Goal: Information Seeking & Learning: Learn about a topic

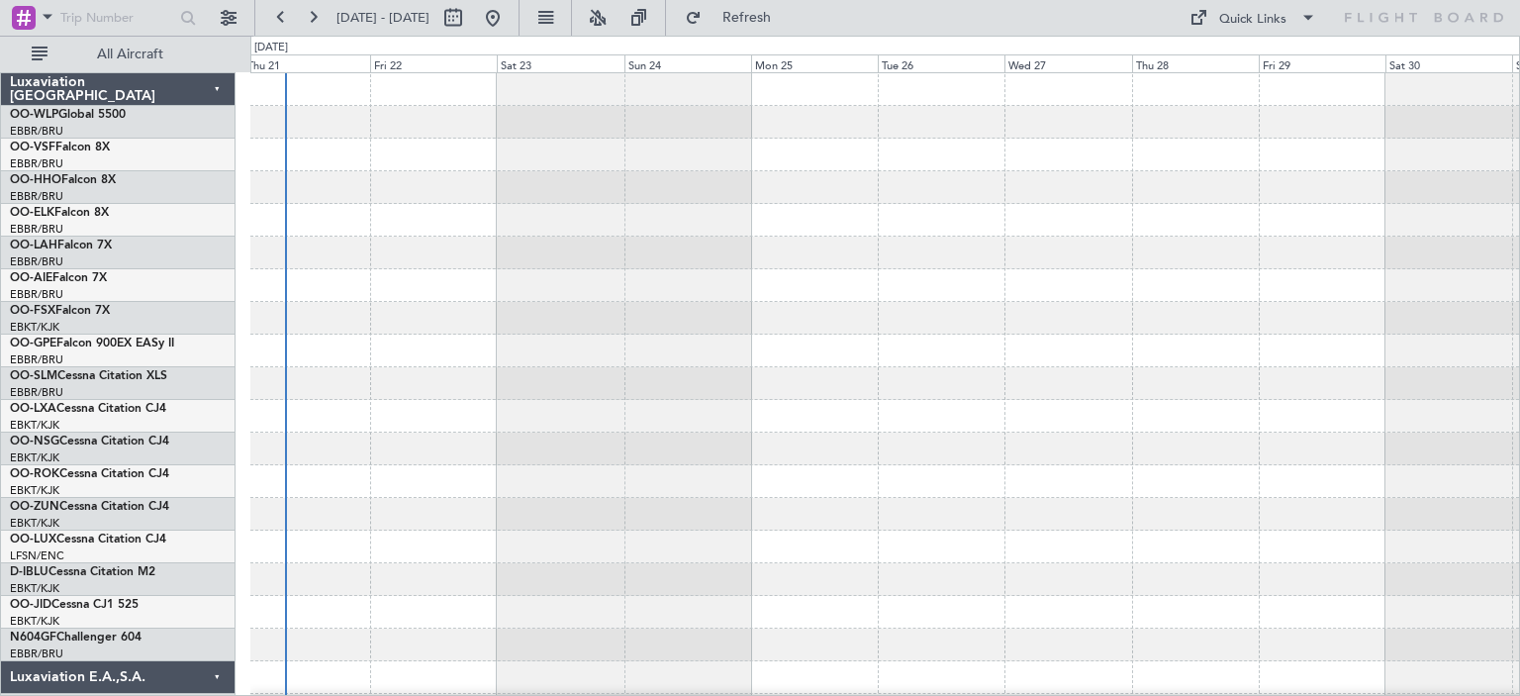
click at [1010, 246] on div at bounding box center [884, 252] width 1269 height 33
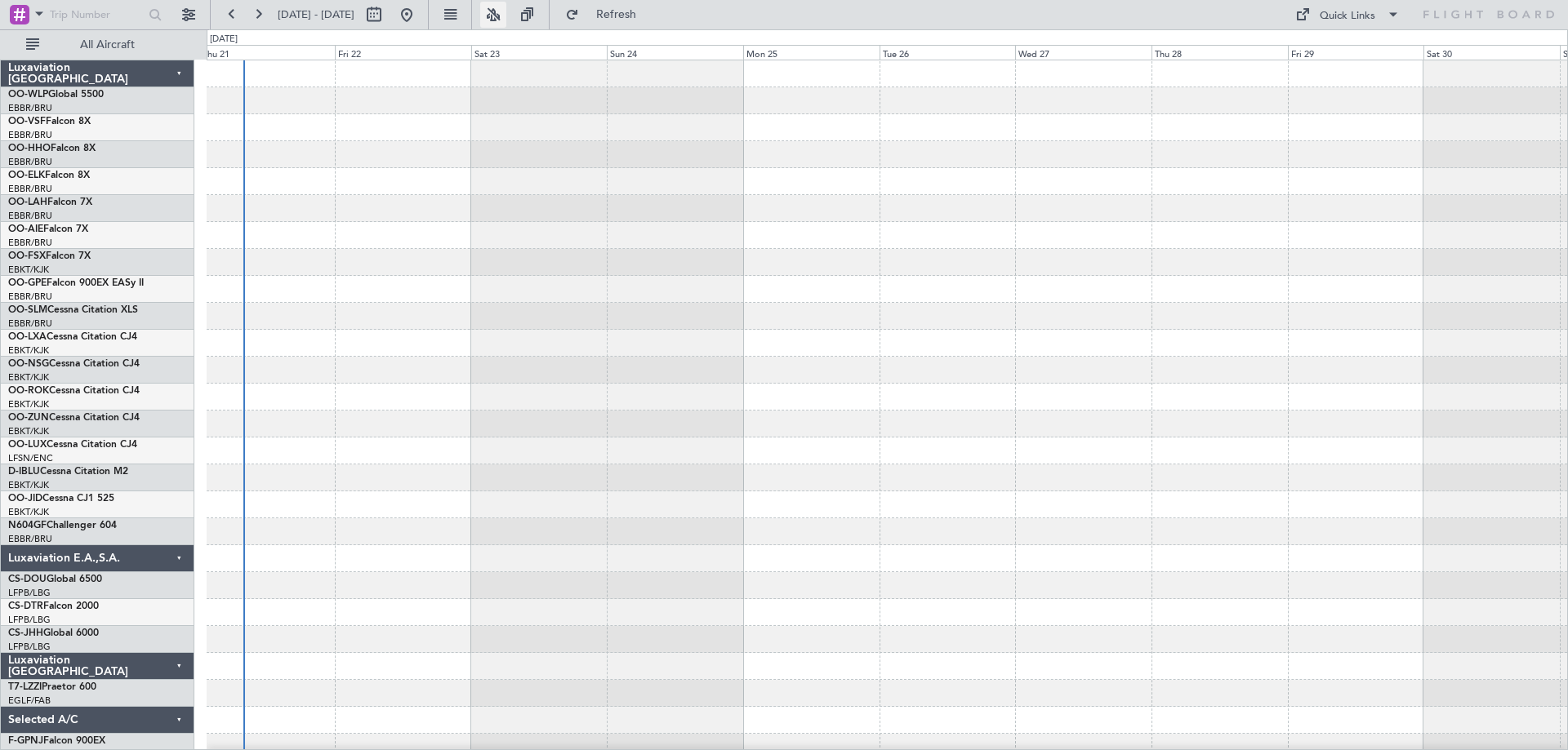
click at [506, 11] on button at bounding box center [494, 15] width 26 height 26
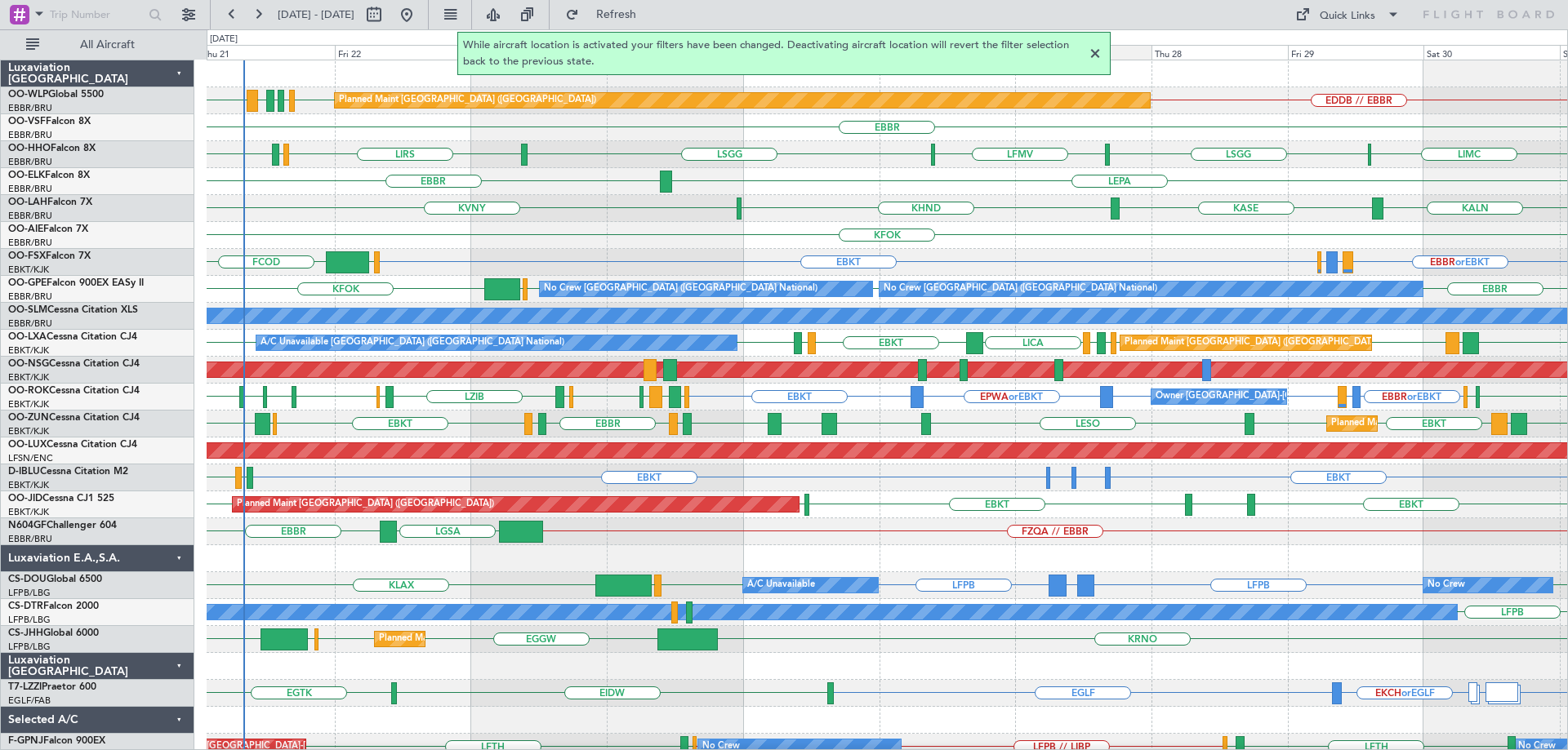
click at [1094, 50] on div at bounding box center [1095, 54] width 20 height 20
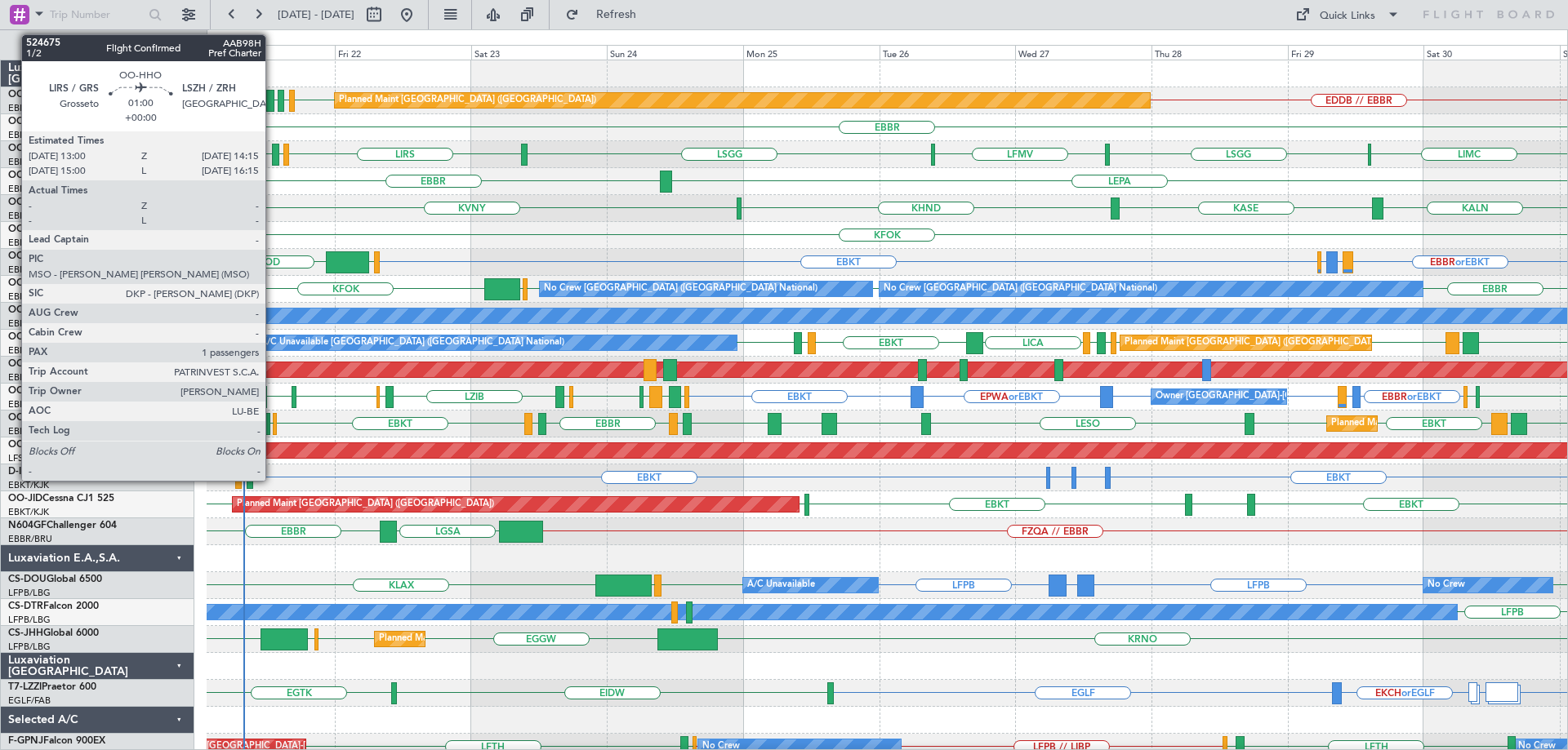
click at [272, 149] on div at bounding box center [276, 154] width 7 height 22
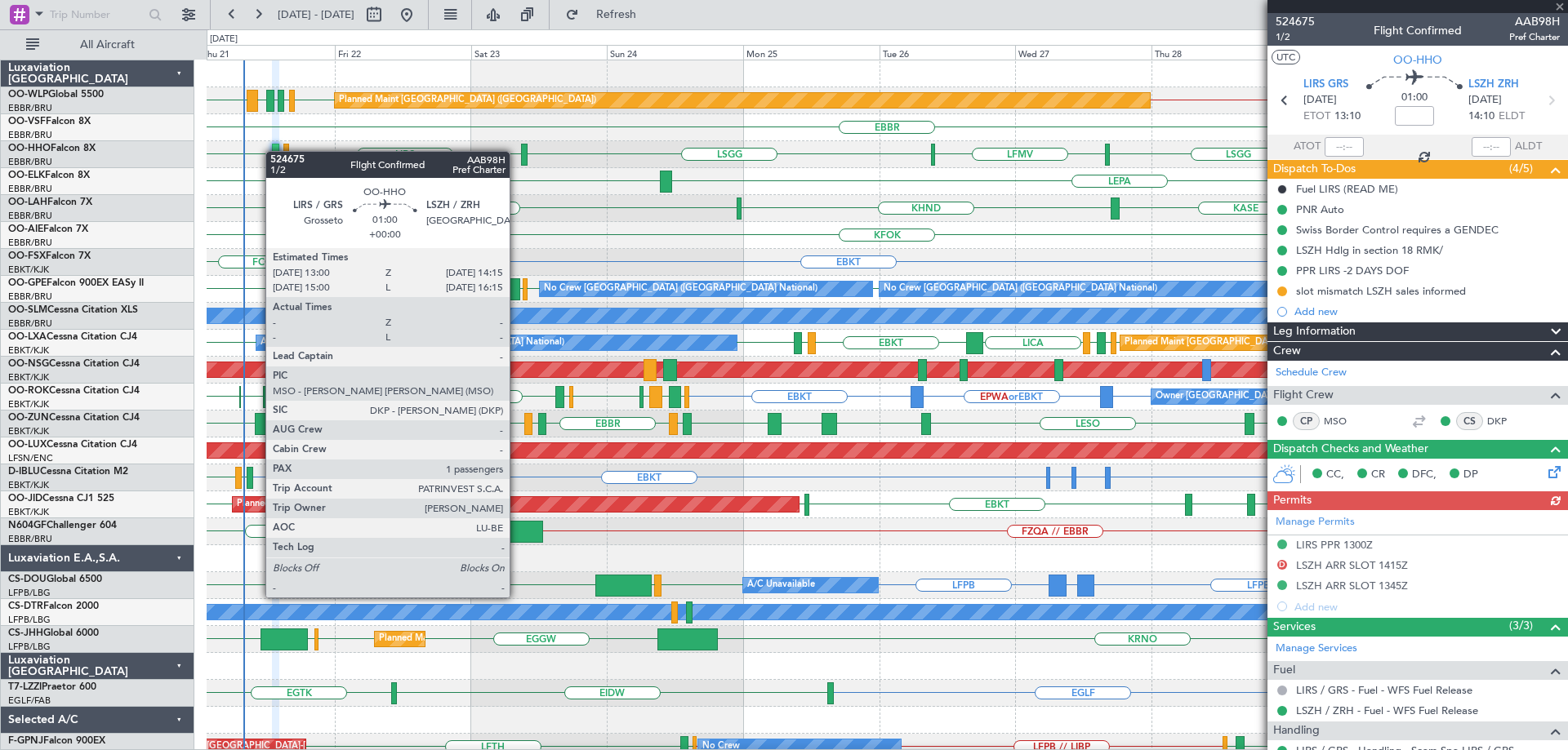
click at [273, 151] on div at bounding box center [276, 154] width 7 height 22
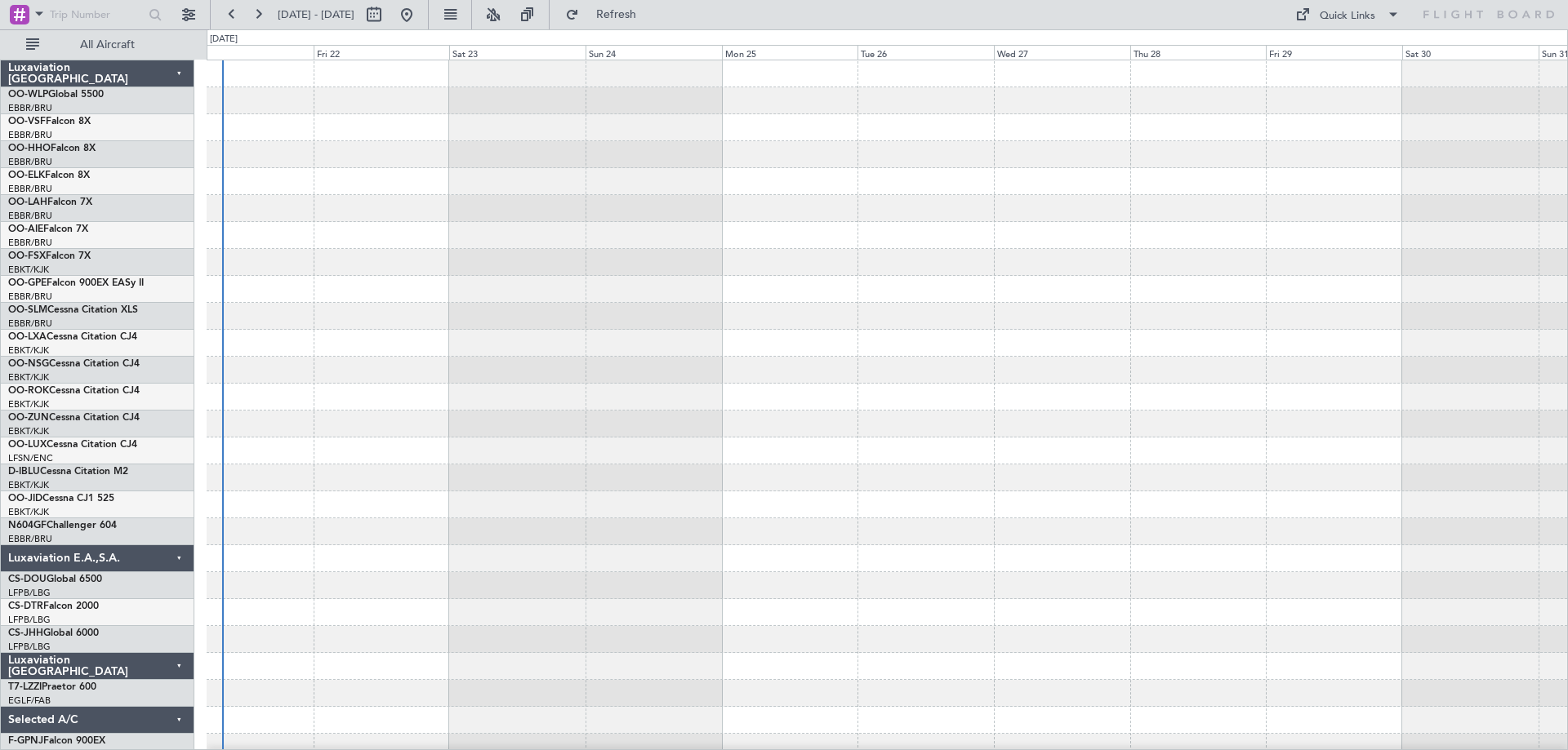
click at [336, 395] on div at bounding box center [886, 491] width 1361 height 862
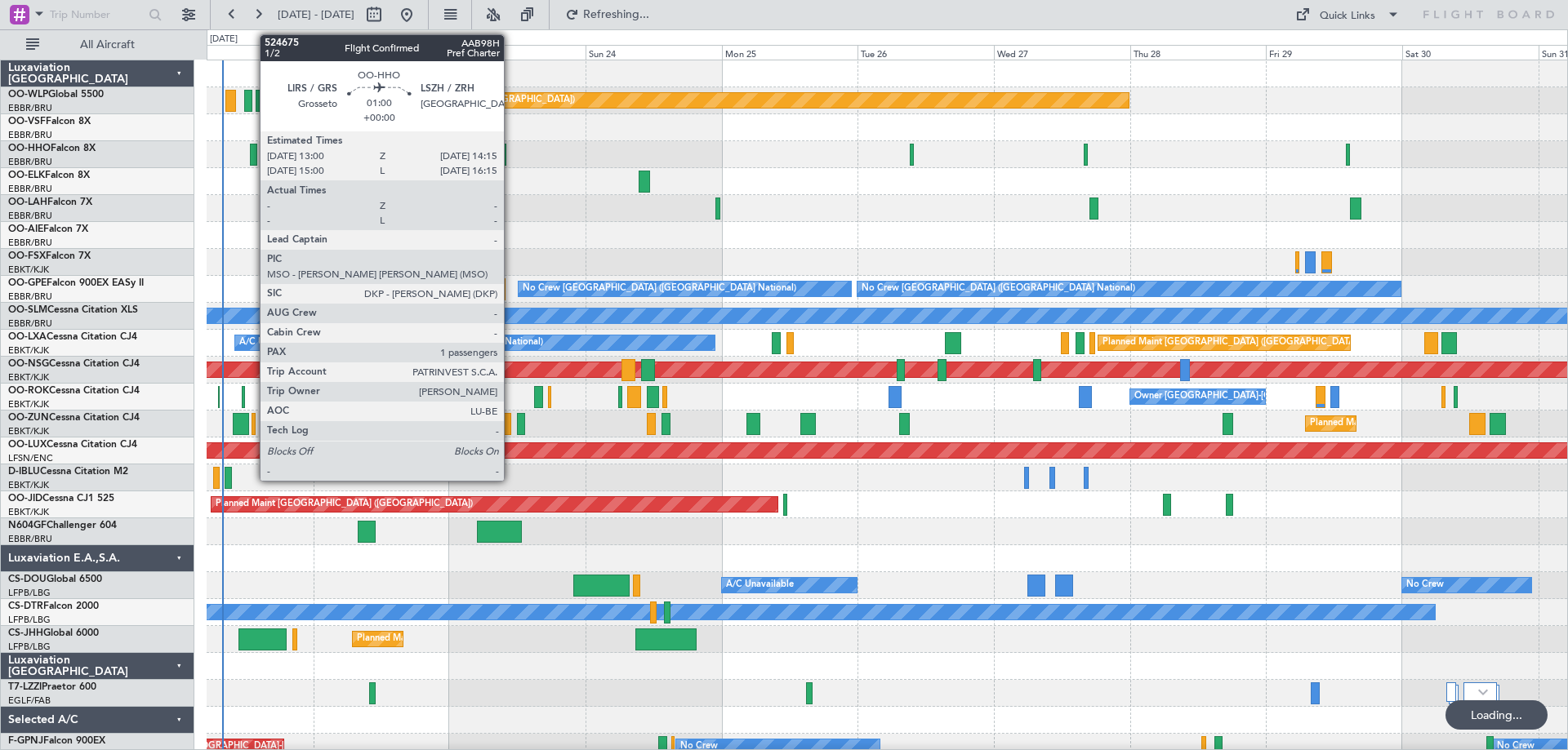
click at [252, 152] on div at bounding box center [253, 154] width 7 height 22
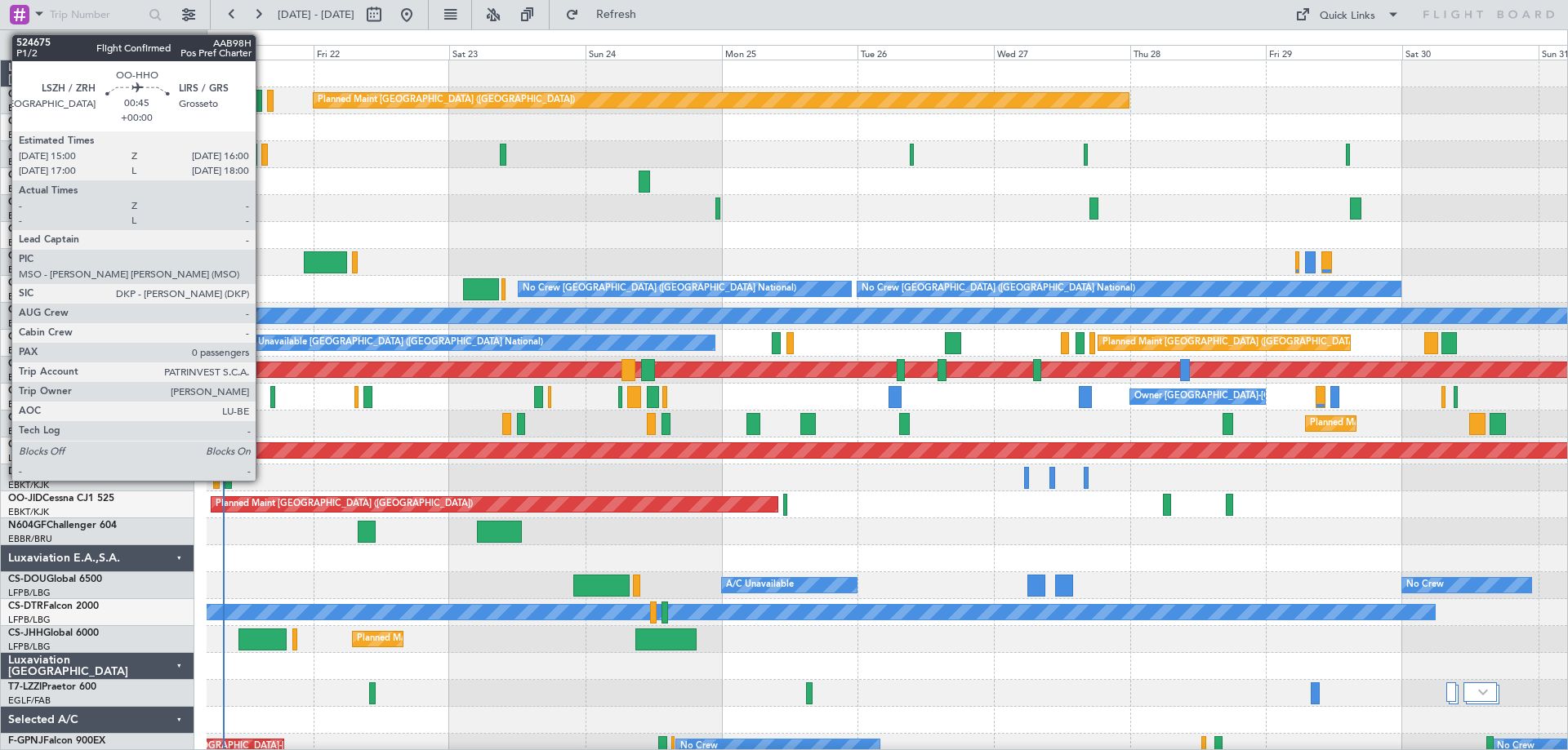
click at [263, 151] on div at bounding box center [264, 154] width 6 height 22
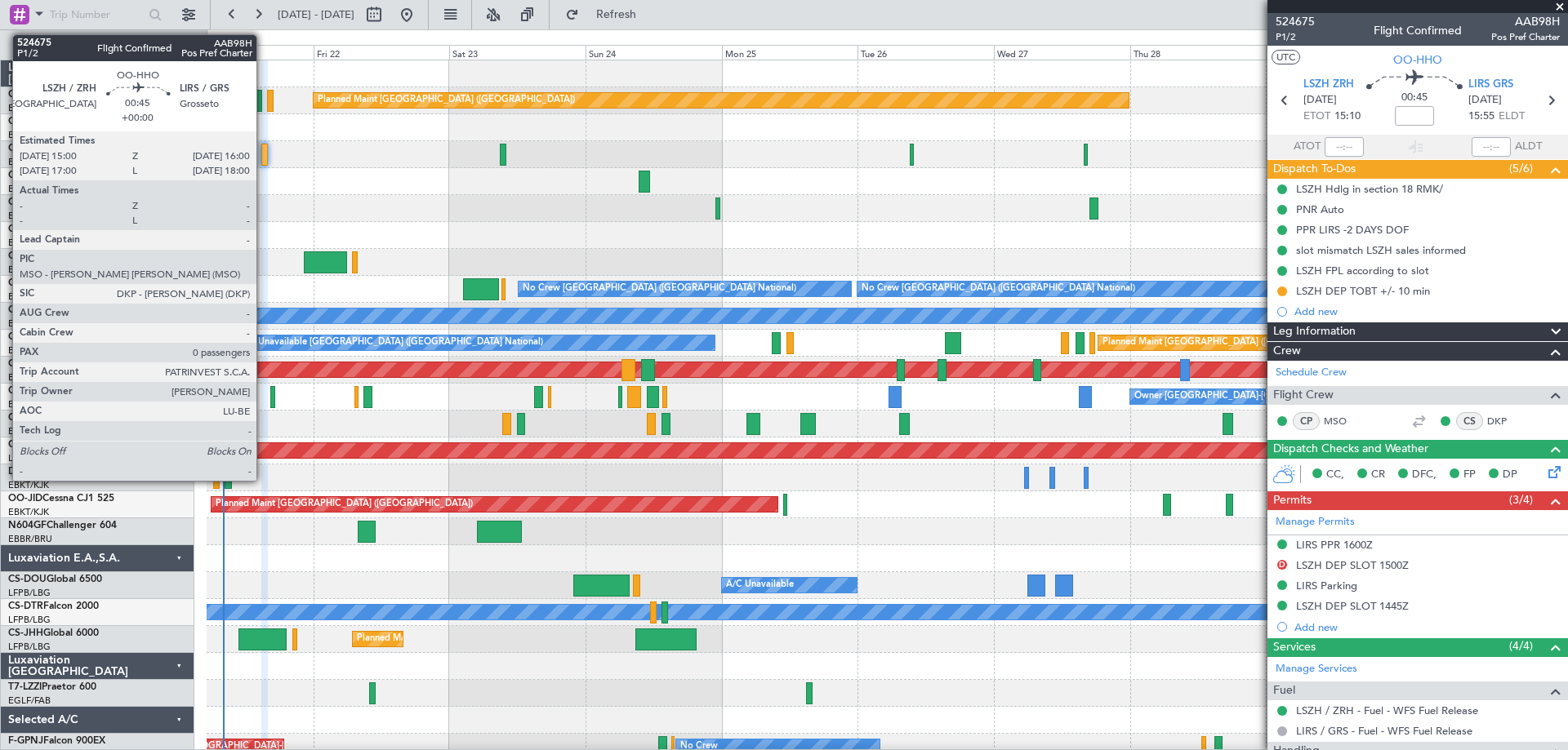
click at [264, 146] on div at bounding box center [264, 154] width 6 height 22
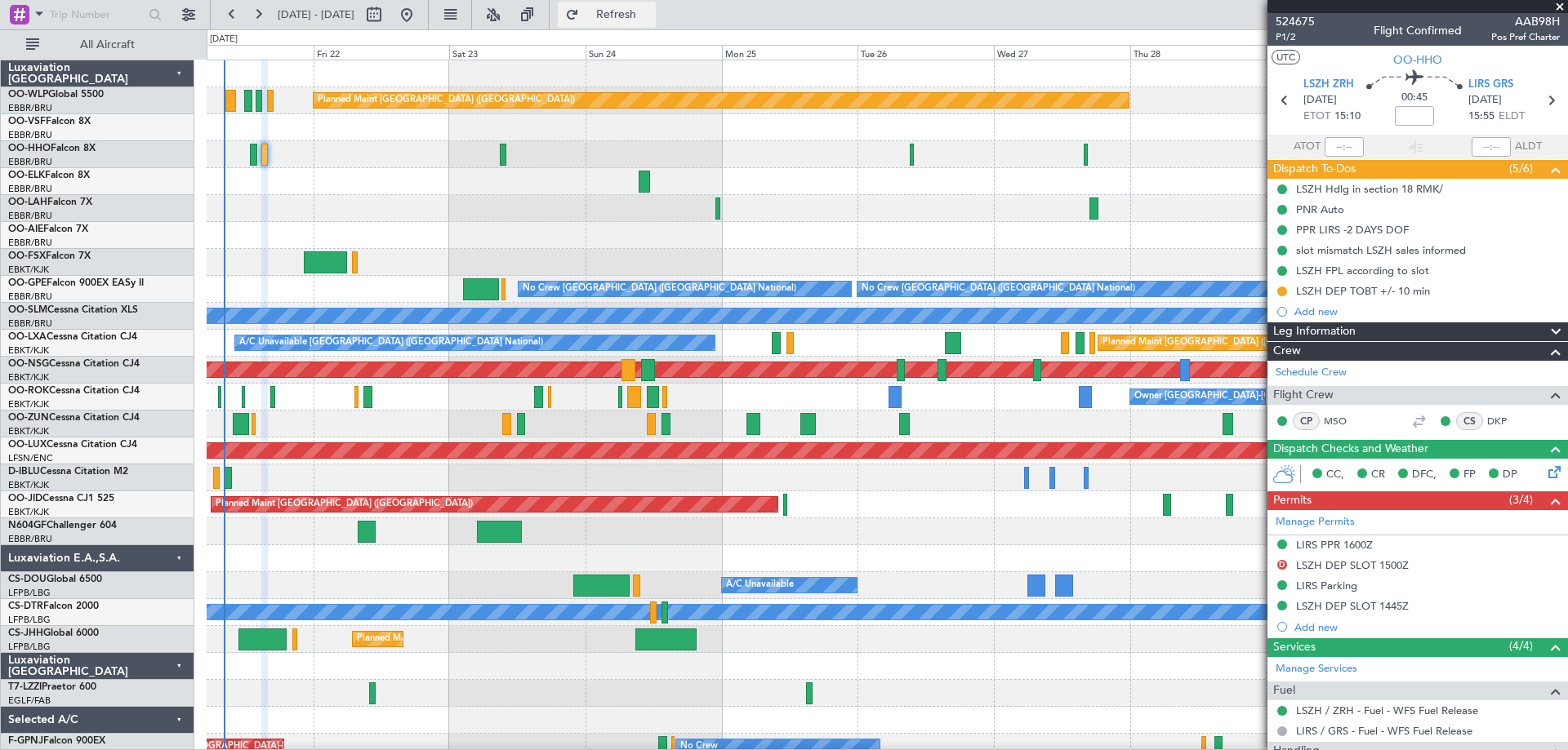
click at [640, 21] on button "Refresh" at bounding box center [607, 15] width 98 height 26
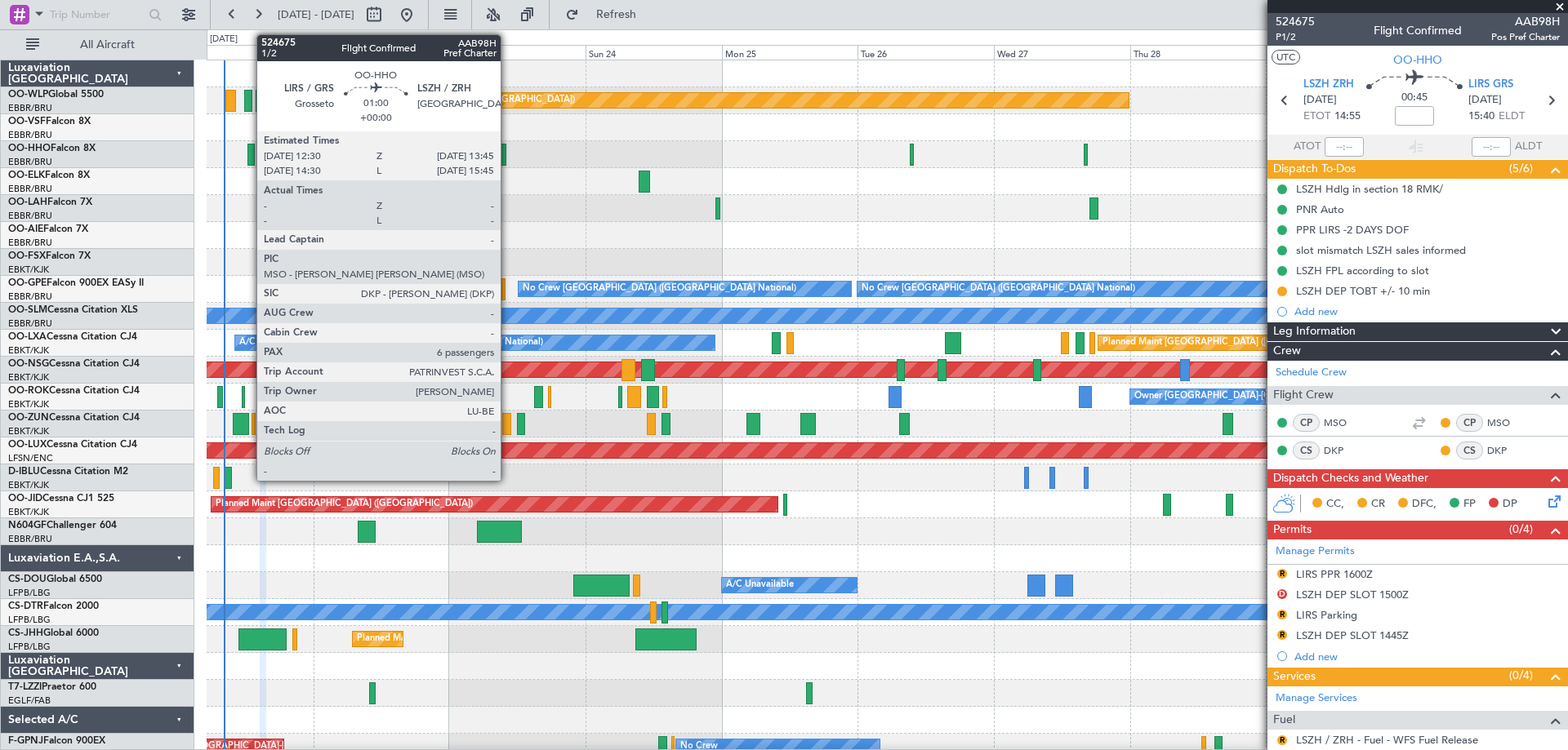
click at [248, 150] on div at bounding box center [251, 154] width 7 height 22
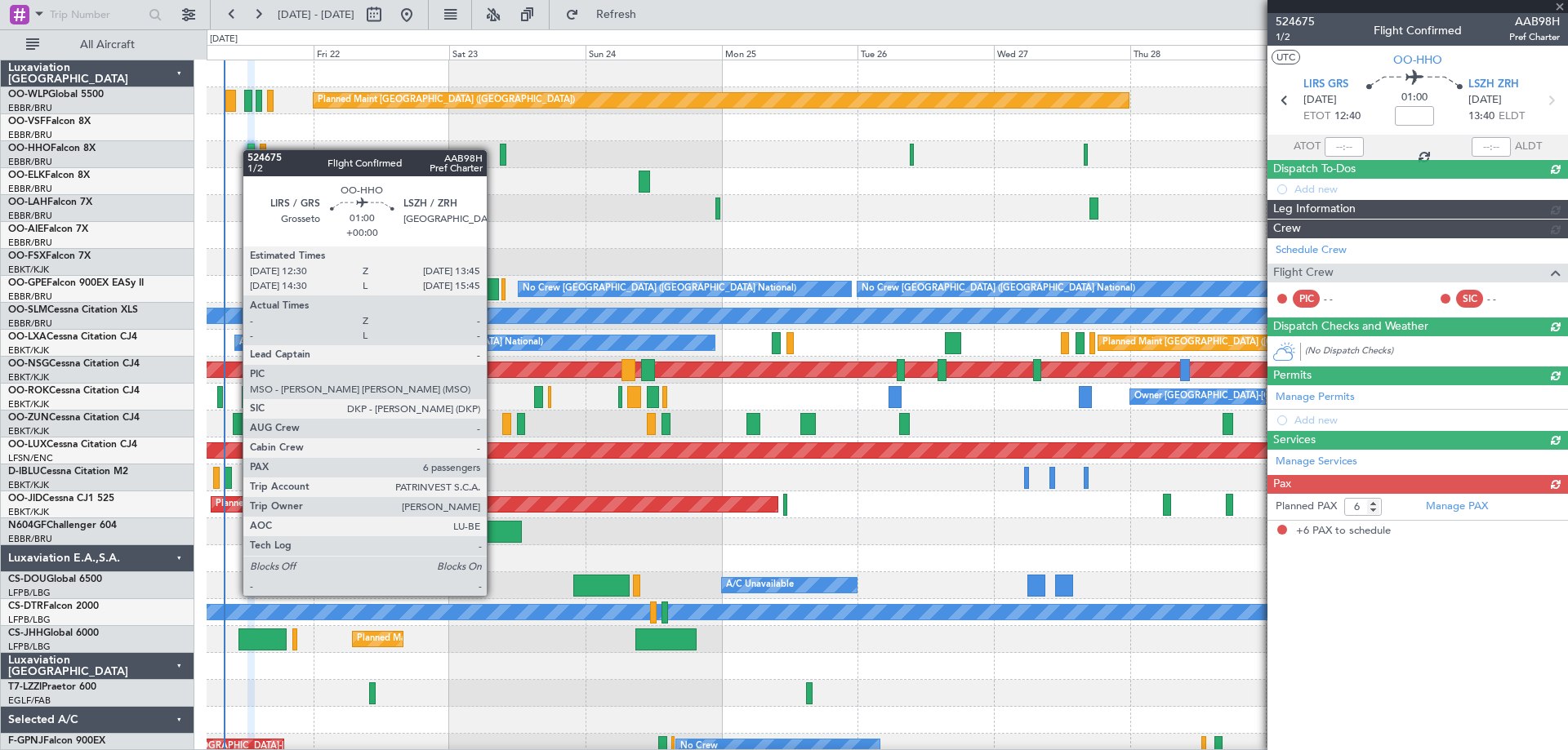
click at [251, 149] on div at bounding box center [251, 154] width 7 height 22
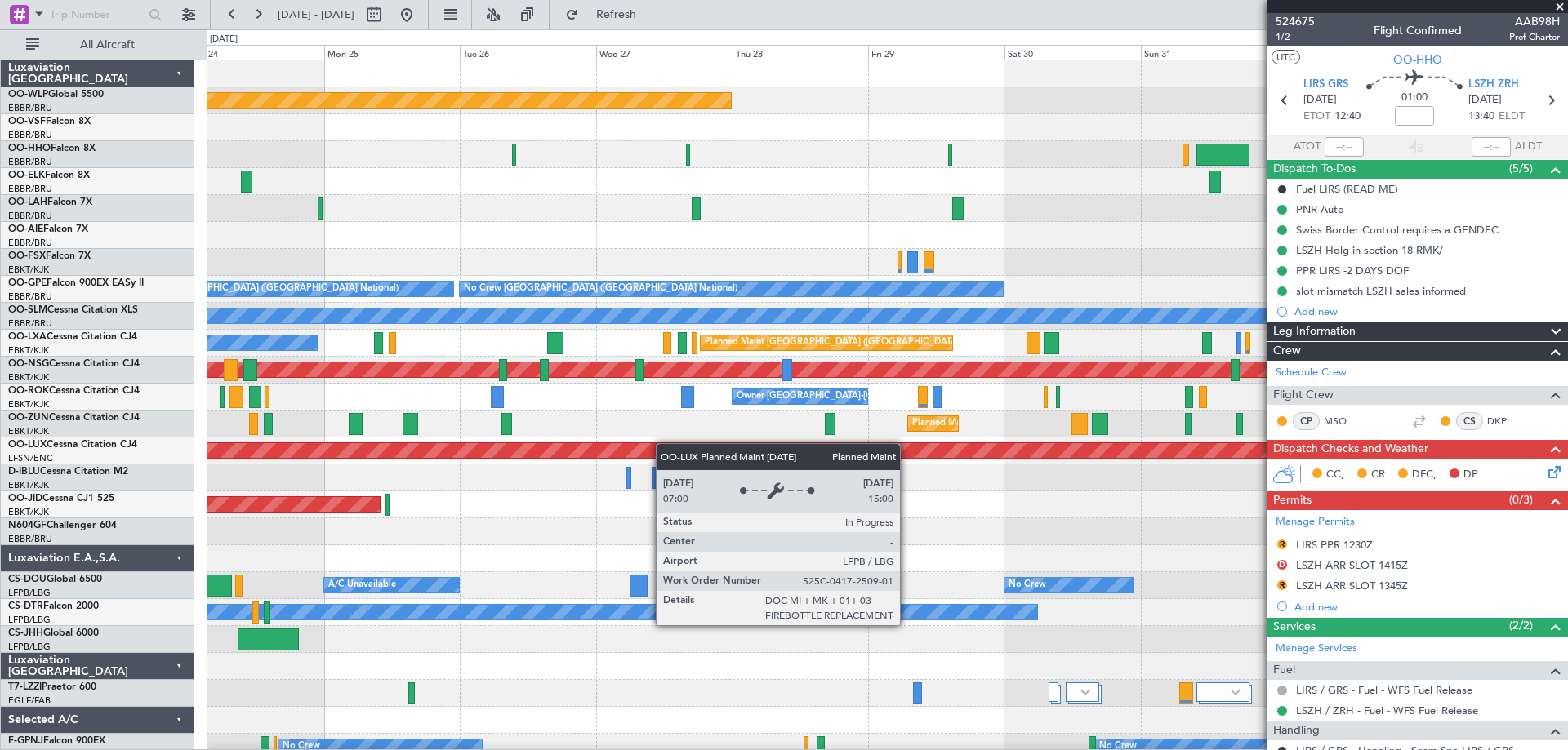
click at [631, 446] on div "Planned Maint [GEOGRAPHIC_DATA] ([GEOGRAPHIC_DATA]) Planned [GEOGRAPHIC_DATA][P…" at bounding box center [886, 518] width 1361 height 916
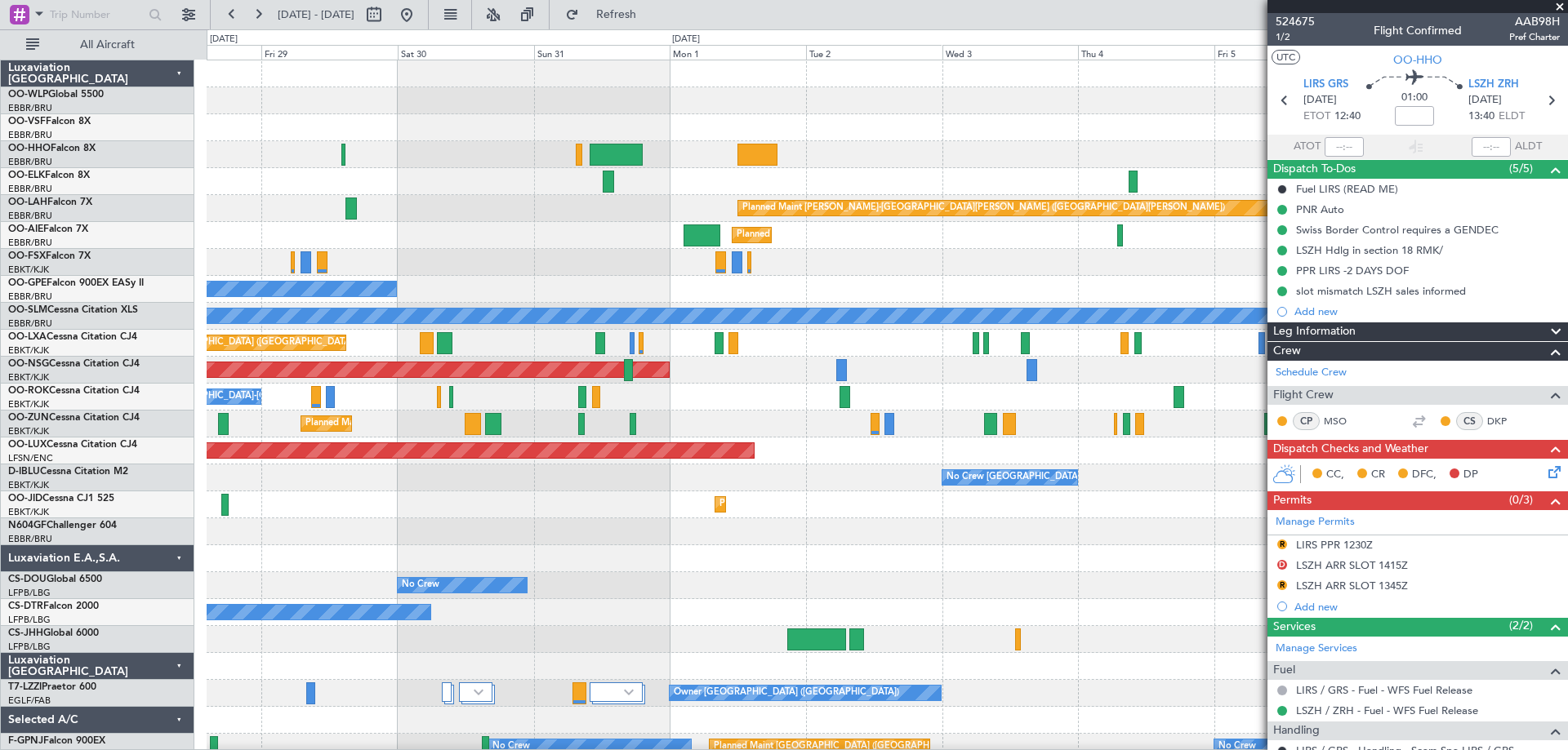
click at [389, 428] on div "Planned Maint Berlin (Brandenburg) Planned Maint Kortrijk-Wevelgem Planned Main…" at bounding box center [886, 531] width 1361 height 943
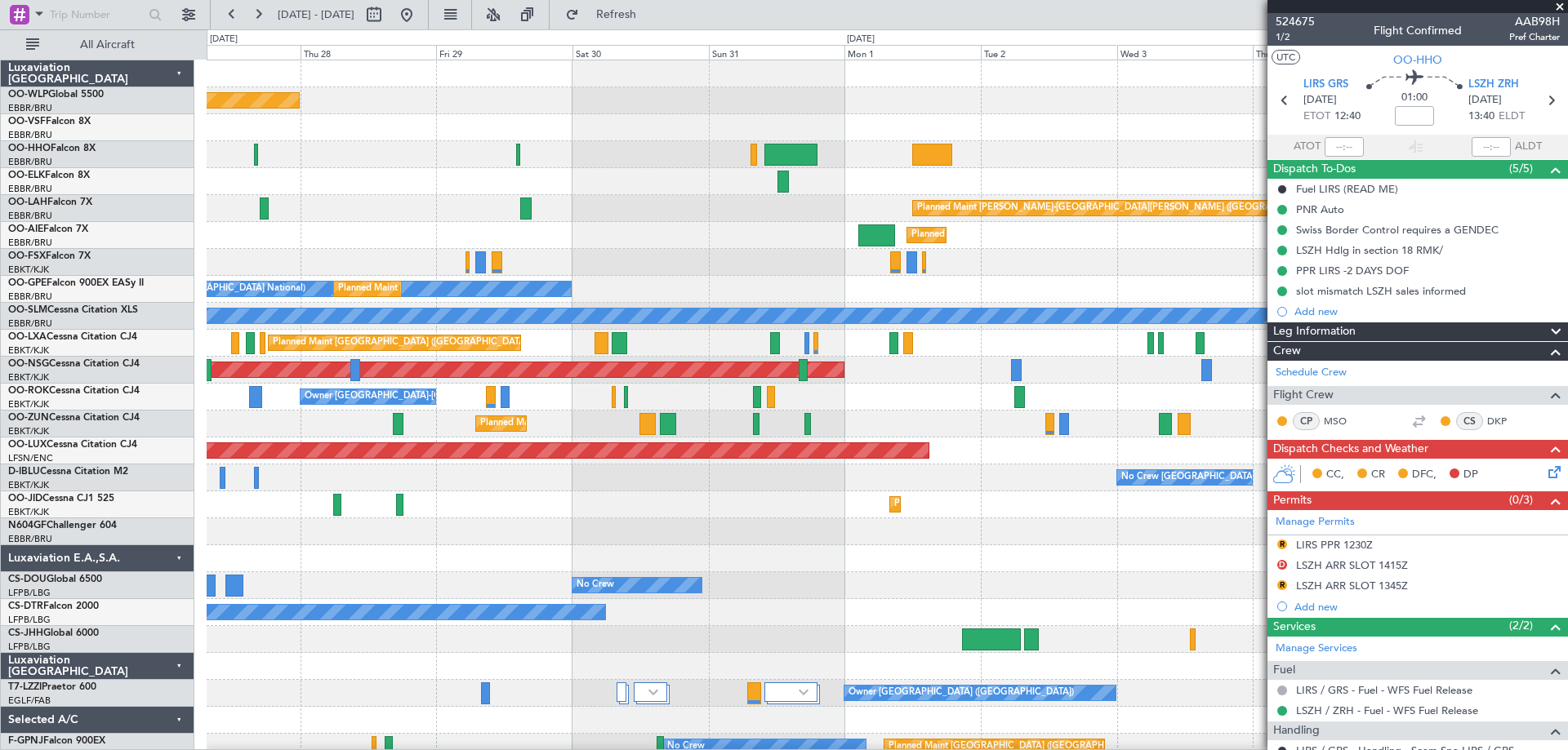
click at [907, 436] on div "Planned Maint Kortrijk-[GEOGRAPHIC_DATA]" at bounding box center [886, 424] width 1361 height 27
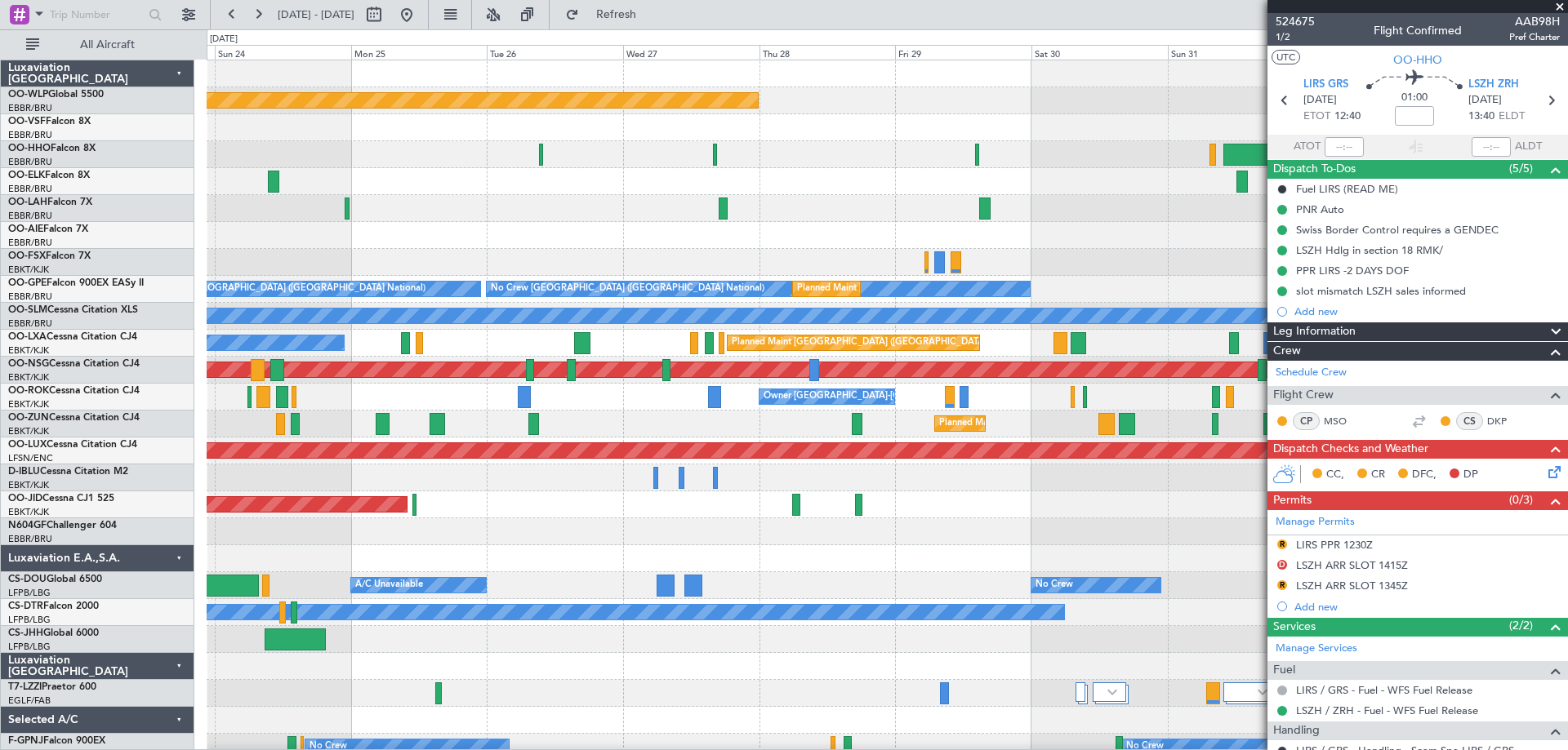
click at [812, 441] on div "Planned Maint [GEOGRAPHIC_DATA] ([GEOGRAPHIC_DATA])" at bounding box center [886, 450] width 1361 height 27
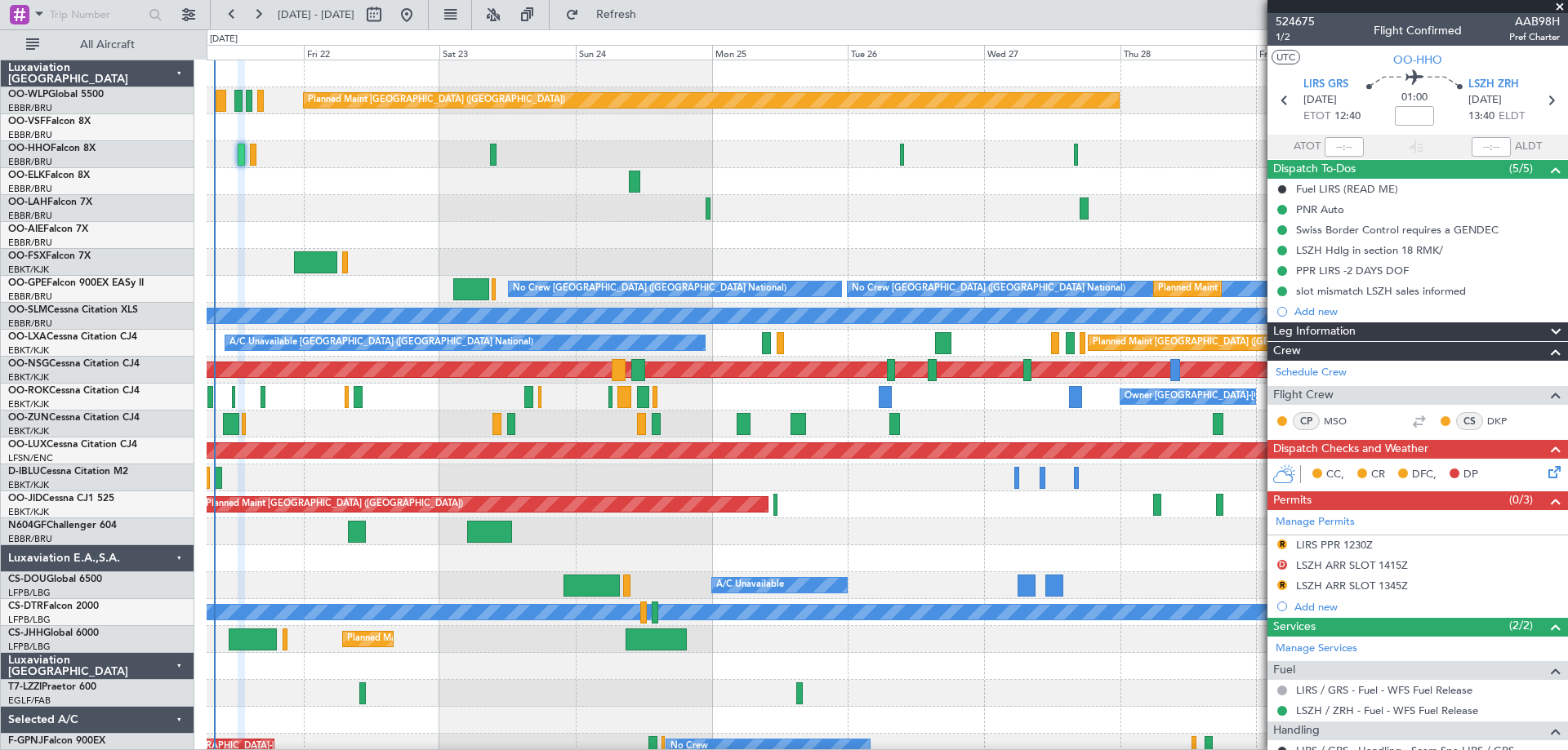
click at [699, 490] on div at bounding box center [886, 478] width 1361 height 27
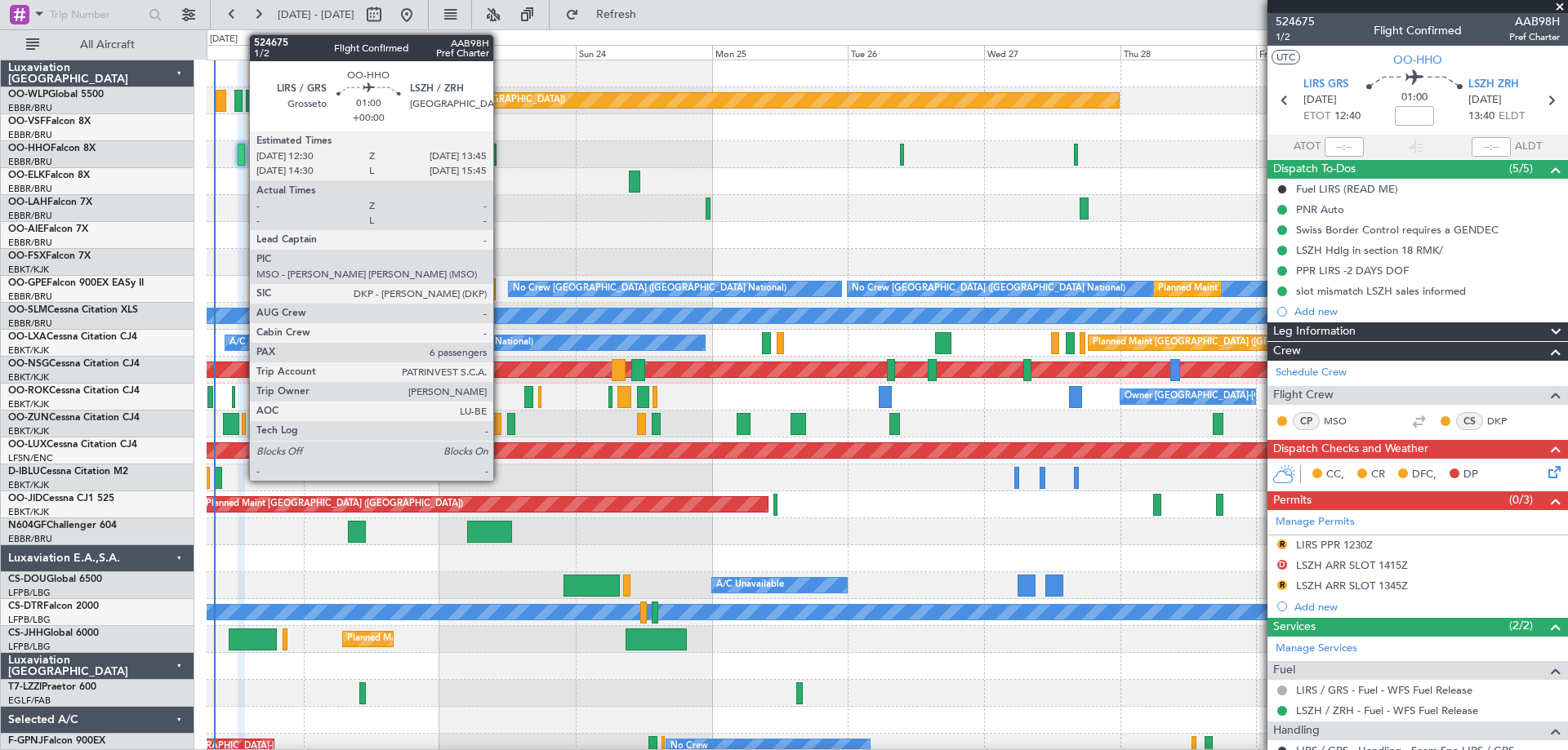
click at [241, 150] on div at bounding box center [241, 154] width 7 height 22
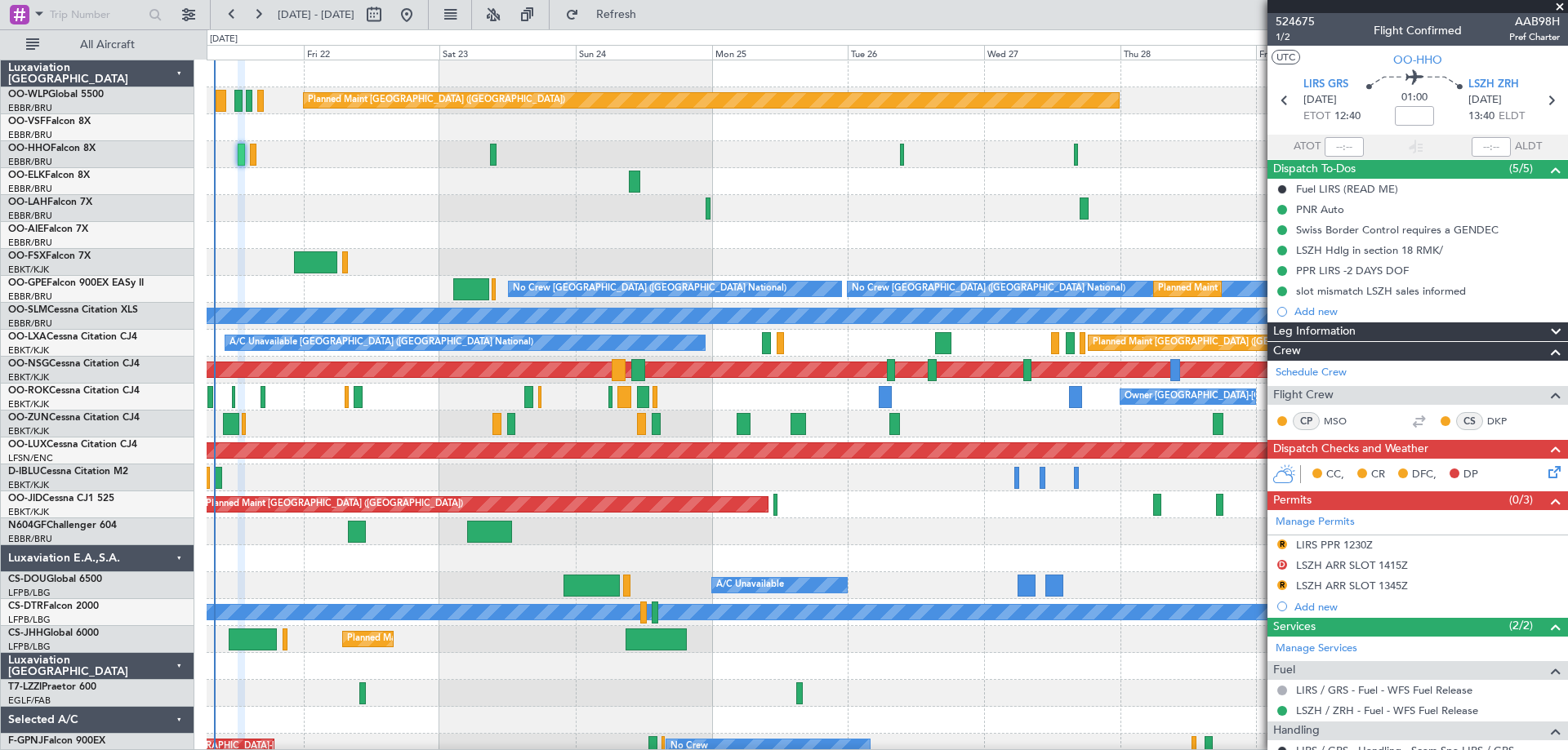
click at [623, 166] on div at bounding box center [886, 154] width 1361 height 27
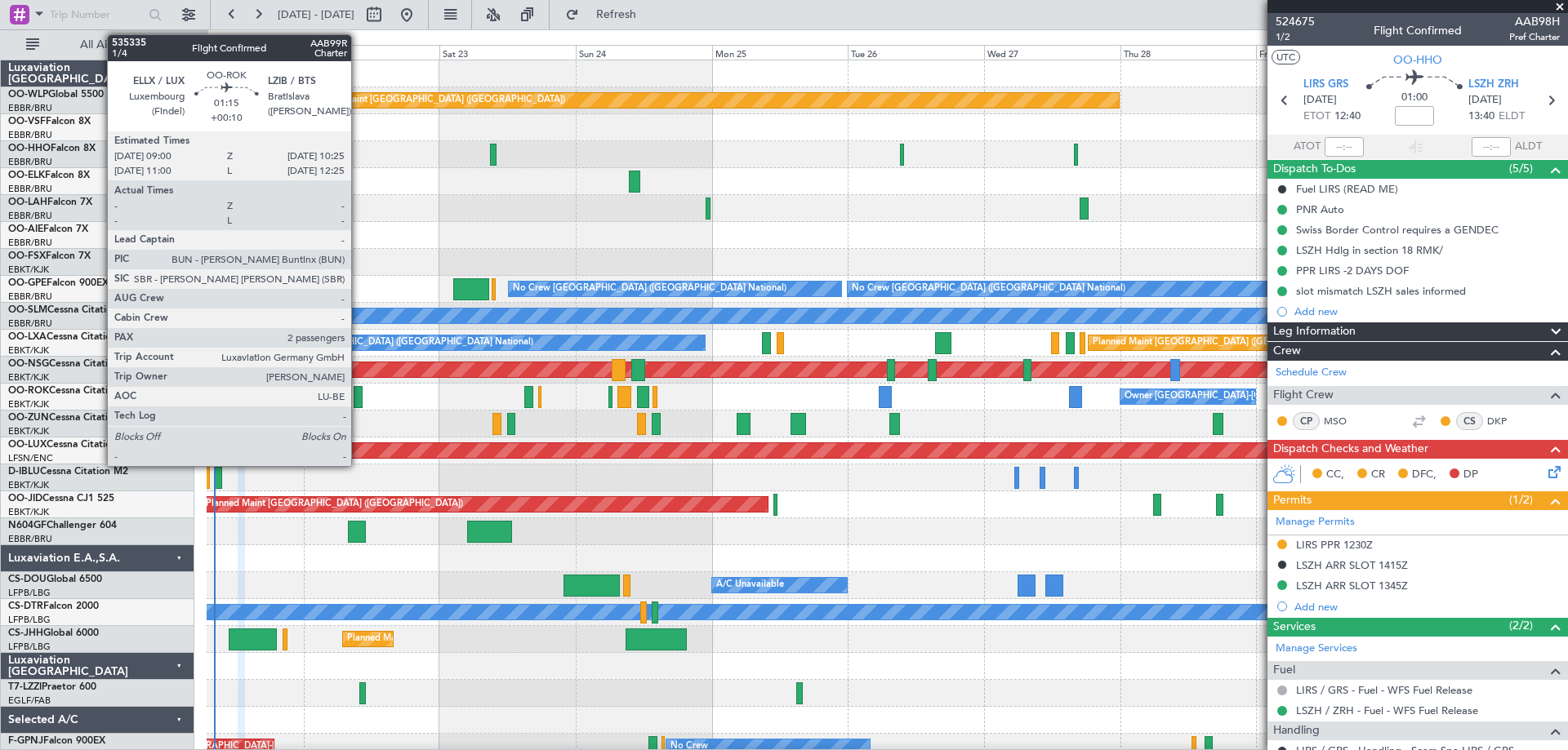
click at [358, 393] on div at bounding box center [357, 397] width 8 height 22
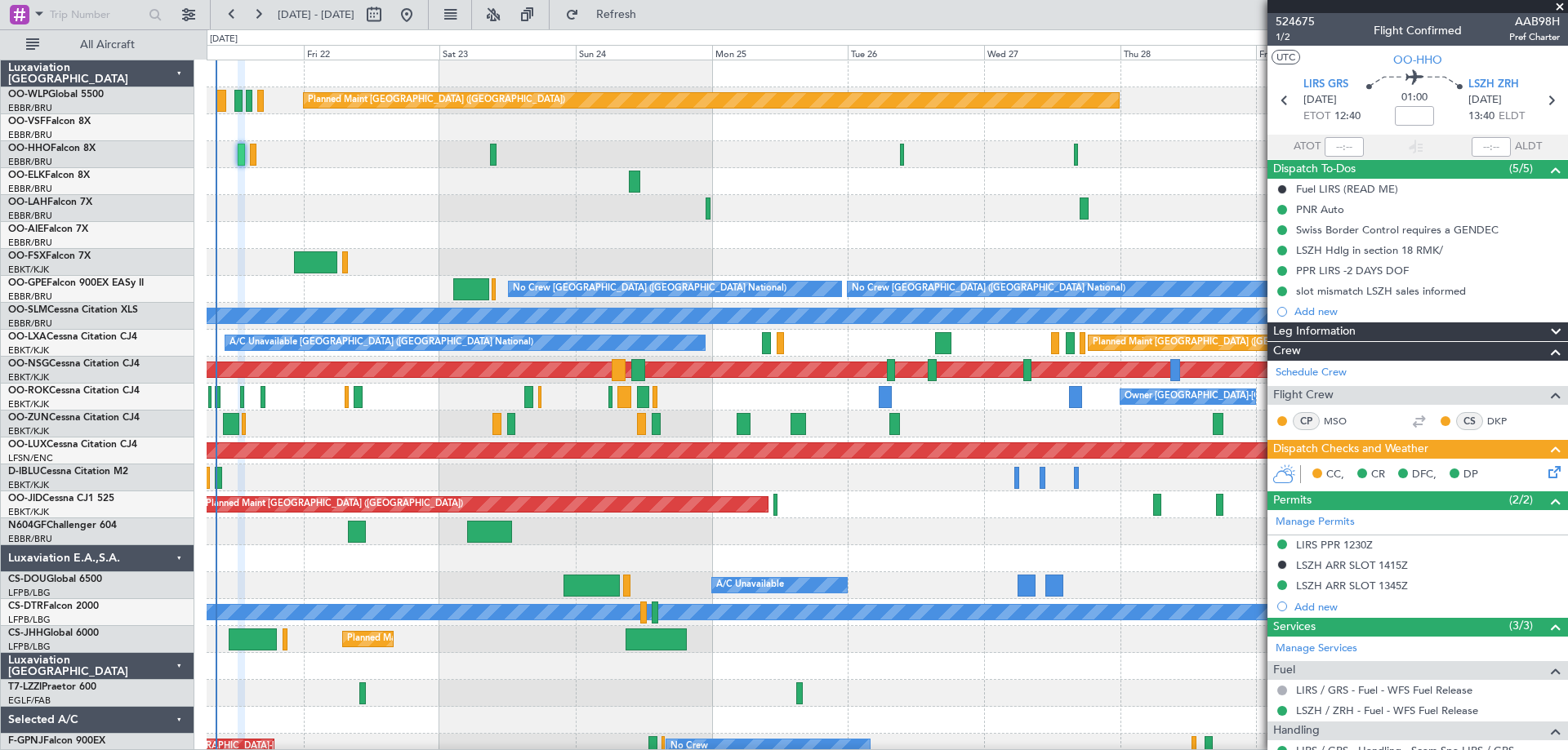
click at [747, 169] on div at bounding box center [886, 182] width 1361 height 27
click at [1557, 7] on span at bounding box center [1560, 7] width 17 height 15
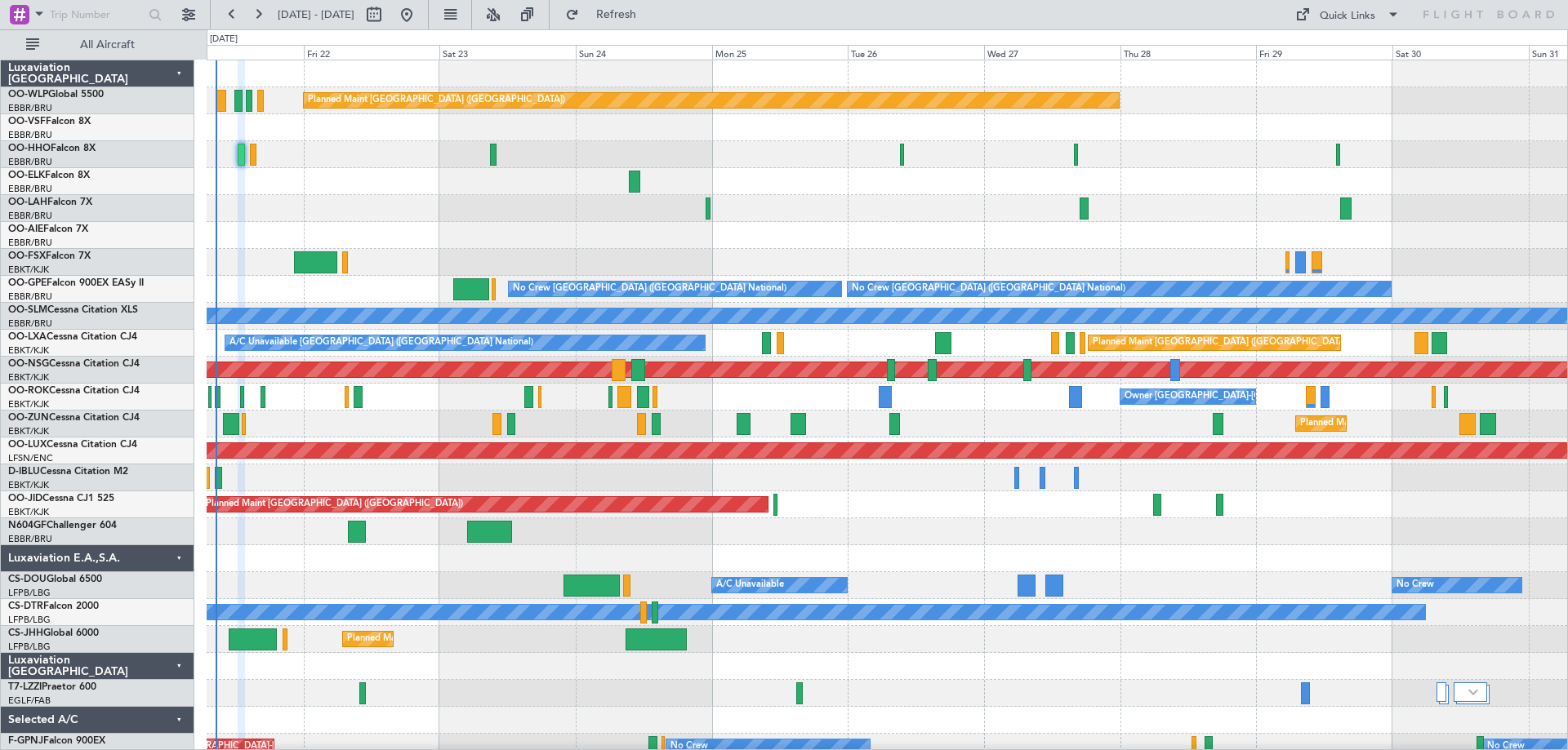
type input "0"
click at [506, 16] on button at bounding box center [494, 15] width 26 height 26
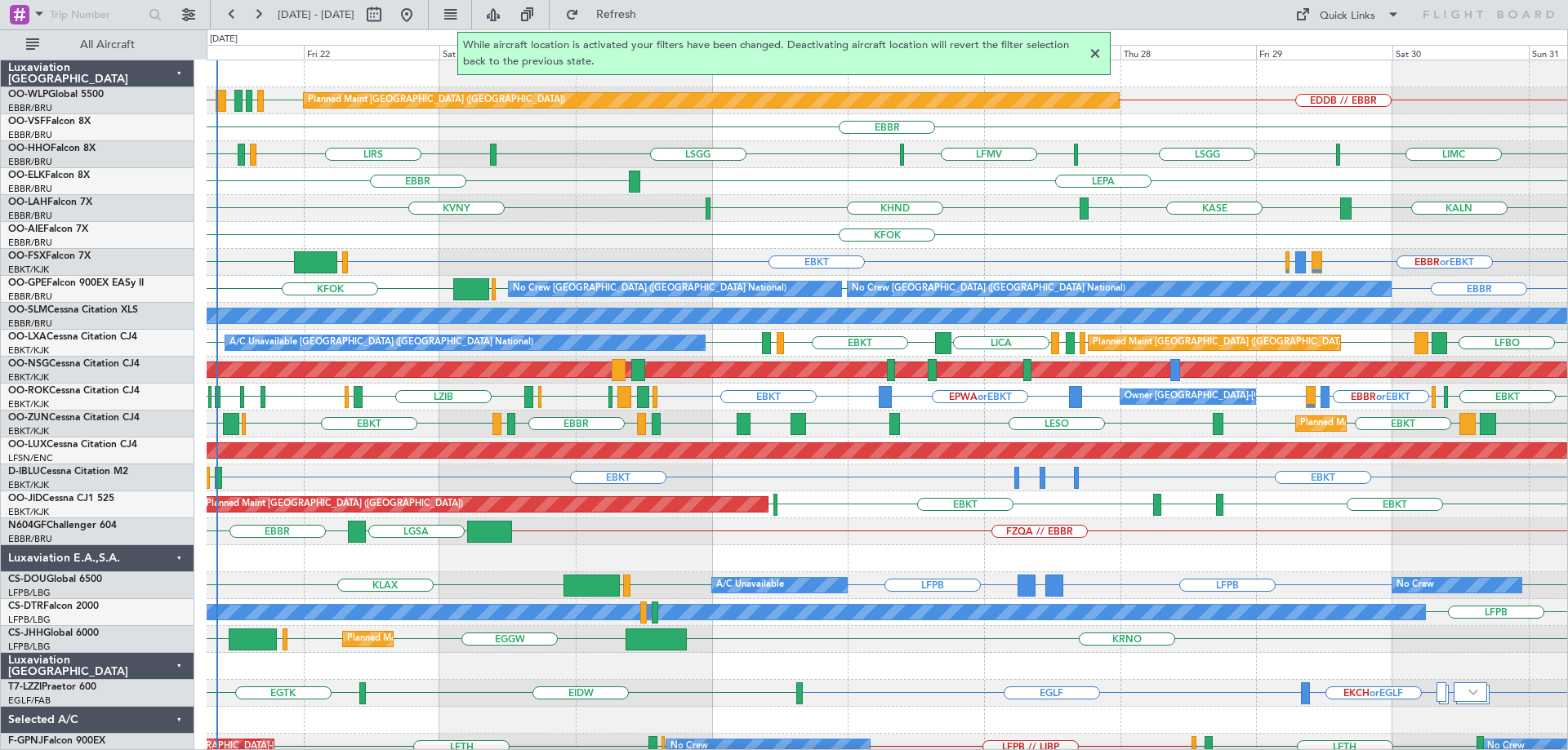
click at [1092, 53] on div at bounding box center [1095, 54] width 20 height 20
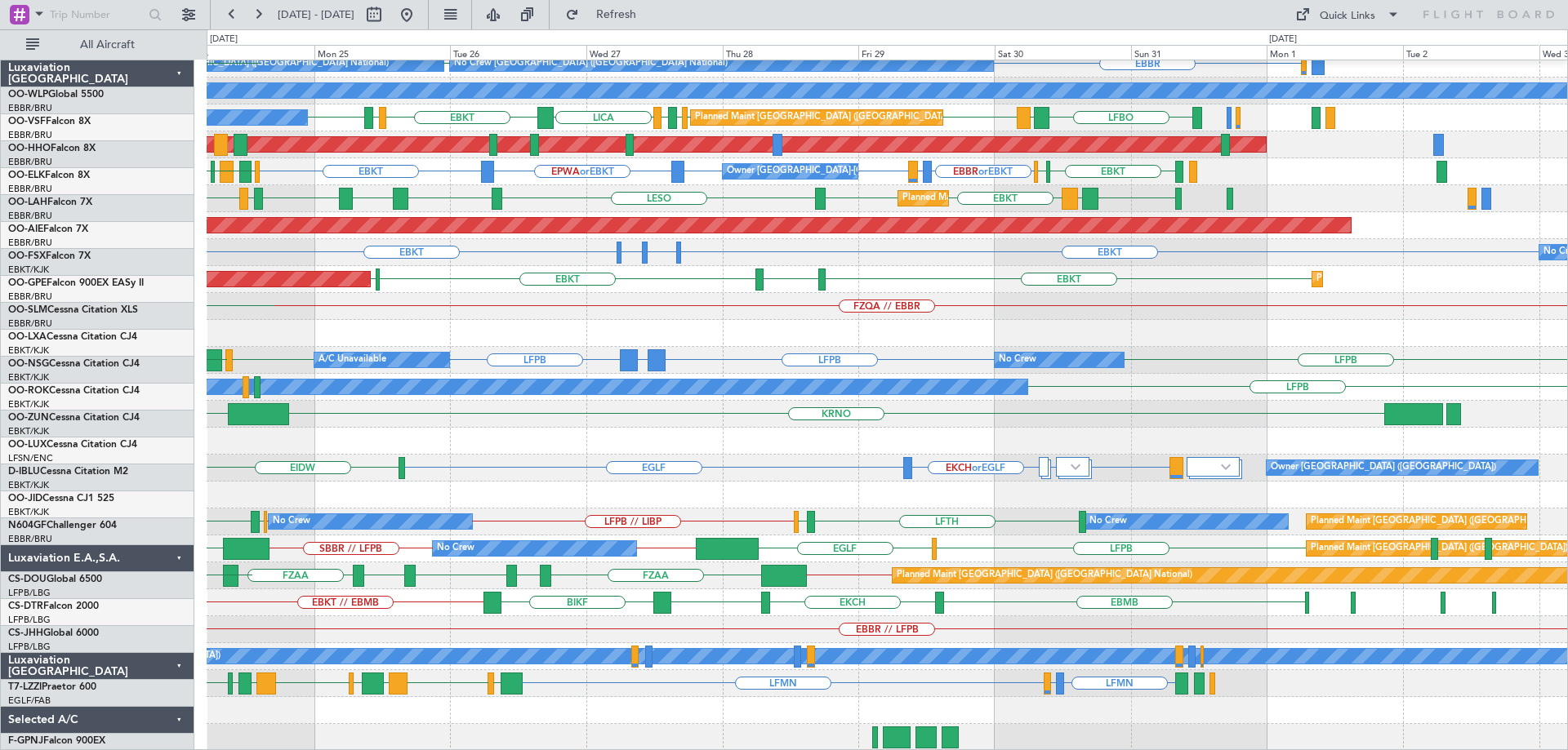
scroll to position [225, 0]
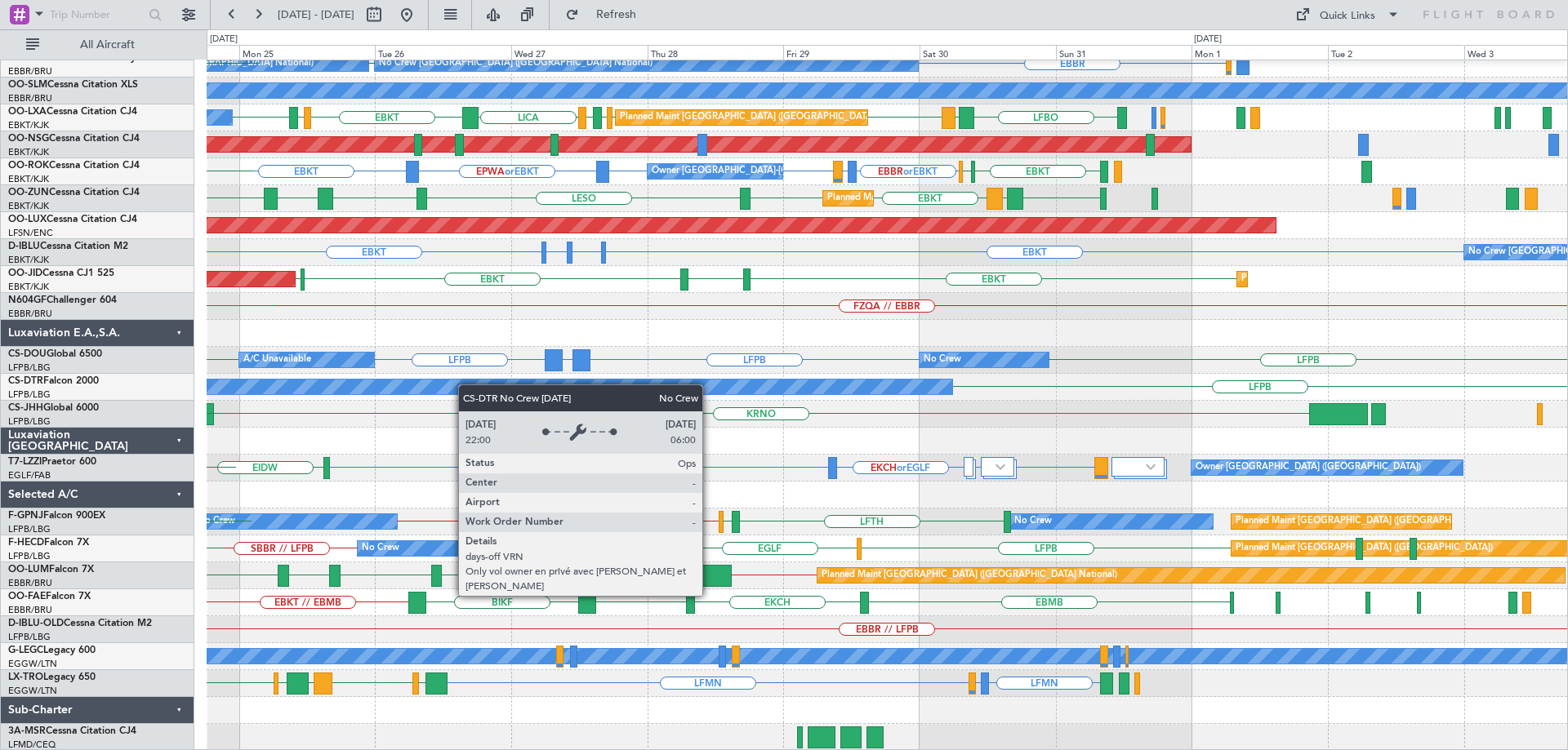
click at [461, 383] on div "EBBR or EBKT LIRZ or EBKT EBBR or EBKT EBKT EGGW // EGLF EBBR EBBR Planned Main…" at bounding box center [886, 293] width 1361 height 916
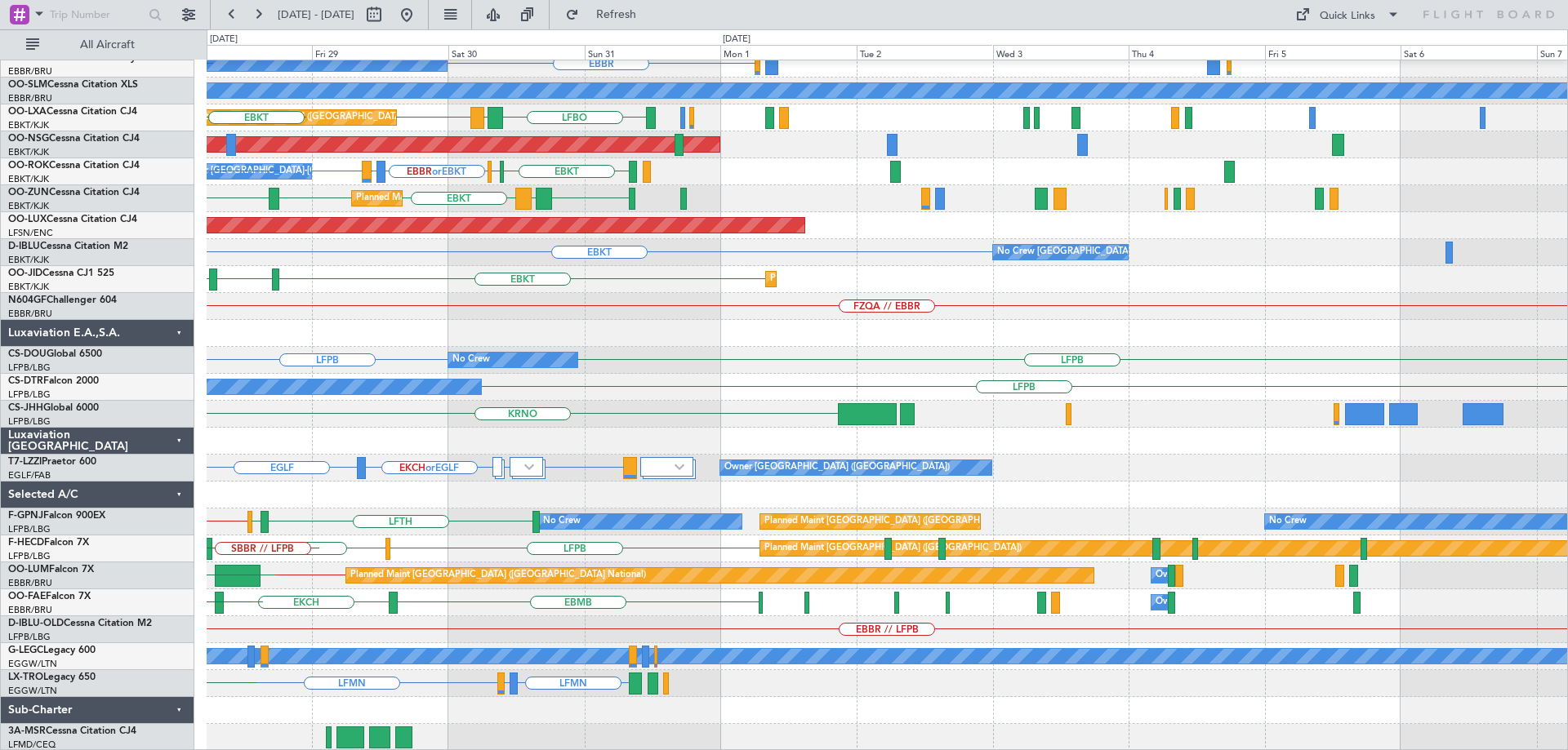
click at [823, 432] on div "EBBR or EBKT LIRZ or EBKT EBBR or EBKT EBKT EBBR Planned Maint Brussels (Brusse…" at bounding box center [886, 293] width 1361 height 916
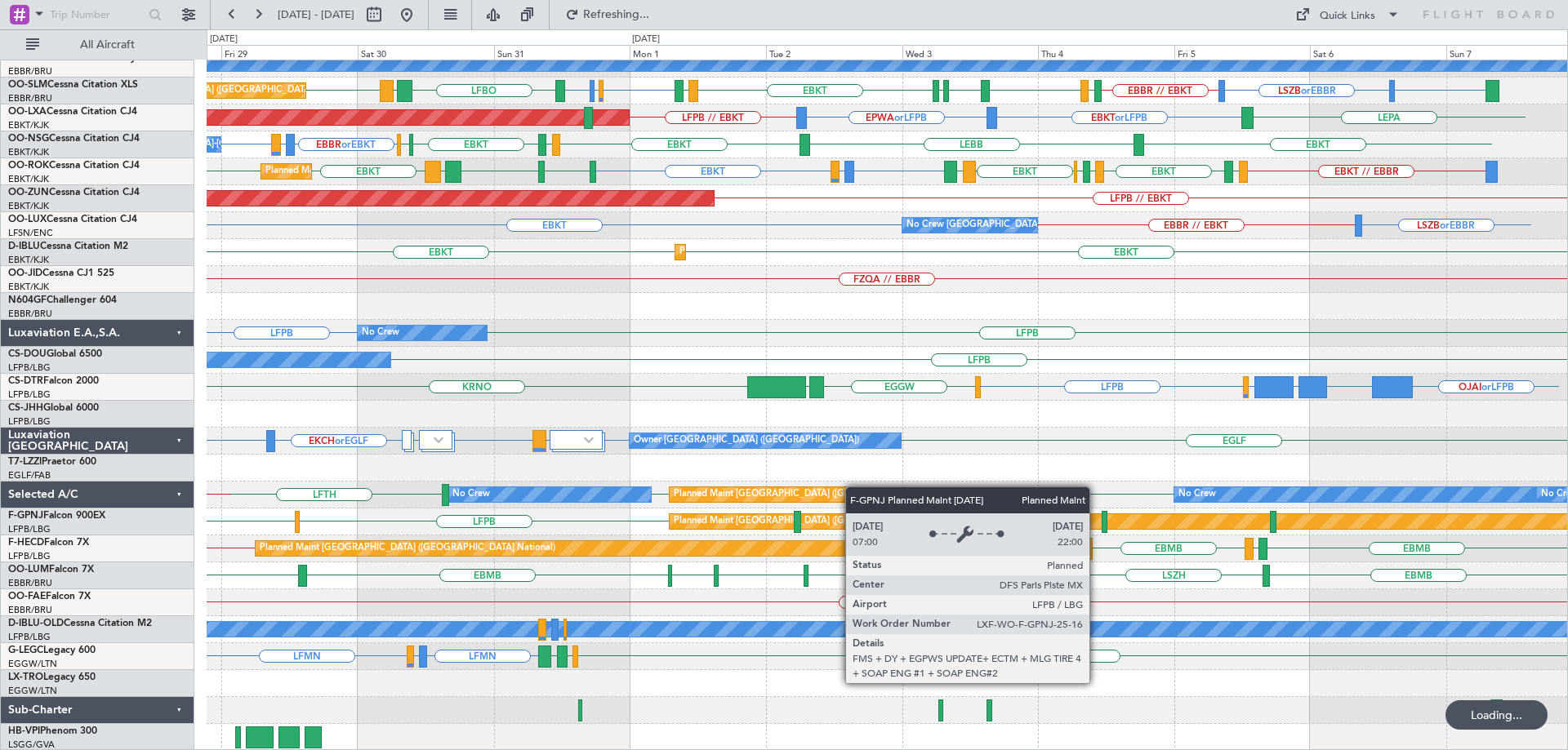
scroll to position [252, 0]
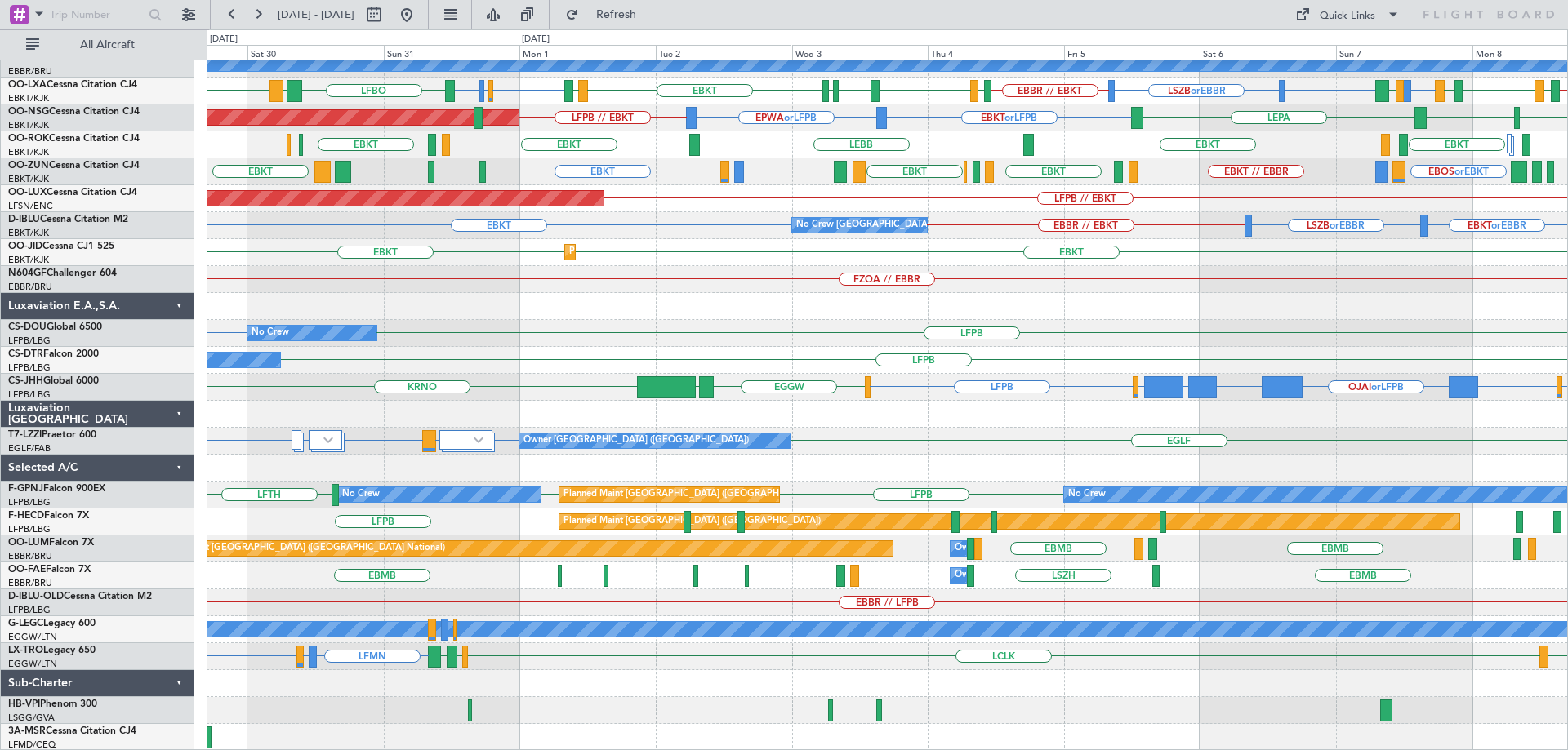
click at [564, 671] on div at bounding box center [886, 683] width 1361 height 27
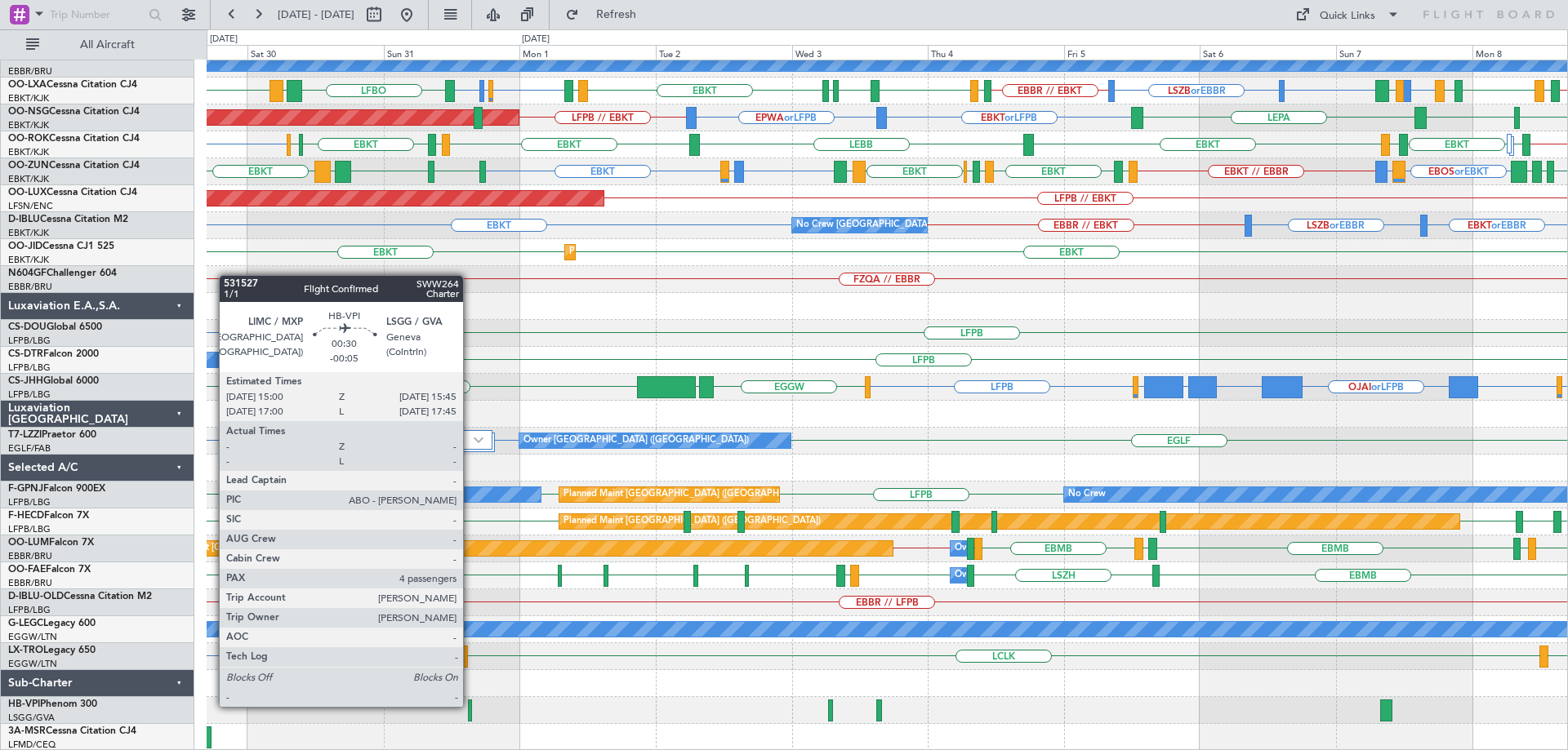
click at [470, 705] on div at bounding box center [470, 710] width 5 height 22
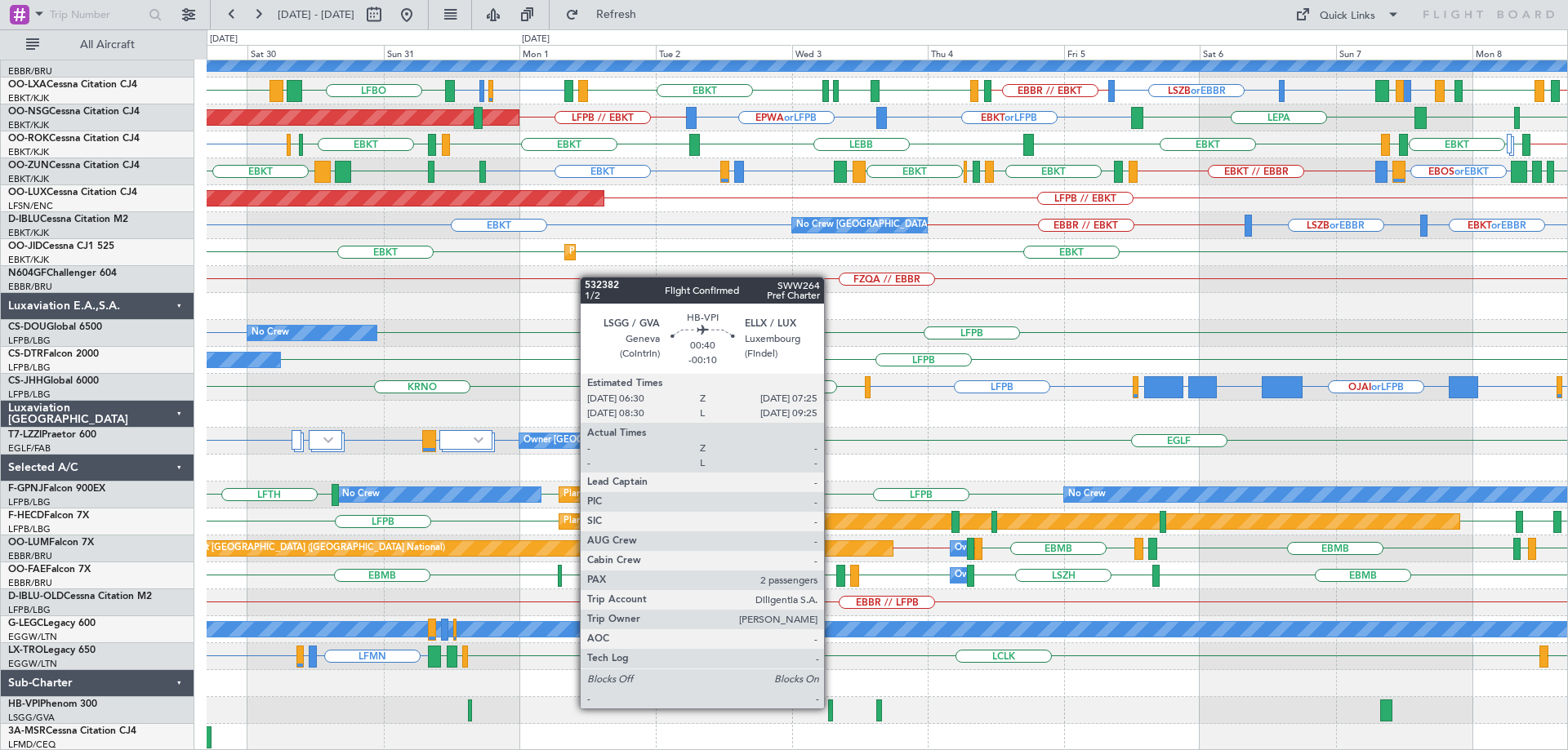
click at [831, 707] on div at bounding box center [830, 710] width 6 height 22
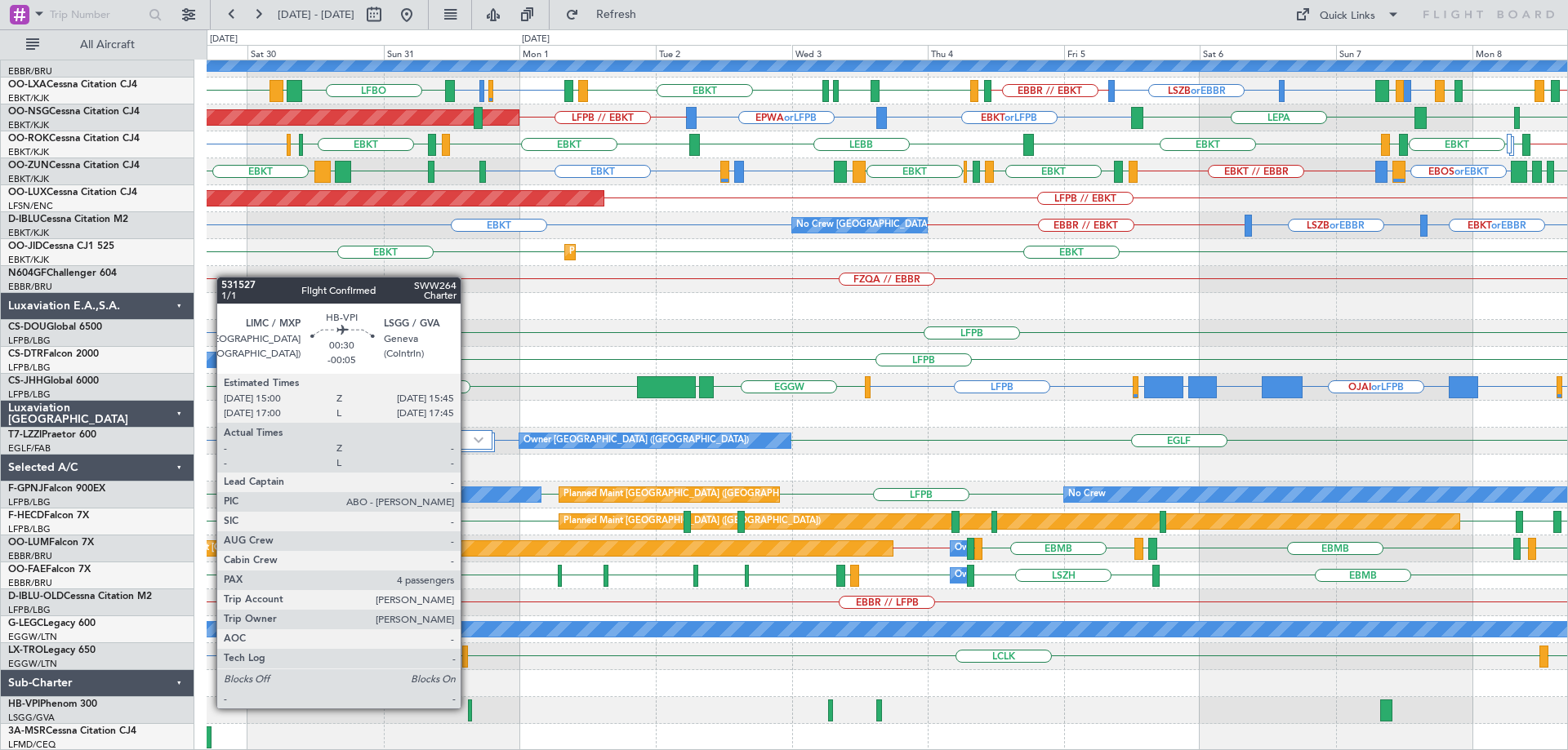
click at [468, 707] on div at bounding box center [470, 710] width 5 height 22
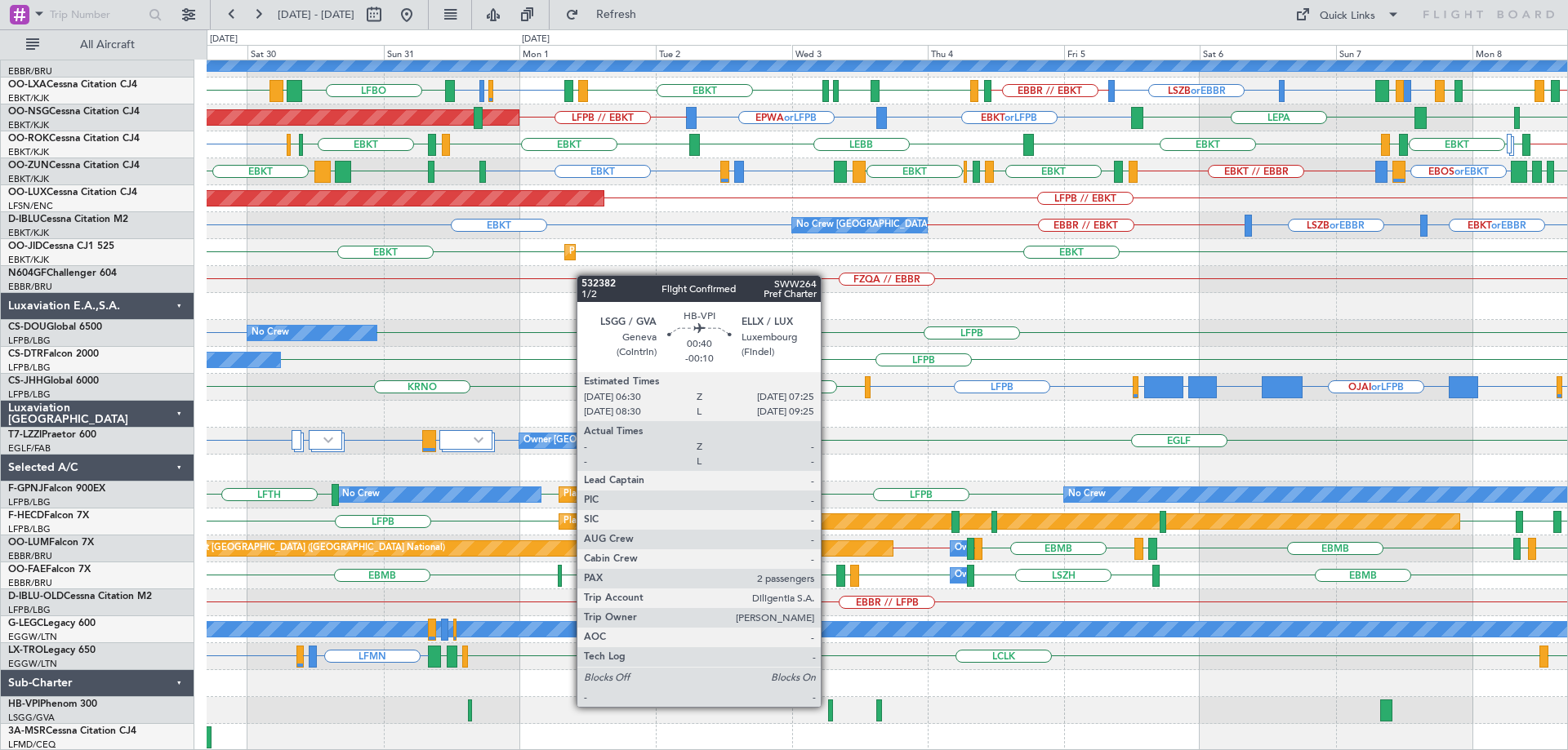
click at [828, 705] on div at bounding box center [830, 710] width 6 height 22
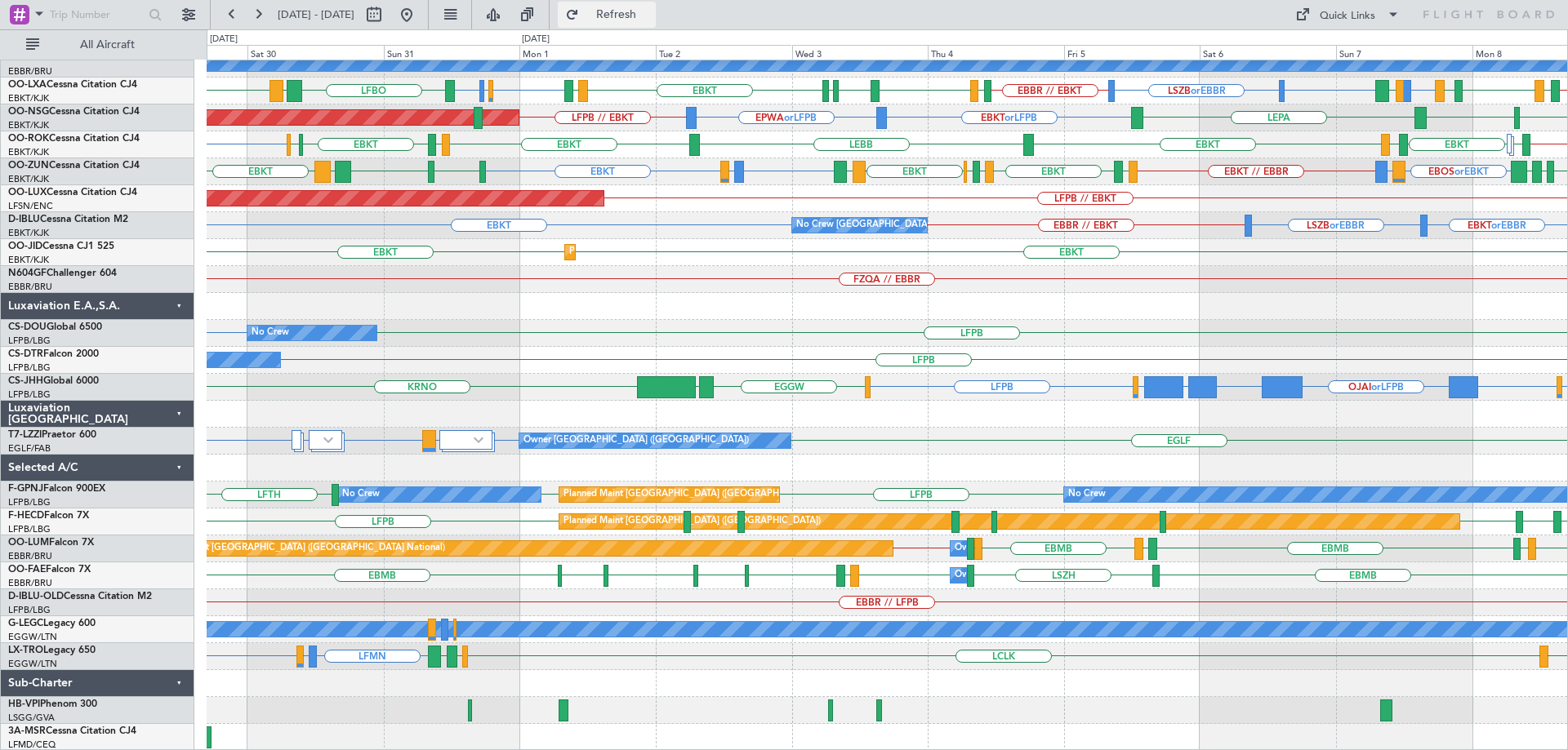
click at [649, 14] on span "Refresh" at bounding box center [616, 15] width 68 height 12
click at [732, 273] on div "FZQA // EBBR" at bounding box center [886, 280] width 1361 height 27
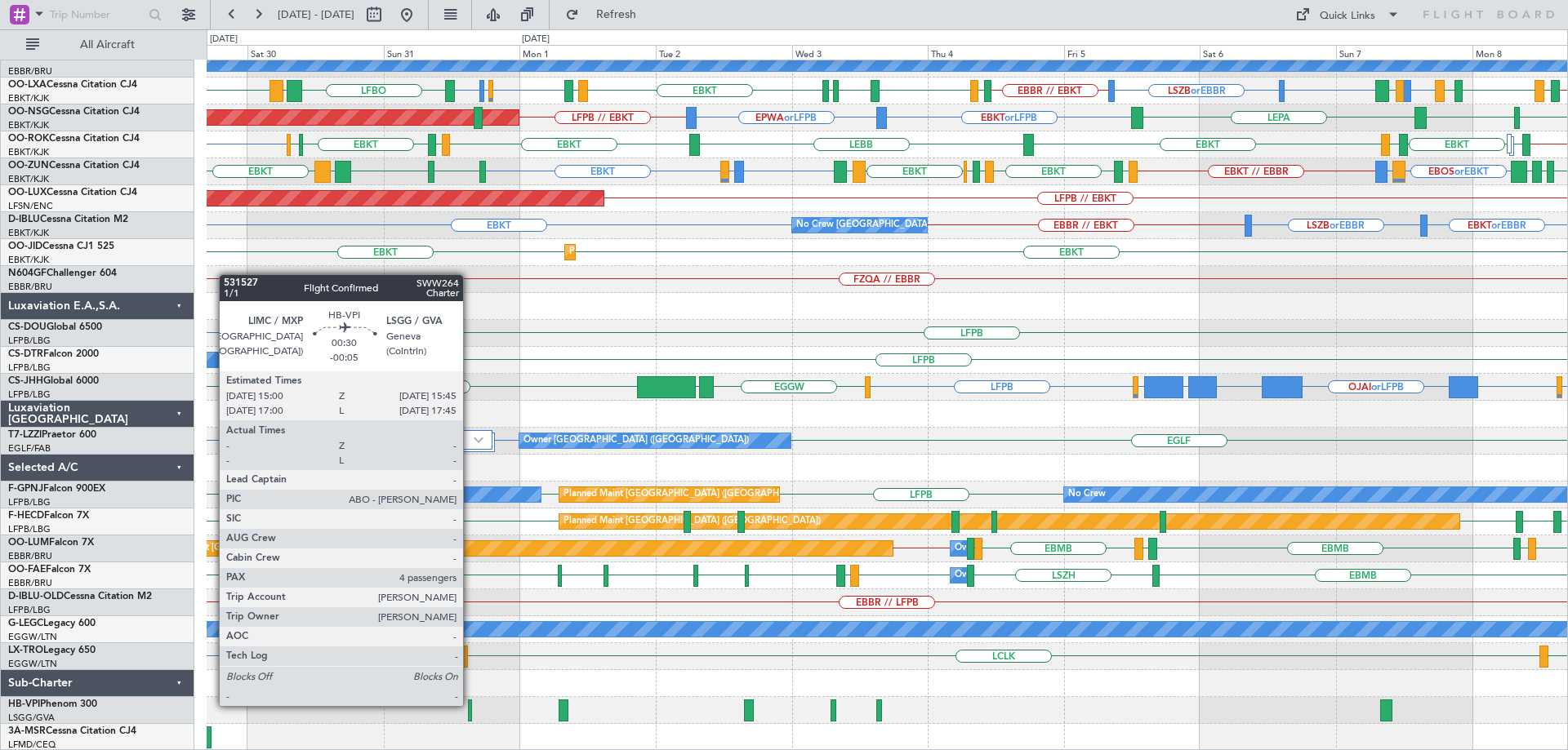
click at [470, 705] on div at bounding box center [470, 710] width 5 height 22
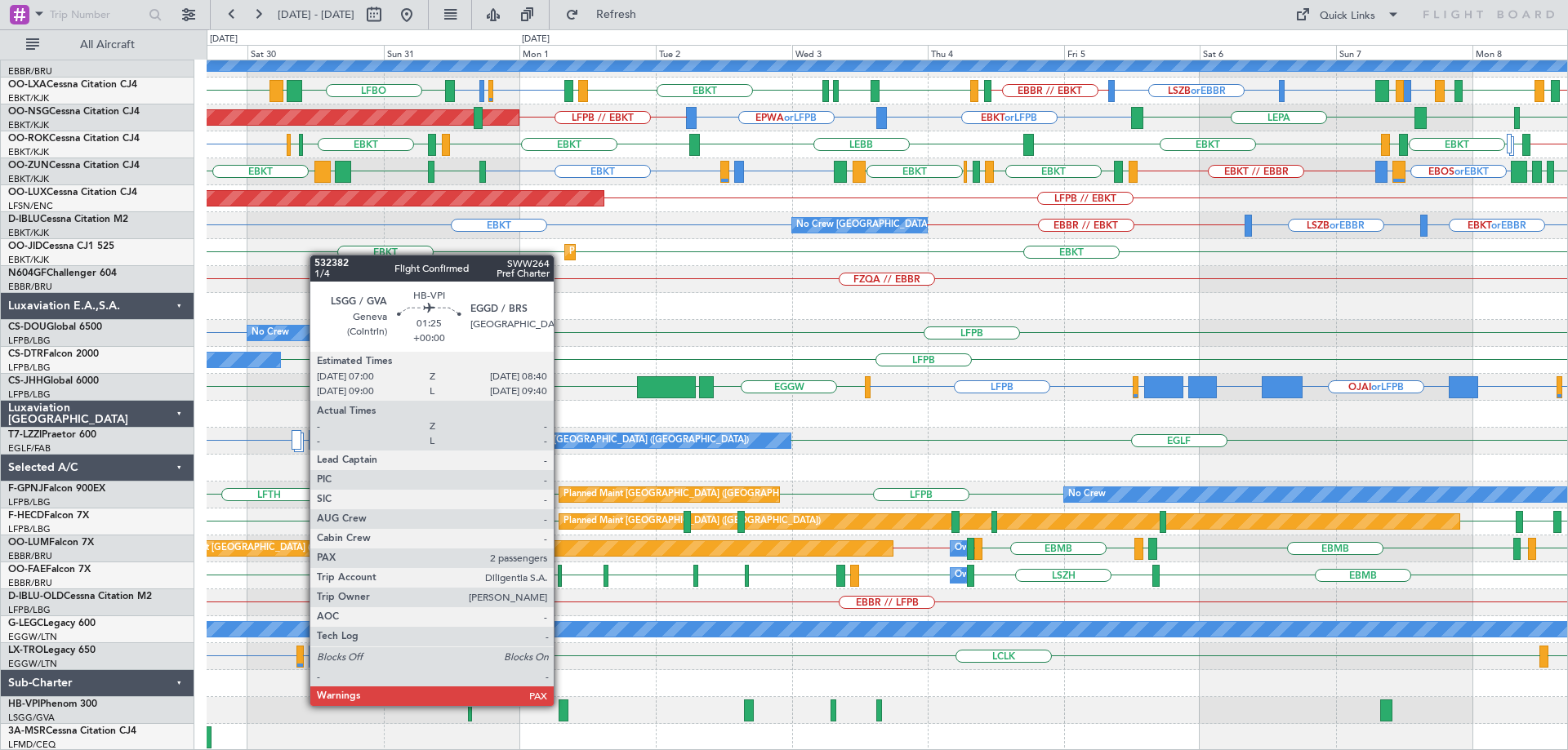
click at [561, 705] on div at bounding box center [564, 710] width 10 height 22
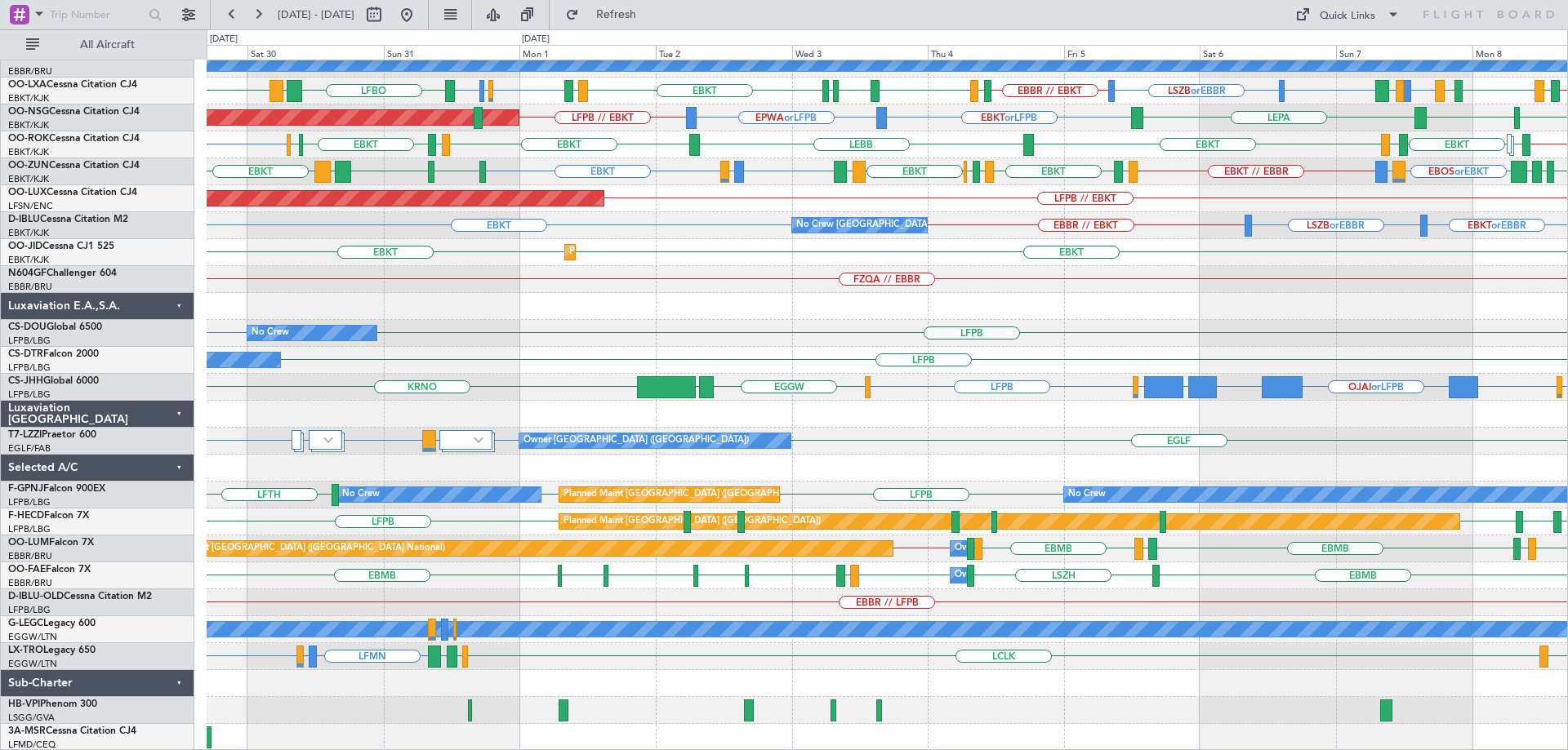
click at [657, 241] on div "EBKT EBKT Planned Maint Kortrijk-Wevelgem" at bounding box center [886, 252] width 1361 height 27
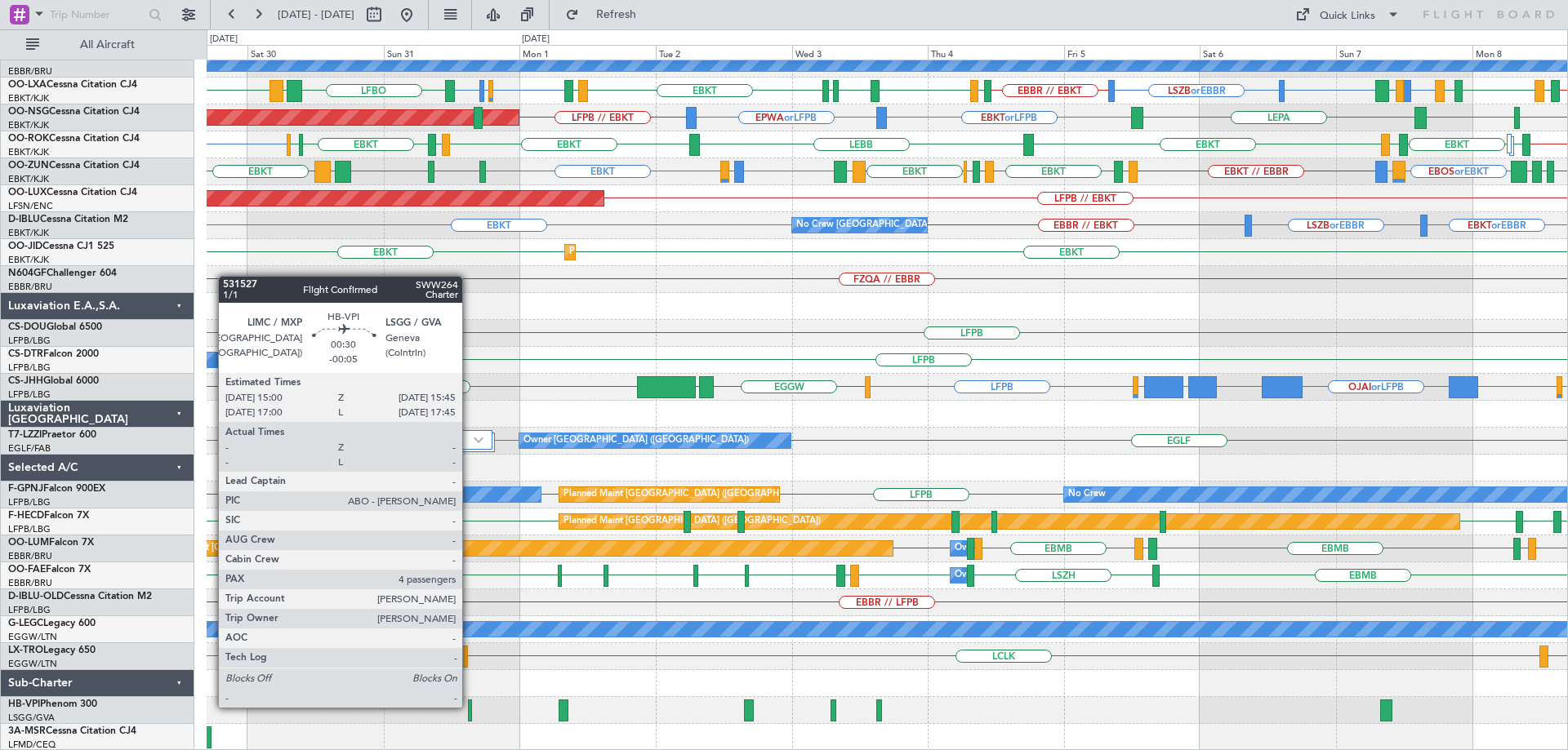
click at [470, 706] on div at bounding box center [470, 710] width 5 height 22
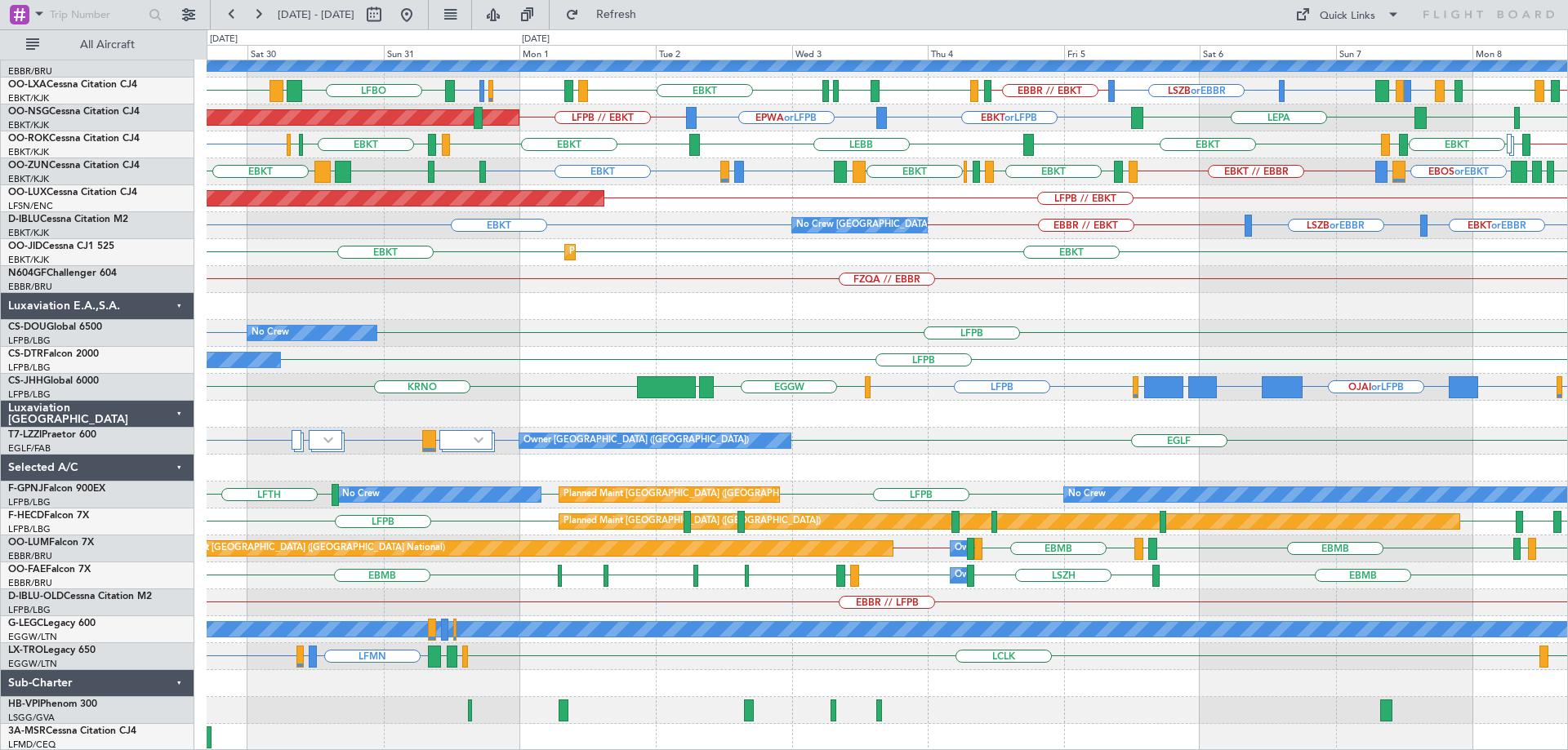
click at [634, 177] on div "EBKT // EBBR EBKT LFMD or EBKT EBKT EBOS or EBKT LIRN or EBKT LFMD EBKT LIML EB…" at bounding box center [886, 172] width 1361 height 27
click at [651, 16] on span "Refresh" at bounding box center [616, 15] width 68 height 12
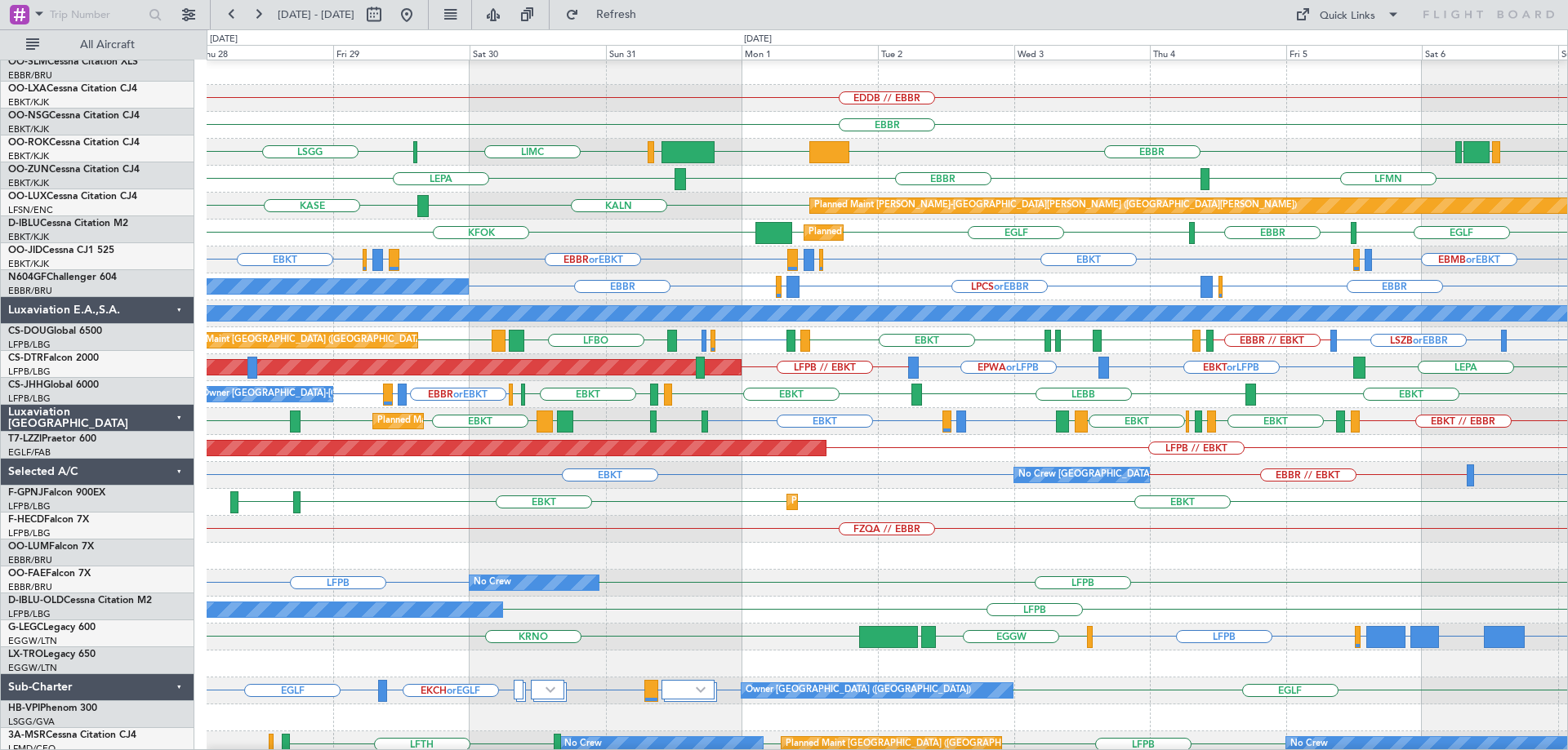
scroll to position [0, 0]
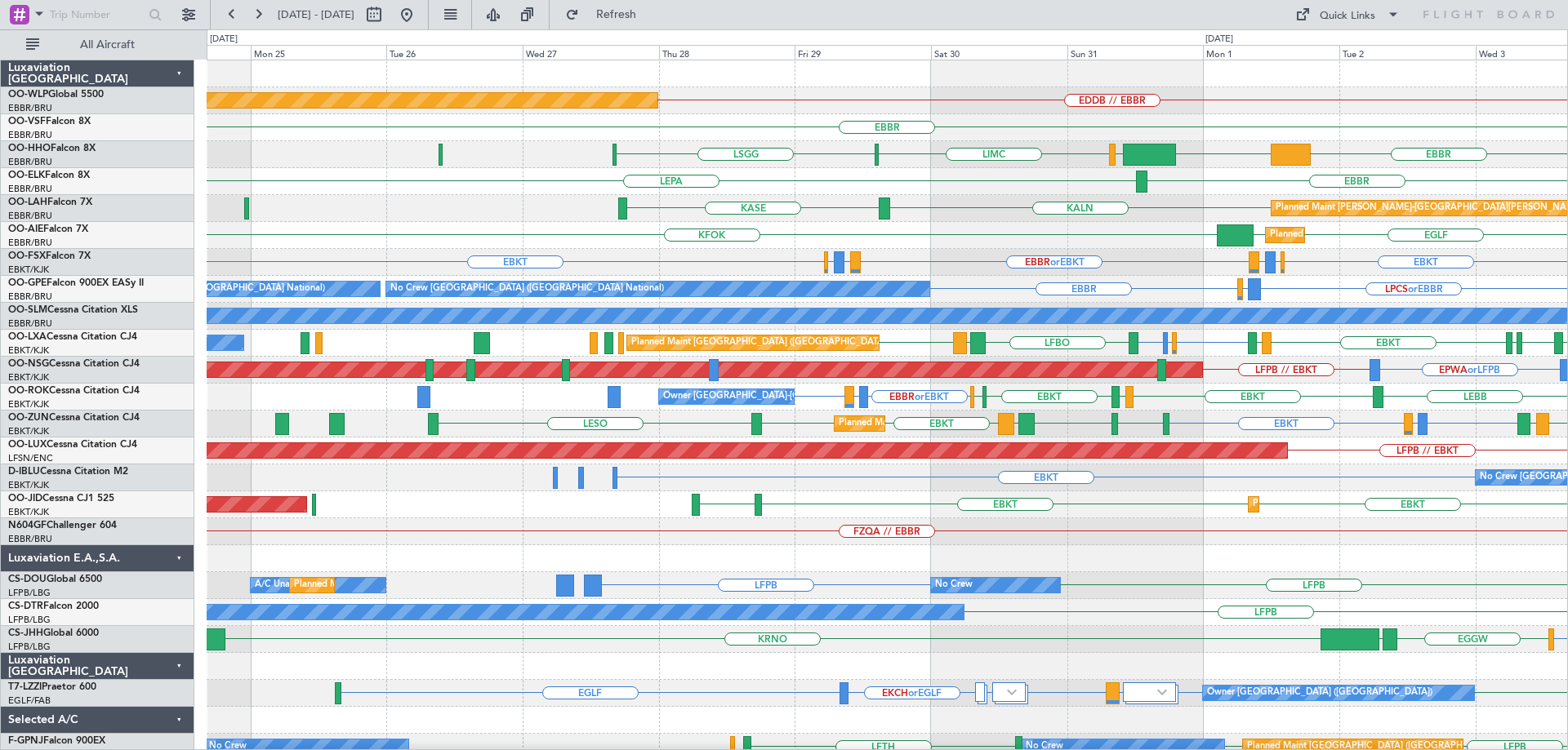
click at [1023, 543] on div "FZQA // EBBR" at bounding box center [886, 531] width 1361 height 27
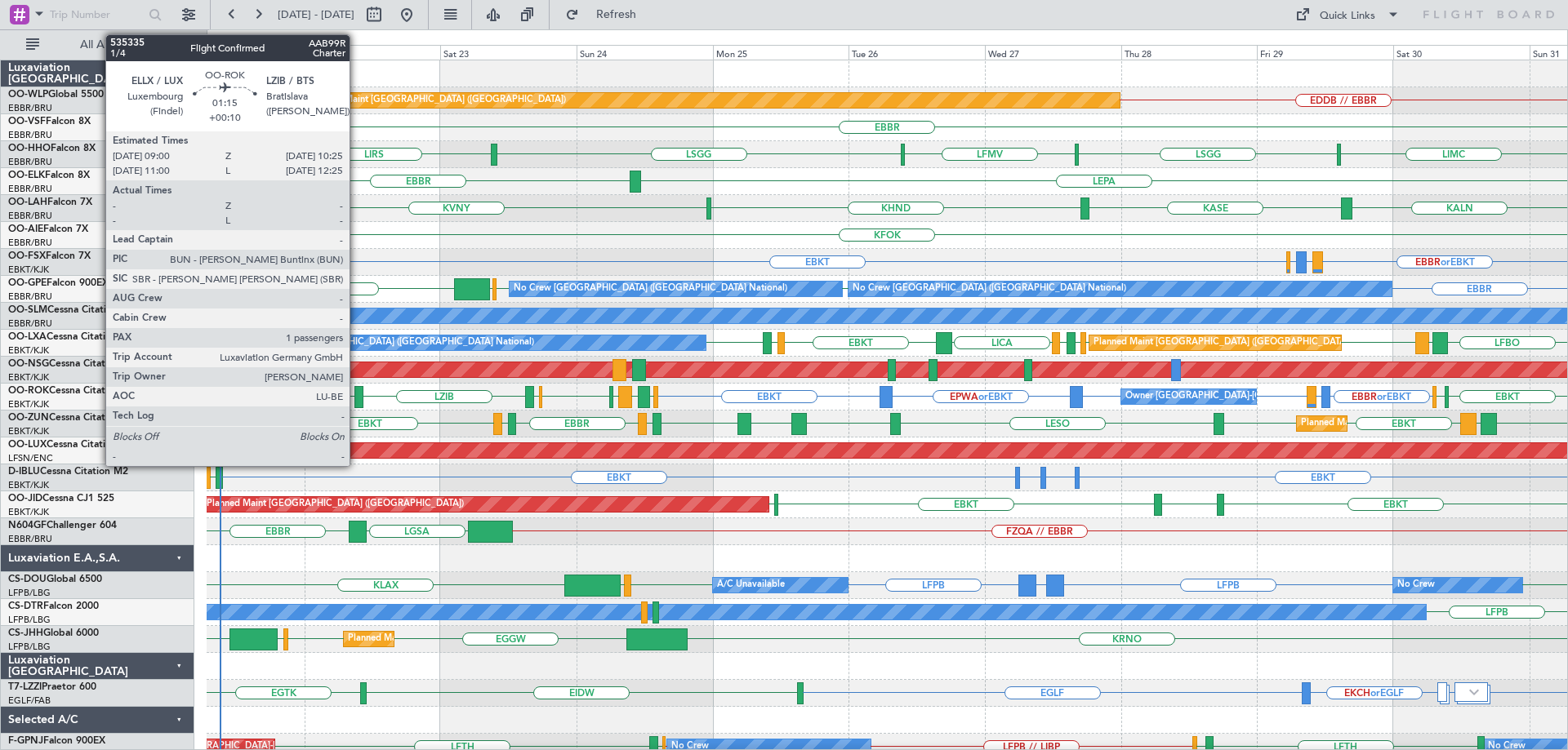
click at [357, 391] on div at bounding box center [358, 397] width 8 height 22
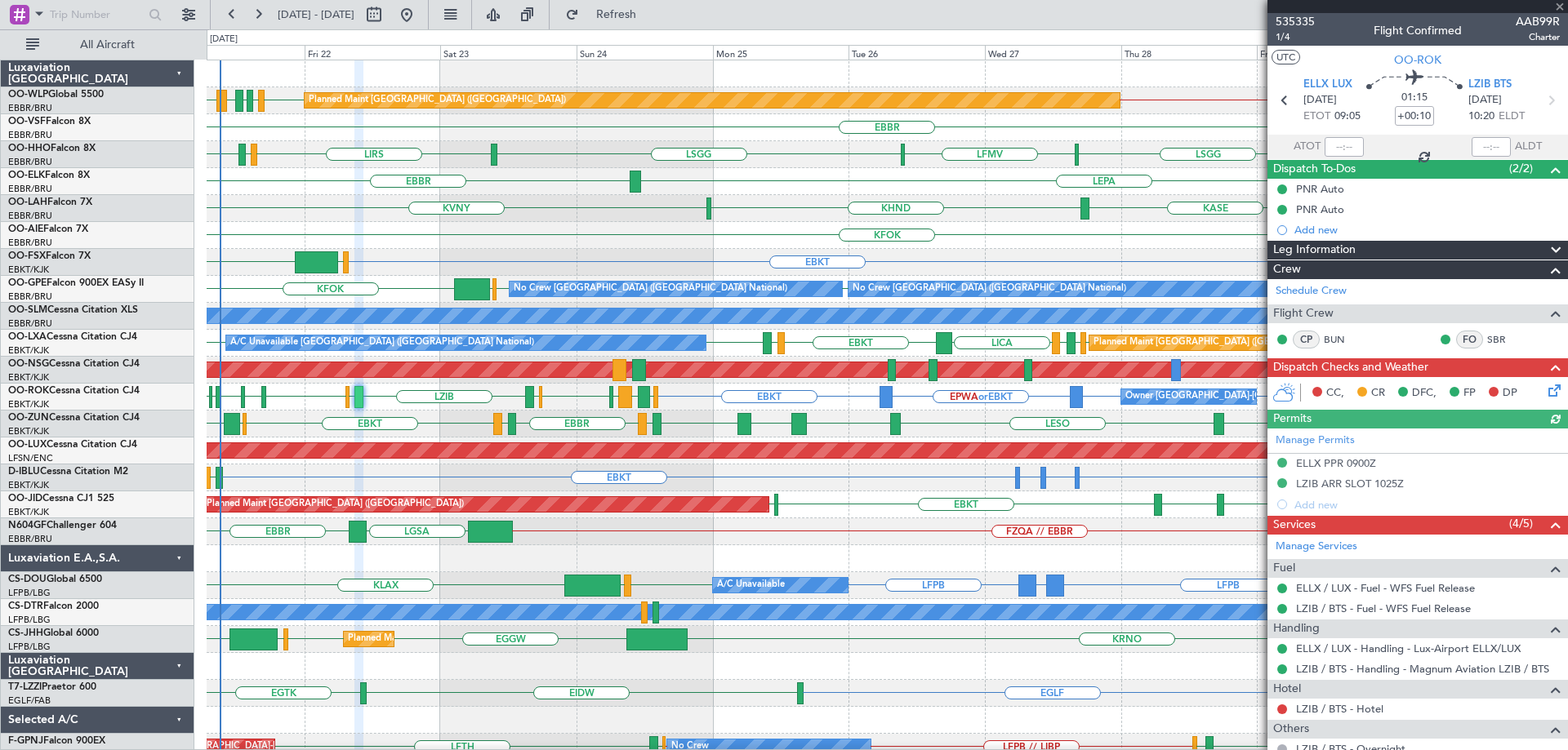
scroll to position [112, 0]
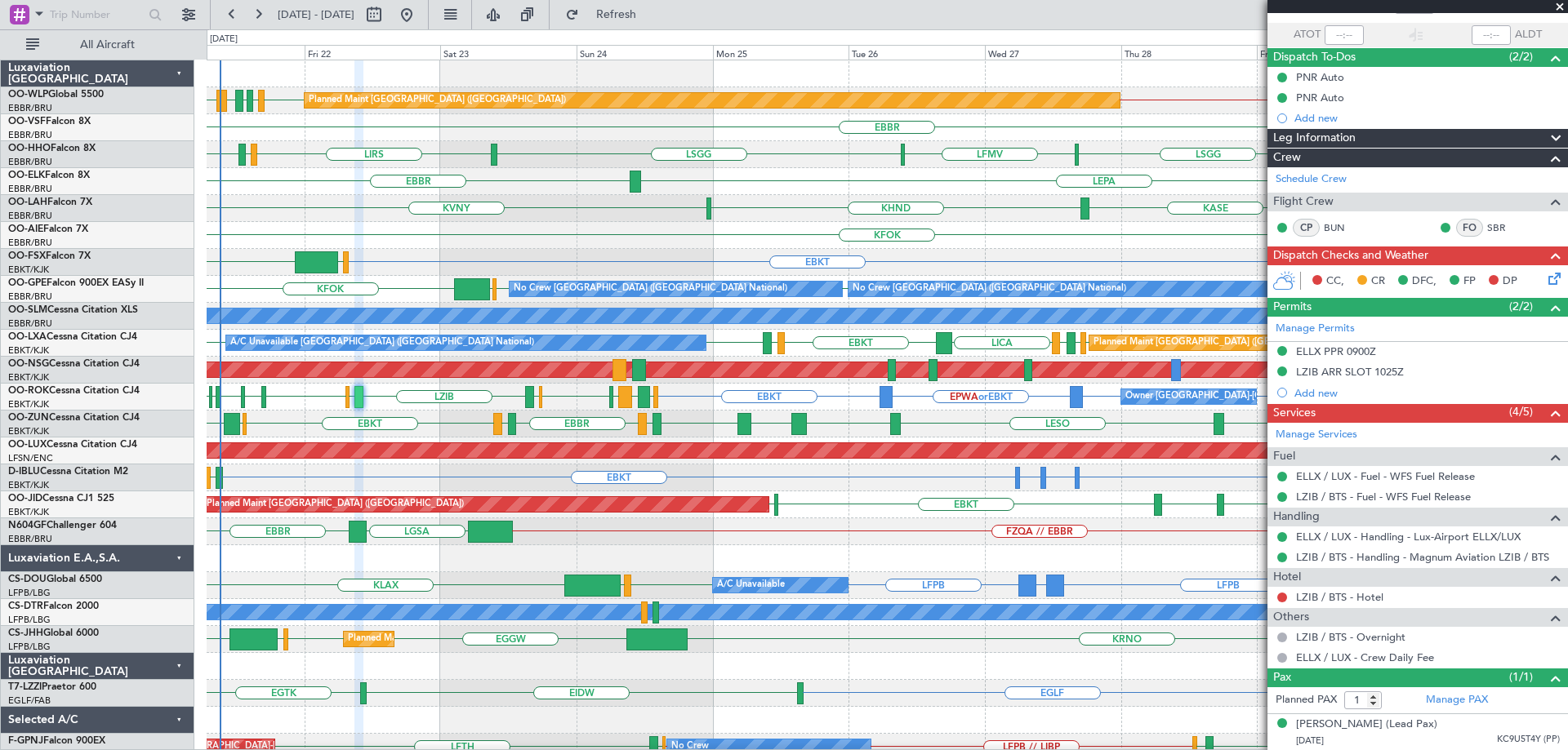
click at [573, 206] on div "KVNY KALN KASE KHND Planned Maint Alton-st Louis (St Louis Regl)" at bounding box center [886, 208] width 1361 height 27
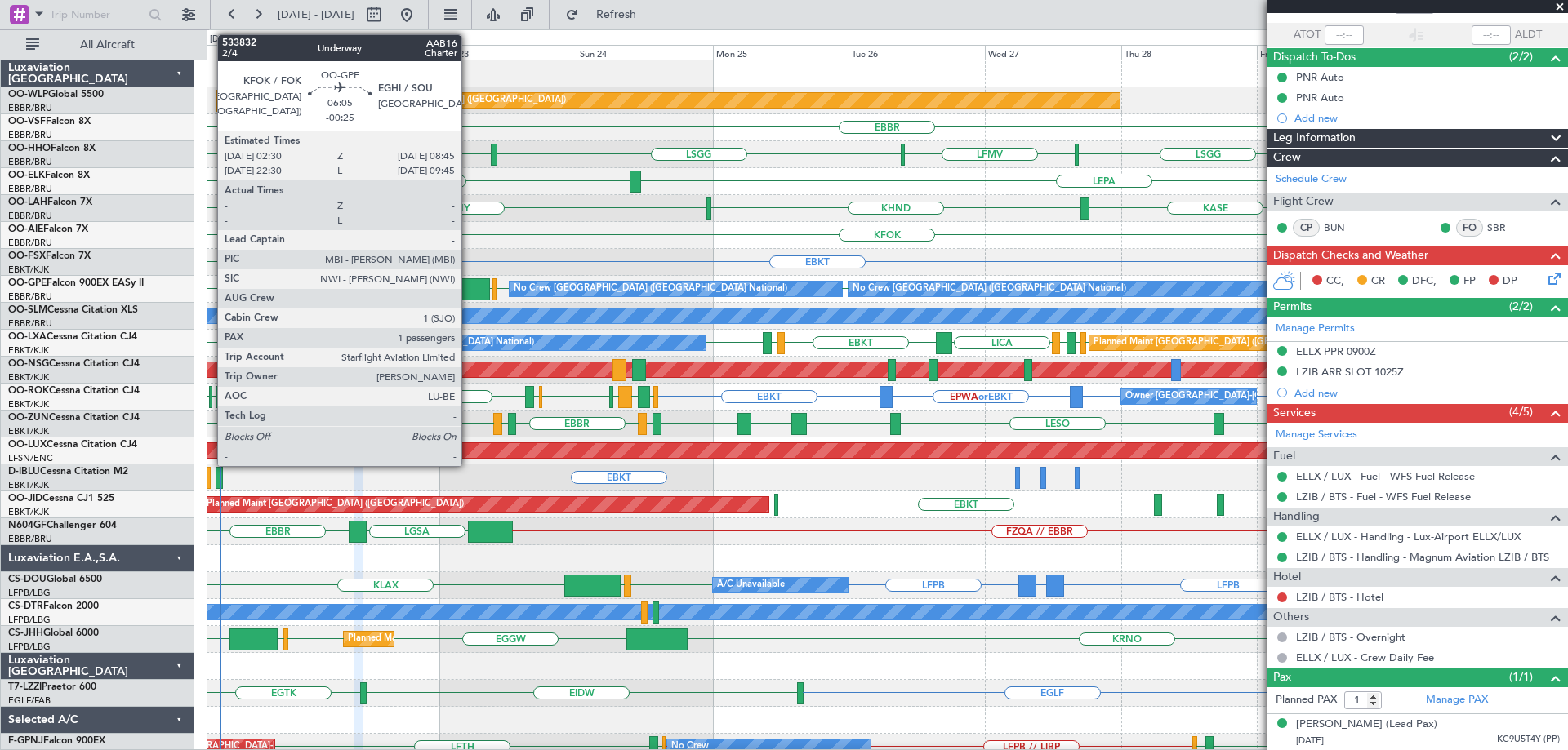
click at [469, 285] on div at bounding box center [472, 289] width 36 height 22
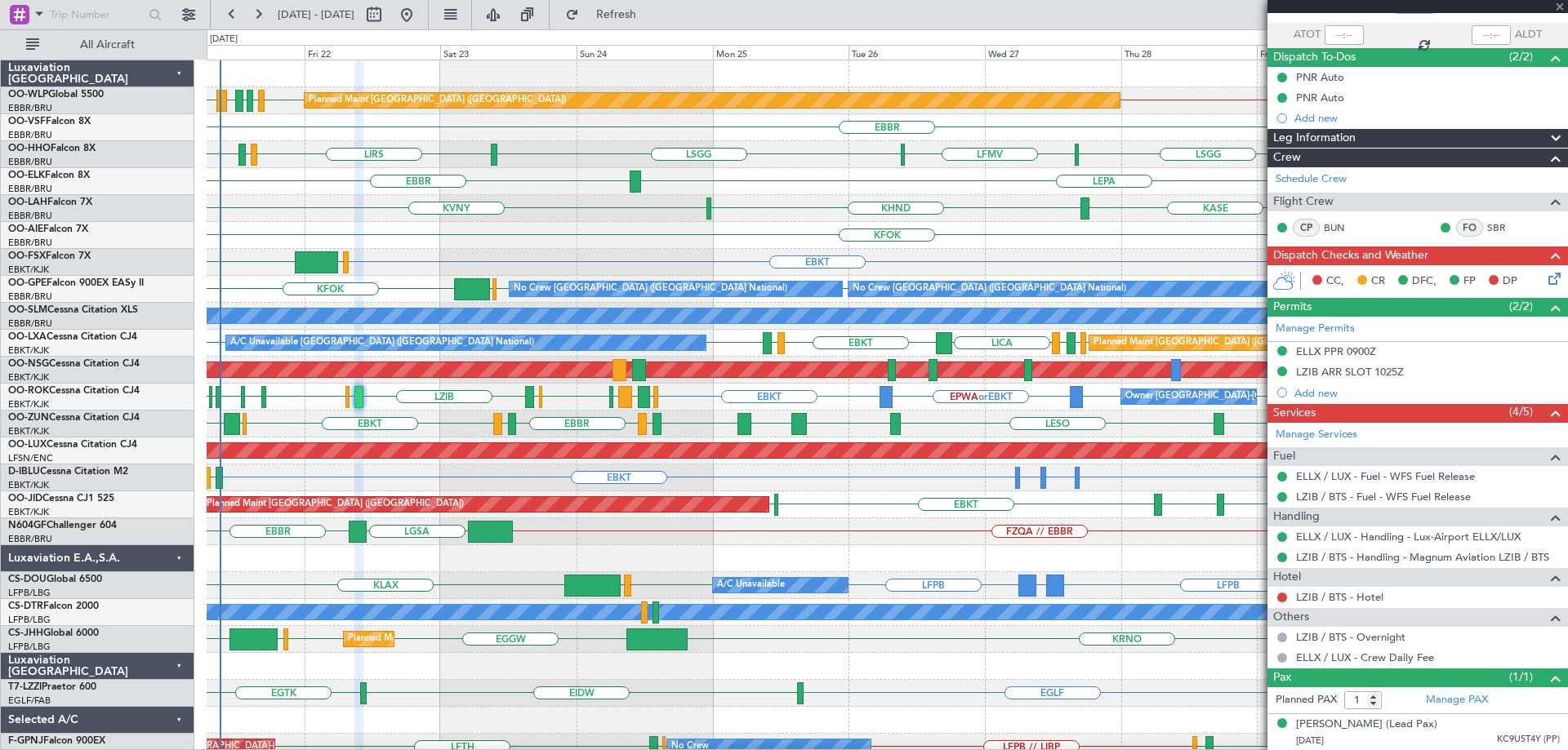
type input "-00:25"
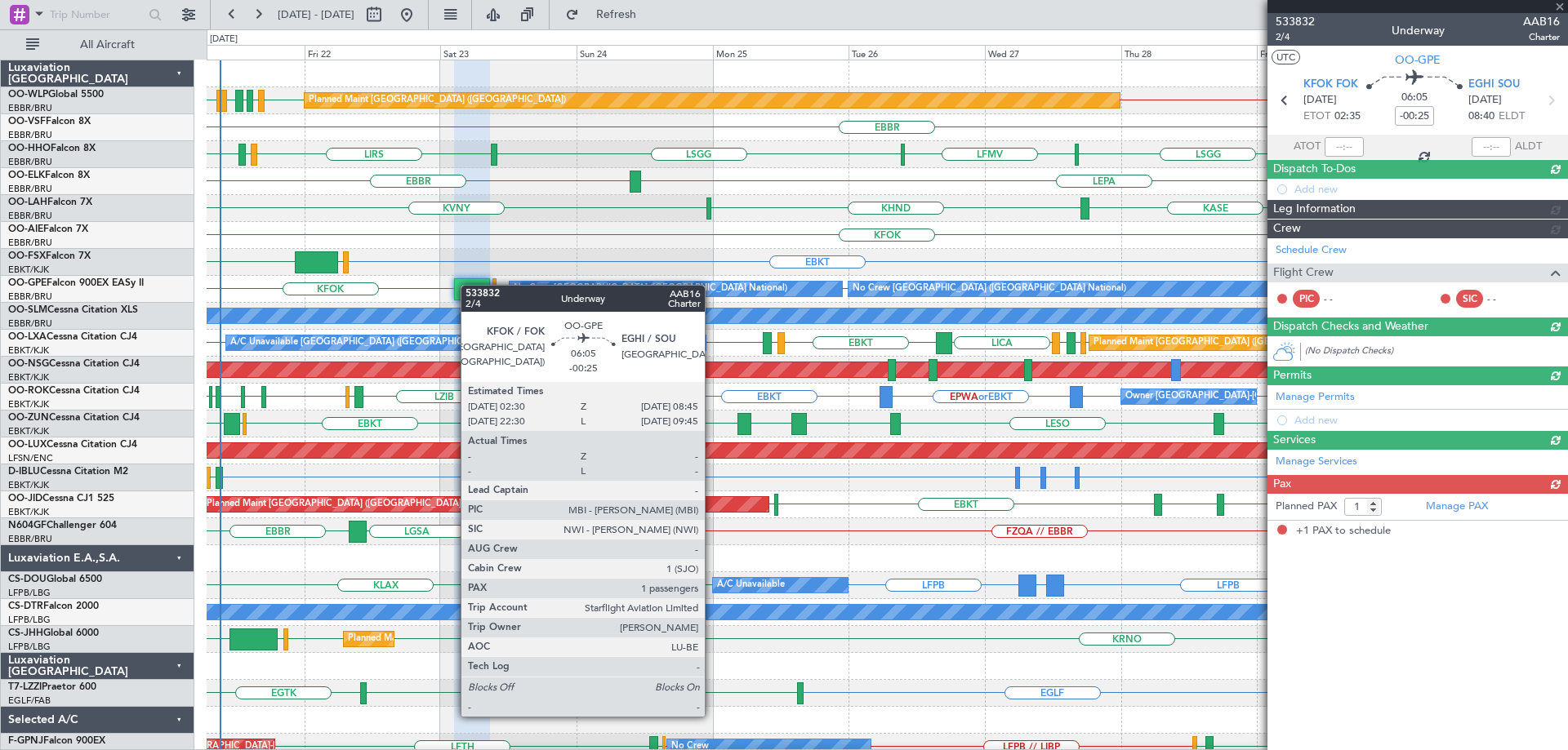
scroll to position [0, 0]
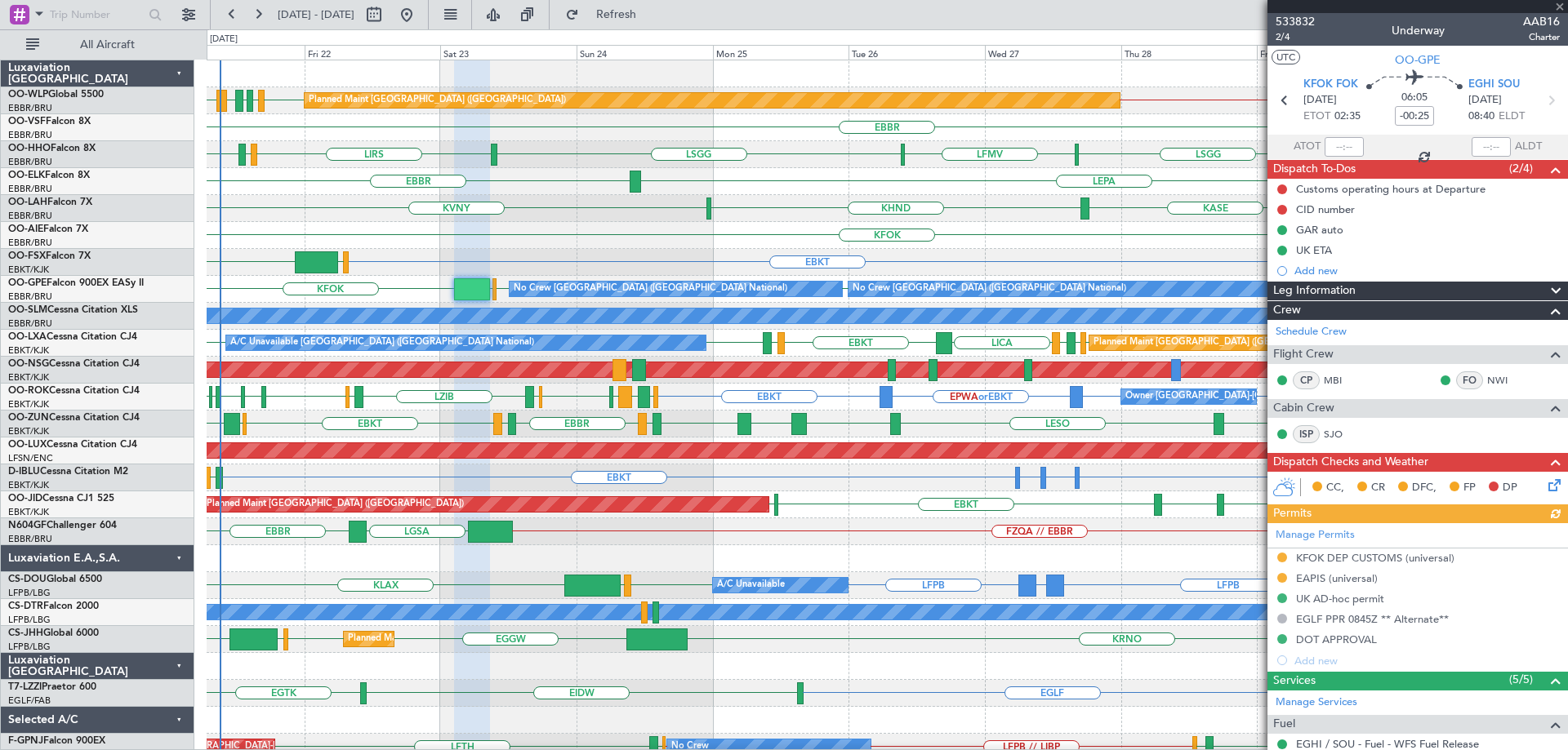
click at [580, 235] on div "KFOK Planned Maint [GEOGRAPHIC_DATA] ([GEOGRAPHIC_DATA])" at bounding box center [886, 235] width 1361 height 27
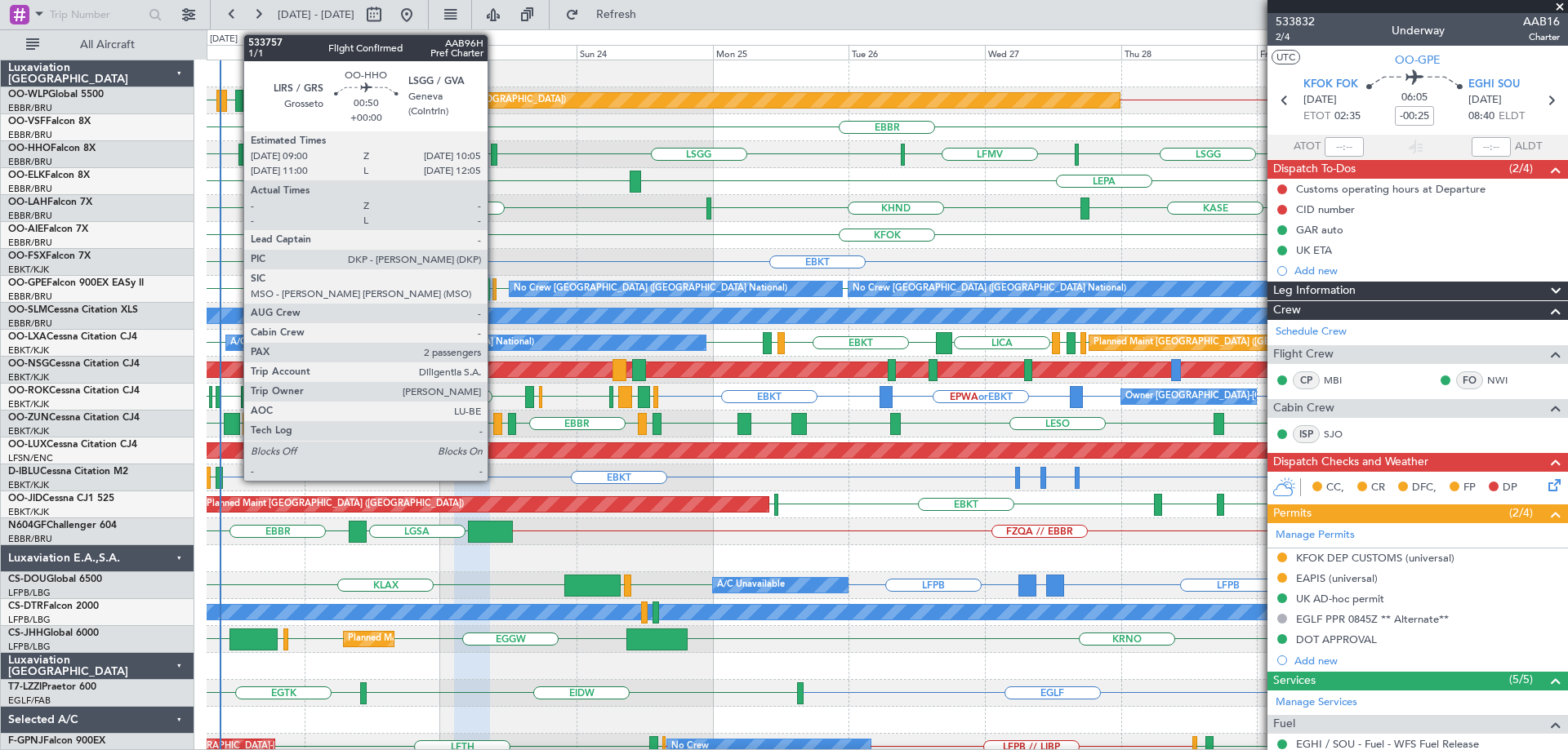
click at [495, 151] on div at bounding box center [494, 154] width 7 height 22
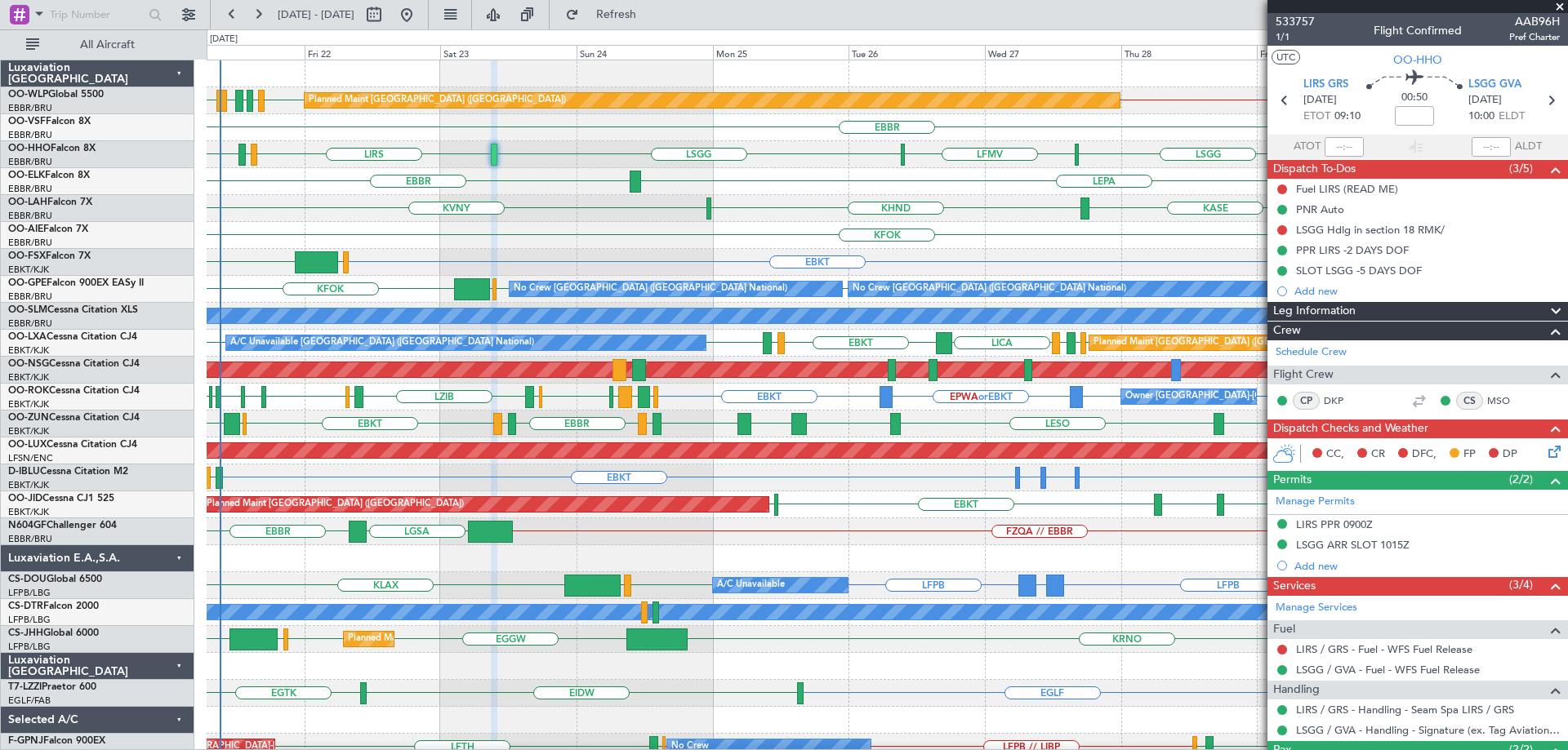
click at [801, 182] on div "EBBR LEPA" at bounding box center [886, 182] width 1361 height 27
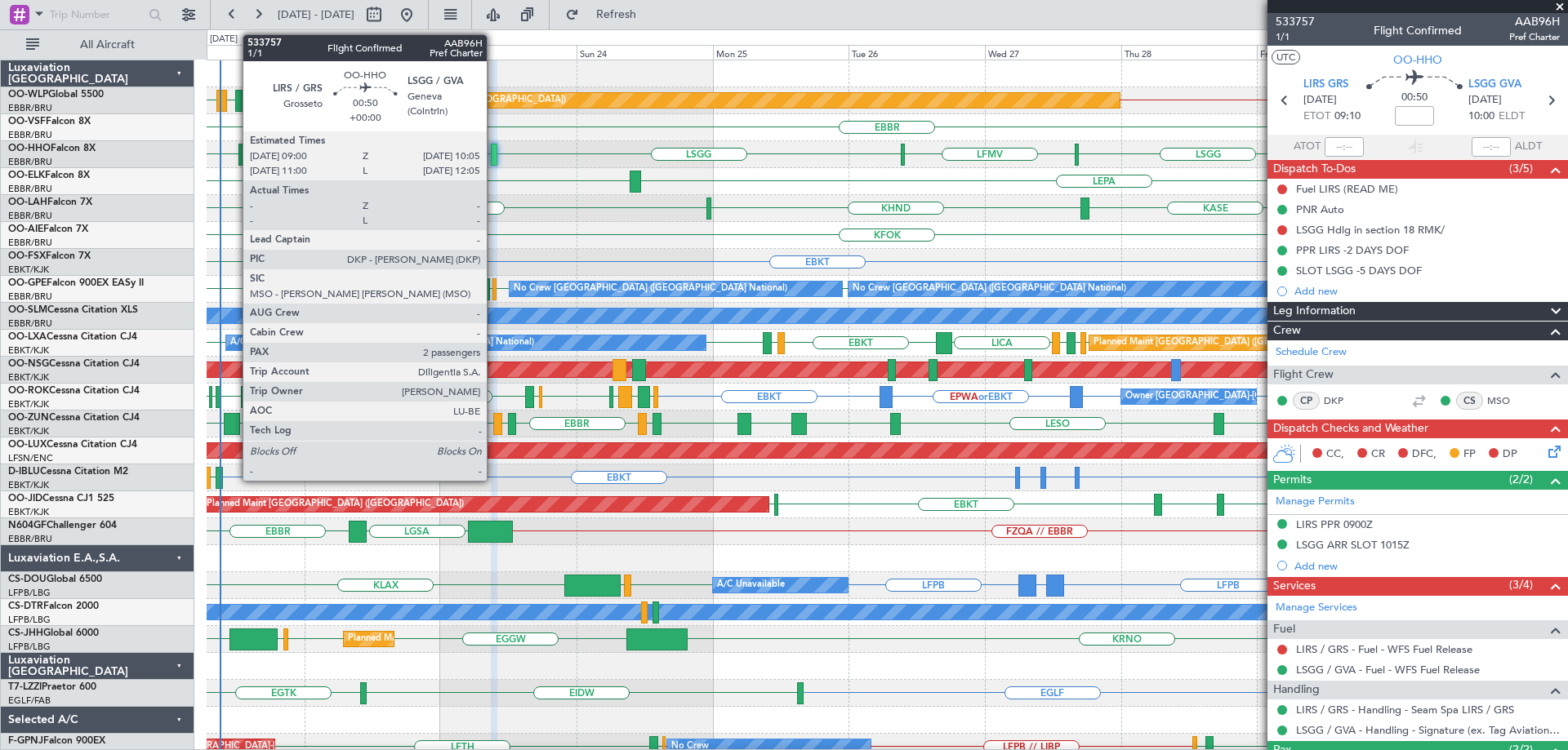
click at [494, 152] on div at bounding box center [494, 154] width 7 height 22
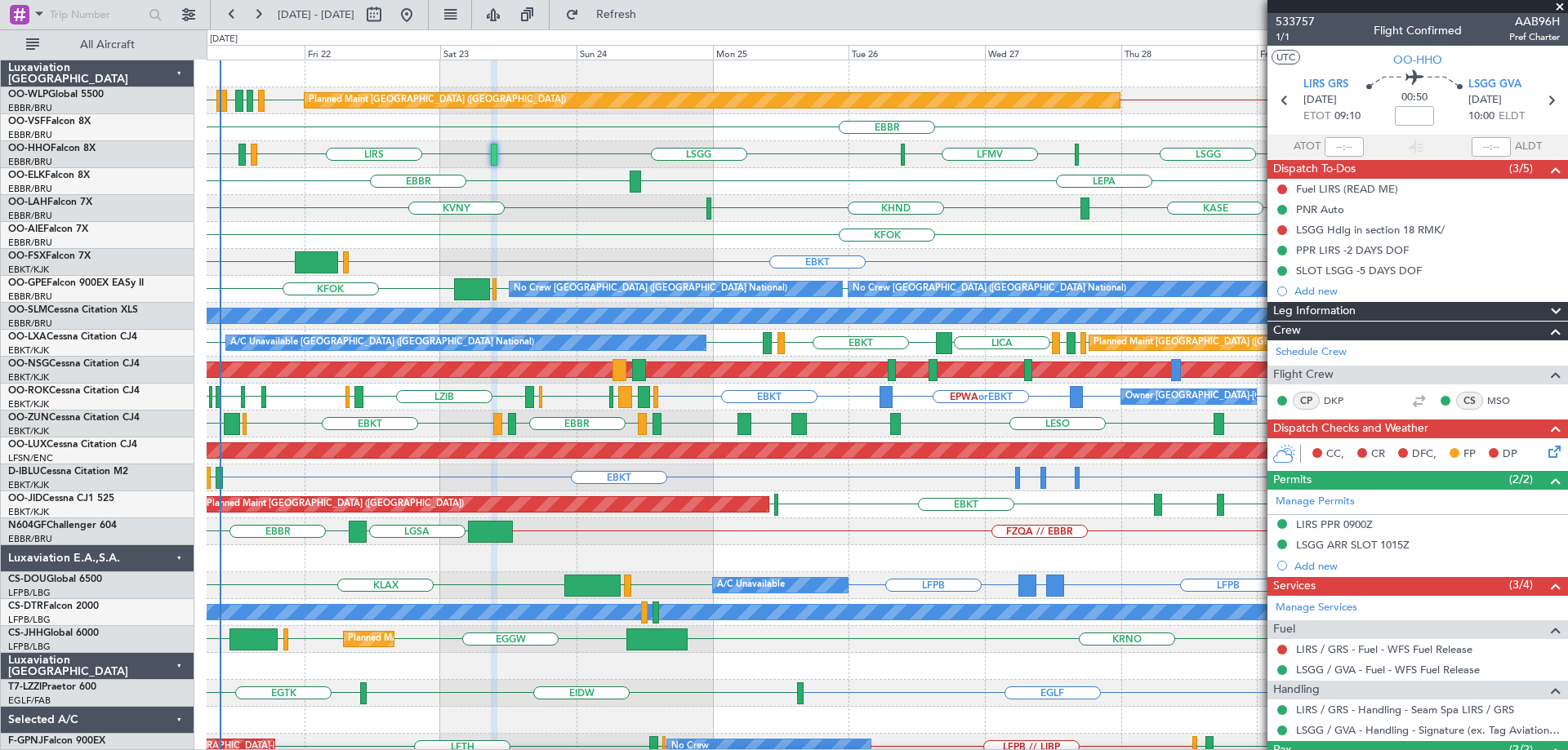
click at [612, 232] on div "KFOK Planned Maint [GEOGRAPHIC_DATA] ([GEOGRAPHIC_DATA])" at bounding box center [886, 235] width 1361 height 27
click at [569, 251] on div "EBBR or EBKT LIRZ or EBKT EBBR or EBKT EBKT EGLF FCOD Planned Maint Kortrijk-We…" at bounding box center [886, 262] width 1361 height 27
click at [1559, 7] on span at bounding box center [1560, 7] width 17 height 15
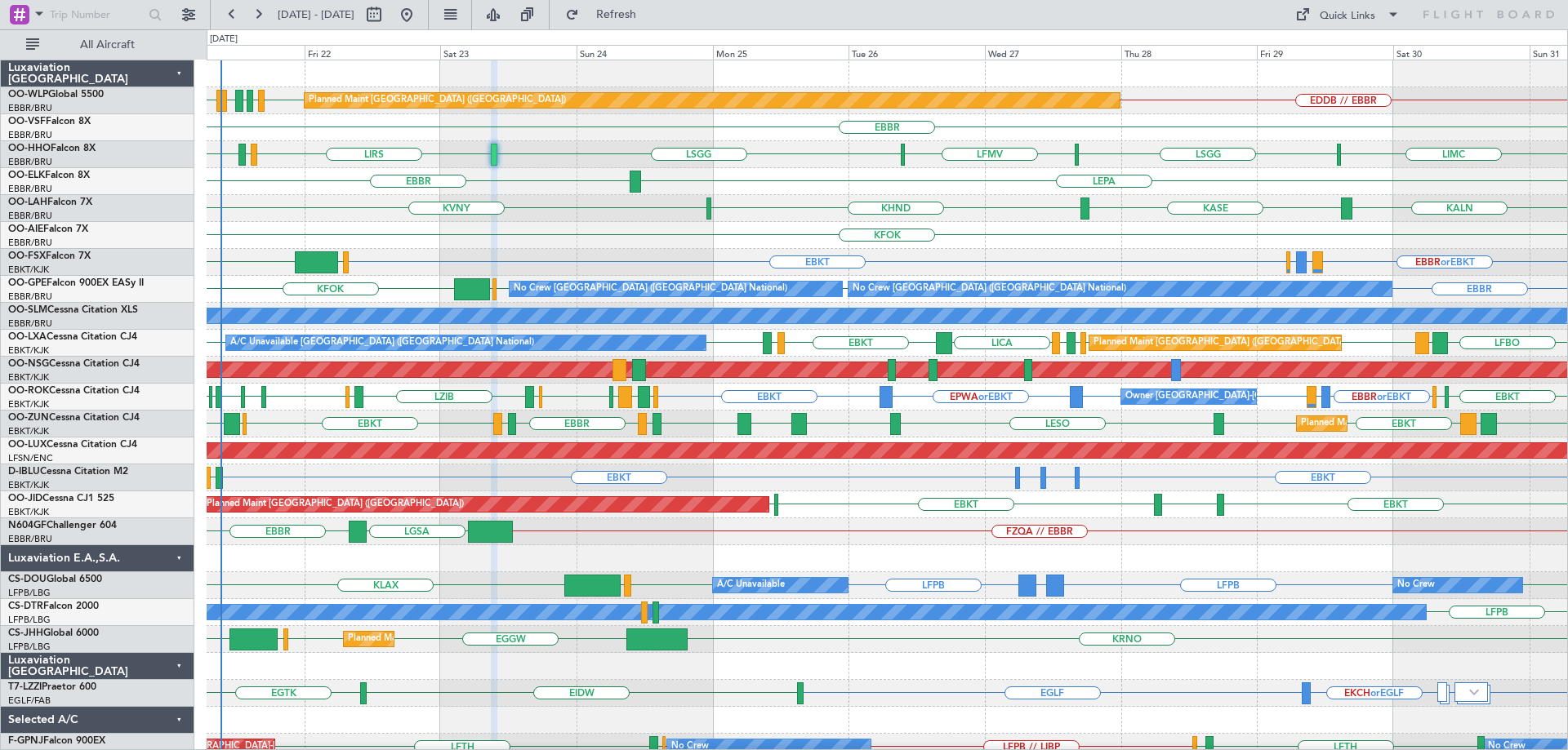
type input "0"
click at [766, 186] on div "LEPA [GEOGRAPHIC_DATA]" at bounding box center [886, 182] width 1361 height 27
click at [597, 394] on div "EDDB // EBBR EDDB EBLG LIML LDDU EBLG Planned Maint Berlin (Brandenburg) EBBR L…" at bounding box center [886, 518] width 1361 height 916
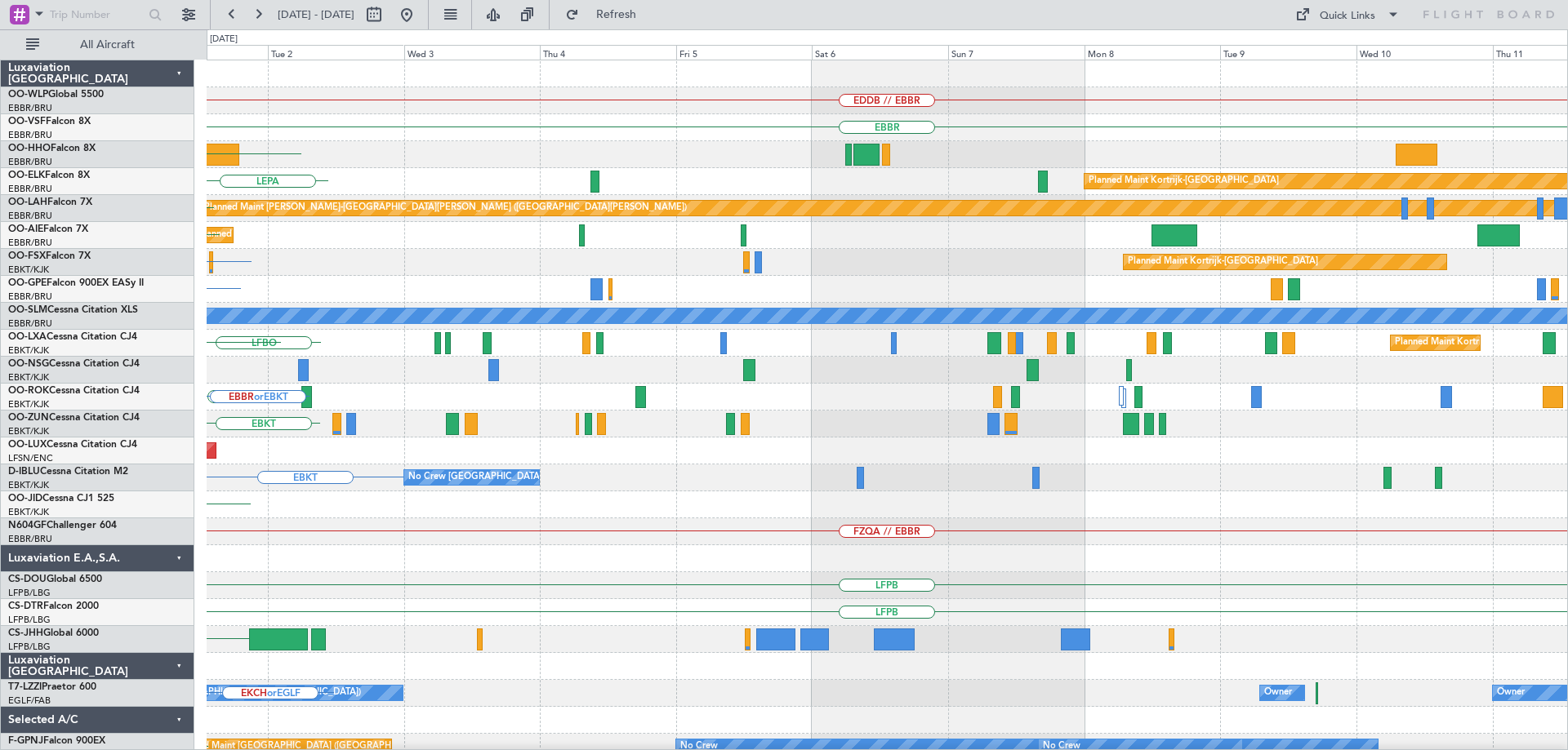
click at [486, 451] on div "EDDB // EBBR EBBR LIMC Planned Maint Kortrijk-Wevelgem LEPA Planned Maint Alton…" at bounding box center [886, 518] width 1361 height 916
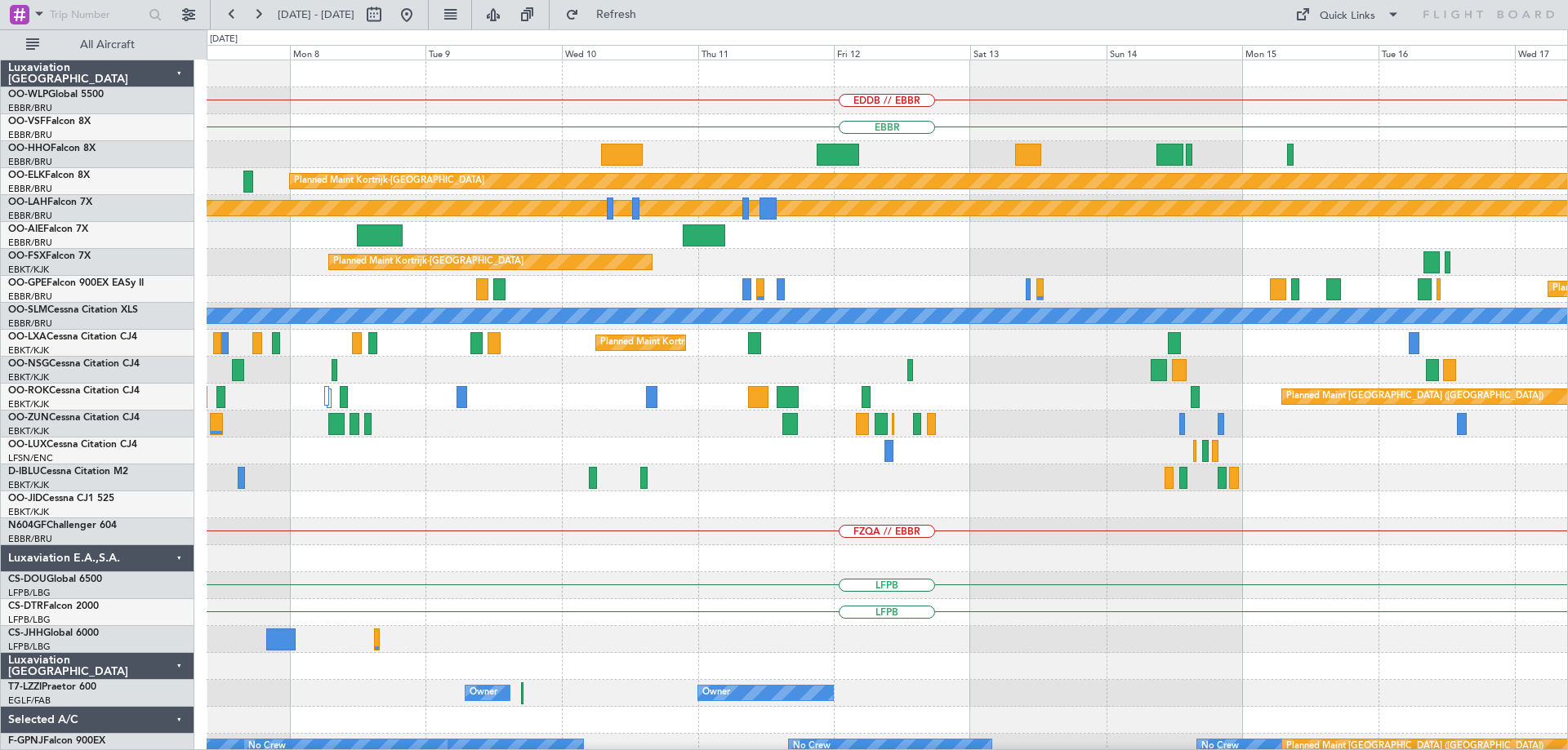
click at [262, 537] on div "EDDB // EBBR EBBR Planned Maint Kortrijk-Wevelgem Planned Maint Alton-st Louis …" at bounding box center [886, 518] width 1361 height 916
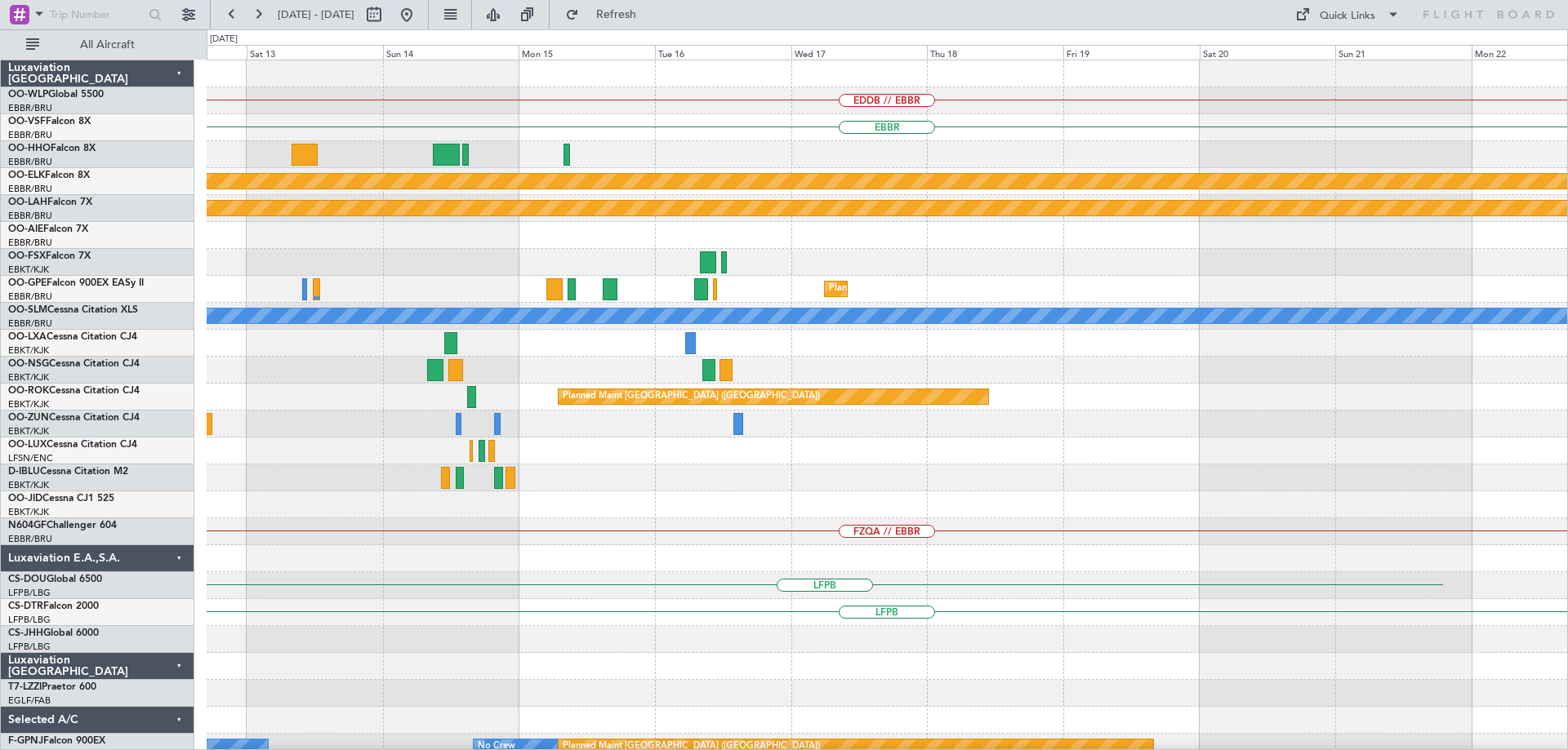
click at [266, 496] on div "EDDB // EBBR EBBR Planned Maint Kortrijk-Wevelgem Planned Maint Alton-st Louis …" at bounding box center [886, 518] width 1361 height 916
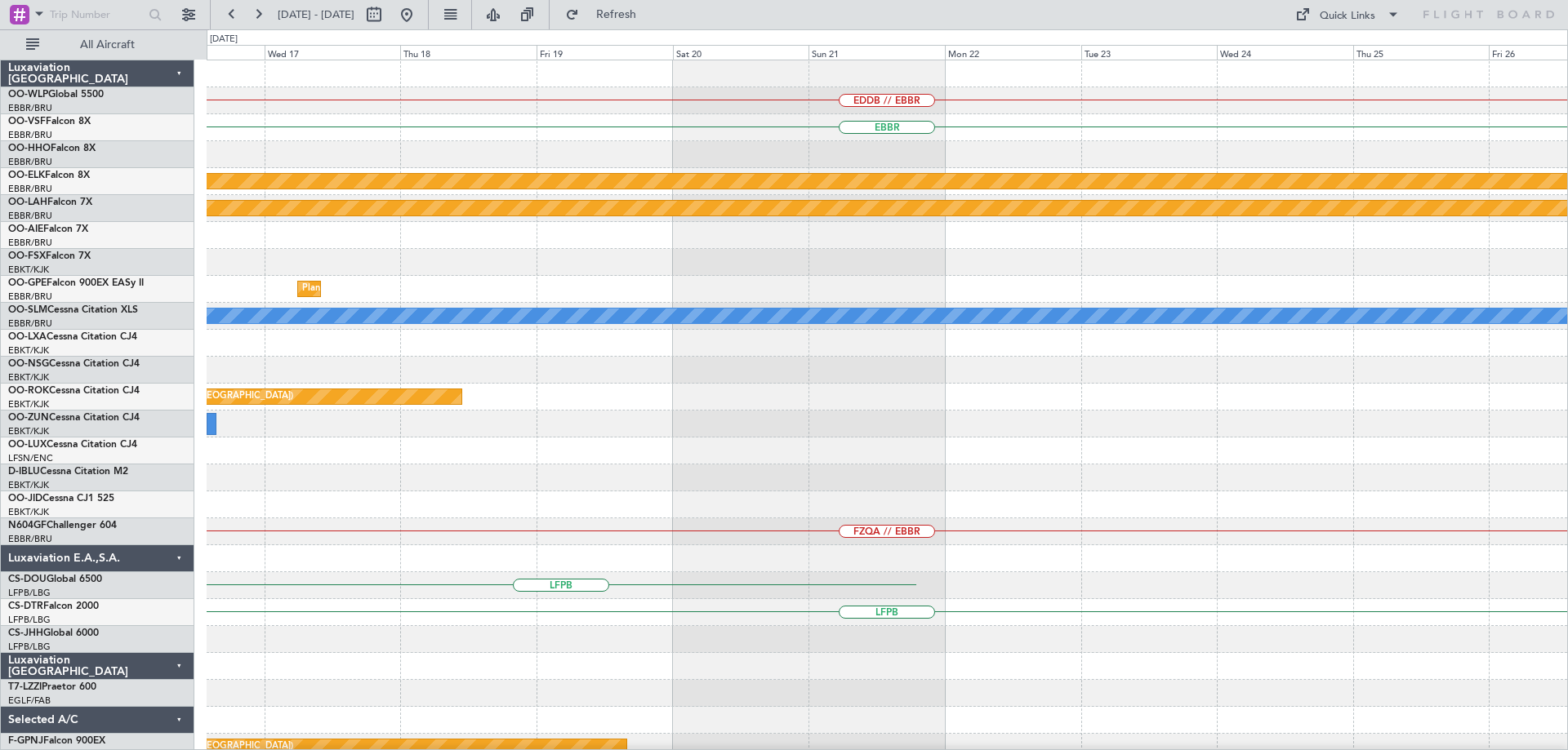
click at [234, 516] on div "EDDB // EBBR EBBR Planned Maint Kortrijk-Wevelgem Planned Maint Alton-st Louis …" at bounding box center [886, 518] width 1361 height 916
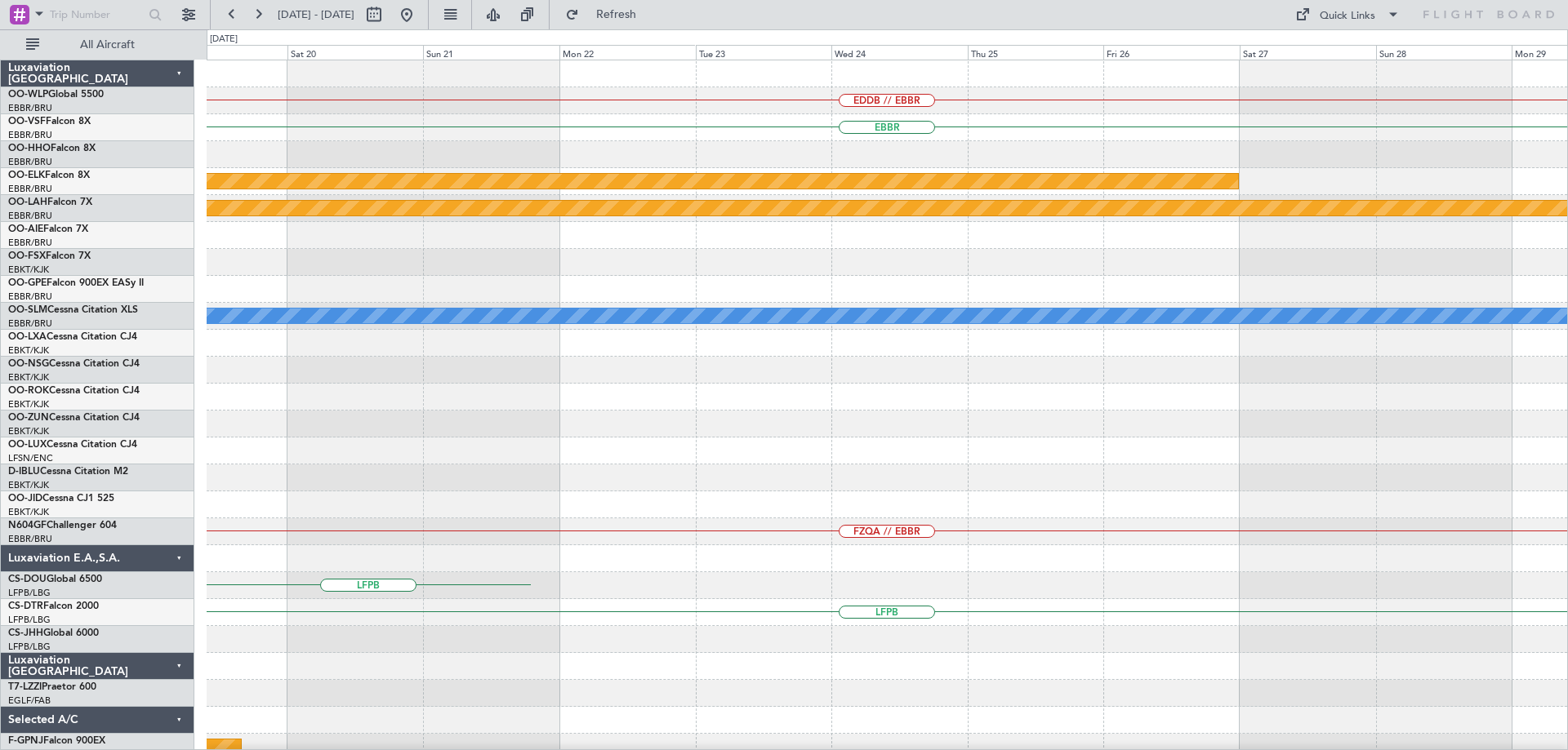
click at [518, 511] on div "EDDB // EBBR EBBR Planned Maint Kortrijk-Wevelgem Planned Maint Alton-st Louis …" at bounding box center [886, 518] width 1361 height 916
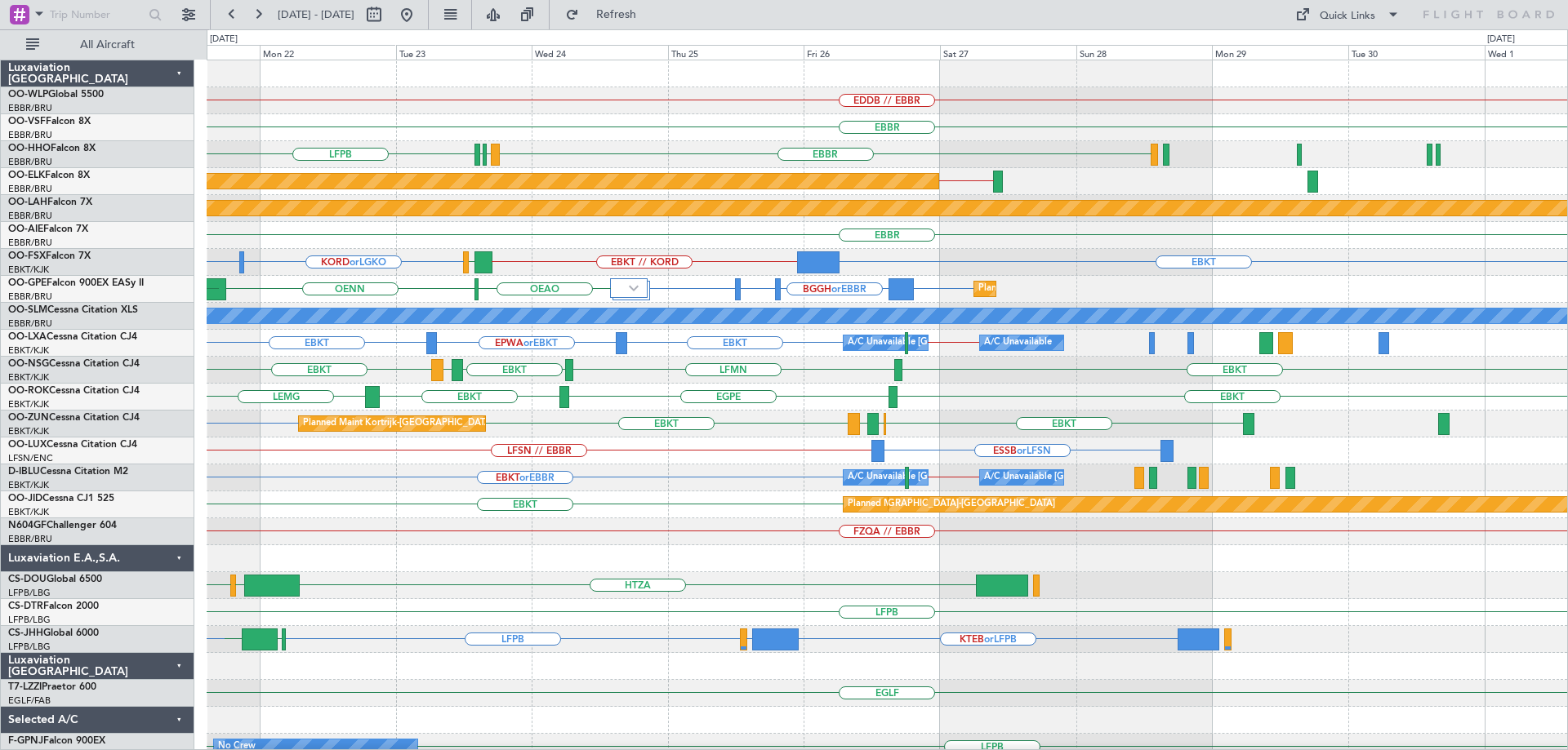
click at [506, 371] on div "EDDB // EBBR EBBR EBBR LFMN LSGG LFPB LFMN LSGG Planned Maint Kortrijk-Wevelgem…" at bounding box center [886, 518] width 1361 height 916
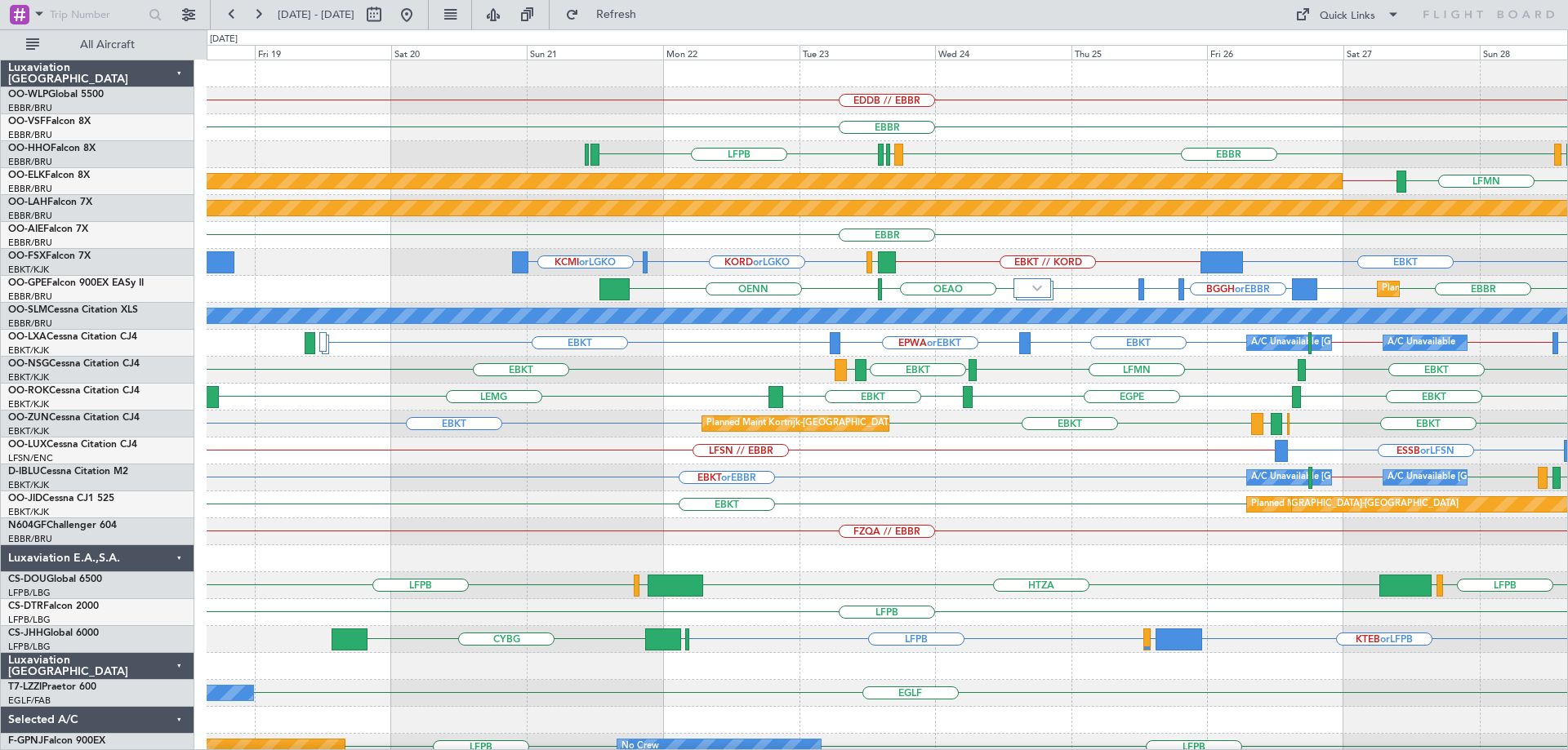
click at [720, 272] on div "EDDB // EBBR EBBR EBBR LFMN LSGG LFPB LSGG ELLX EDLV ELLX LSGG Planned Maint Ko…" at bounding box center [886, 491] width 1361 height 862
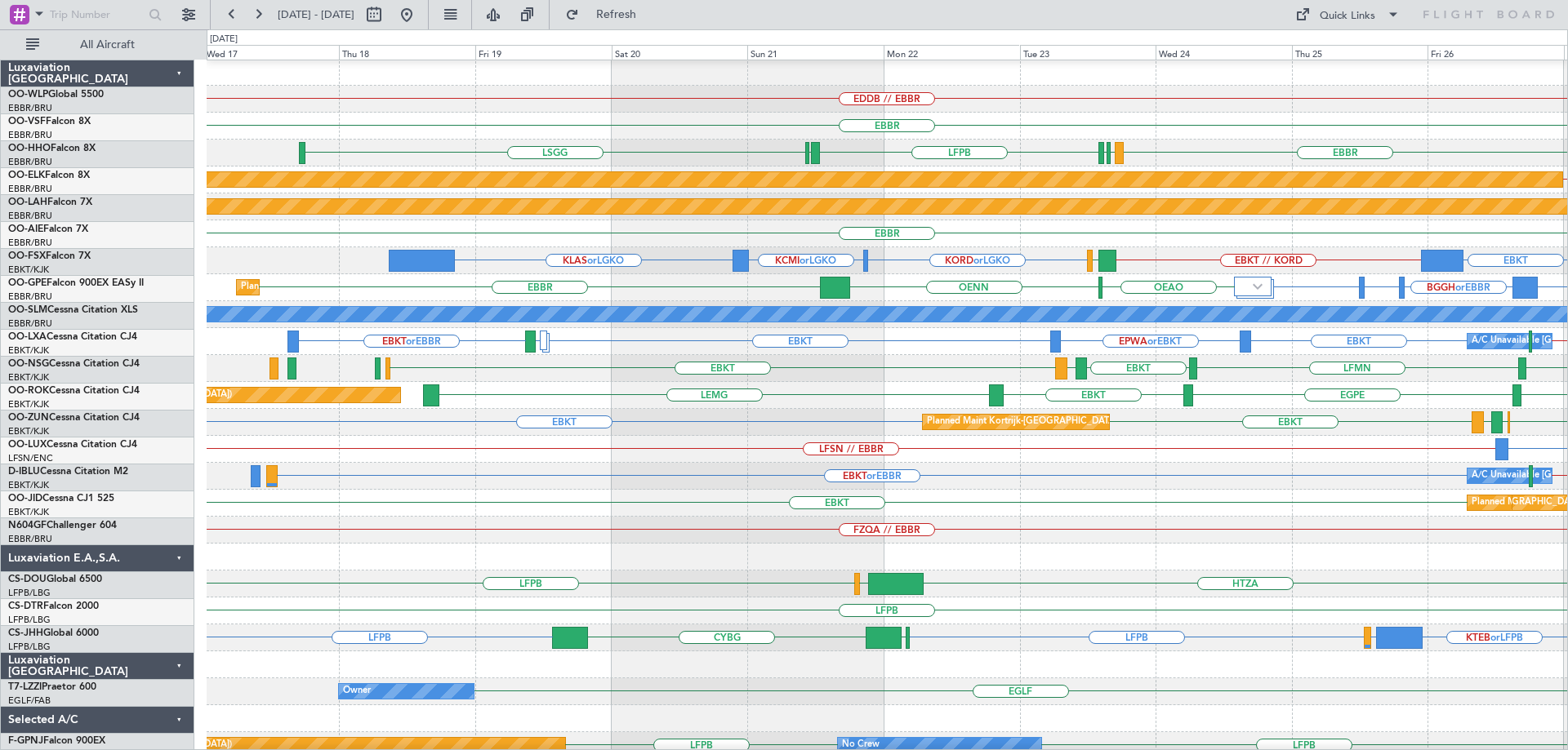
scroll to position [2, 0]
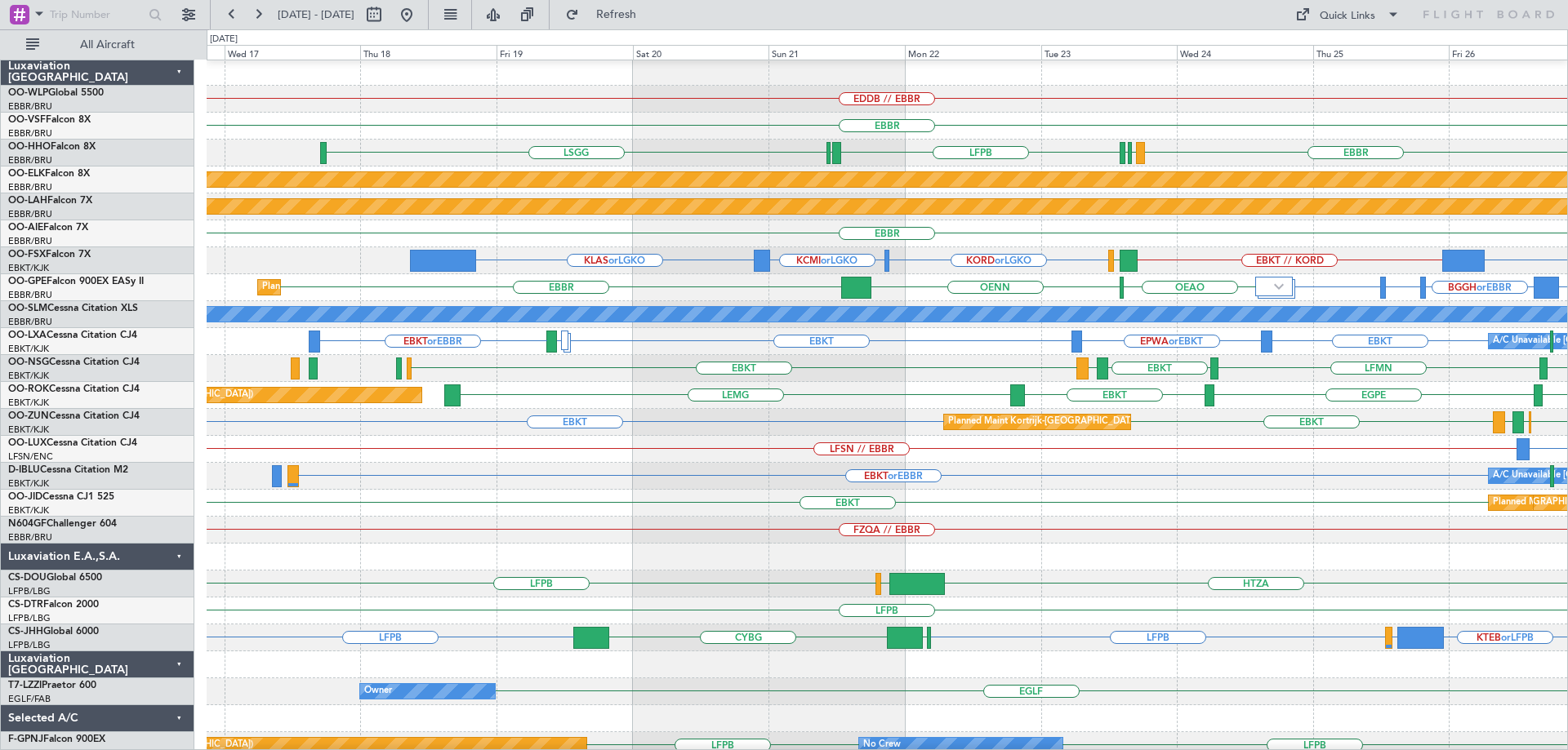
click at [595, 236] on div "EBBR" at bounding box center [886, 233] width 1361 height 27
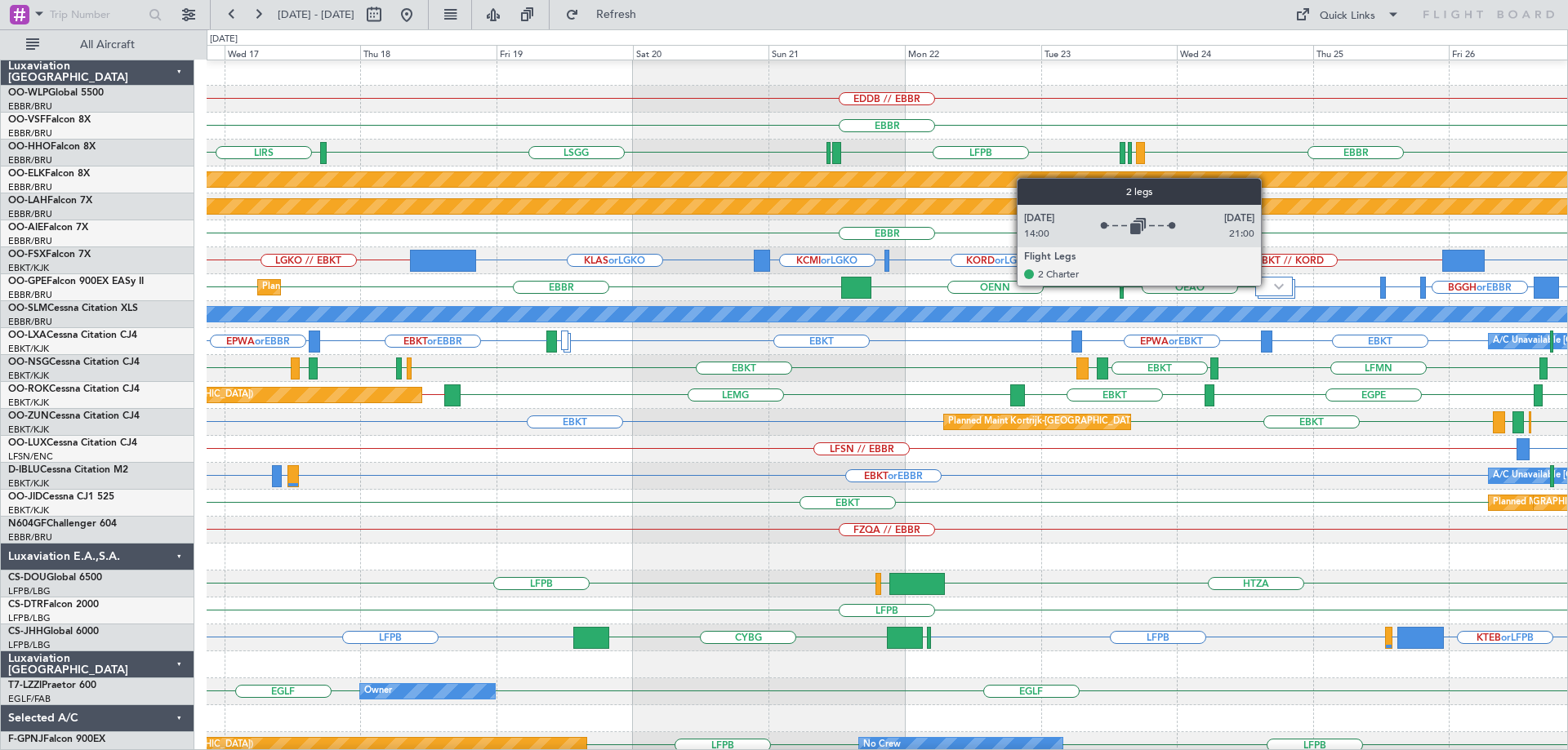
click at [1268, 285] on div at bounding box center [1274, 286] width 38 height 20
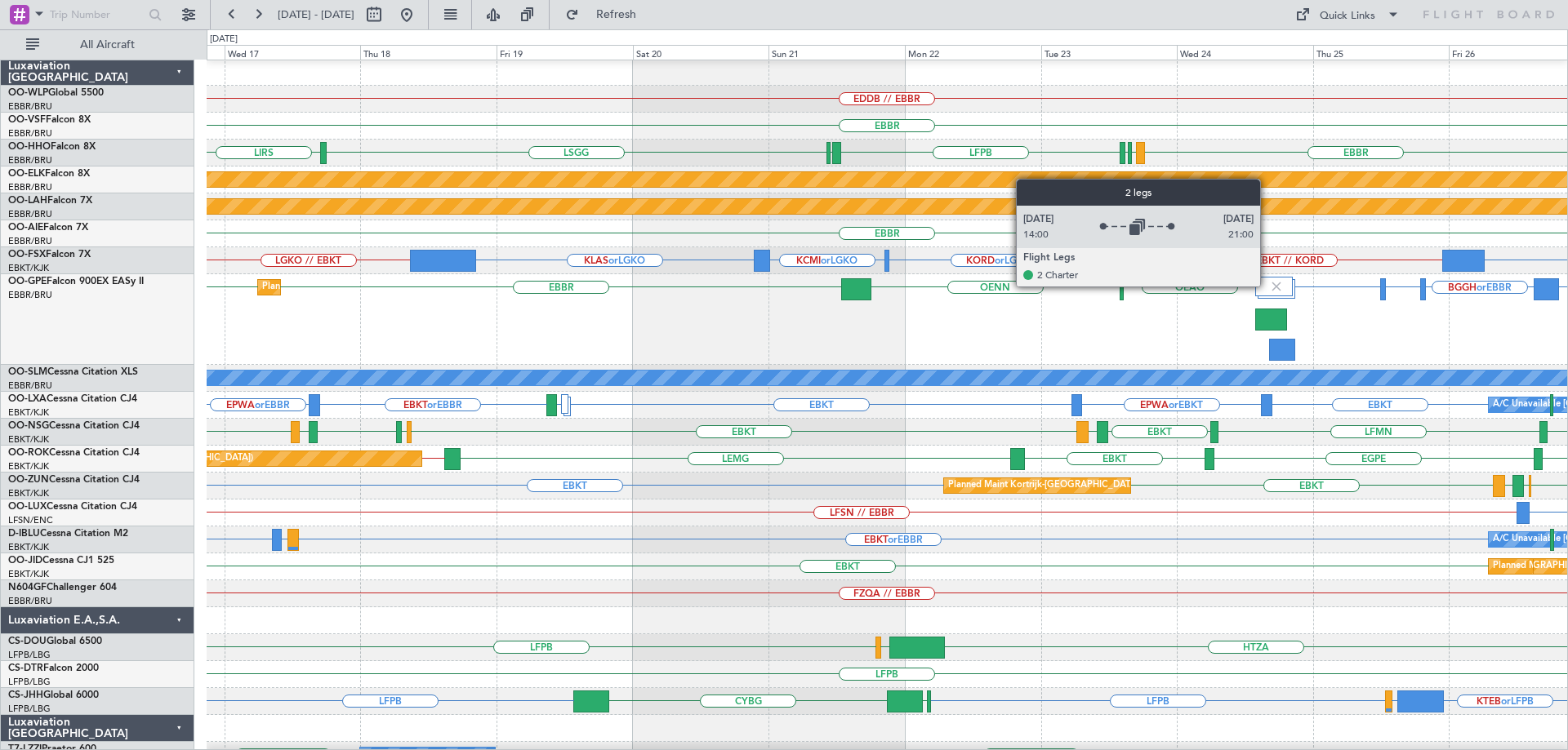
click at [1268, 285] on div at bounding box center [1274, 286] width 38 height 20
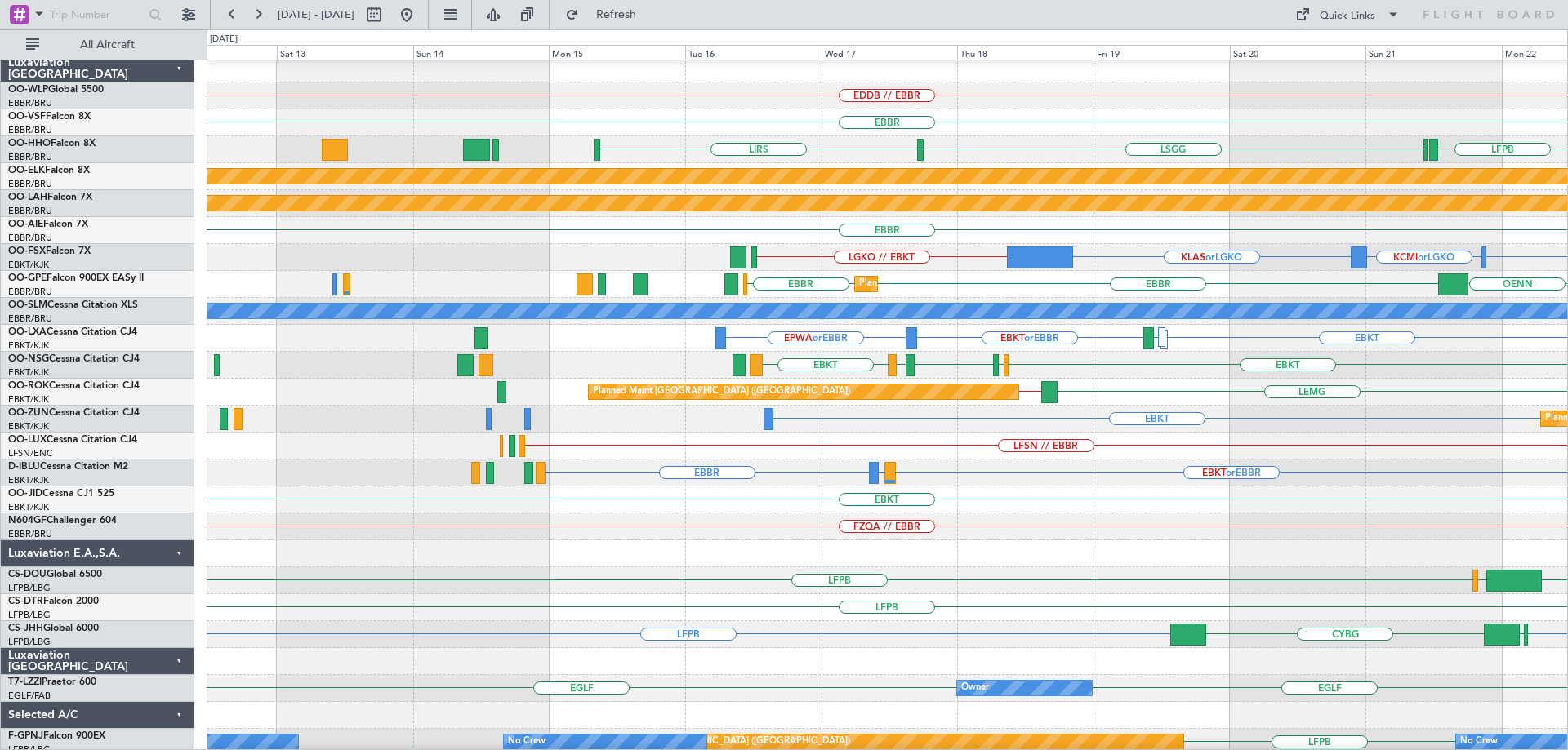
scroll to position [2, 0]
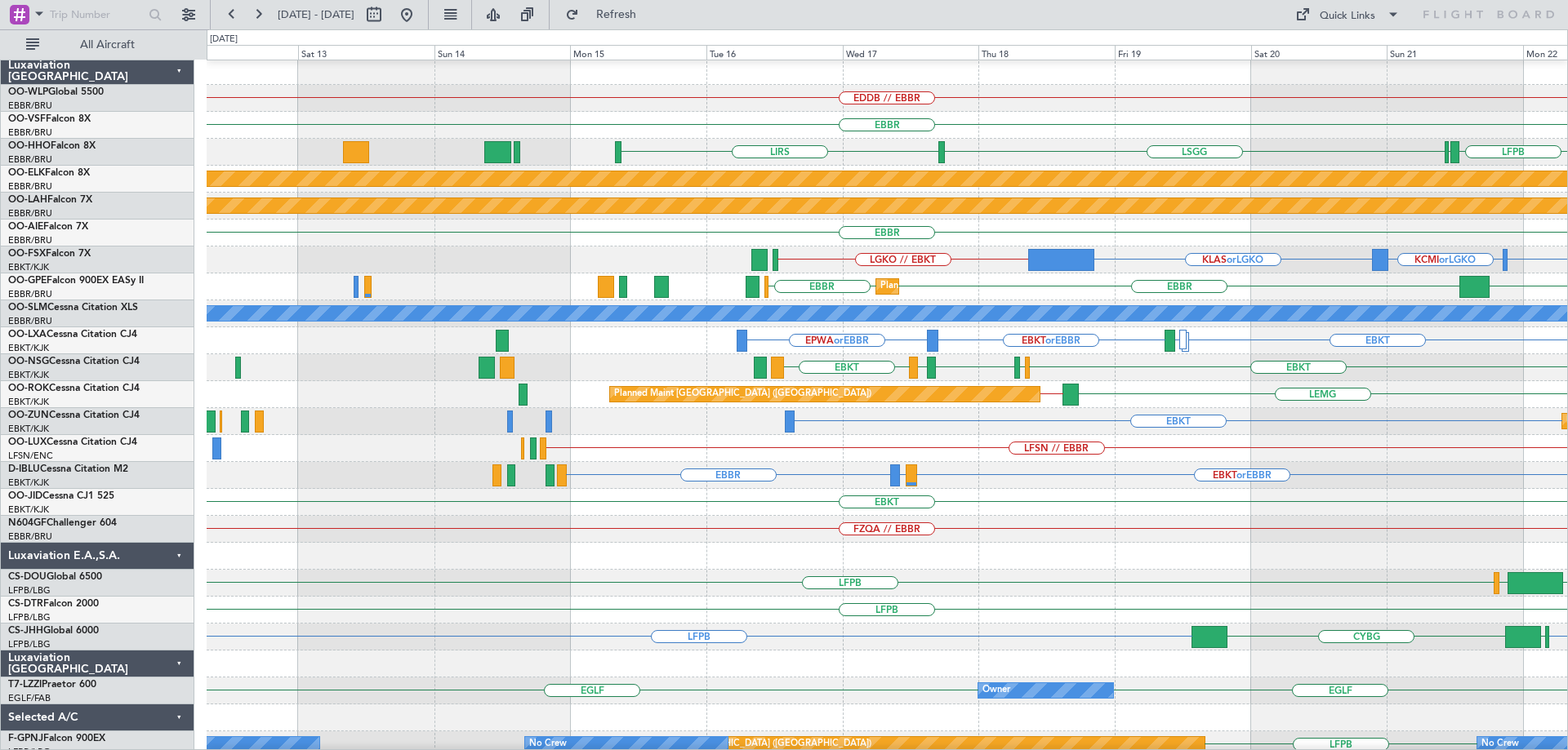
click at [993, 233] on div "EBBR" at bounding box center [886, 233] width 1361 height 27
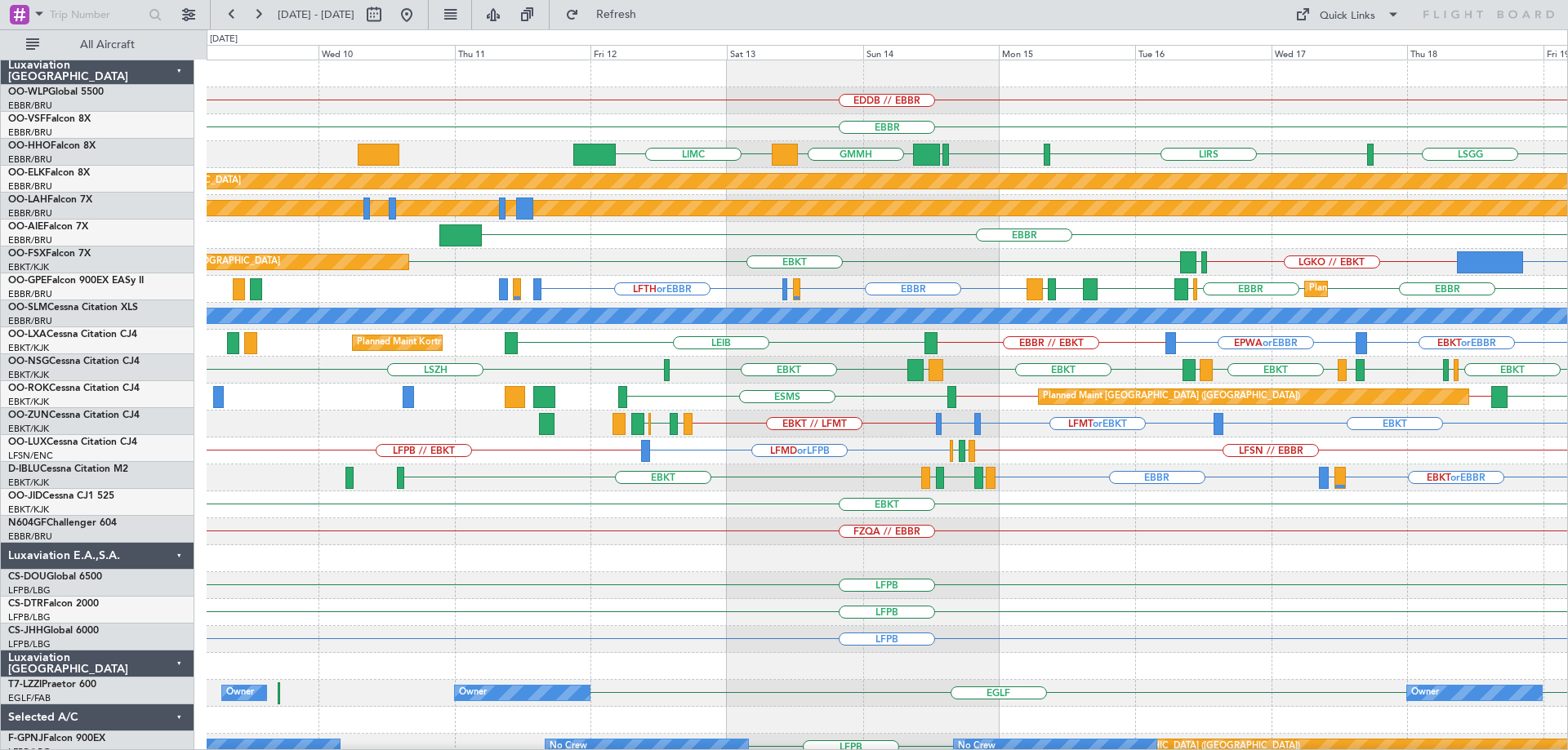
scroll to position [0, 0]
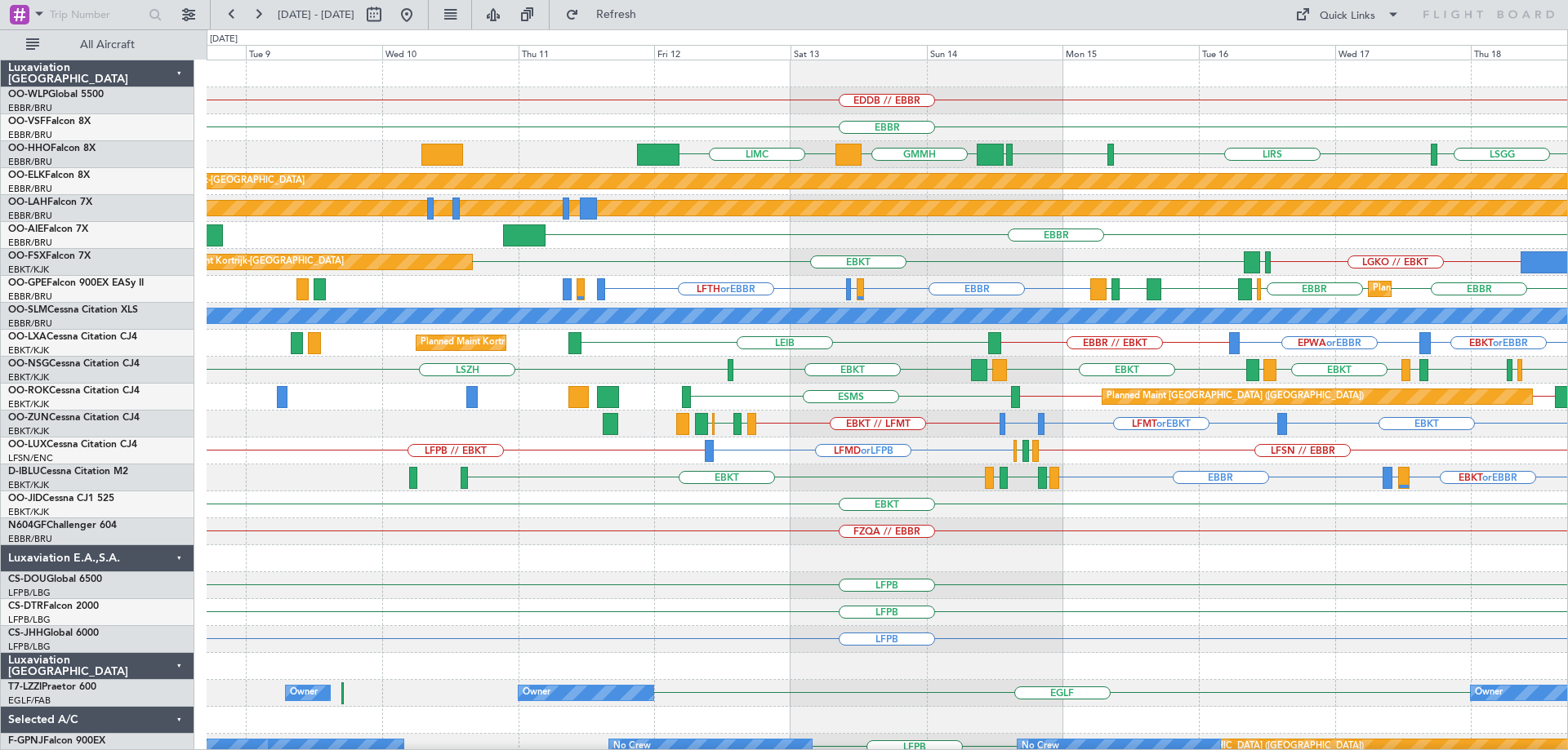
click at [923, 253] on div "EDDB // EBBR EBBR LIMC LIRS LSGG EBBR GMMH LSGG Planned Maint Kortrijk-Wevelgem…" at bounding box center [886, 518] width 1361 height 916
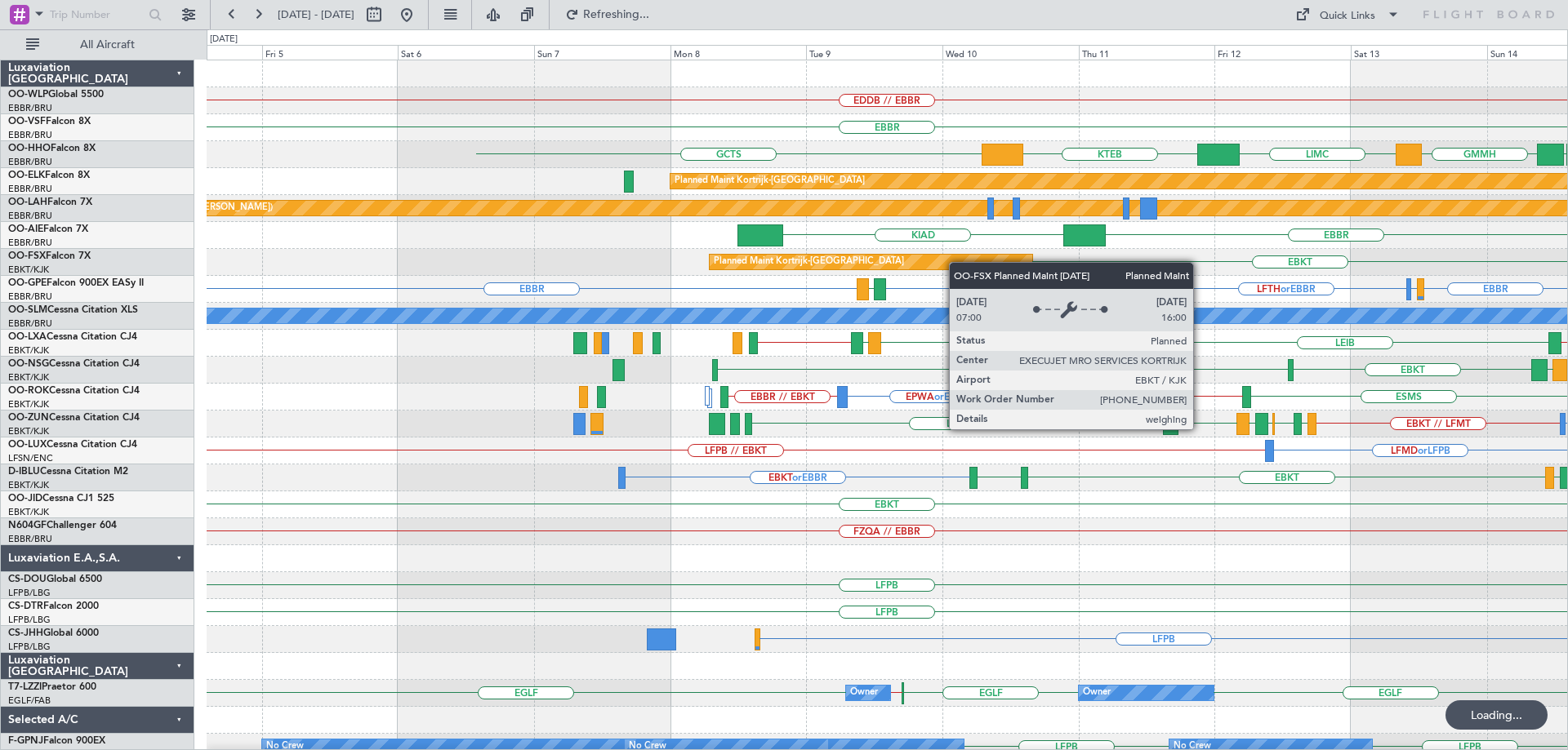
click at [967, 262] on div "EDDB // EBBR EBBR GCTS LIMC KTEB EBBR GMMH LSGG LIRS Planned Maint Kortrijk-Wev…" at bounding box center [886, 531] width 1361 height 943
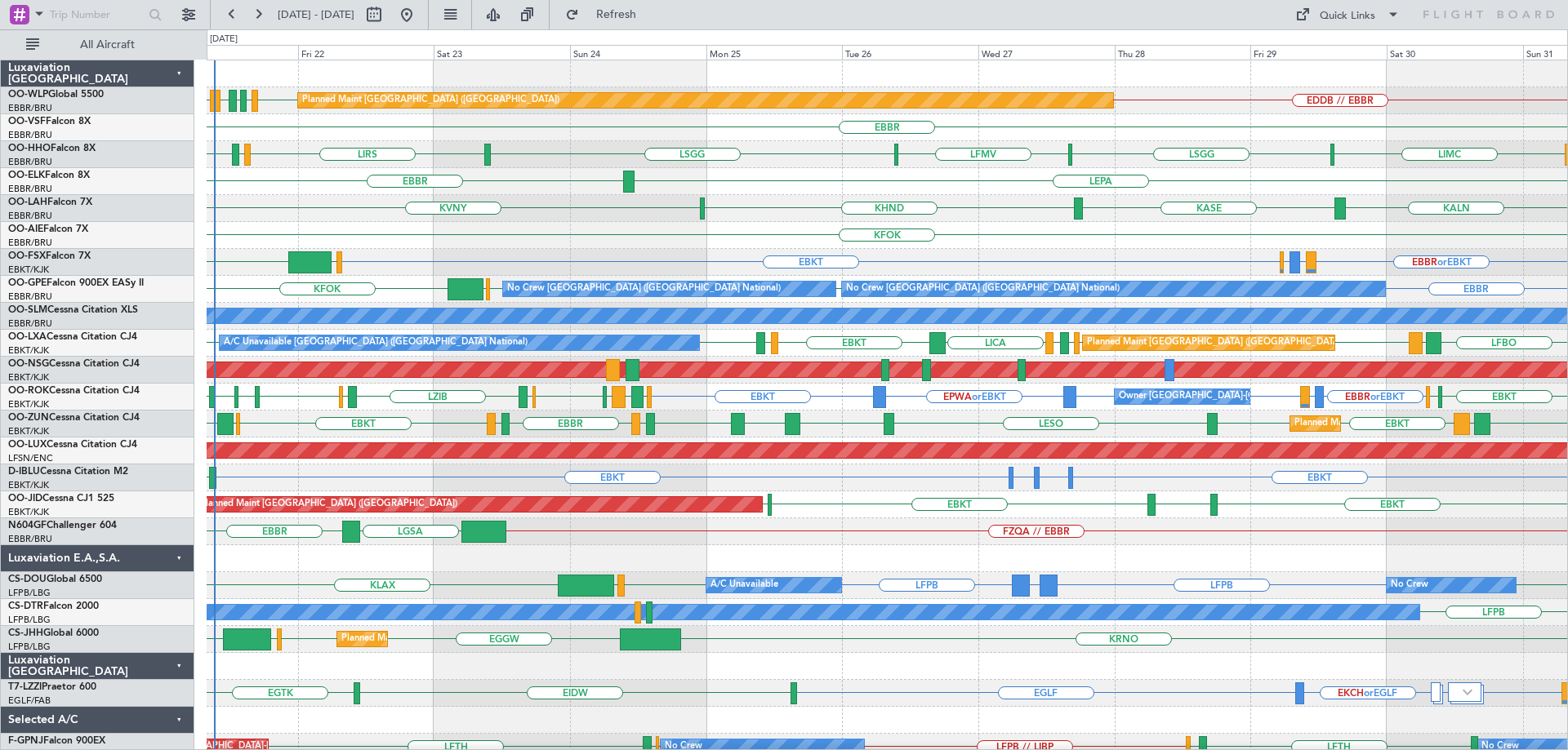
click at [396, 225] on div "KFOK Planned Maint [GEOGRAPHIC_DATA] ([GEOGRAPHIC_DATA])" at bounding box center [886, 235] width 1361 height 27
click at [506, 240] on div "KFOK Planned Maint [GEOGRAPHIC_DATA] ([GEOGRAPHIC_DATA])" at bounding box center [886, 235] width 1361 height 27
click at [725, 239] on div "KFOK Planned Maint [GEOGRAPHIC_DATA] ([GEOGRAPHIC_DATA])" at bounding box center [886, 235] width 1361 height 27
click at [761, 224] on div "KFOK Planned Maint [GEOGRAPHIC_DATA] ([GEOGRAPHIC_DATA])" at bounding box center [886, 235] width 1361 height 27
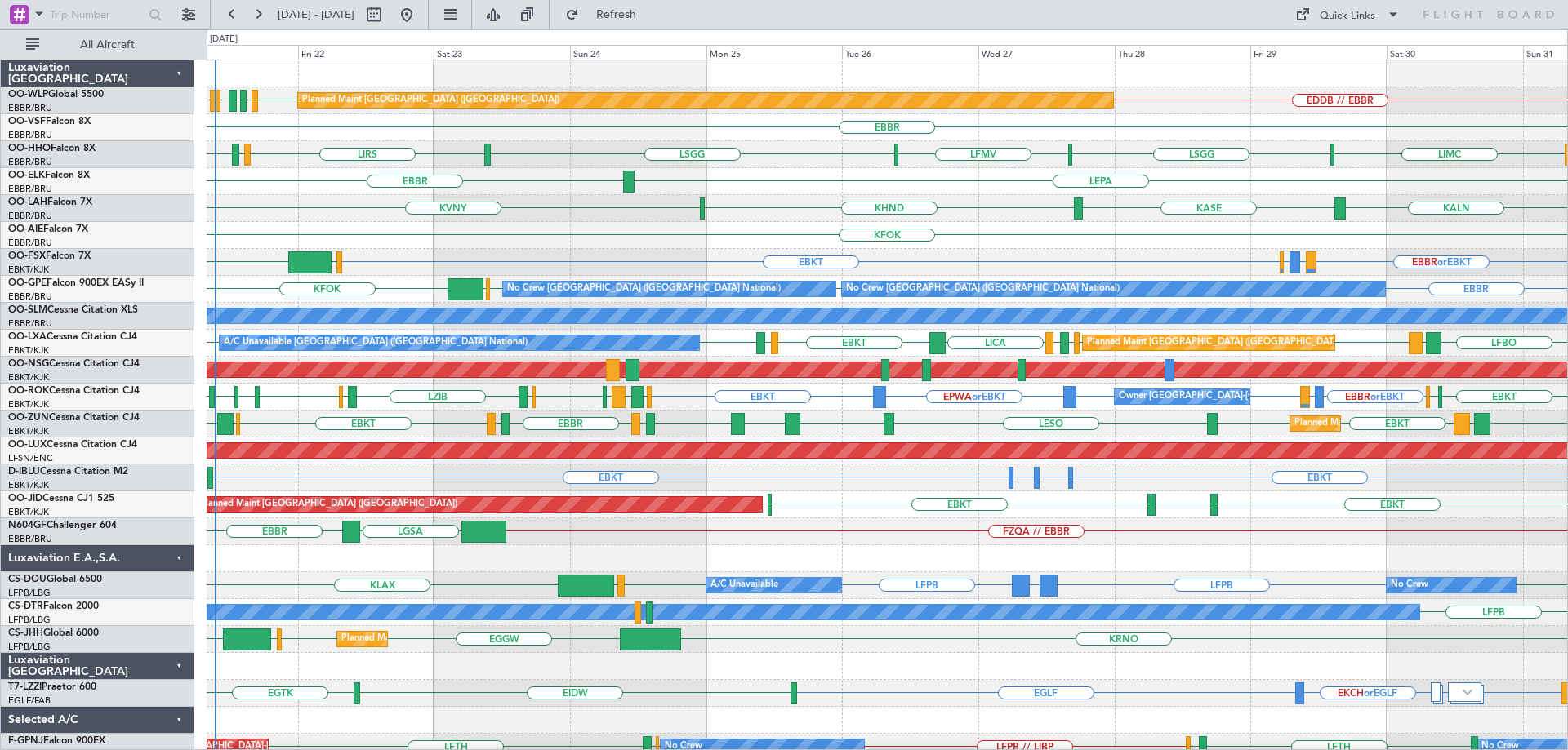
click at [514, 201] on div "KASE KHND KVNY KALN Planned Maint Alton-st Louis (St Louis Regl)" at bounding box center [886, 208] width 1361 height 27
click at [554, 224] on div "KFOK Planned Maint [GEOGRAPHIC_DATA] ([GEOGRAPHIC_DATA])" at bounding box center [886, 235] width 1361 height 27
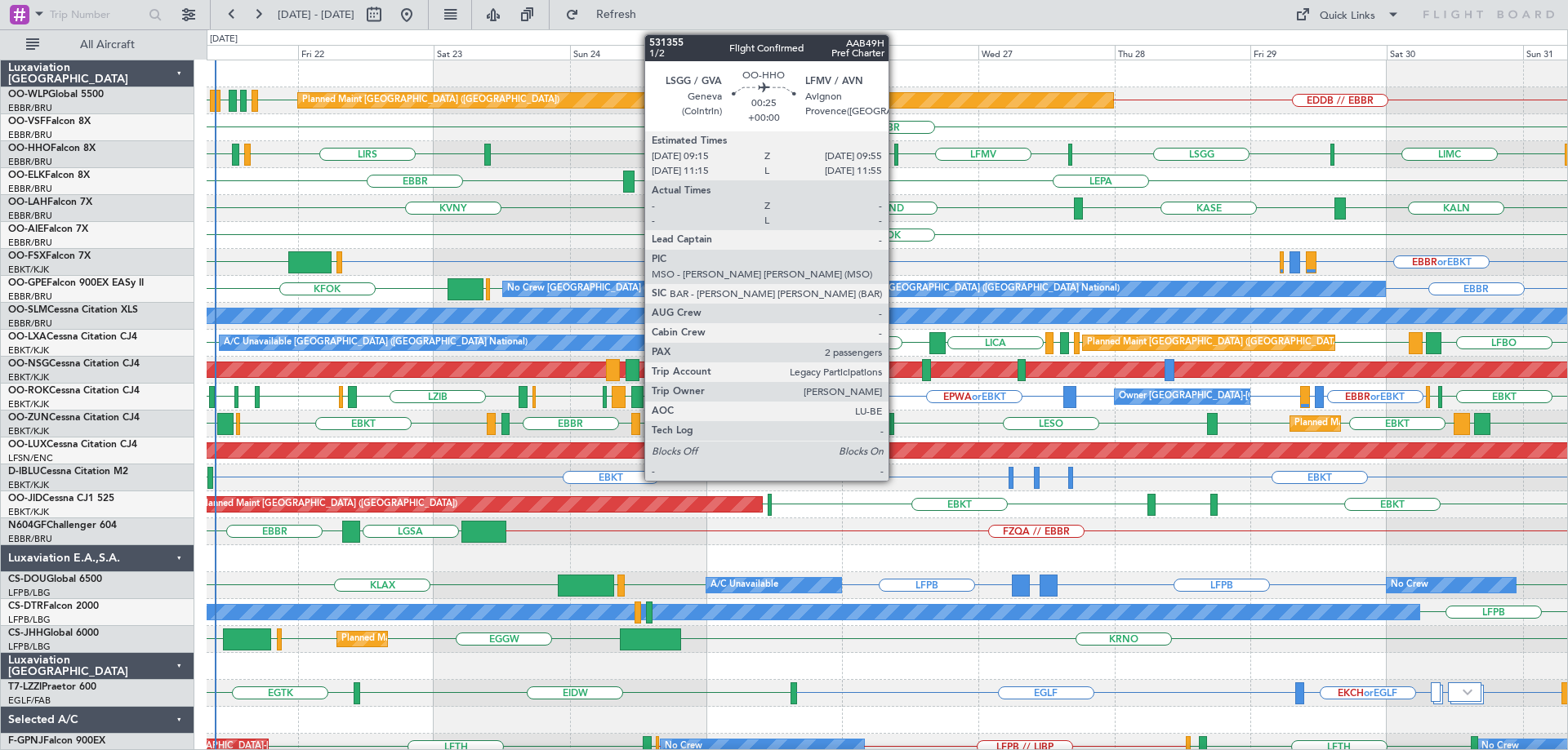
click at [895, 155] on div at bounding box center [896, 154] width 4 height 22
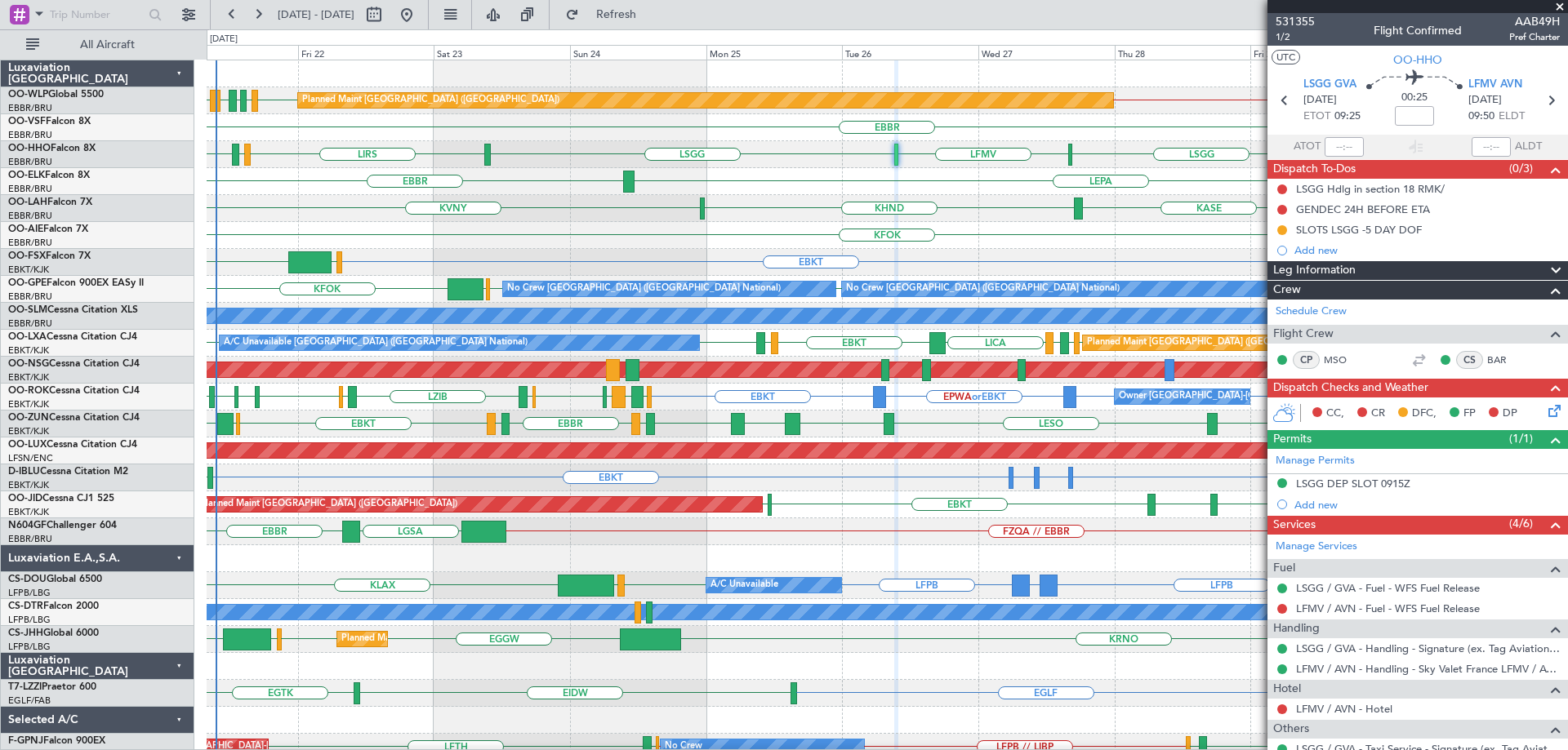
click at [1007, 233] on div "KFOK Planned Maint [GEOGRAPHIC_DATA] ([GEOGRAPHIC_DATA])" at bounding box center [886, 235] width 1361 height 27
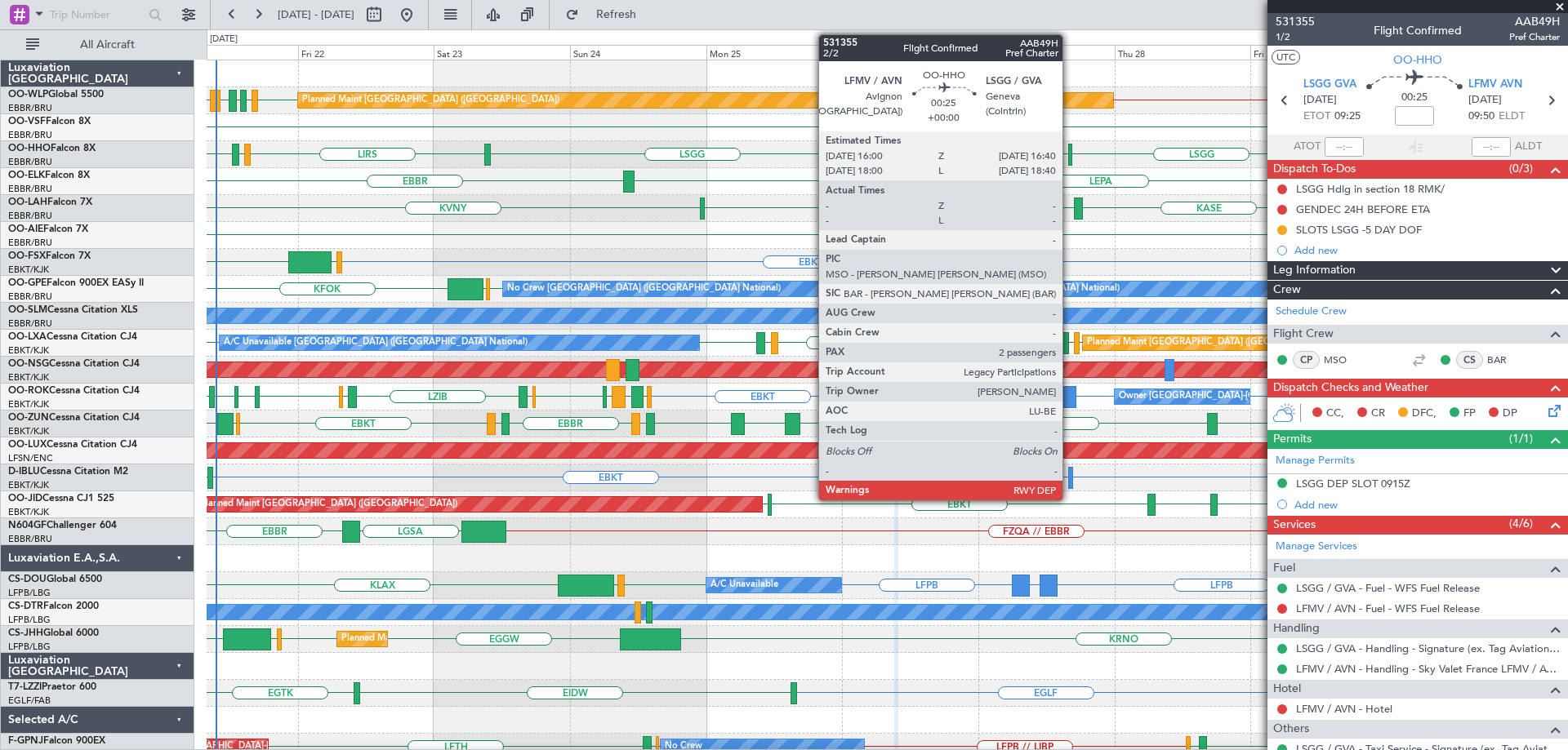
click at [1070, 151] on div at bounding box center [1070, 154] width 4 height 22
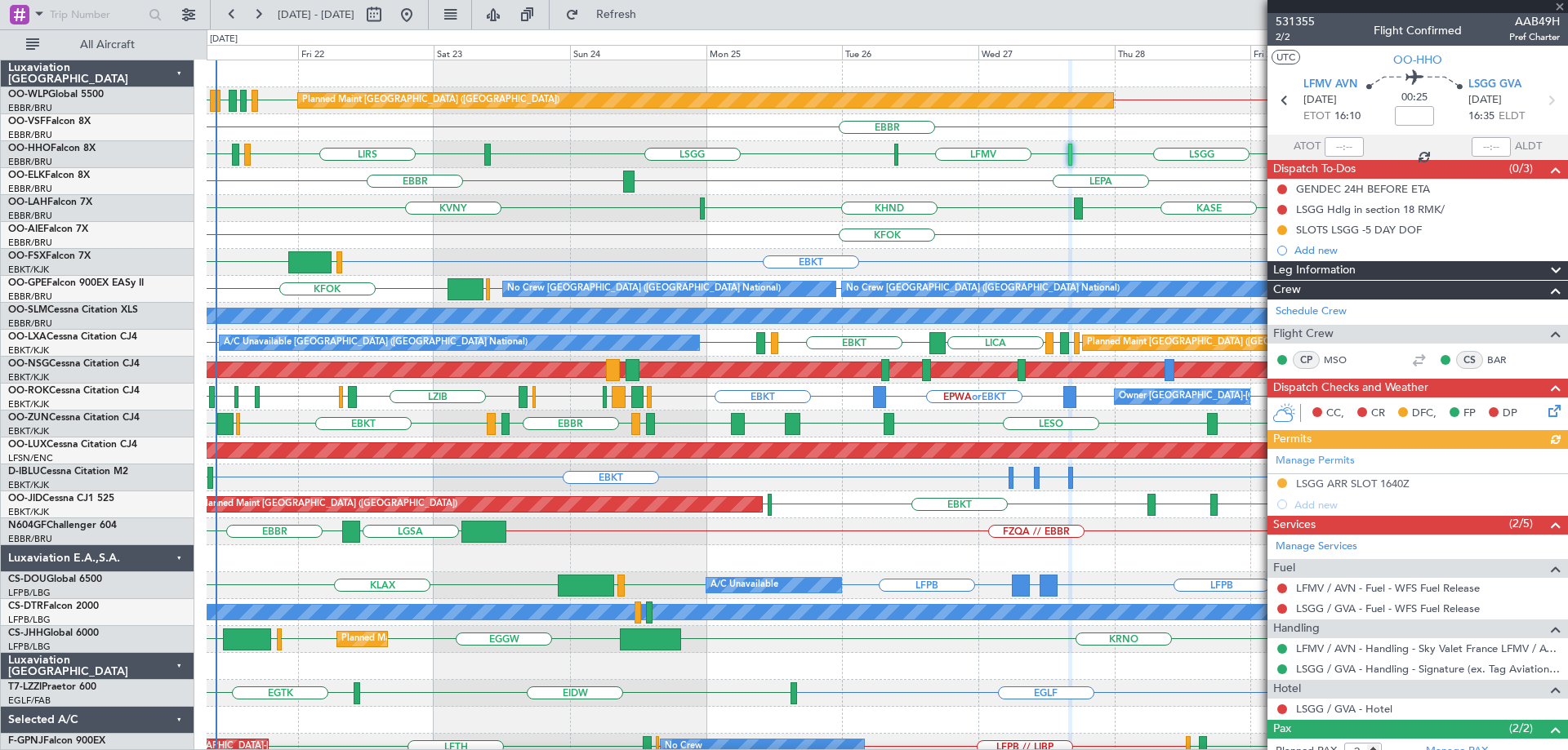
click at [983, 204] on div "KASE KHND KVNY KALN Planned [GEOGRAPHIC_DATA][PERSON_NAME]-[GEOGRAPHIC_DATA][PE…" at bounding box center [886, 208] width 1361 height 27
click at [1019, 177] on div "LEPA [GEOGRAPHIC_DATA]" at bounding box center [886, 182] width 1361 height 27
click at [537, 211] on div "KASE KHND KVNY KALN Planned [GEOGRAPHIC_DATA][PERSON_NAME]-[GEOGRAPHIC_DATA][PE…" at bounding box center [886, 208] width 1361 height 27
click at [557, 179] on div "LEPA [GEOGRAPHIC_DATA]" at bounding box center [886, 182] width 1361 height 27
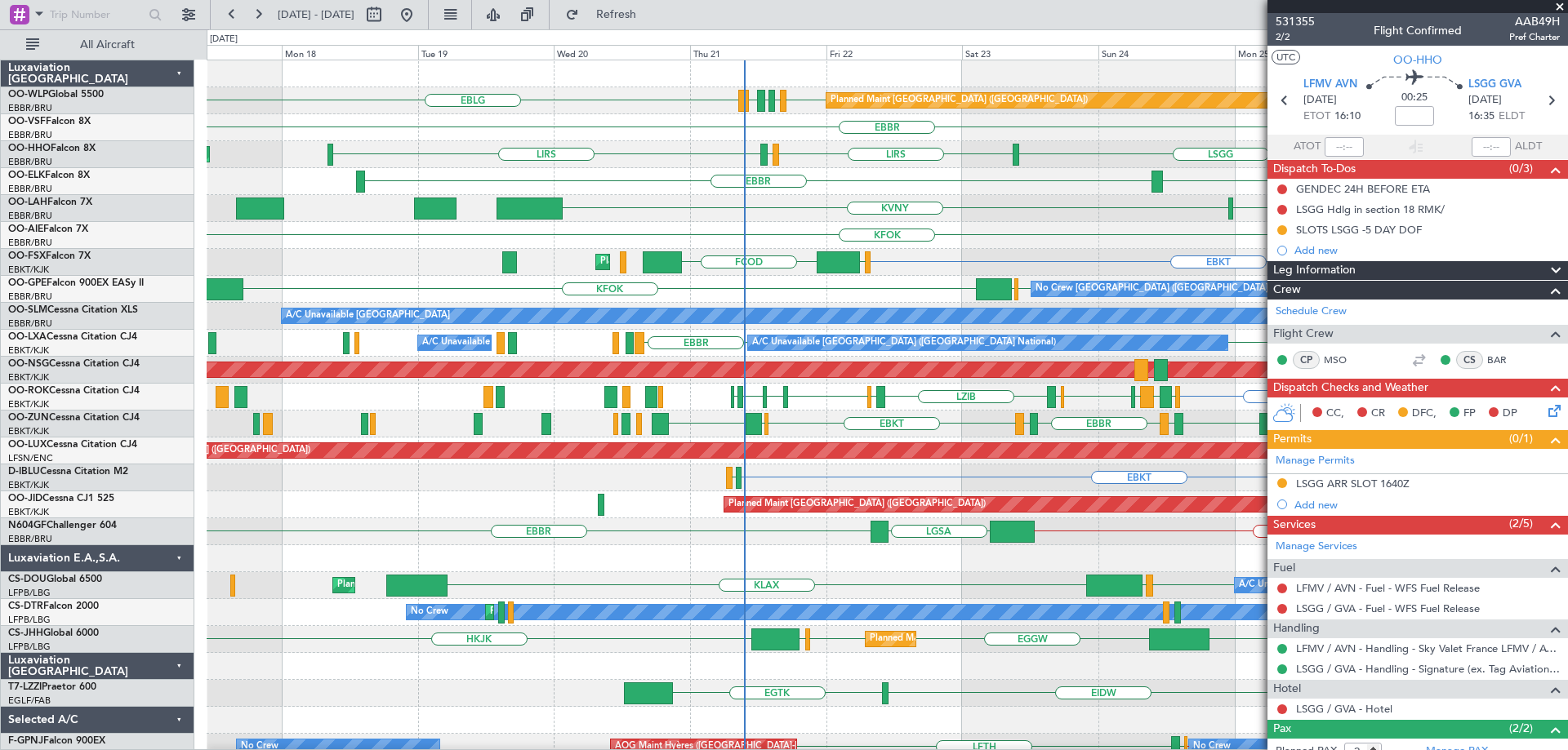
click at [861, 260] on div "EBLG EDDB EBLG LIML LDDU Planned Maint Berlin (Brandenburg) EDDB // EBBR EBBR L…" at bounding box center [886, 518] width 1361 height 916
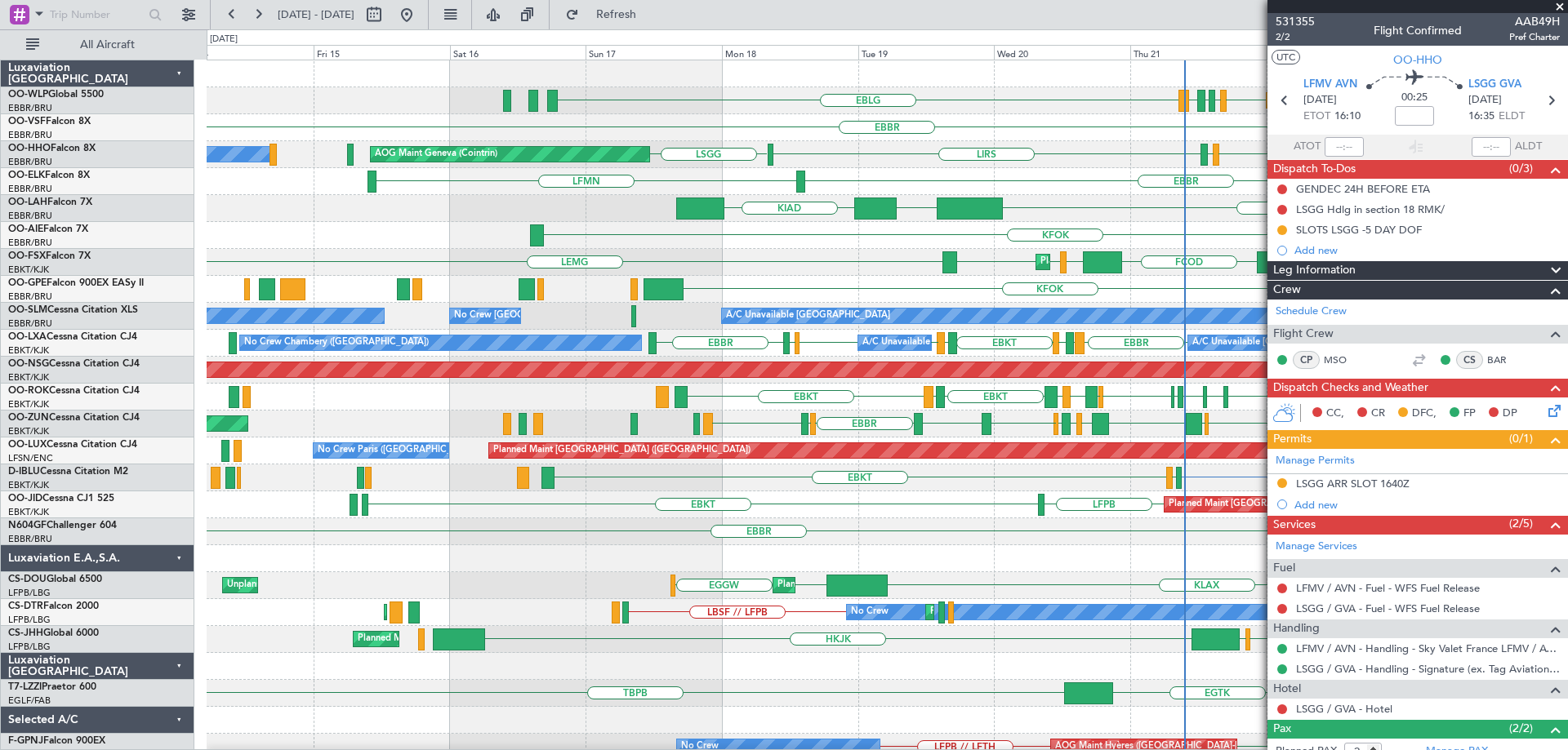
click at [848, 302] on div "Planned Maint Berlin (Brandenburg) EBLG EDDB EBLG LIML LDDU EBBR AOG Maint Gene…" at bounding box center [886, 518] width 1361 height 916
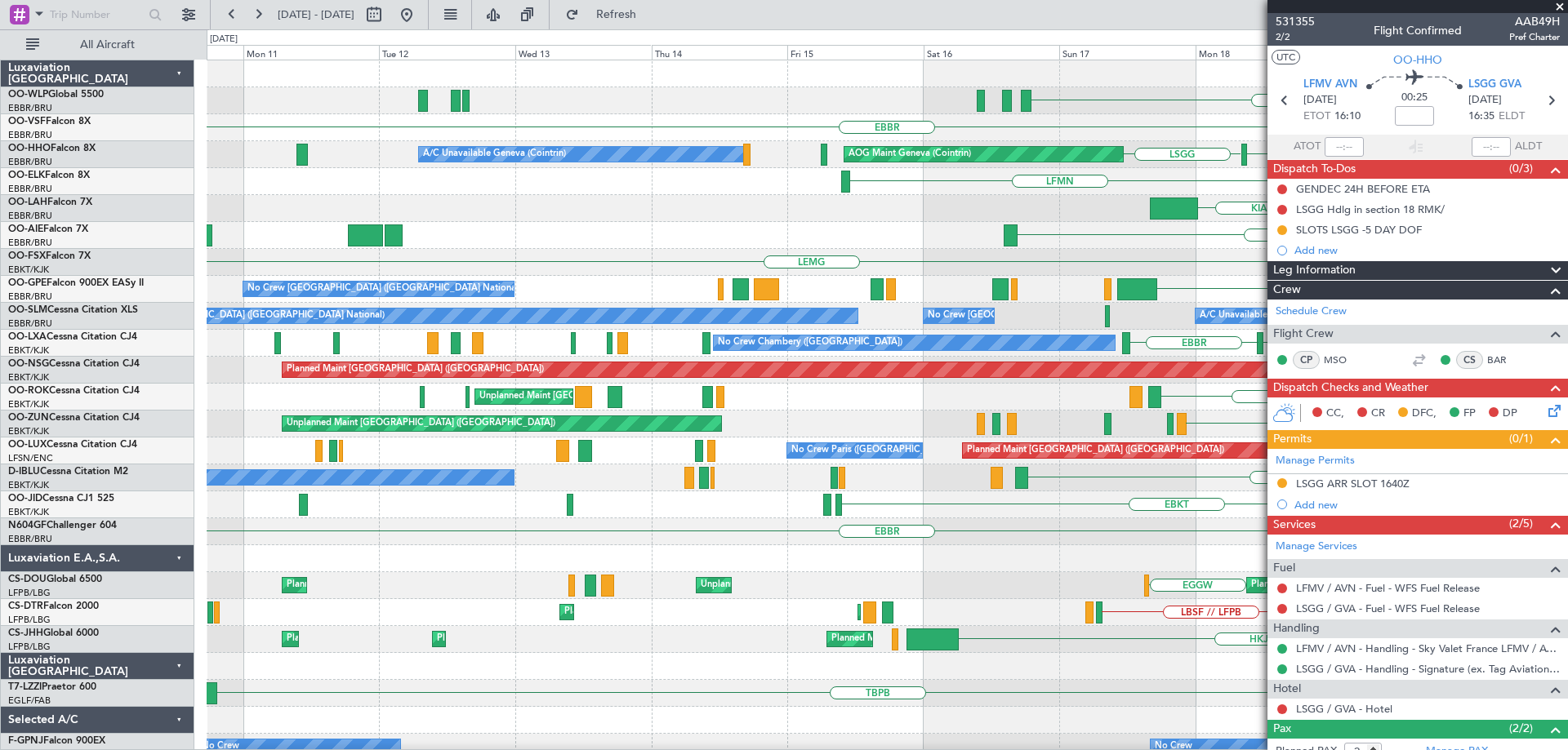
click at [810, 299] on div "EBLG LDDU LIML EBLG EDDB Planned Maint Berlin (Brandenburg) EBBR AOG Maint Gene…" at bounding box center [886, 545] width 1361 height 970
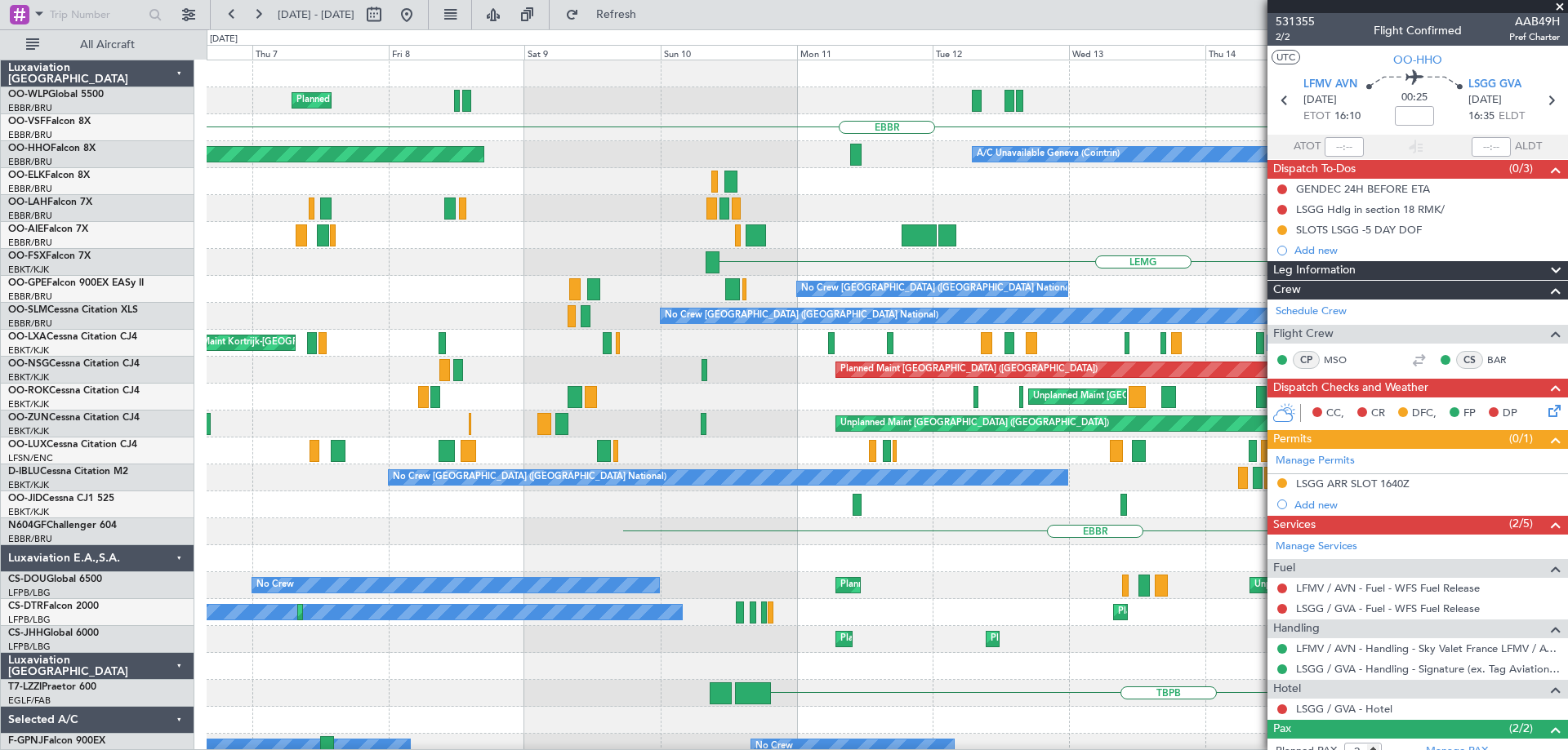
click at [620, 268] on div "Planned Maint Milan (Linate) EBLG EBBR AOG Maint Geneva (Cointrin) A/C Unavaila…" at bounding box center [886, 545] width 1361 height 970
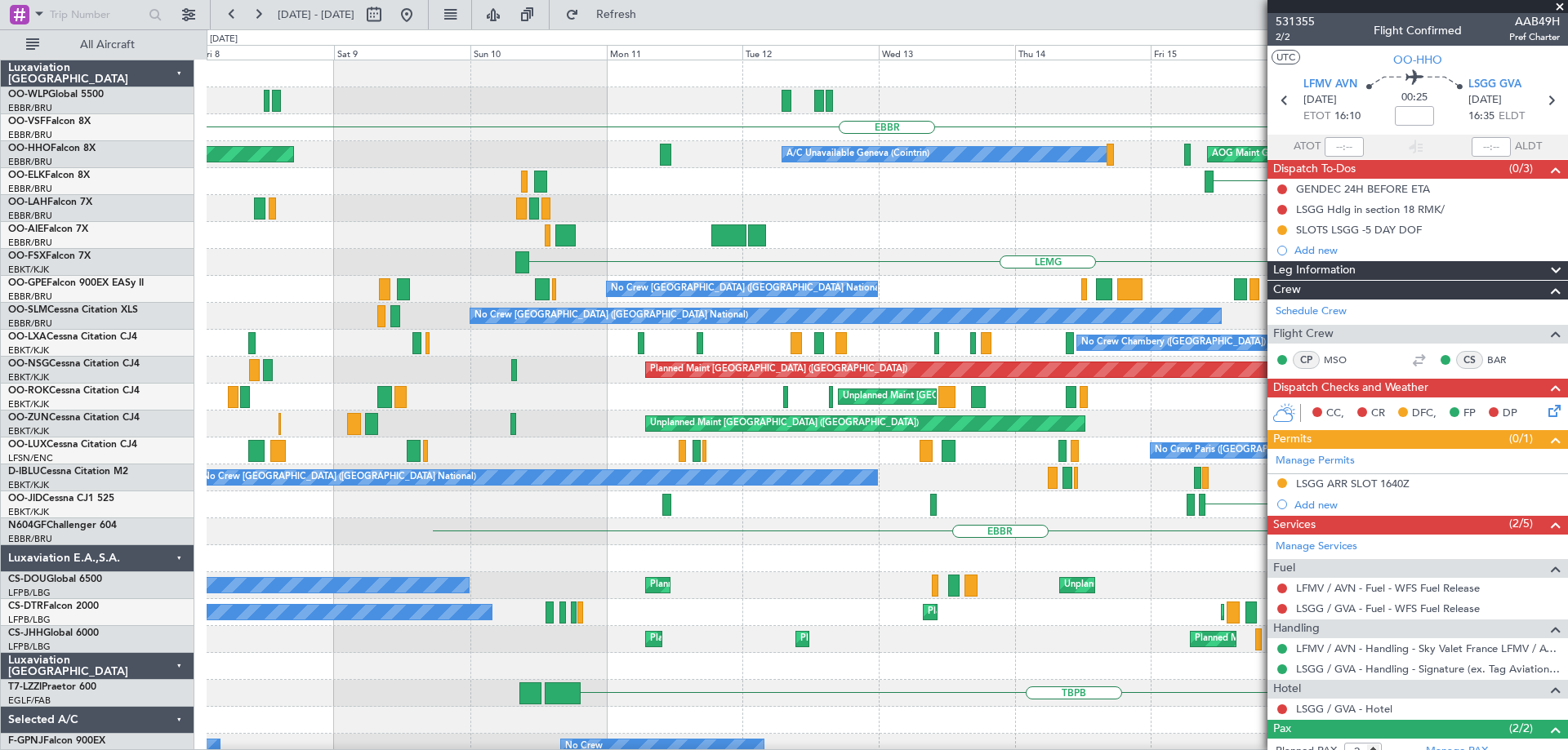
click at [426, 254] on div "Planned Maint Milan (Linate) EBBR AOG Maint Geneva (Cointrin) A/C Unavailable G…" at bounding box center [886, 559] width 1361 height 997
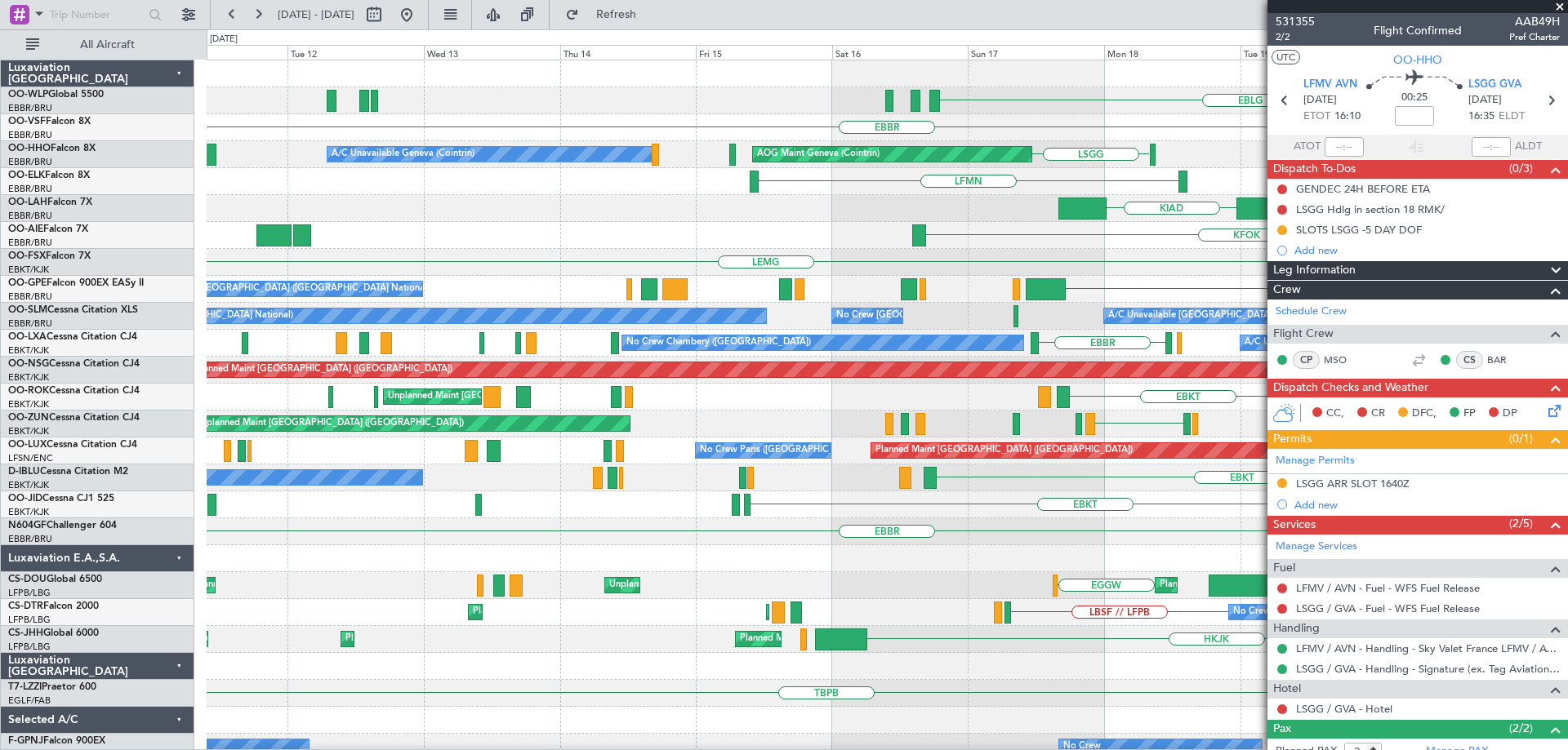
click at [482, 283] on div "EBLG Planned Maint Berlin (Brandenburg) EBBR AOG Maint Geneva (Cointrin) A/C Un…" at bounding box center [886, 545] width 1361 height 970
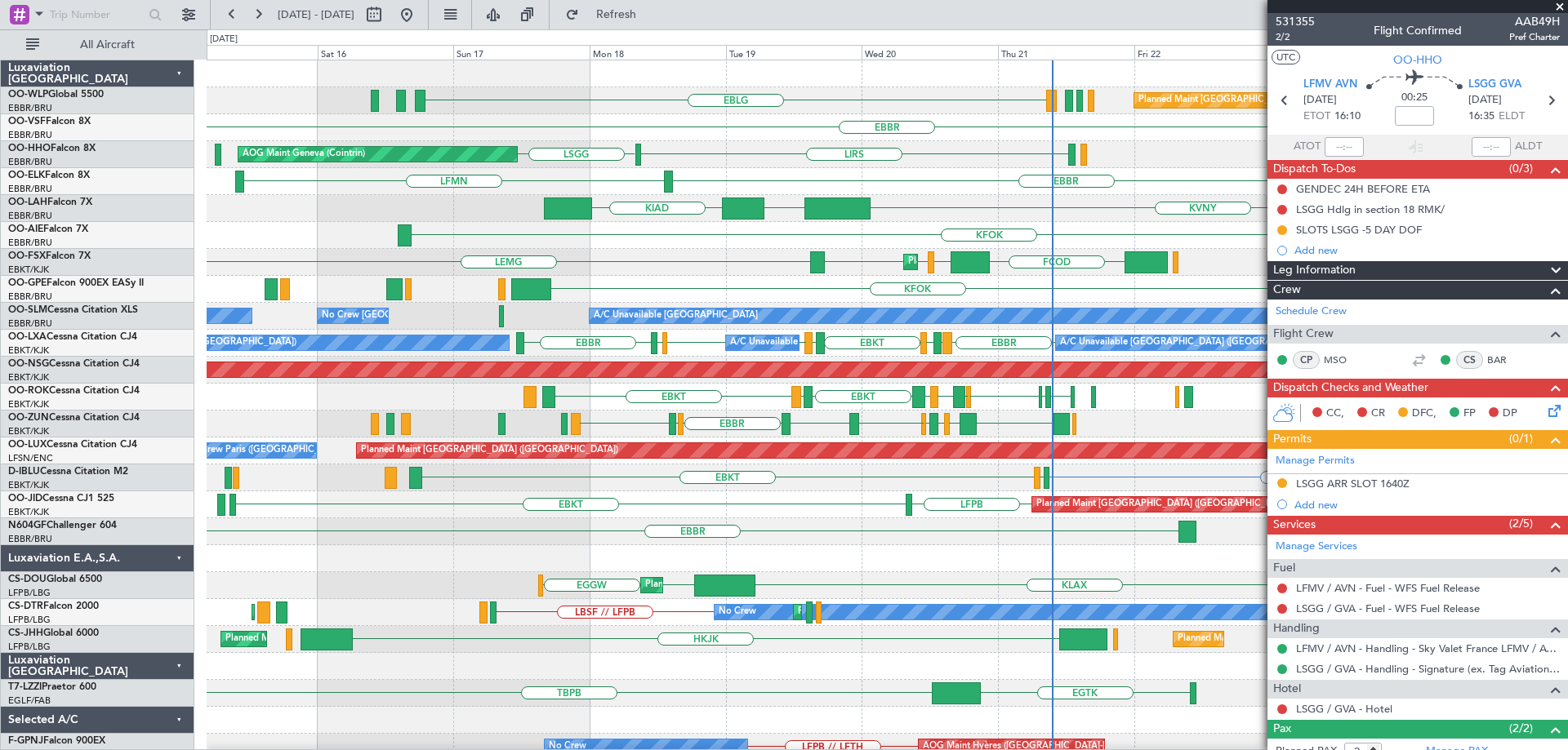
click at [508, 273] on div "EBLG Planned Maint Berlin (Brandenburg) EBBR AOG Maint Geneva (Cointrin) LSGG L…" at bounding box center [886, 559] width 1361 height 997
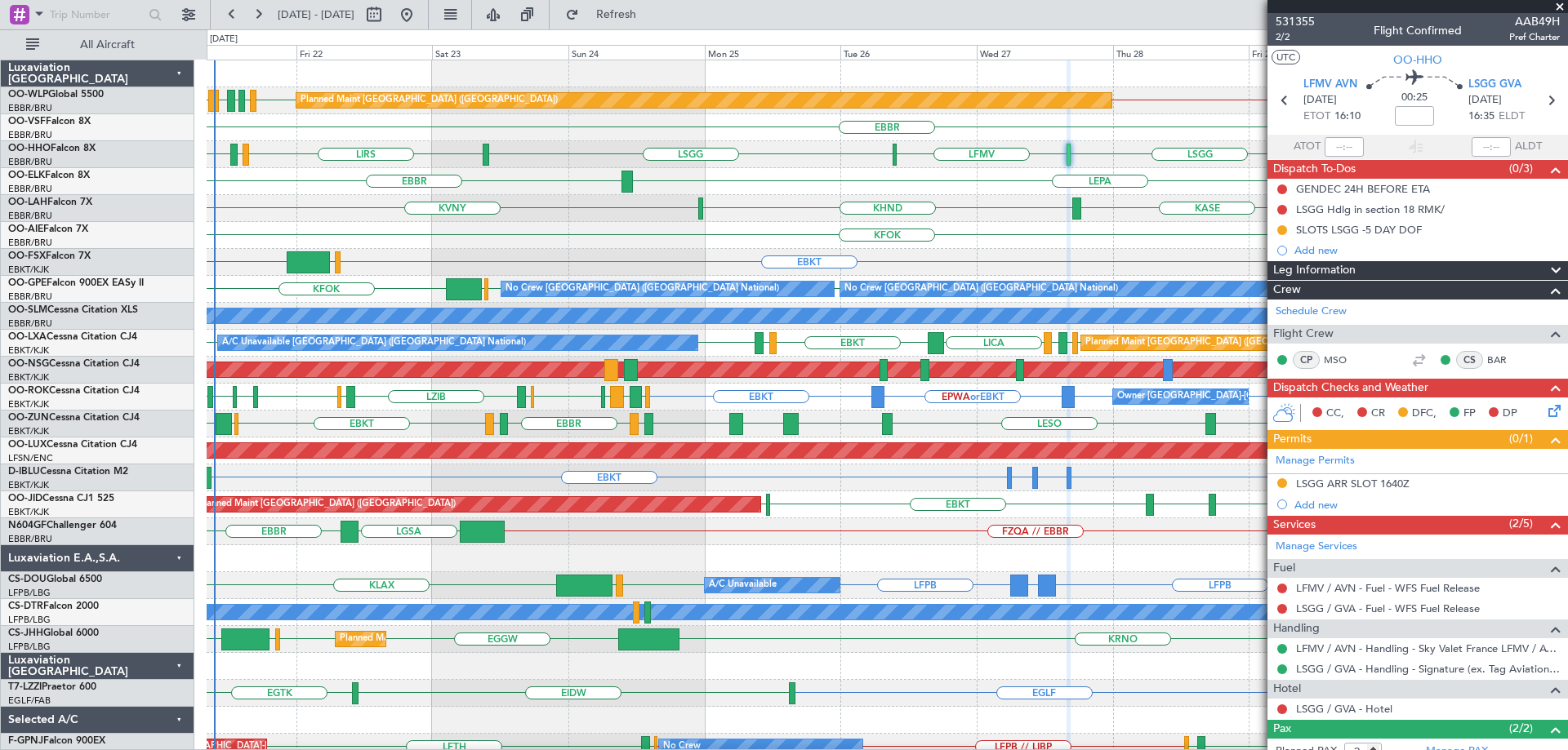
click at [1560, 7] on span at bounding box center [1560, 7] width 17 height 15
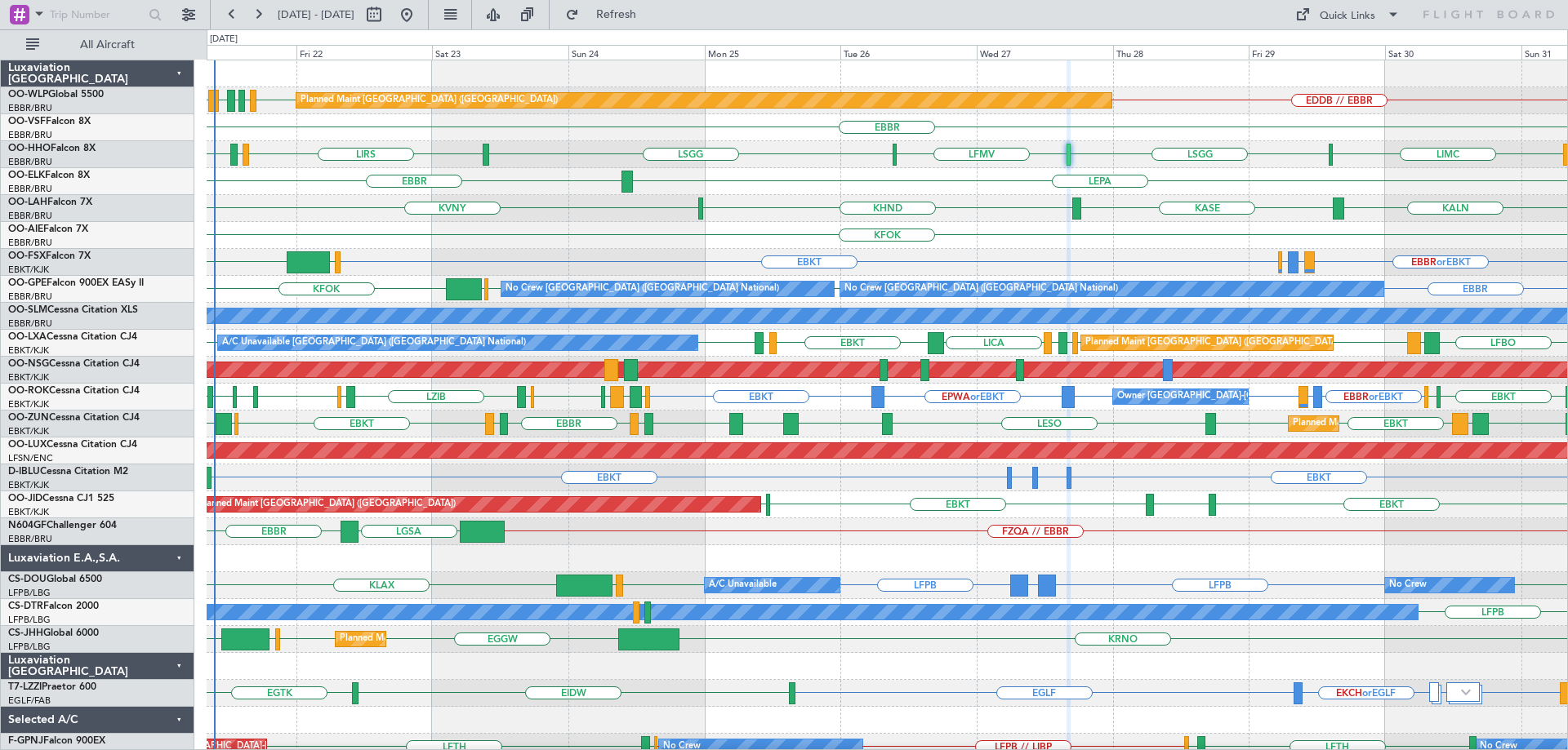
type input "0"
click at [824, 184] on div "LEPA [GEOGRAPHIC_DATA]" at bounding box center [886, 182] width 1361 height 27
click at [761, 179] on div "LEPA [GEOGRAPHIC_DATA]" at bounding box center [886, 182] width 1361 height 27
click at [766, 179] on div "LEPA [GEOGRAPHIC_DATA]" at bounding box center [886, 182] width 1361 height 27
click at [551, 293] on div "EDDB // EBBR EBLG EDDB EBLG LIML LDDU Planned Maint Berlin (Brandenburg) EBBR L…" at bounding box center [886, 518] width 1361 height 916
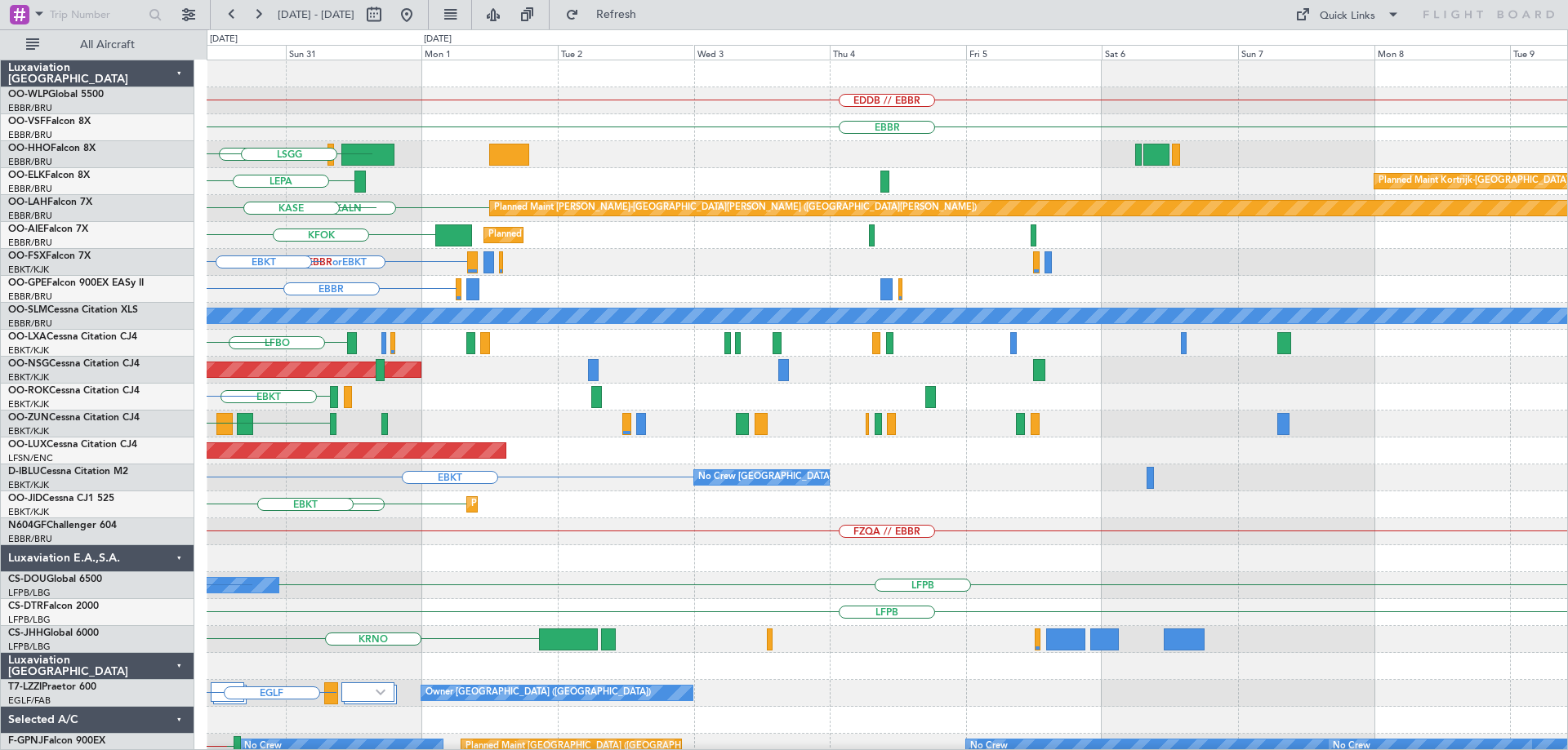
click at [535, 353] on div "EDDB // EBBR Planned Maint Berlin (Brandenburg) EBBR LIMC LSGG LEPA Planned Mai…" at bounding box center [886, 518] width 1361 height 916
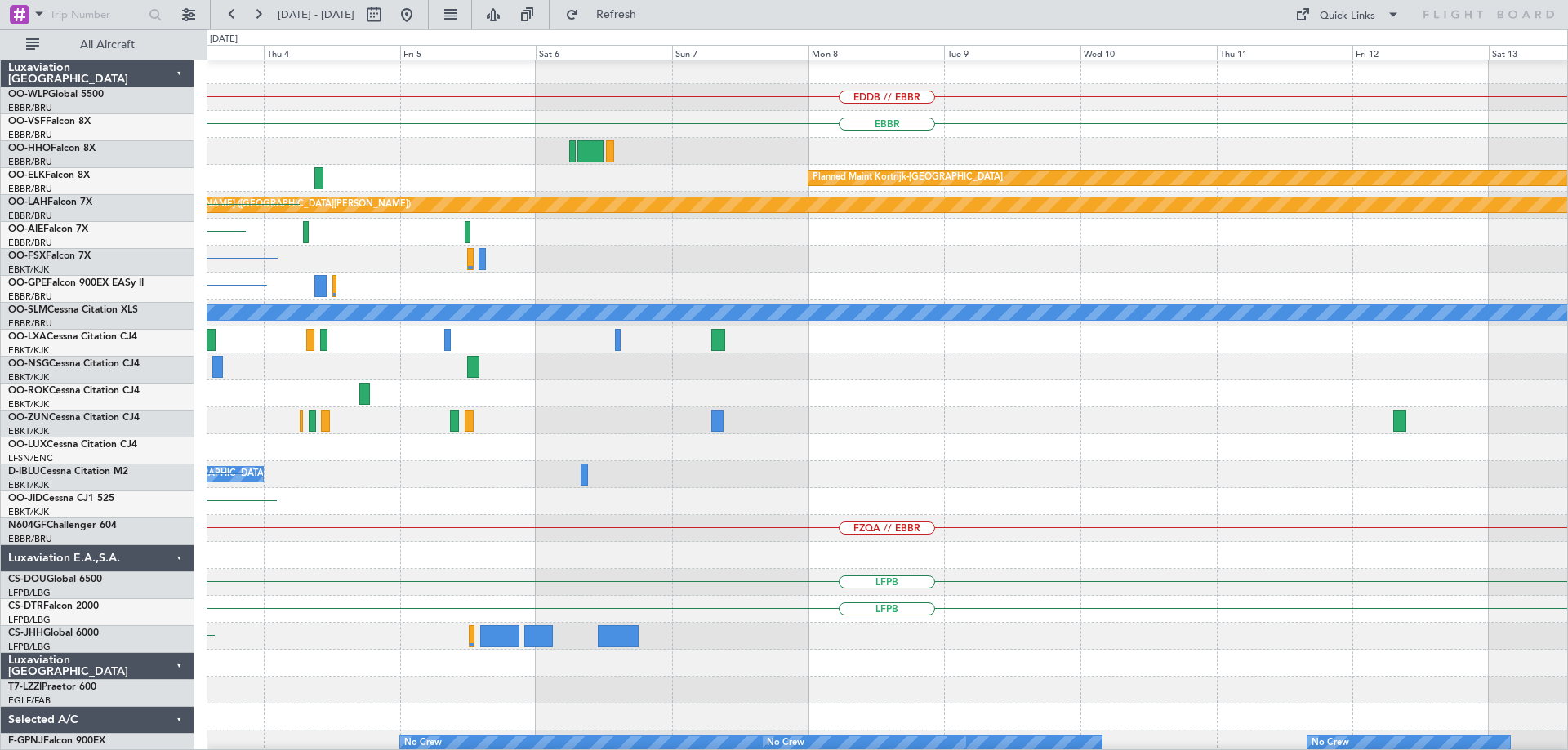
click at [345, 394] on div "Planned Maint [GEOGRAPHIC_DATA] ([GEOGRAPHIC_DATA])" at bounding box center [886, 394] width 1361 height 27
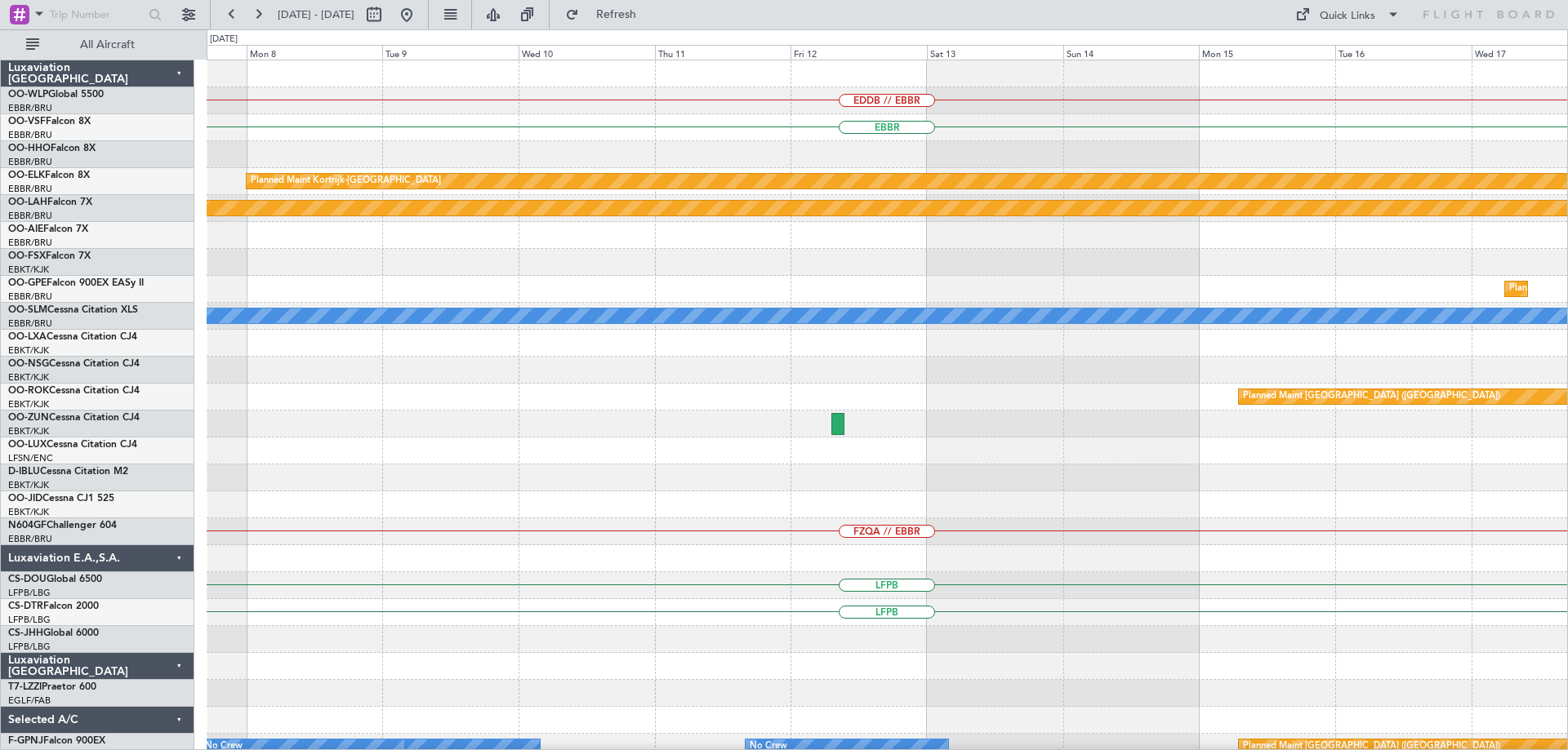
click at [489, 415] on div "EDDB // EBBR EBBR Planned Maint Kortrijk-Wevelgem Planned Maint Alton-st Louis …" at bounding box center [886, 518] width 1361 height 916
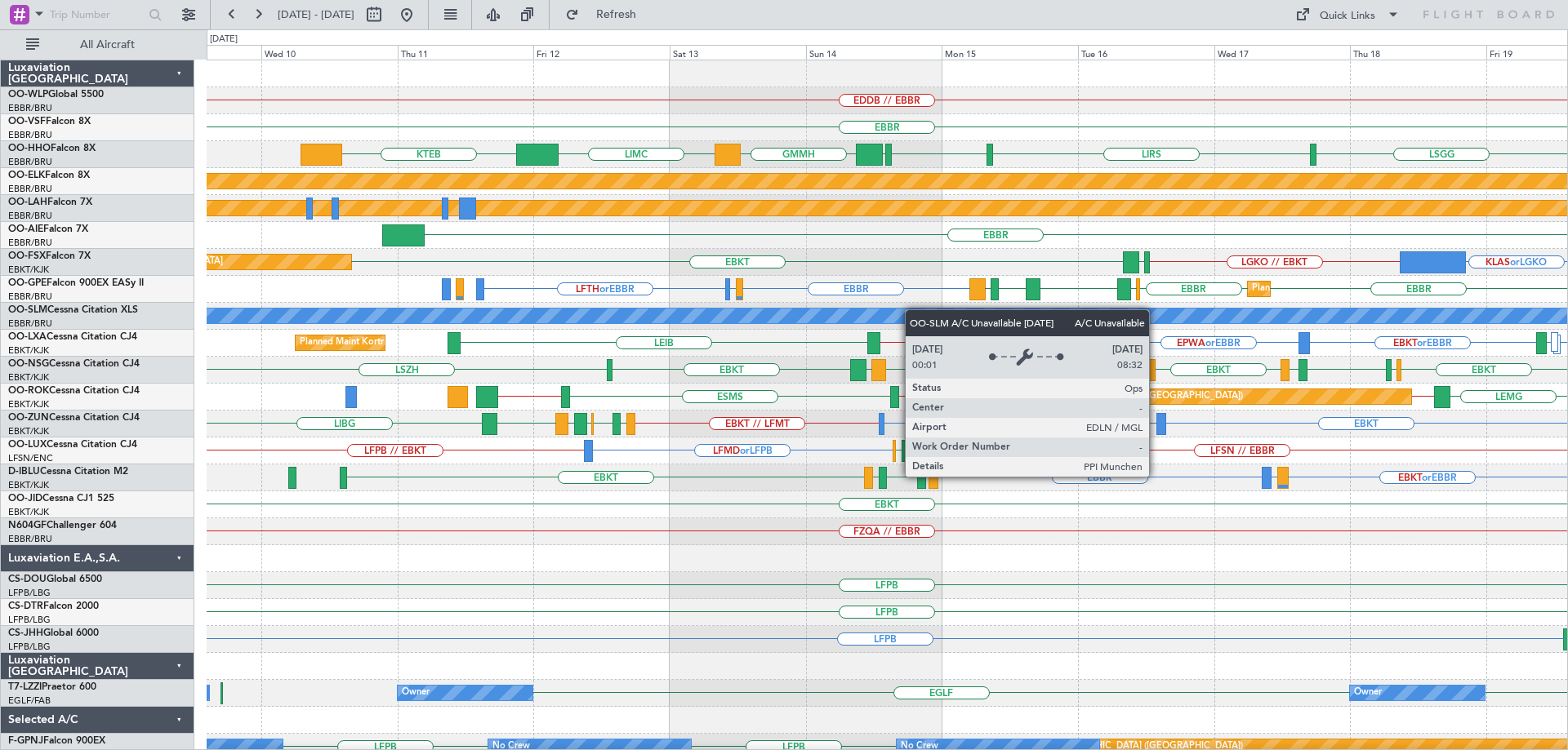
click at [926, 310] on div "EDDB // EBBR EBBR LIRS LIMC LSGG LSGG EBBR GMMH KTEB LFMN LFPB Planned Maint Ko…" at bounding box center [886, 518] width 1361 height 916
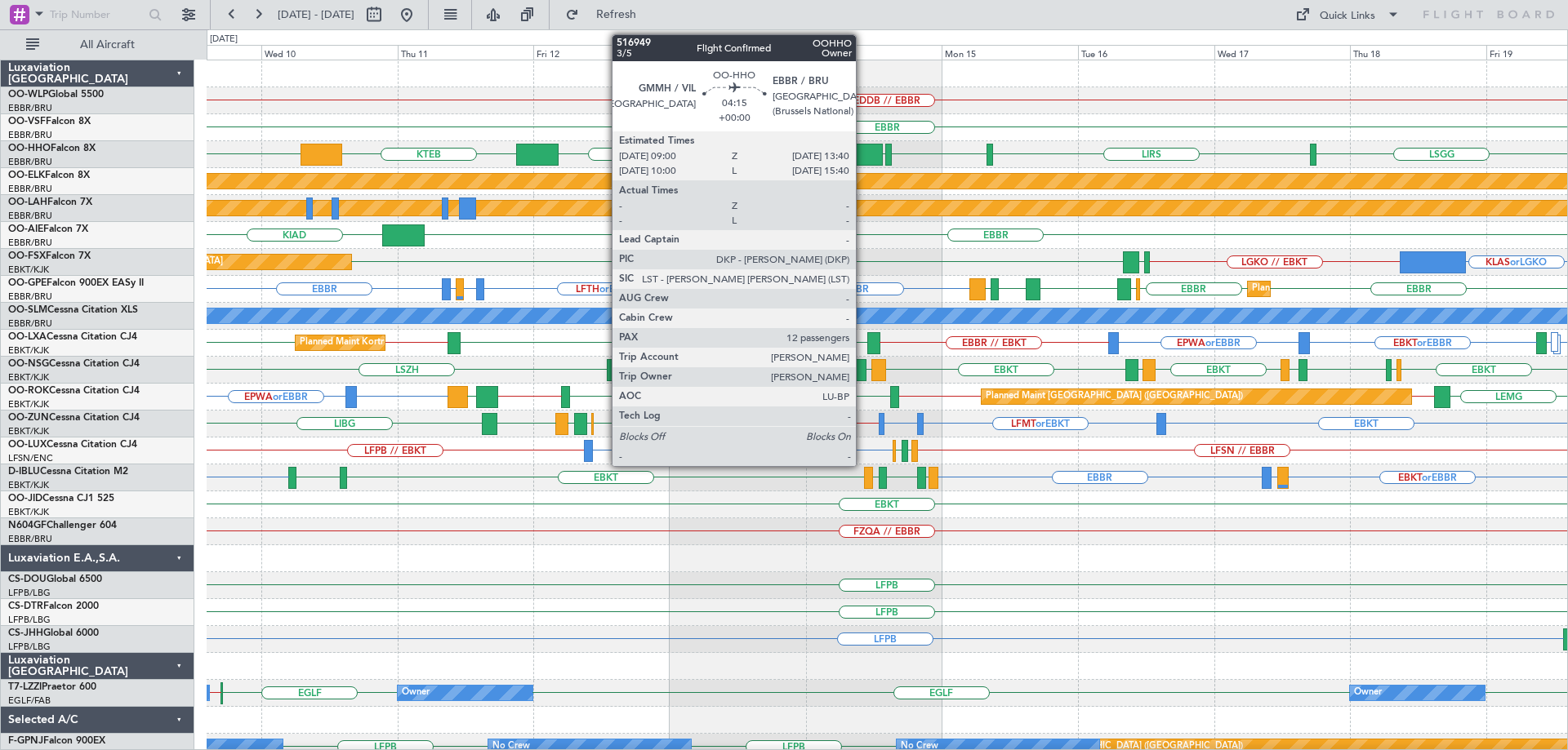
click at [863, 152] on div at bounding box center [869, 154] width 27 height 22
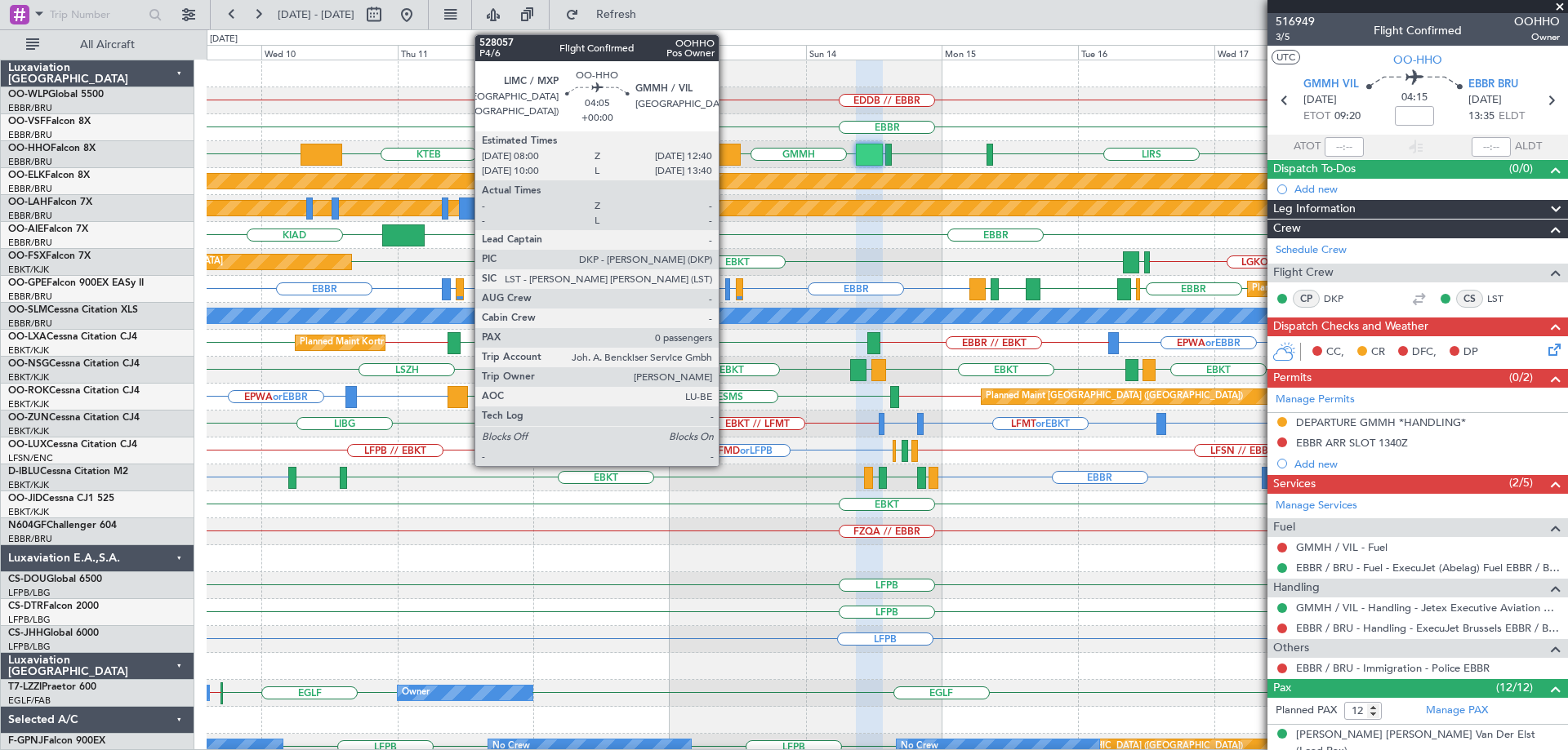
click at [726, 147] on div at bounding box center [728, 154] width 27 height 22
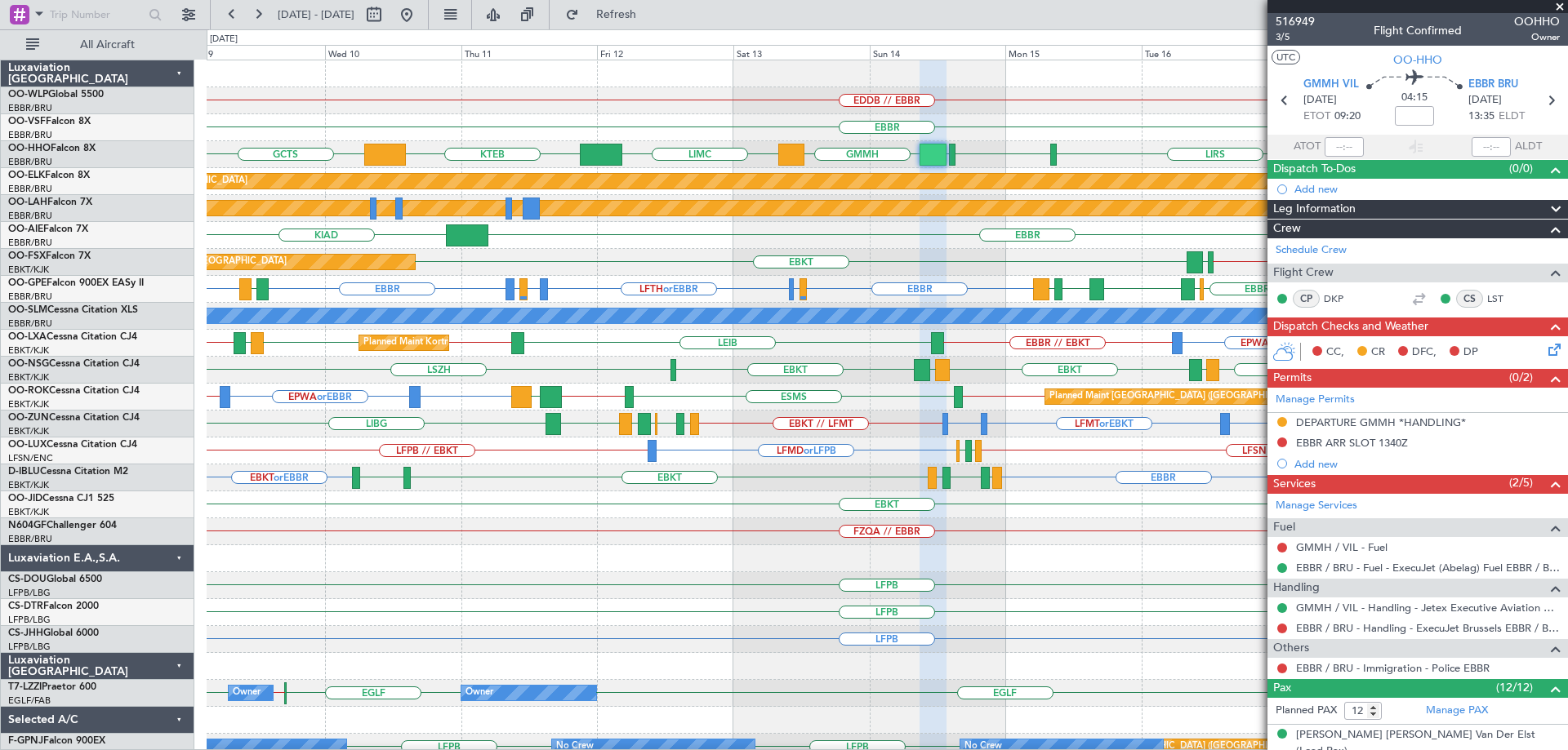
click at [1560, 7] on span at bounding box center [1560, 7] width 17 height 15
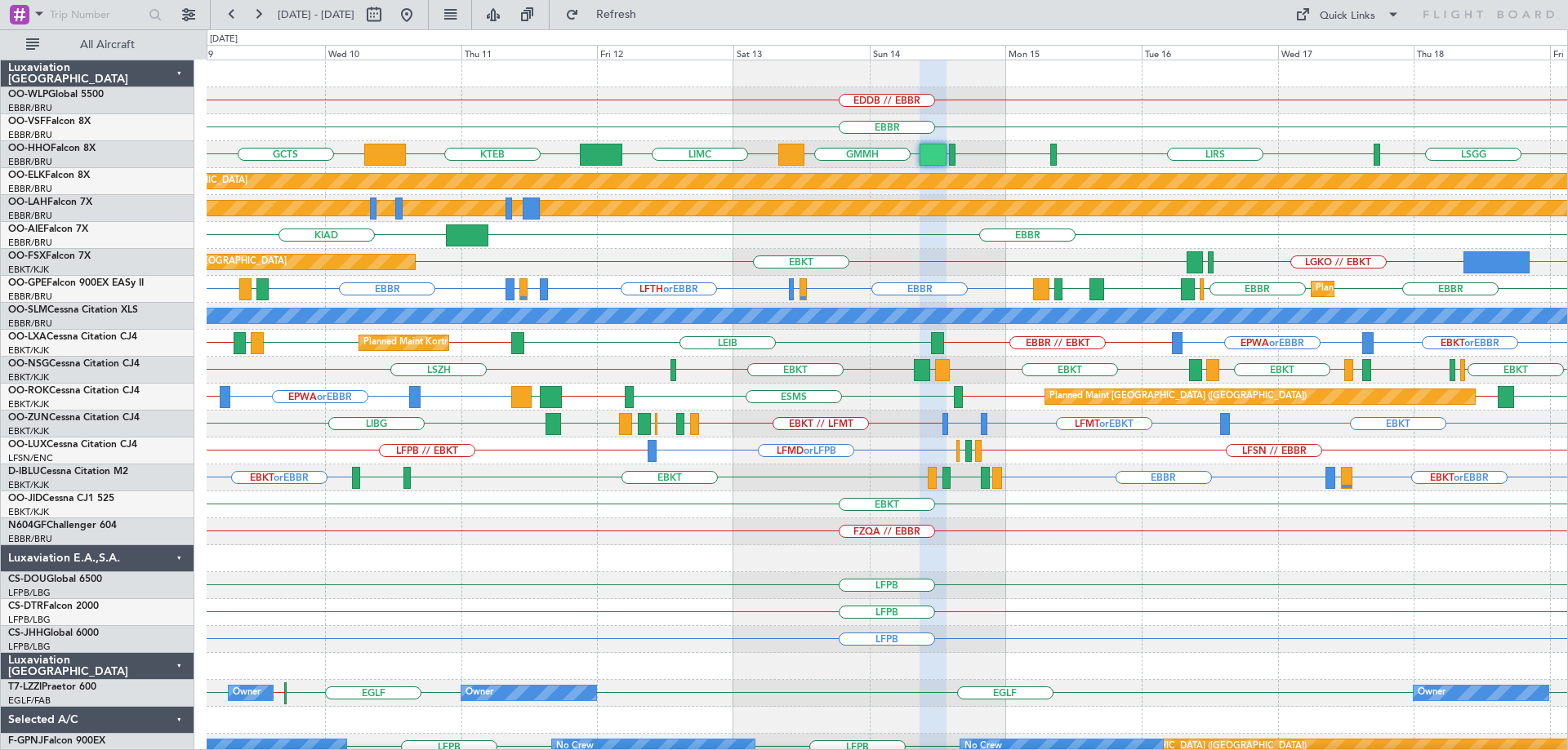
type input "0"
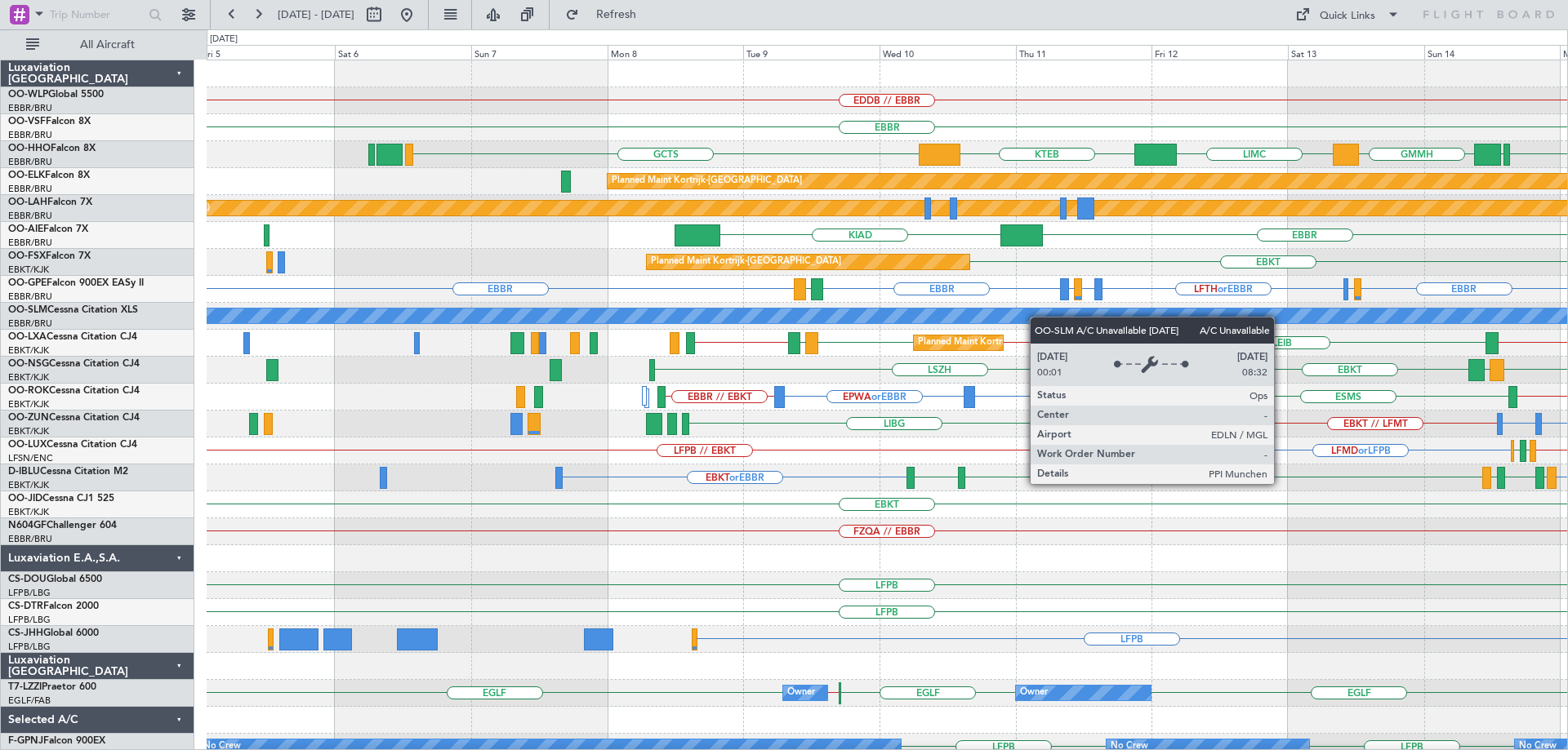
click at [1086, 327] on div "EDDB // EBBR EBBR LIMC KTEB GCTS LSGG EBBR GMMH LIRS Planned Maint Kortrijk-Wev…" at bounding box center [886, 531] width 1361 height 943
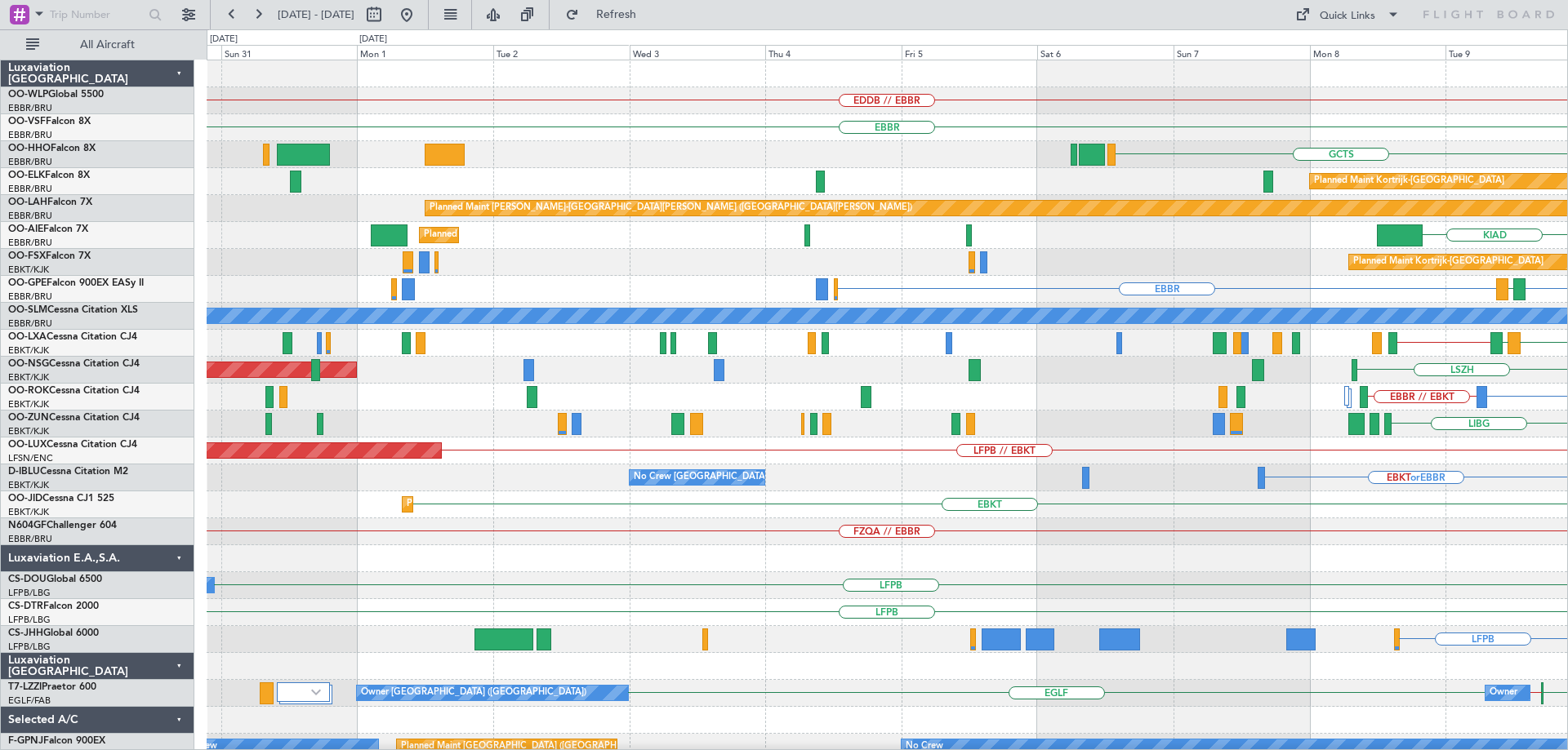
click at [1113, 339] on div "EDDB // EBBR EBBR GCTS KTEB LIMC Planned Maint Kortrijk-Wevelgem Planned Maint …" at bounding box center [886, 531] width 1361 height 943
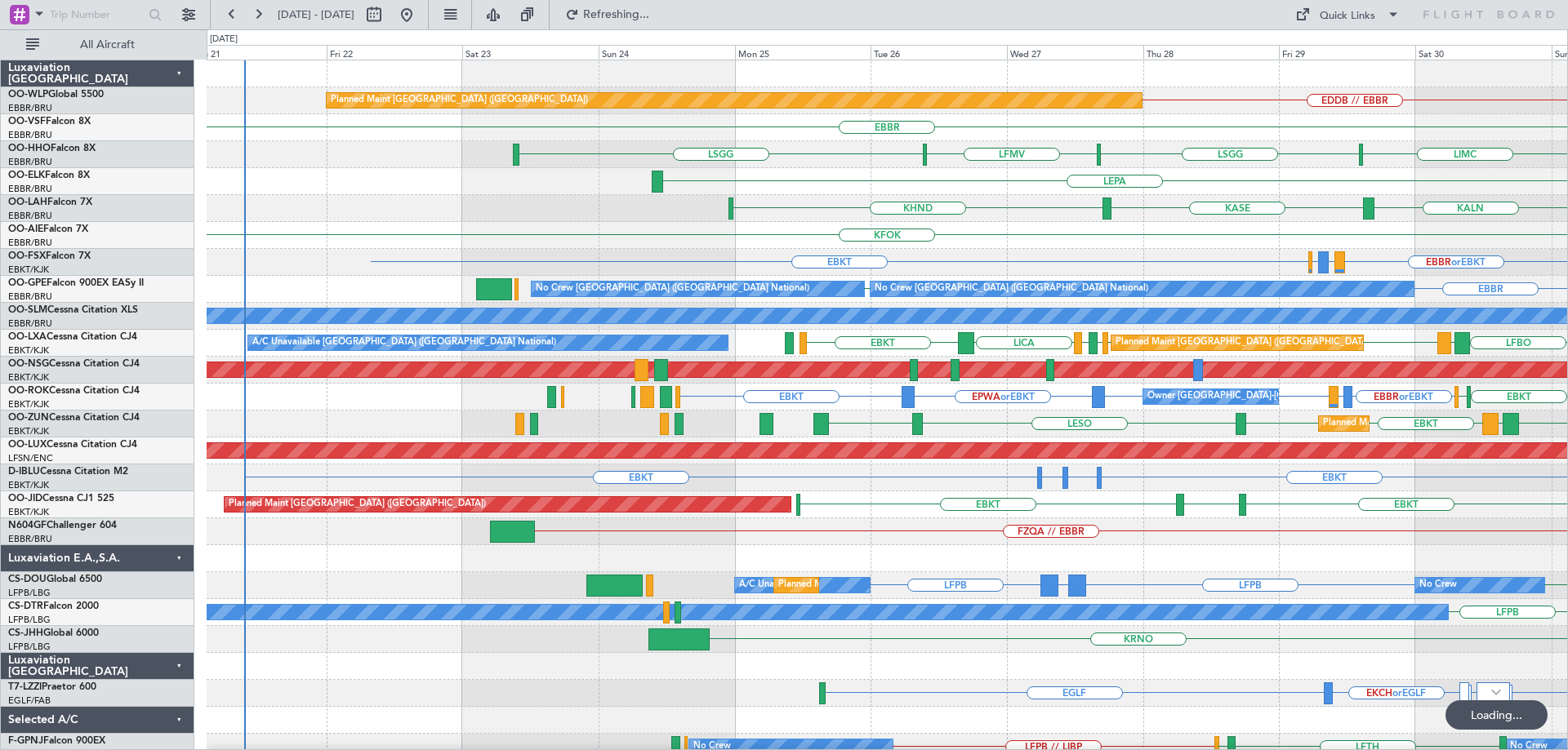
click at [973, 253] on div "EDDB // EBBR Planned Maint Berlin (Brandenburg) EBBR LIMC LSGG LFMV LSGG LIEO K…" at bounding box center [886, 531] width 1361 height 943
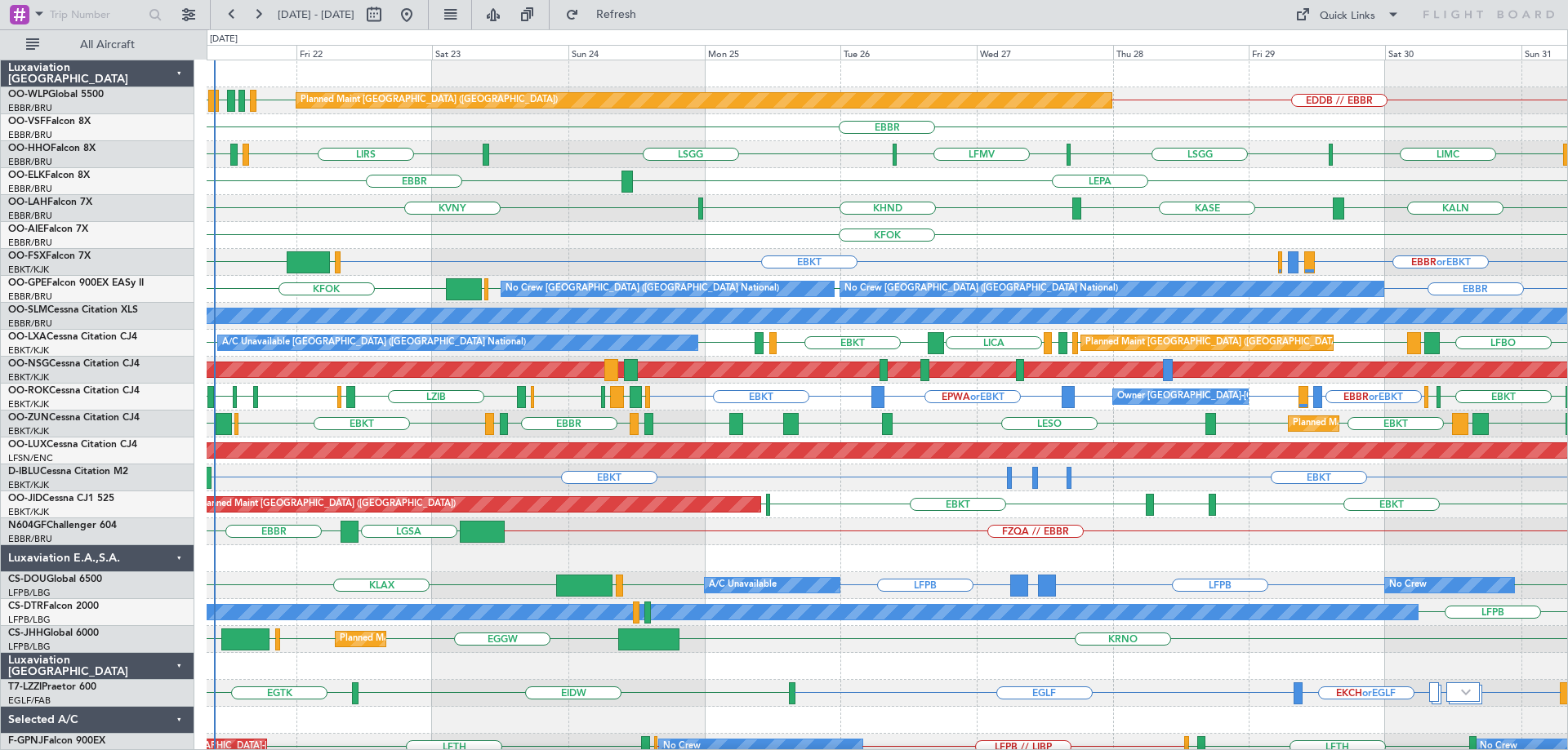
click at [591, 210] on div "KALN [GEOGRAPHIC_DATA] KHND KVNY Planned [GEOGRAPHIC_DATA][PERSON_NAME]-[GEOGRA…" at bounding box center [886, 208] width 1361 height 27
click at [837, 253] on div "Planned Maint Berlin (Brandenburg) EDDB // EBBR EBLG EDDB EBLG LIML LDDU EBBR L…" at bounding box center [886, 518] width 1361 height 916
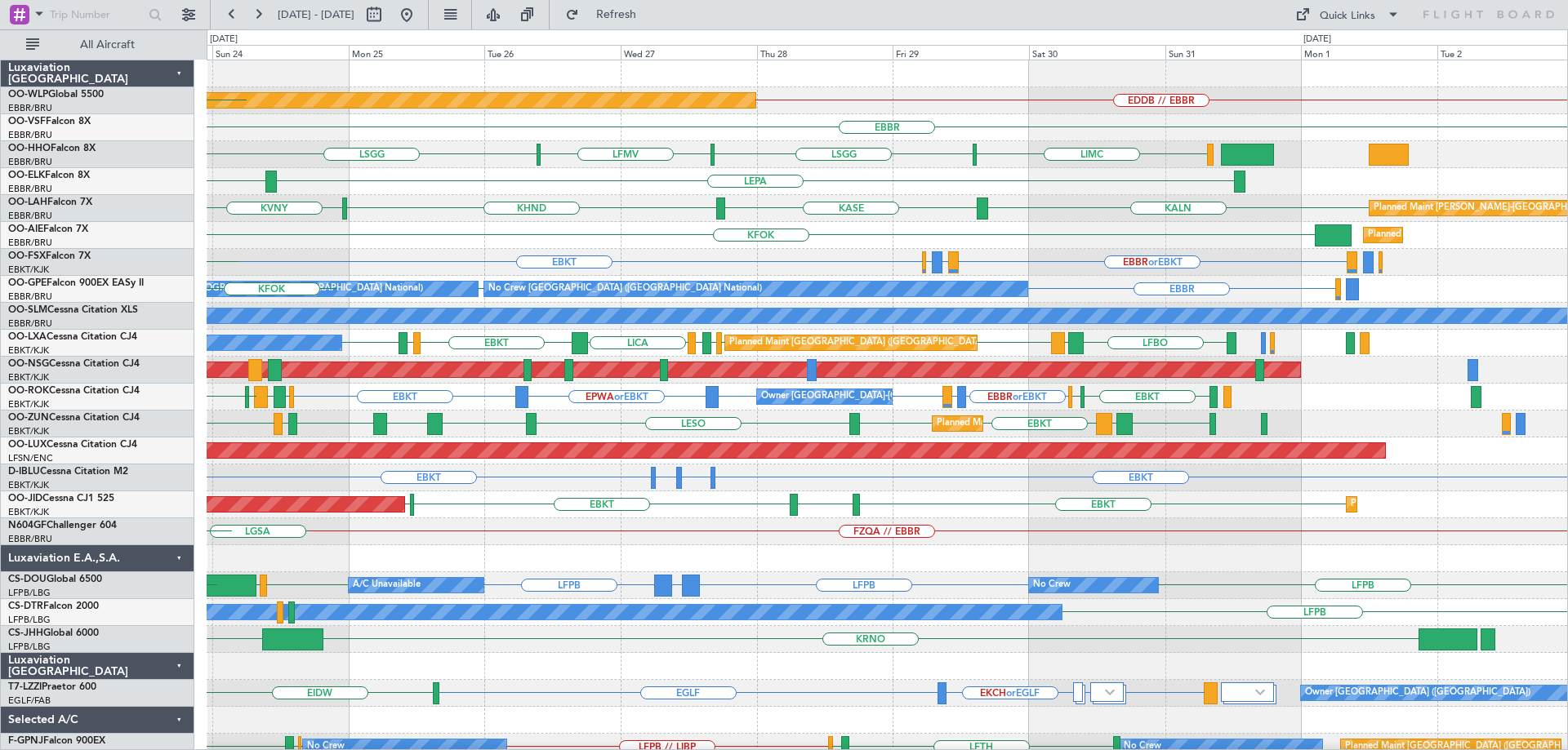
click at [601, 281] on div "Planned Maint Berlin (Brandenburg) EDDB // EBBR LIML EBLG EDDB LDDU EBBR LIMC L…" at bounding box center [886, 518] width 1361 height 916
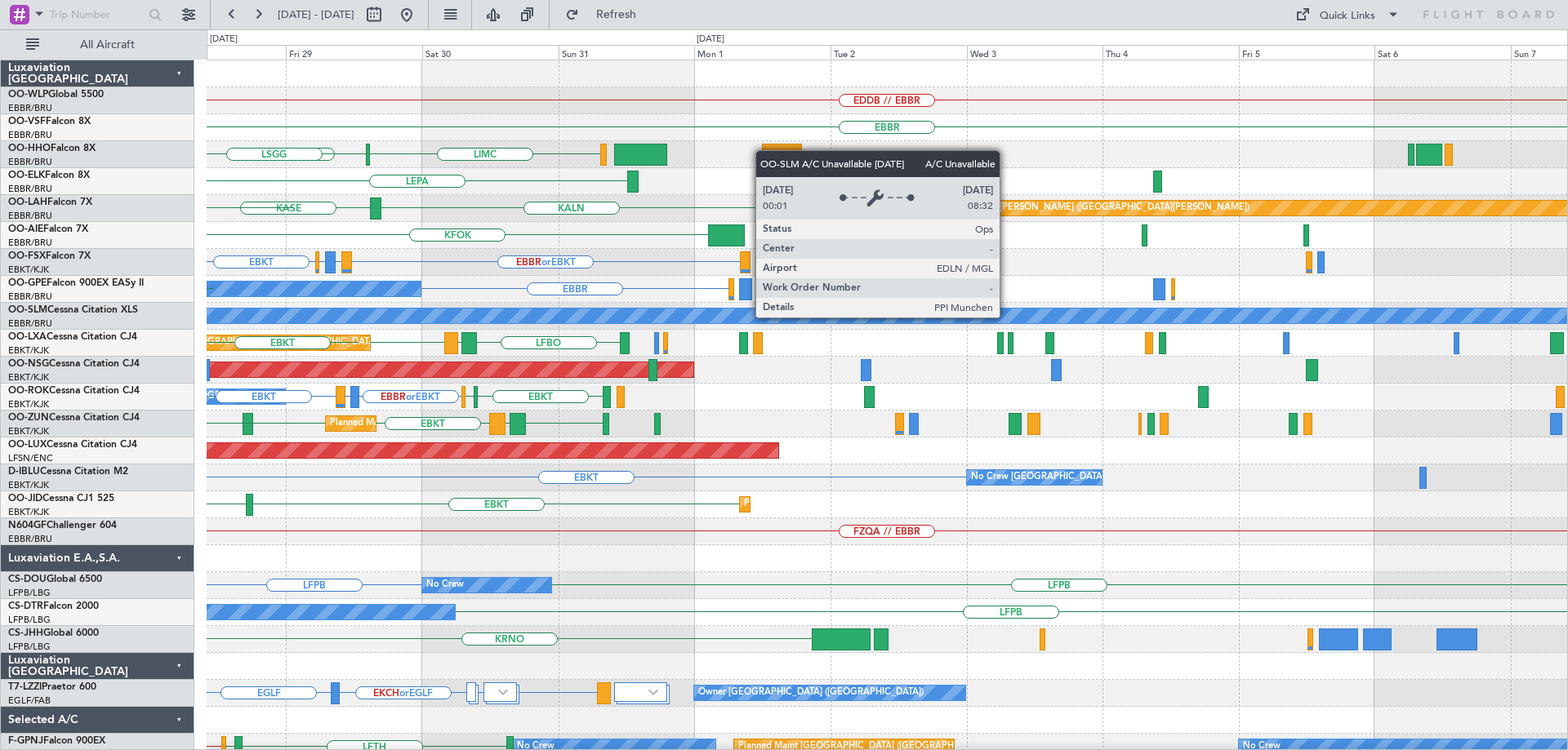
click at [566, 317] on div "A/C Unavailable [GEOGRAPHIC_DATA]" at bounding box center [887, 316] width 4081 height 15
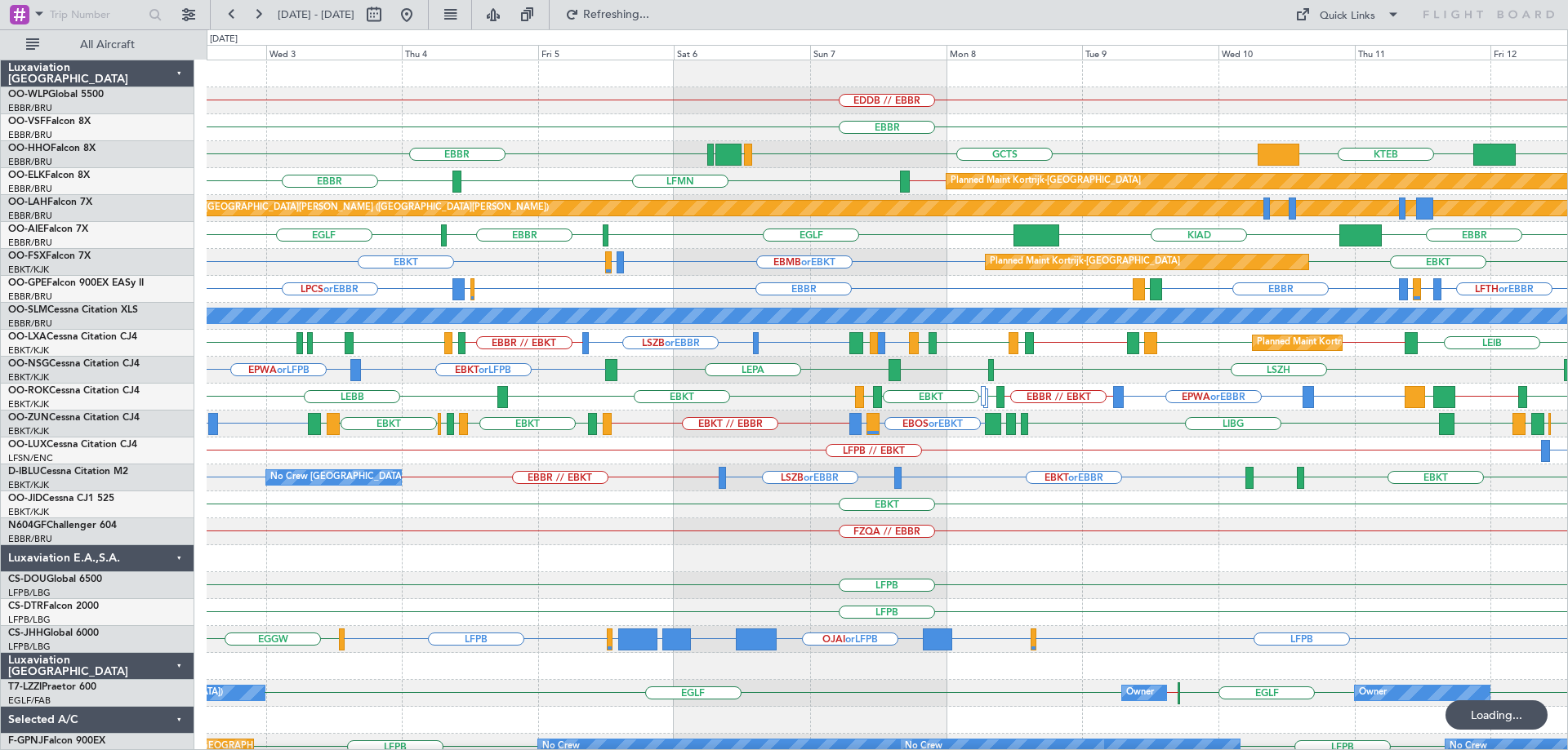
click at [714, 336] on div "EDDB // EBBR EBBR EBBR LIMC KTEB GCTS GMMH LSGG Planned Maint Kortrijk-Wevelgem…" at bounding box center [886, 518] width 1361 height 916
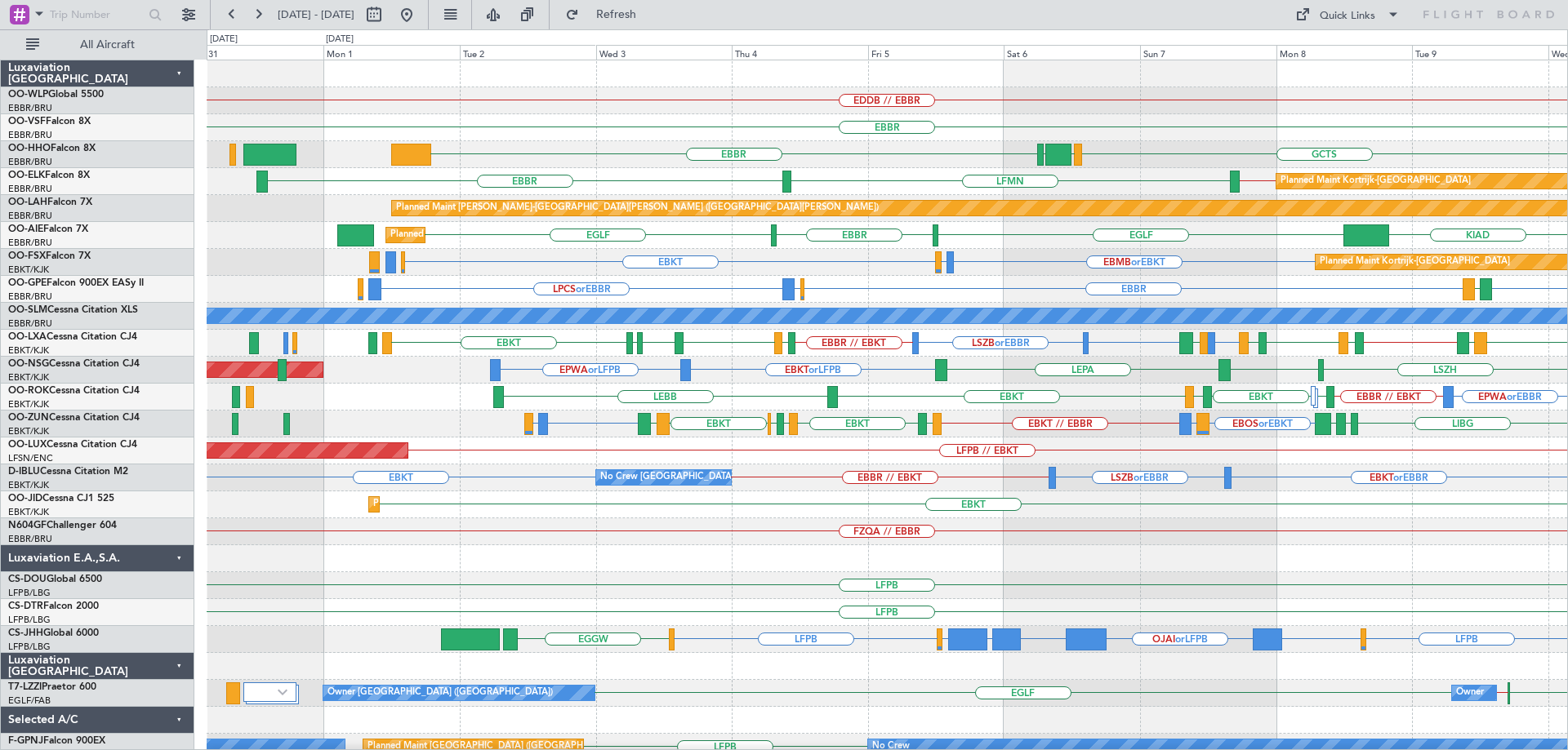
click at [812, 182] on div "EBBR EBBR // EBKT LFMN Planned Maint Kortrijk-Wevelgem" at bounding box center [886, 182] width 1361 height 27
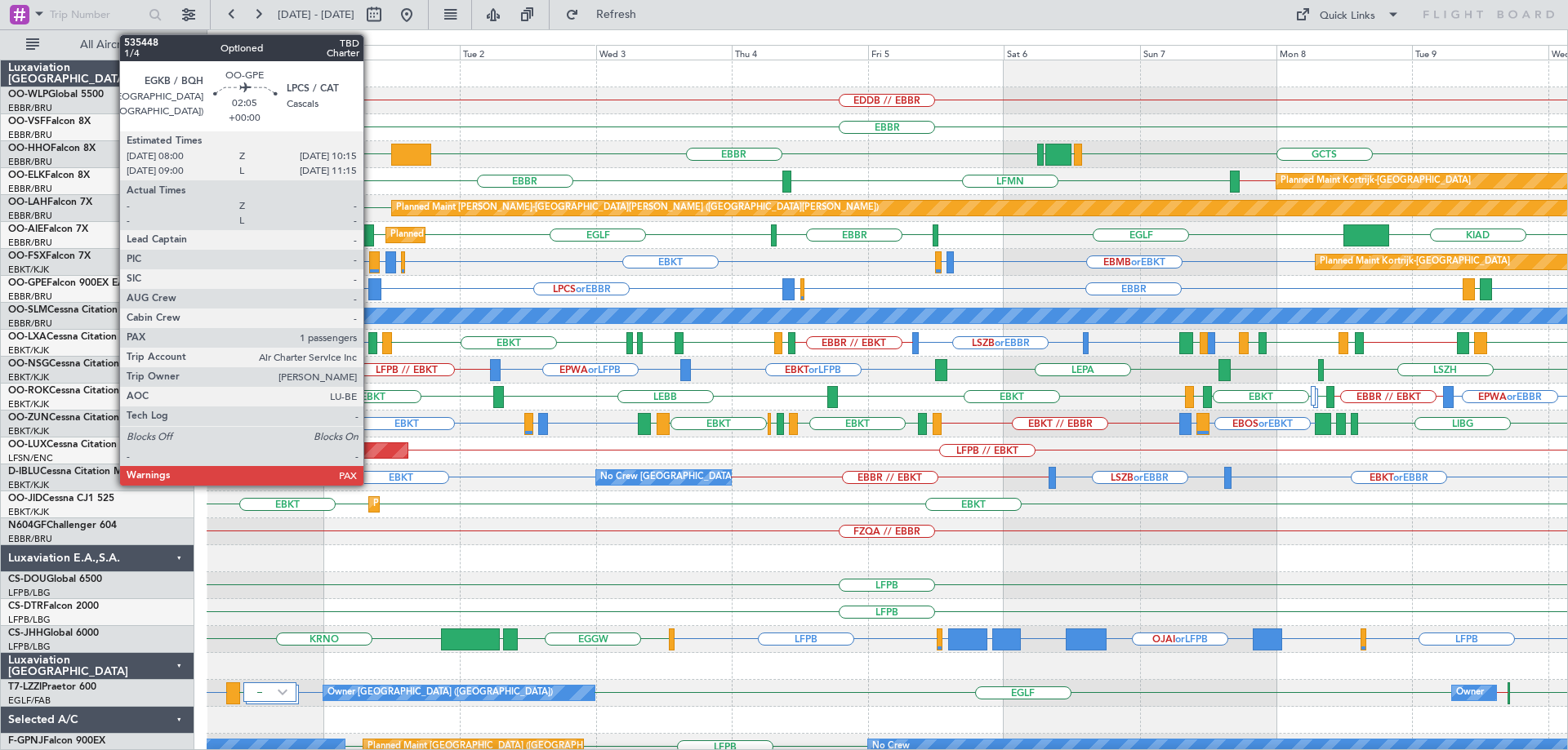
click at [371, 282] on div at bounding box center [375, 289] width 13 height 22
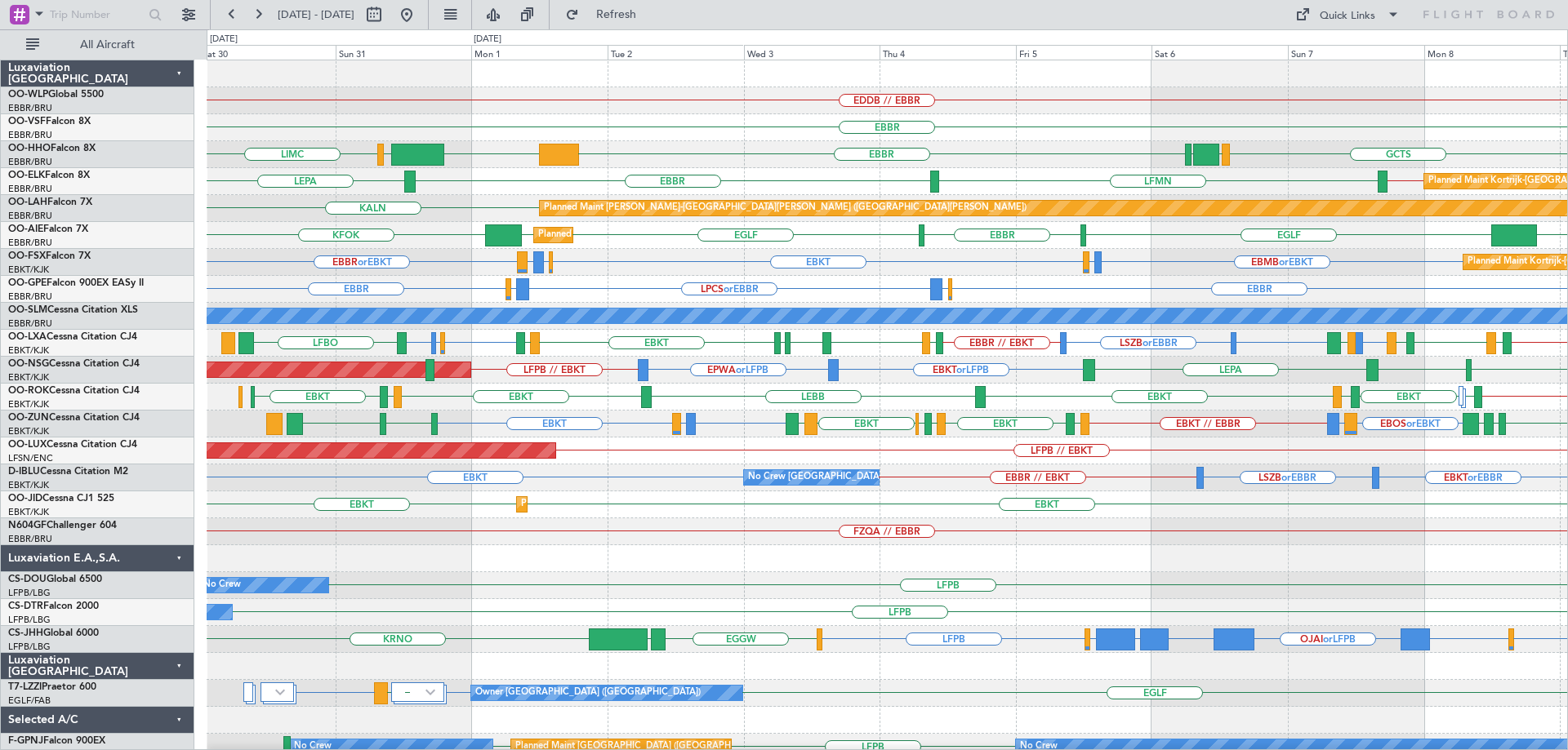
click at [583, 240] on div "Planned Maint London (Farnborough) EGLF EGLF KFOK KIAD EGLF EBBR" at bounding box center [886, 235] width 1361 height 27
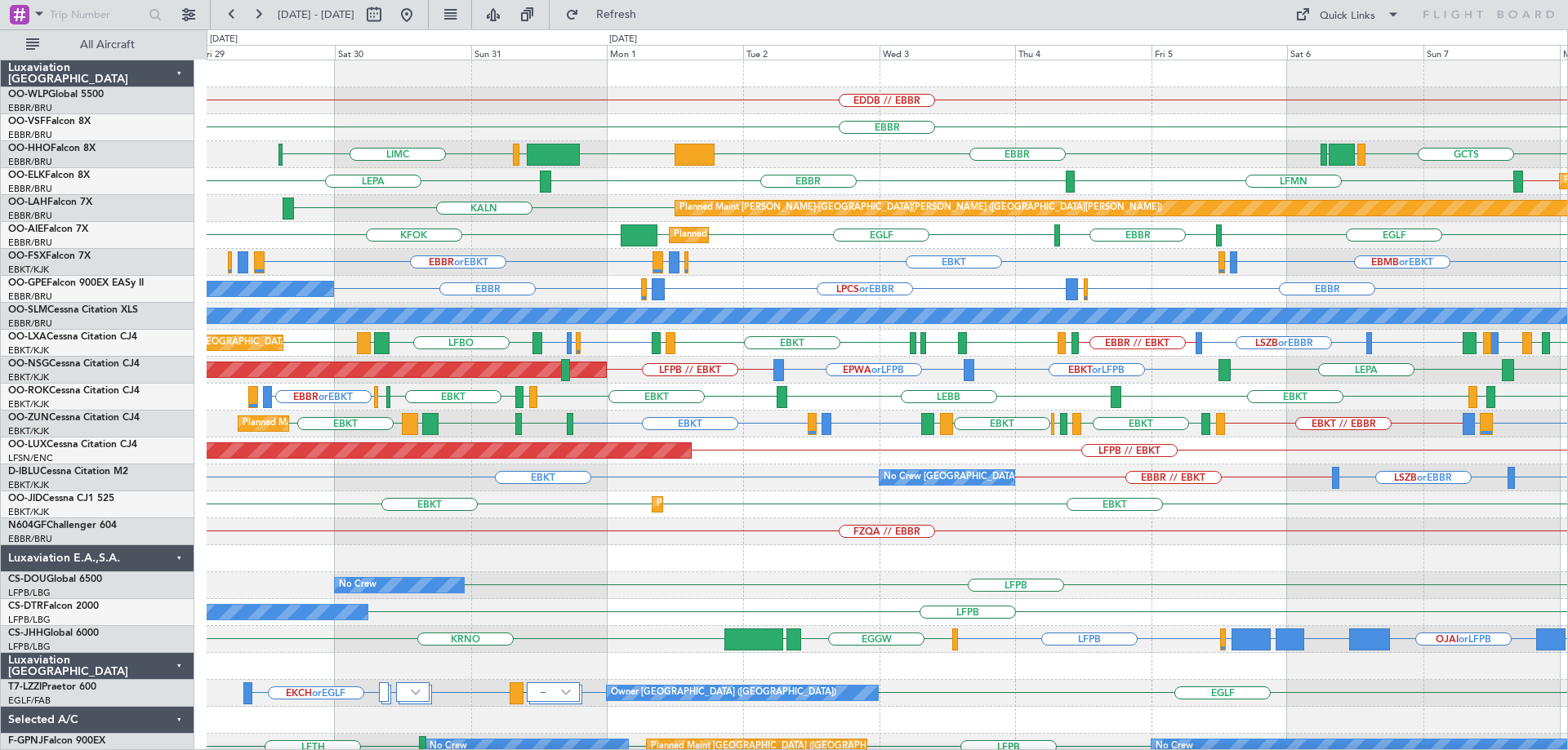
click at [464, 249] on div "EDDB // EBBR Planned Maint Berlin (Brandenburg) EBBR EBBR KTEB LIEO LIMC GCTS G…" at bounding box center [886, 518] width 1361 height 916
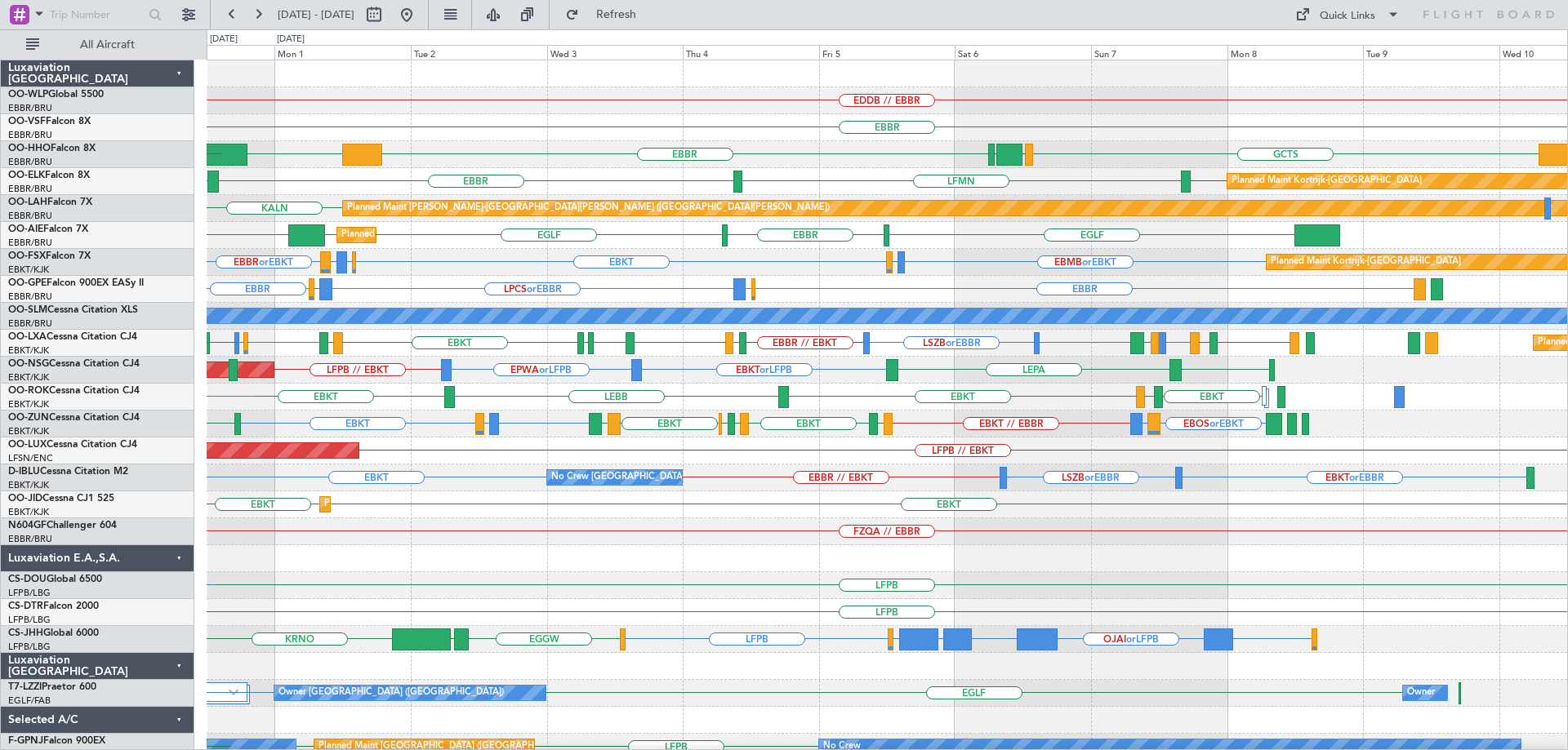
click at [450, 287] on div "EDDB // EBBR EBBR EBBR KTEB GCTS GMMH LSGG LIEO LIMC LSGG Planned Maint Kortrij…" at bounding box center [886, 531] width 1361 height 943
click at [477, 274] on div "Planned Maint Kortrijk-Wevelgem EBKT EBBR or EBKT LIRZ or EBKT EBBR or EBKT EBM…" at bounding box center [886, 262] width 1361 height 27
click at [555, 256] on div "Planned Maint Kortrijk-Wevelgem EBKT EBBR or EBKT LIRZ or EBKT EBBR or EBKT EBM…" at bounding box center [886, 262] width 1361 height 27
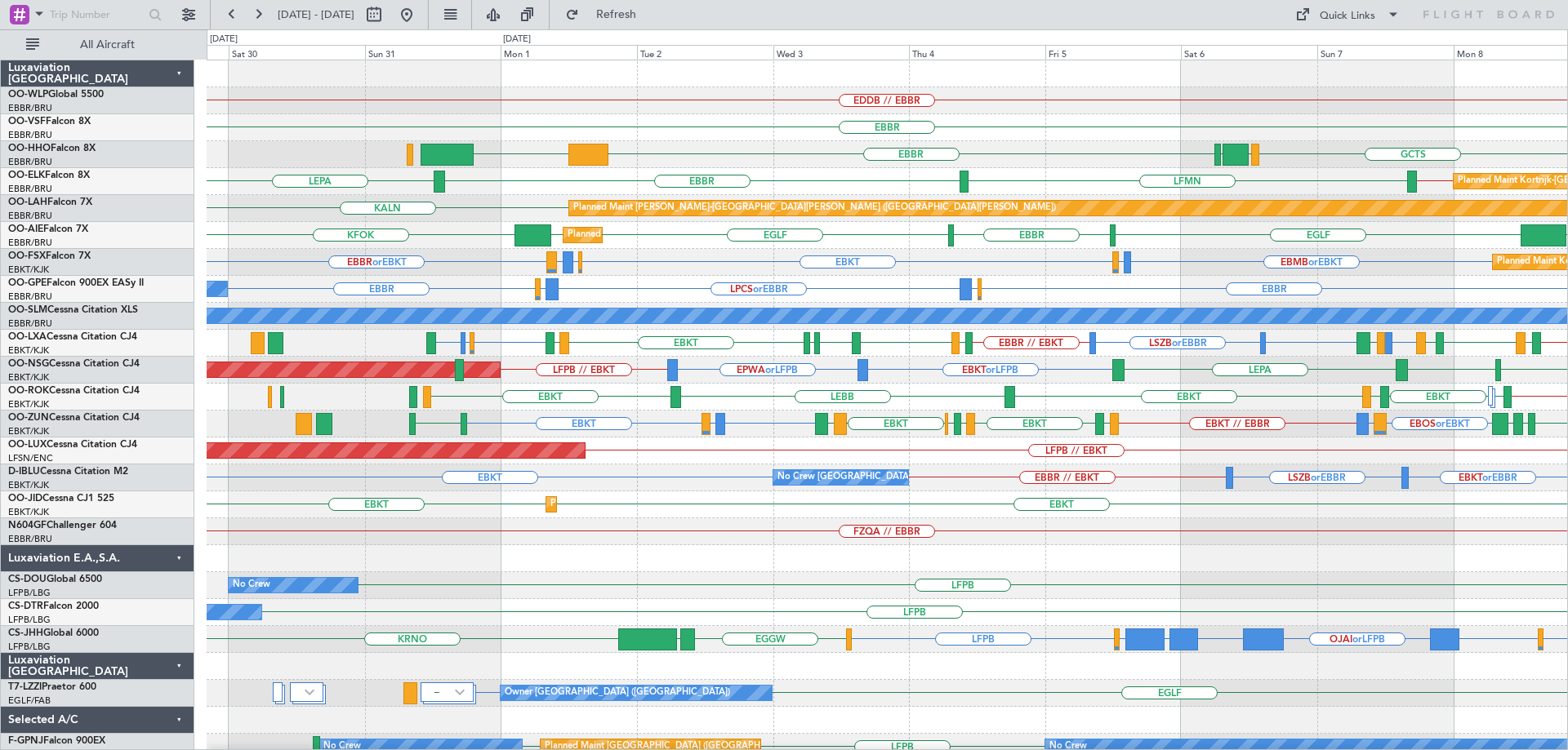
click at [625, 304] on div "EDDB // EBBR Planned Maint Berlin (Brandenburg) EBBR EBBR KTEB GCTS GMMH LSGG E…" at bounding box center [886, 518] width 1361 height 916
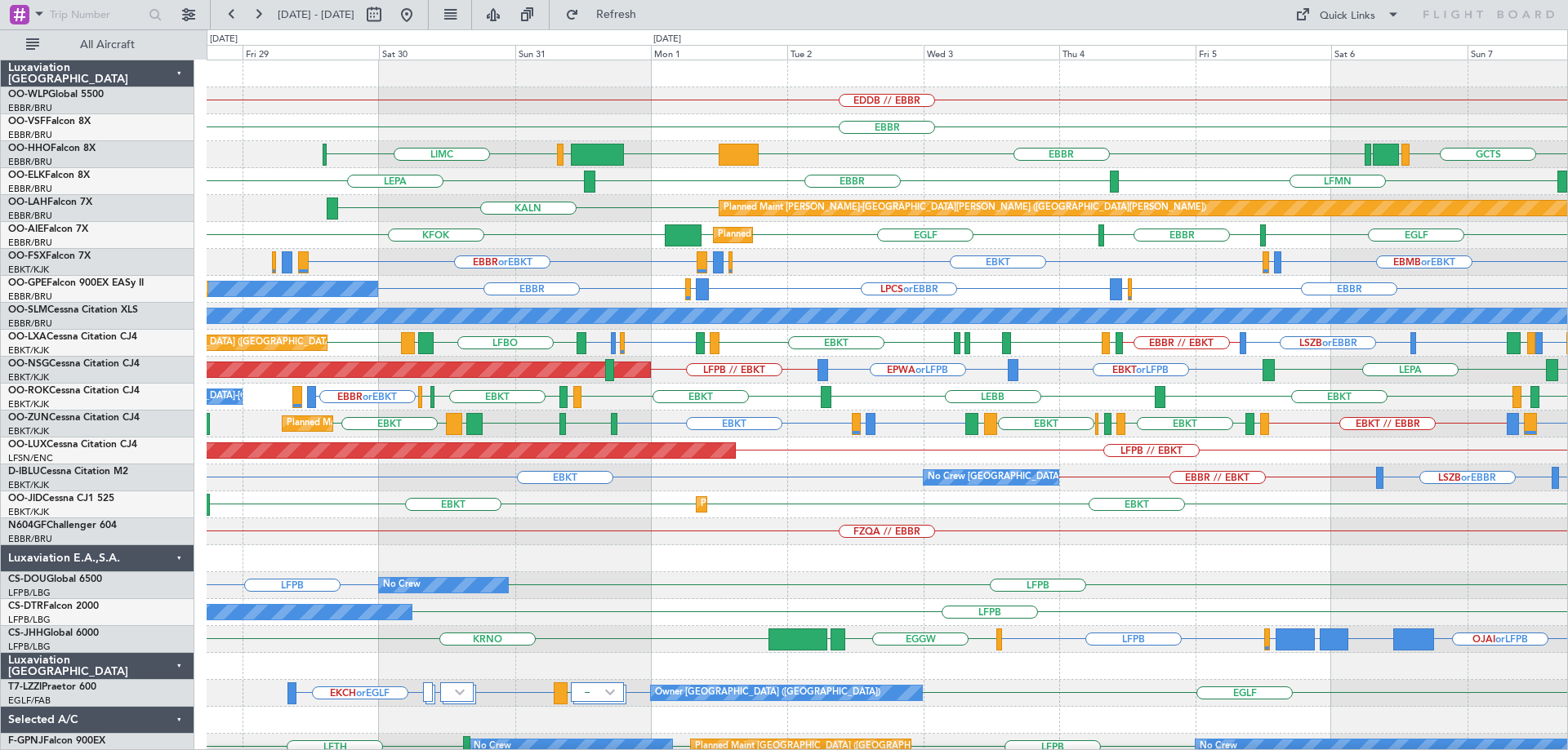
click at [789, 284] on div "No Crew Brussels (Brussels National) LPCS or EBBR EGKB or EBBR EBBR EBBR EGKB o…" at bounding box center [886, 289] width 1361 height 27
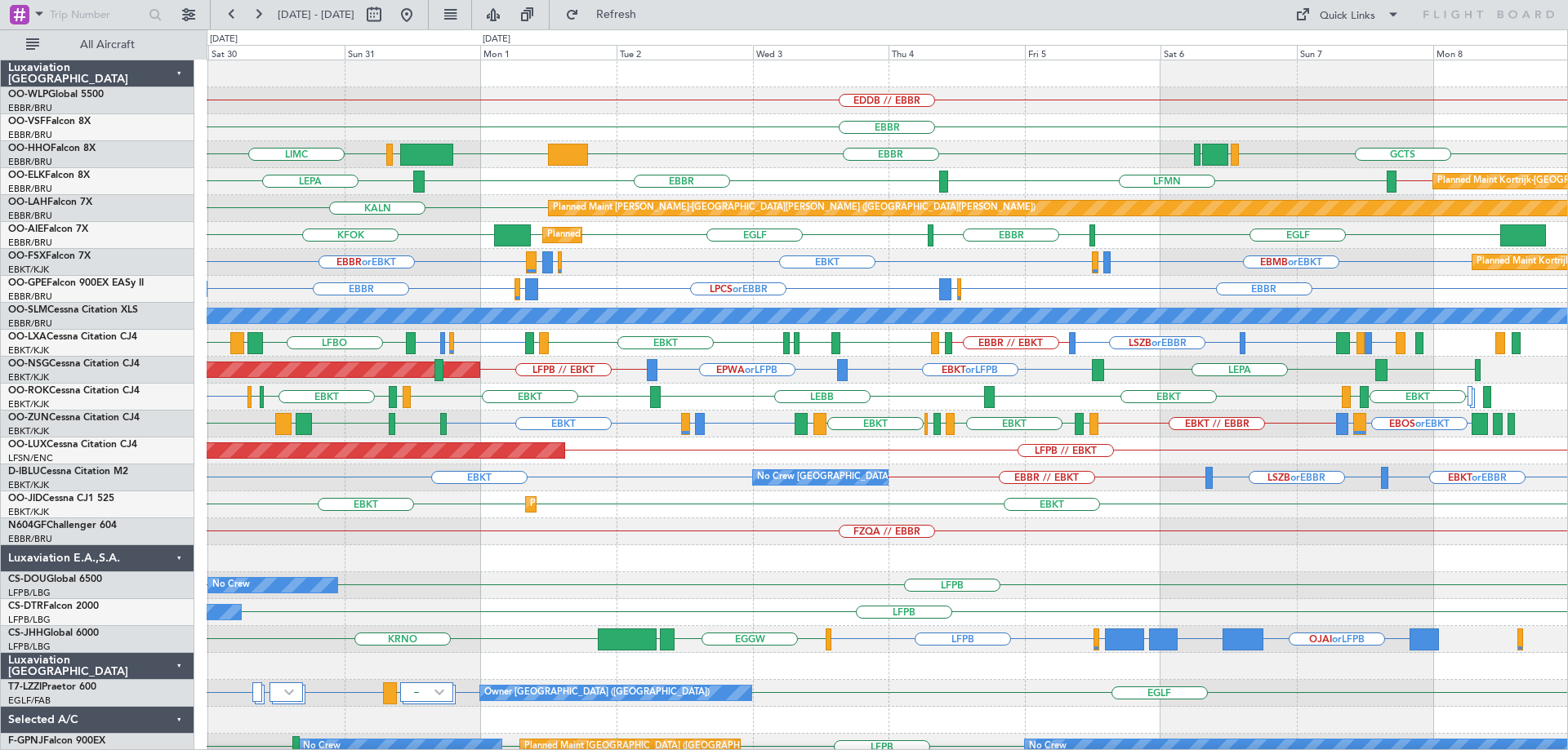
click at [673, 271] on div "EBKT EBBR or EBKT LIRZ or EBKT EBBR or EBKT EBMB or EBKT LSZH or EBKT Planned M…" at bounding box center [886, 262] width 1361 height 27
click at [602, 287] on div "No Crew Brussels (Brussels National) LPCS or EBBR EGKB or EBBR EBBR EBBR EGKB o…" at bounding box center [886, 289] width 1361 height 27
click at [1230, 307] on div "EDDB // EBBR Planned Maint Berlin (Brandenburg) EBBR EBBR KTEB LIEO LIMC GCTS G…" at bounding box center [886, 518] width 1361 height 916
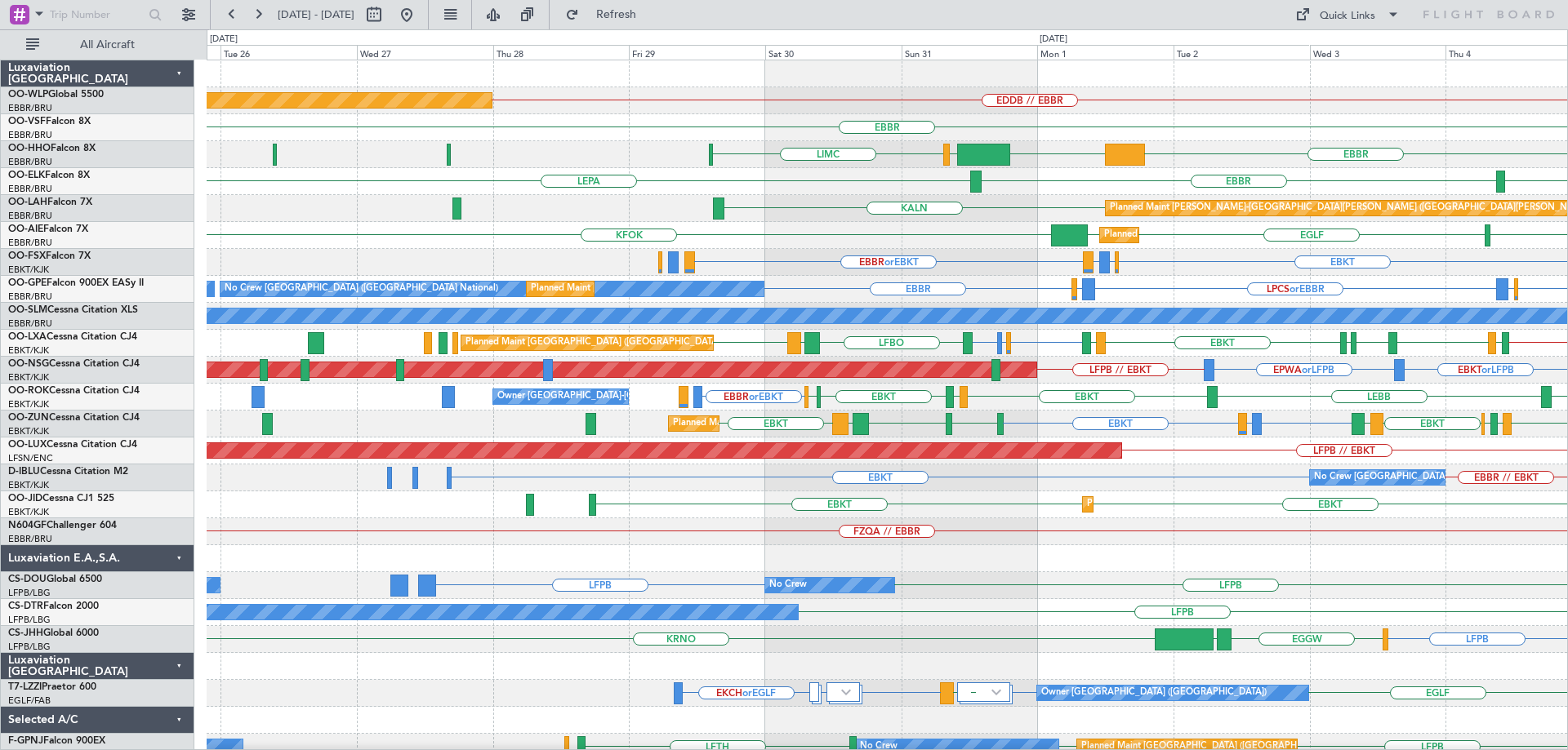
click at [914, 322] on div "EDDB // EBBR Planned Maint Berlin (Brandenburg) EBBR EBBR KTEB LIEO LIMC LSGG G…" at bounding box center [886, 518] width 1361 height 916
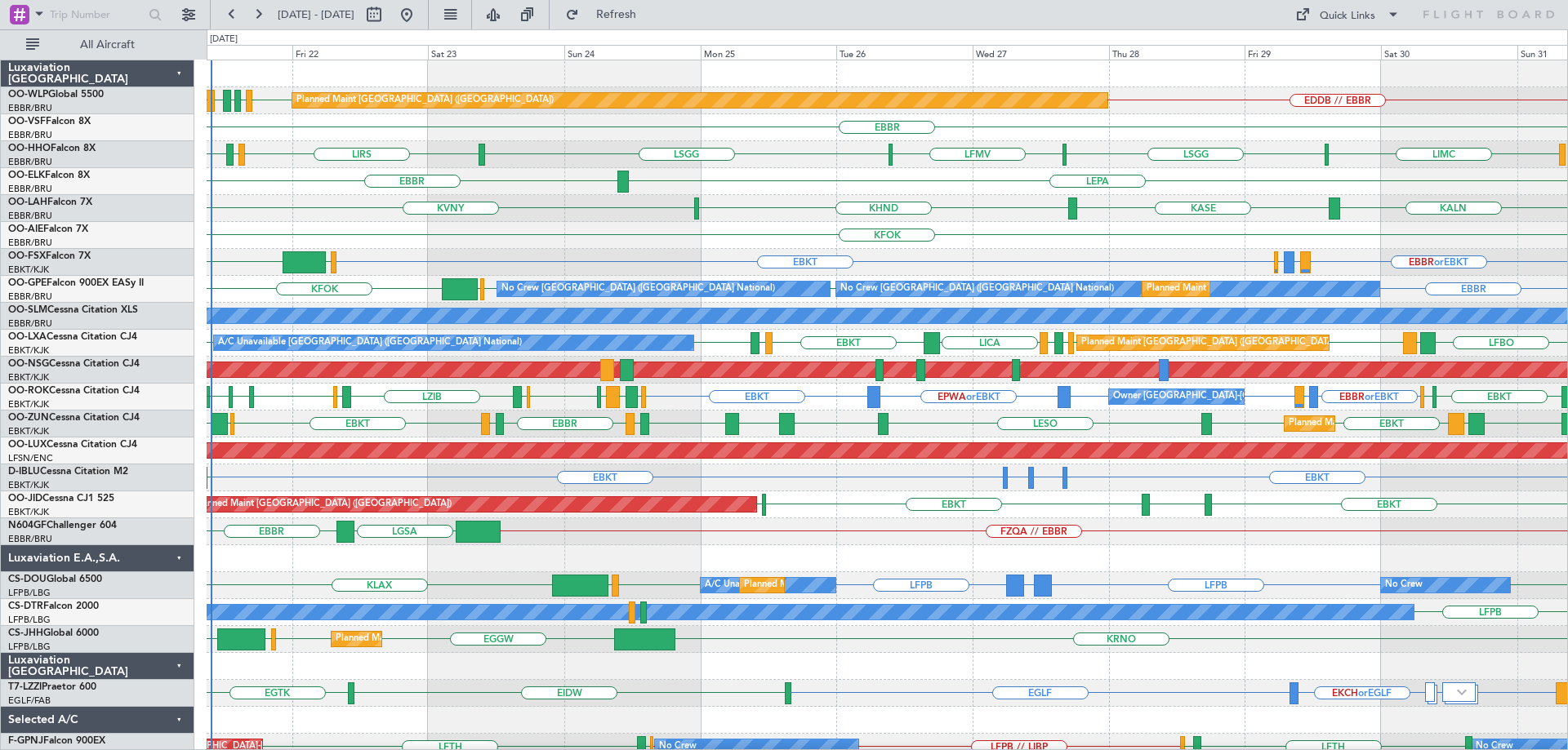
click at [697, 279] on div "Planned Maint Berlin (Brandenburg) EDDB EBLG LIML LDDU EDDB // EBBR EBLG EBBR L…" at bounding box center [886, 518] width 1361 height 916
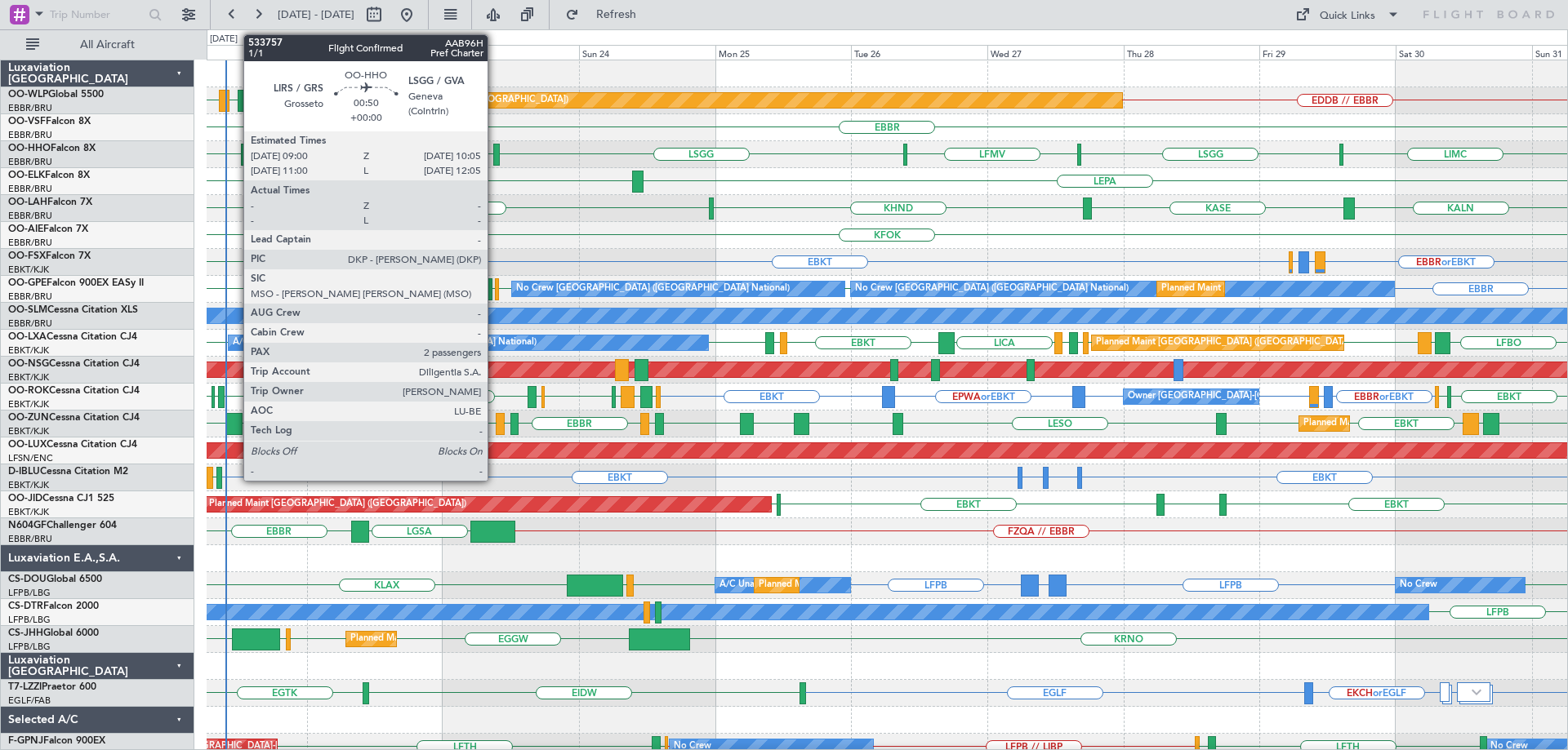
click at [495, 149] on div at bounding box center [497, 154] width 7 height 22
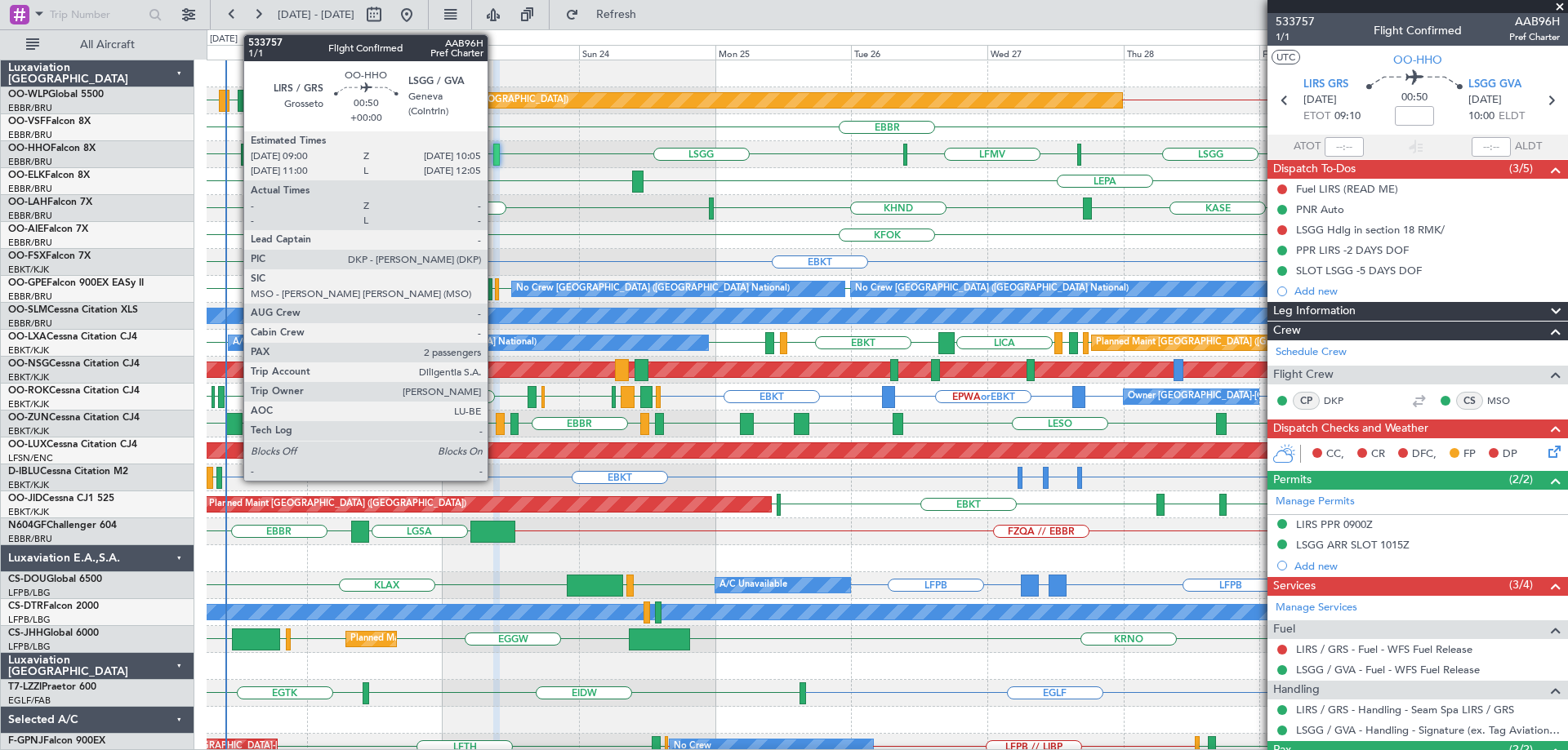
click at [495, 150] on div at bounding box center [497, 154] width 7 height 22
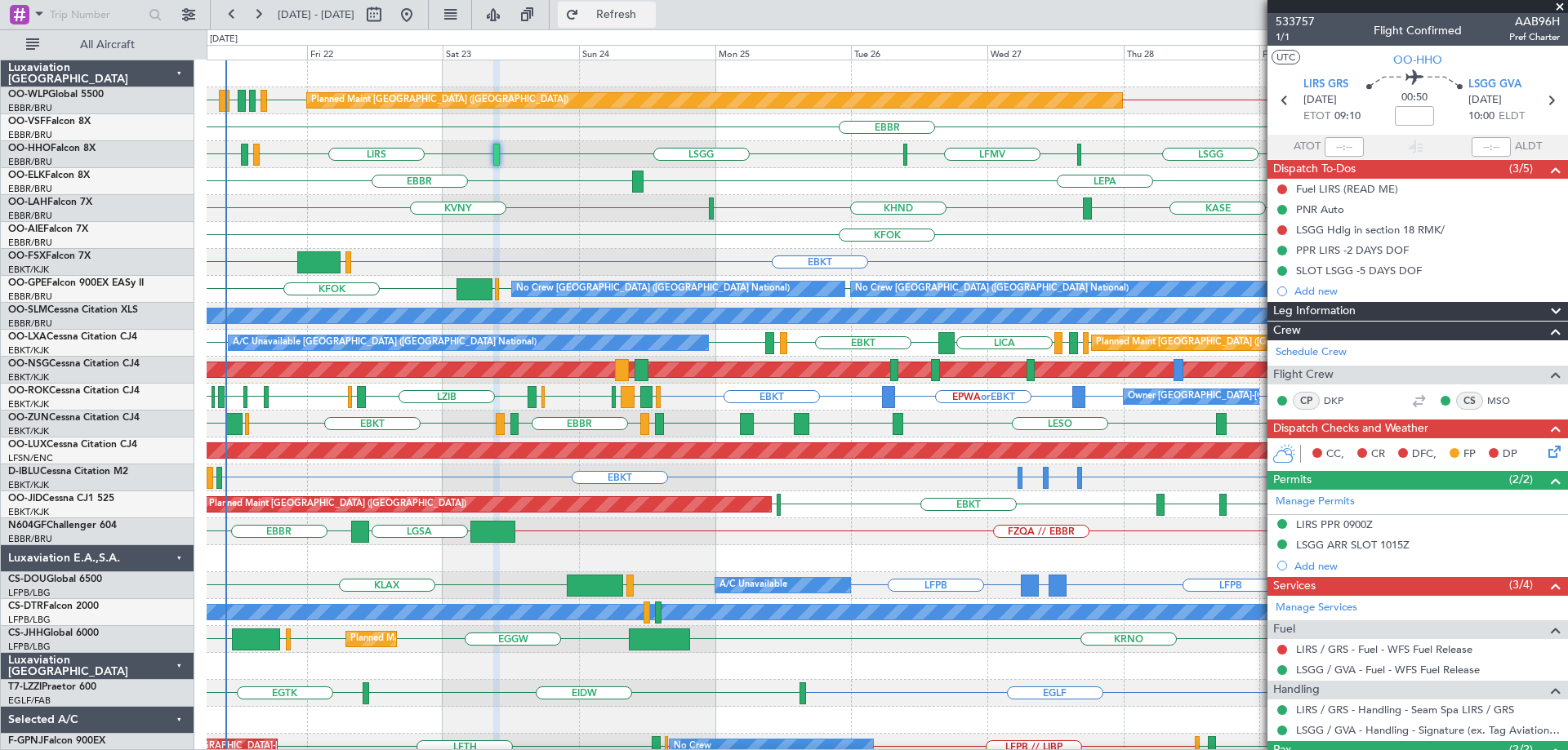
click at [651, 13] on span "Refresh" at bounding box center [616, 15] width 68 height 12
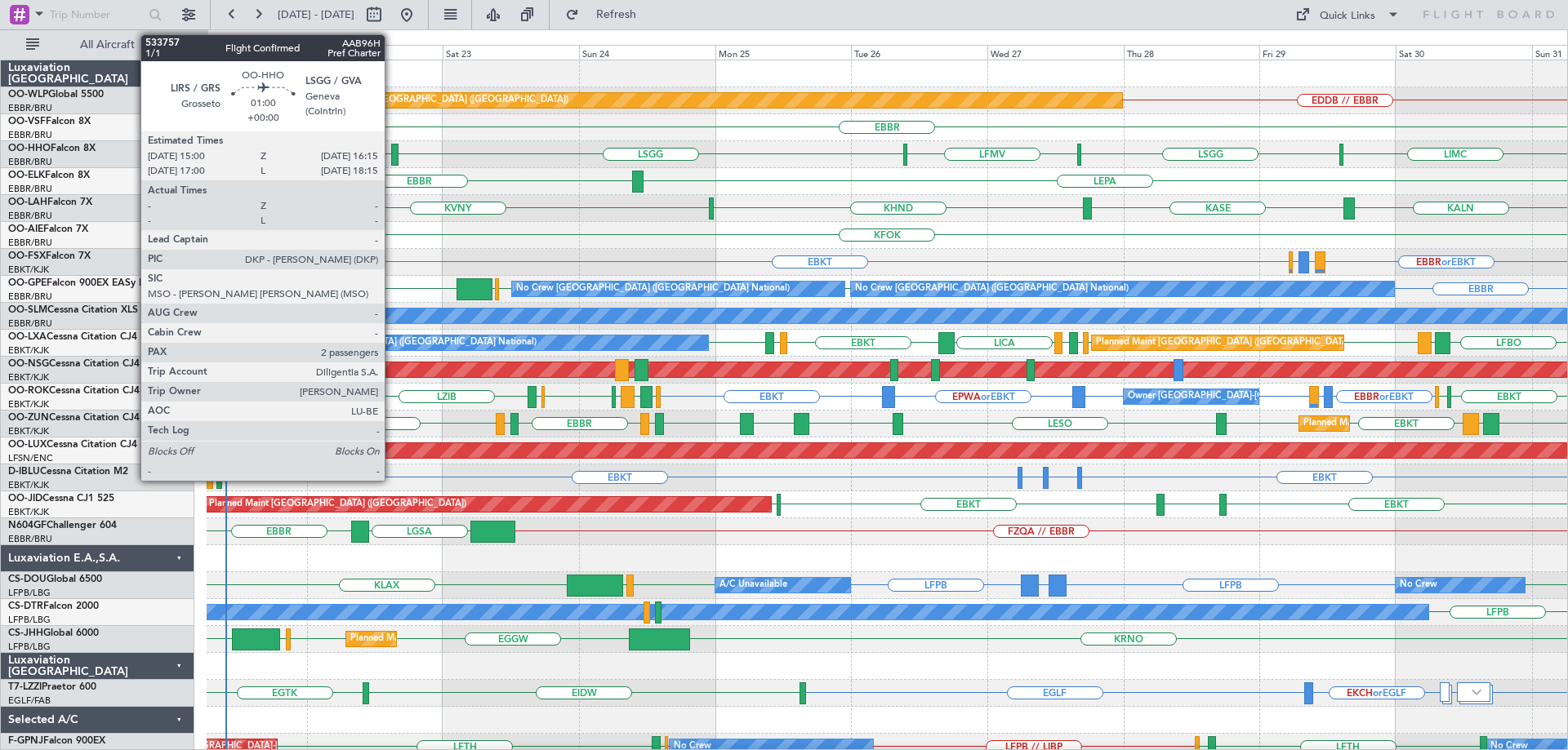
click at [392, 149] on div at bounding box center [394, 154] width 7 height 22
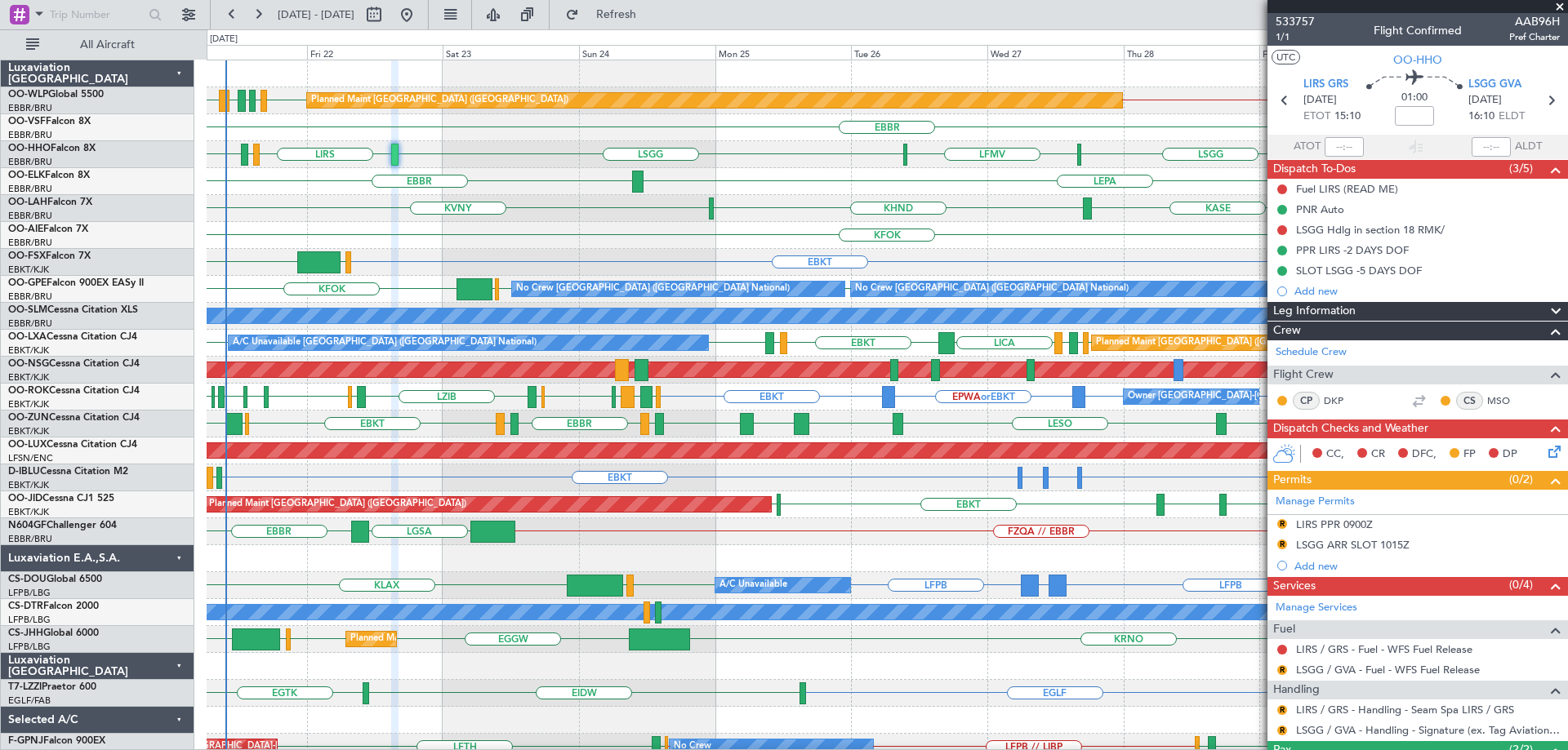
click at [758, 197] on div "KVNY KALN KASE KHND Planned Maint Alton-st Louis (St Louis Regl)" at bounding box center [886, 208] width 1361 height 27
click at [572, 195] on div "EBBR LEPA" at bounding box center [886, 182] width 1361 height 27
click at [379, 233] on div "KFOK Planned Maint [GEOGRAPHIC_DATA] ([GEOGRAPHIC_DATA])" at bounding box center [886, 235] width 1361 height 27
click at [1556, 7] on span at bounding box center [1560, 7] width 17 height 15
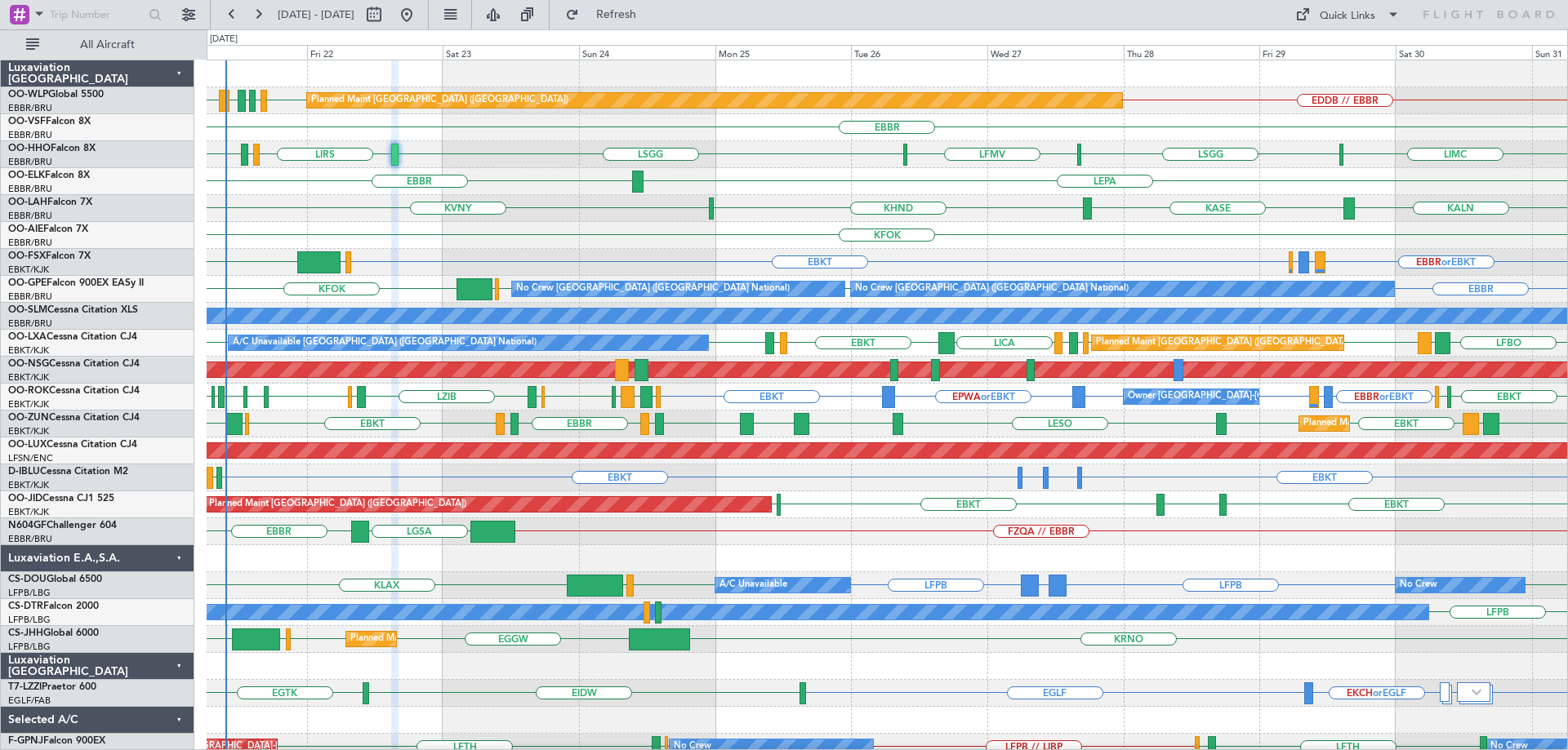
type input "0"
click at [582, 320] on div "EBLG EDDB // EBBR EDDB EBLG LIML LDDU Planned Maint Berlin (Brandenburg) EBBR L…" at bounding box center [886, 518] width 1361 height 916
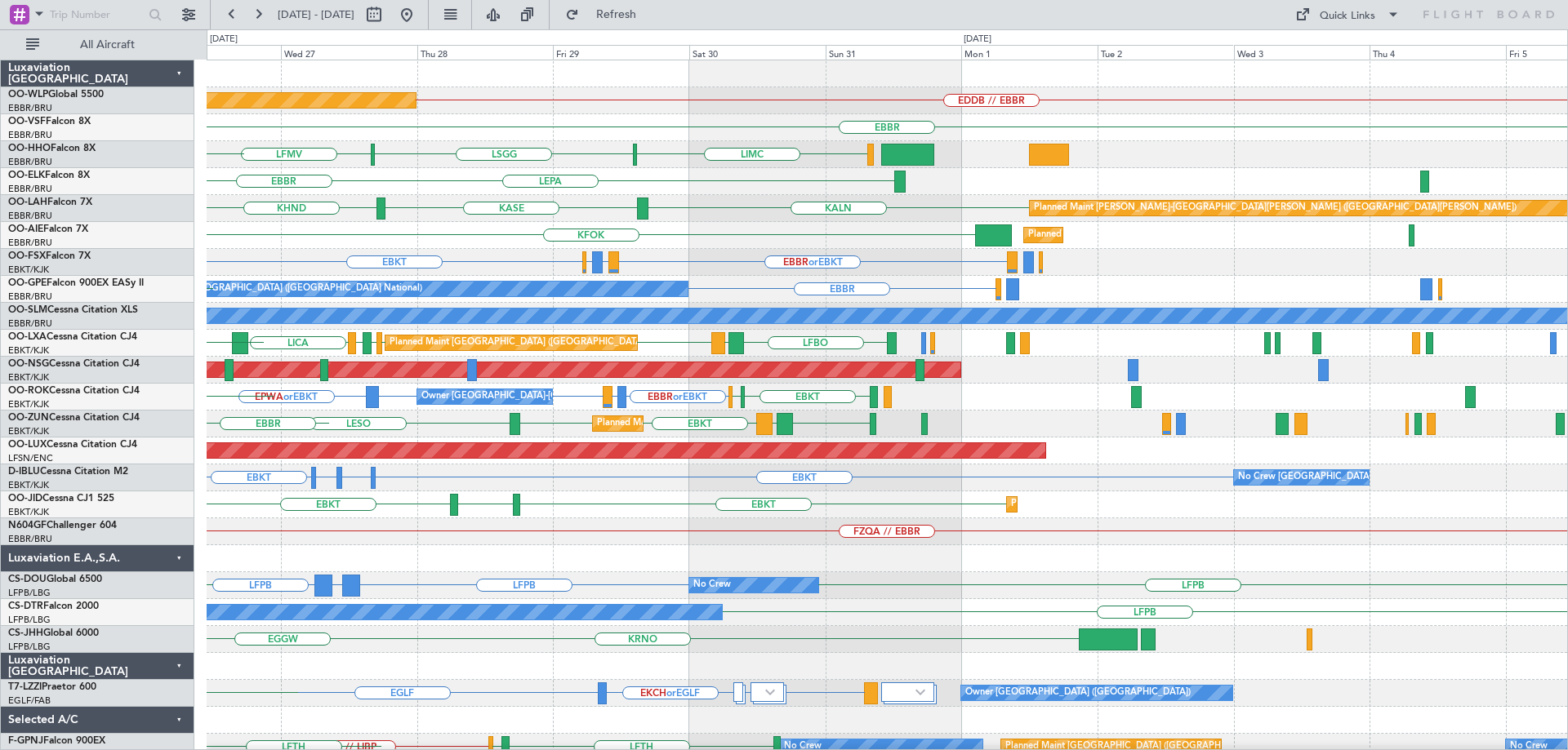
click at [347, 365] on div "EDDB // EBBR Planned Maint Berlin (Brandenburg) EBBR LIMC LSGG LFMV LSGG LEPA E…" at bounding box center [886, 518] width 1361 height 916
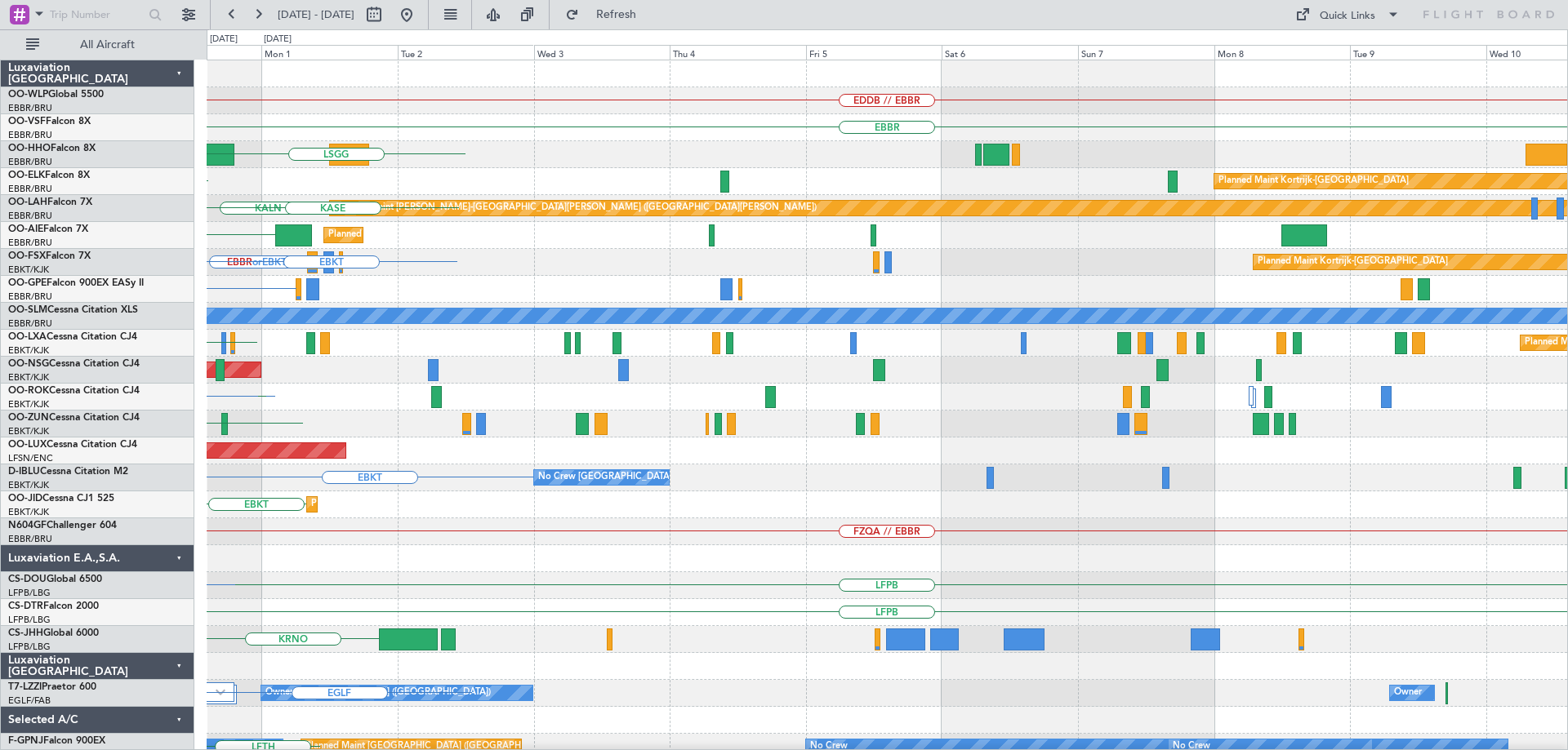
click at [873, 366] on div at bounding box center [879, 370] width 12 height 22
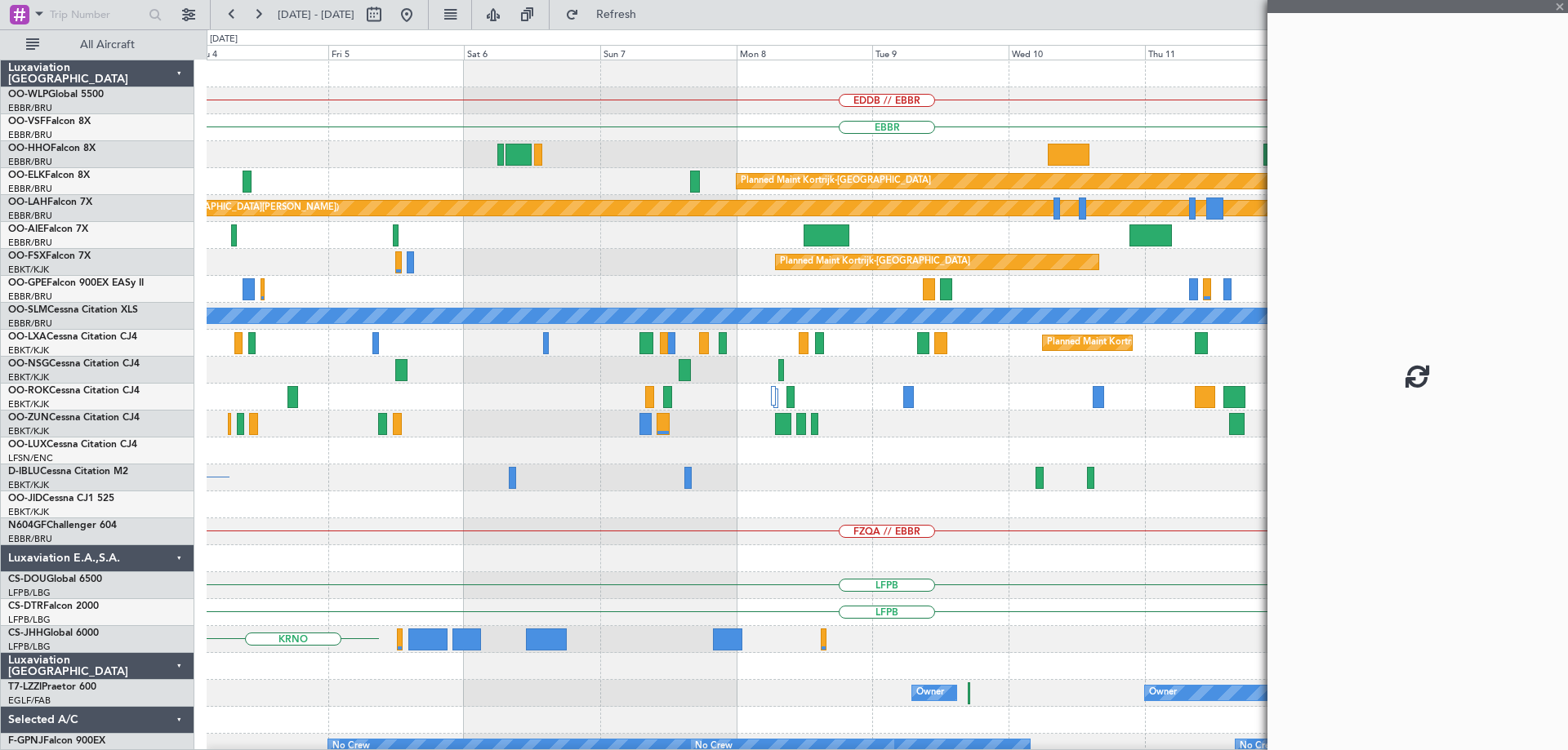
click at [341, 384] on div "EDDB // EBBR EBBR Planned Maint Kortrijk-Wevelgem Planned Maint Alton-st Louis …" at bounding box center [886, 518] width 1361 height 916
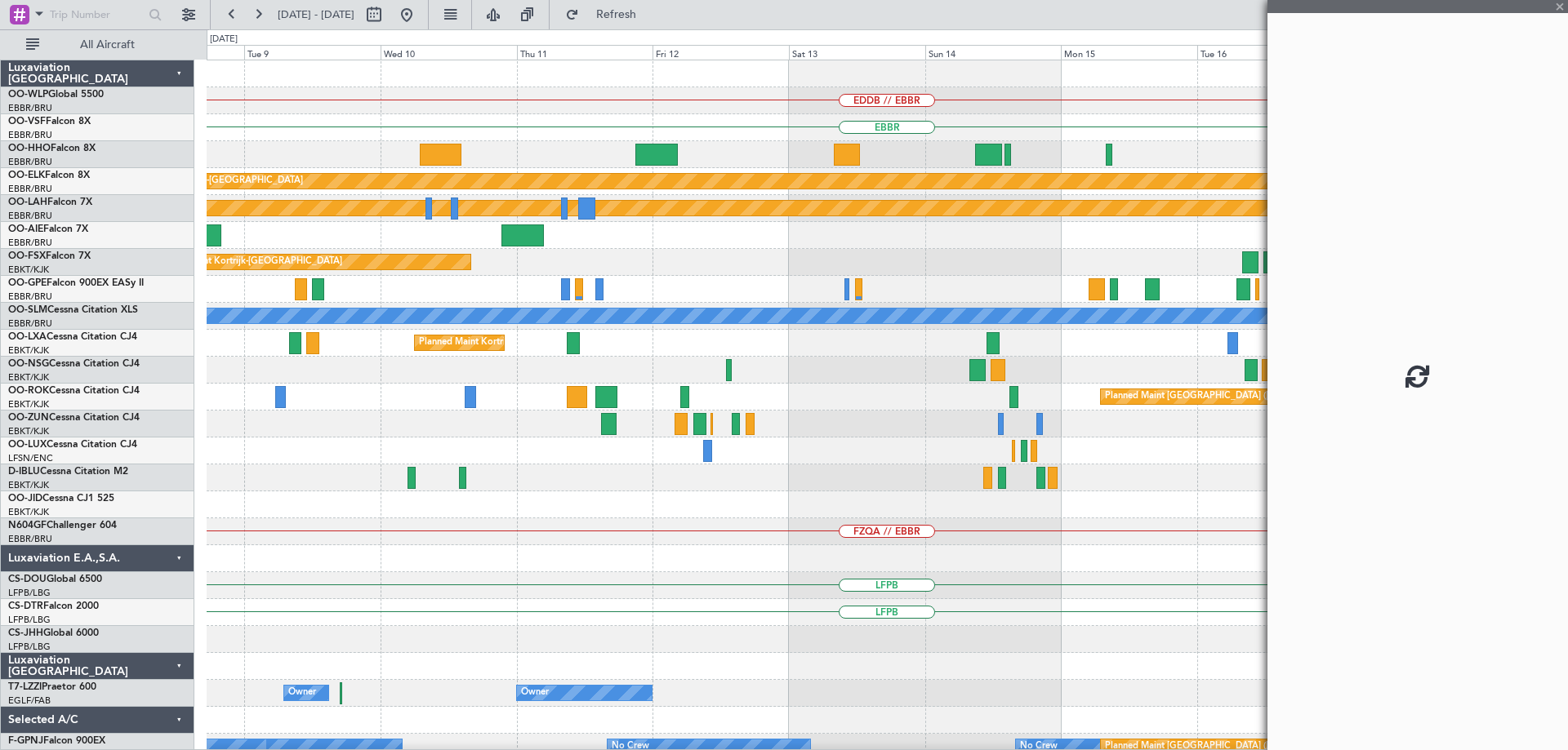
click at [408, 413] on div "EDDB // EBBR EBBR Planned Maint Kortrijk-Wevelgem Planned Maint Alton-st Louis …" at bounding box center [886, 518] width 1361 height 916
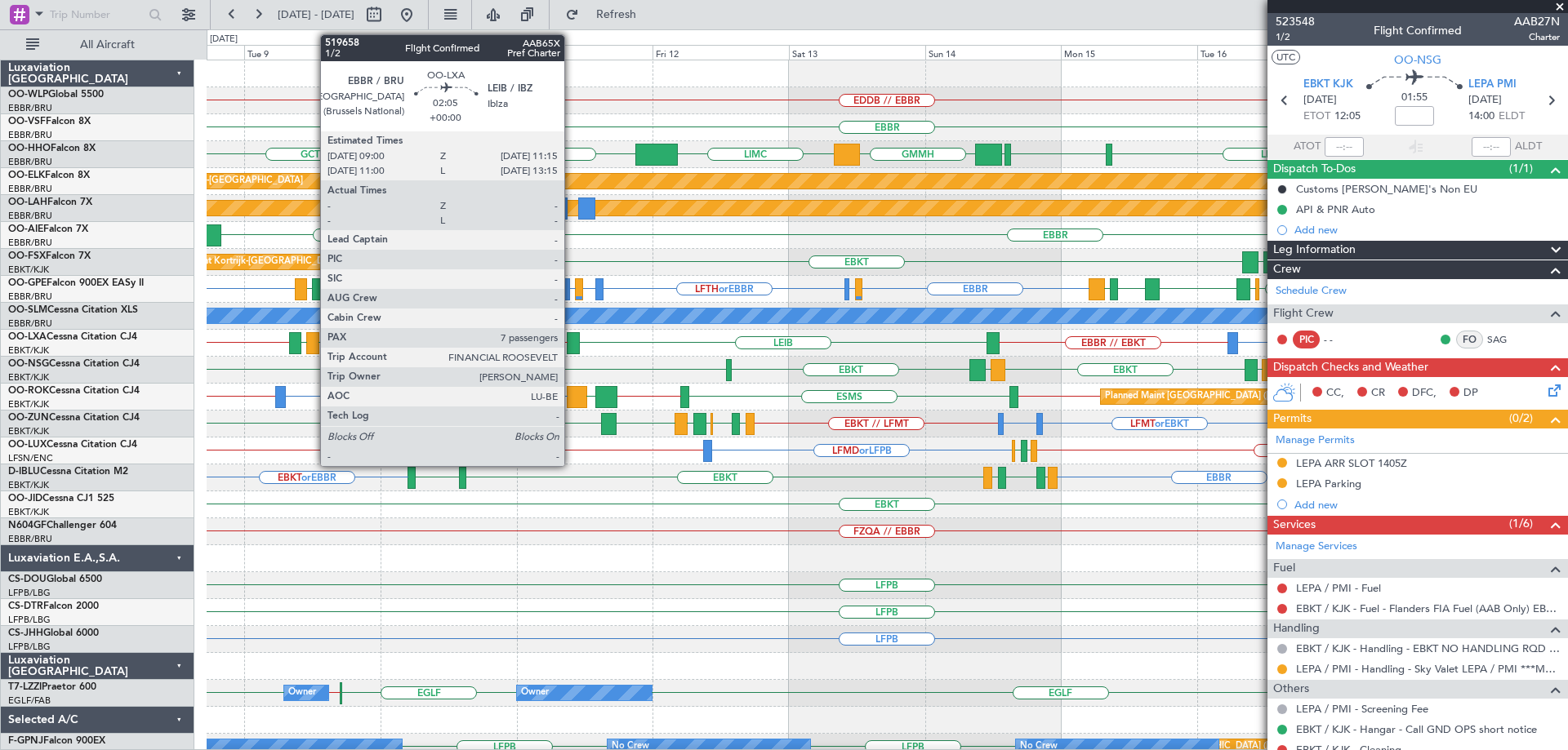
click at [572, 337] on div at bounding box center [574, 343] width 13 height 22
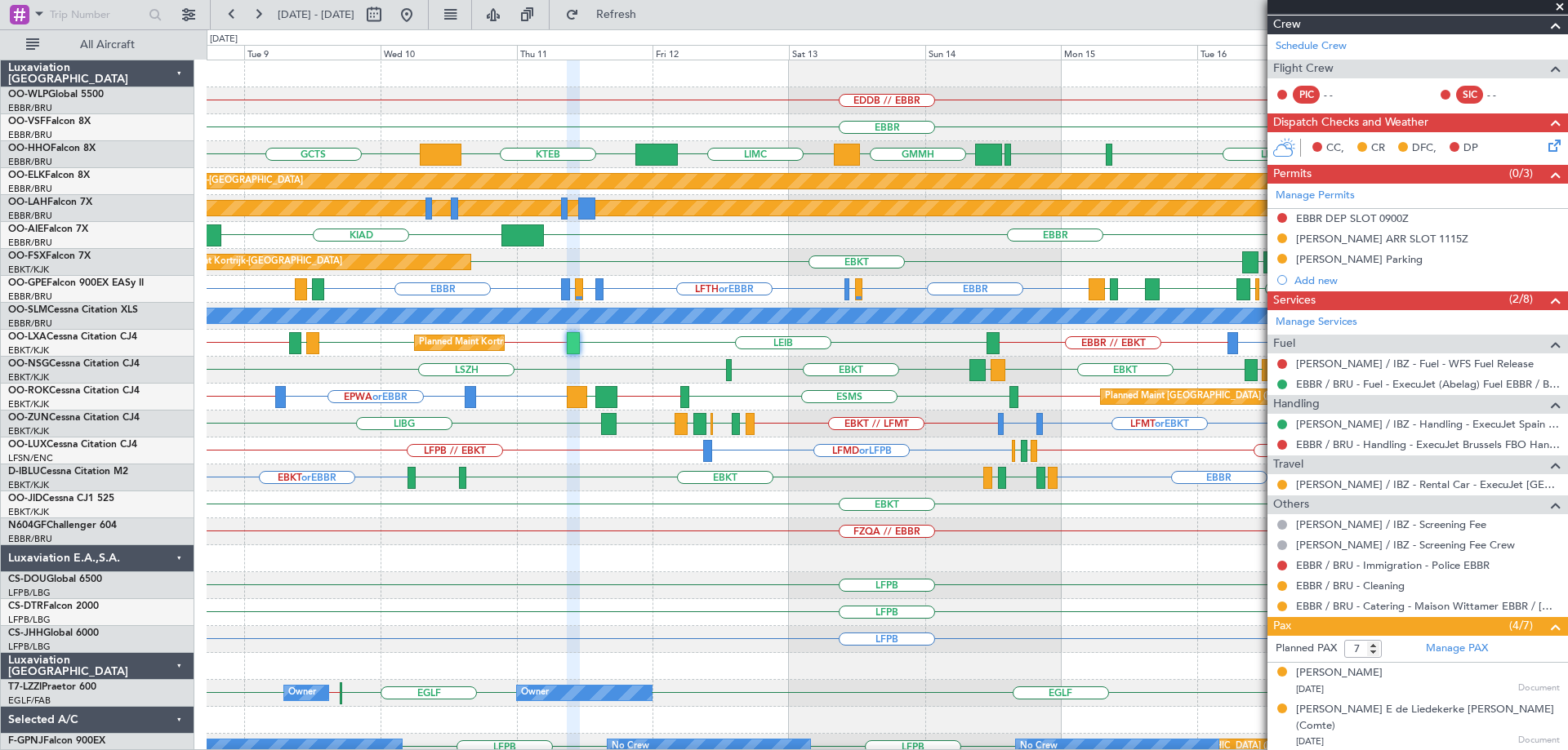
click at [624, 545] on div "FZQA // EBBR" at bounding box center [886, 531] width 1361 height 27
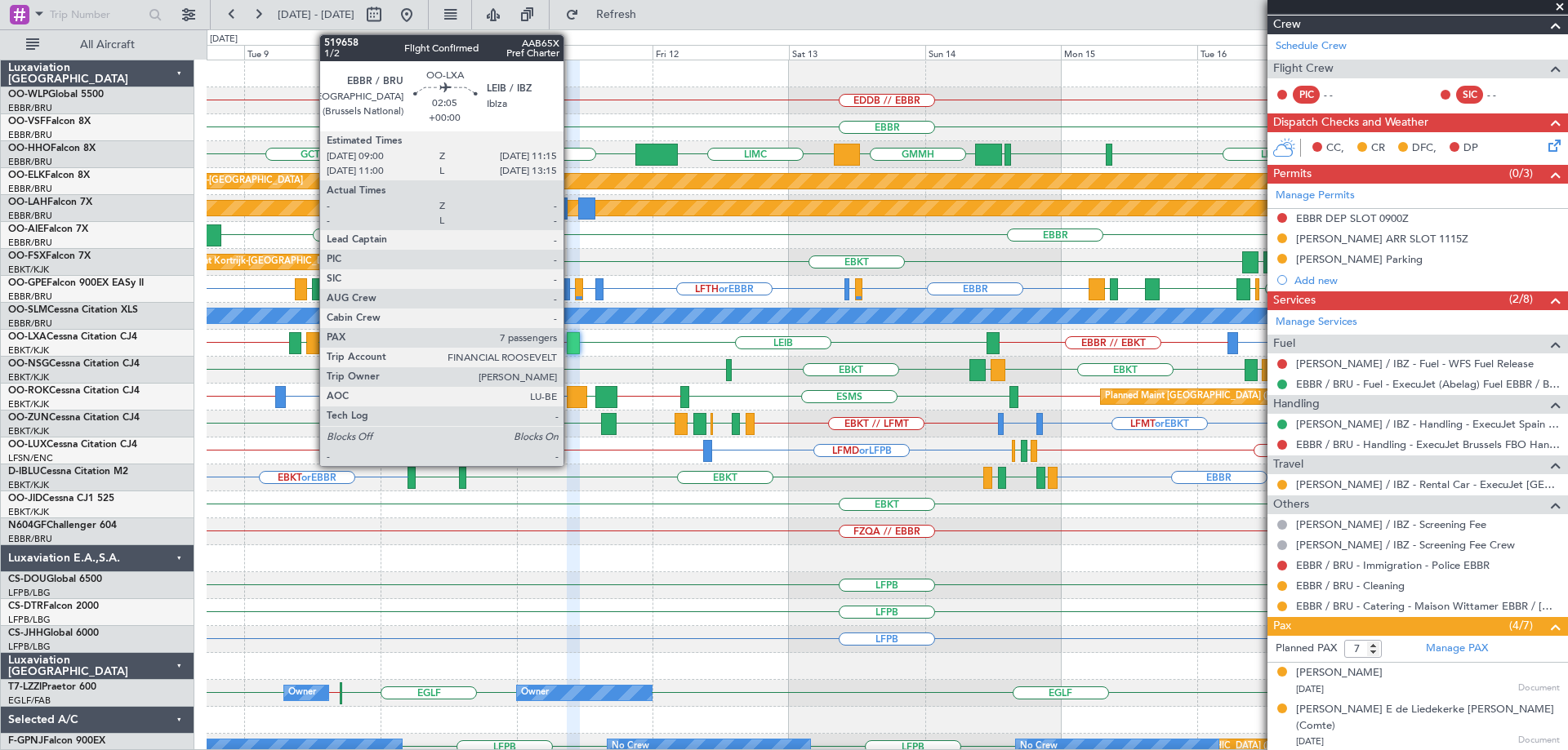
click at [571, 339] on div at bounding box center [574, 343] width 13 height 22
click at [572, 340] on div at bounding box center [574, 343] width 13 height 22
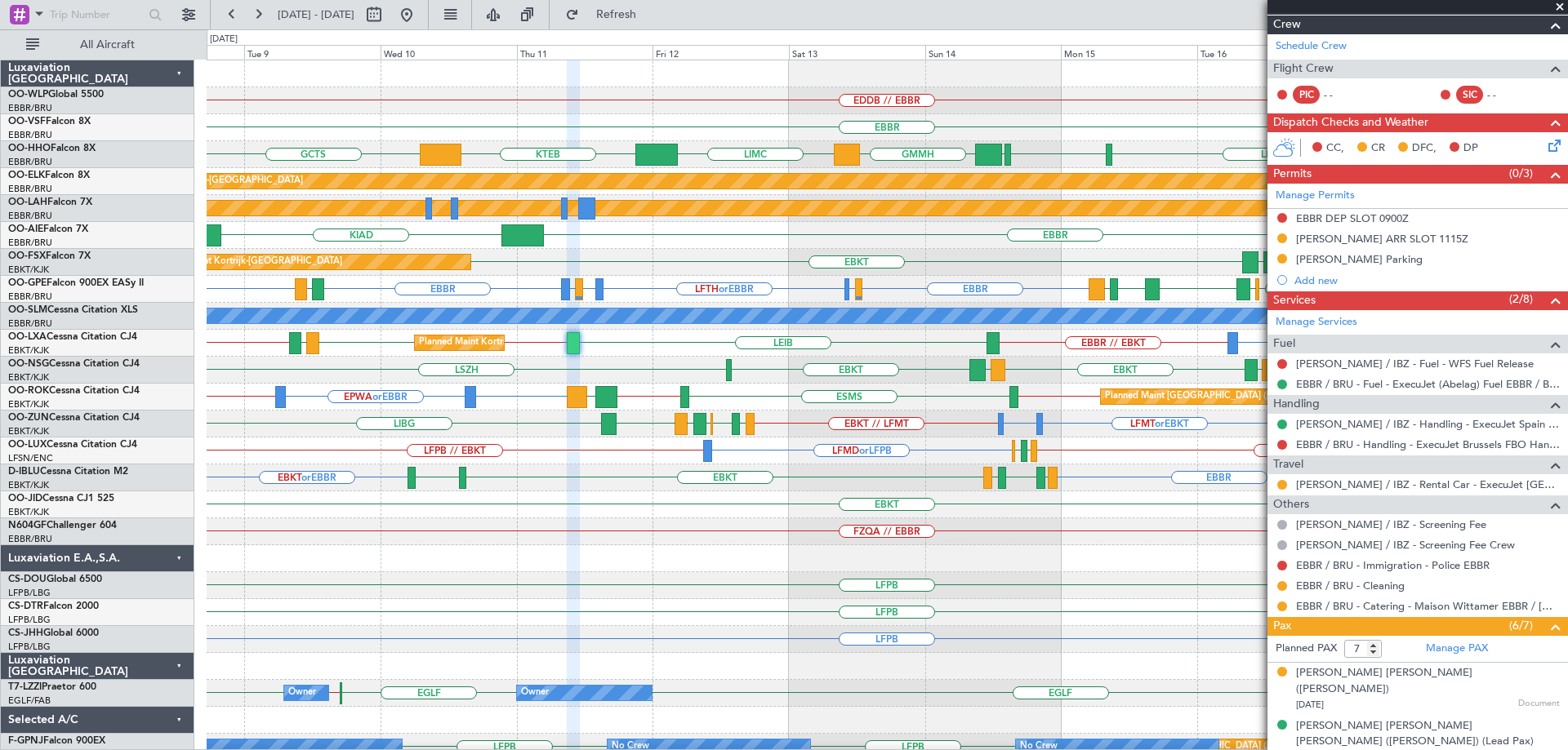
click at [701, 101] on div "EDDB // EBBR" at bounding box center [886, 101] width 1361 height 27
click at [697, 262] on div "LGKO // EBKT LGAV EBKT Planned Maint Kortrijk-Wevelgem" at bounding box center [886, 262] width 1361 height 27
click at [1561, 3] on span at bounding box center [1560, 7] width 17 height 15
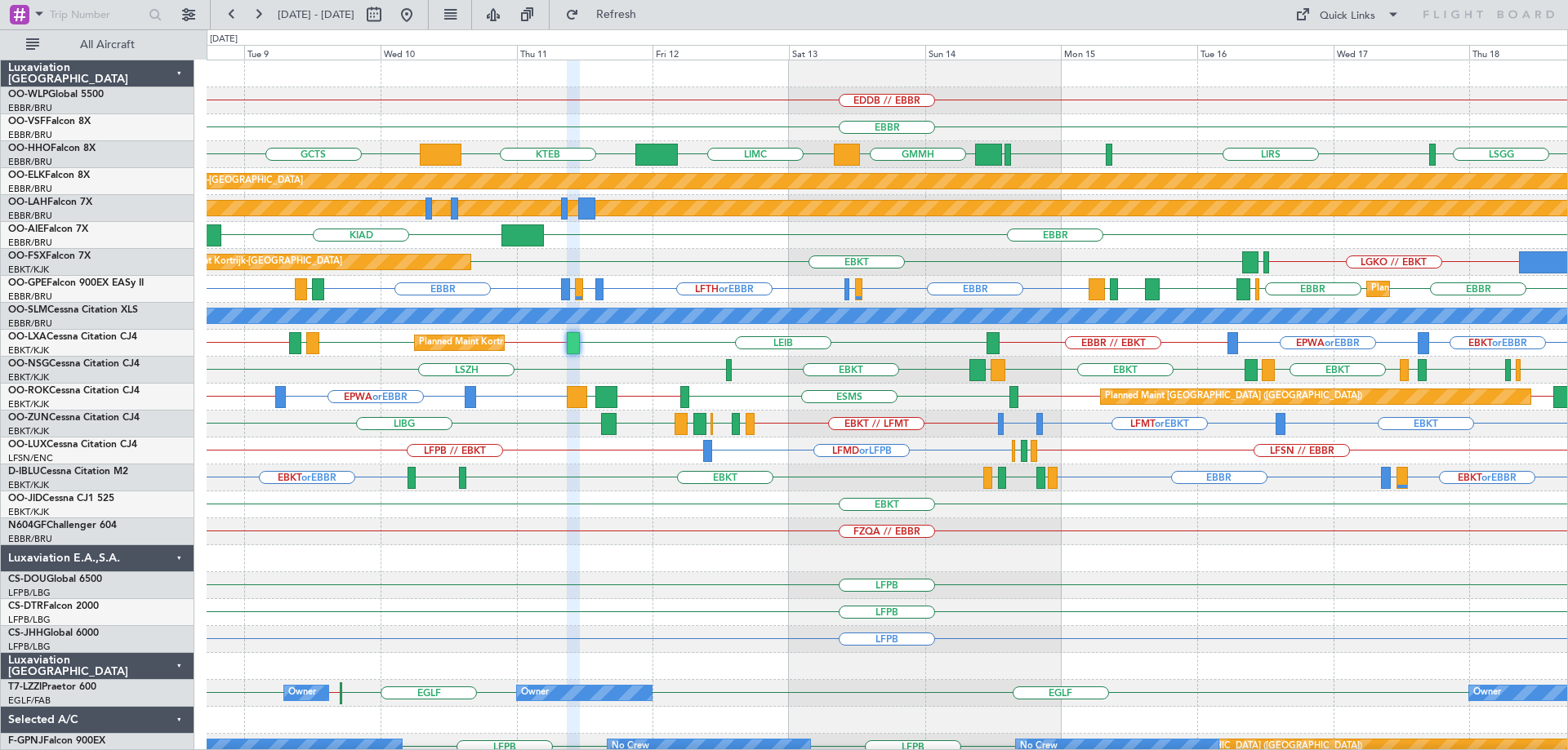
type input "0"
click at [672, 243] on div "EBBR KIAD" at bounding box center [886, 235] width 1361 height 27
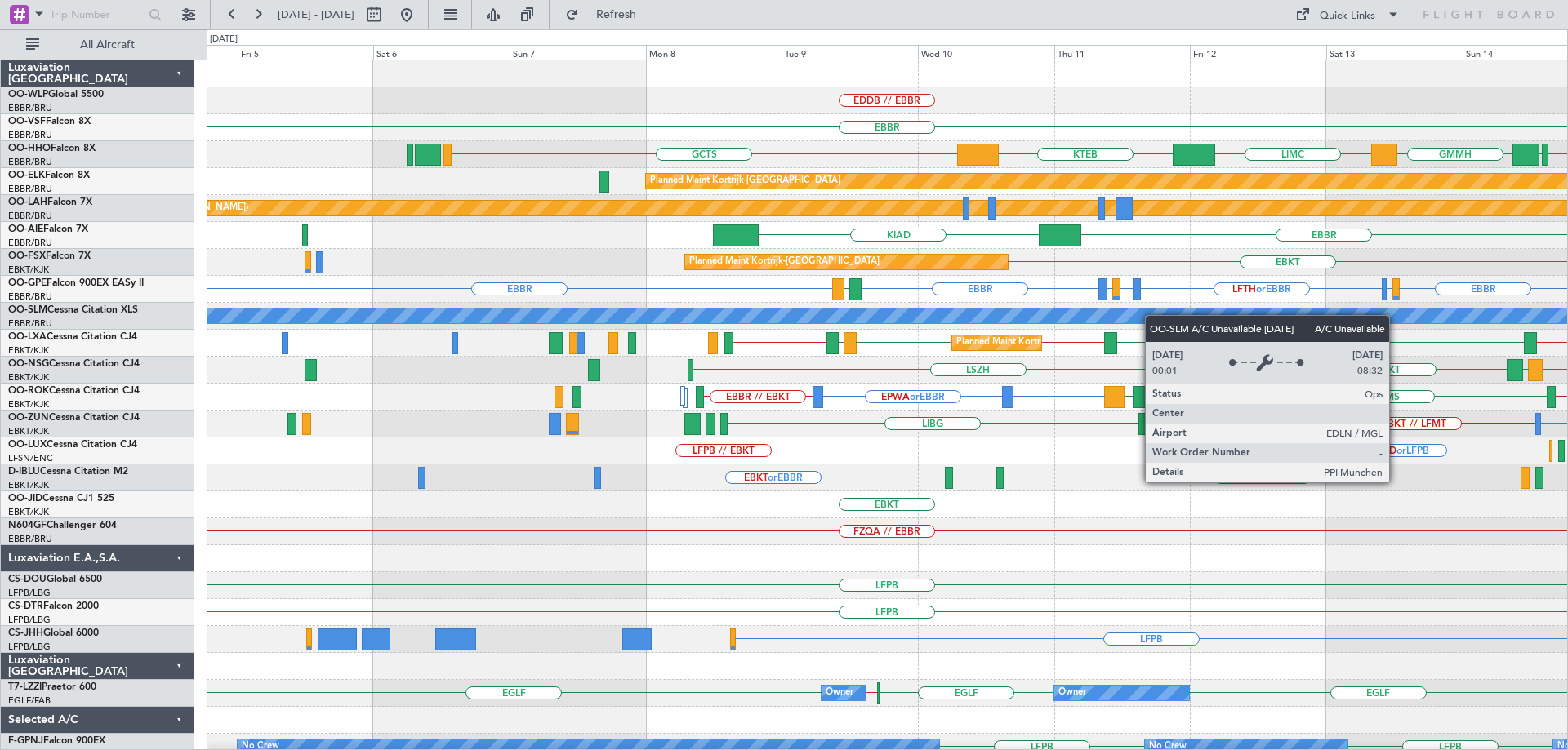
click at [1186, 319] on div "EDDB // EBBR EBBR LSGG EBBR GMMH LIMC GCTS KTEB LIRS Planned Maint Kortrijk-Wev…" at bounding box center [886, 531] width 1361 height 943
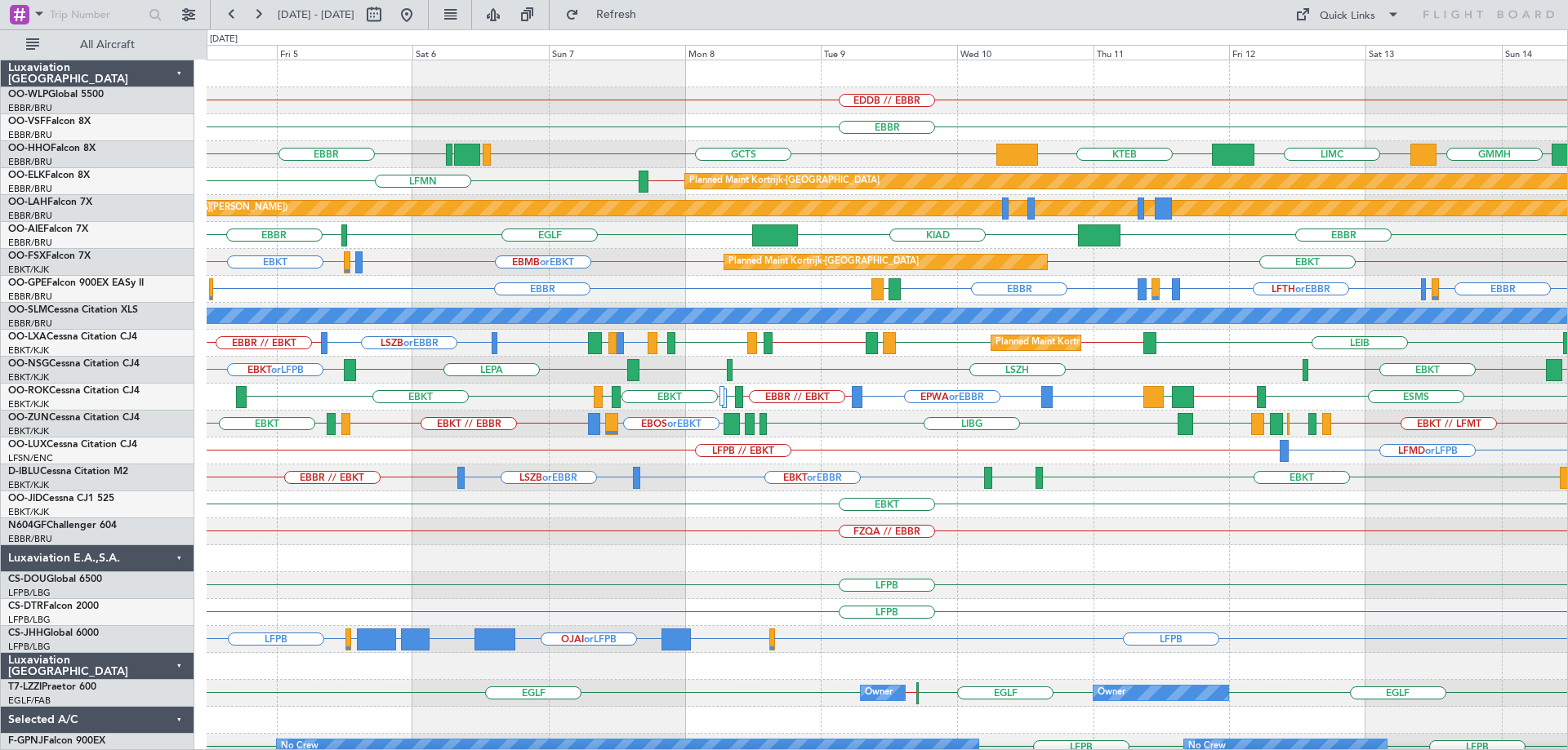
click at [721, 597] on div "EDDB // EBBR EBBR GCTS GMMH LSGG EBBR KTEB LIMC GMMH EBBR LSGG Planned Maint Ko…" at bounding box center [886, 518] width 1361 height 916
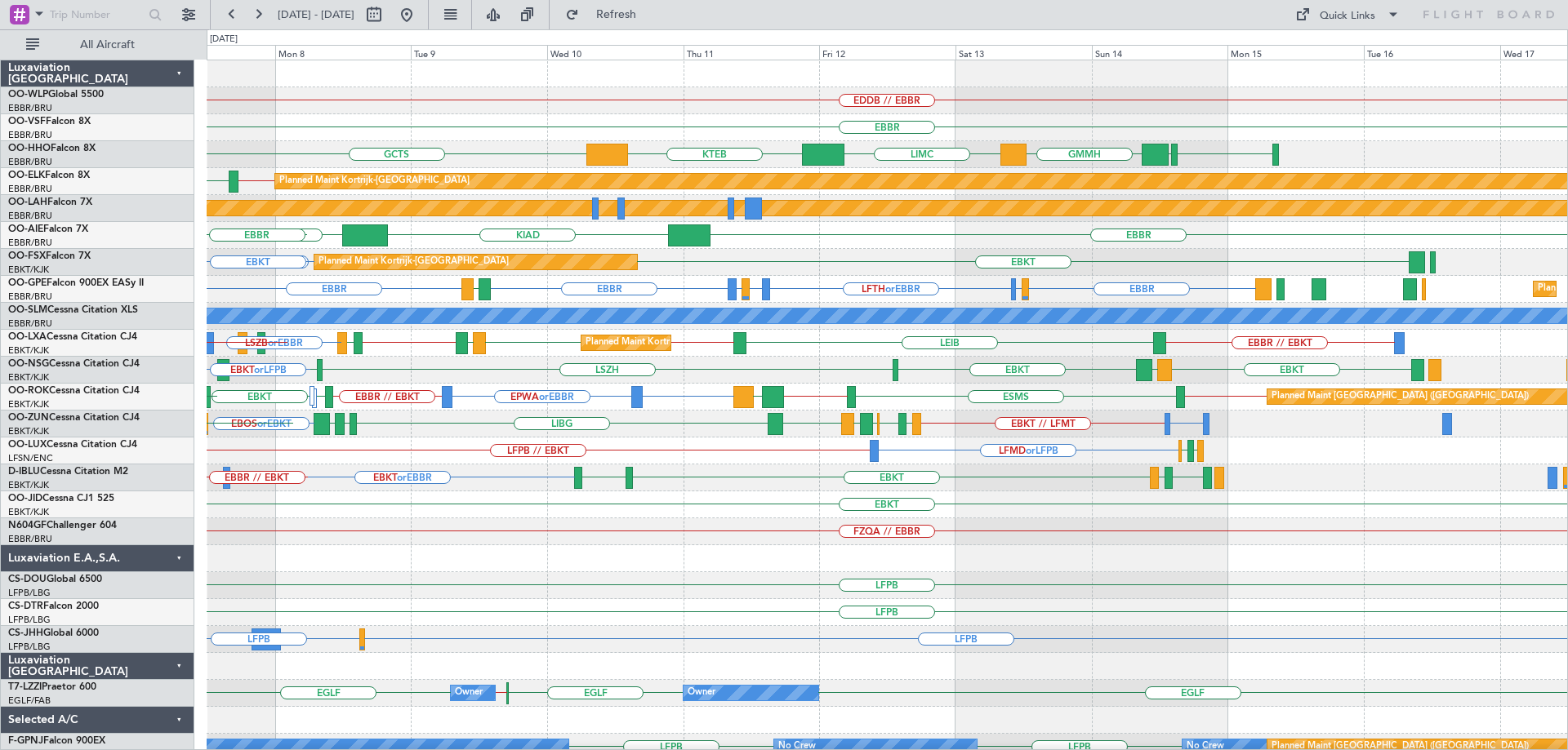
click at [770, 601] on div "LFPB" at bounding box center [886, 612] width 1361 height 27
click at [975, 613] on div "LFPB" at bounding box center [886, 612] width 1361 height 27
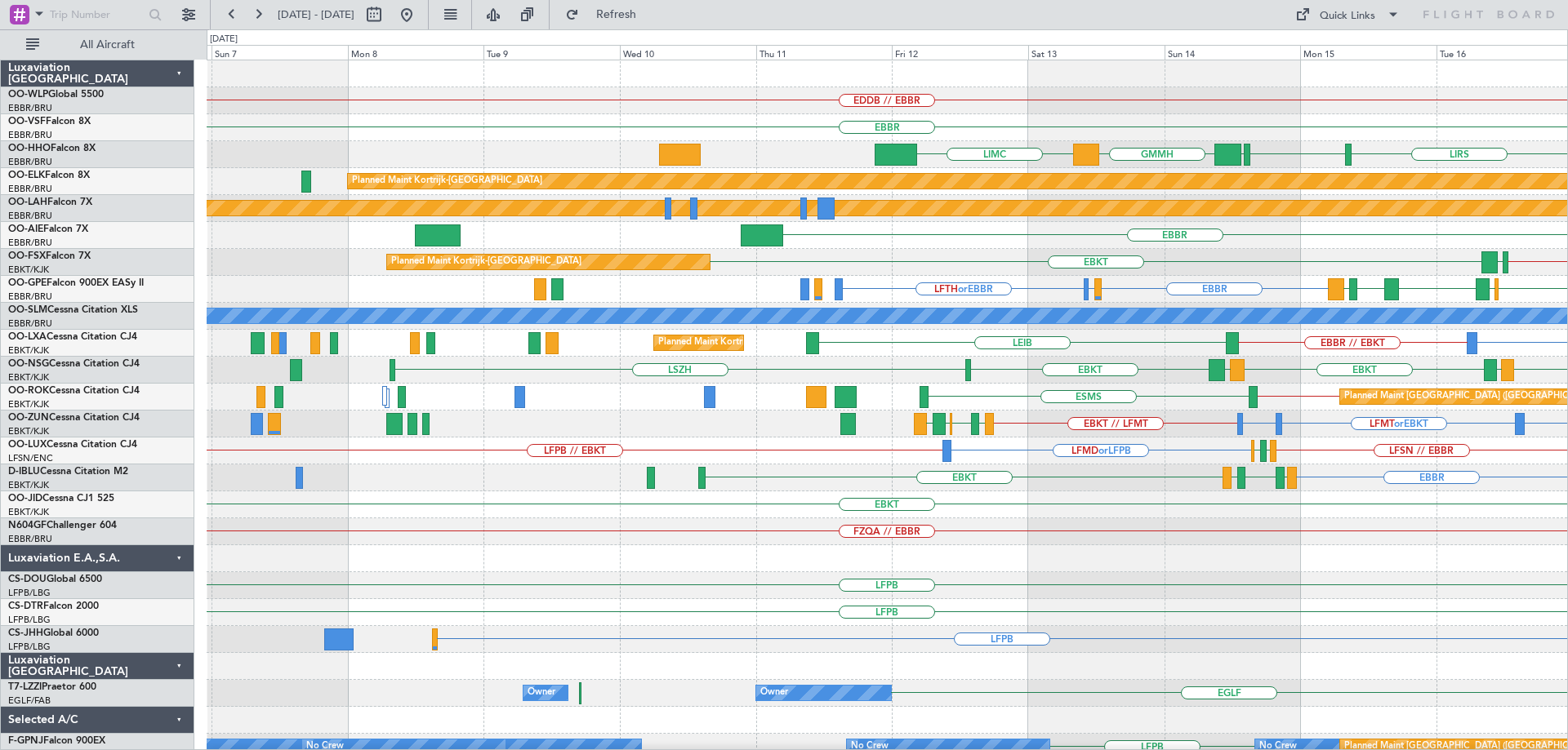
click at [1216, 535] on div "EDDB // EBBR EBBR LIRS LSGG EBBR GMMH LIMC LSGG Planned Maint Kortrijk-Wevelgem…" at bounding box center [886, 518] width 1361 height 916
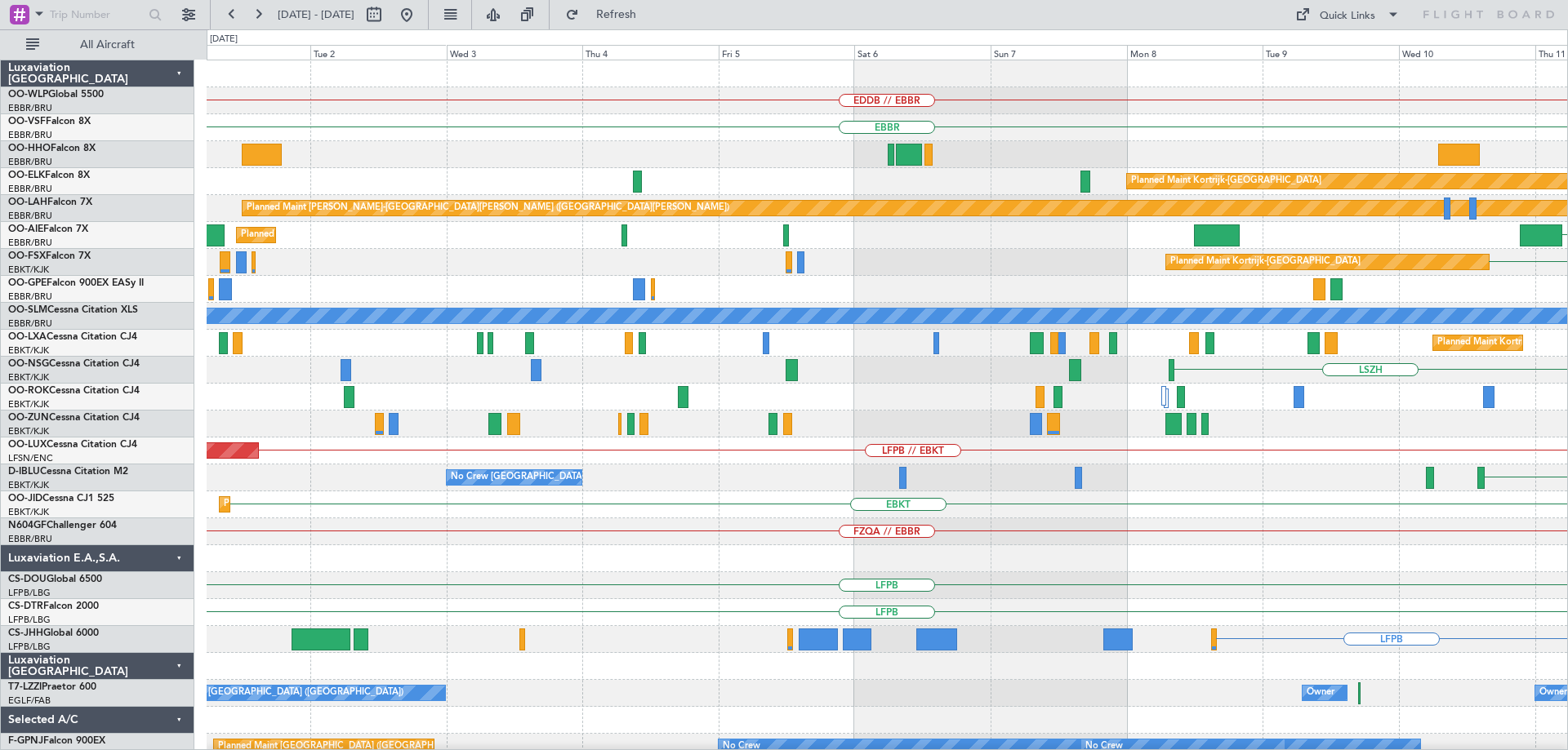
click at [985, 502] on div "EDDB // EBBR EBBR GMMH LIMC Planned Maint Kortrijk-Wevelgem Planned Maint Alton…" at bounding box center [886, 518] width 1361 height 916
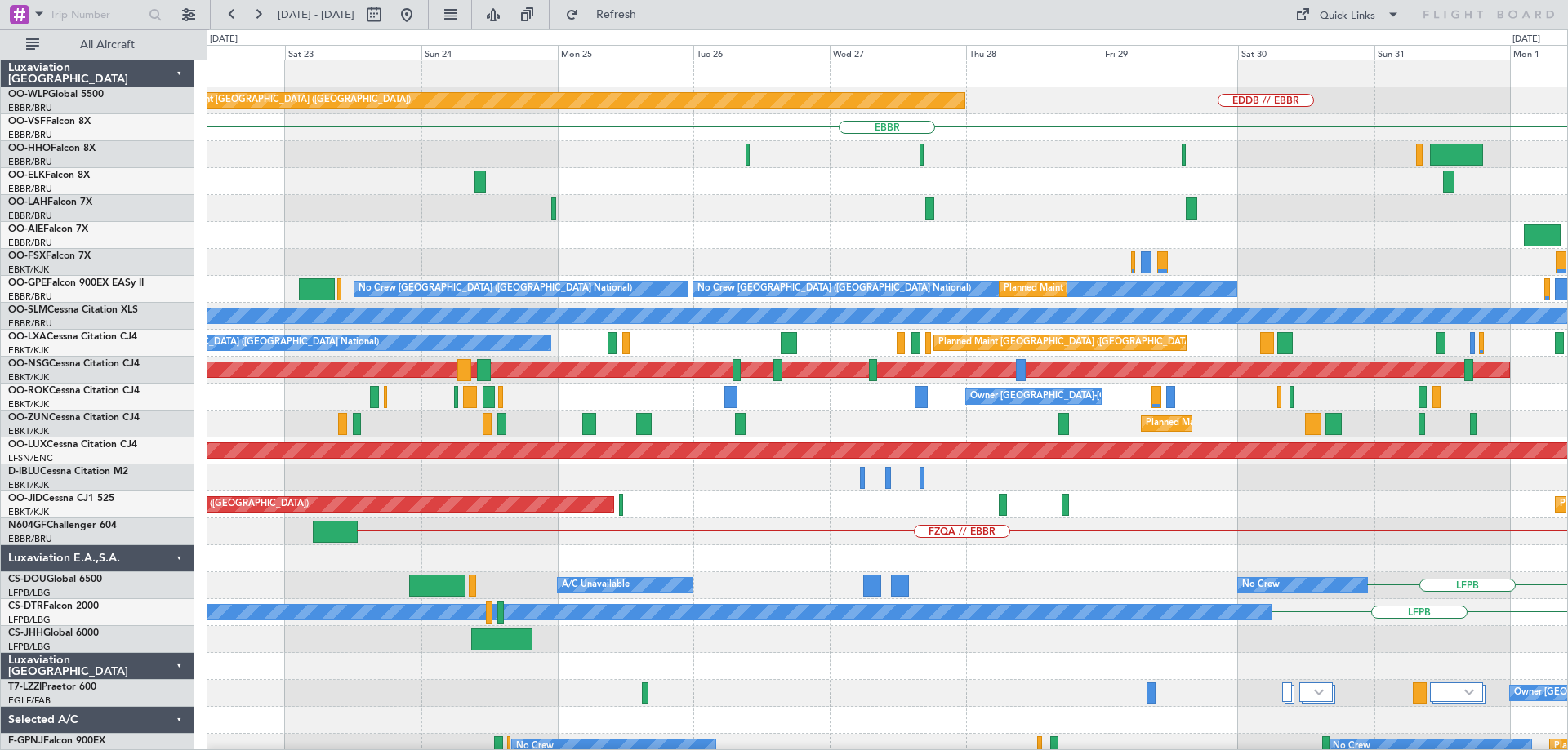
click at [1061, 487] on div "EDDB // EBBR Planned Maint Berlin (Brandenburg) EBBR Planned Maint Alton-st Lou…" at bounding box center [886, 518] width 1361 height 916
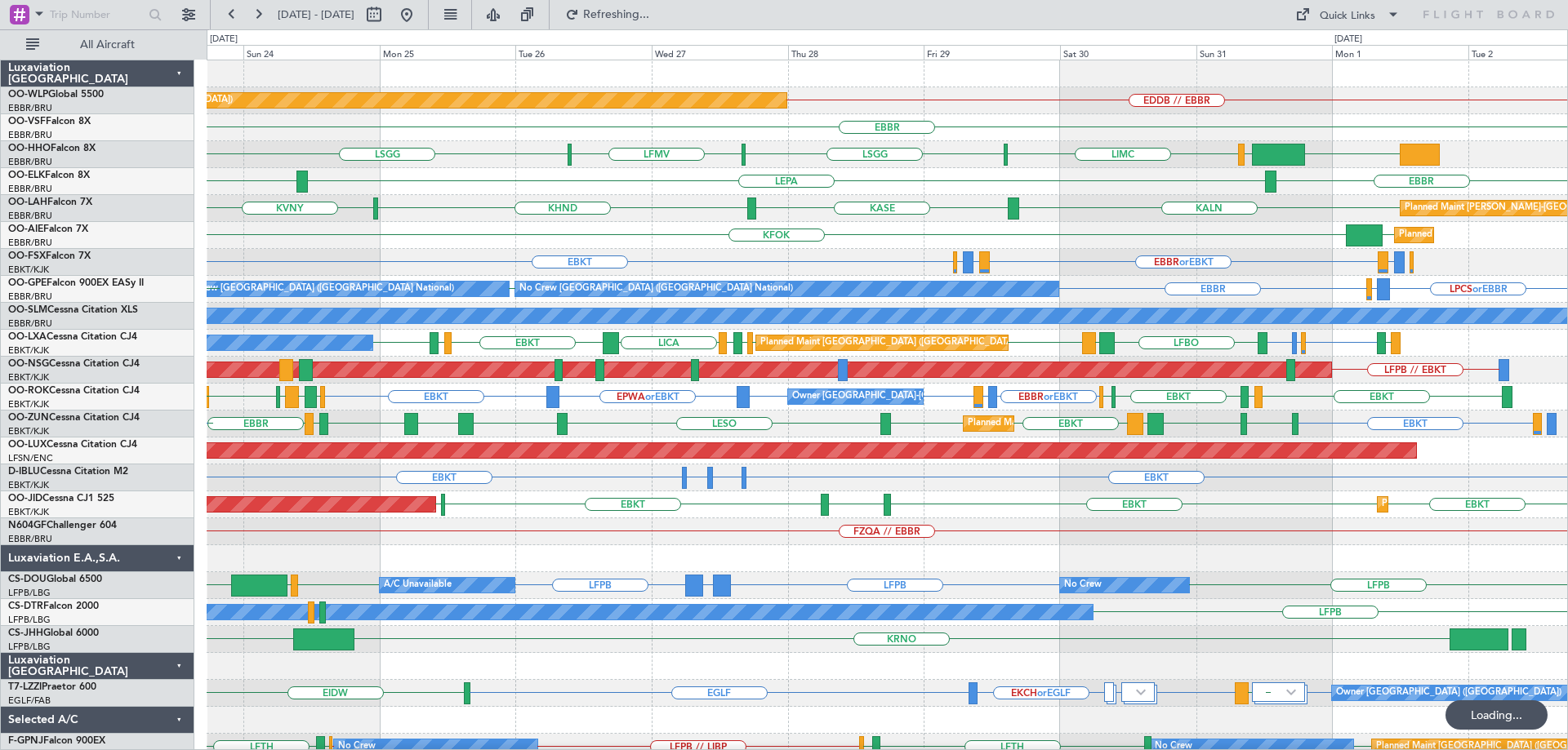
click at [852, 249] on div "EDDB // EBBR Planned Maint Berlin (Brandenburg) EBBR LSGG LFMV LSGG KTEB LIEO L…" at bounding box center [886, 531] width 1361 height 943
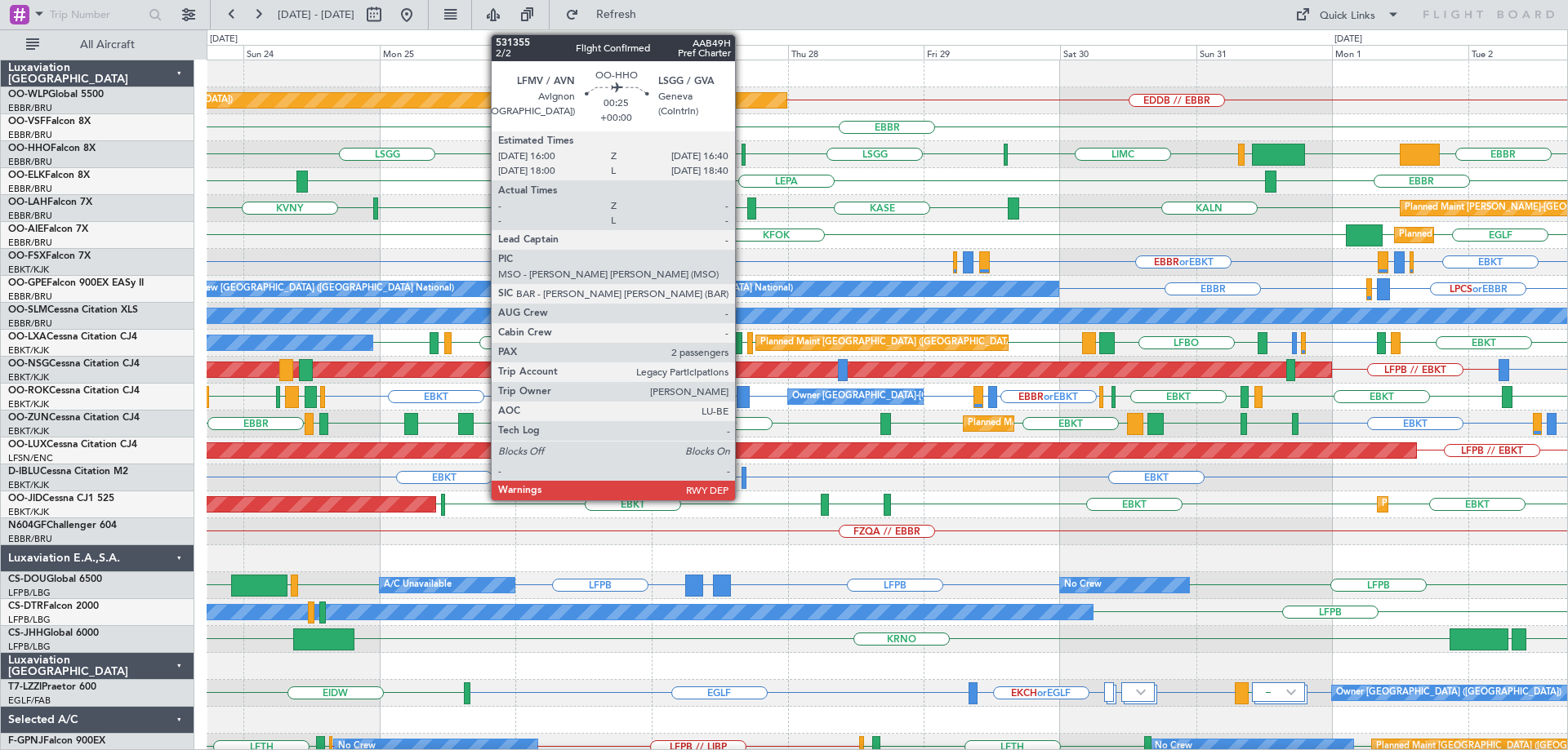
click at [742, 149] on div at bounding box center [743, 154] width 4 height 22
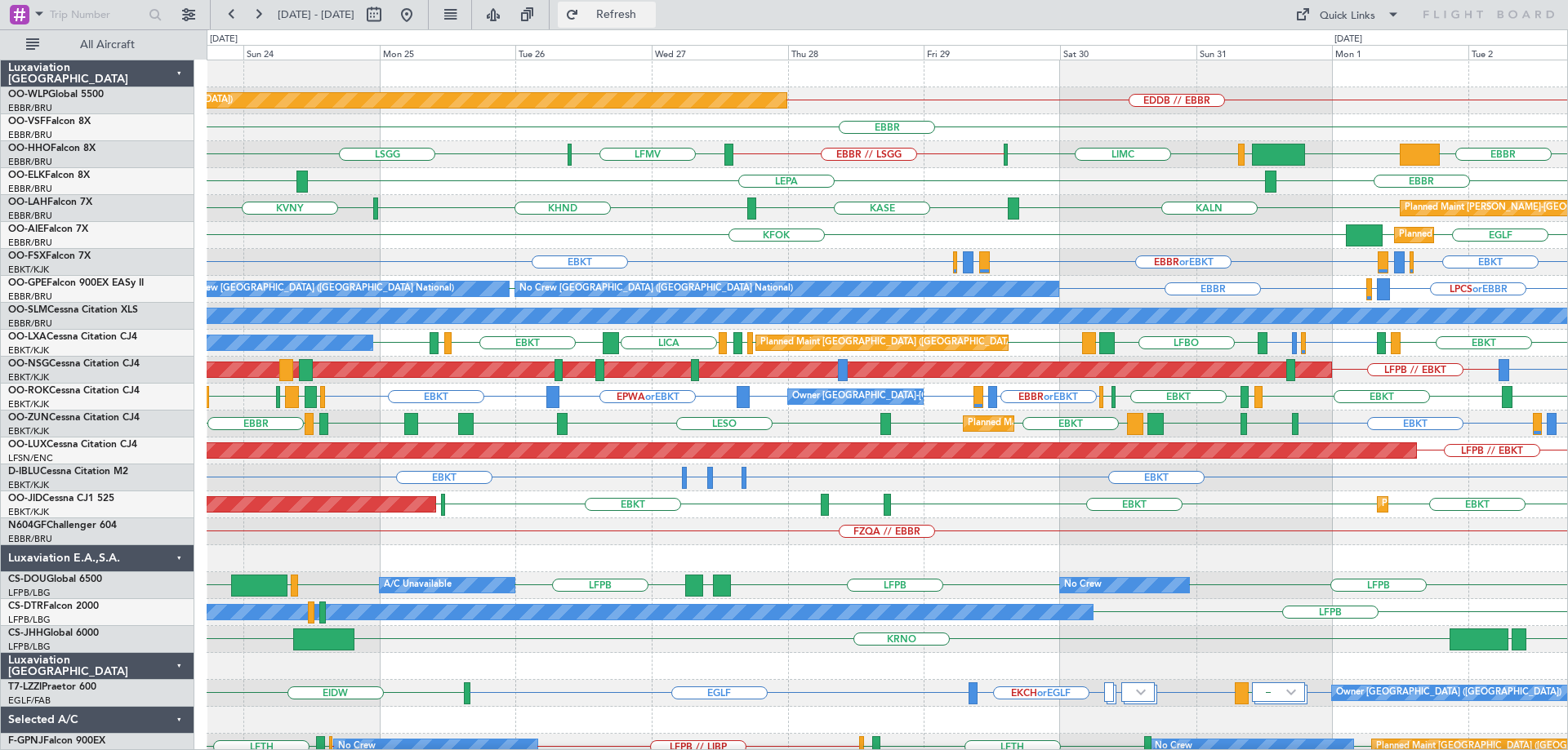
click at [651, 17] on span "Refresh" at bounding box center [616, 15] width 68 height 12
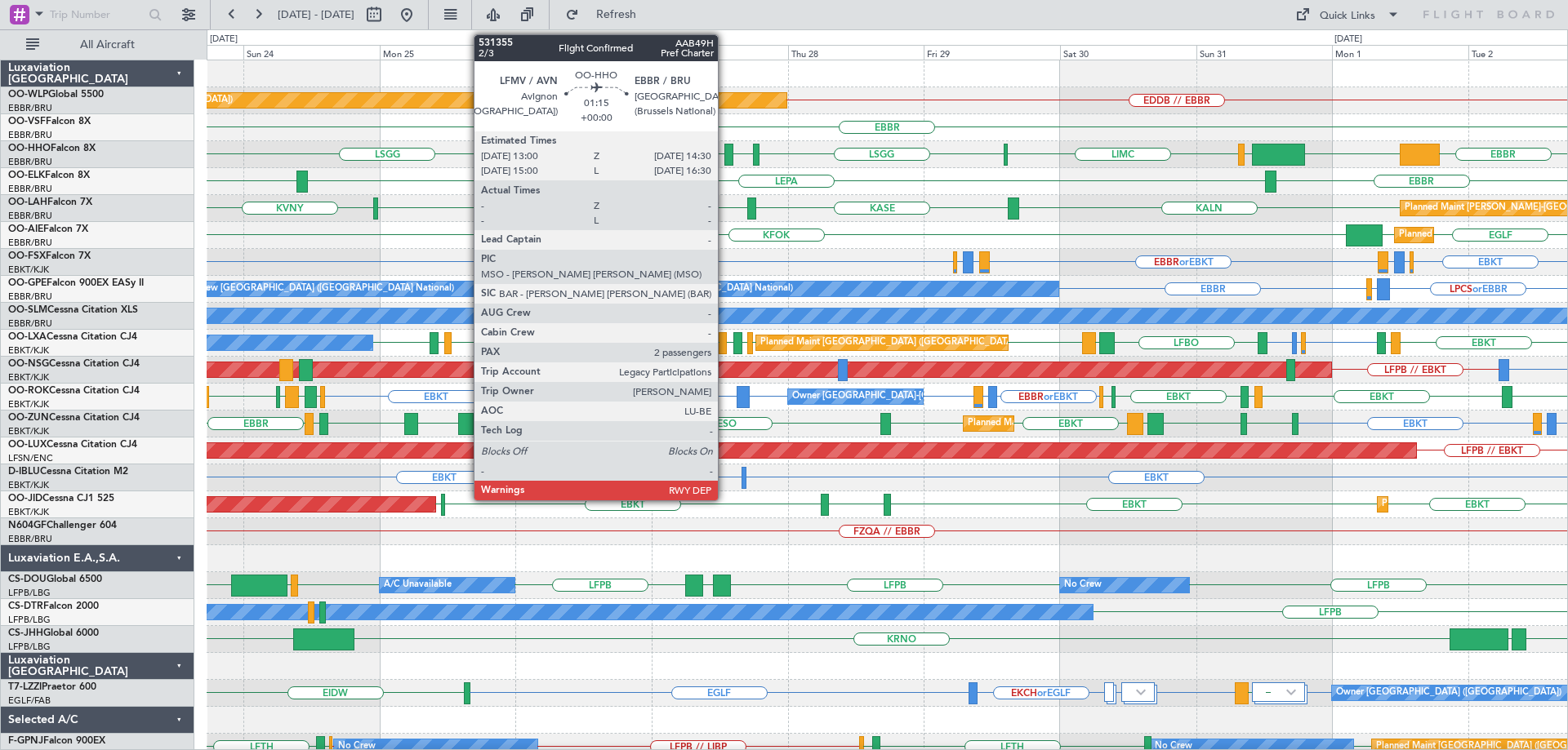
click at [725, 151] on div at bounding box center [729, 154] width 9 height 22
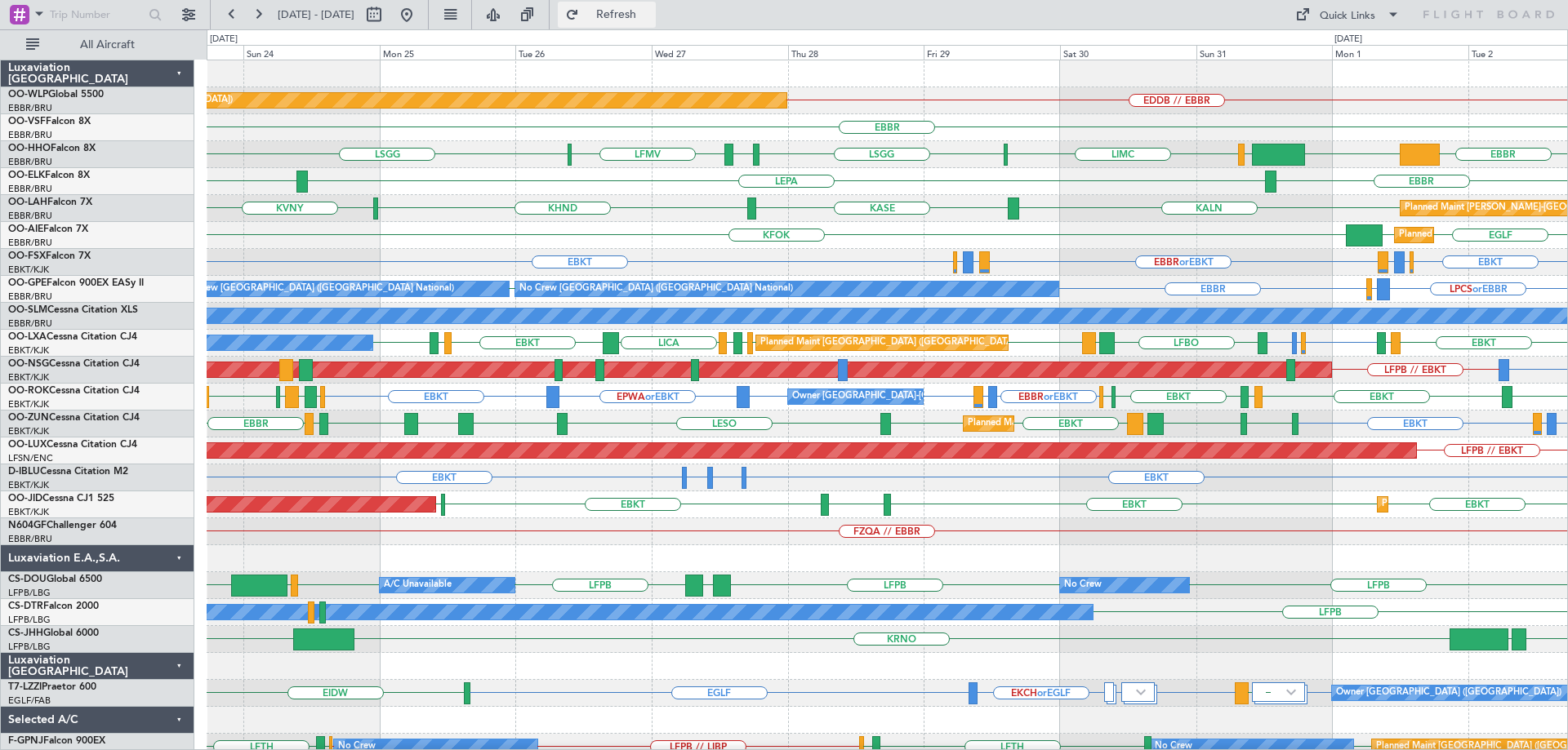
drag, startPoint x: 643, startPoint y: 7, endPoint x: 657, endPoint y: 15, distance: 16.1
click at [645, 7] on button "Refresh" at bounding box center [607, 15] width 98 height 26
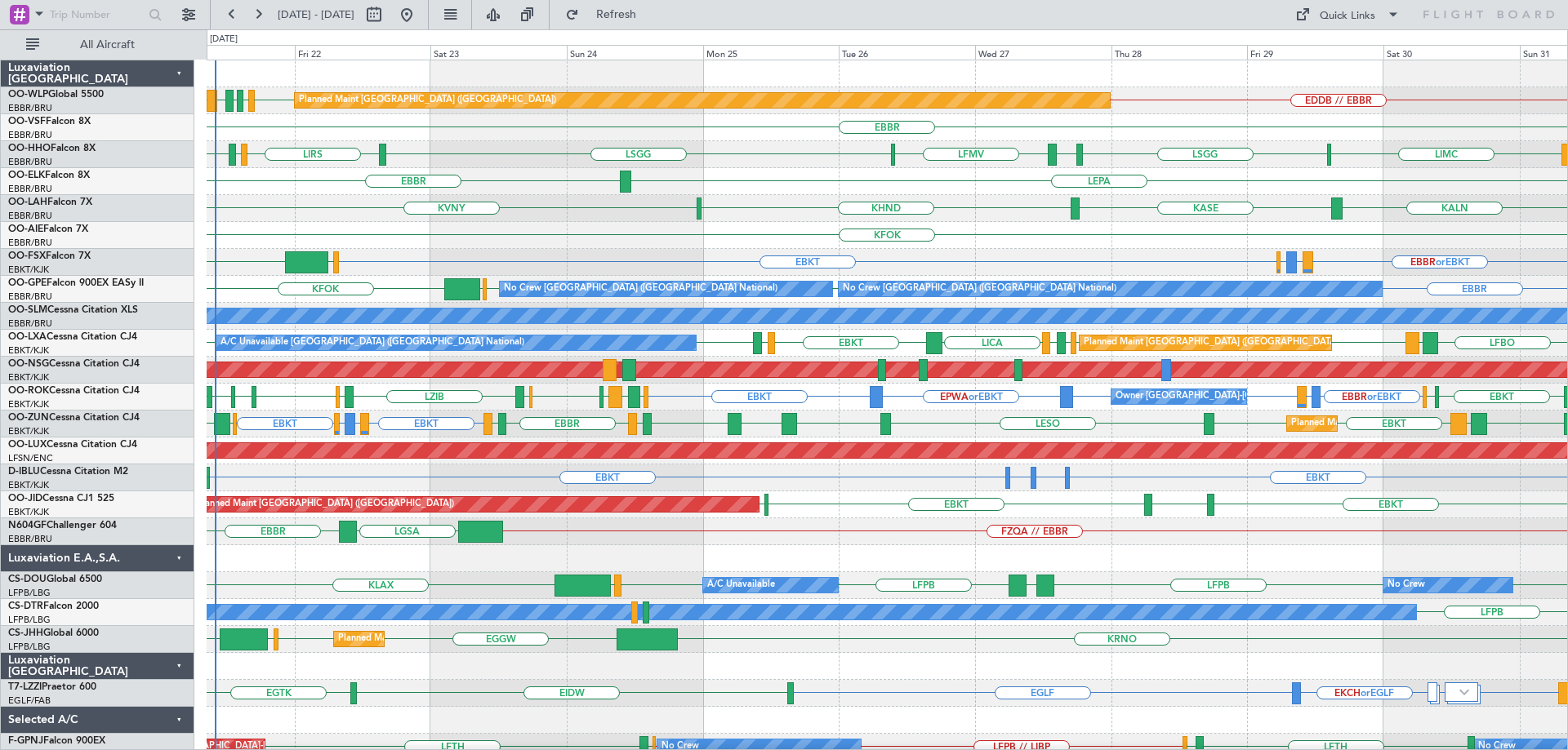
click at [531, 227] on div "Planned Maint Berlin (Brandenburg) EDDB // EBBR EDDB EBLG LIML LDDU EBLG EBBR L…" at bounding box center [886, 518] width 1361 height 916
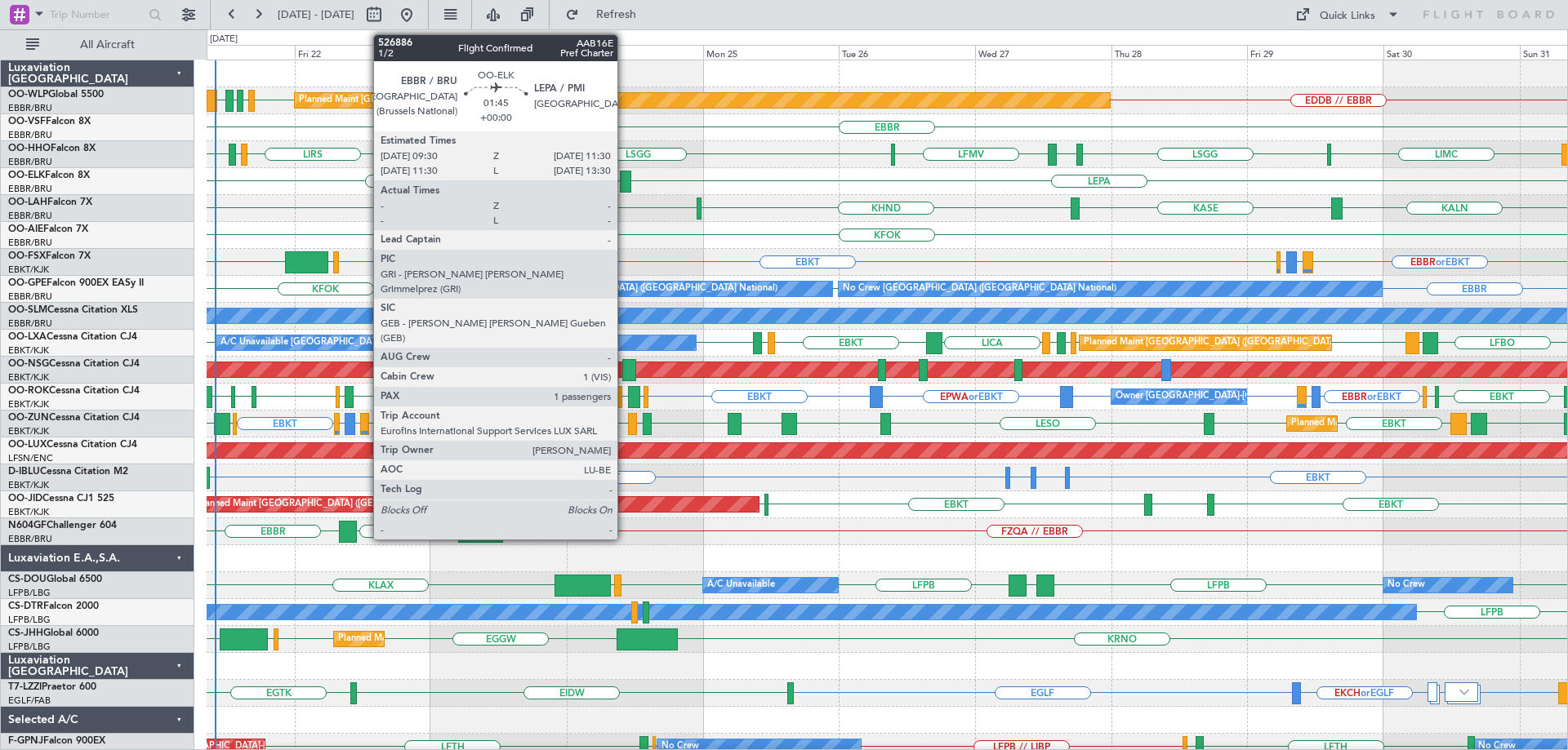
click at [625, 177] on div at bounding box center [626, 182] width 12 height 22
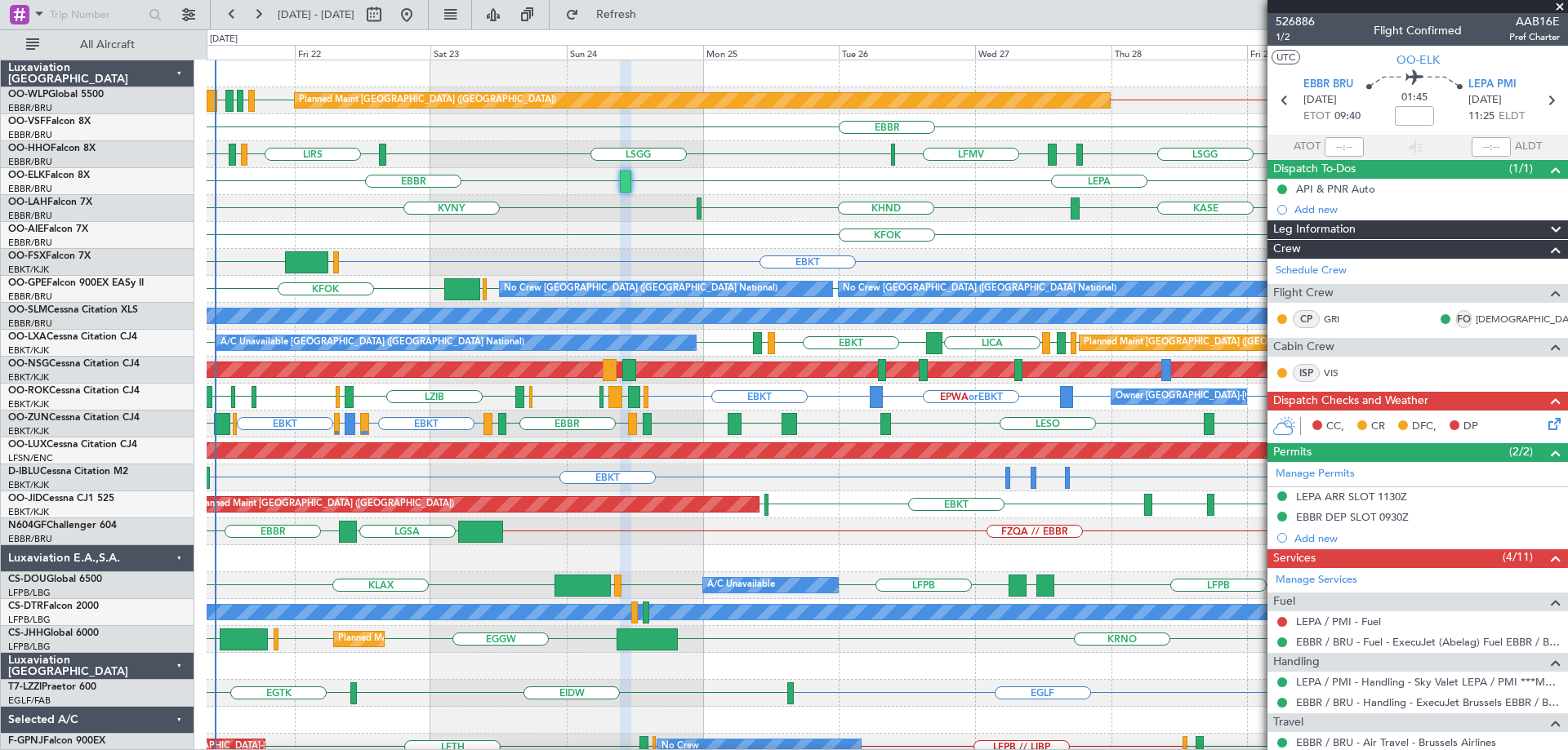
scroll to position [163, 0]
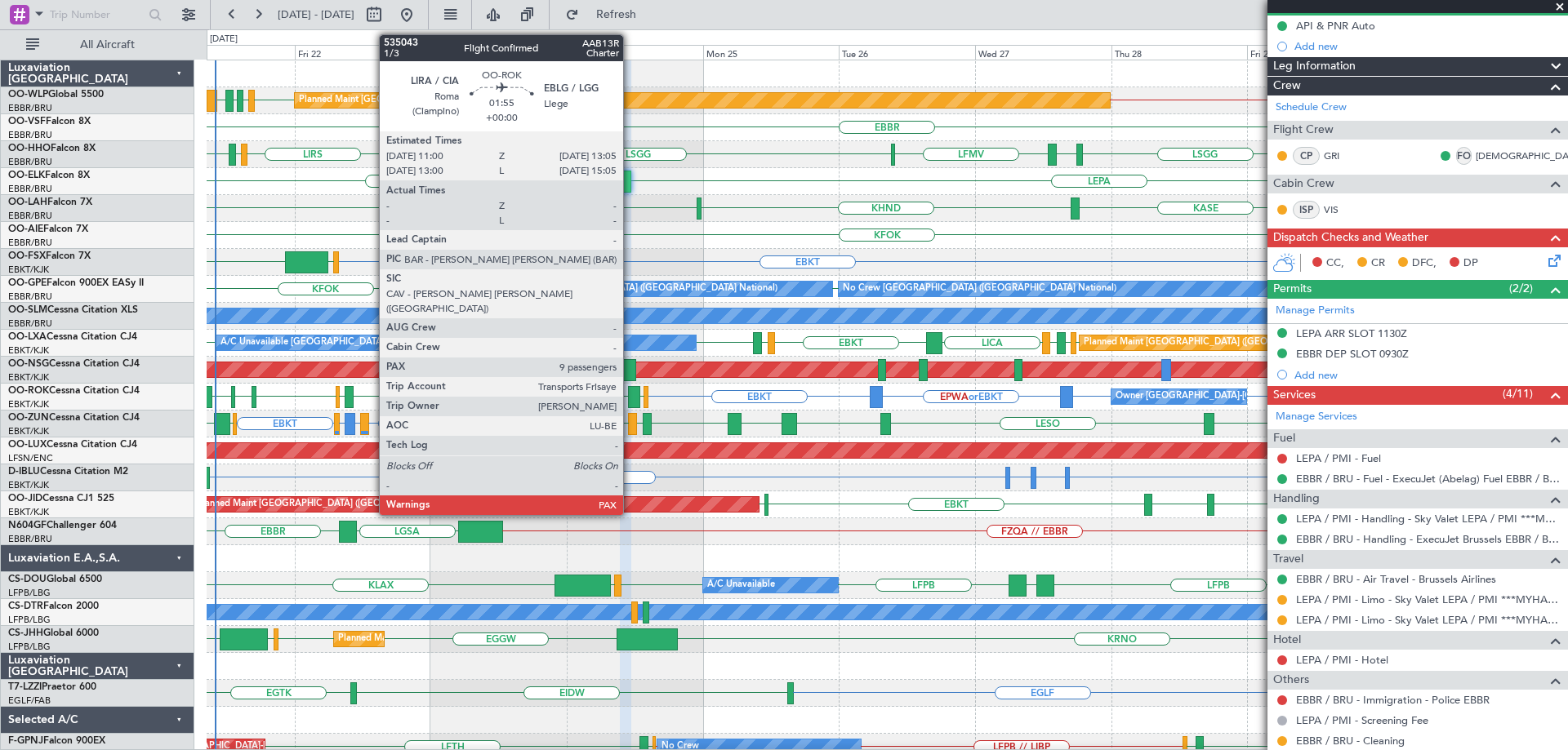
click at [631, 389] on div at bounding box center [634, 397] width 12 height 22
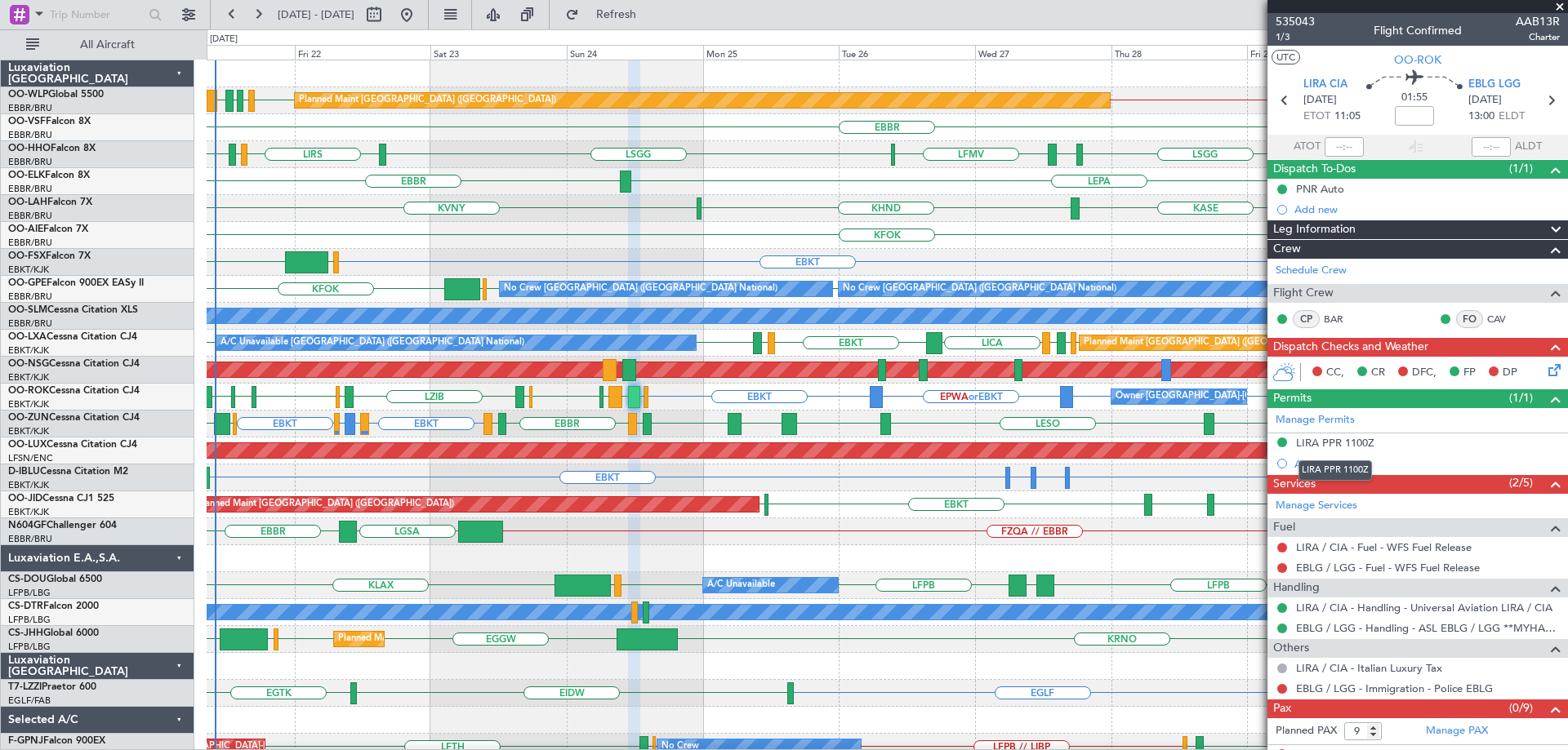
scroll to position [16, 0]
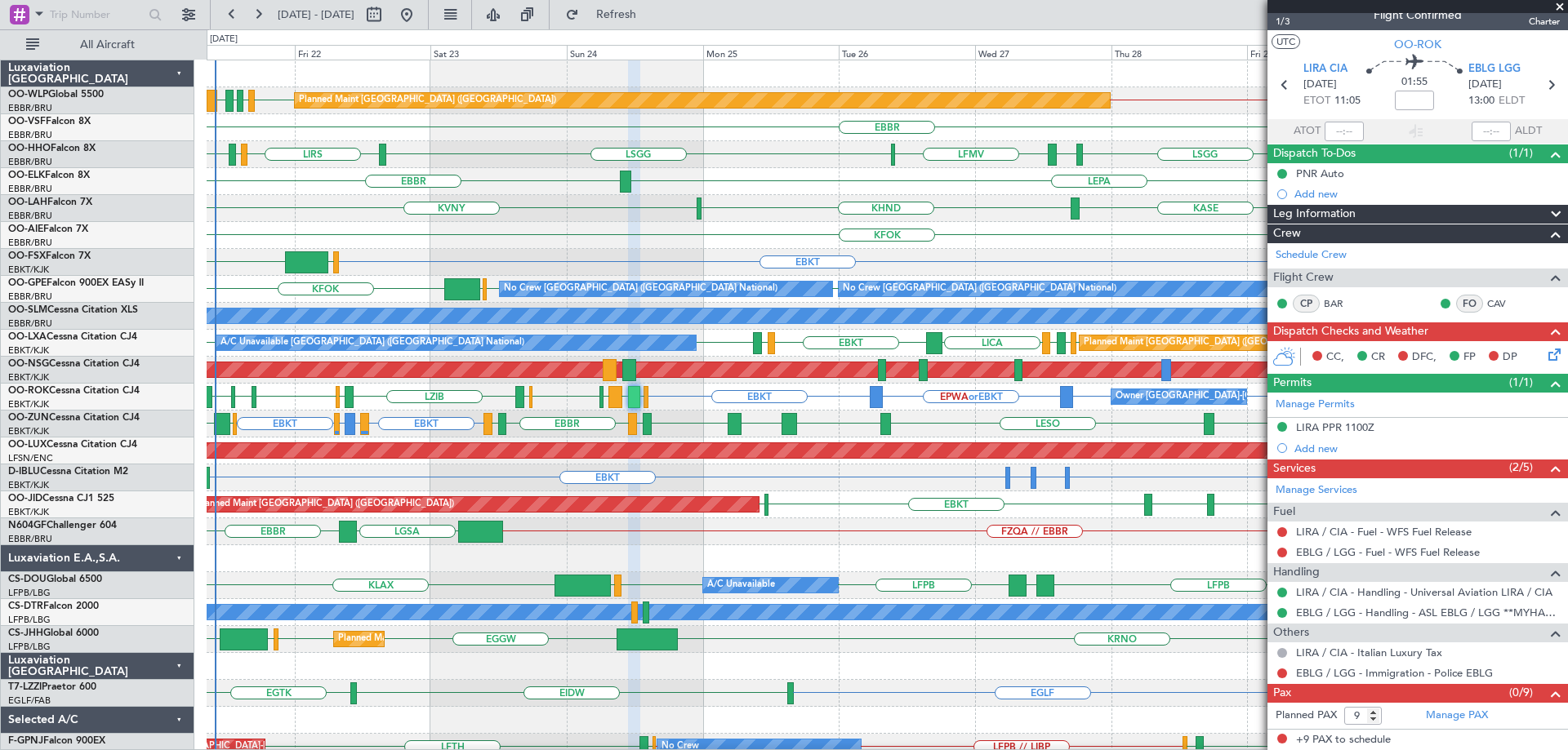
click at [1560, 6] on span at bounding box center [1560, 7] width 17 height 15
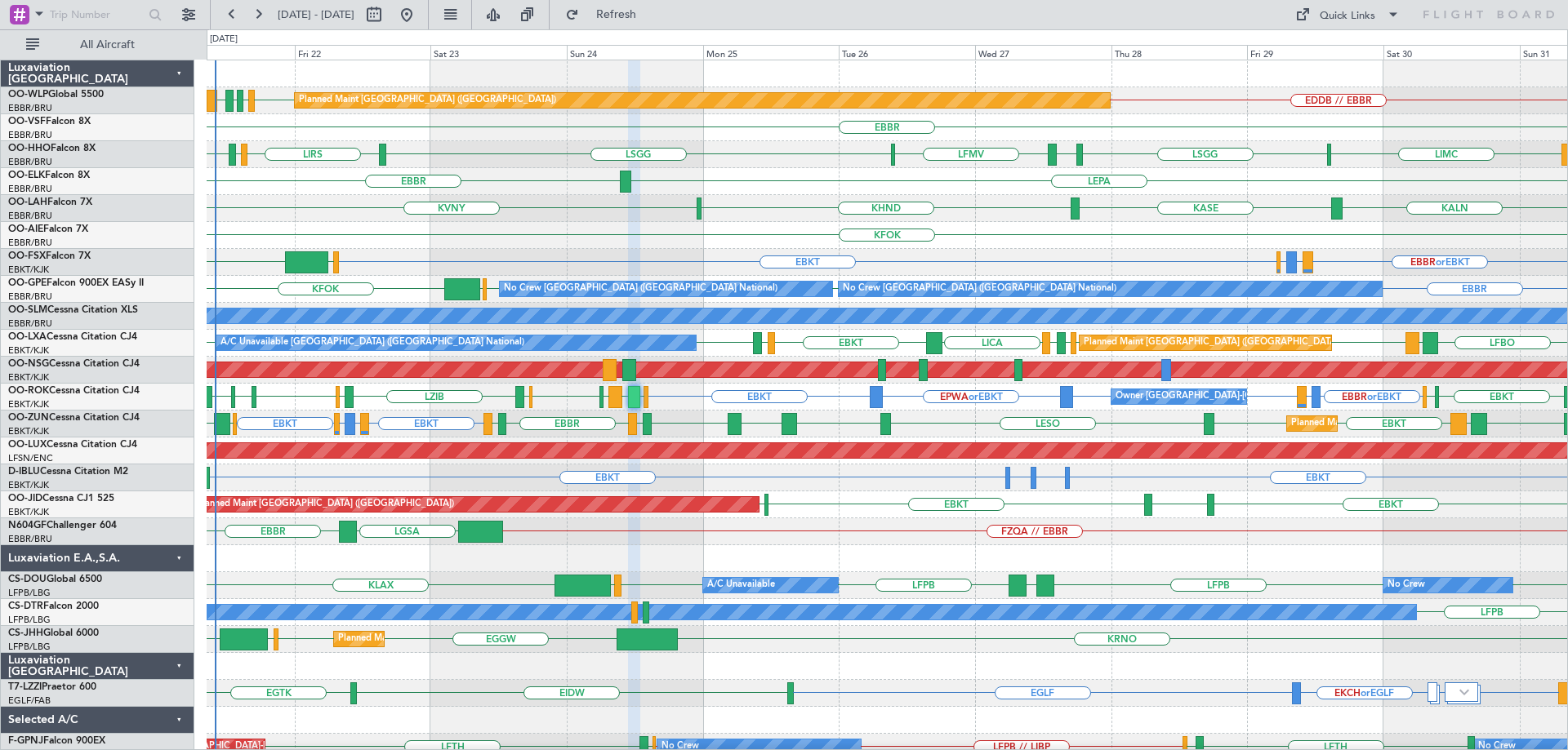
type input "0"
click at [801, 147] on div "LIMC LSGG LSGG LIRS LSZH LIRS EBBR LFMV" at bounding box center [886, 154] width 1361 height 27
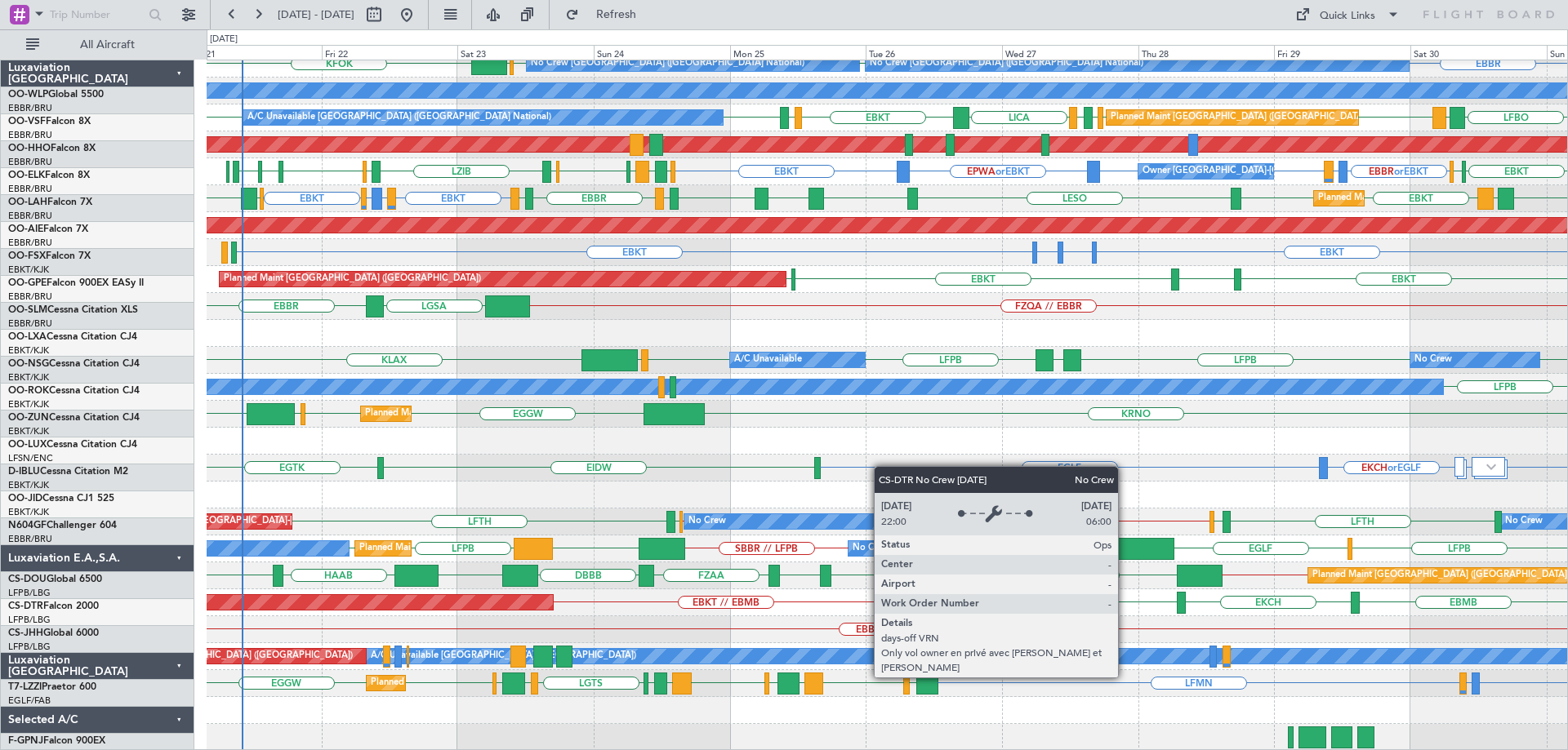
scroll to position [225, 0]
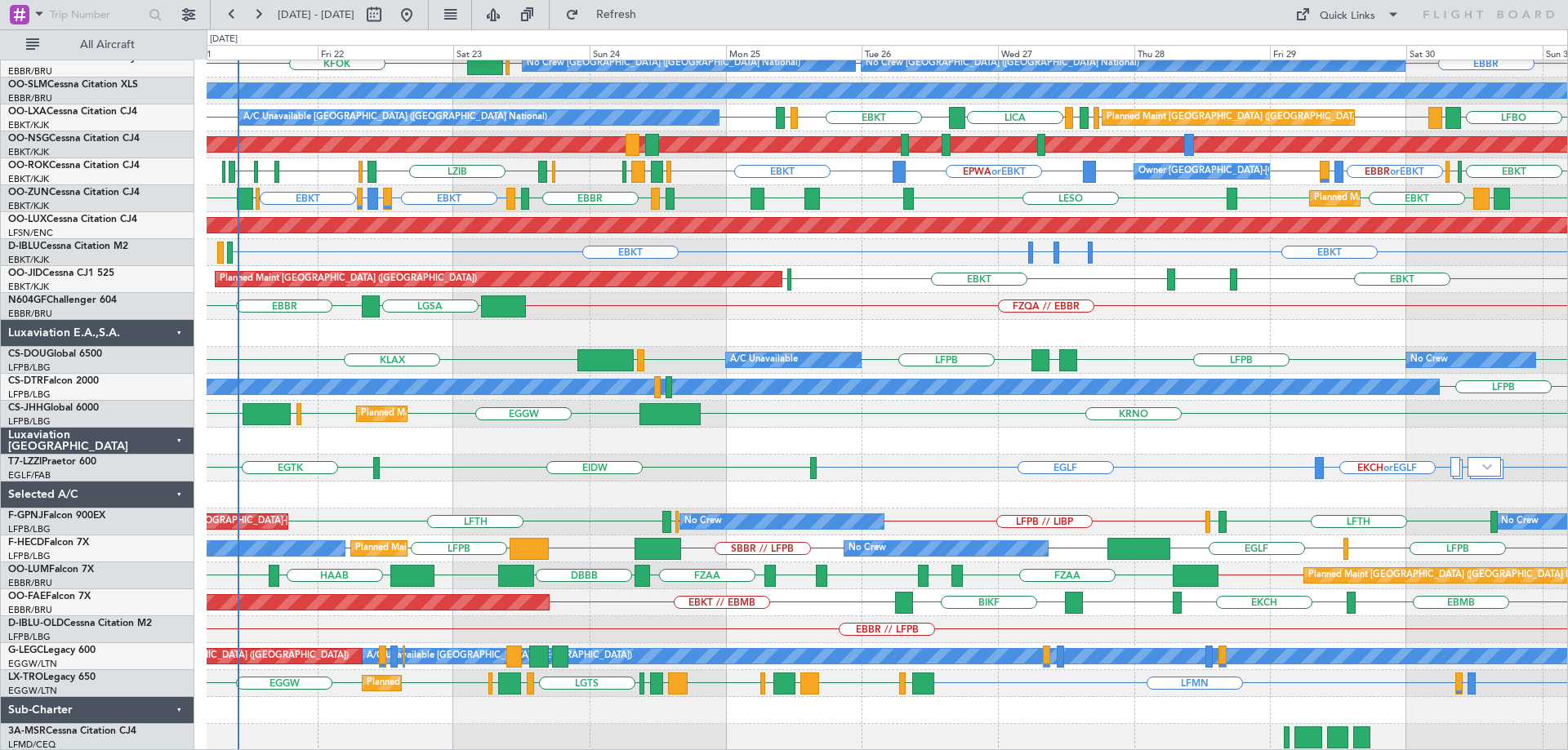
click at [878, 265] on div "EBBR or EBKT LIRZ or EBKT EBBR or EBKT EBKT EGLF FCOD Planned Maint Kortrijk-We…" at bounding box center [886, 293] width 1361 height 916
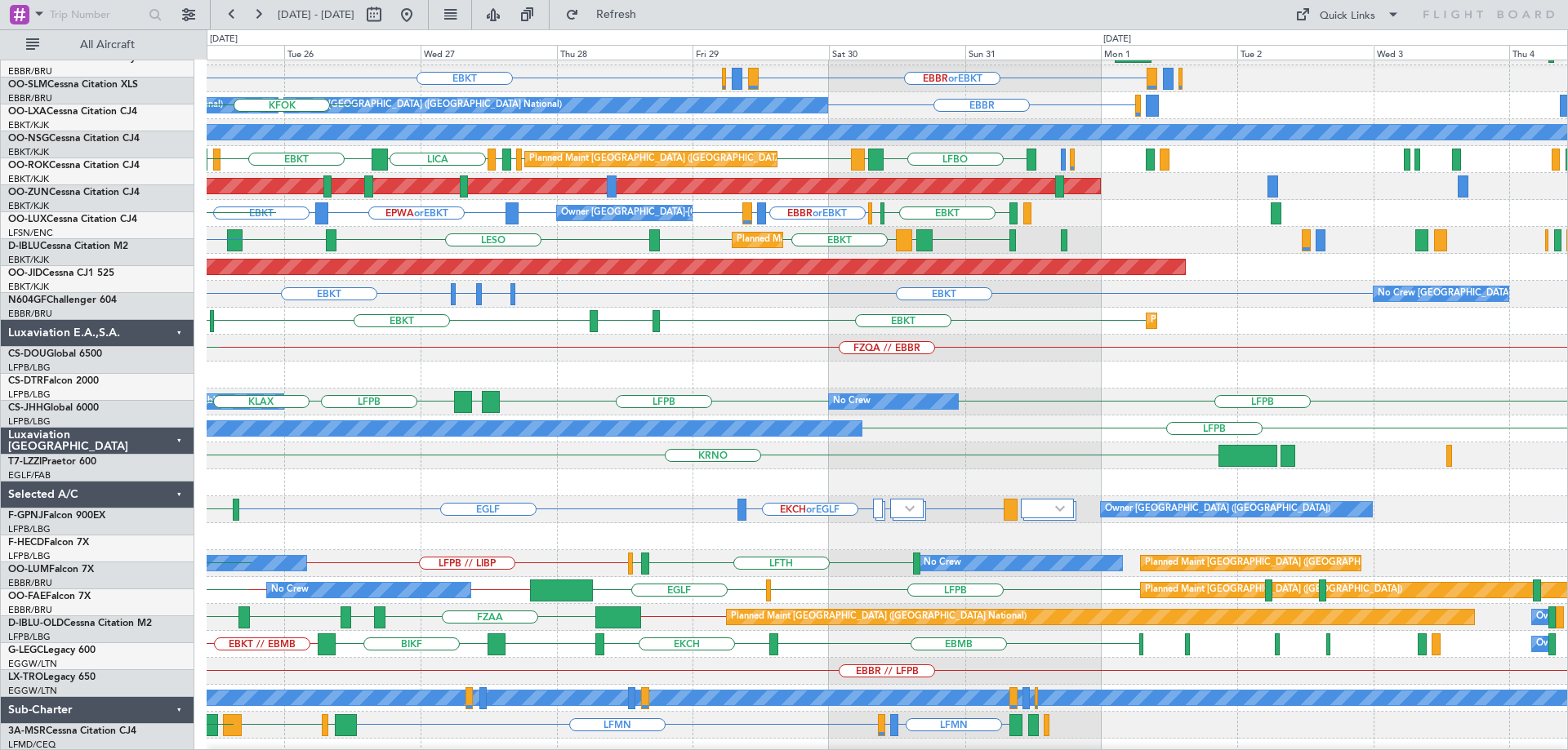
click at [637, 506] on div "HECA or EGLF LEIB or EGLF EKCH or EGLF EGLF EIDW Owner London (Farnborough)" at bounding box center [886, 510] width 1361 height 27
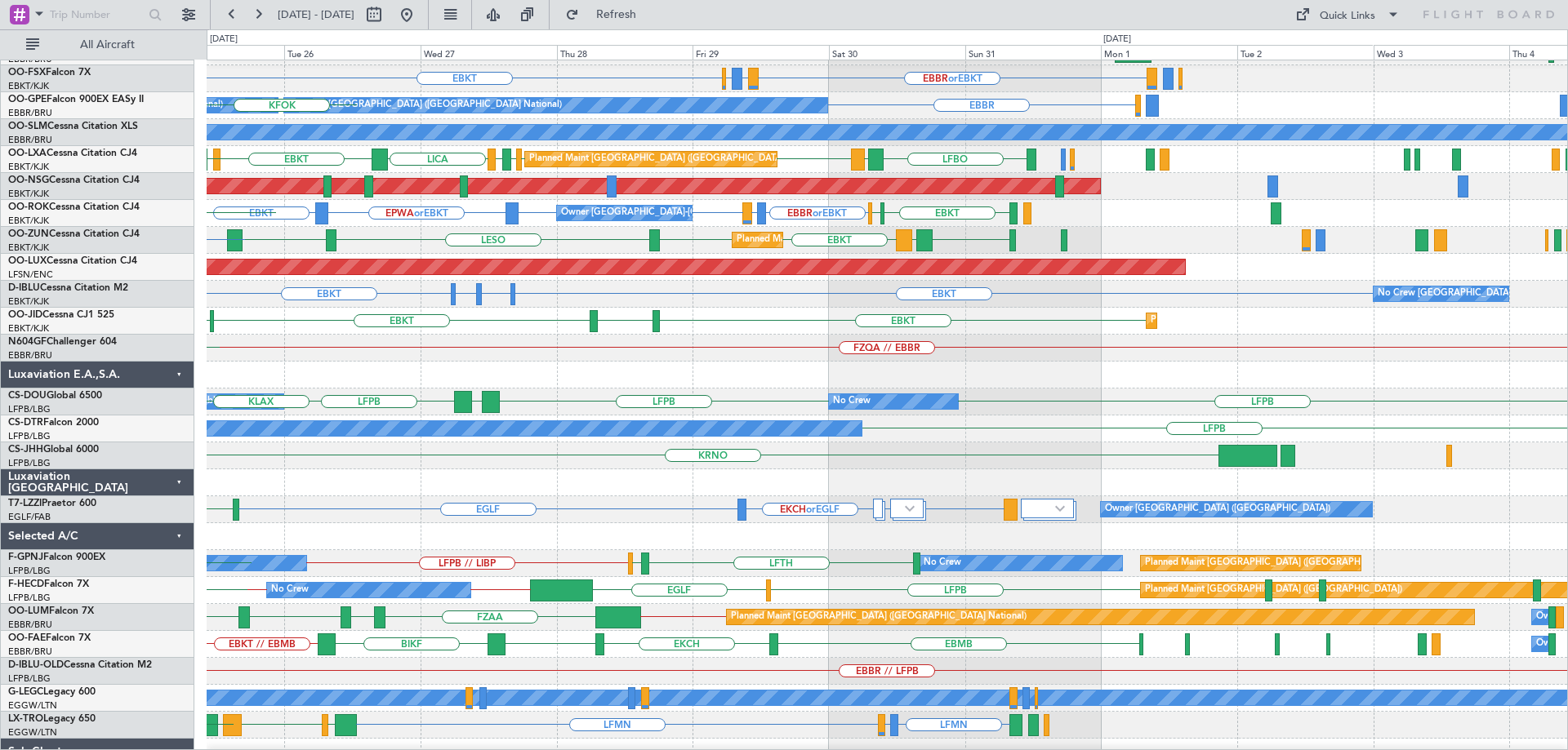
click at [507, 471] on div at bounding box center [886, 483] width 1361 height 27
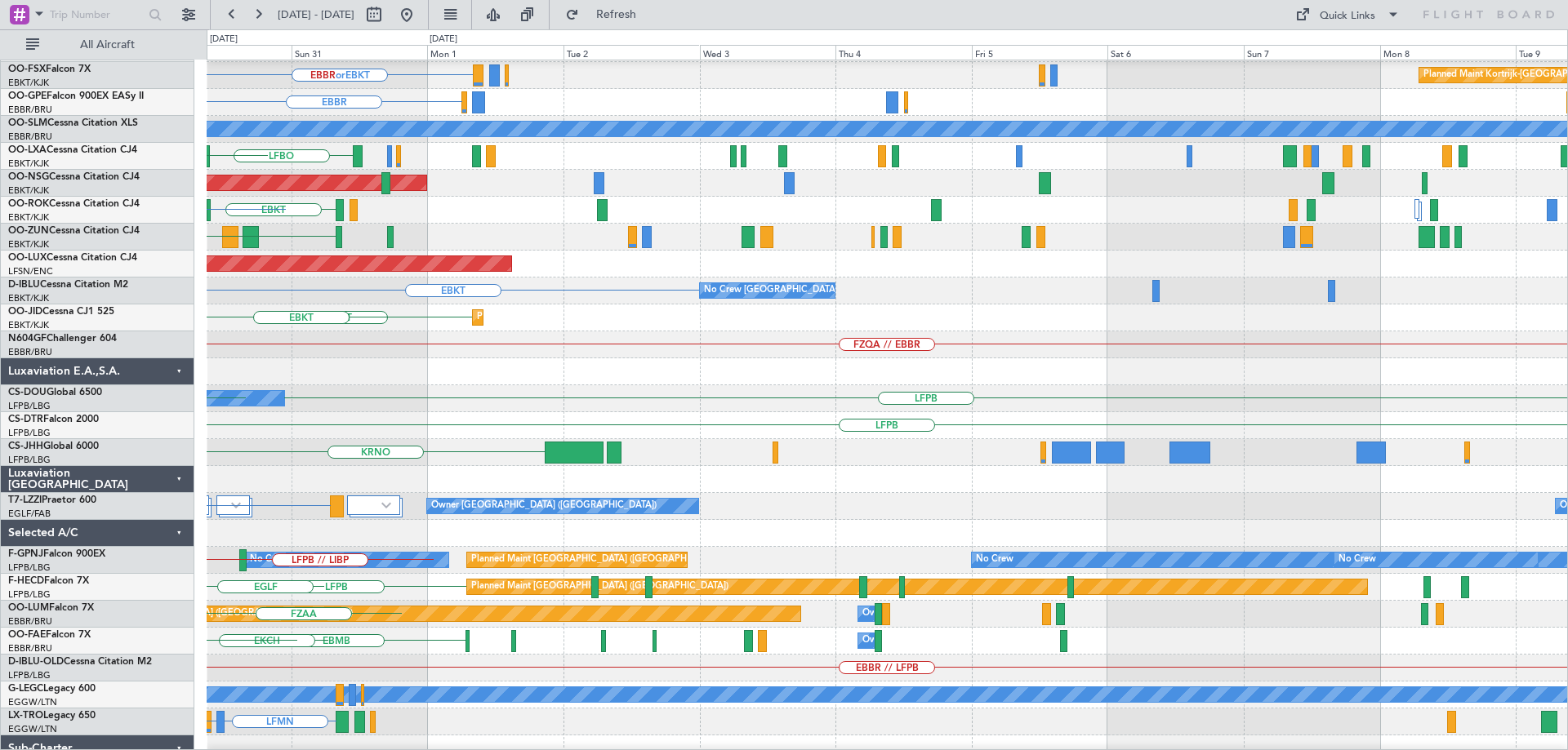
click at [462, 432] on div "KFOK Planned Maint London (Farnborough) EBBR or EBKT Planned Maint Kortrijk-Wev…" at bounding box center [886, 332] width 1361 height 916
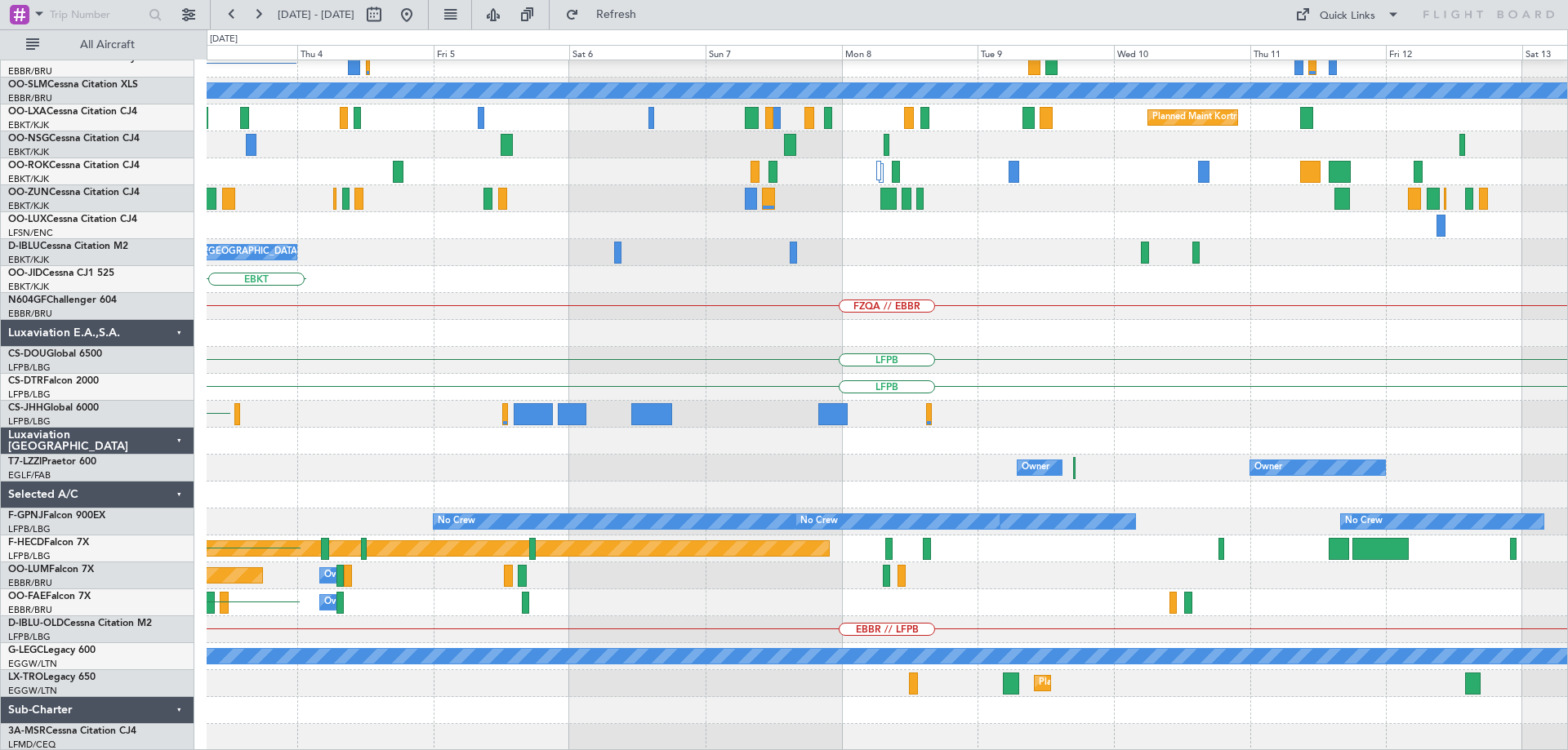
click at [475, 285] on div "Planned Maint Kortrijk-Wevelgem EBBR or EBKT EBBR A/C Unavailable Monchengladba…" at bounding box center [886, 293] width 1361 height 916
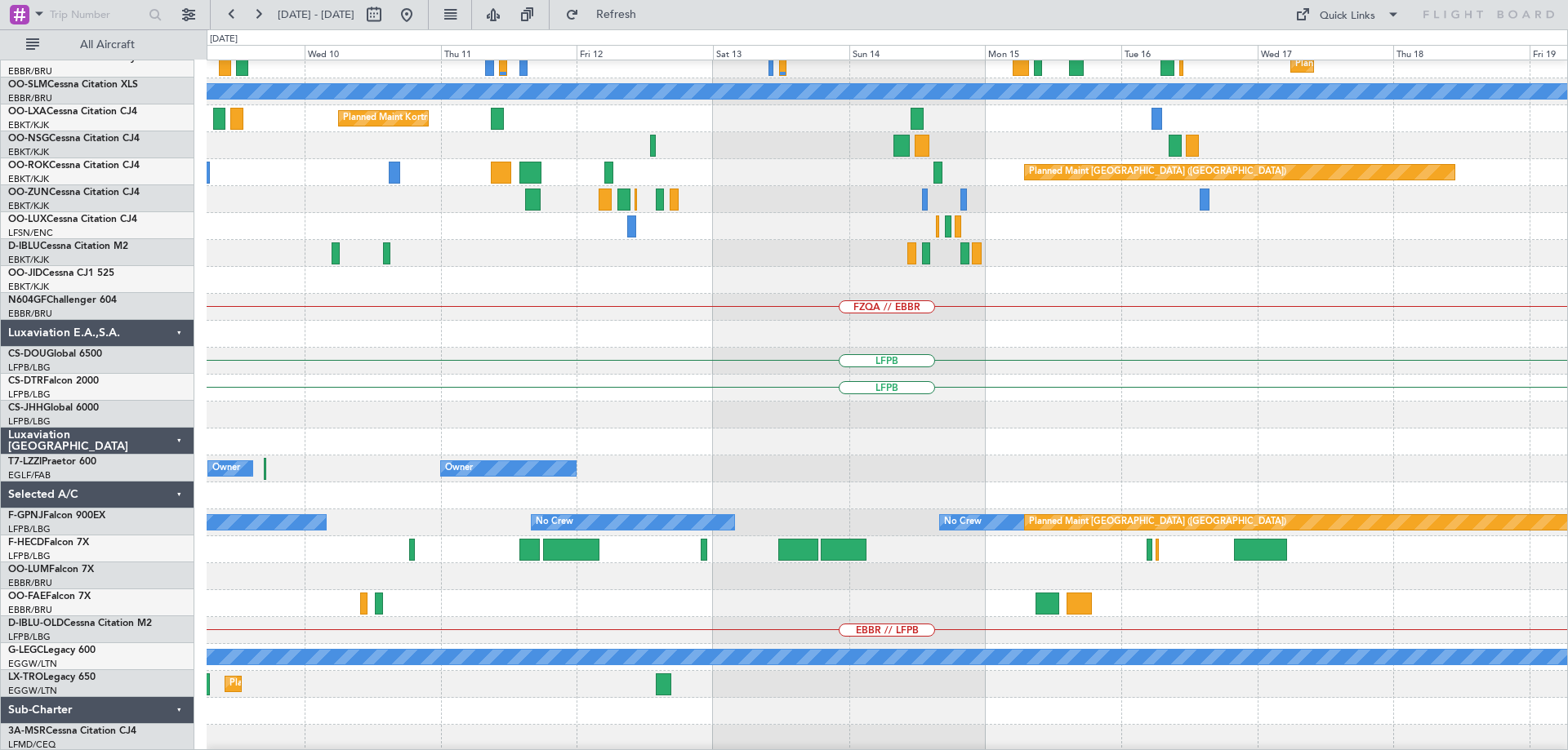
click at [460, 408] on div at bounding box center [886, 415] width 1361 height 27
click at [439, 422] on div "Planned Maint Kortrijk-Wevelgem Planned Maint Brussels (Brussels National) A/C …" at bounding box center [886, 294] width 1361 height 916
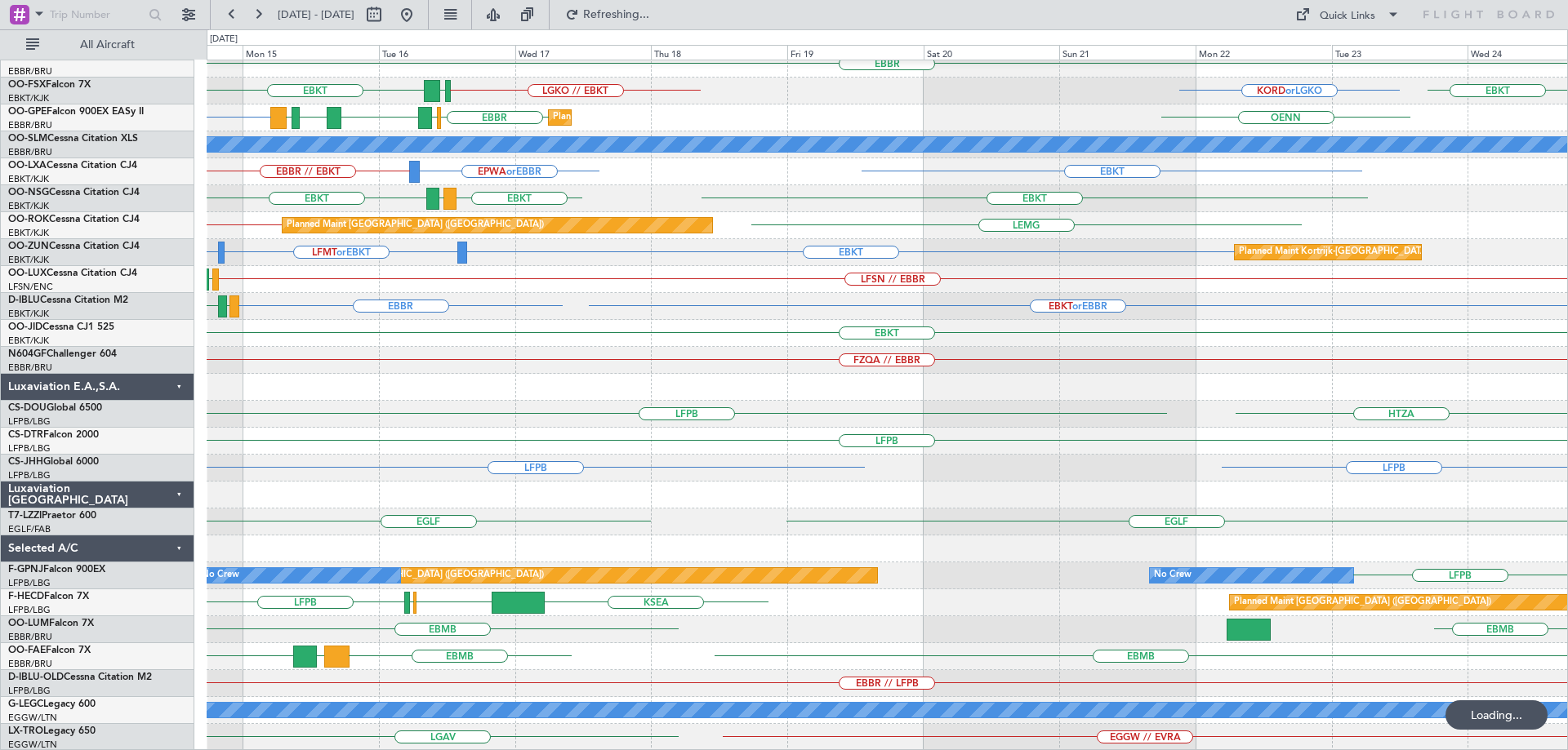
scroll to position [172, 0]
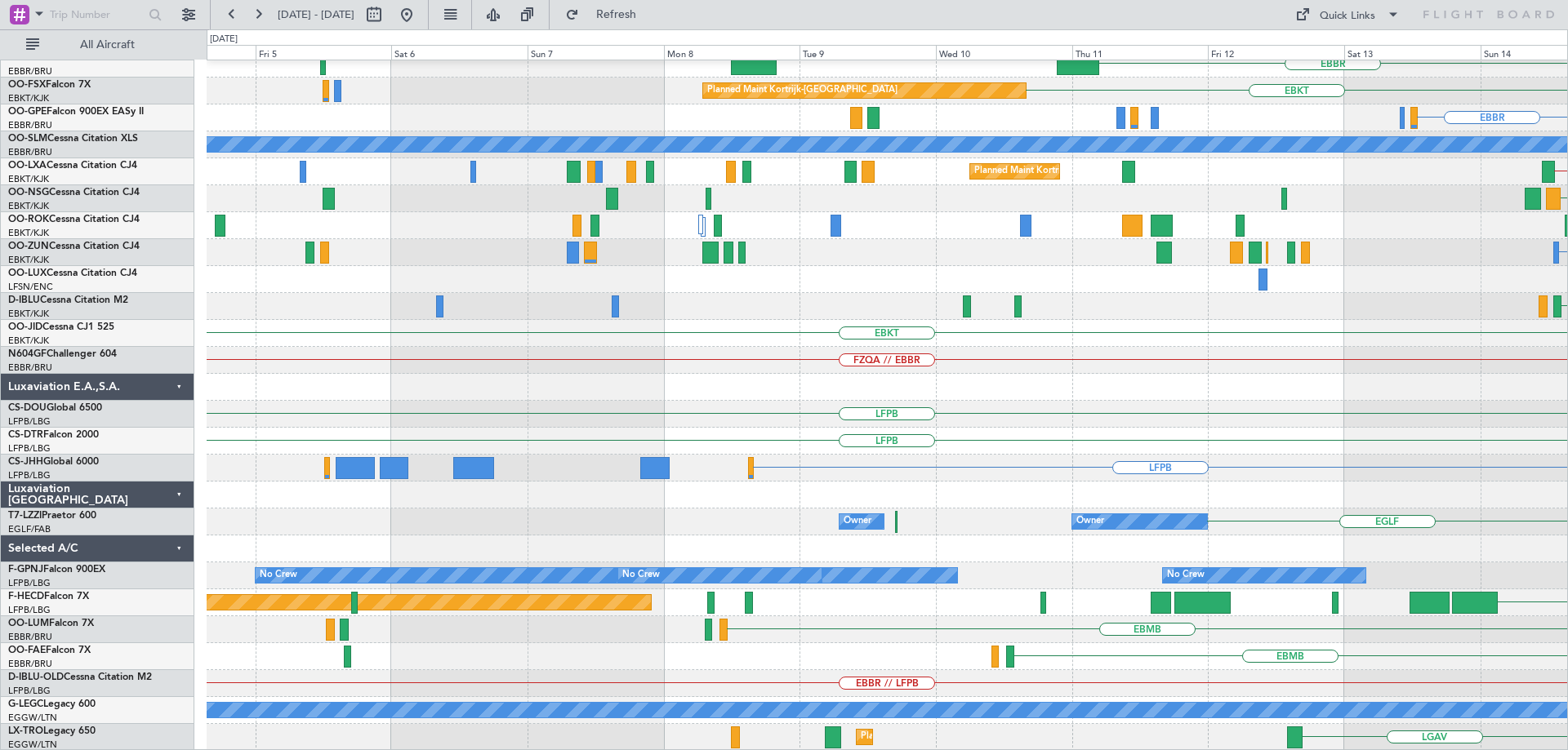
click at [1127, 416] on div "Planned Maint Alton-st Louis (St Louis Regl) EBBR Planned Maint Kortrijk-Wevelg…" at bounding box center [886, 319] width 1361 height 862
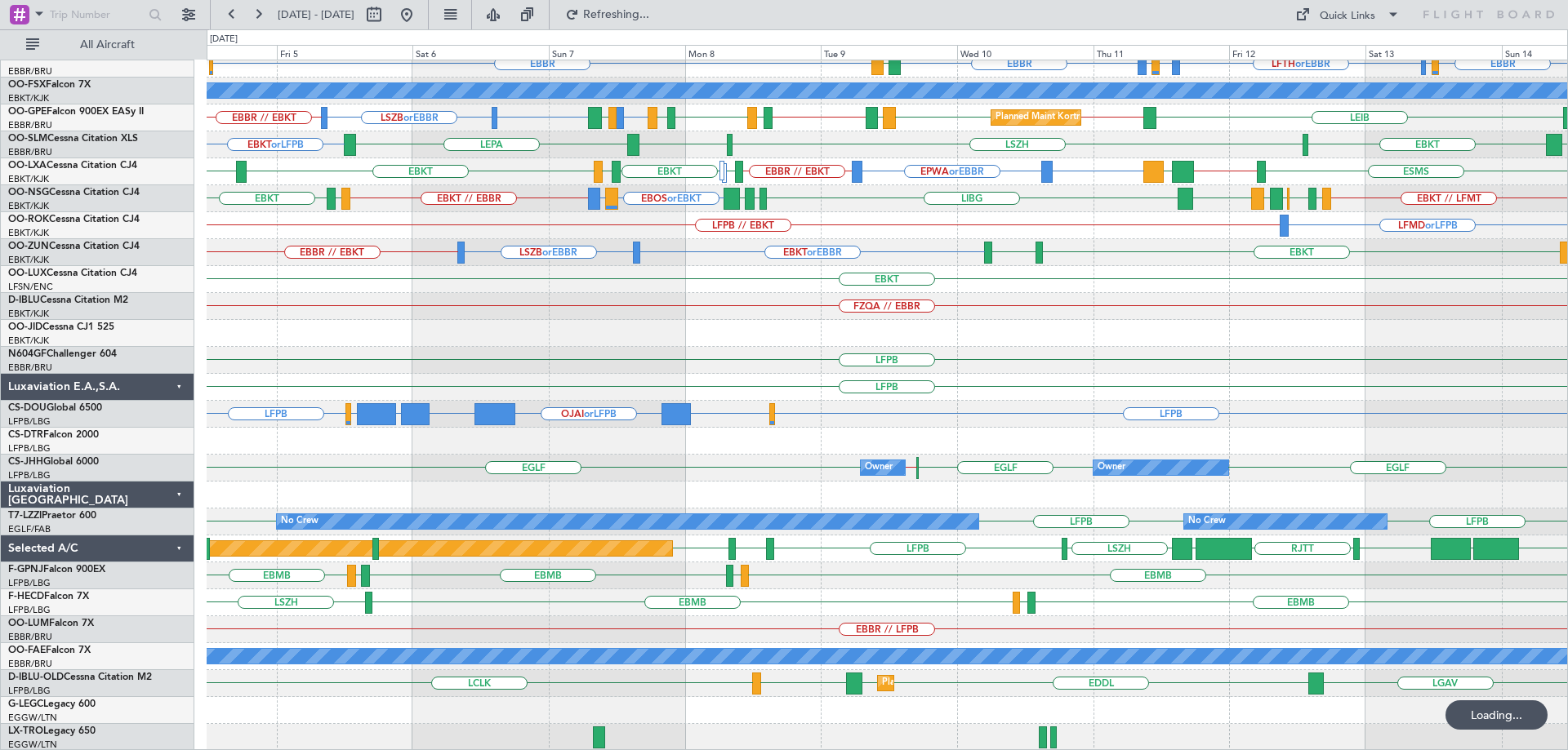
scroll to position [225, 0]
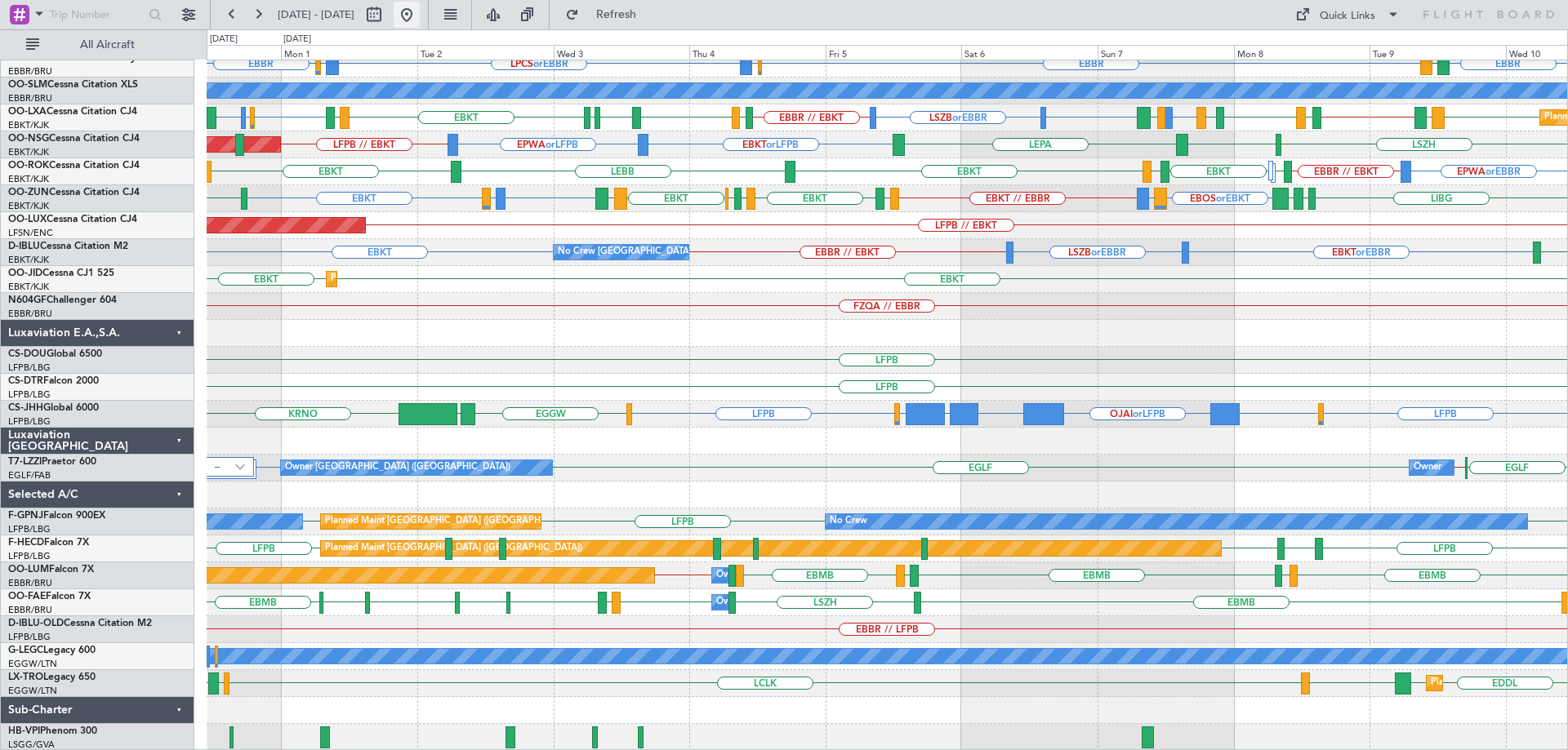
click at [420, 11] on button at bounding box center [407, 15] width 26 height 26
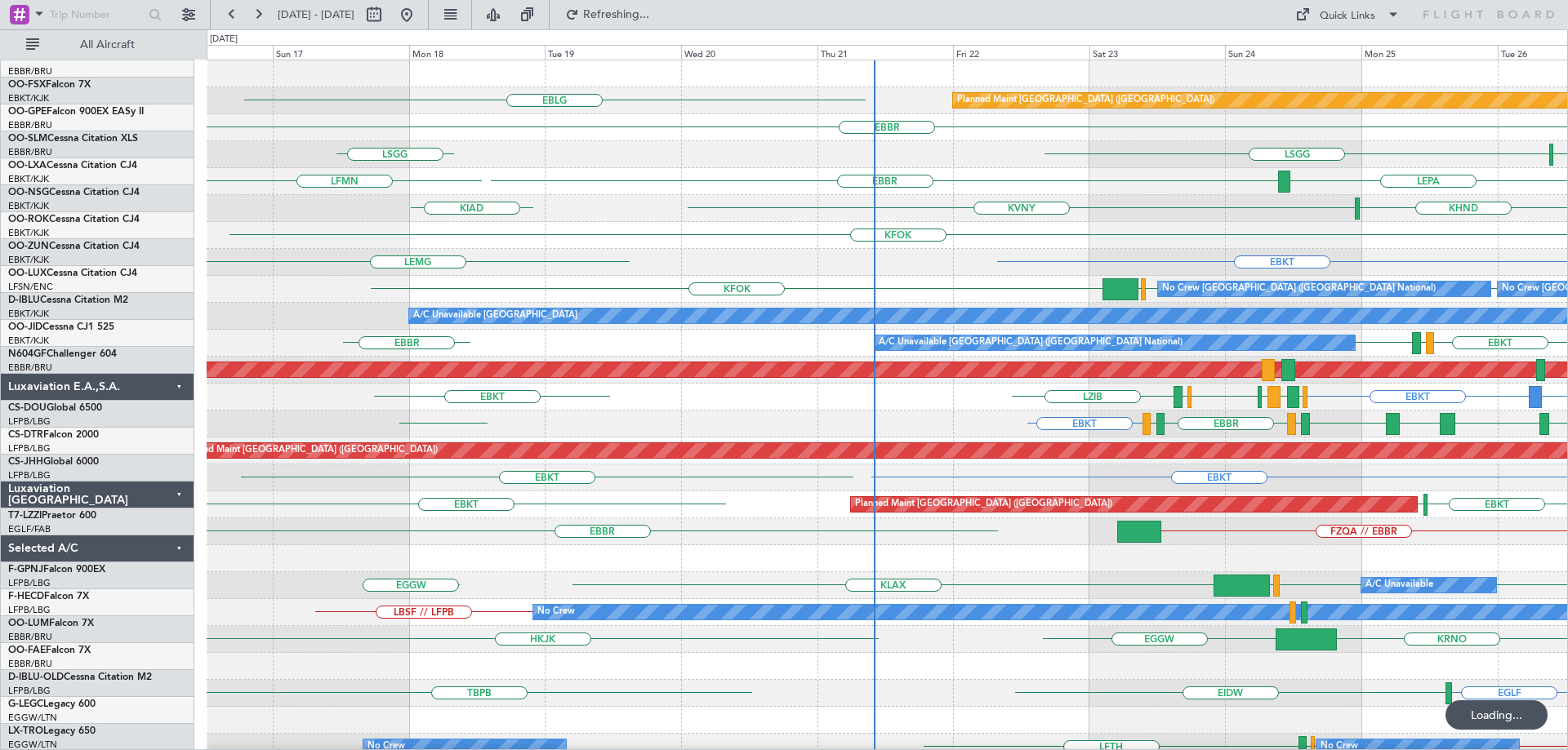
scroll to position [0, 0]
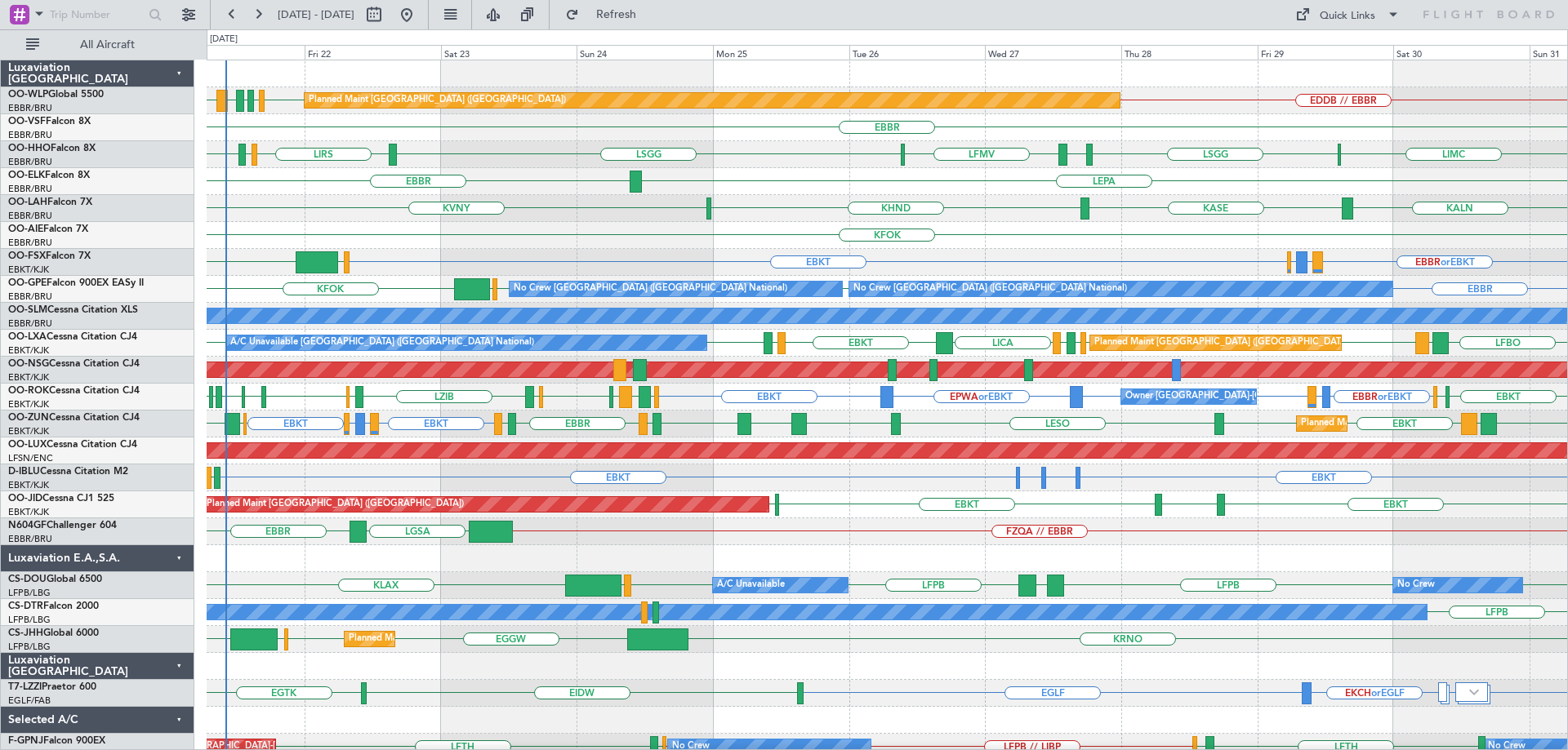
click at [533, 234] on div "KFOK Planned Maint [GEOGRAPHIC_DATA] ([GEOGRAPHIC_DATA])" at bounding box center [886, 235] width 1361 height 27
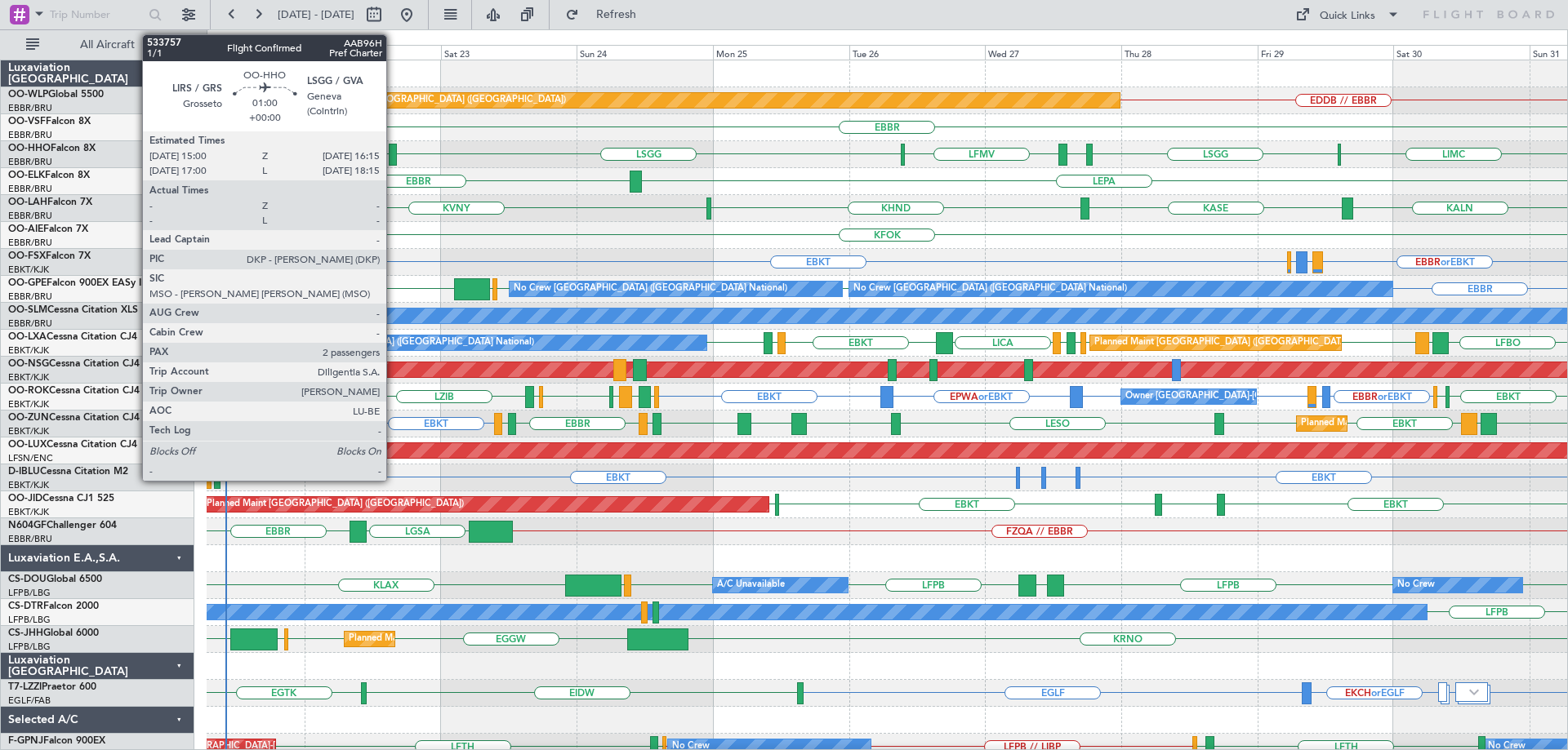
click at [394, 152] on div at bounding box center [392, 154] width 7 height 22
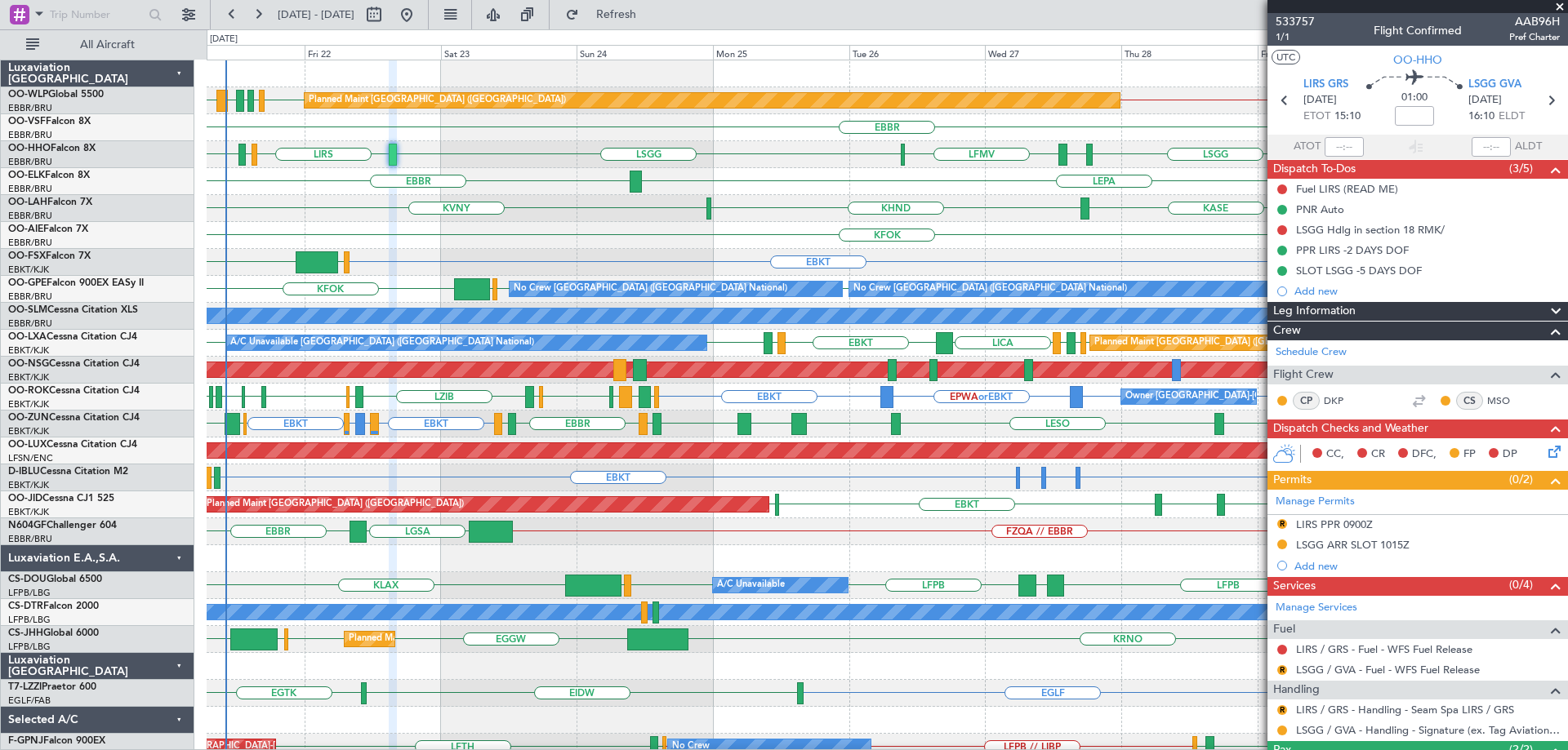
click at [628, 212] on div "KASE KVNY KALN KHND Planned Maint Alton-st Louis (St Louis Regl)" at bounding box center [886, 208] width 1361 height 27
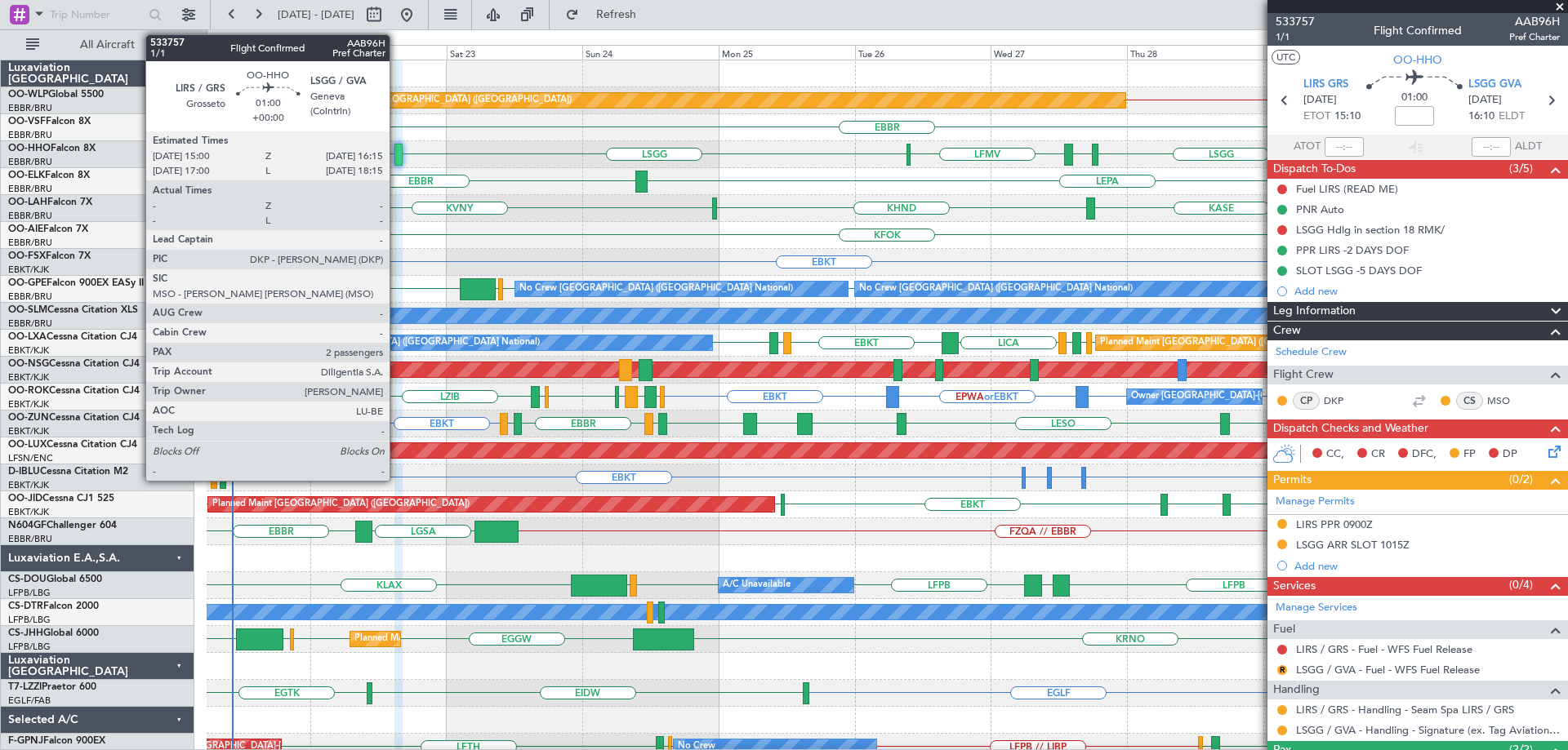
click at [397, 152] on div at bounding box center [398, 154] width 7 height 22
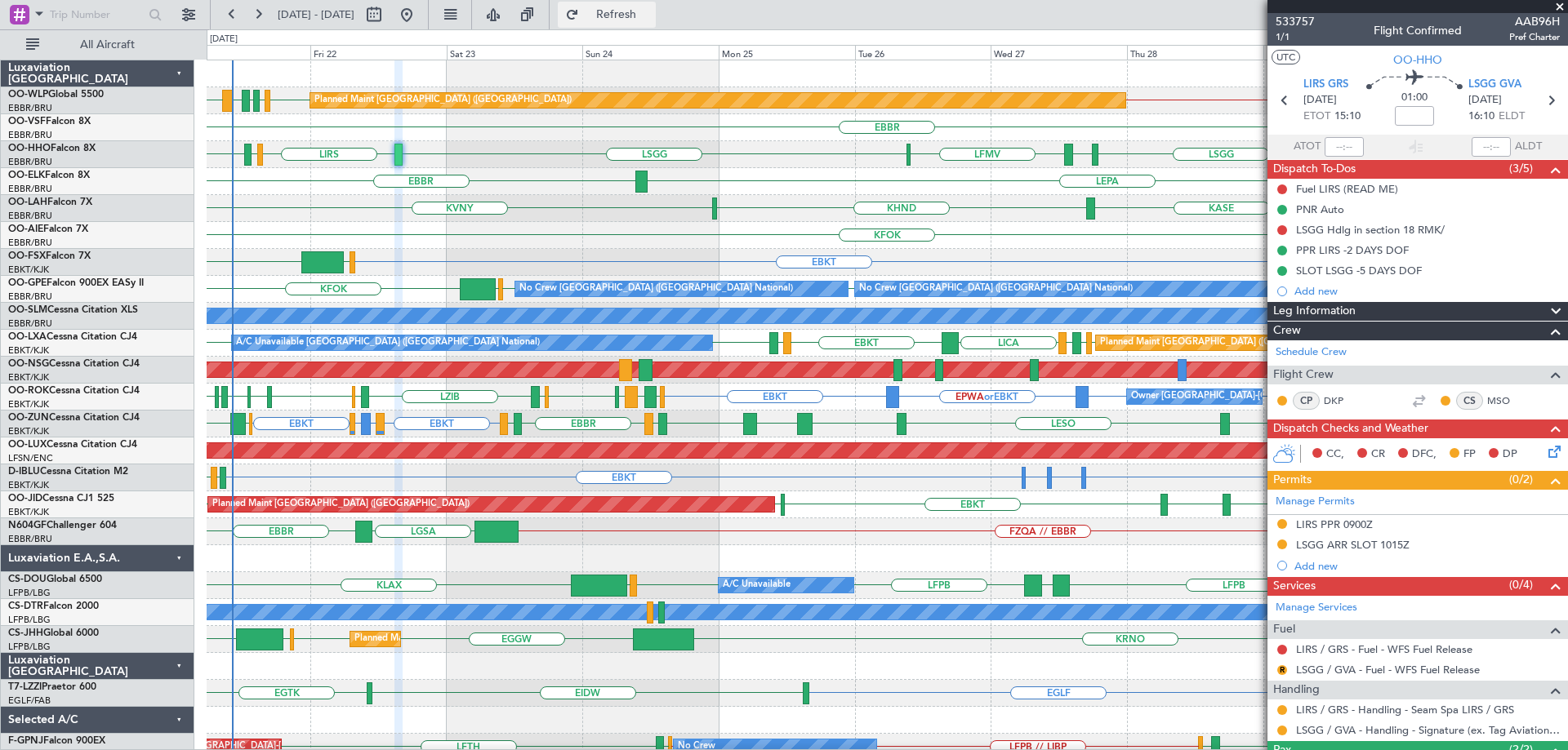
click at [651, 15] on span "Refresh" at bounding box center [616, 15] width 68 height 12
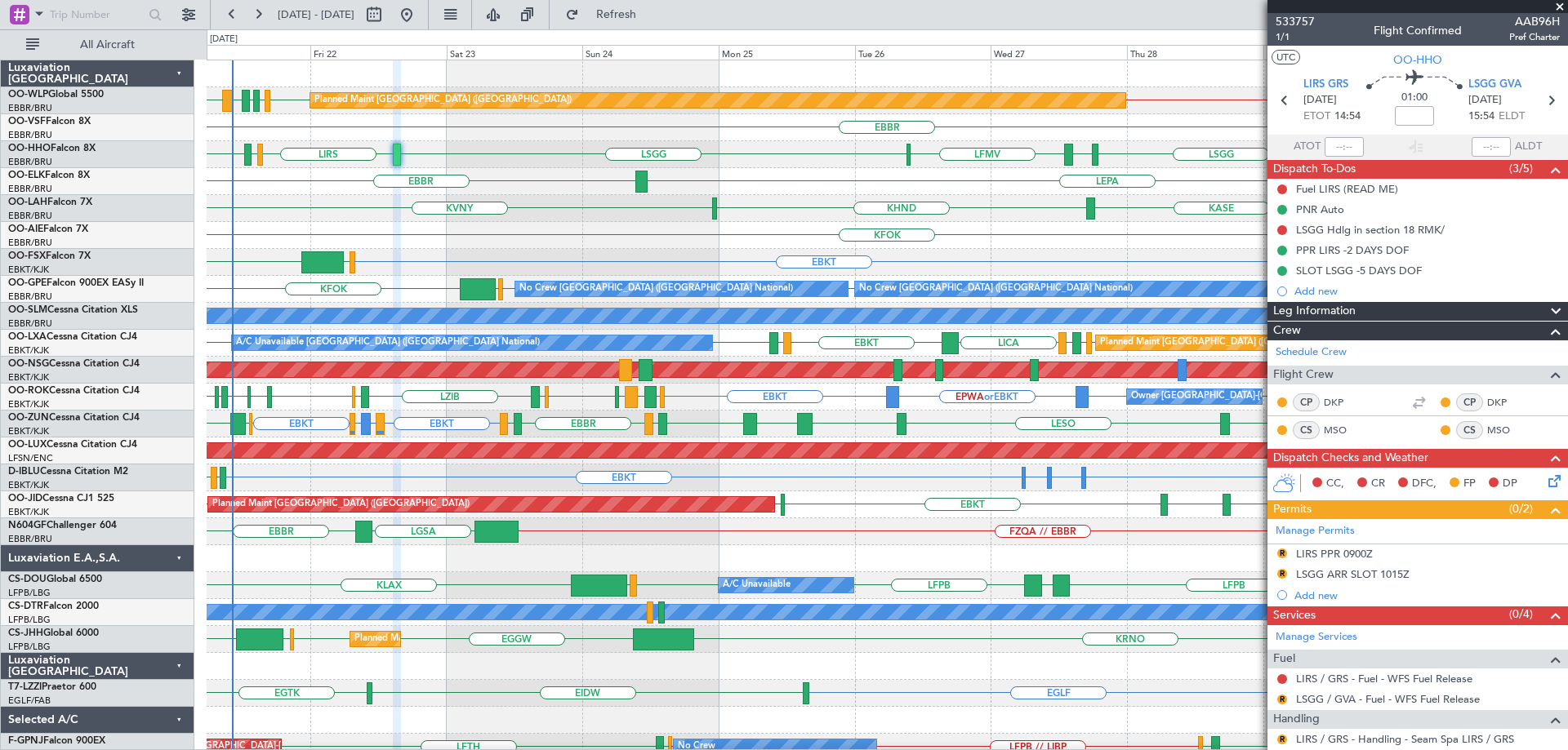
click at [470, 166] on div "LSGG LIRS LSZH LIRS LSGG EBBR LFMV LIMC" at bounding box center [886, 154] width 1361 height 27
click at [696, 233] on div "KFOK Planned Maint [GEOGRAPHIC_DATA] ([GEOGRAPHIC_DATA])" at bounding box center [886, 235] width 1361 height 27
click at [678, 208] on div "KVNY KASE KHND KALN Planned Maint Alton-st Louis (St Louis Regl)" at bounding box center [886, 208] width 1361 height 27
click at [651, 18] on span "Refresh" at bounding box center [616, 15] width 68 height 12
click at [488, 215] on div "KVNY KALN KASE KHND Planned Maint Alton-st Louis (St Louis Regl)" at bounding box center [886, 208] width 1361 height 27
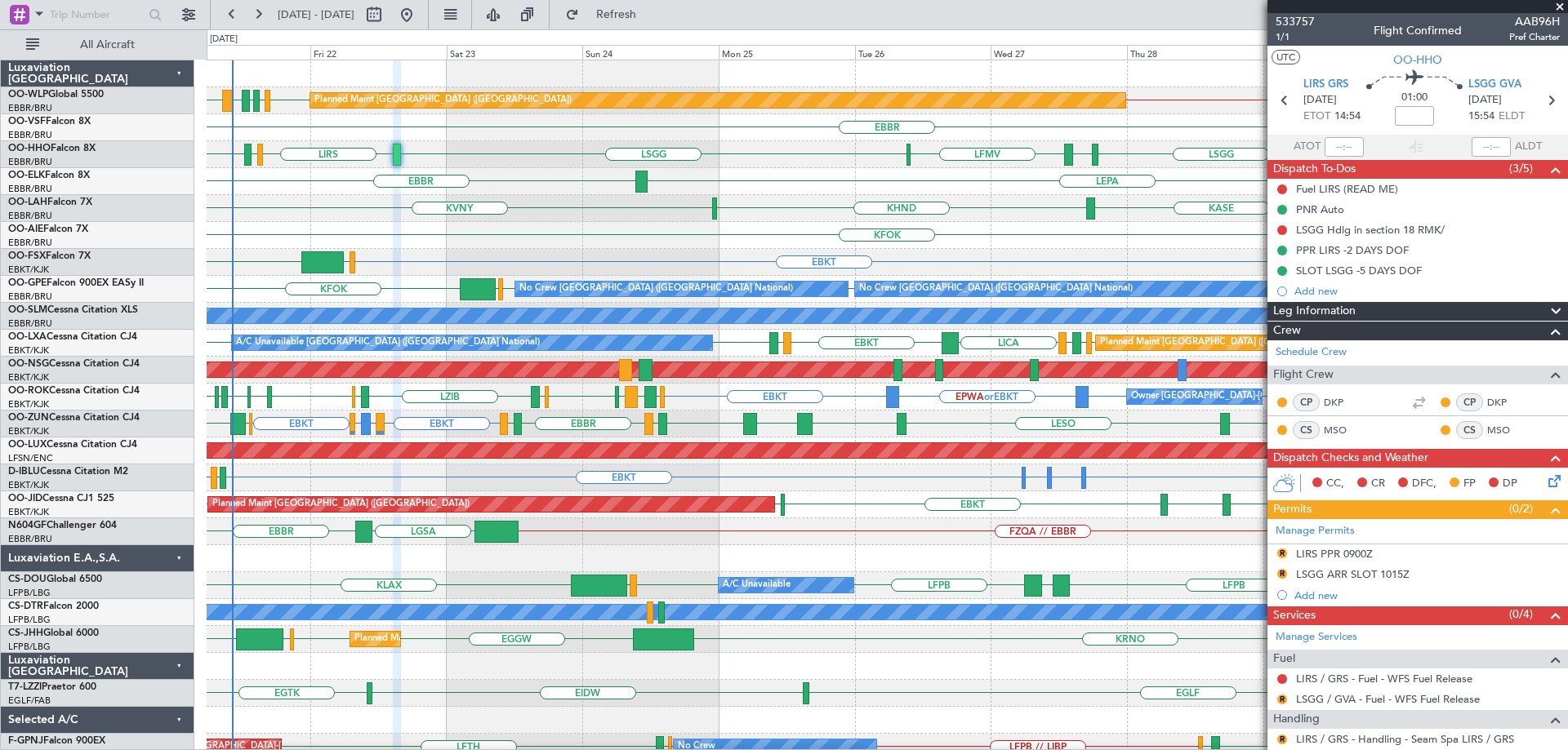
scroll to position [139, 0]
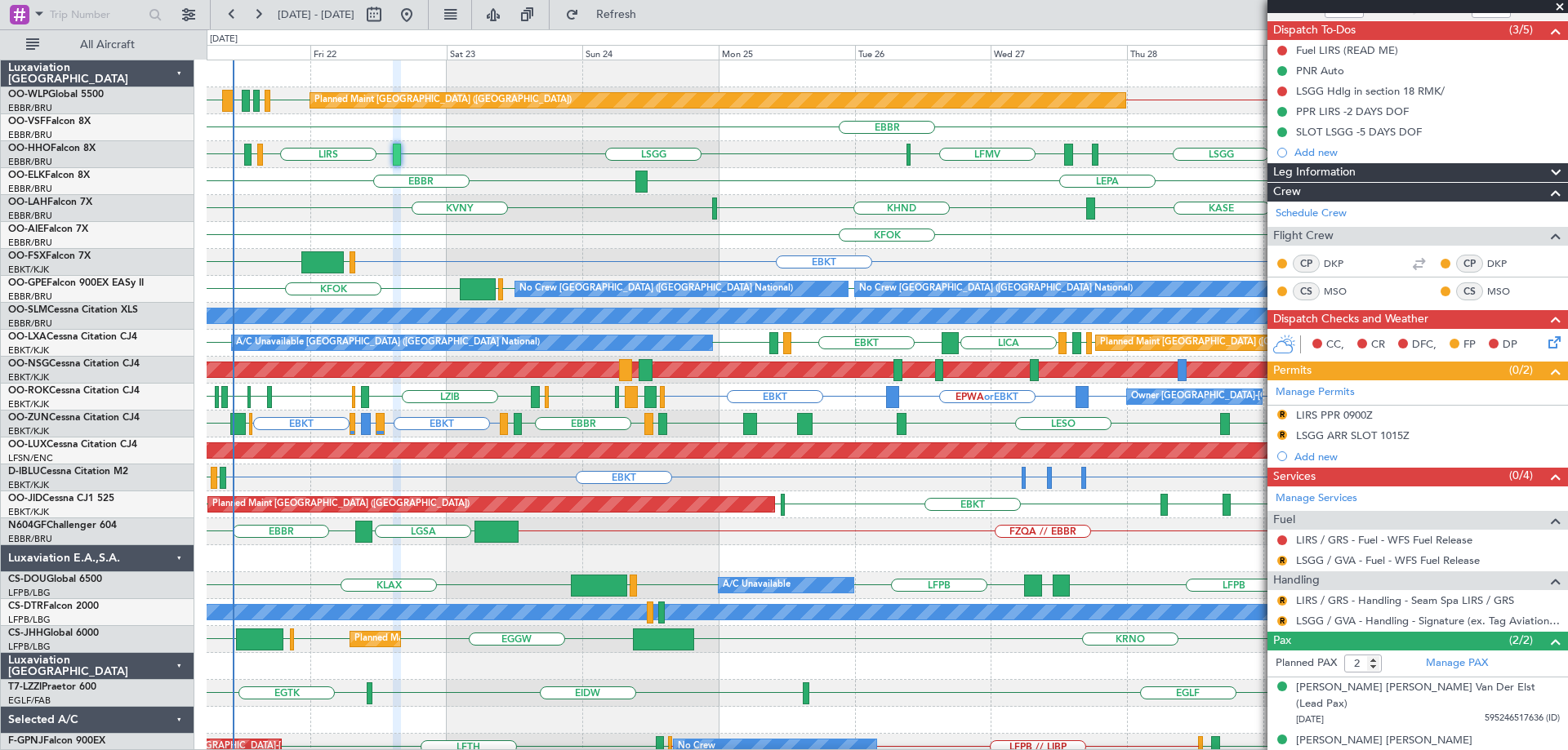
click at [509, 200] on div "KVNY KALN KASE KHND Planned Maint Alton-st Louis (St Louis Regl)" at bounding box center [886, 208] width 1361 height 27
click at [550, 205] on div "KVNY KALN KASE KHND Planned Maint Alton-st Louis (St Louis Regl)" at bounding box center [886, 208] width 1361 height 27
click at [533, 171] on div "EBBR LEPA" at bounding box center [886, 182] width 1361 height 27
click at [656, 23] on button "Refresh" at bounding box center [607, 15] width 98 height 26
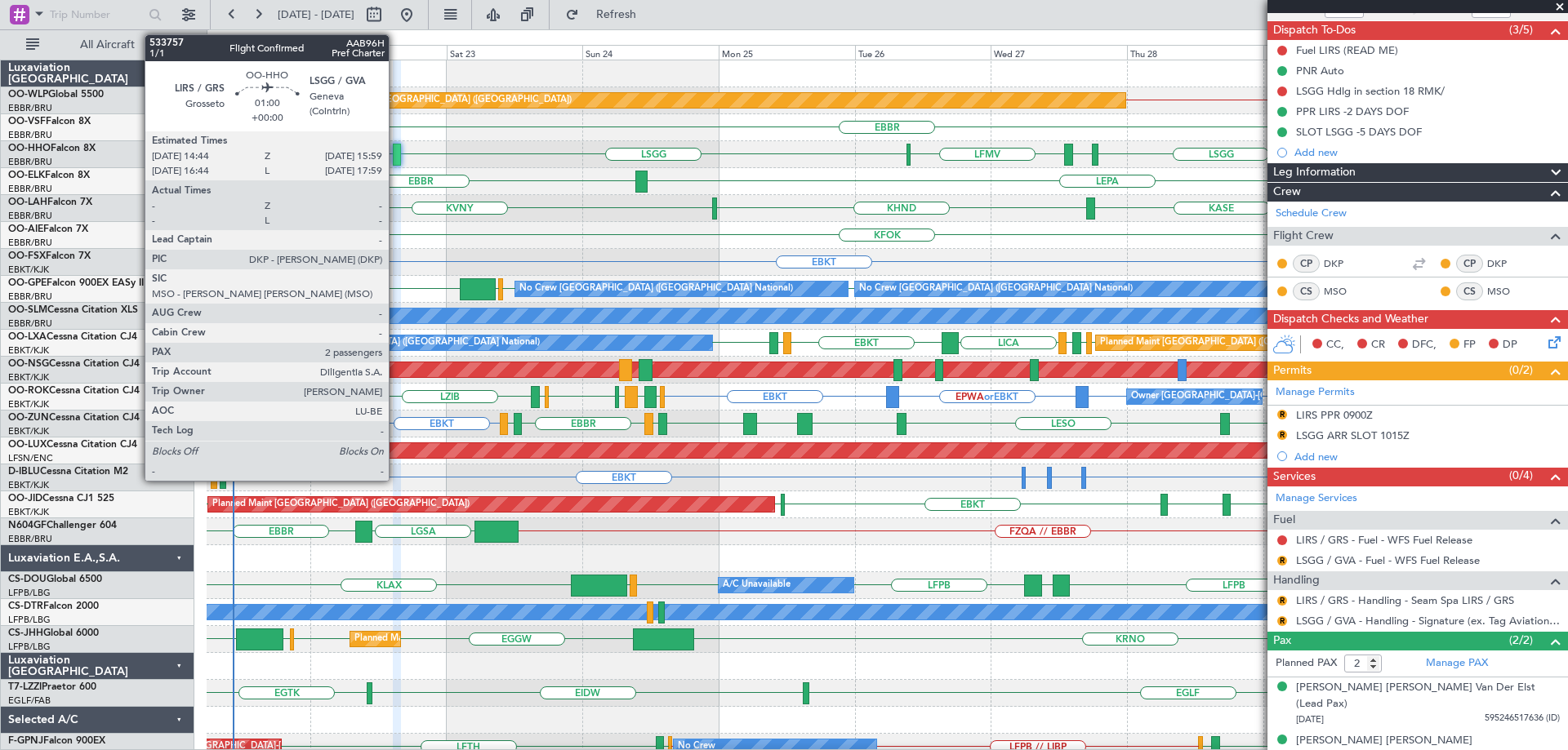
click at [396, 151] on div at bounding box center [396, 154] width 7 height 22
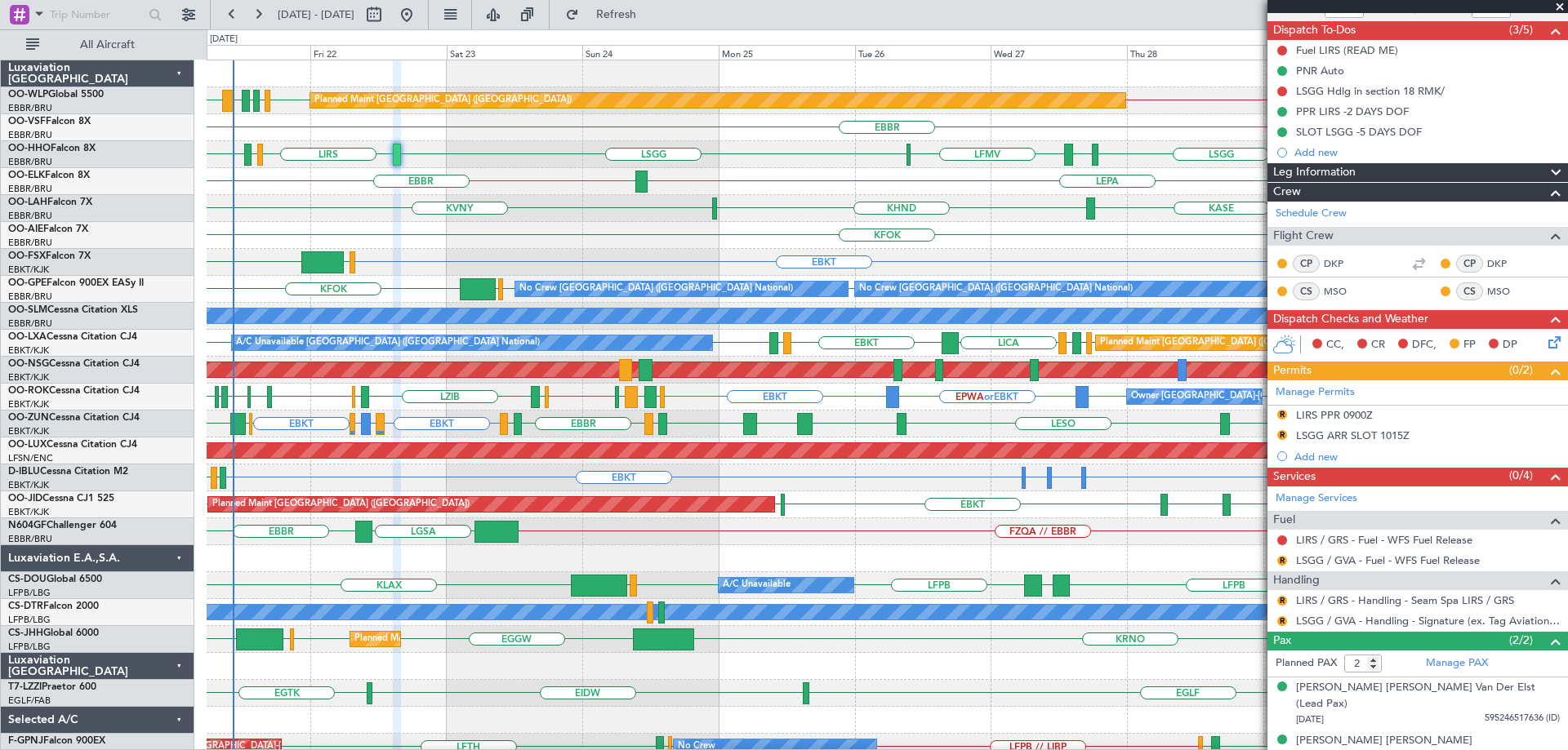
click at [673, 227] on div "KFOK Planned Maint [GEOGRAPHIC_DATA] ([GEOGRAPHIC_DATA])" at bounding box center [886, 235] width 1361 height 27
click at [1556, 7] on span at bounding box center [1560, 7] width 17 height 15
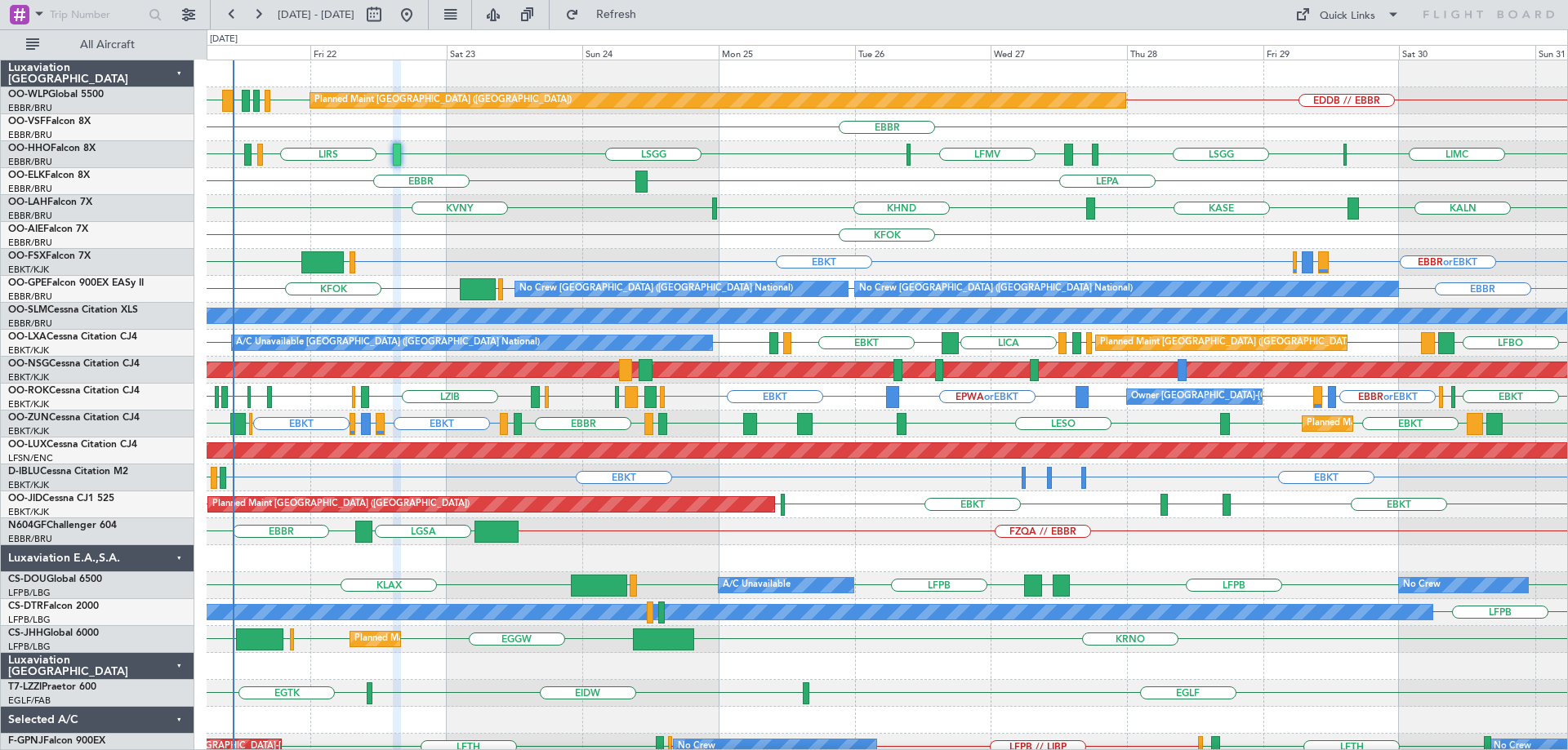
type input "0"
click at [1148, 248] on div "KFOK Planned Maint [GEOGRAPHIC_DATA] ([GEOGRAPHIC_DATA])" at bounding box center [886, 235] width 1361 height 27
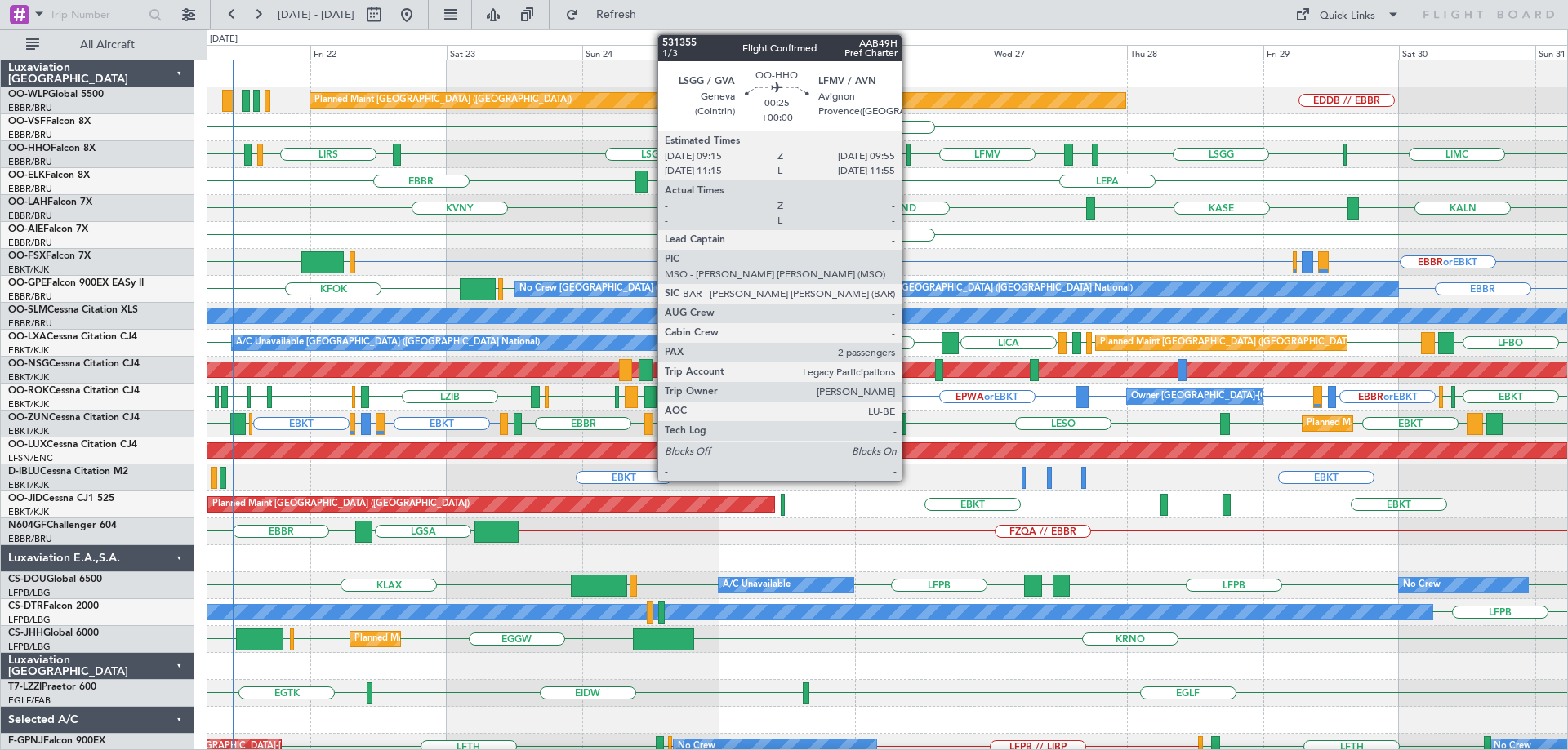
click at [909, 146] on div at bounding box center [908, 154] width 4 height 22
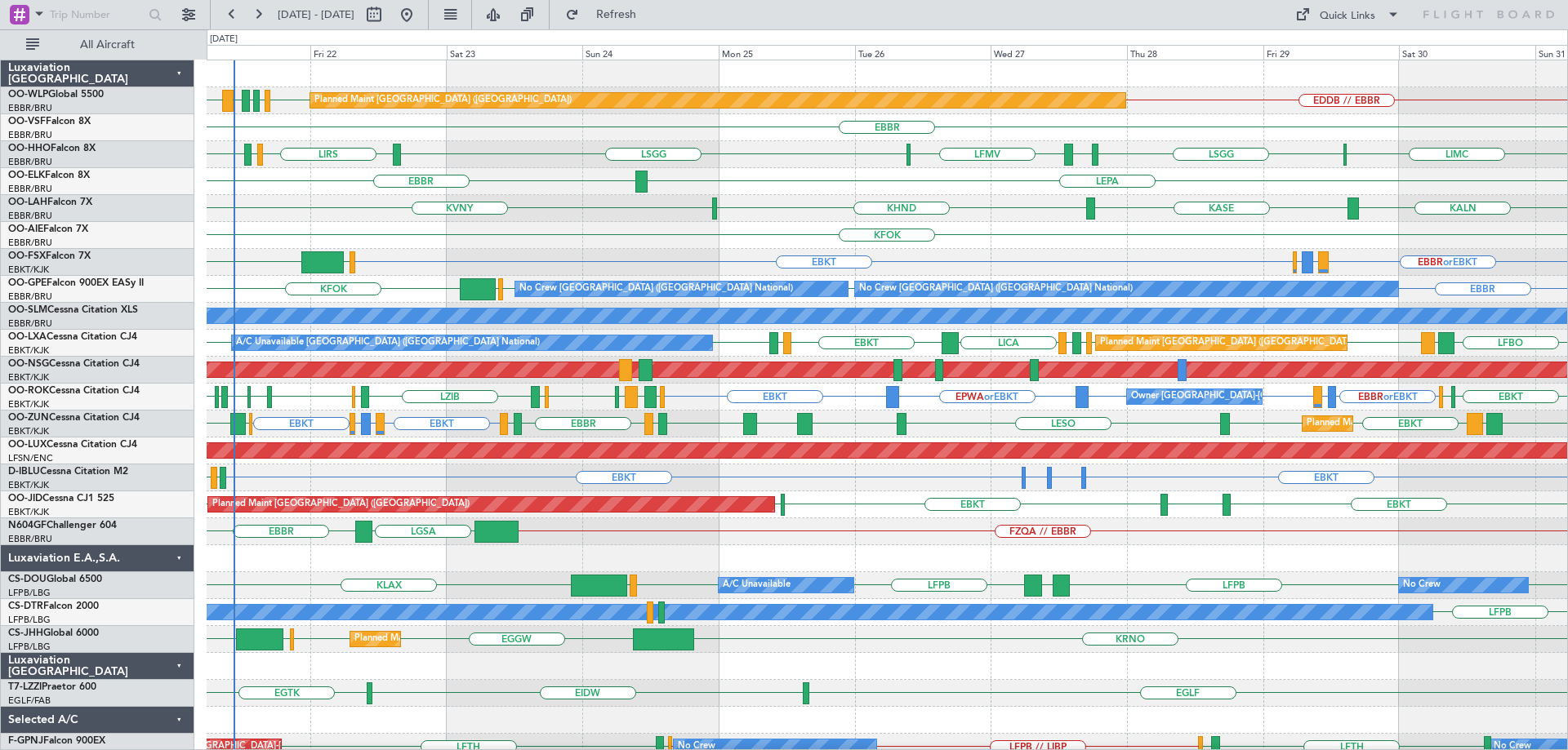
click at [631, 254] on div "EBKT EBBR or EBKT LIRZ or EBKT EBBR or EBKT EGLF FCOD Planned Maint Kortrijk-We…" at bounding box center [886, 262] width 1361 height 27
click at [637, 217] on div "KASE KHND KVNY KALN Planned [GEOGRAPHIC_DATA][PERSON_NAME]-[GEOGRAPHIC_DATA][PE…" at bounding box center [886, 208] width 1361 height 27
click at [625, 238] on div "KFOK Planned Maint [GEOGRAPHIC_DATA] ([GEOGRAPHIC_DATA])" at bounding box center [886, 235] width 1361 height 27
click at [802, 197] on div "KALN [GEOGRAPHIC_DATA] KVNY KHND Planned [GEOGRAPHIC_DATA][PERSON_NAME]-[GEOGRA…" at bounding box center [886, 208] width 1361 height 27
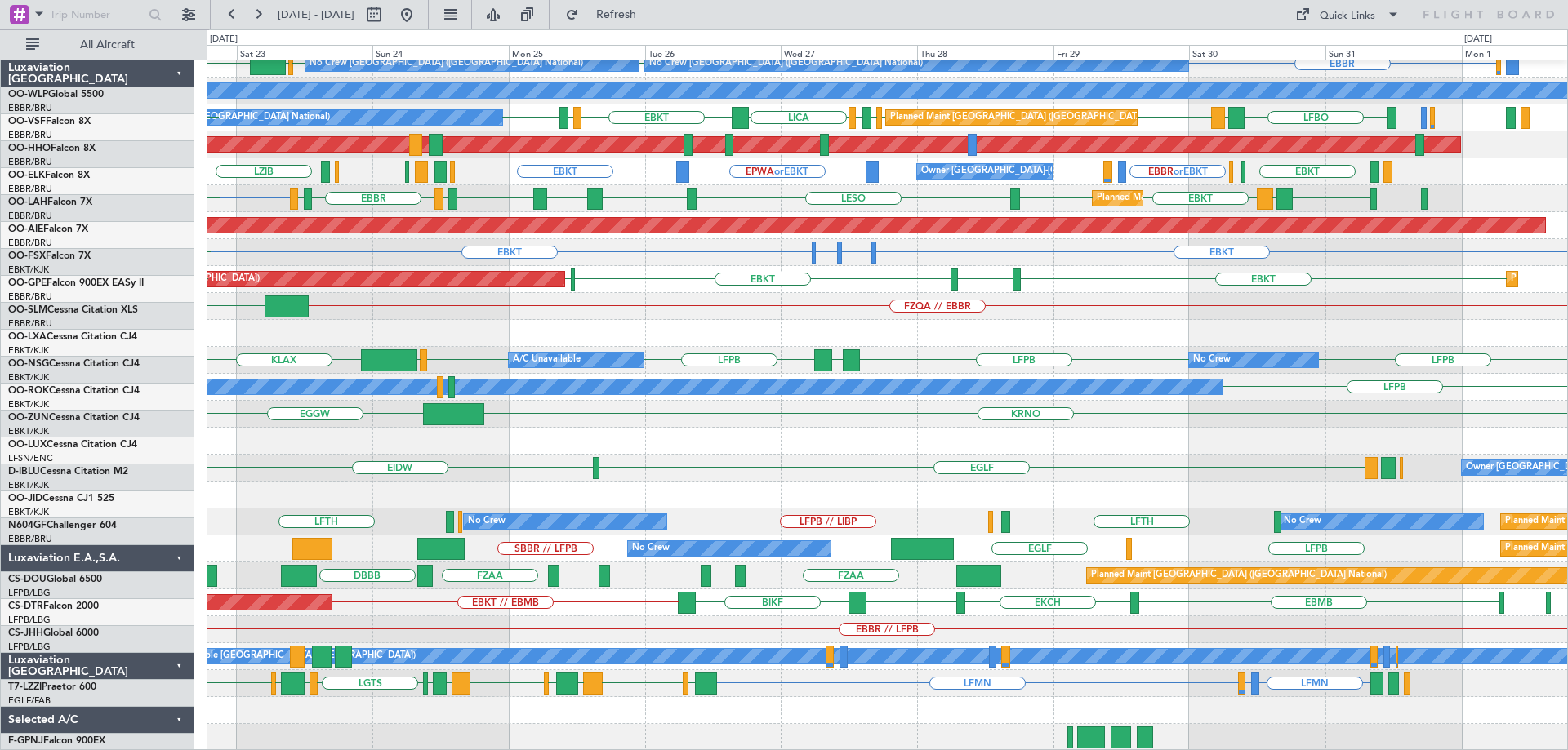
click at [560, 254] on div "EBBR or EBKT LIRZ or EBKT EBBR or EBKT EBKT EGLF FCOD Planned Maint Kortrijk-We…" at bounding box center [886, 293] width 1361 height 916
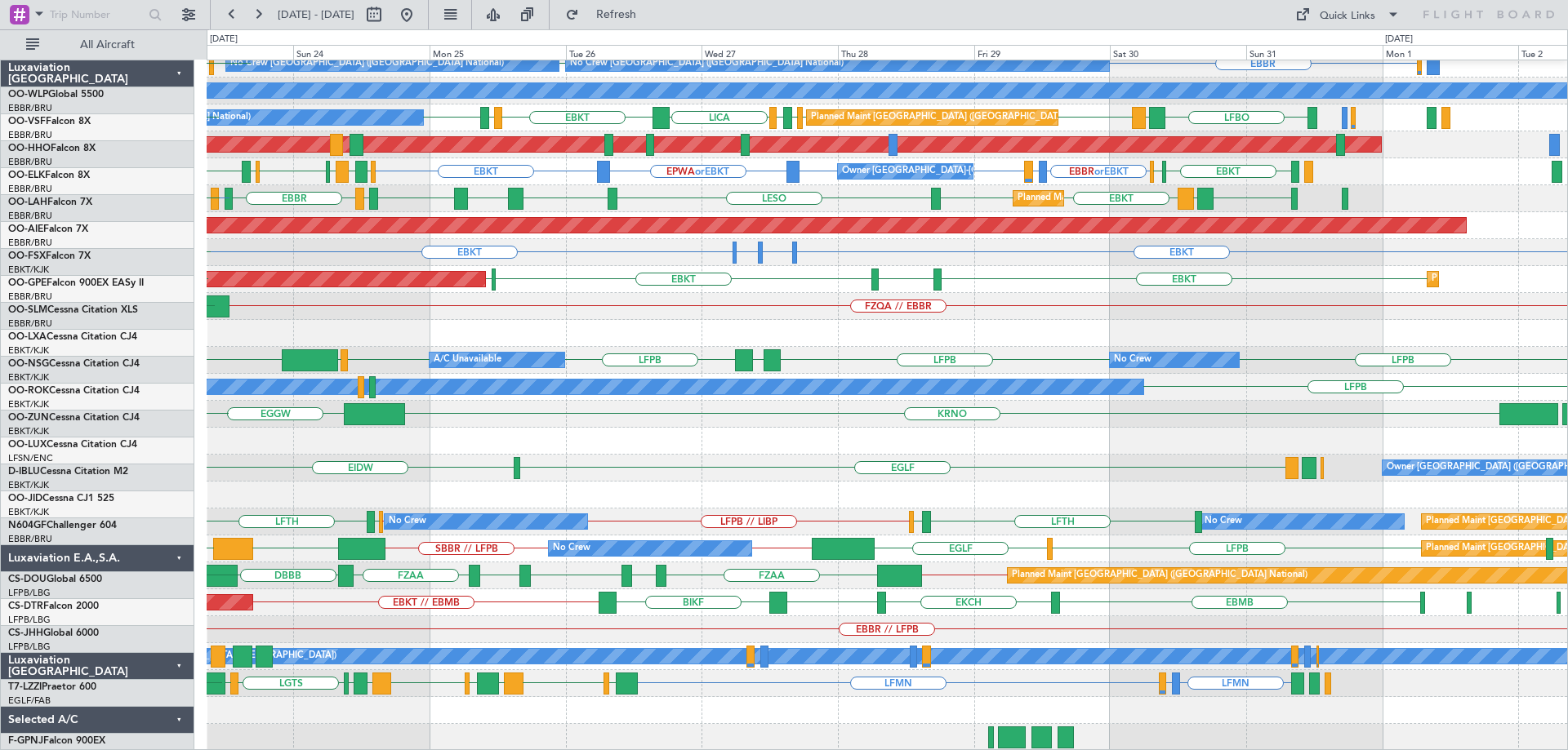
scroll to position [225, 0]
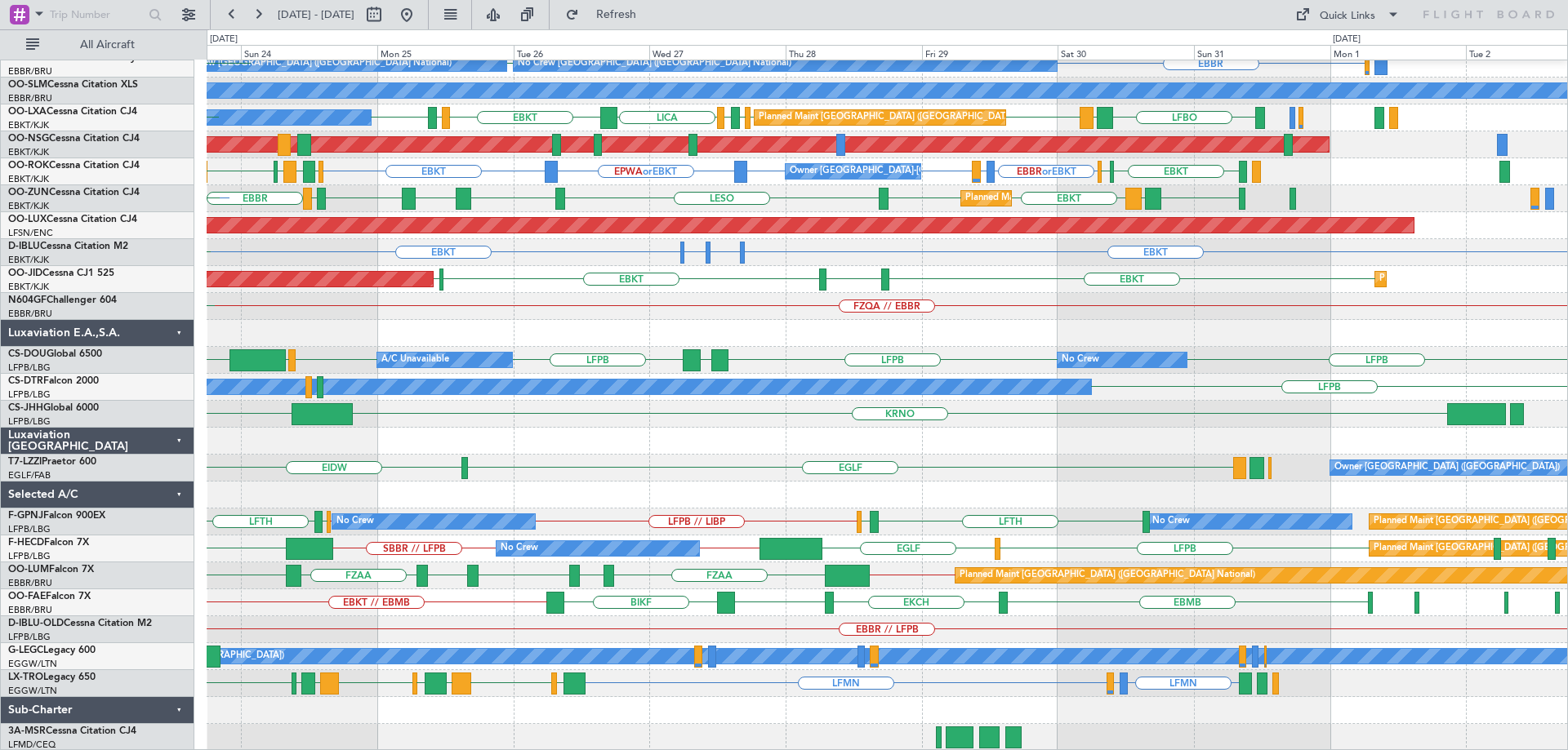
click at [697, 412] on div "EBBR or EBKT LIRZ or EBKT EBBR or EBKT EBKT EGLF FCOD EBBR EBBR Planned Maint B…" at bounding box center [886, 293] width 1361 height 916
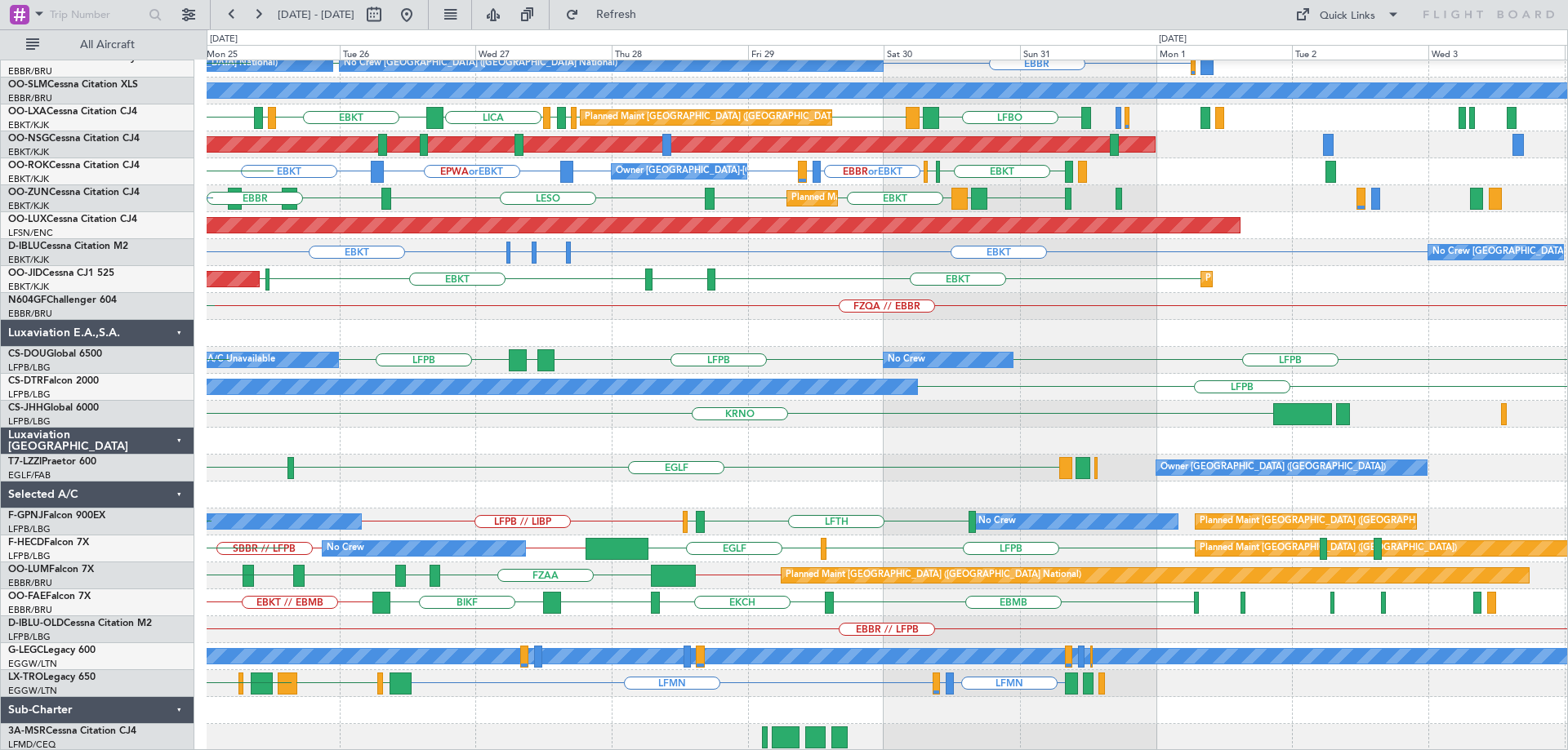
click at [562, 394] on div "EBBR or EBKT LIRZ or EBKT EBBR or EBKT EBKT EBBR EBBR Planned Maint Brussels (B…" at bounding box center [886, 293] width 1361 height 916
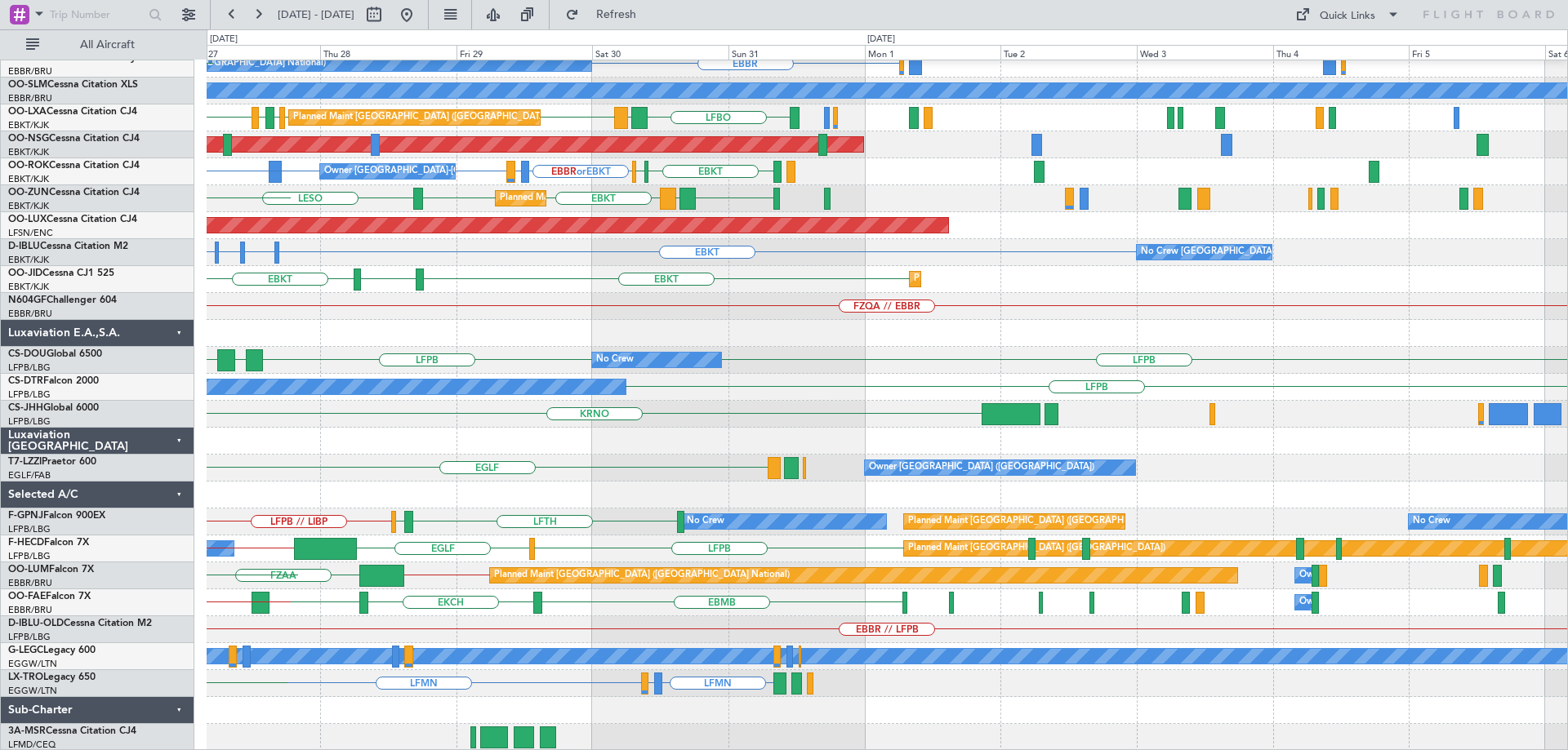
click at [554, 389] on div "EBBR or EBKT LIRZ or EBKT EBBR or EBKT EBKT Planned Maint Kortrijk-Wevelgem EBB…" at bounding box center [886, 293] width 1361 height 916
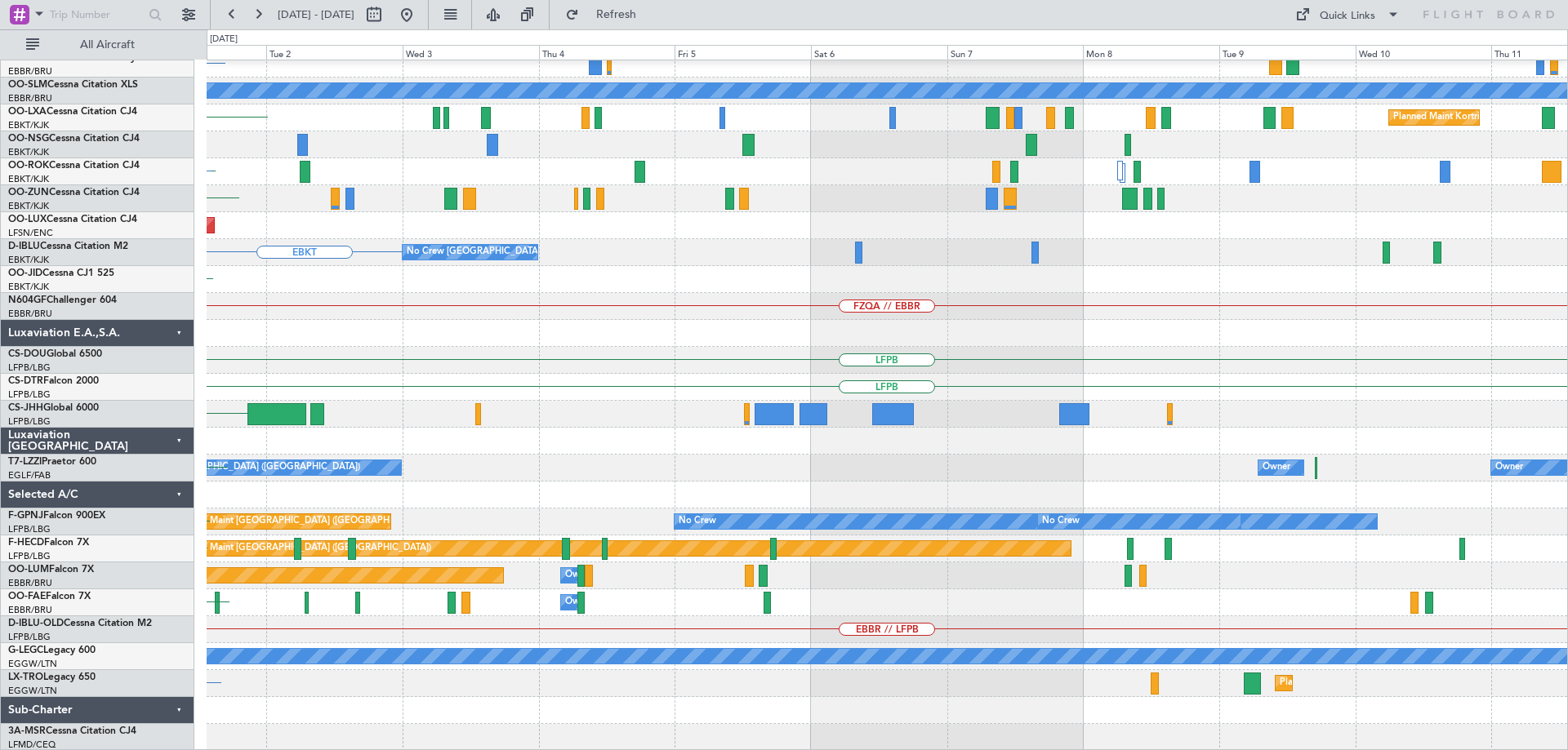
click at [234, 255] on div "Planned Maint Kortrijk-Wevelgem EBBR or EBKT EBBR A/C Unavailable Monchengladba…" at bounding box center [886, 293] width 1361 height 916
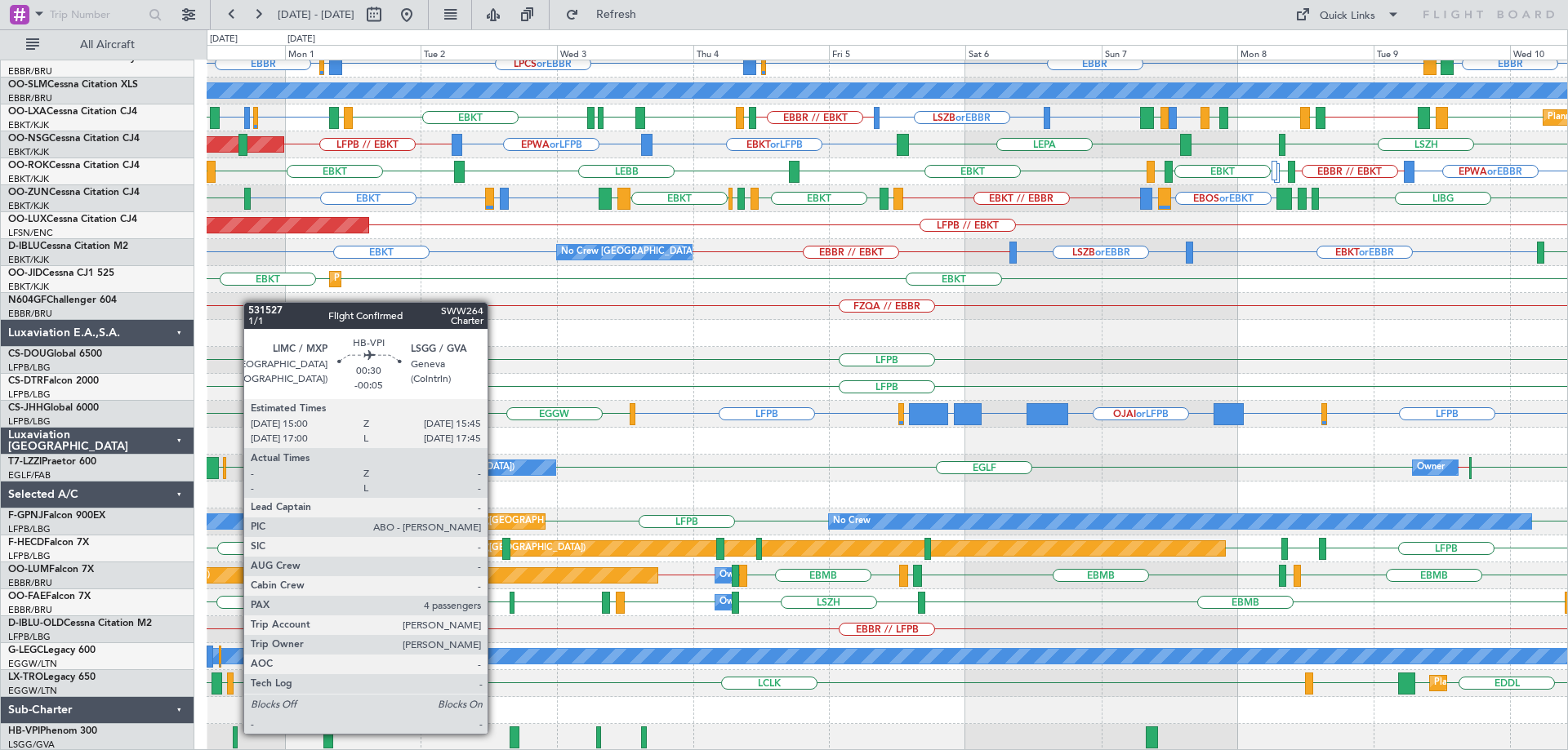
click at [235, 733] on div at bounding box center [235, 738] width 5 height 22
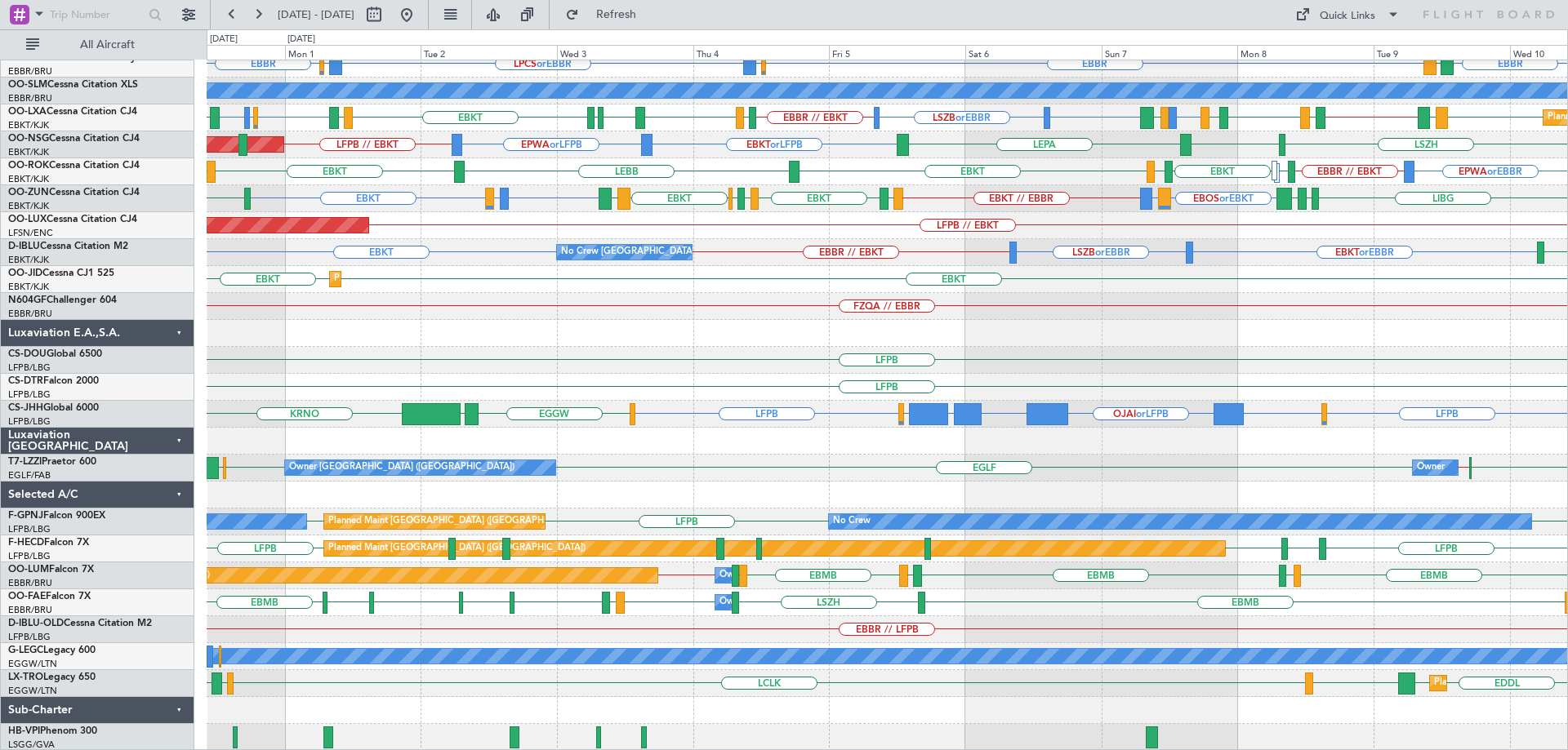
click at [740, 340] on div at bounding box center [886, 333] width 1361 height 27
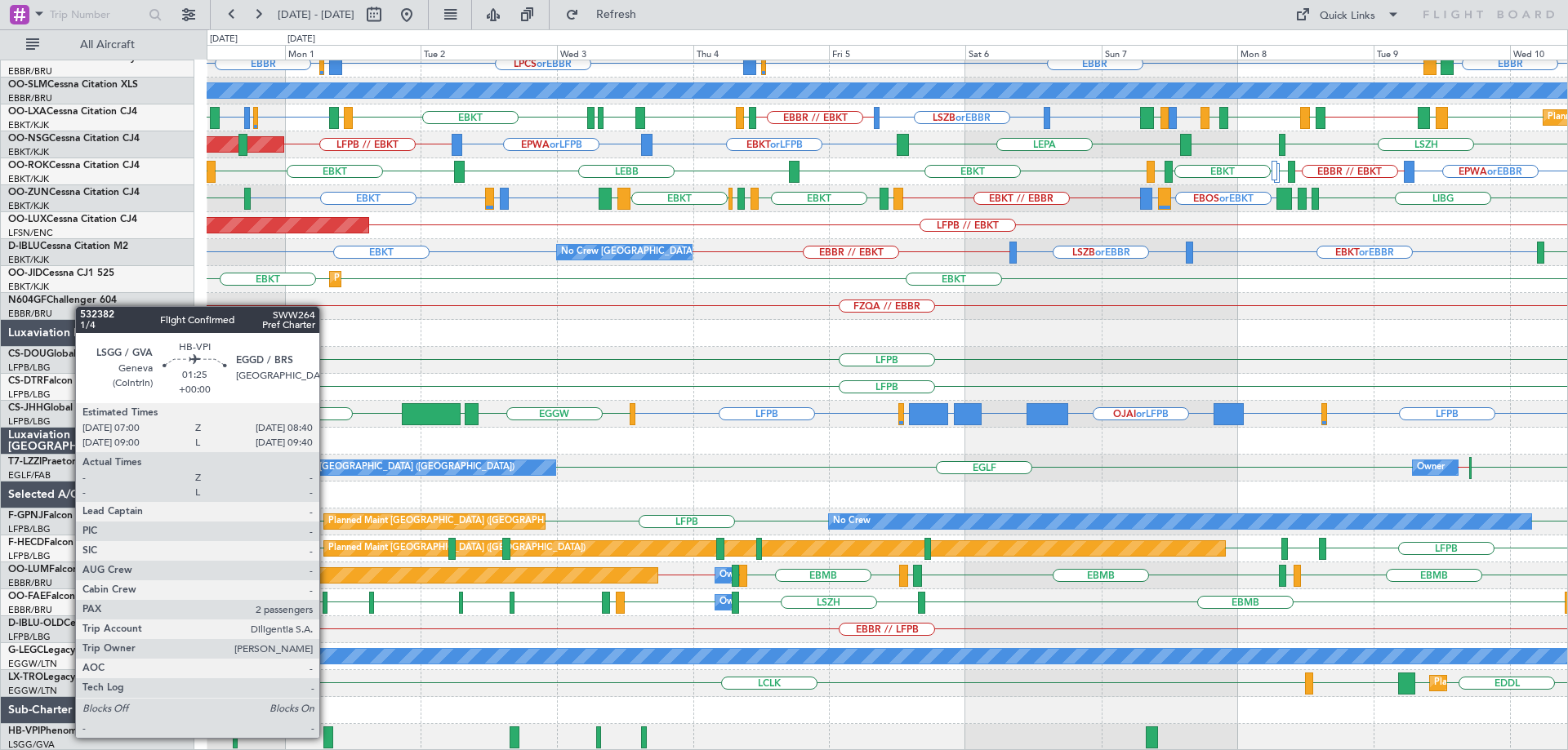
click at [327, 737] on div at bounding box center [328, 738] width 10 height 22
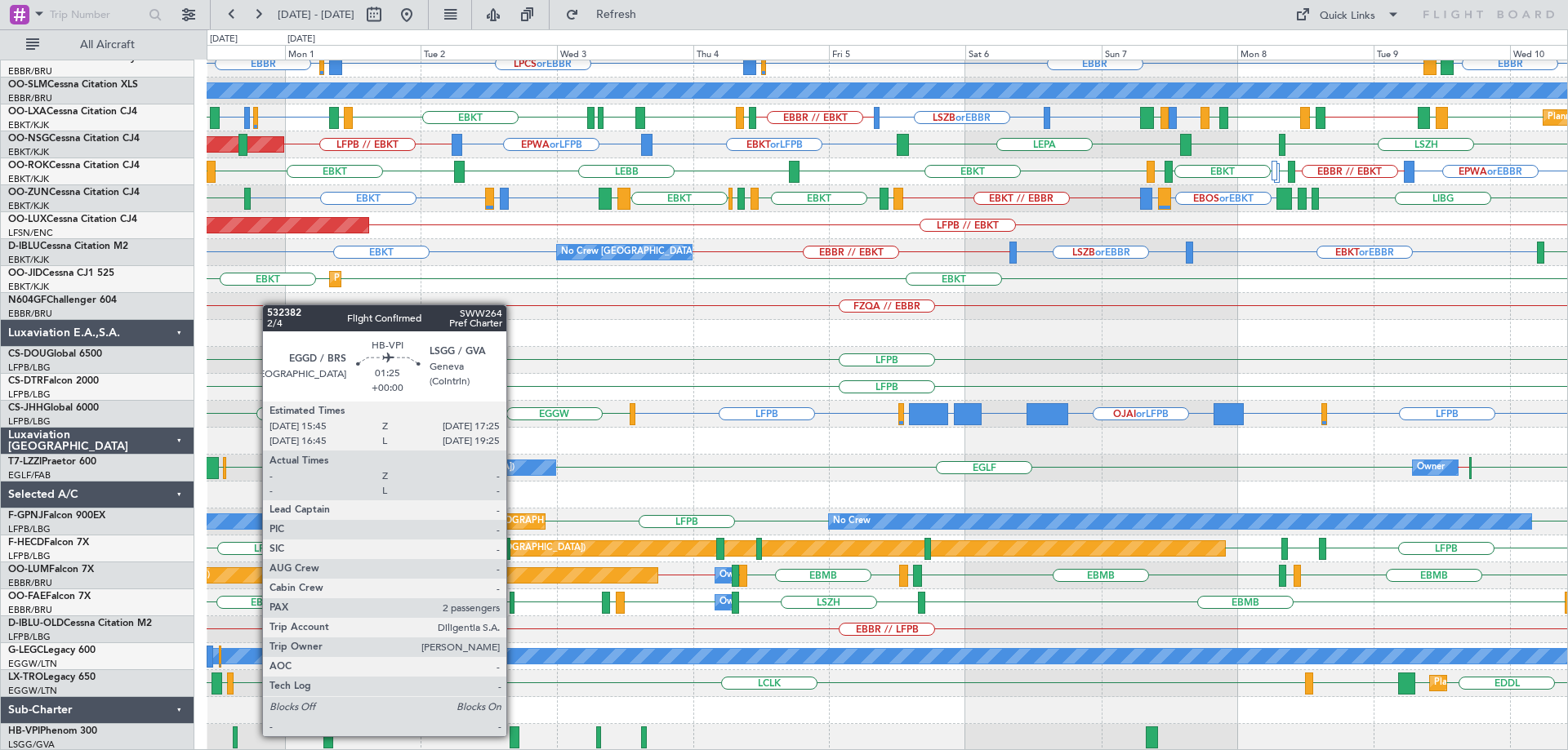
click at [513, 735] on div at bounding box center [514, 738] width 10 height 22
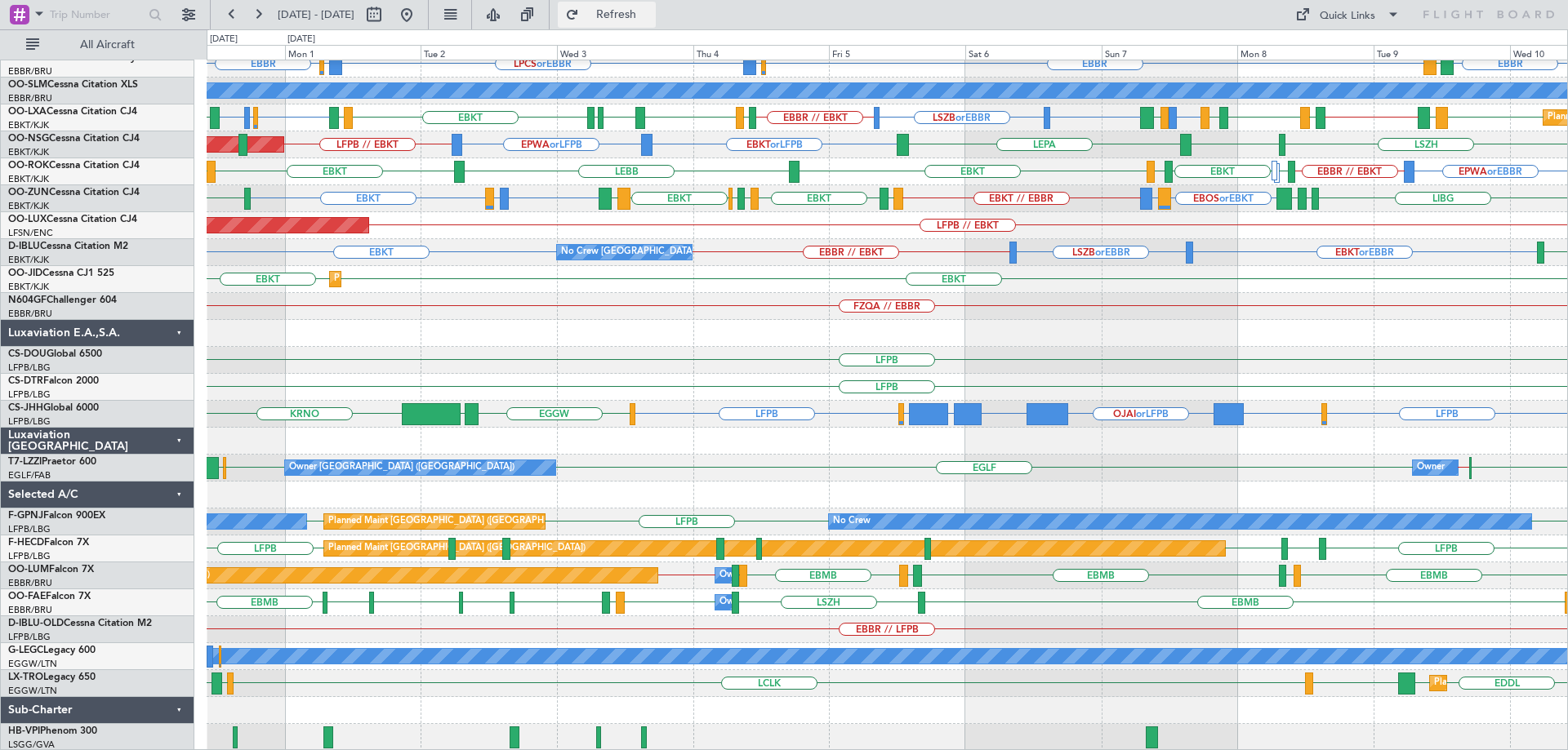
click at [651, 14] on span "Refresh" at bounding box center [616, 15] width 68 height 12
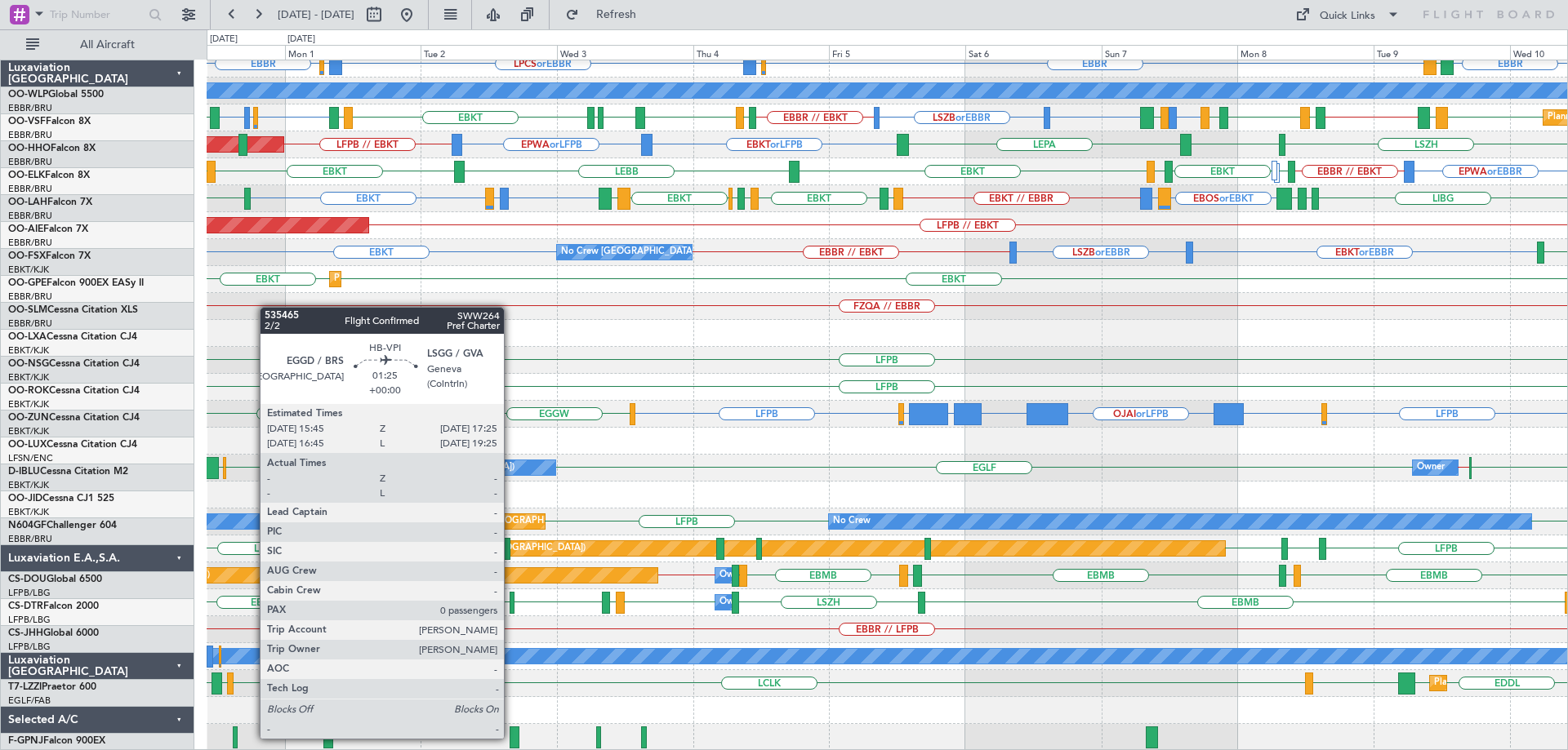
scroll to position [225, 0]
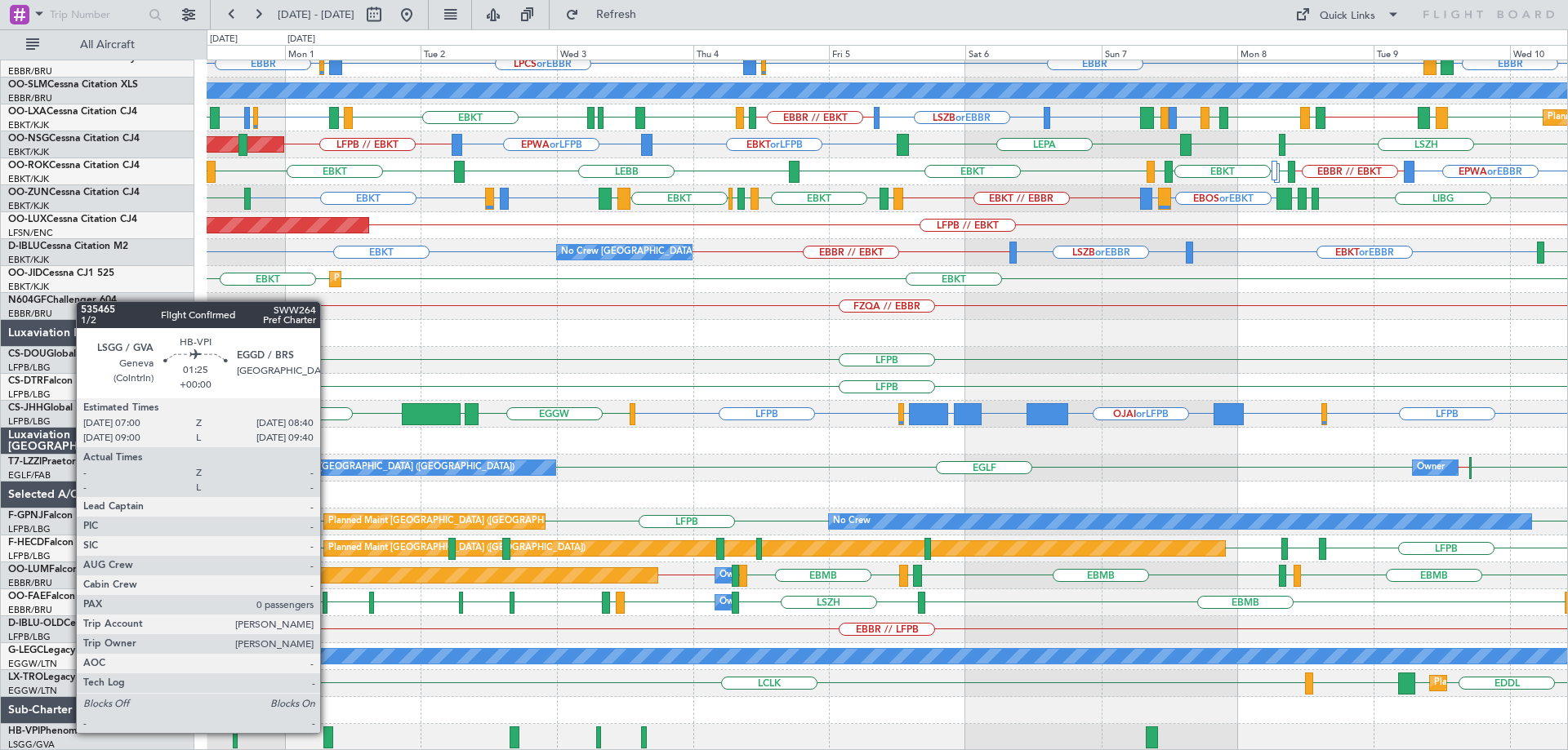
click at [328, 733] on div at bounding box center [328, 738] width 10 height 22
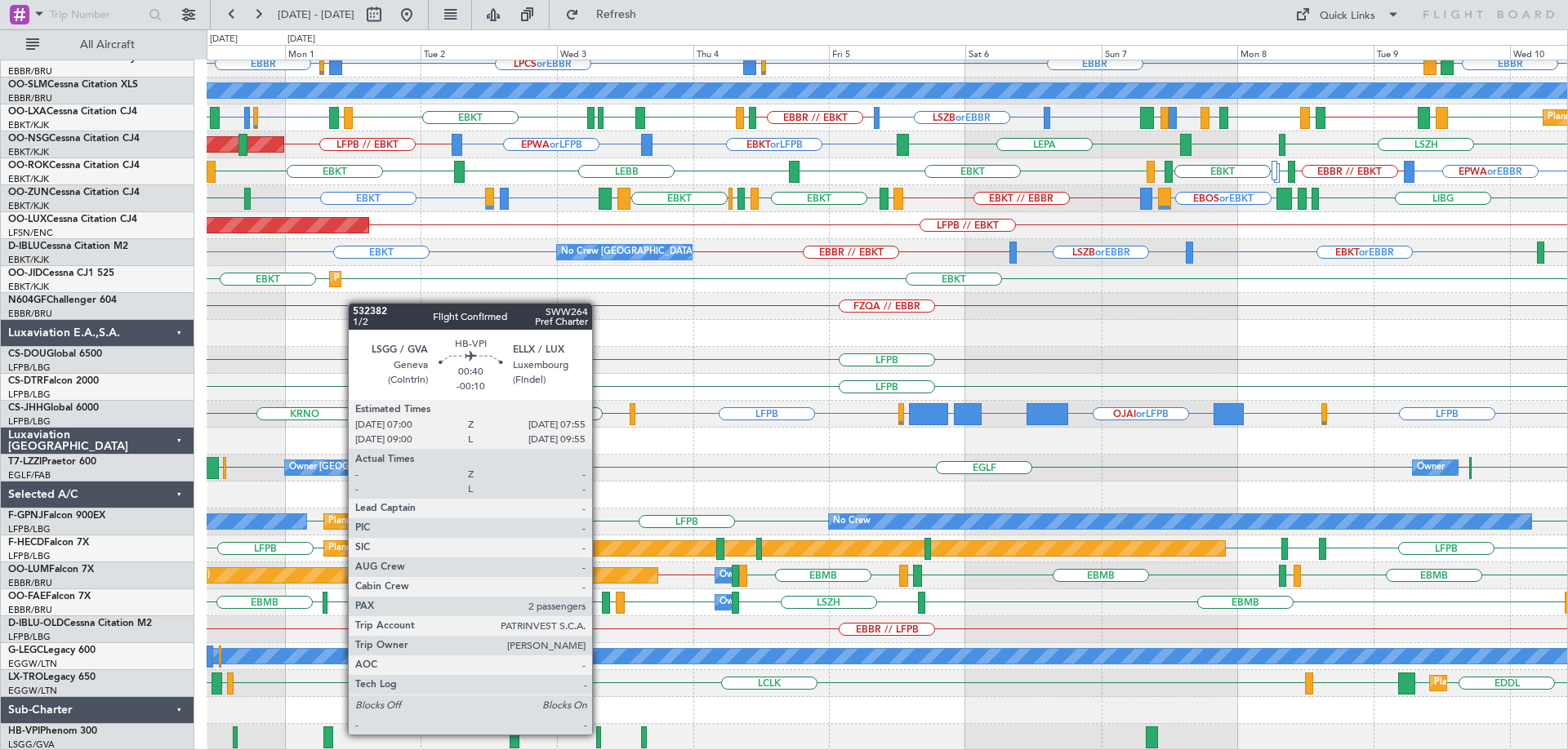
click at [599, 733] on div at bounding box center [598, 738] width 6 height 22
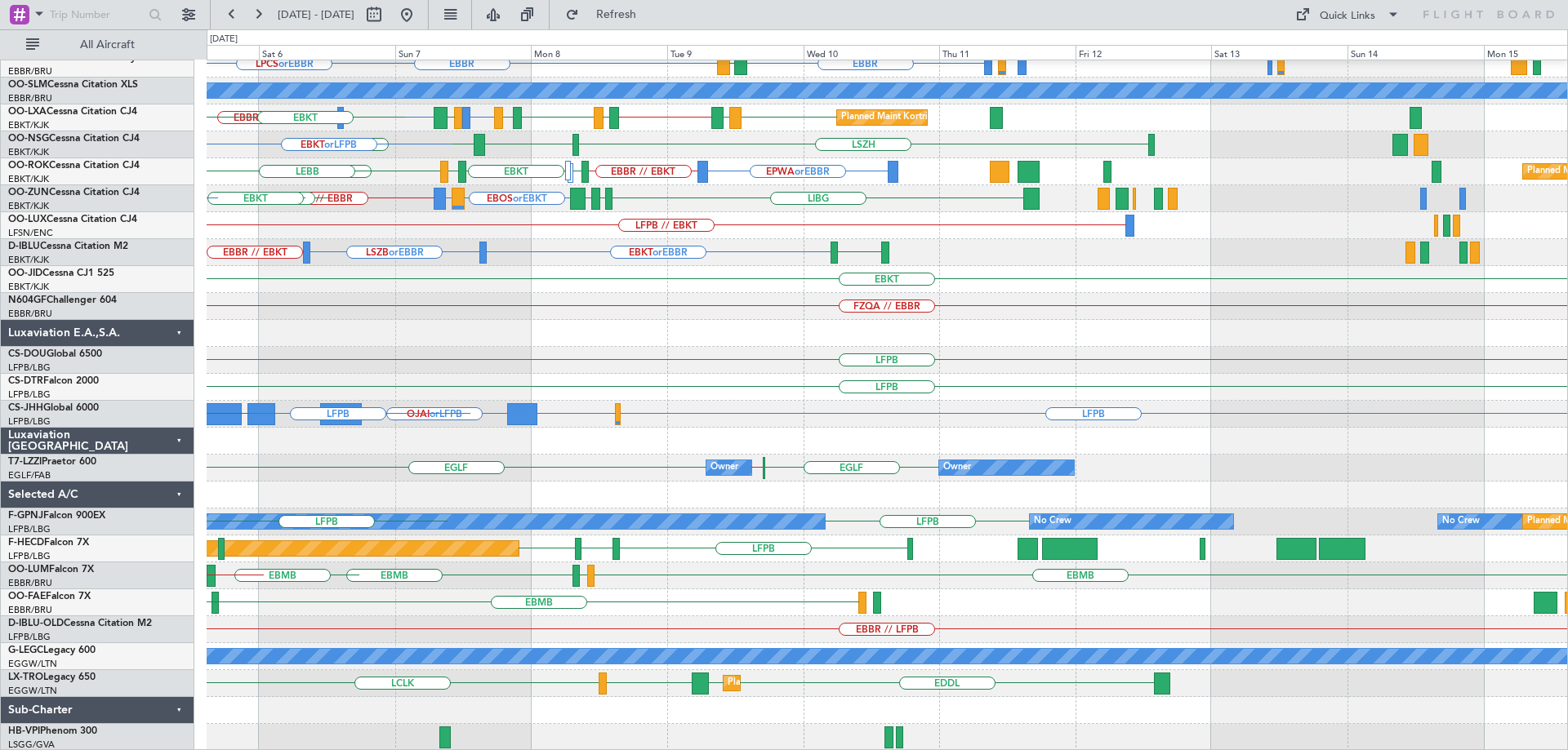
click at [309, 224] on div "EBMB or EBKT Planned Maint [GEOGRAPHIC_DATA]-[GEOGRAPHIC_DATA] LSZH or EBKT EBK…" at bounding box center [886, 293] width 1361 height 916
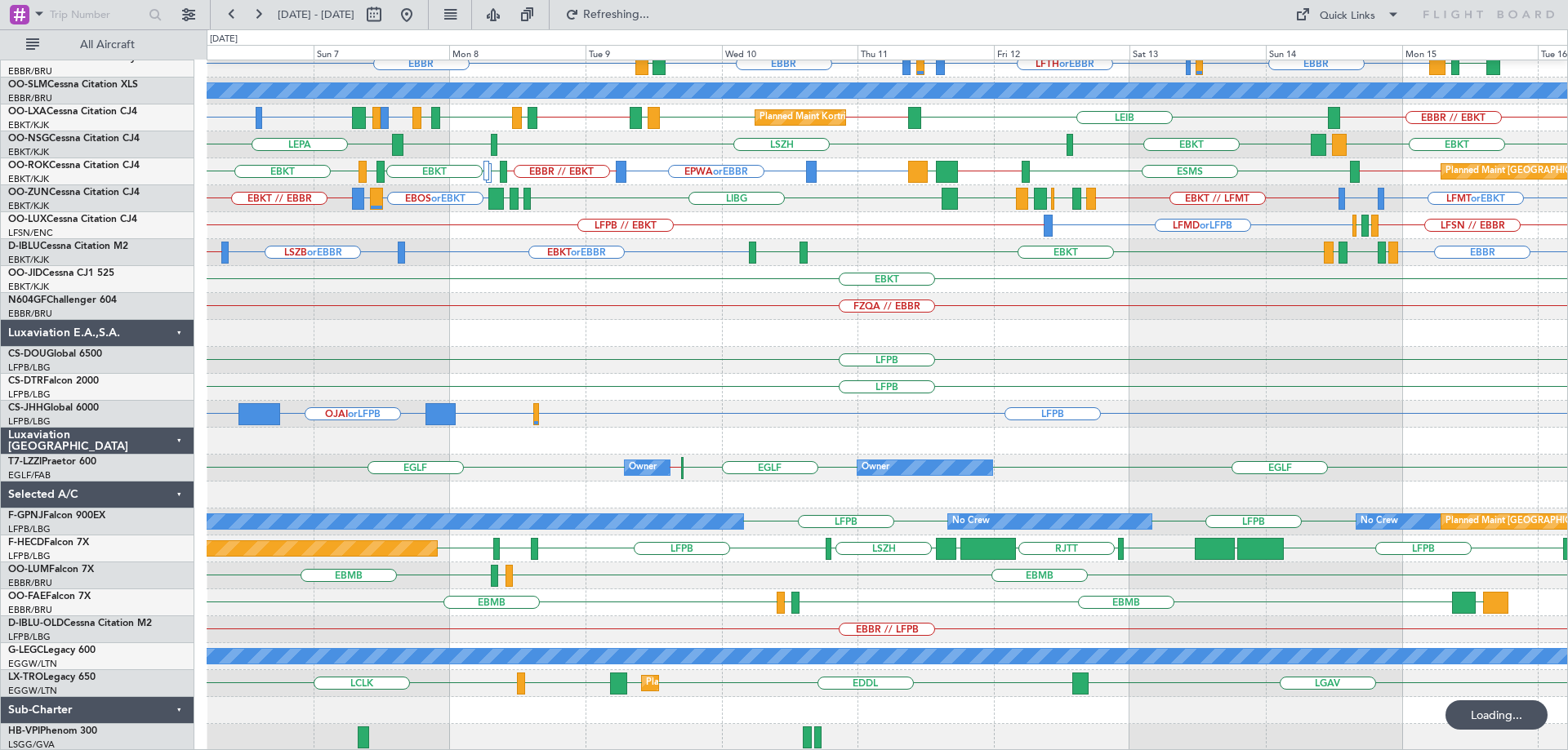
click at [563, 272] on div "Planned Maint Kortrijk-[GEOGRAPHIC_DATA] EBMB or EBKT EBKT LFTH or EBBR [GEOGRA…" at bounding box center [886, 293] width 1361 height 916
click at [420, 6] on button at bounding box center [407, 15] width 26 height 26
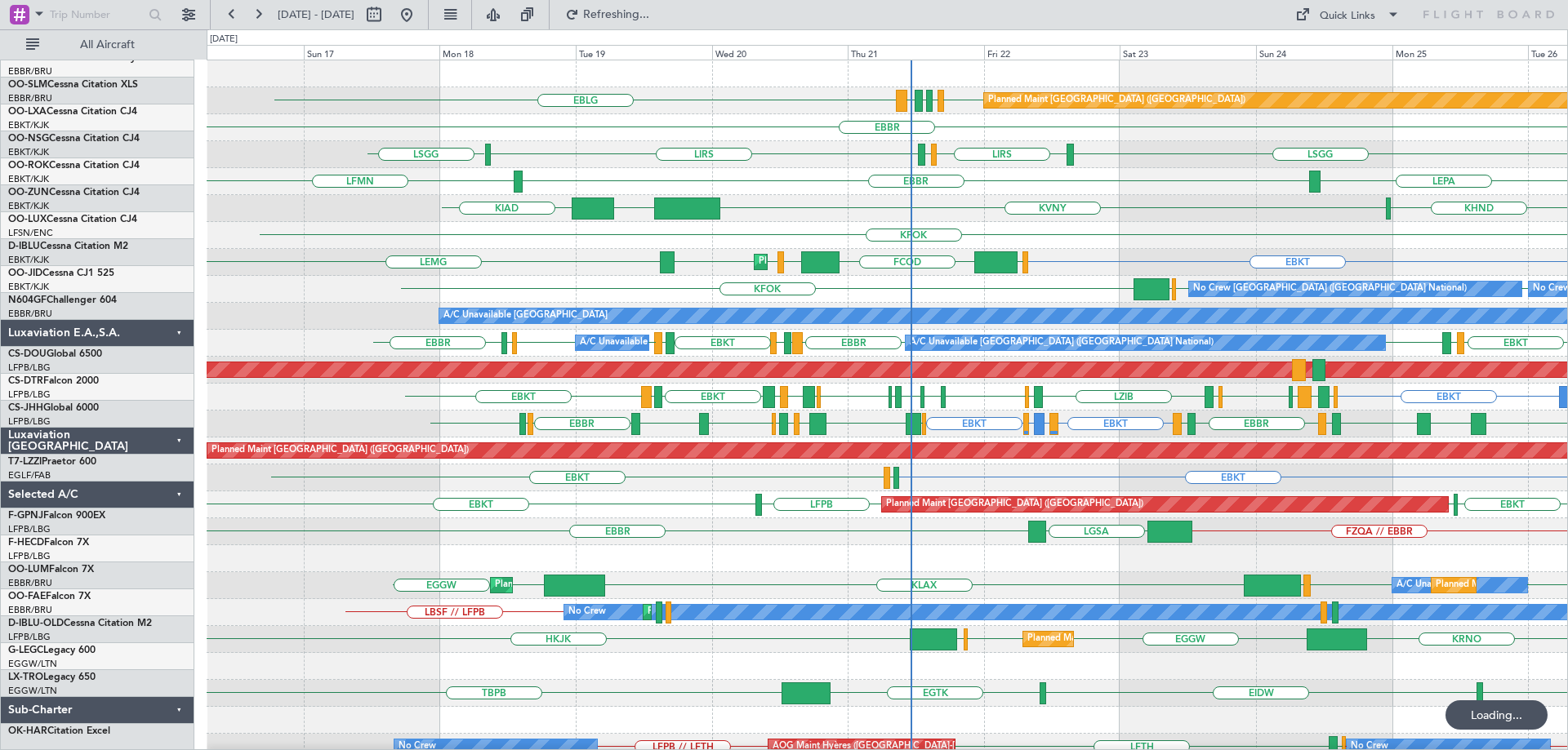
scroll to position [0, 0]
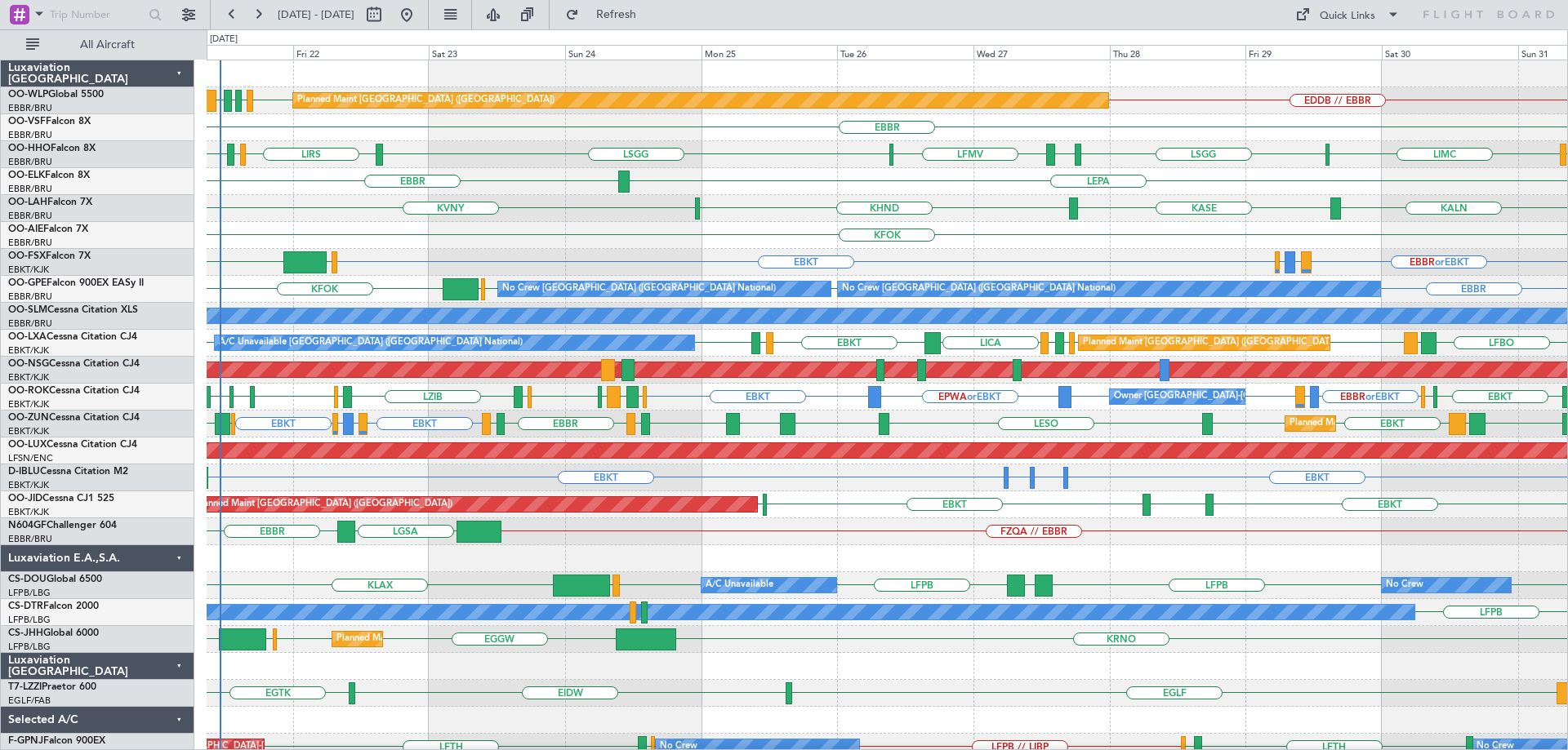
click at [626, 227] on div "KFOK Planned Maint [GEOGRAPHIC_DATA] ([GEOGRAPHIC_DATA])" at bounding box center [886, 235] width 1361 height 27
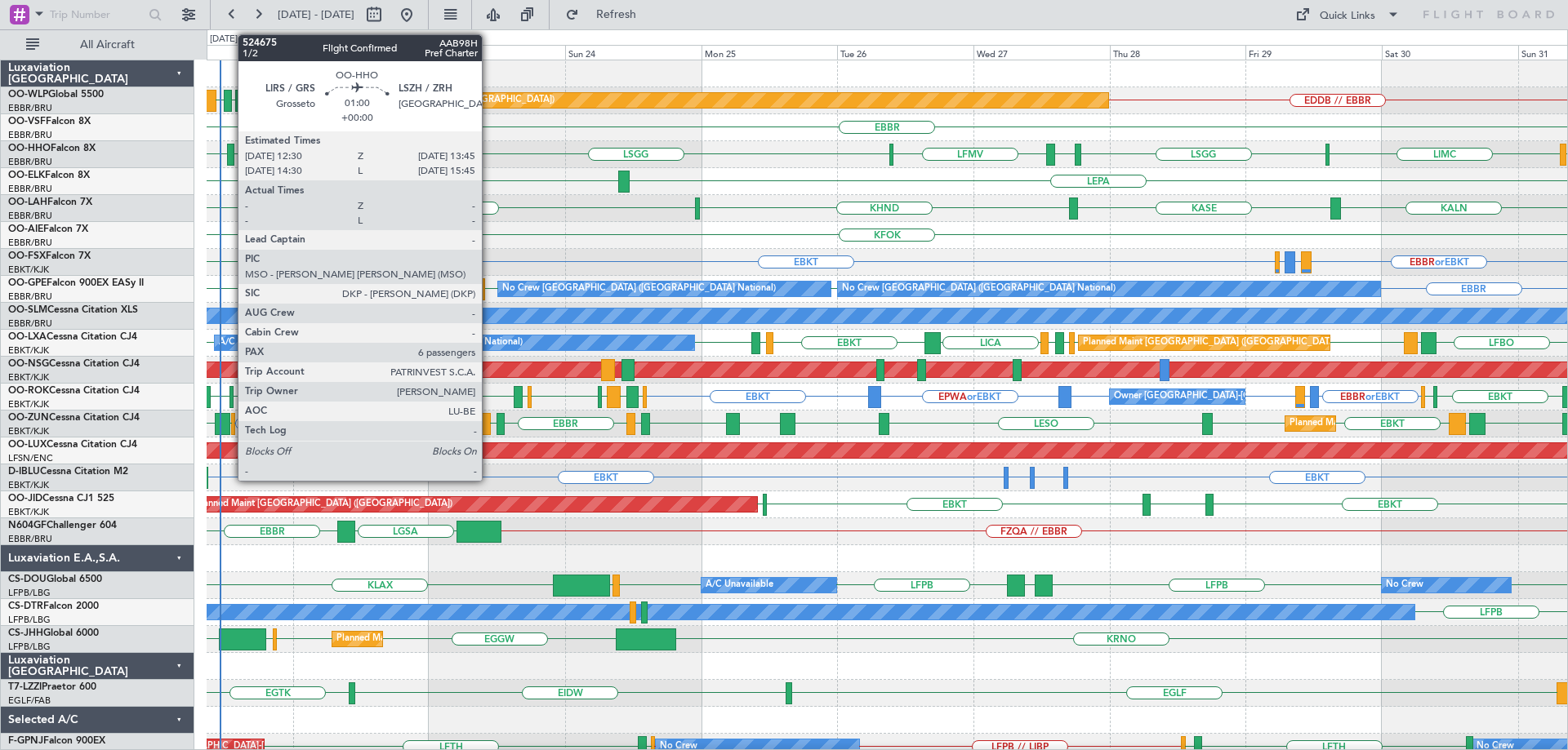
click at [229, 151] on div at bounding box center [230, 154] width 7 height 22
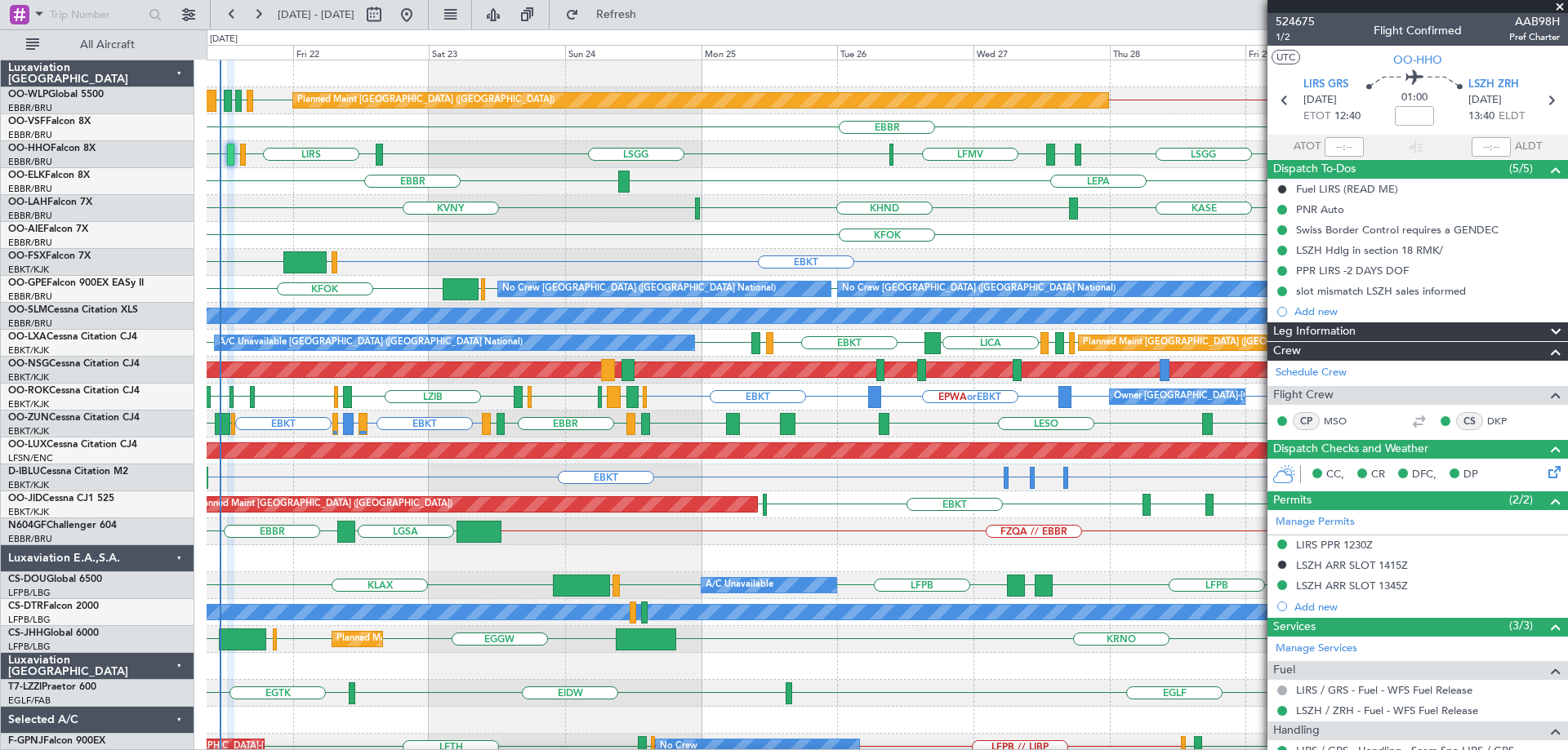
click at [417, 248] on div "KFOK Planned Maint [GEOGRAPHIC_DATA] ([GEOGRAPHIC_DATA])" at bounding box center [886, 235] width 1361 height 27
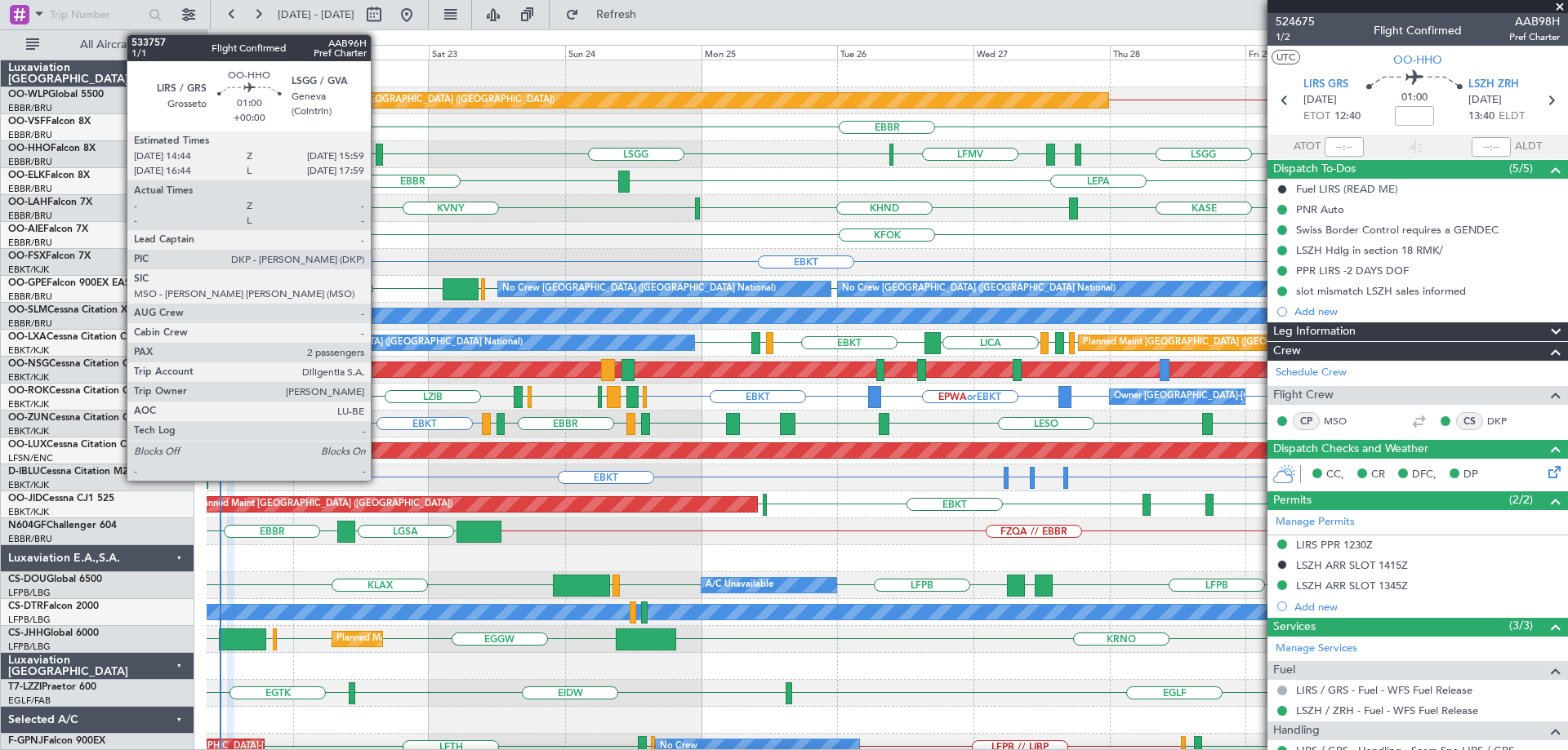
click at [378, 153] on div at bounding box center [379, 154] width 7 height 22
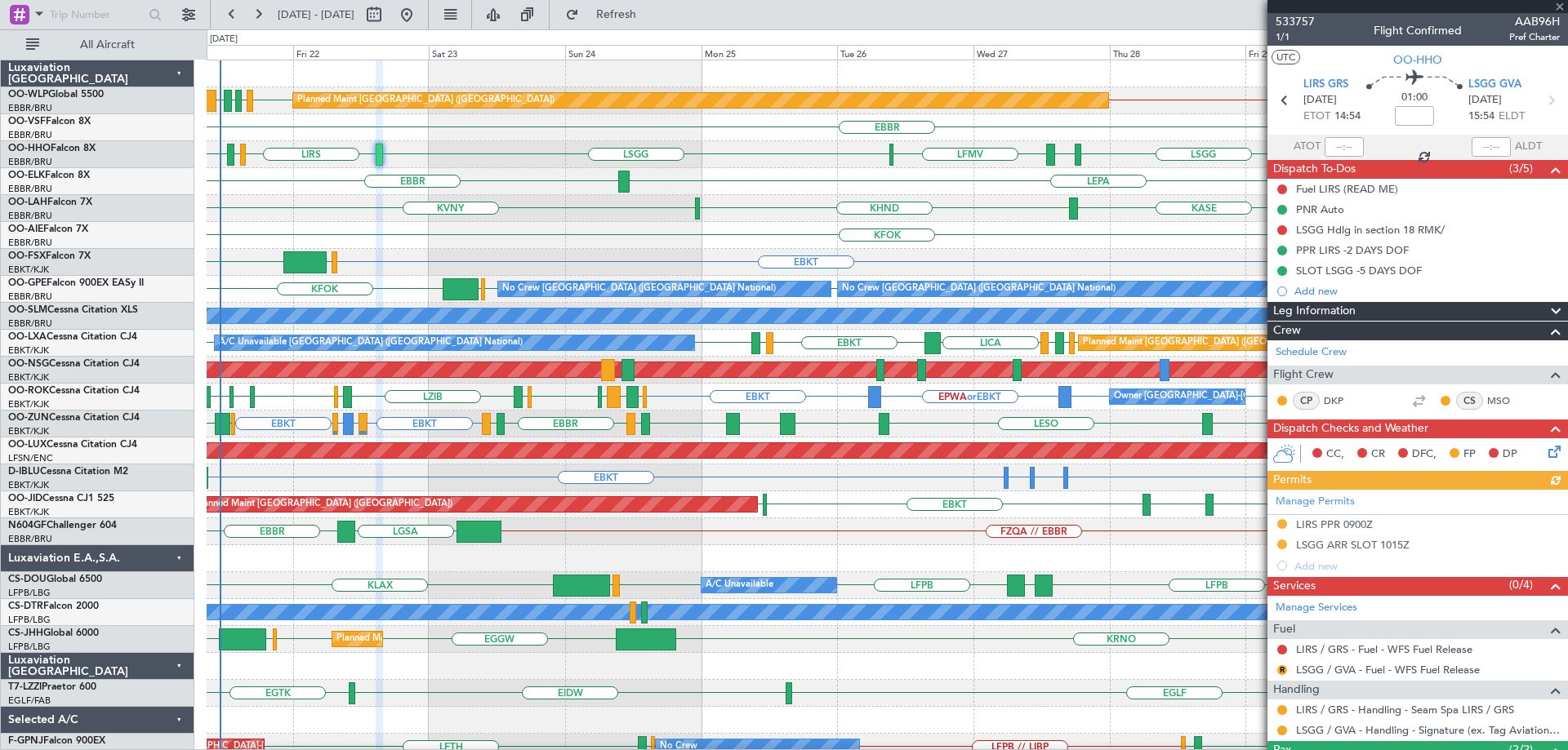
click at [961, 218] on div "KALN [GEOGRAPHIC_DATA] KVNY KHND Planned [GEOGRAPHIC_DATA][PERSON_NAME]-[GEOGRA…" at bounding box center [886, 208] width 1361 height 27
click at [785, 226] on div "KFOK Planned Maint [GEOGRAPHIC_DATA] ([GEOGRAPHIC_DATA])" at bounding box center [886, 235] width 1361 height 27
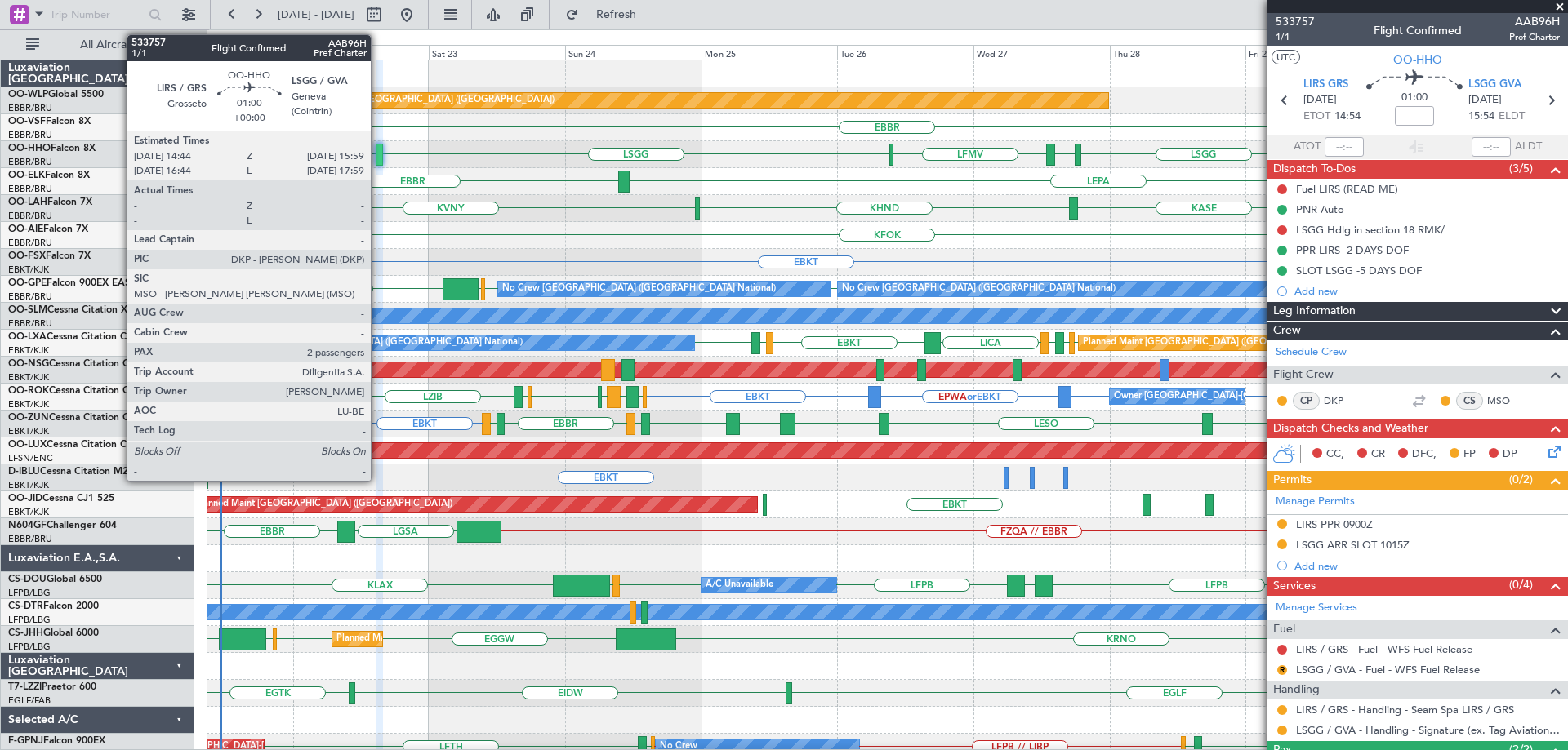
click at [378, 150] on div at bounding box center [379, 154] width 7 height 22
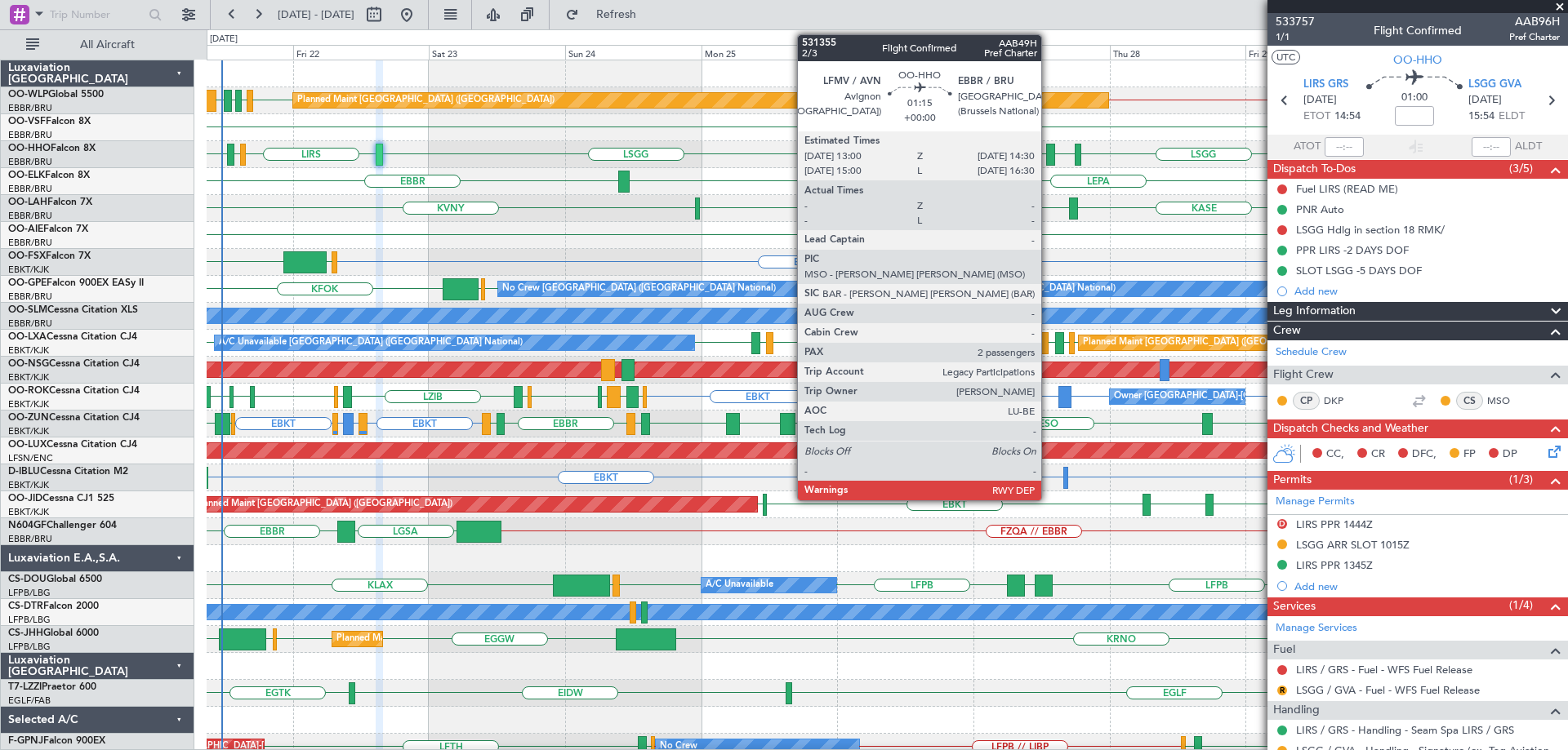
click at [1049, 151] on div at bounding box center [1051, 154] width 9 height 22
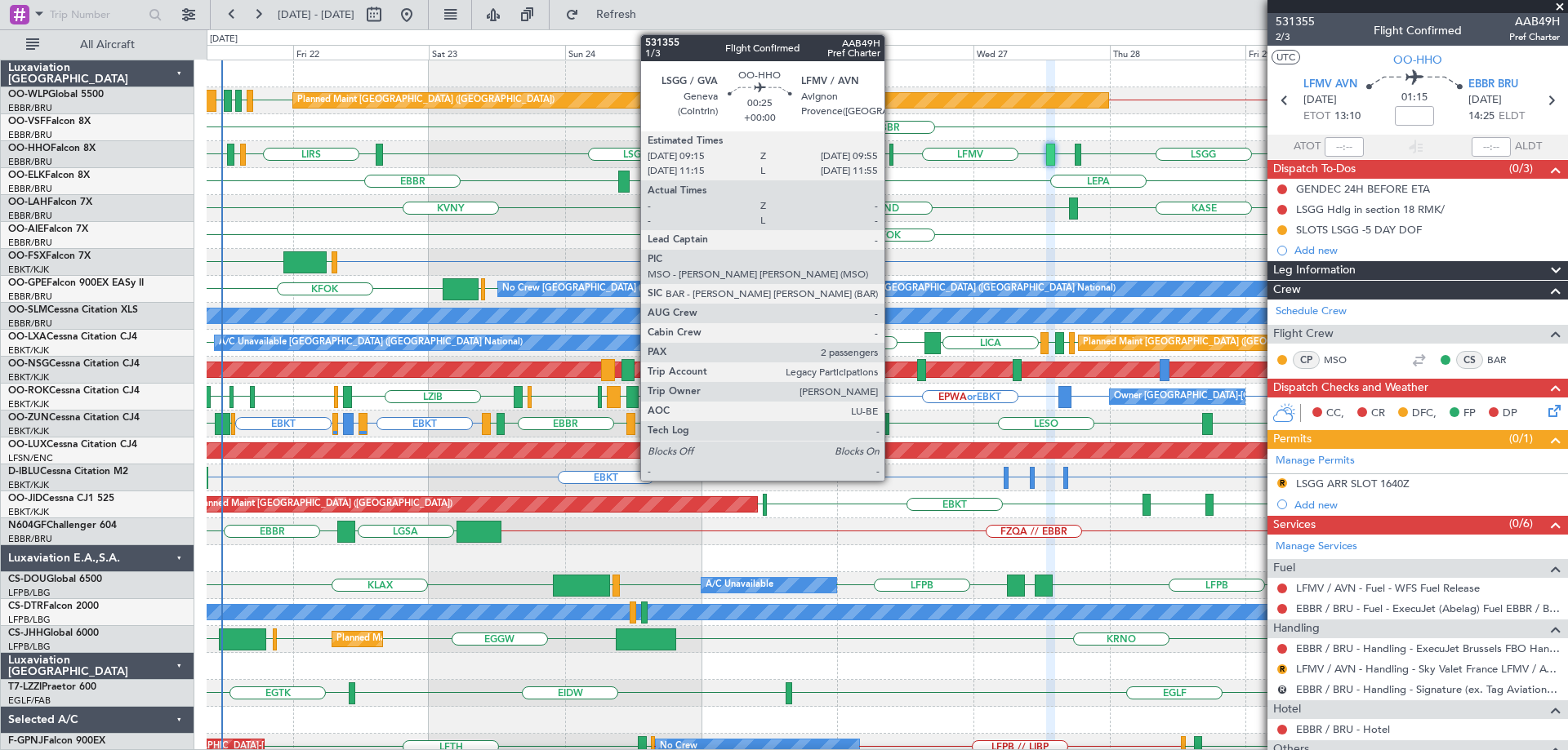
click at [891, 152] on div at bounding box center [891, 154] width 4 height 22
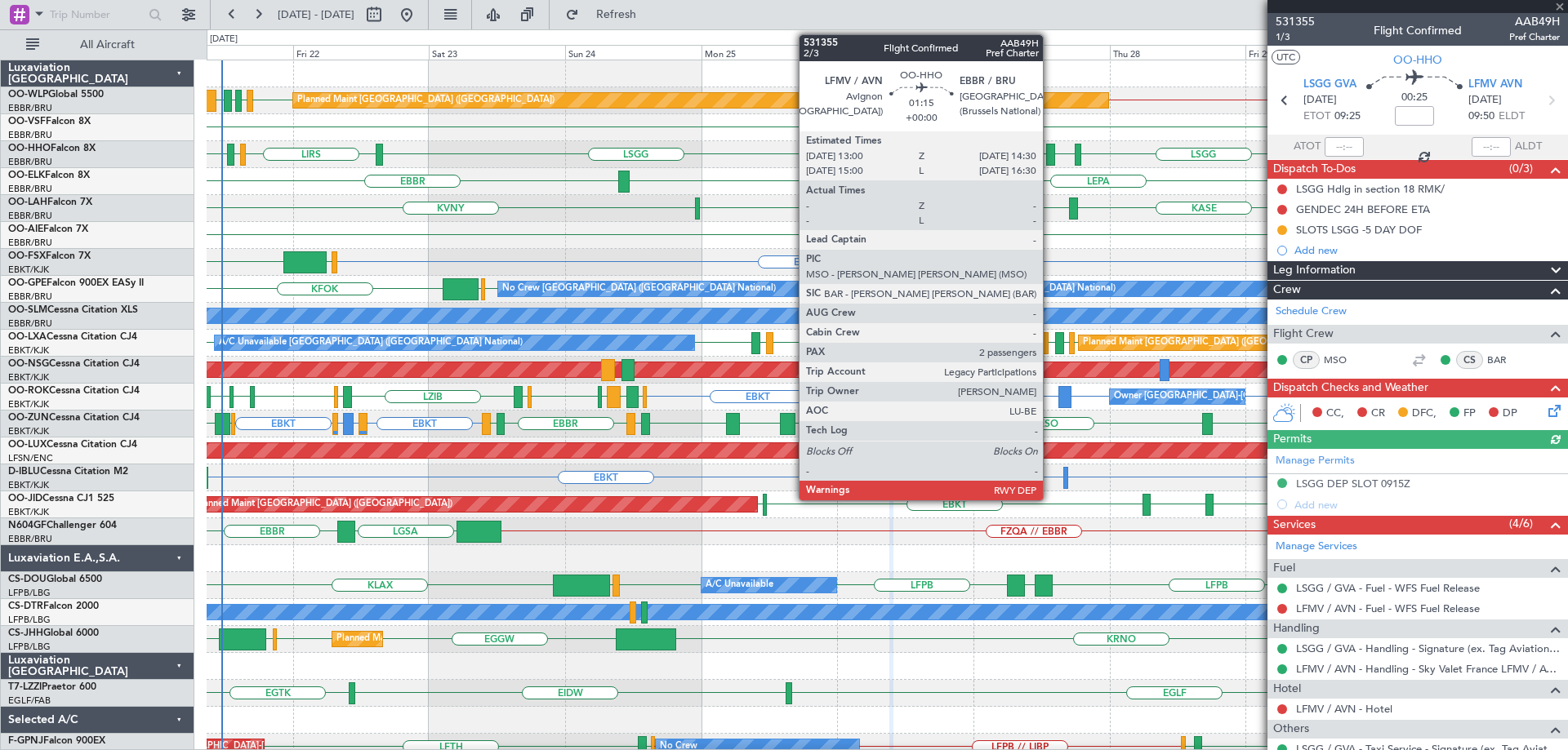
click at [1051, 150] on div at bounding box center [1051, 154] width 9 height 22
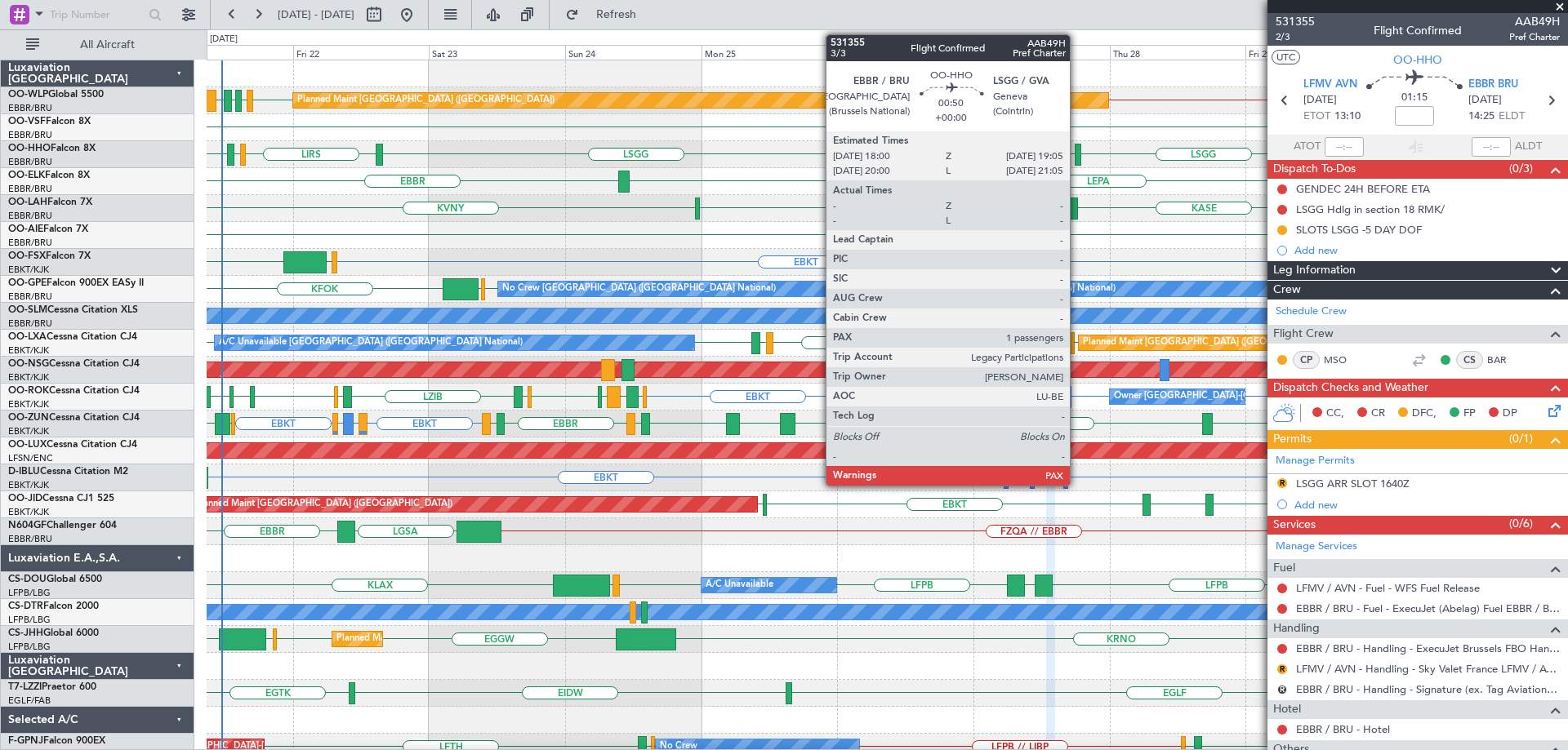
click at [1077, 146] on div at bounding box center [1078, 154] width 7 height 22
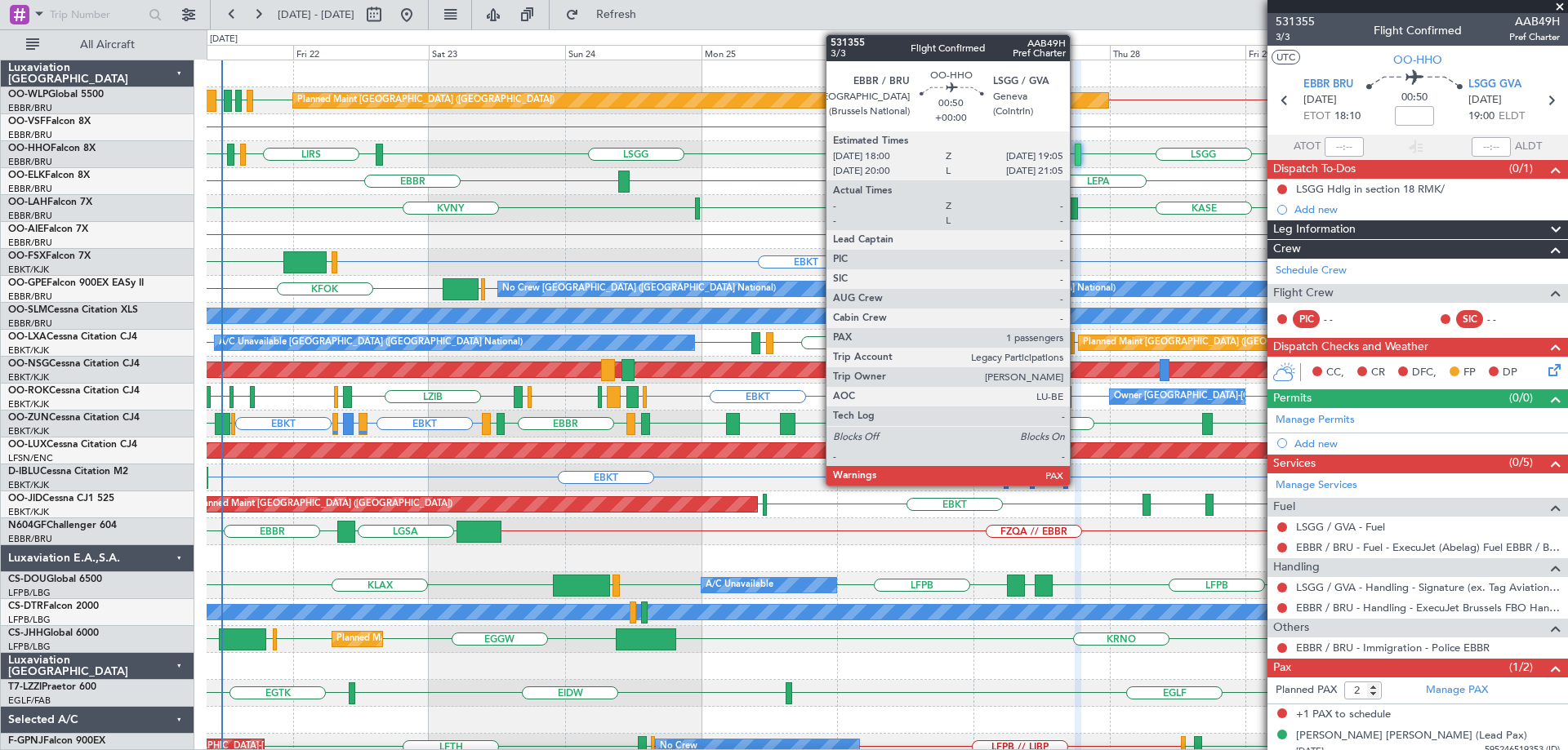
click at [1077, 152] on div at bounding box center [1078, 154] width 7 height 22
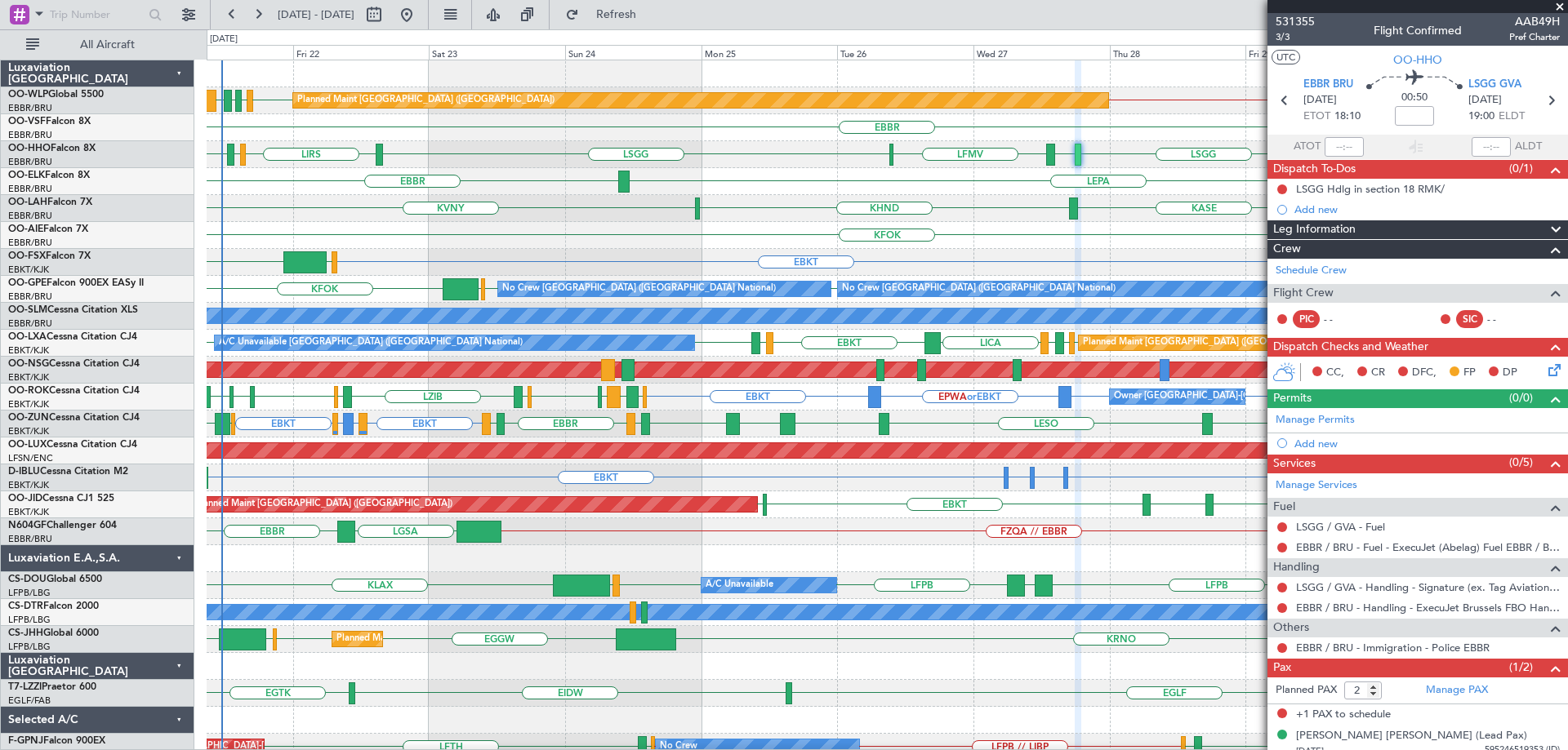
click at [769, 202] on div "KALN [GEOGRAPHIC_DATA] KHND KVNY Planned [GEOGRAPHIC_DATA][PERSON_NAME]-[GEOGRA…" at bounding box center [886, 208] width 1361 height 27
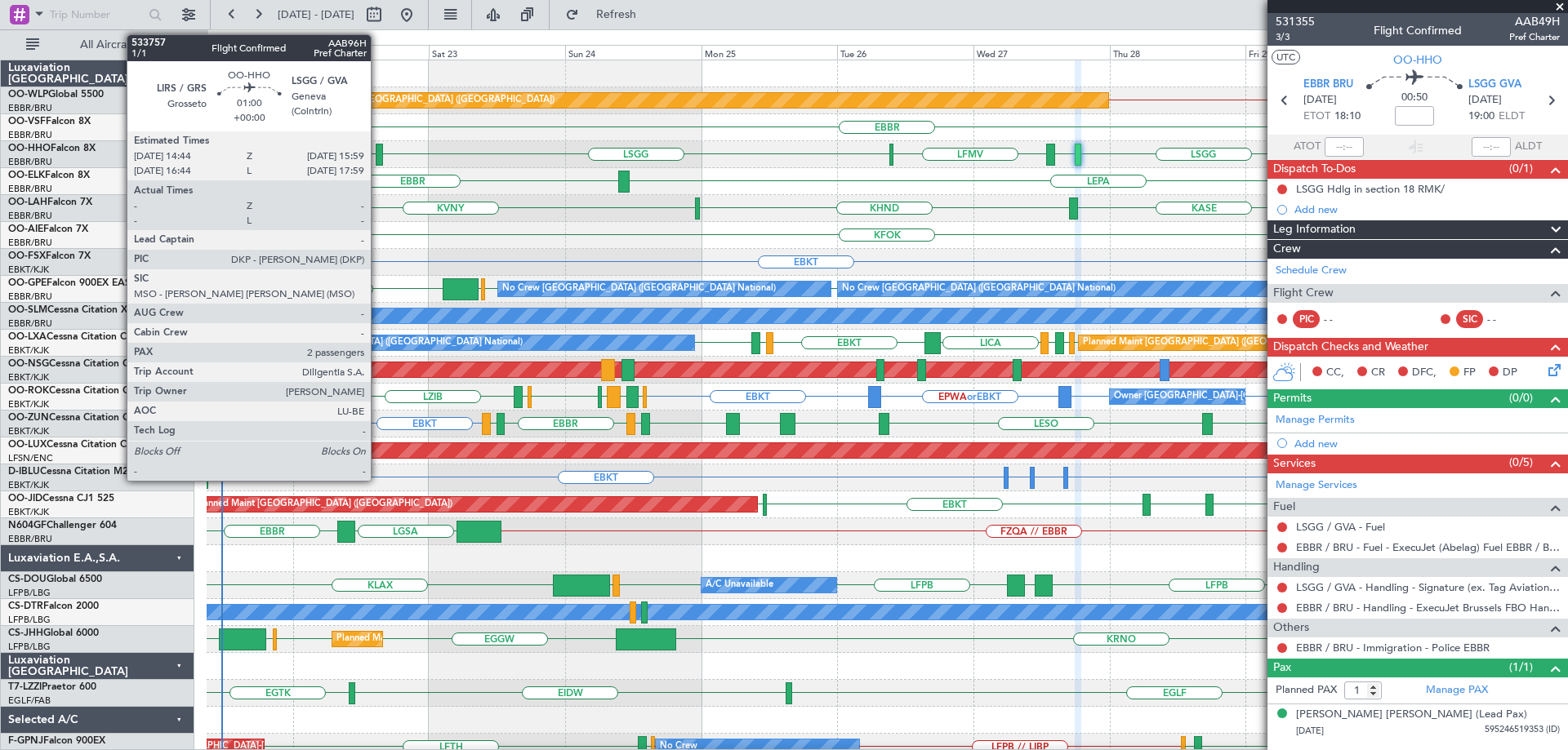
click at [378, 151] on div at bounding box center [379, 154] width 7 height 22
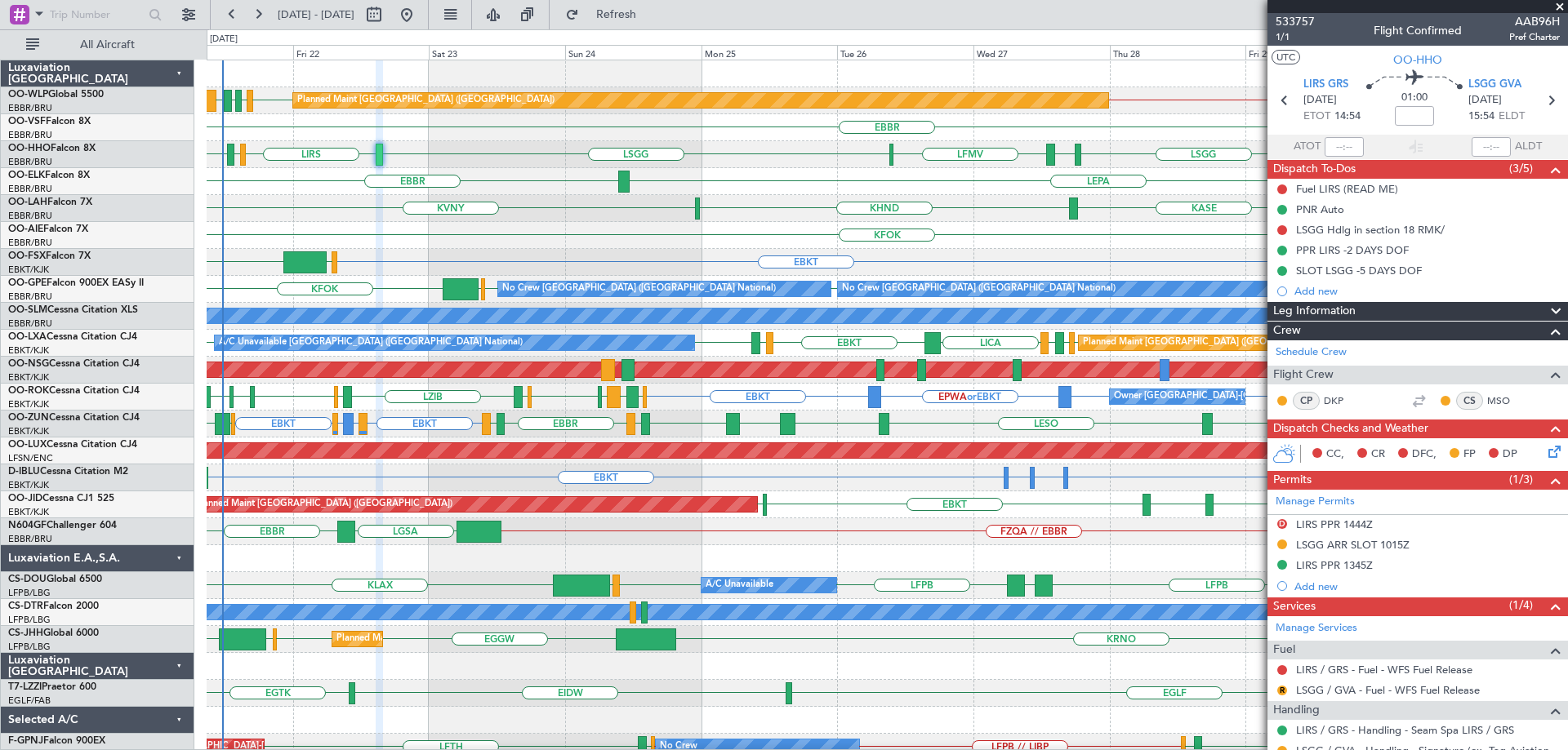
click at [1561, 8] on span at bounding box center [1560, 7] width 17 height 15
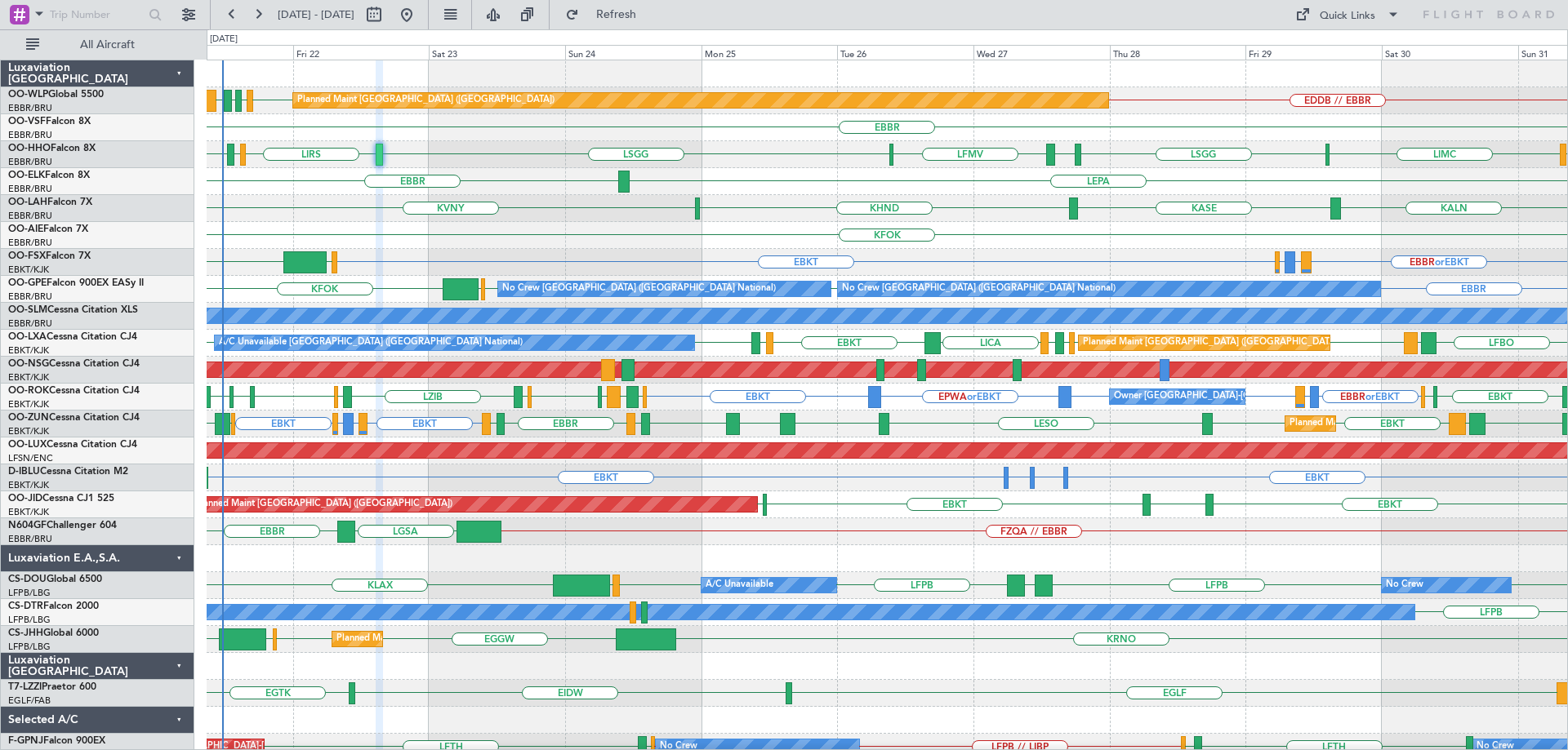
type input "0"
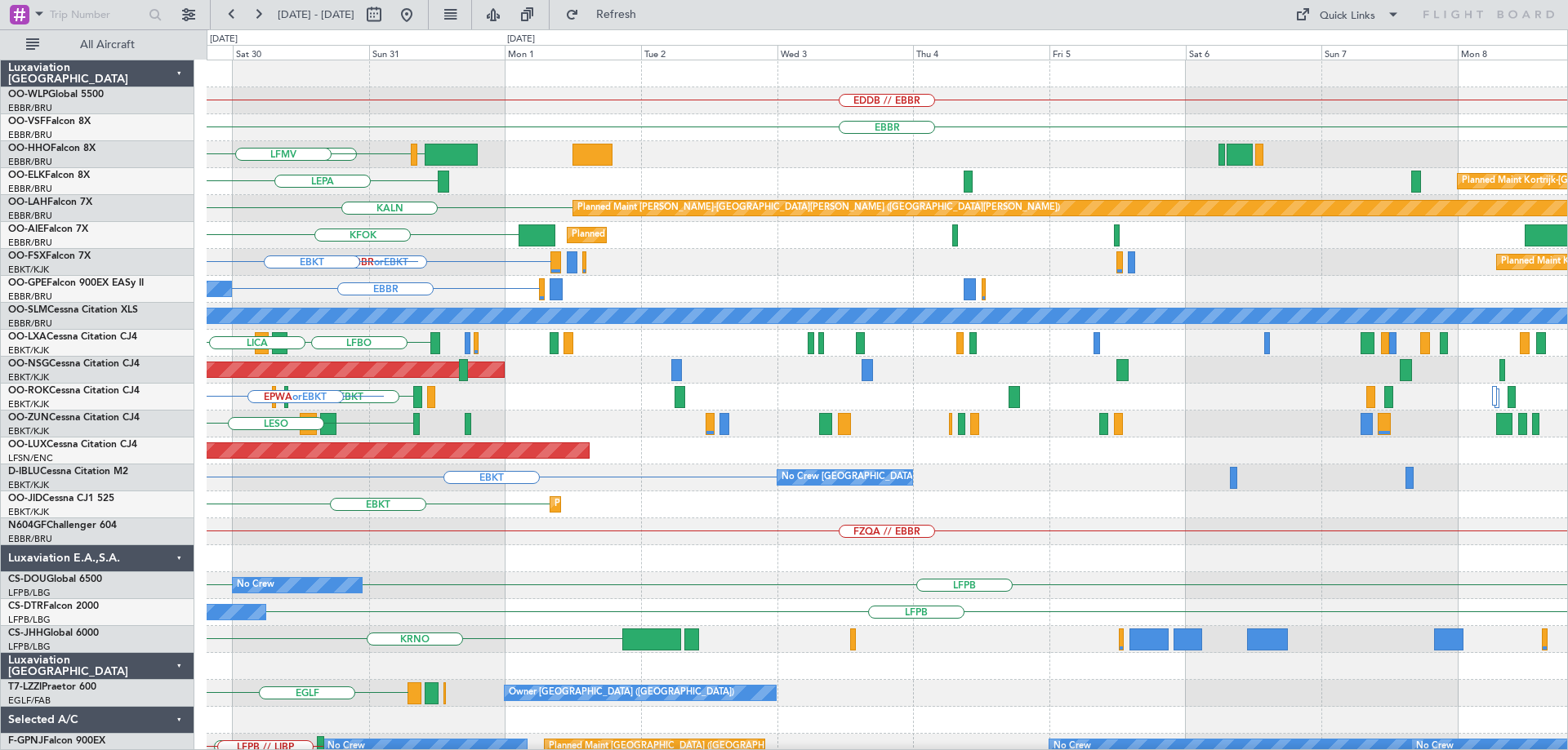
click at [248, 342] on div "EDDB // EBBR Planned Maint [GEOGRAPHIC_DATA] ([GEOGRAPHIC_DATA]) [GEOGRAPHIC_DA…" at bounding box center [886, 518] width 1361 height 916
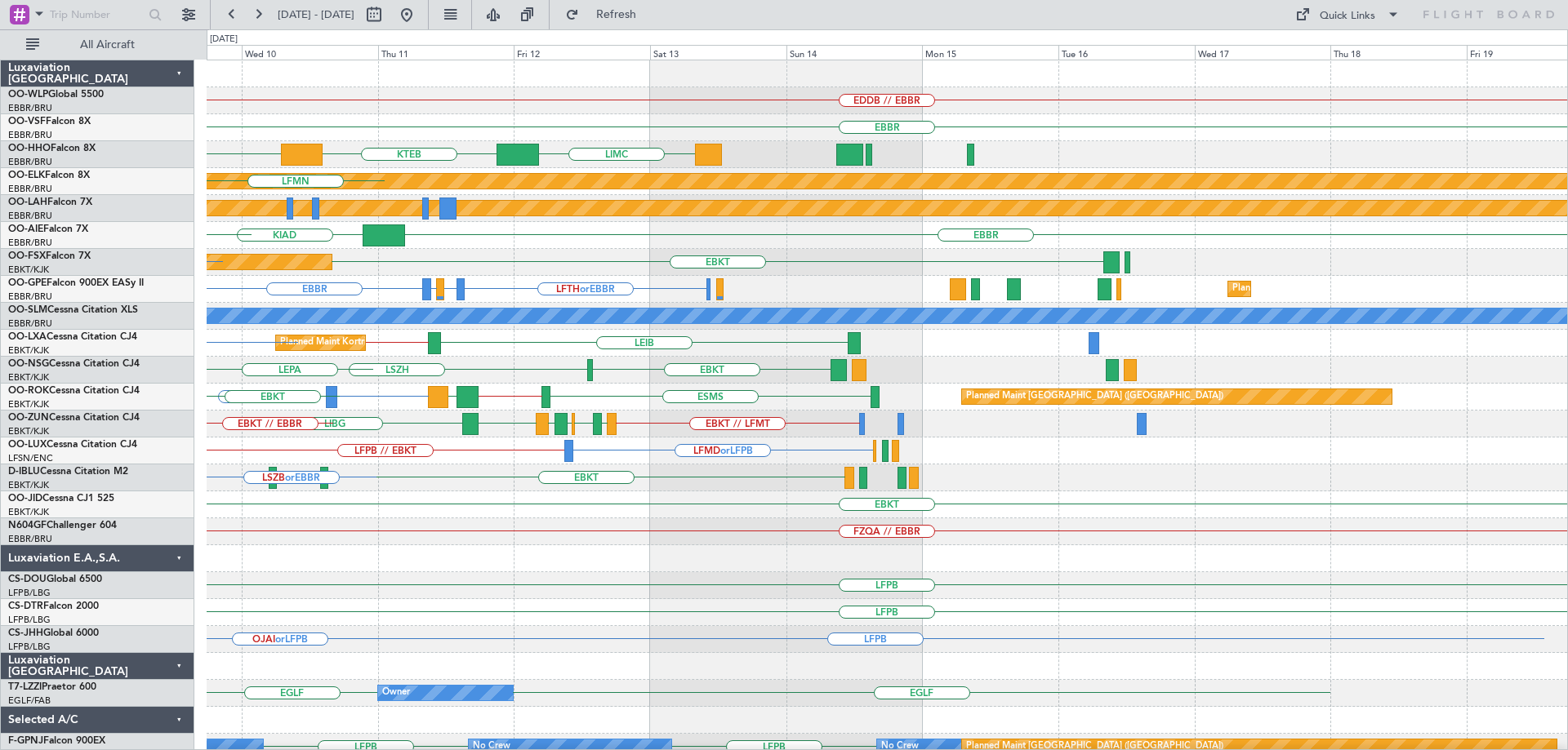
click at [387, 588] on div "EDDB // EBBR [GEOGRAPHIC_DATA] GCTS LIMC KTEB Planned Maint [GEOGRAPHIC_DATA]-[…" at bounding box center [886, 518] width 1361 height 916
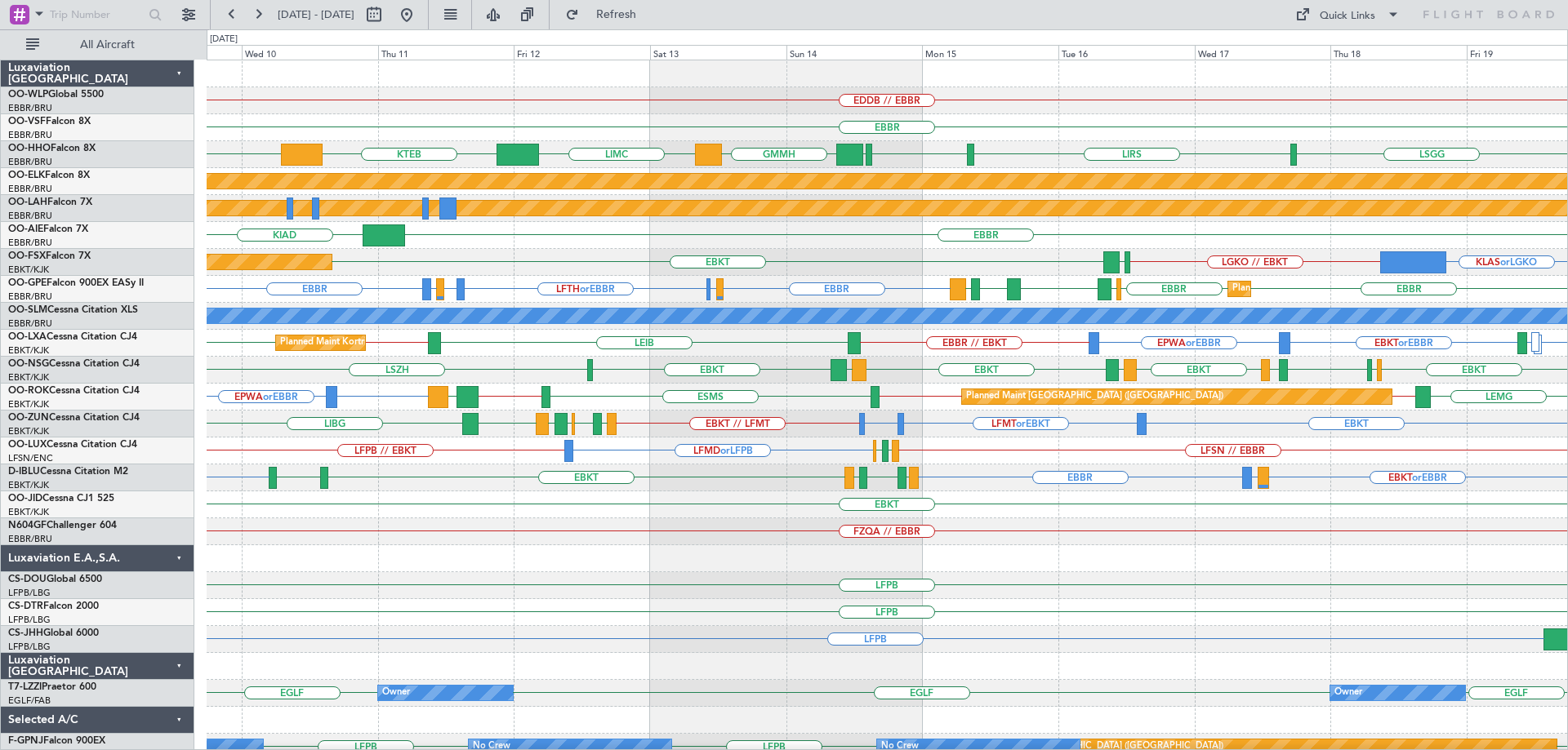
click at [514, 249] on div "Planned Maint Kortrijk-[GEOGRAPHIC_DATA] LGKO // EBKT KLAS or LGKO EBKT LGAV" at bounding box center [886, 262] width 1361 height 27
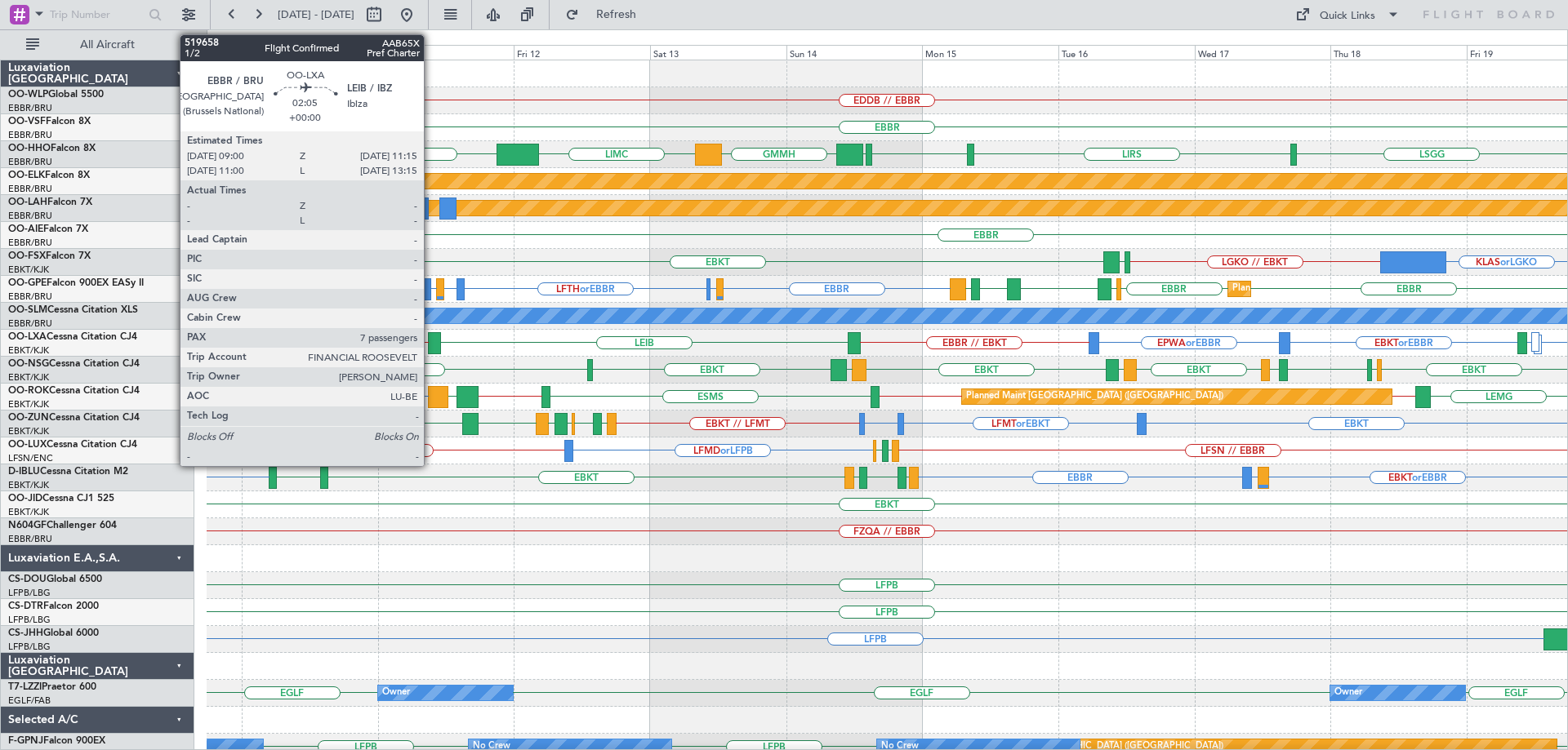
click at [431, 341] on div at bounding box center [435, 343] width 13 height 22
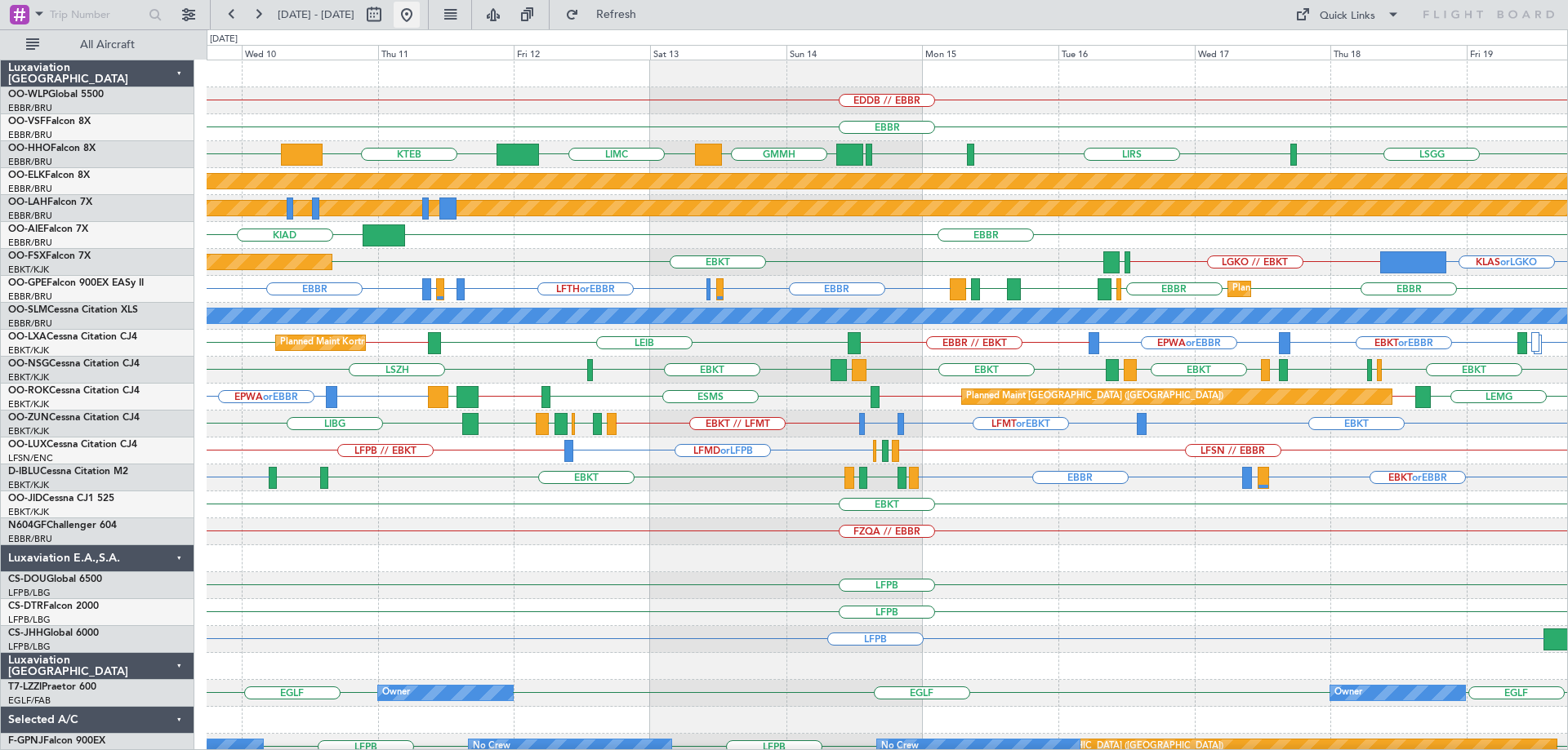
click at [420, 19] on button at bounding box center [407, 15] width 26 height 26
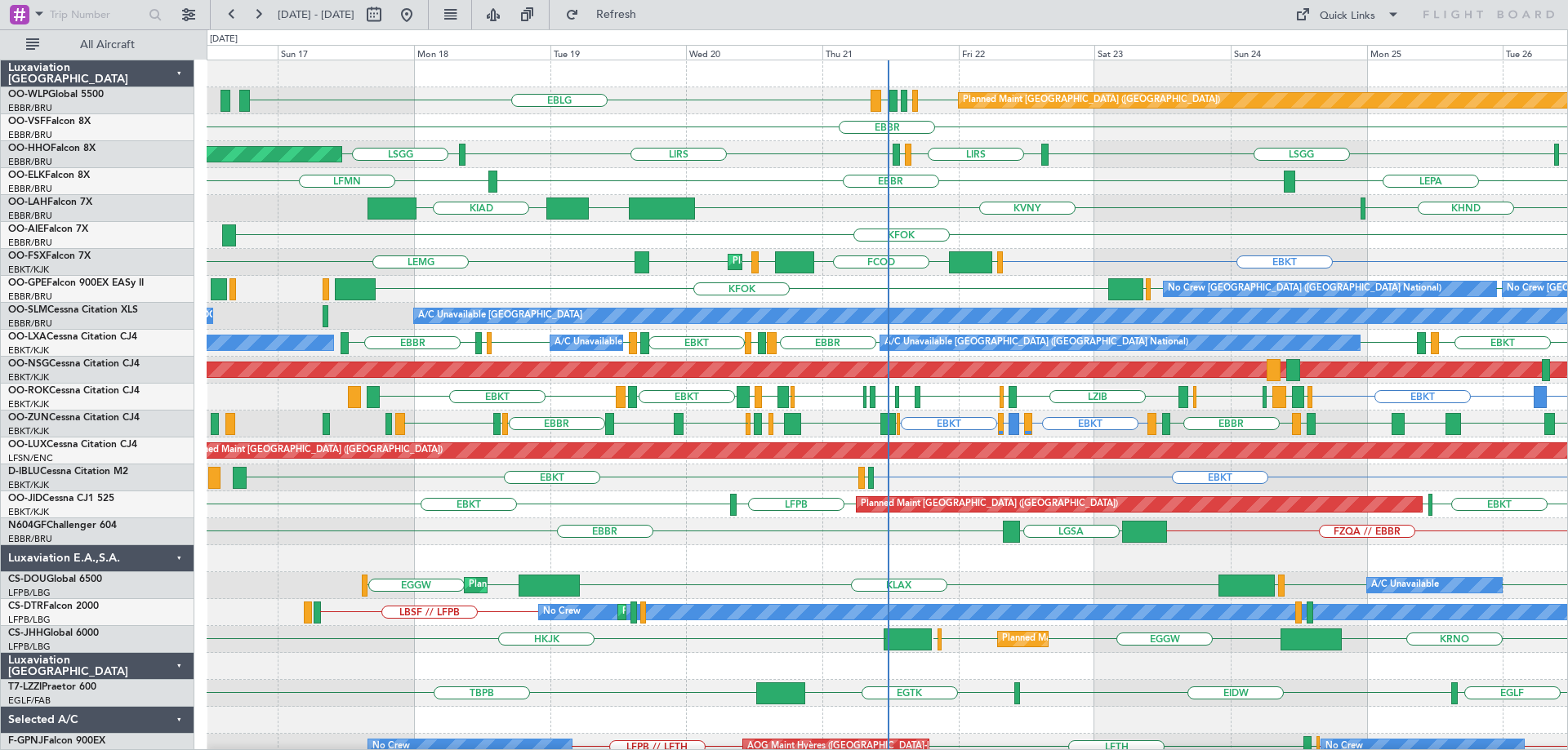
click at [805, 203] on div "KVNY [GEOGRAPHIC_DATA] KIAD KHND" at bounding box center [886, 208] width 1361 height 27
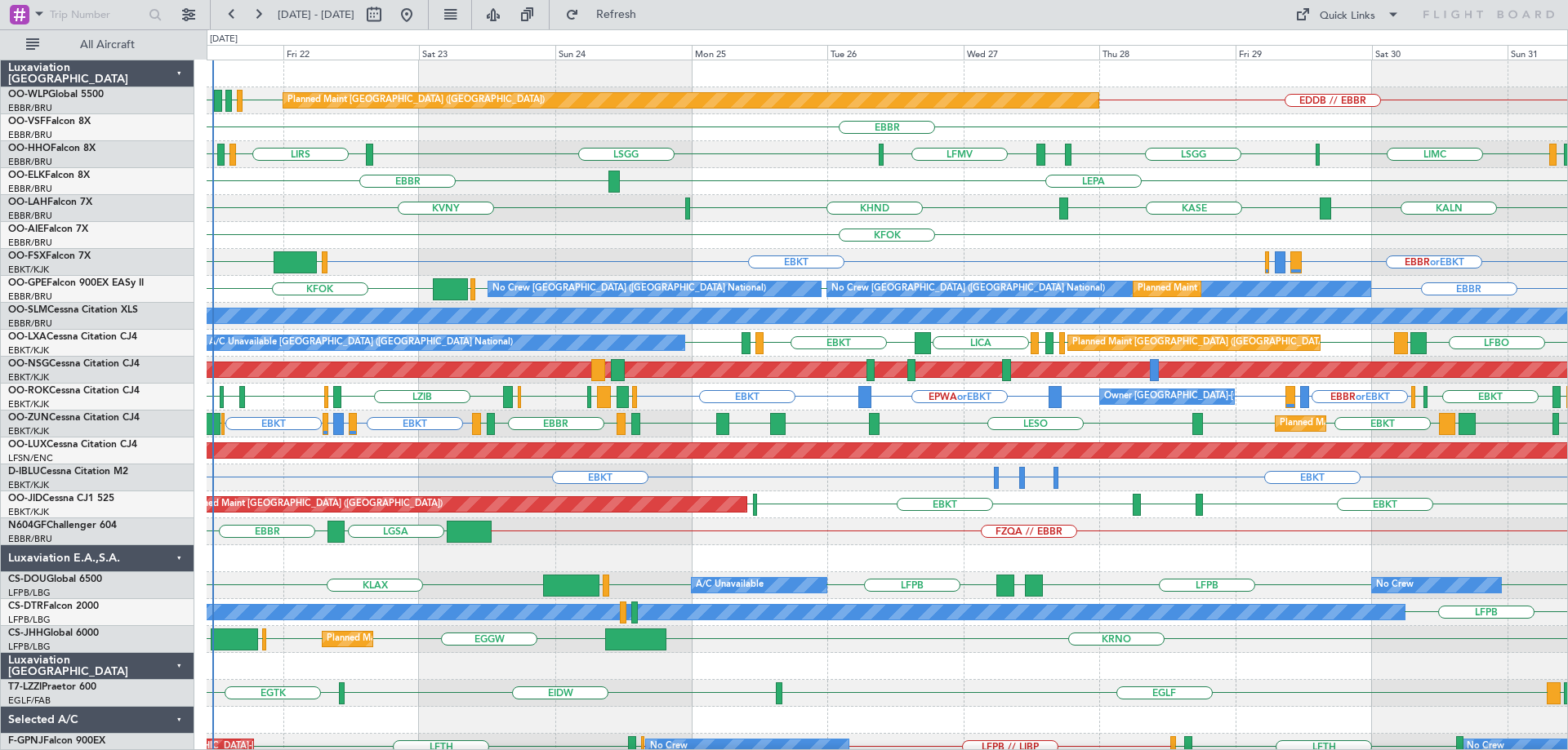
click at [1151, 526] on div "FZQA // EBBR [GEOGRAPHIC_DATA] [GEOGRAPHIC_DATA]" at bounding box center [886, 531] width 1361 height 27
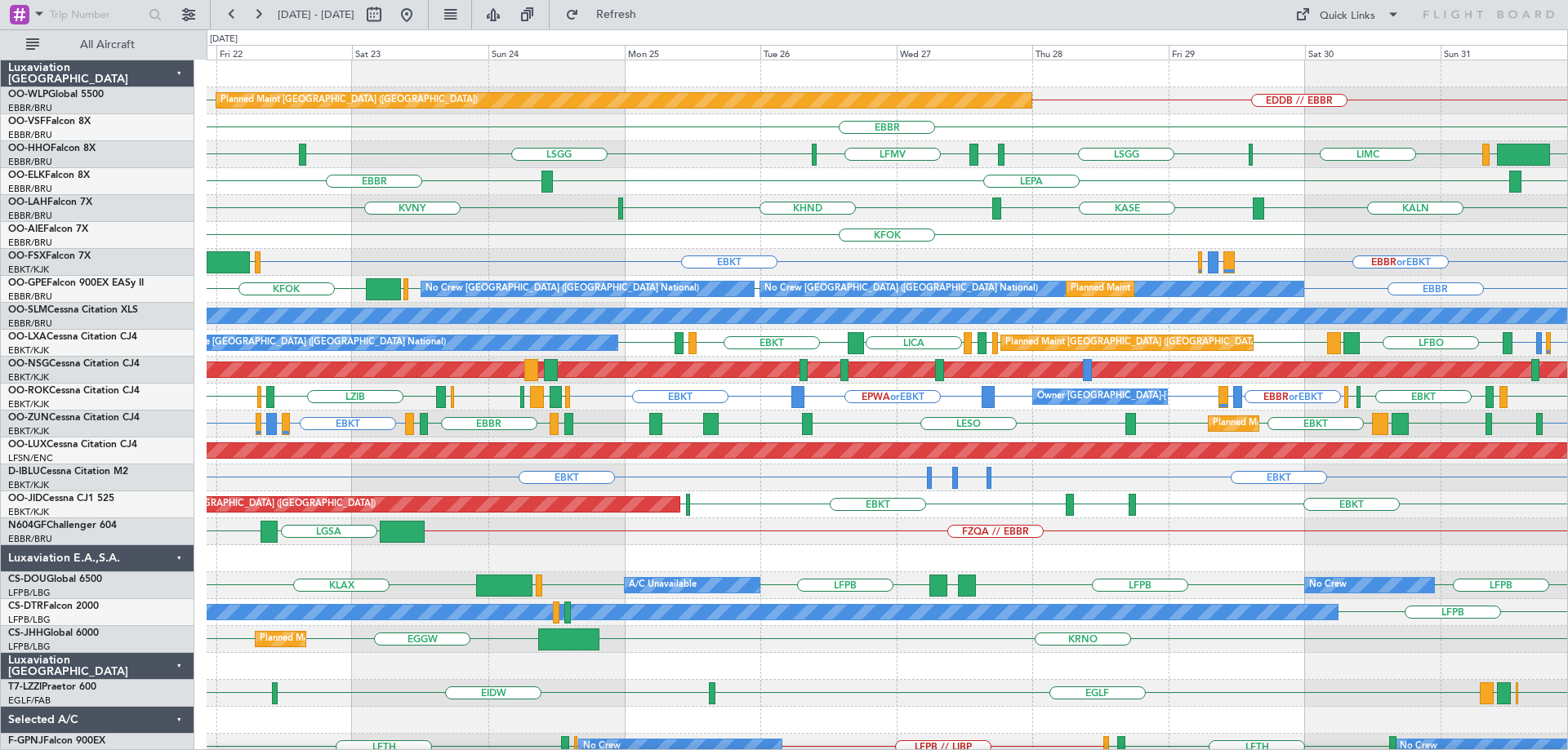
click at [725, 390] on div "Owner [GEOGRAPHIC_DATA]-[GEOGRAPHIC_DATA] EBBR or EBKT LFMD or EBKT EBKT EBKT E…" at bounding box center [886, 397] width 1361 height 27
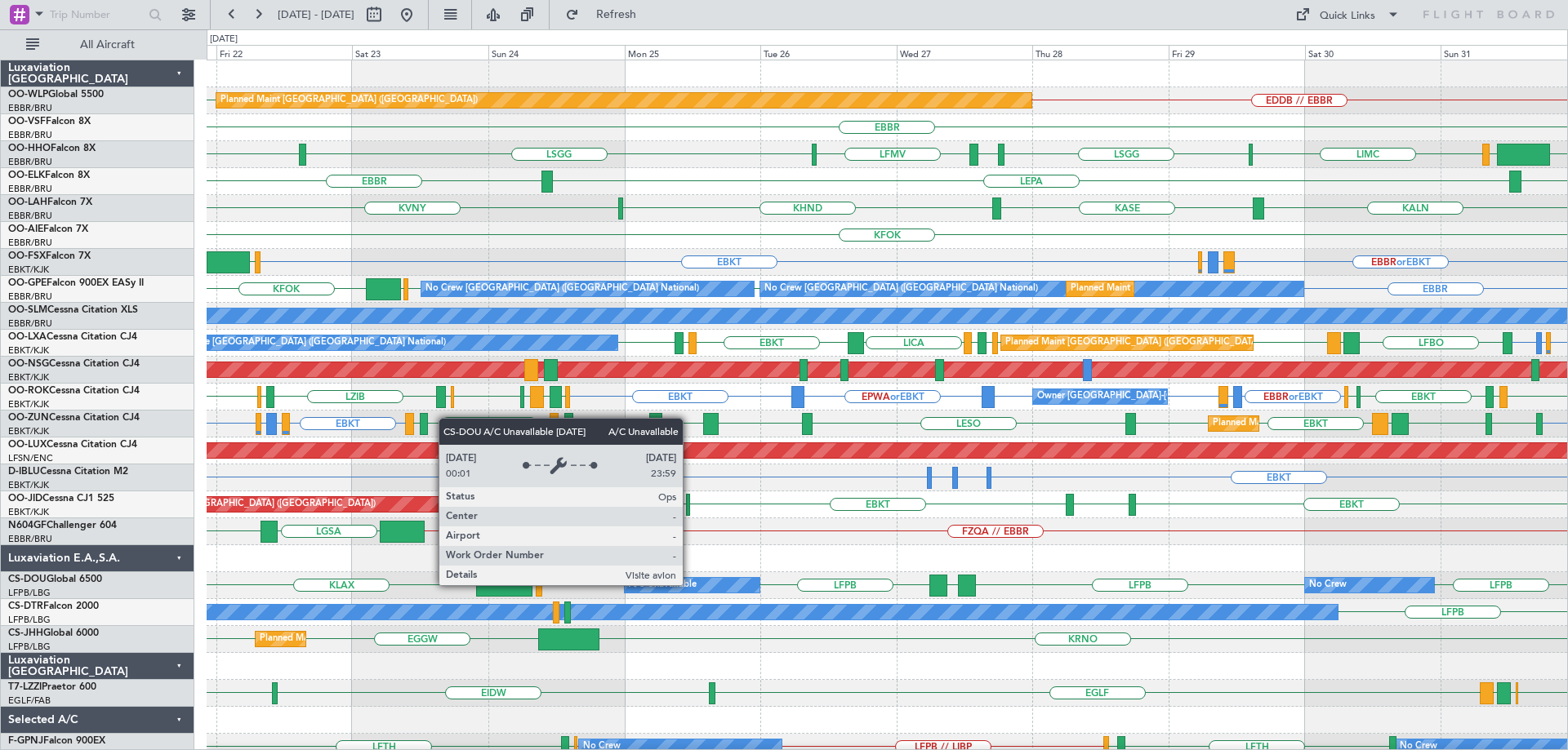
click at [690, 584] on div "A/C Unavailable" at bounding box center [663, 586] width 68 height 25
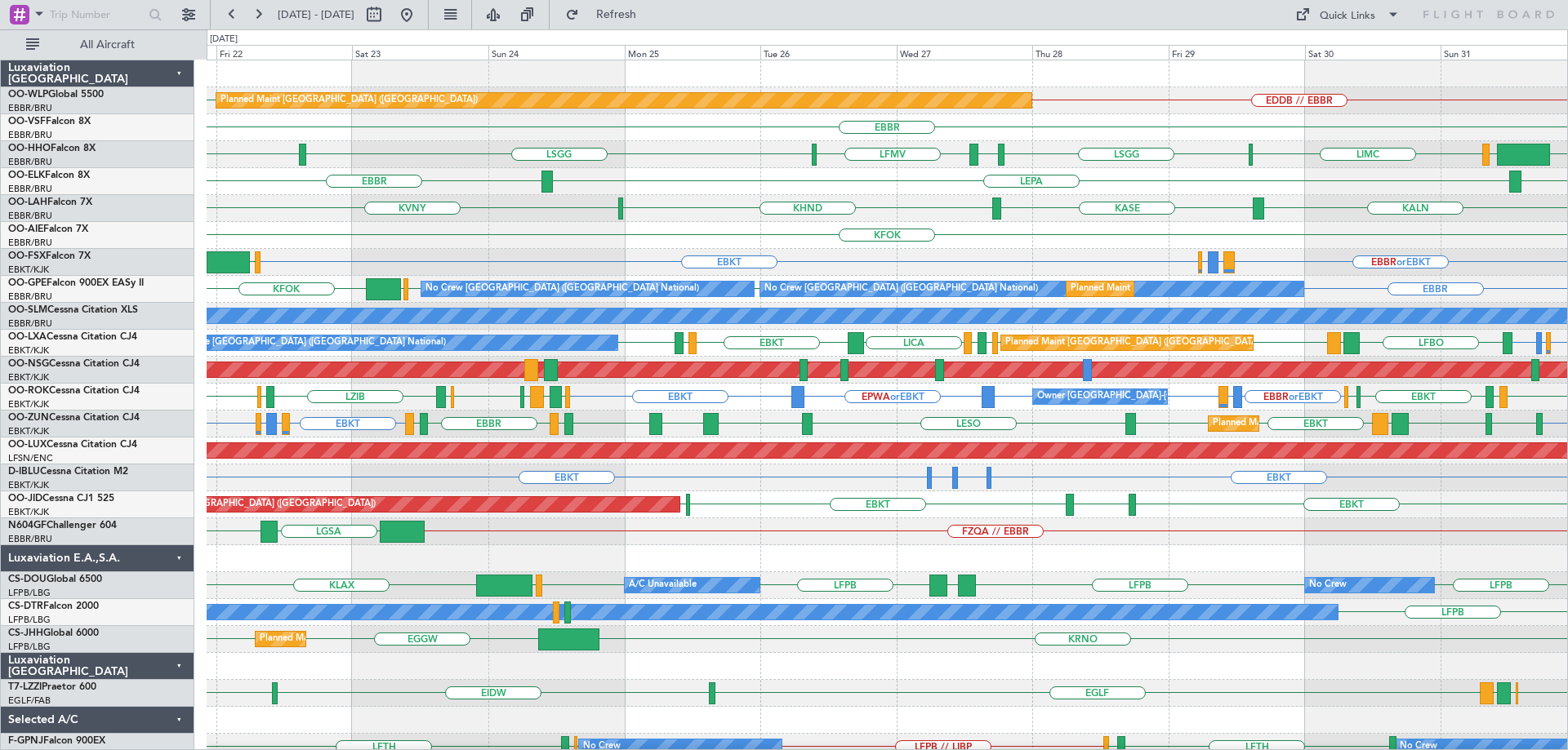
drag, startPoint x: 662, startPoint y: 14, endPoint x: 655, endPoint y: 117, distance: 103.2
click at [651, 15] on span "Refresh" at bounding box center [616, 15] width 68 height 12
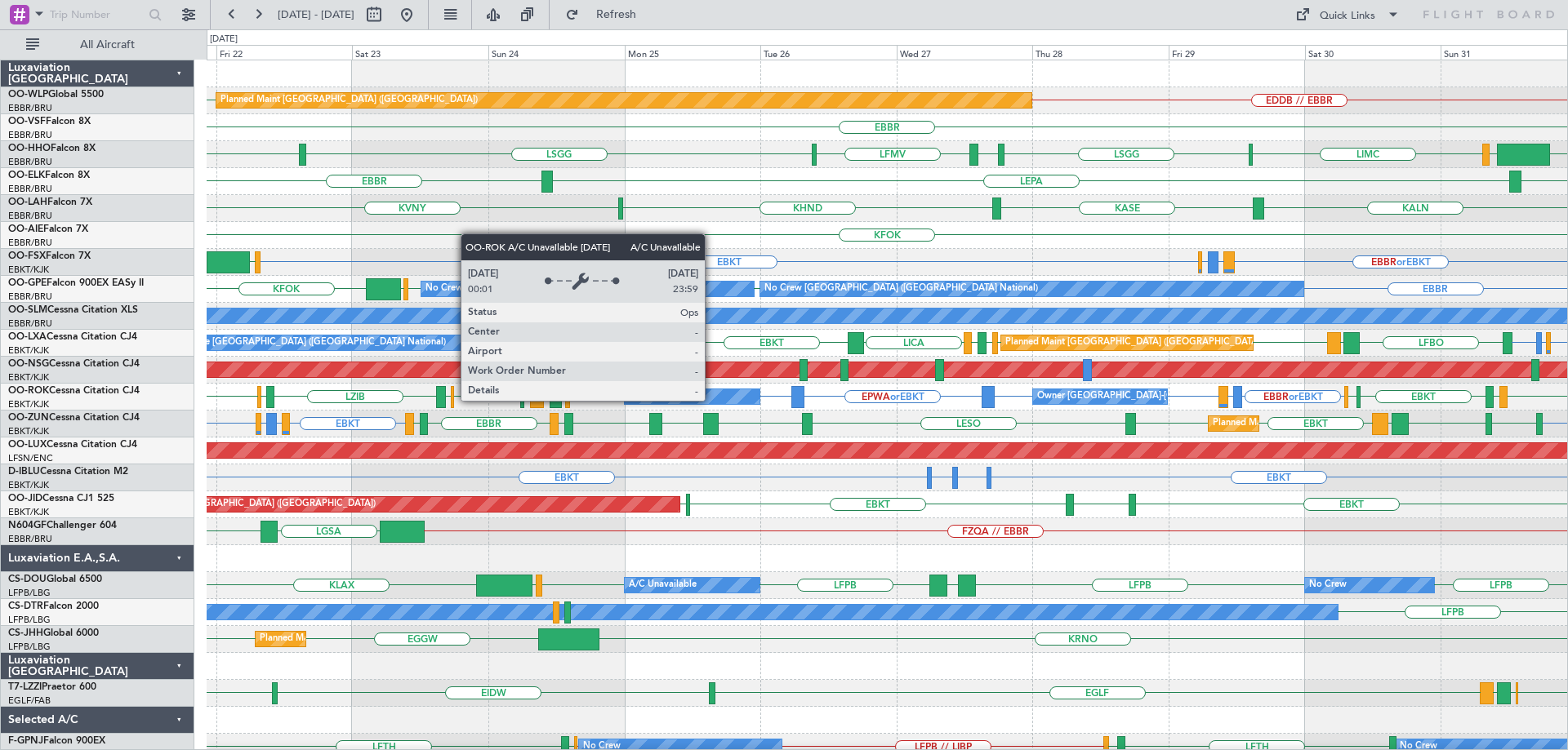
click at [712, 400] on div "A/C Unavailable" at bounding box center [692, 397] width 135 height 15
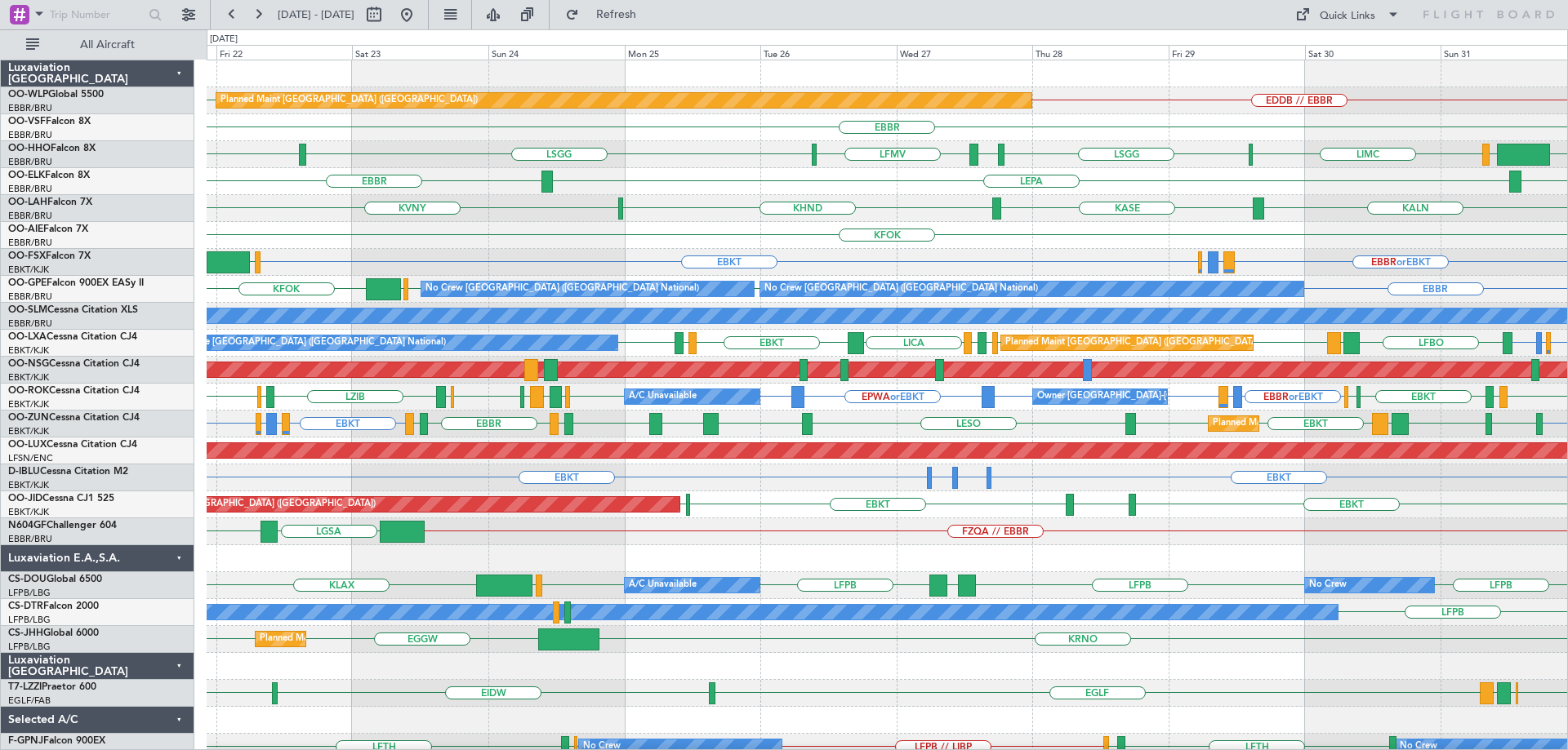
click at [711, 199] on div "KASE KHND KVNY KALN Planned [GEOGRAPHIC_DATA][PERSON_NAME]-[GEOGRAPHIC_DATA][PE…" at bounding box center [886, 208] width 1361 height 27
click at [712, 217] on div "KASE KHND KVNY KALN Planned [GEOGRAPHIC_DATA][PERSON_NAME]-[GEOGRAPHIC_DATA][PE…" at bounding box center [886, 208] width 1361 height 27
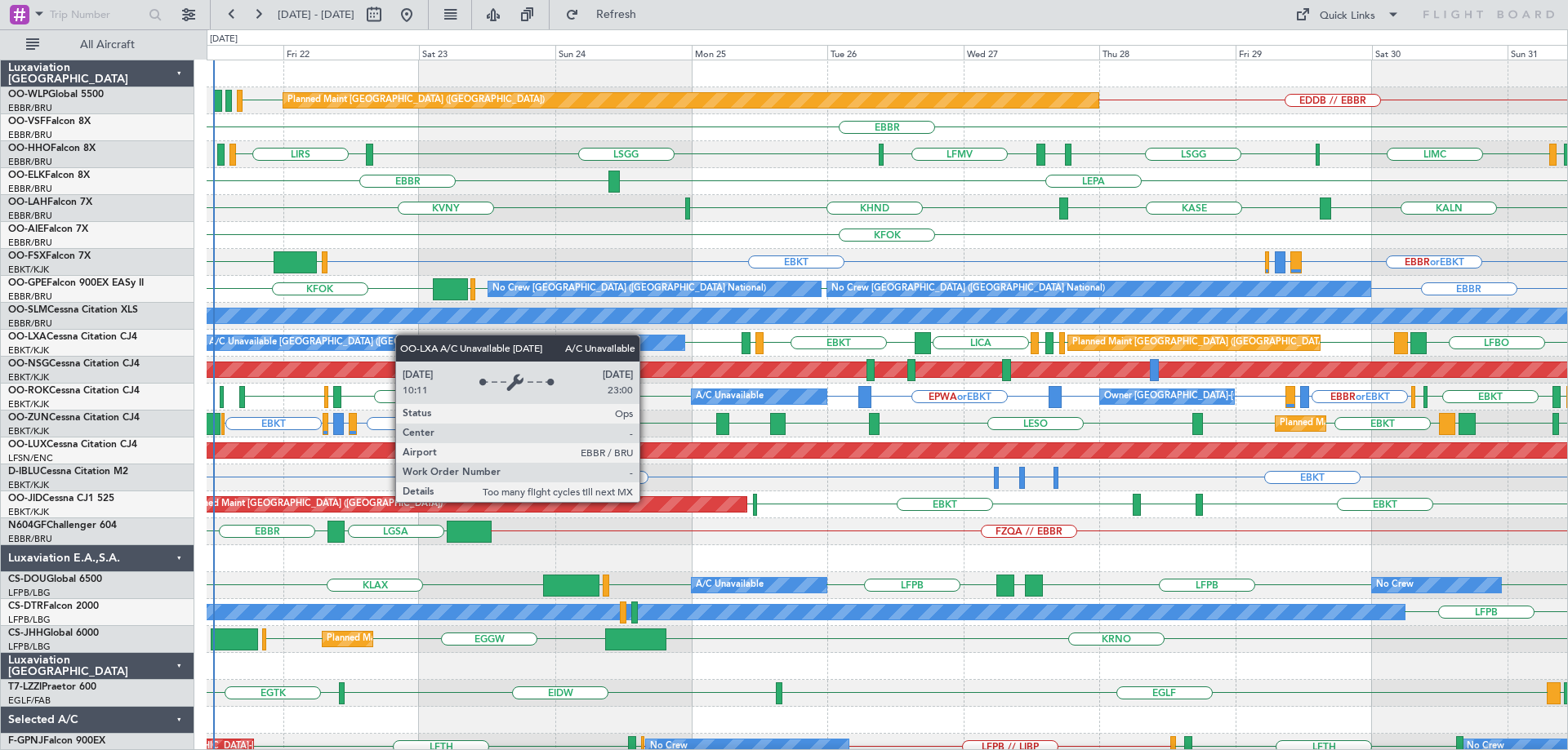
click at [407, 335] on div "EDDB // EBBR EDDB Planned Maint [GEOGRAPHIC_DATA] ([GEOGRAPHIC_DATA]) [GEOGRAPH…" at bounding box center [886, 531] width 1361 height 943
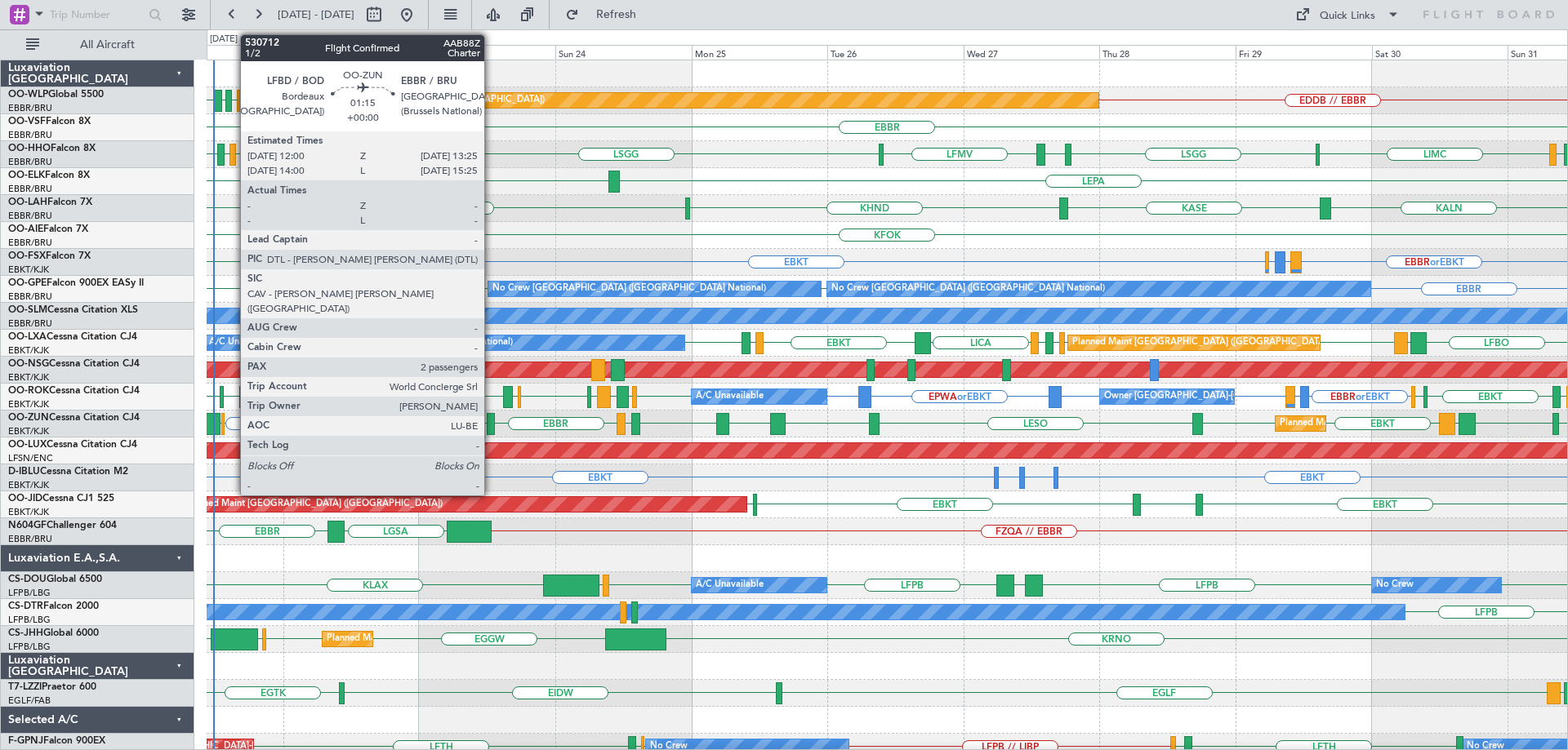
click at [492, 415] on div at bounding box center [491, 424] width 8 height 22
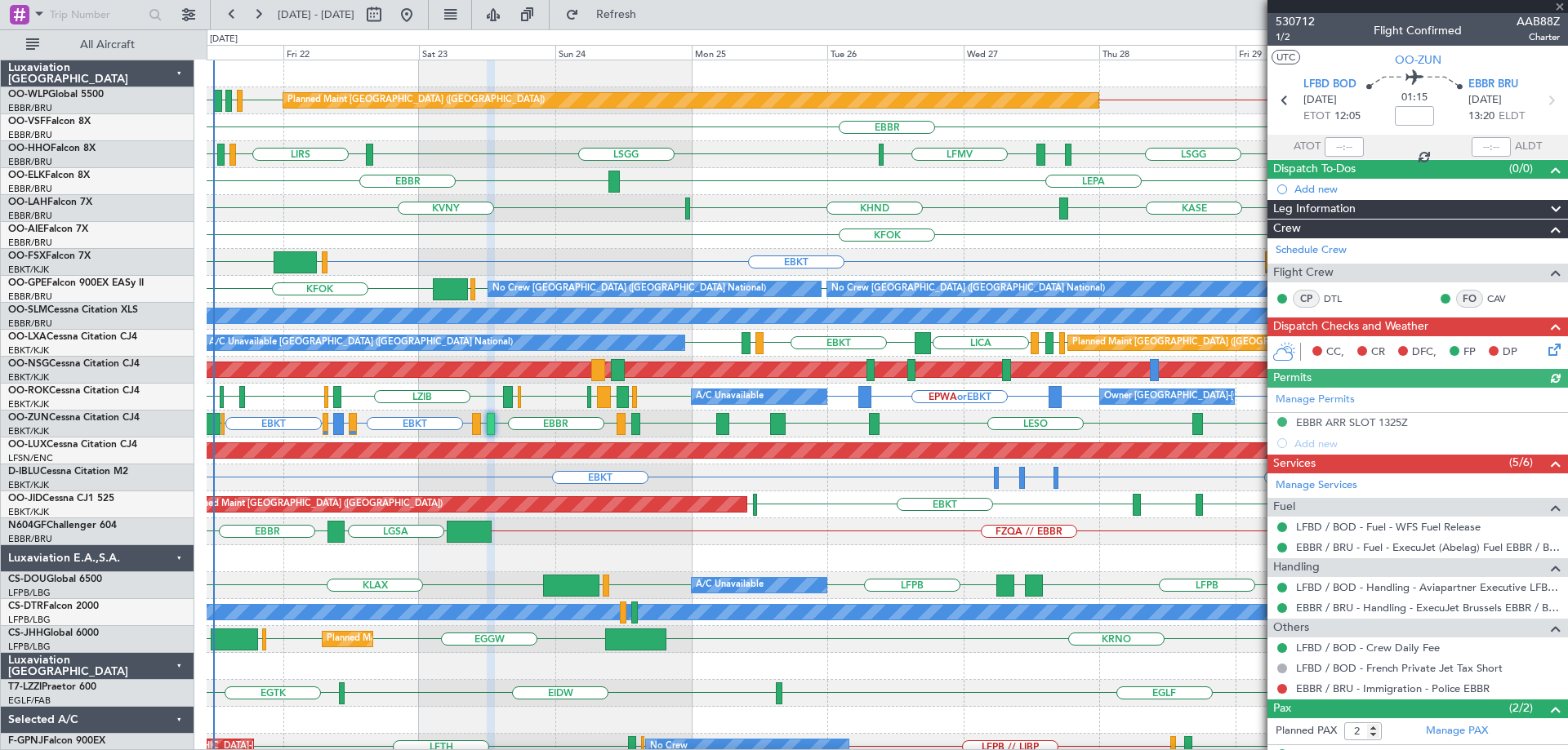
scroll to position [68, 0]
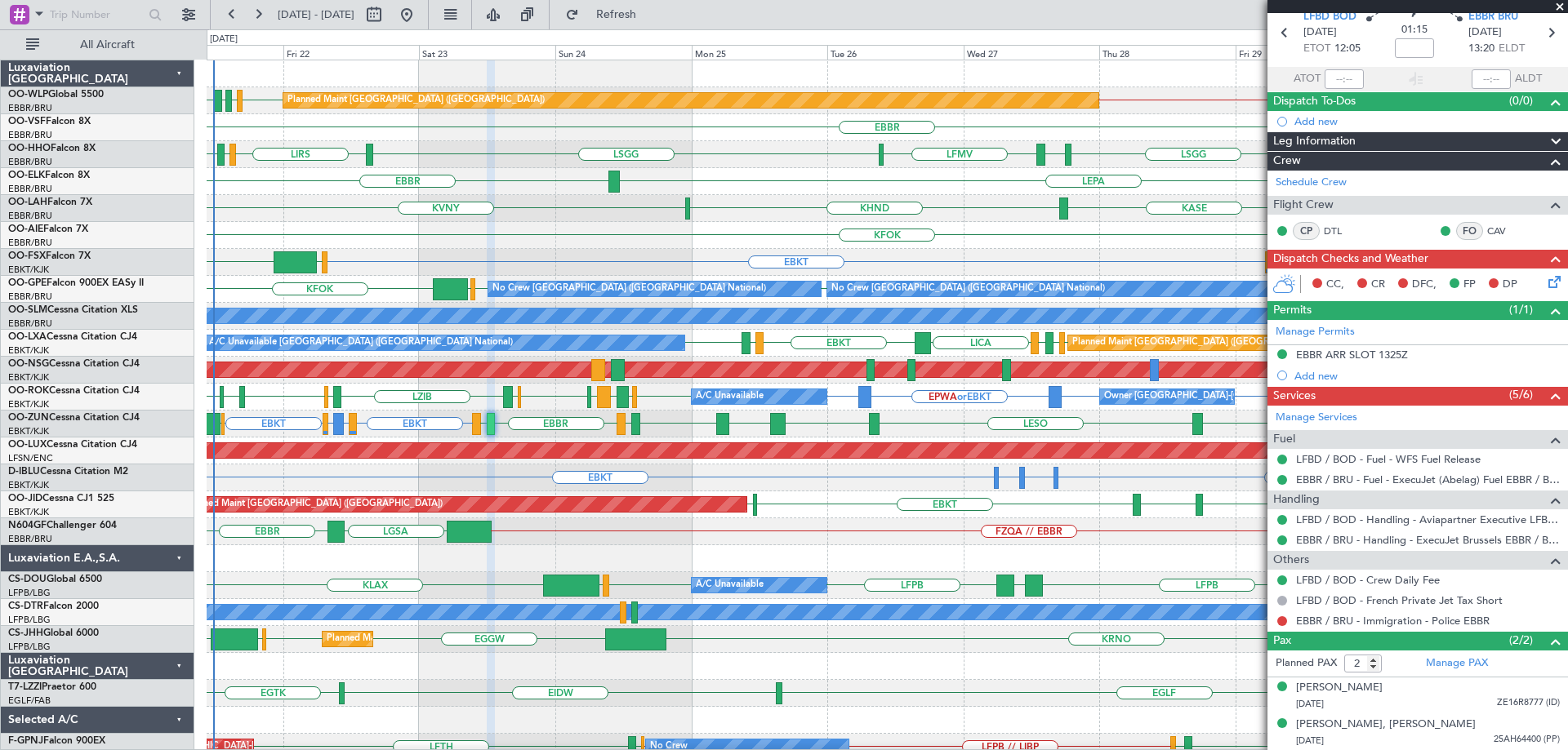
click at [838, 507] on div "EGNT EBKT LFPB EBKT Planned Maint [GEOGRAPHIC_DATA] ([GEOGRAPHIC_DATA]) Planned…" at bounding box center [886, 505] width 1361 height 27
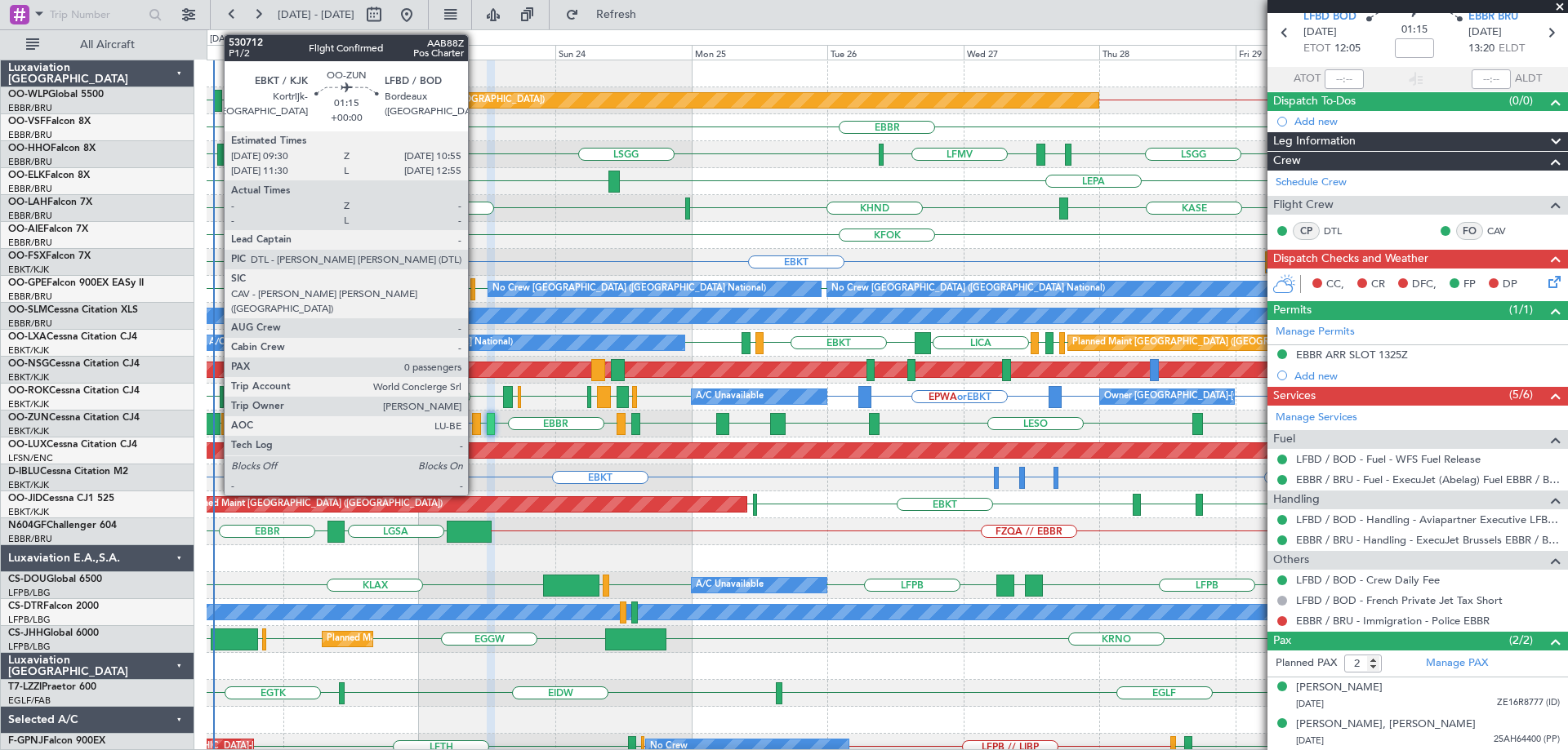
click at [475, 419] on div at bounding box center [476, 424] width 8 height 22
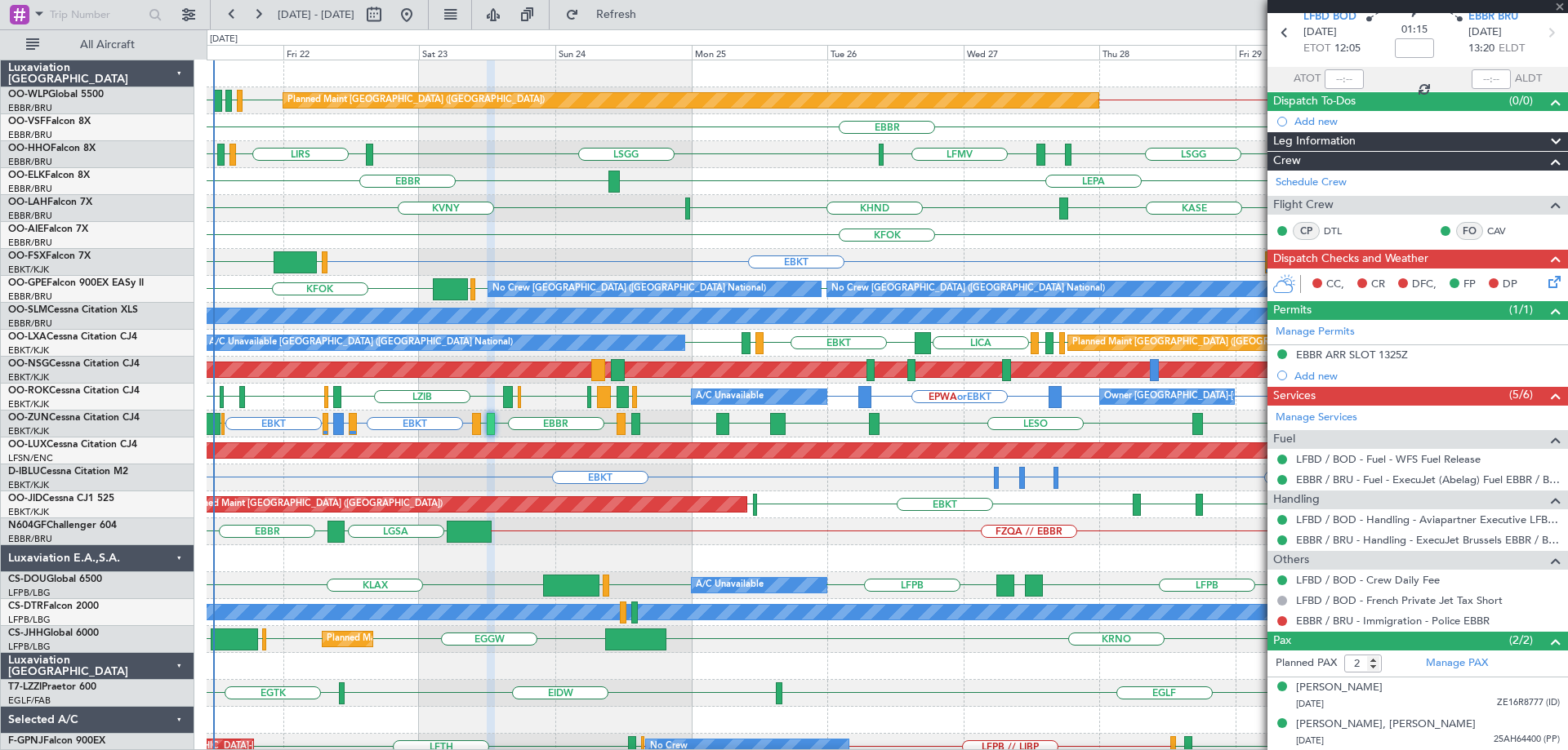
type input "0"
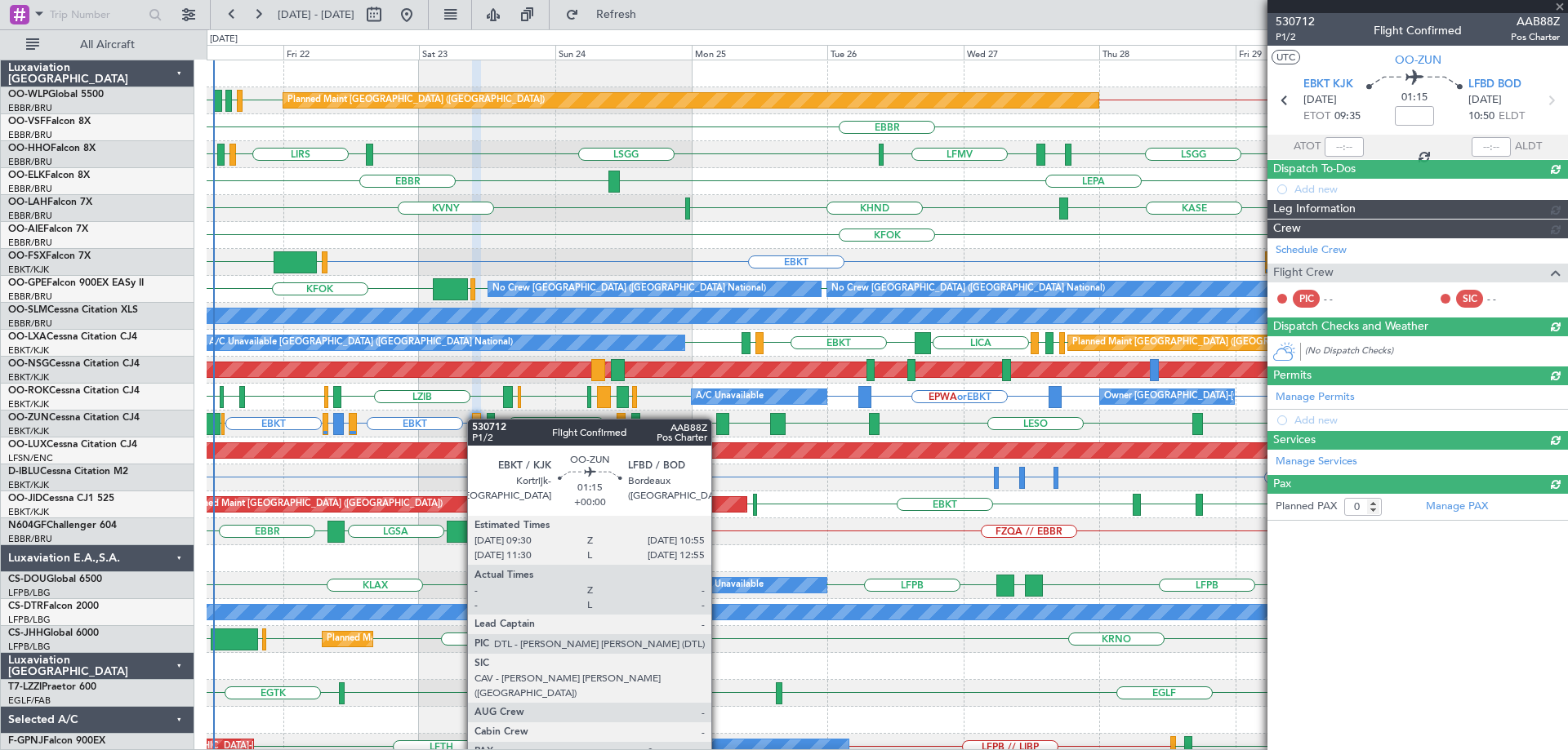
scroll to position [0, 0]
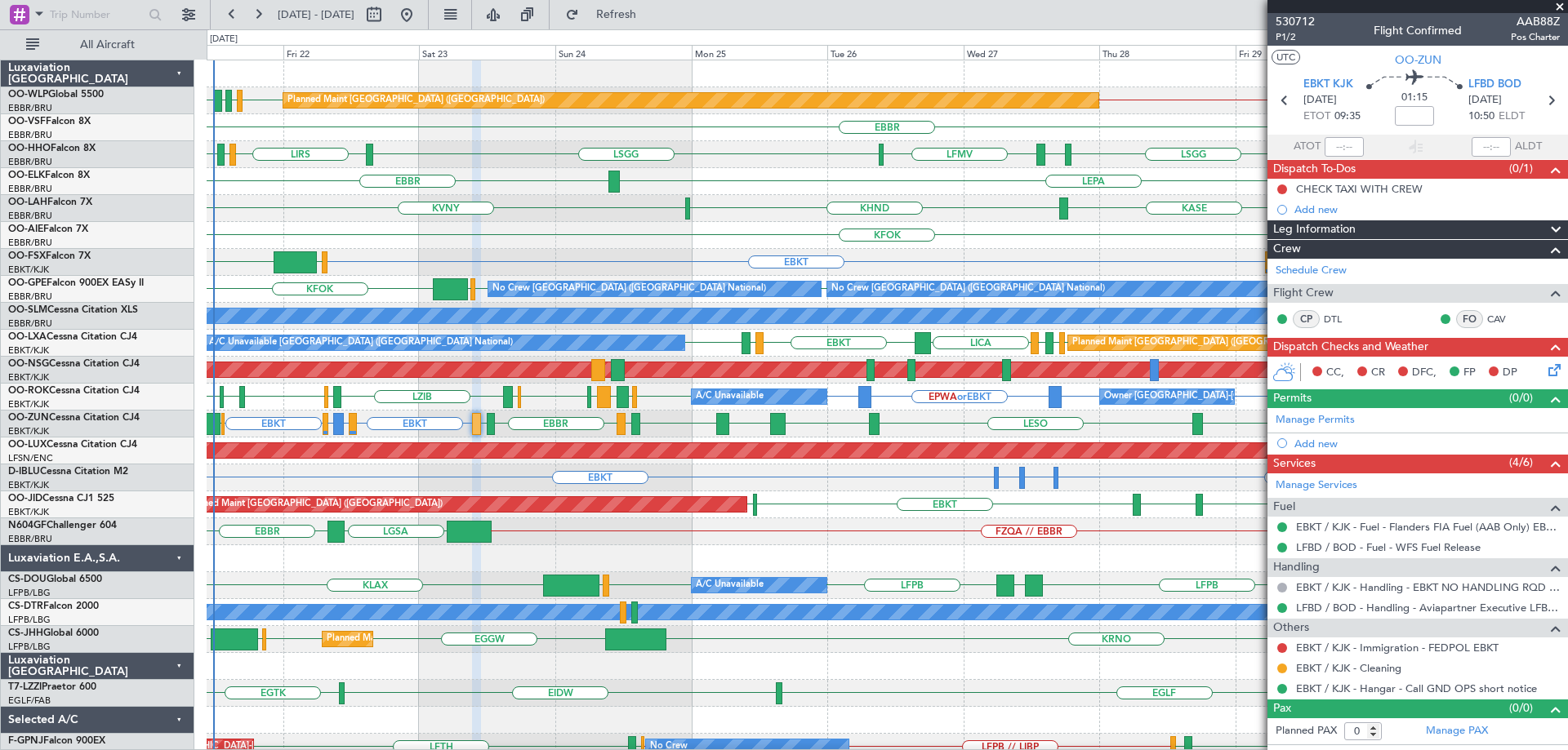
click at [1559, 6] on span at bounding box center [1560, 7] width 17 height 15
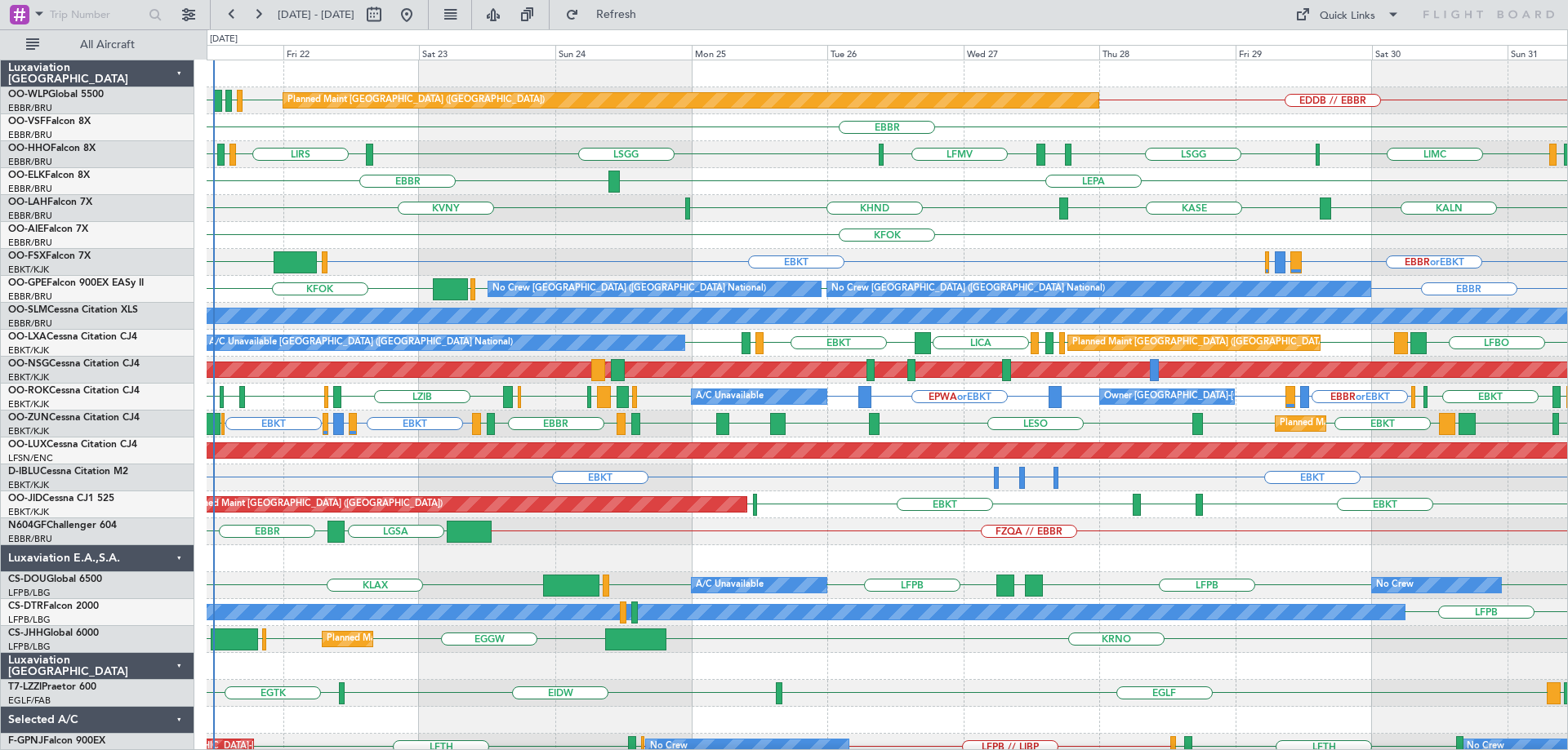
click at [782, 209] on div "KASE KHND KVNY KALN Planned Maint Alton-st Louis (St Louis Regl)" at bounding box center [886, 208] width 1361 height 27
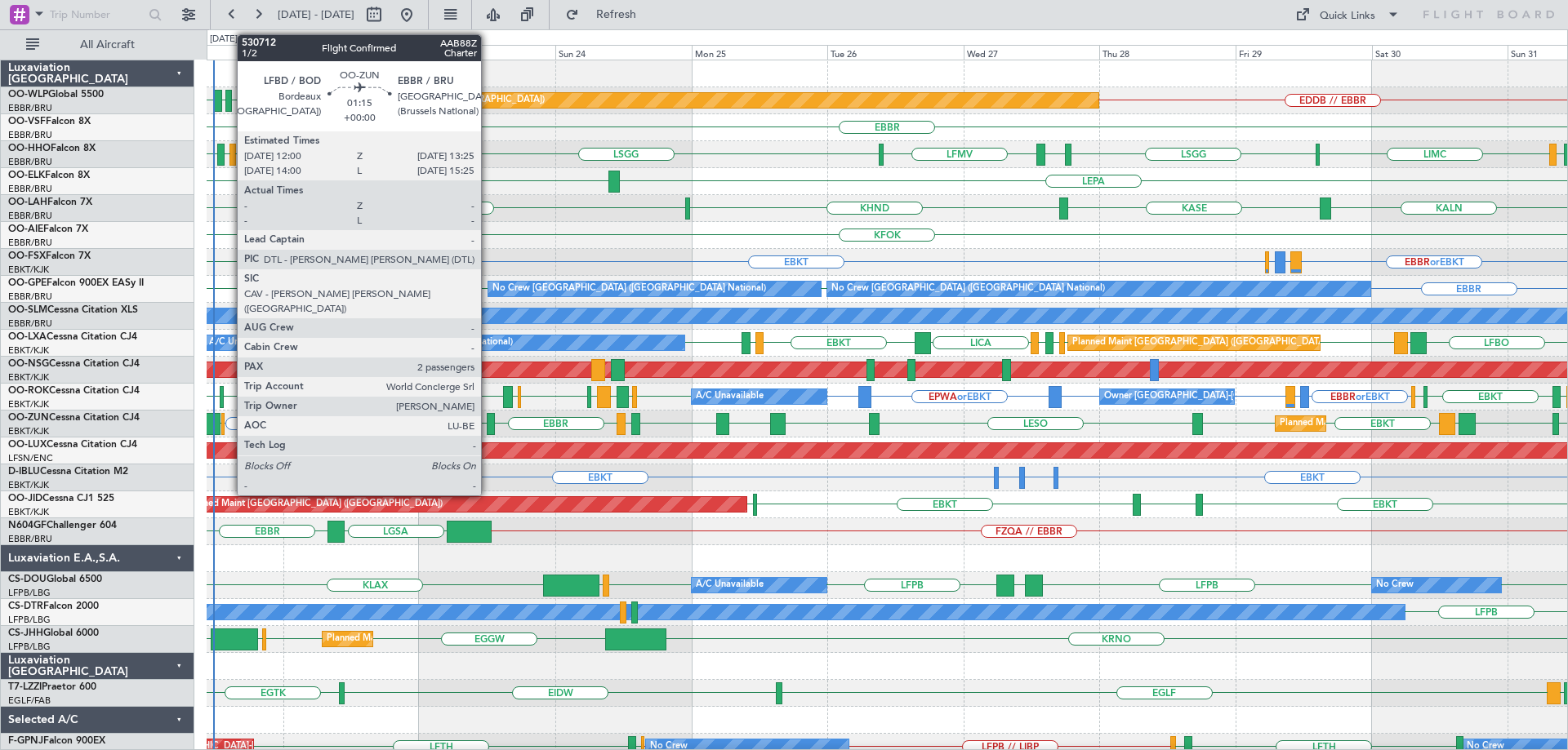
click at [489, 419] on div at bounding box center [491, 424] width 8 height 22
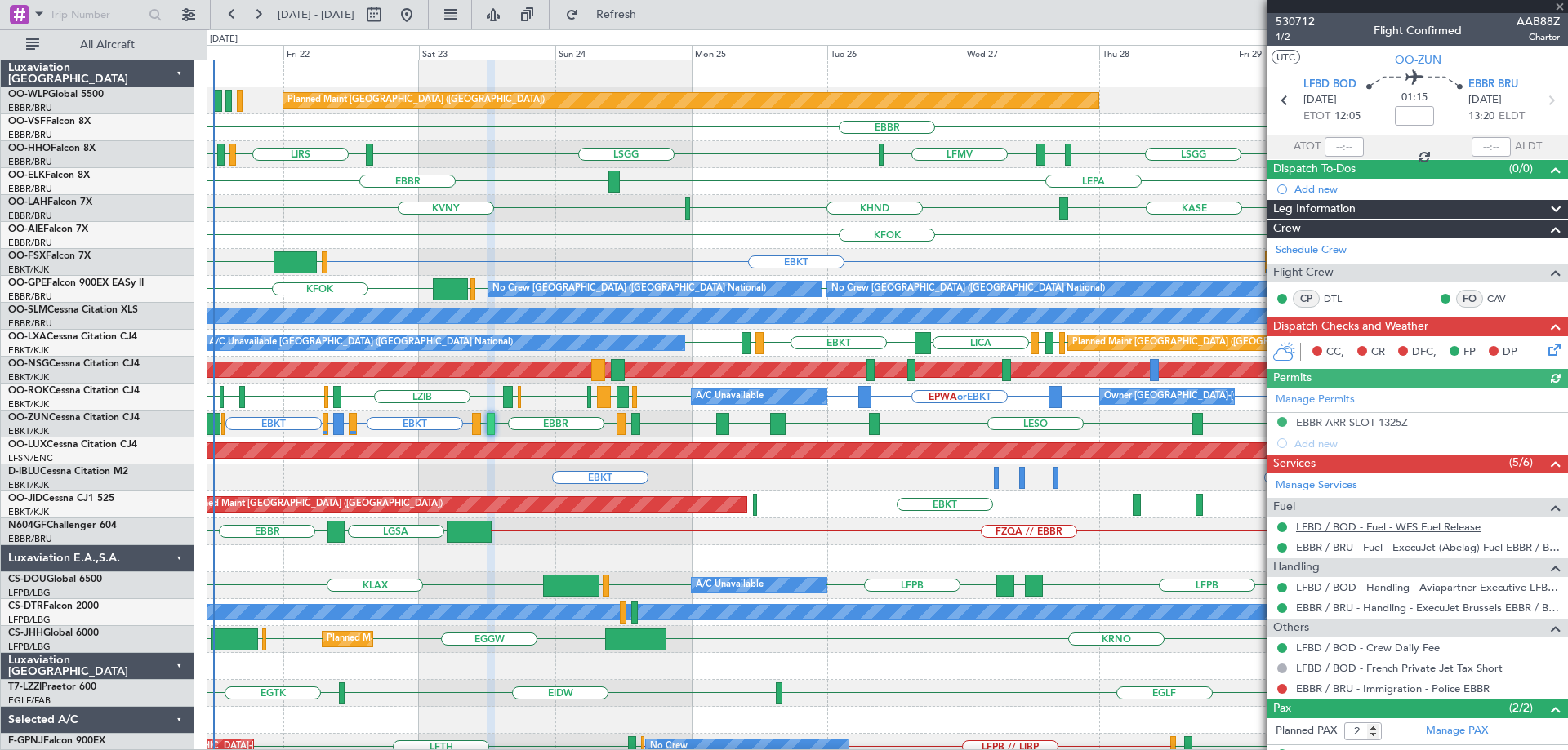
scroll to position [68, 0]
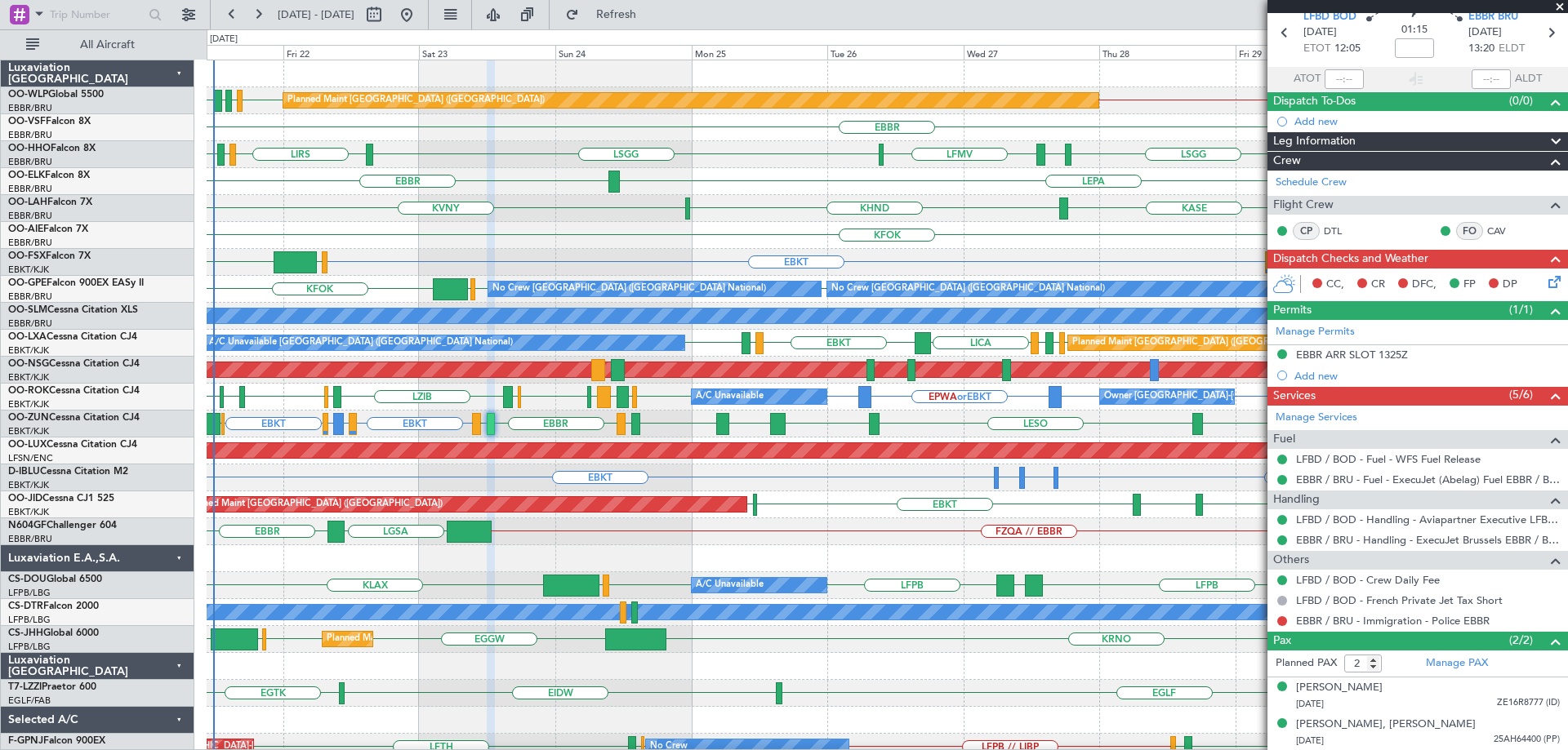
click at [1560, 5] on span at bounding box center [1560, 7] width 17 height 15
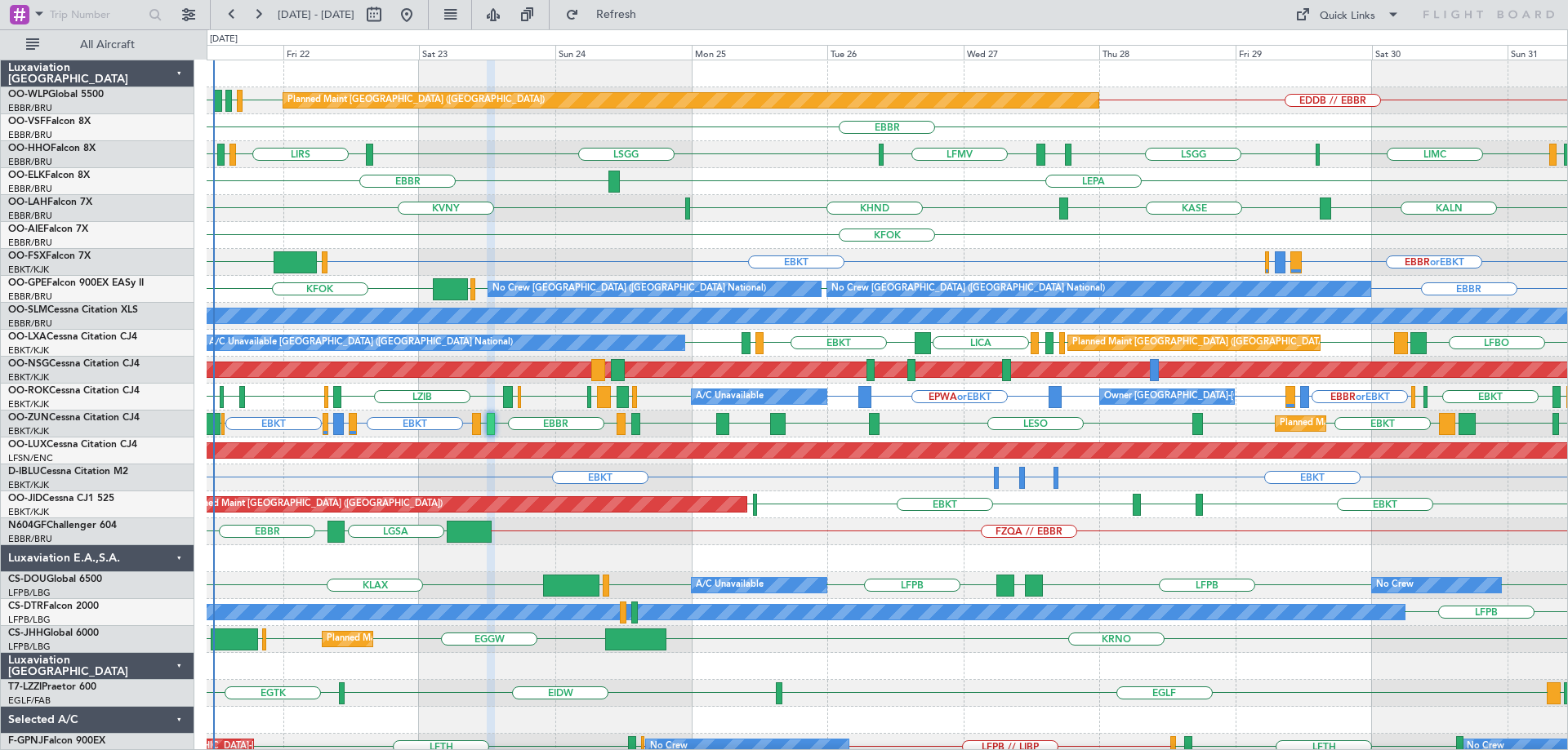
type input "0"
click at [767, 182] on div "LEPA [GEOGRAPHIC_DATA]" at bounding box center [886, 182] width 1361 height 27
click at [515, 238] on div "KFOK Planned Maint [GEOGRAPHIC_DATA] ([GEOGRAPHIC_DATA])" at bounding box center [886, 235] width 1361 height 27
click at [604, 243] on div "KFOK Planned Maint [GEOGRAPHIC_DATA] ([GEOGRAPHIC_DATA])" at bounding box center [886, 235] width 1361 height 27
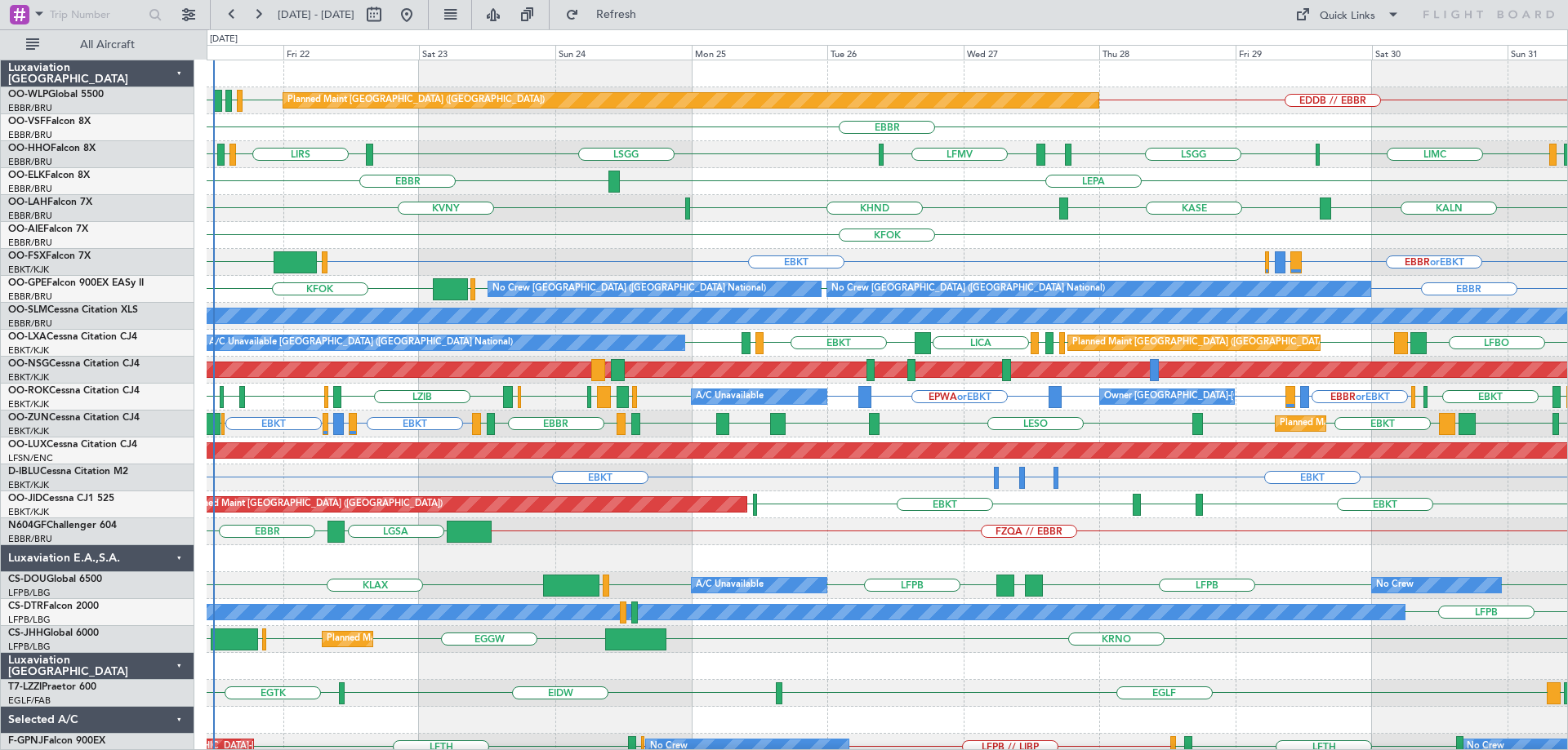
click at [591, 220] on div "KASE KHND KVNY KALN Planned Maint Alton-st Louis (St Louis Regl)" at bounding box center [886, 208] width 1361 height 27
click at [608, 221] on div "KASE KHND KVNY KALN Planned Maint Alton-st Louis (St Louis Regl)" at bounding box center [886, 208] width 1361 height 27
click at [603, 208] on div "KASE KHND KVNY KALN Planned Maint Alton-st Louis (St Louis Regl)" at bounding box center [886, 208] width 1361 height 27
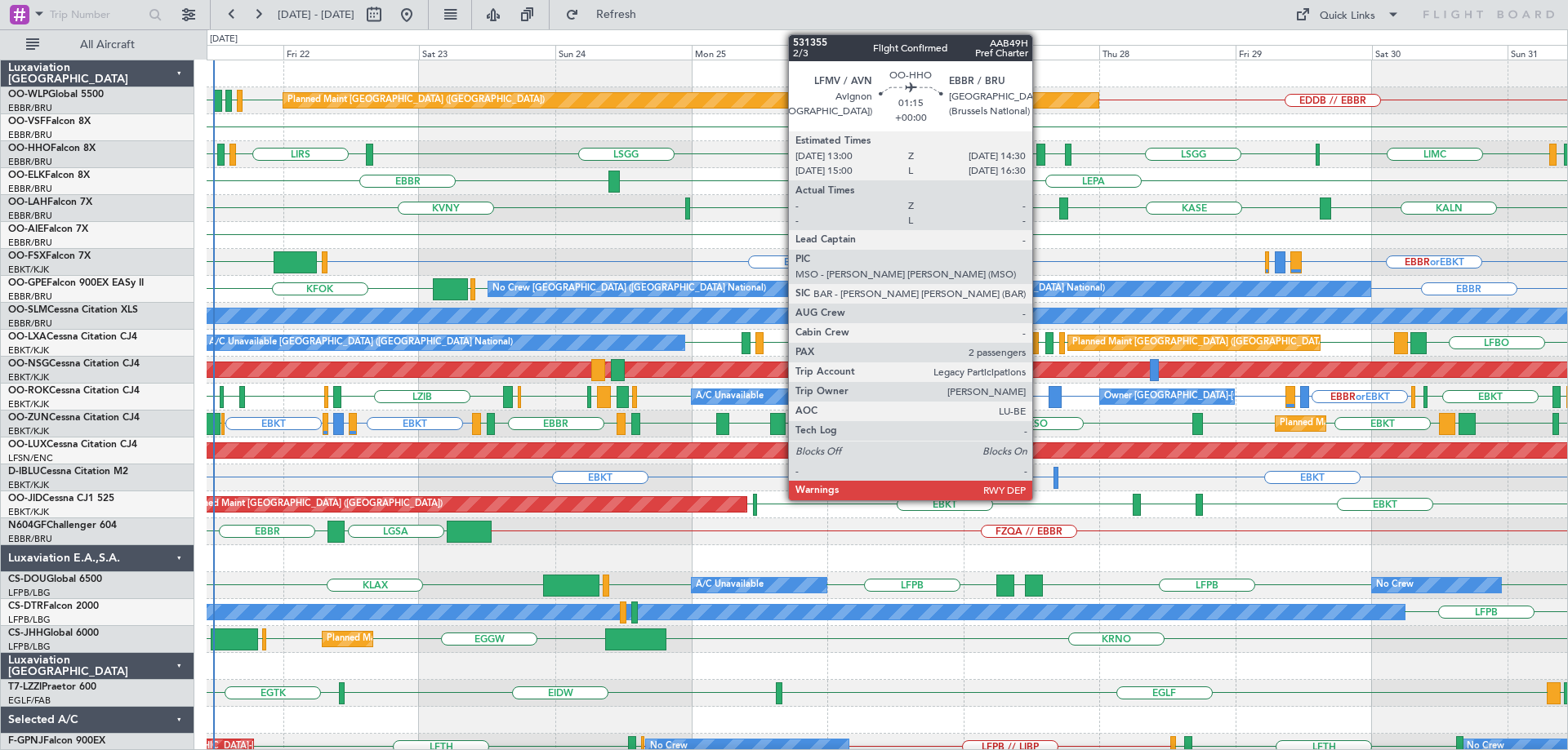
click at [1040, 150] on div at bounding box center [1041, 154] width 9 height 22
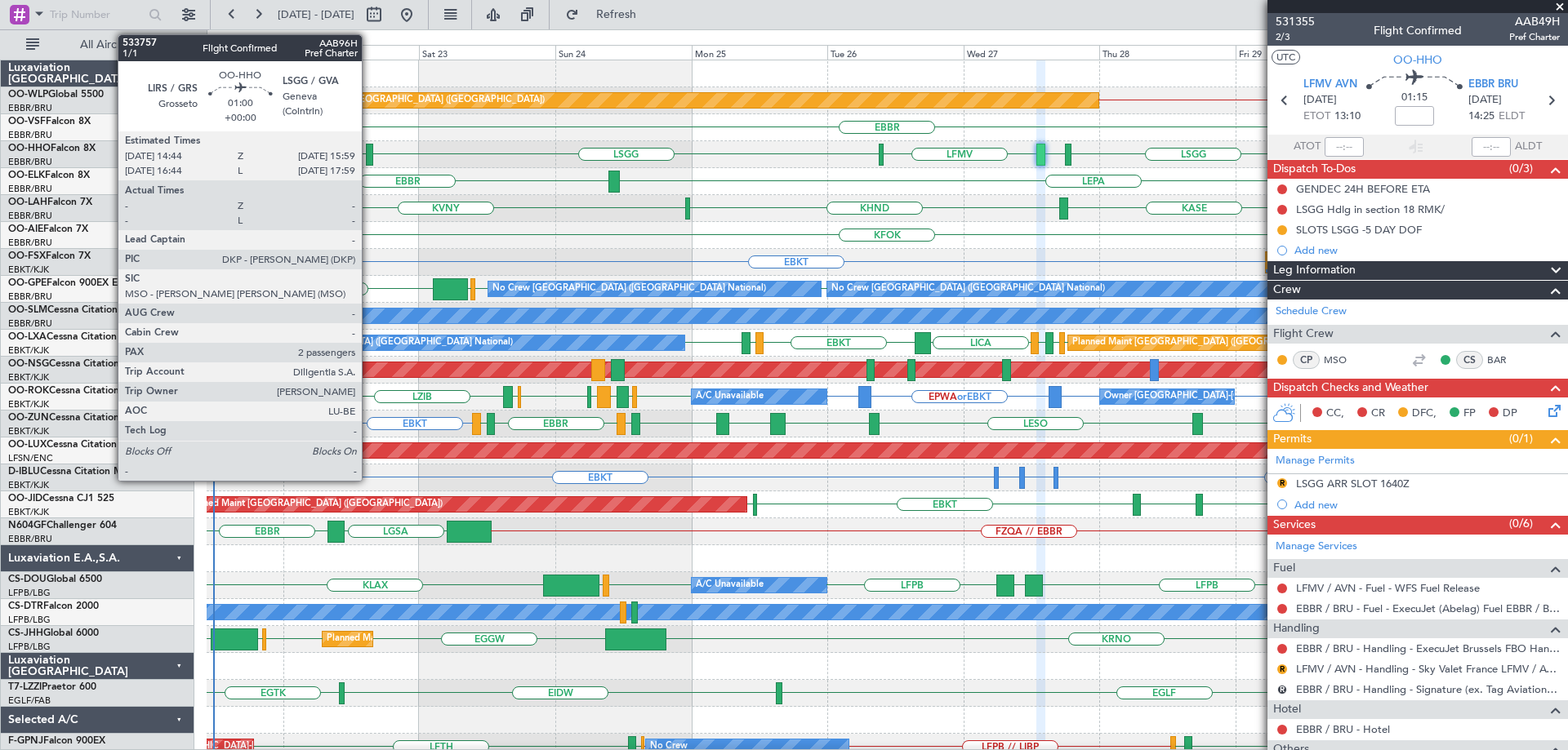
click at [369, 147] on div at bounding box center [369, 154] width 7 height 22
click at [368, 147] on div at bounding box center [369, 154] width 7 height 22
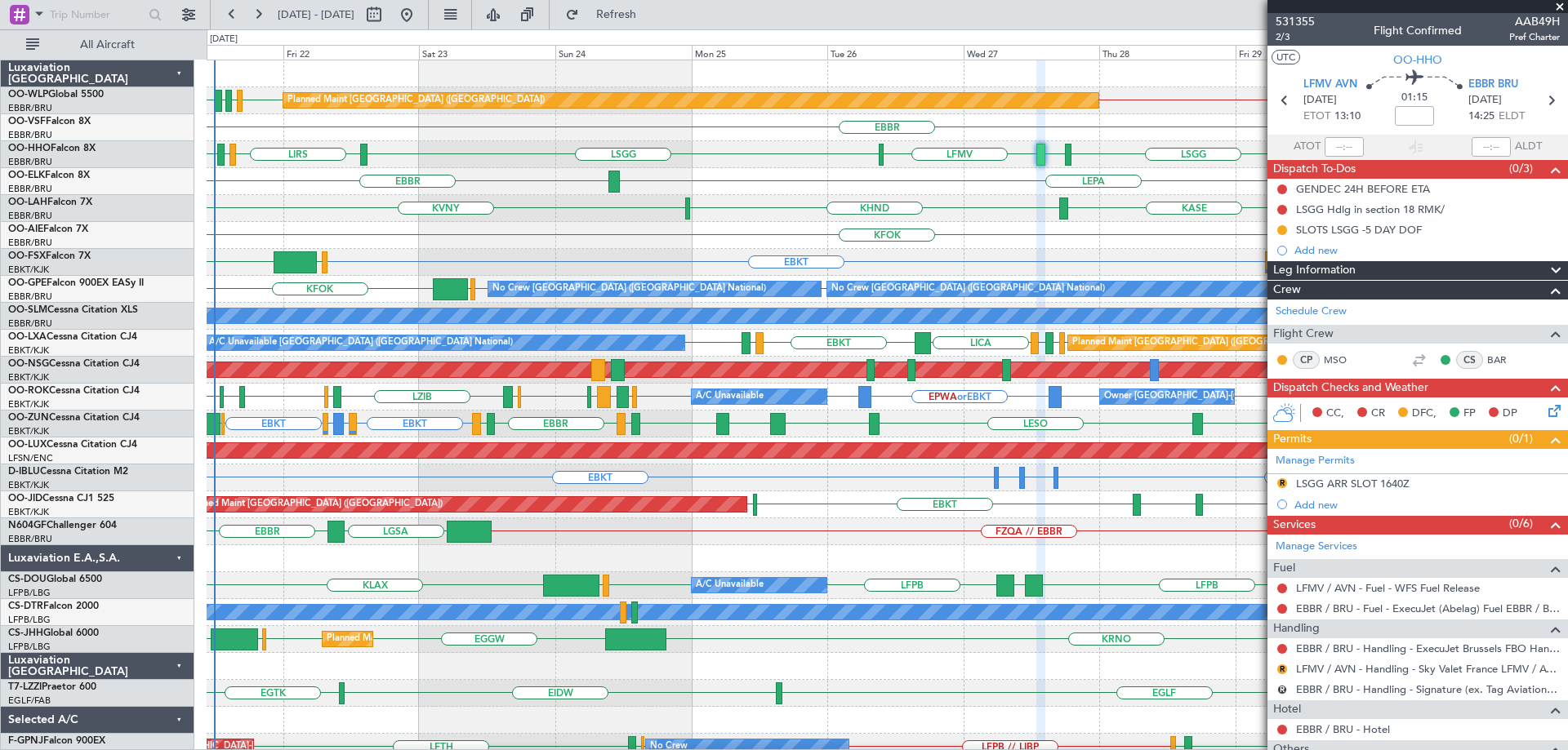
drag, startPoint x: 668, startPoint y: 5, endPoint x: 554, endPoint y: 92, distance: 143.4
click at [656, 6] on button "Refresh" at bounding box center [607, 15] width 98 height 26
click at [540, 215] on div "KVNY [GEOGRAPHIC_DATA] KHND KALN Planned [GEOGRAPHIC_DATA][PERSON_NAME]-[GEOGRA…" at bounding box center [886, 208] width 1361 height 27
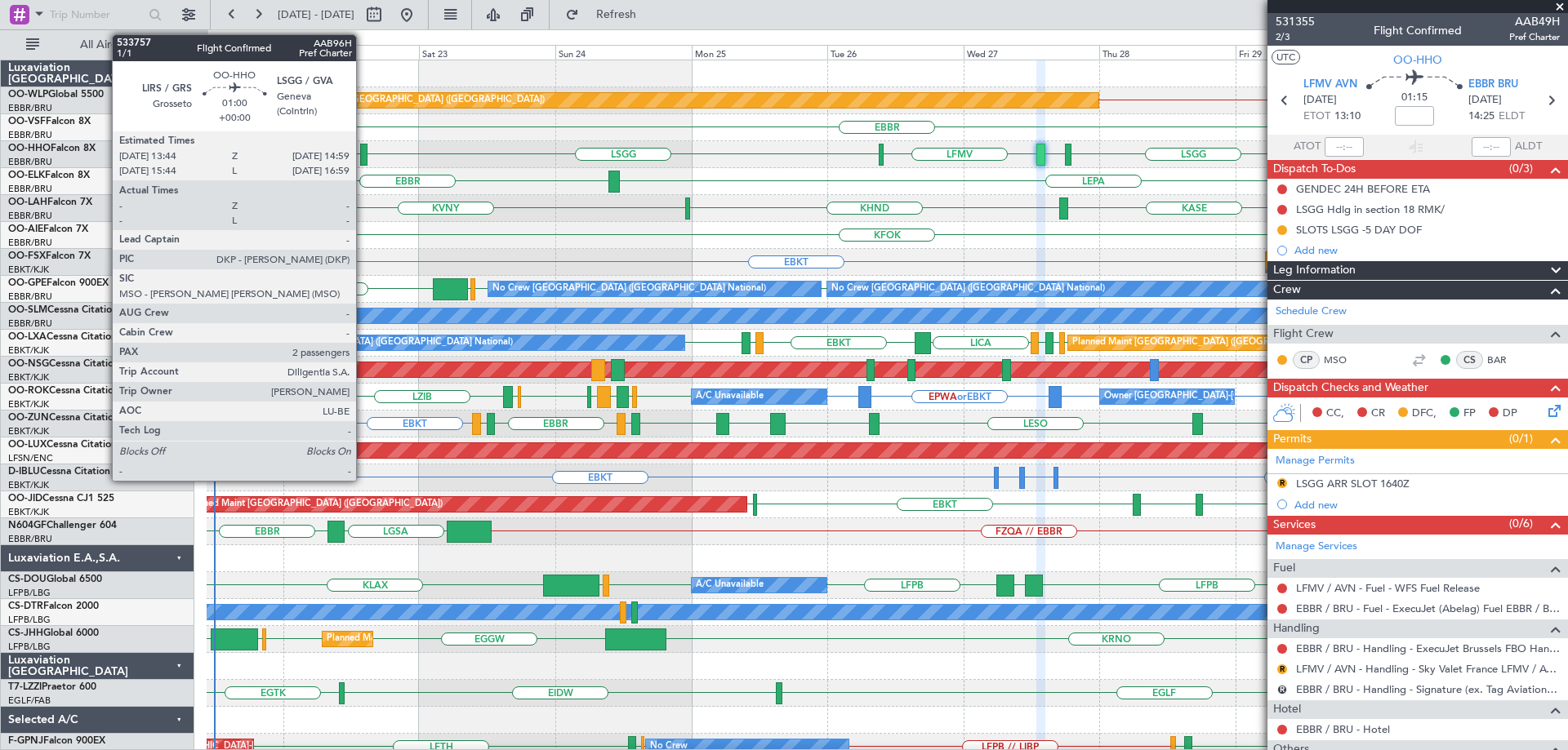
click at [363, 149] on div at bounding box center [363, 154] width 7 height 22
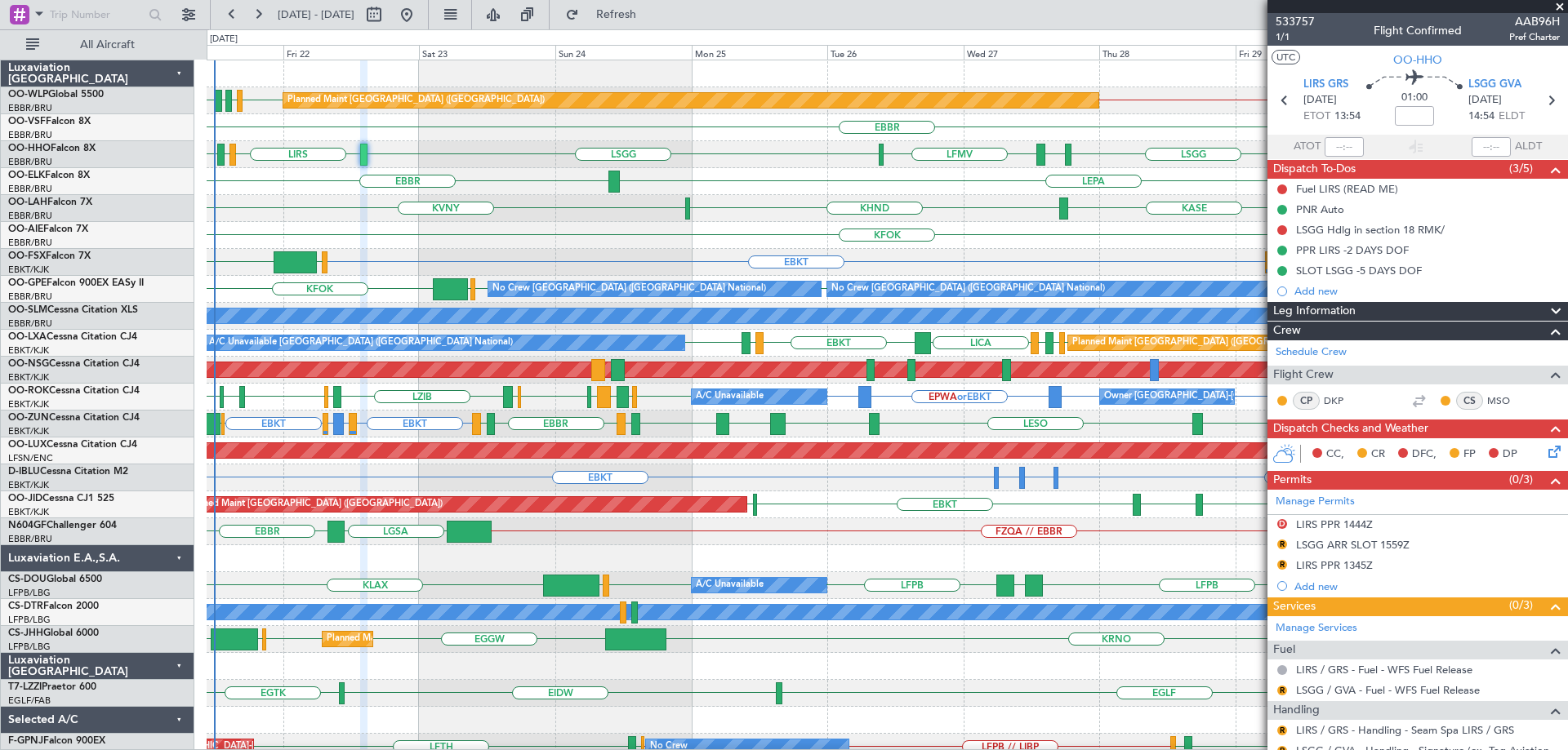
click at [438, 158] on div "LSGG LIRS LSZH LIRS LSGG EBBR LFMV LIEO LIMC" at bounding box center [886, 154] width 1361 height 27
click at [1559, 7] on span at bounding box center [1560, 7] width 17 height 15
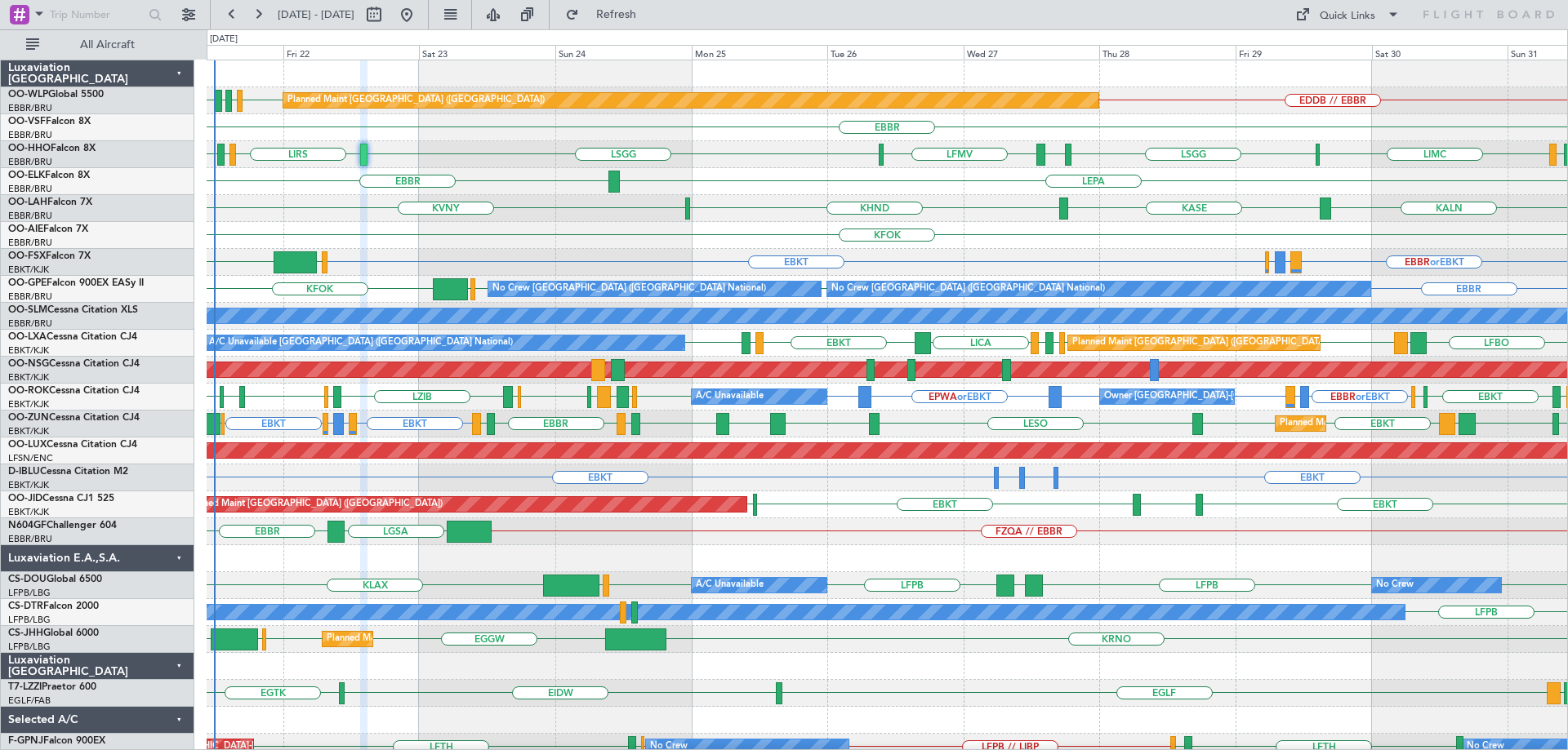
type input "0"
click at [775, 177] on div "EBBR LEPA" at bounding box center [886, 182] width 1361 height 27
click at [554, 234] on div "KFOK Planned Maint [GEOGRAPHIC_DATA] ([GEOGRAPHIC_DATA])" at bounding box center [886, 235] width 1361 height 27
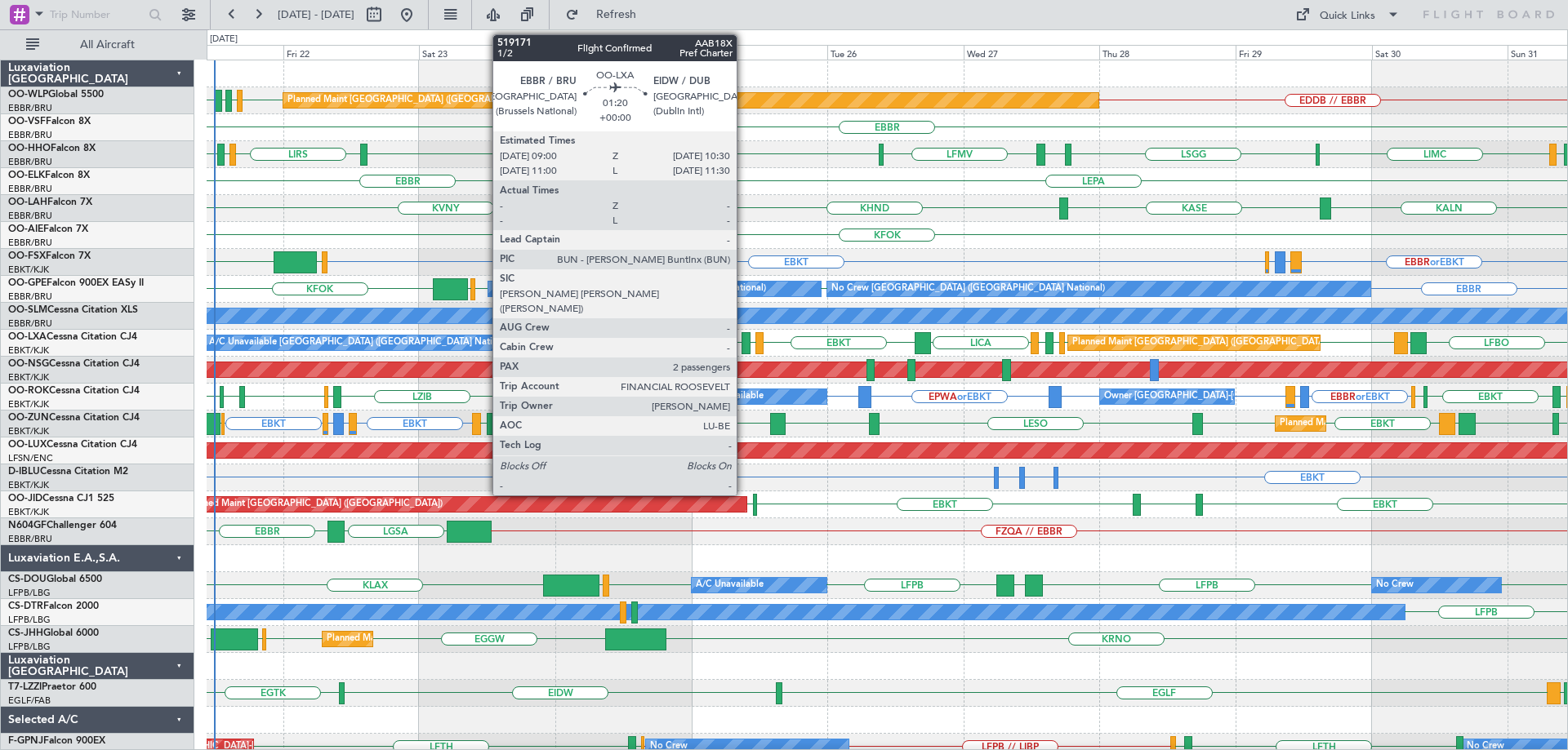
click at [744, 339] on div at bounding box center [745, 343] width 9 height 22
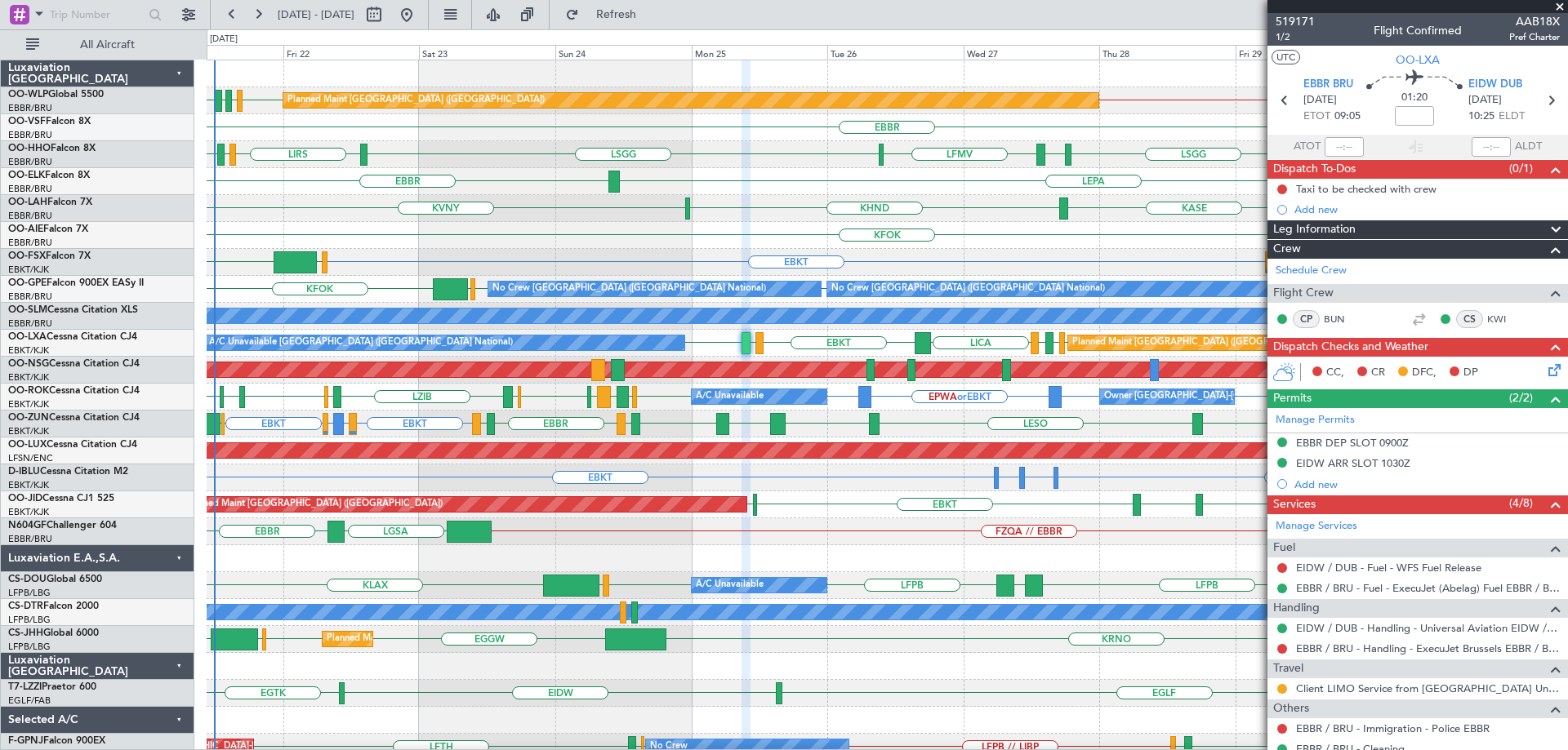
scroll to position [82, 0]
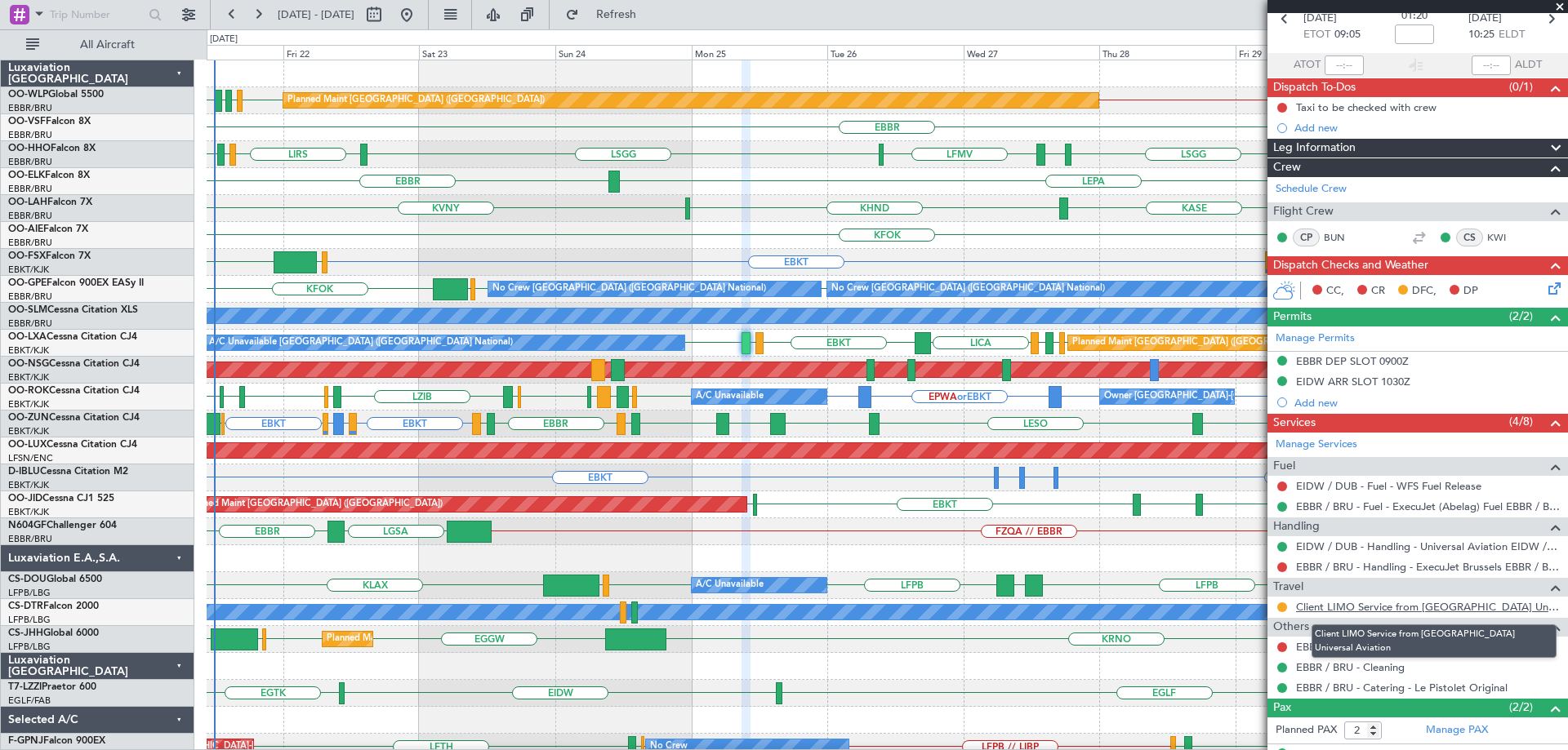
click at [1384, 601] on link "Client LIMO Service from Dublin Universal Aviation" at bounding box center [1428, 606] width 264 height 14
click at [732, 158] on div "LSGG LIRS LSZH LIRS LSGG EBBR LFMV LIEO LIMC" at bounding box center [886, 154] width 1361 height 27
click at [937, 231] on div "KFOK Planned Maint [GEOGRAPHIC_DATA] ([GEOGRAPHIC_DATA])" at bounding box center [886, 235] width 1361 height 27
click at [1041, 224] on div "KFOK Planned Maint [GEOGRAPHIC_DATA] ([GEOGRAPHIC_DATA])" at bounding box center [886, 235] width 1361 height 27
click at [377, 224] on div "EDDB EBLG LIML LDDU EDDB // EBBR Planned Maint [GEOGRAPHIC_DATA] ([GEOGRAPHIC_D…" at bounding box center [886, 518] width 1361 height 916
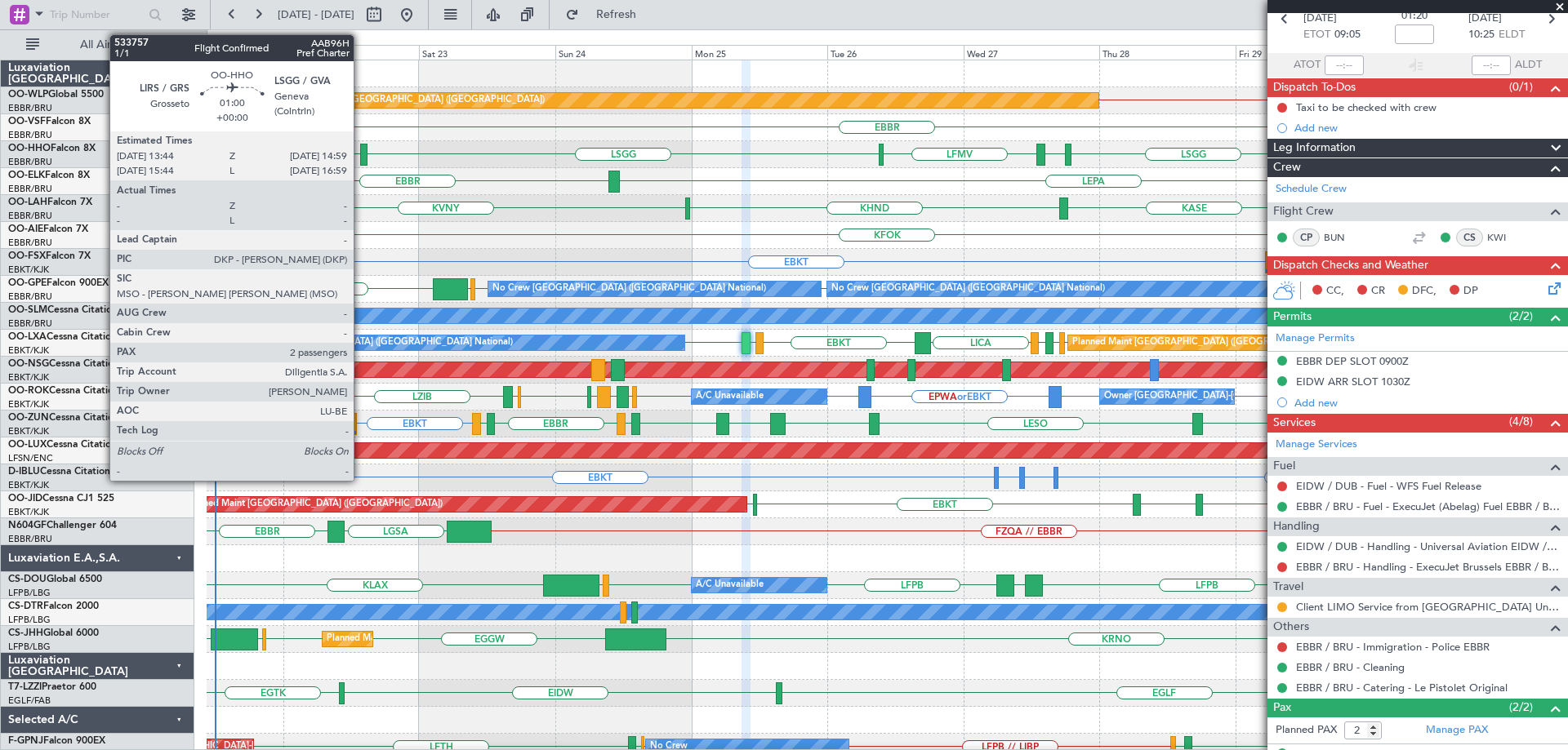
click at [361, 149] on div at bounding box center [363, 154] width 7 height 22
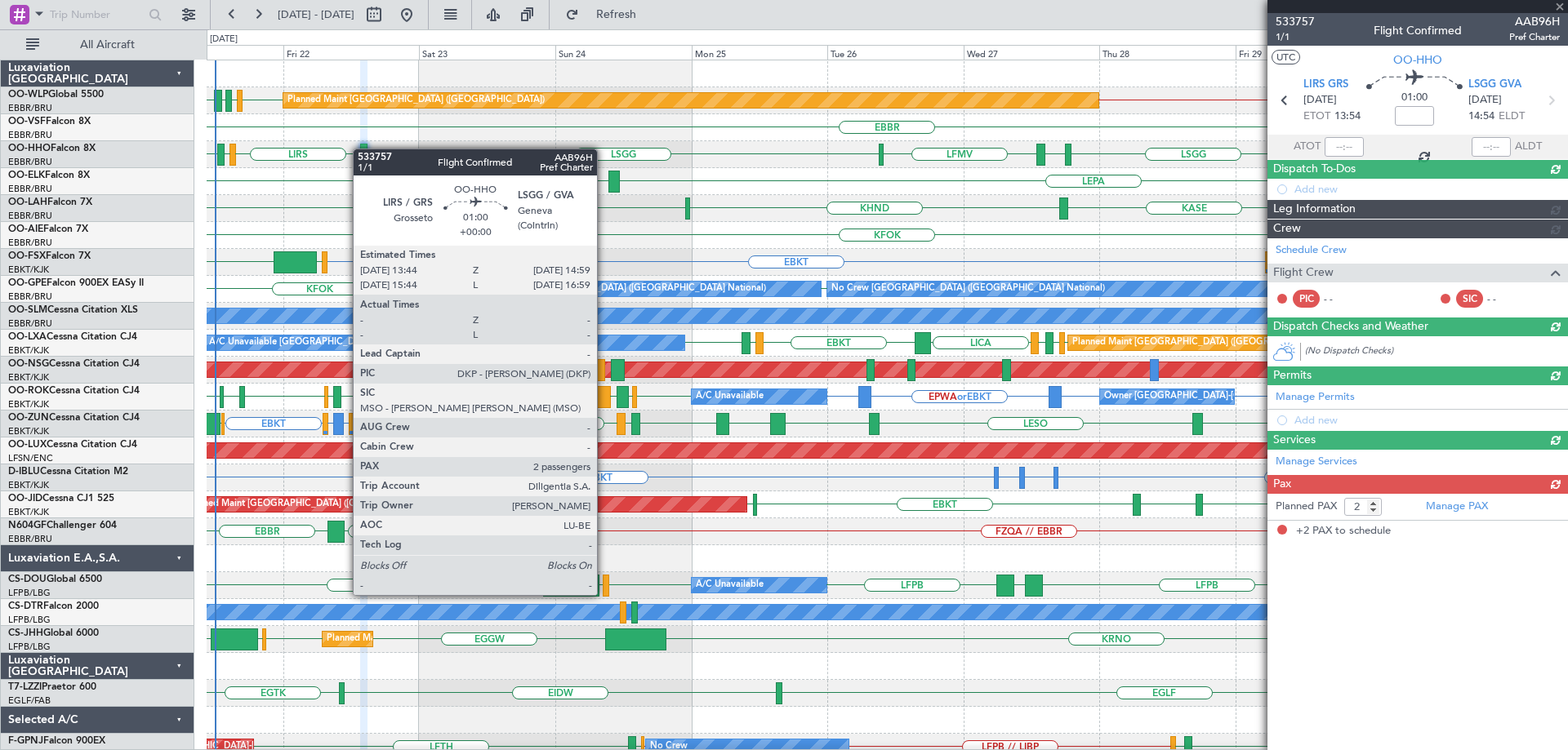
scroll to position [0, 0]
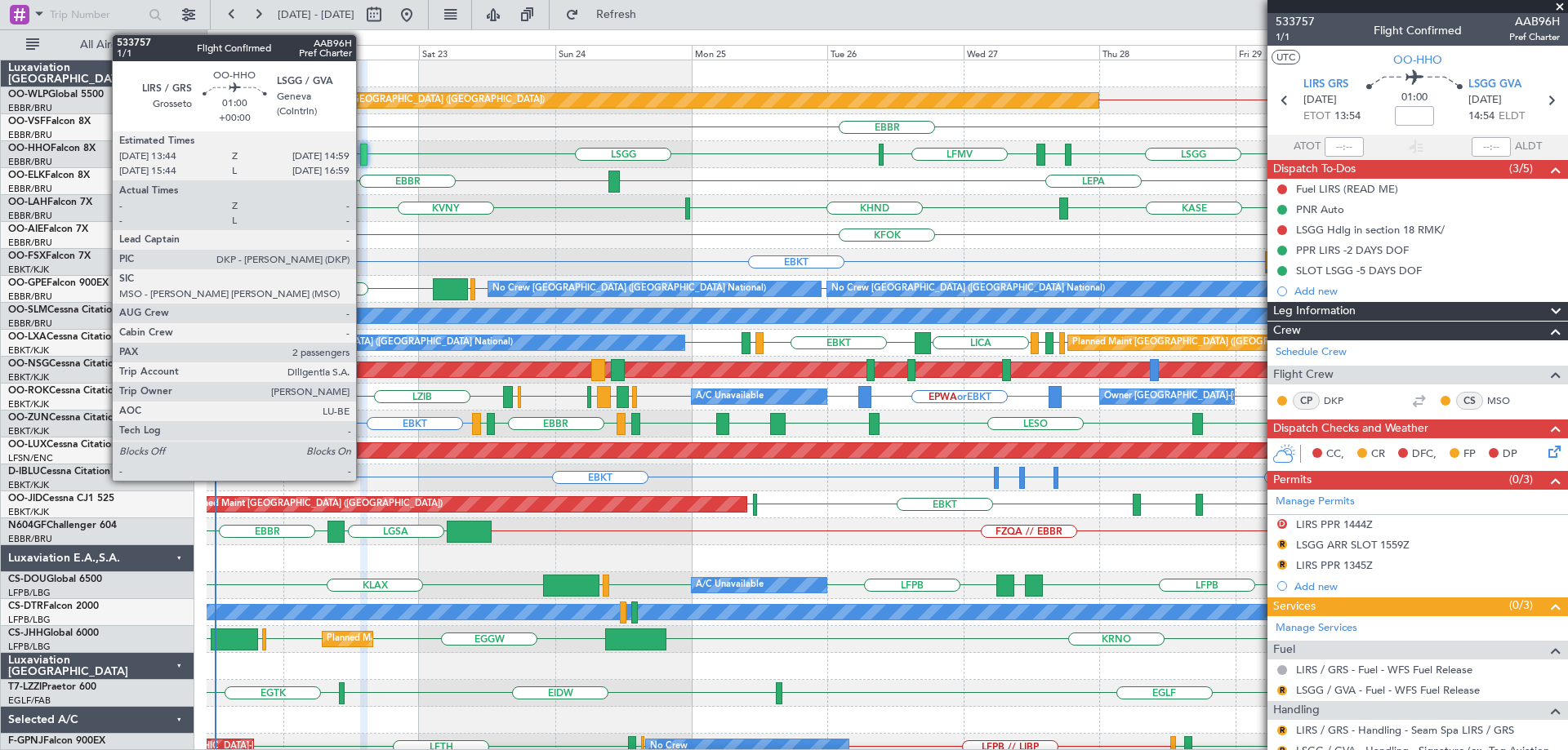
click at [363, 149] on div at bounding box center [363, 154] width 7 height 22
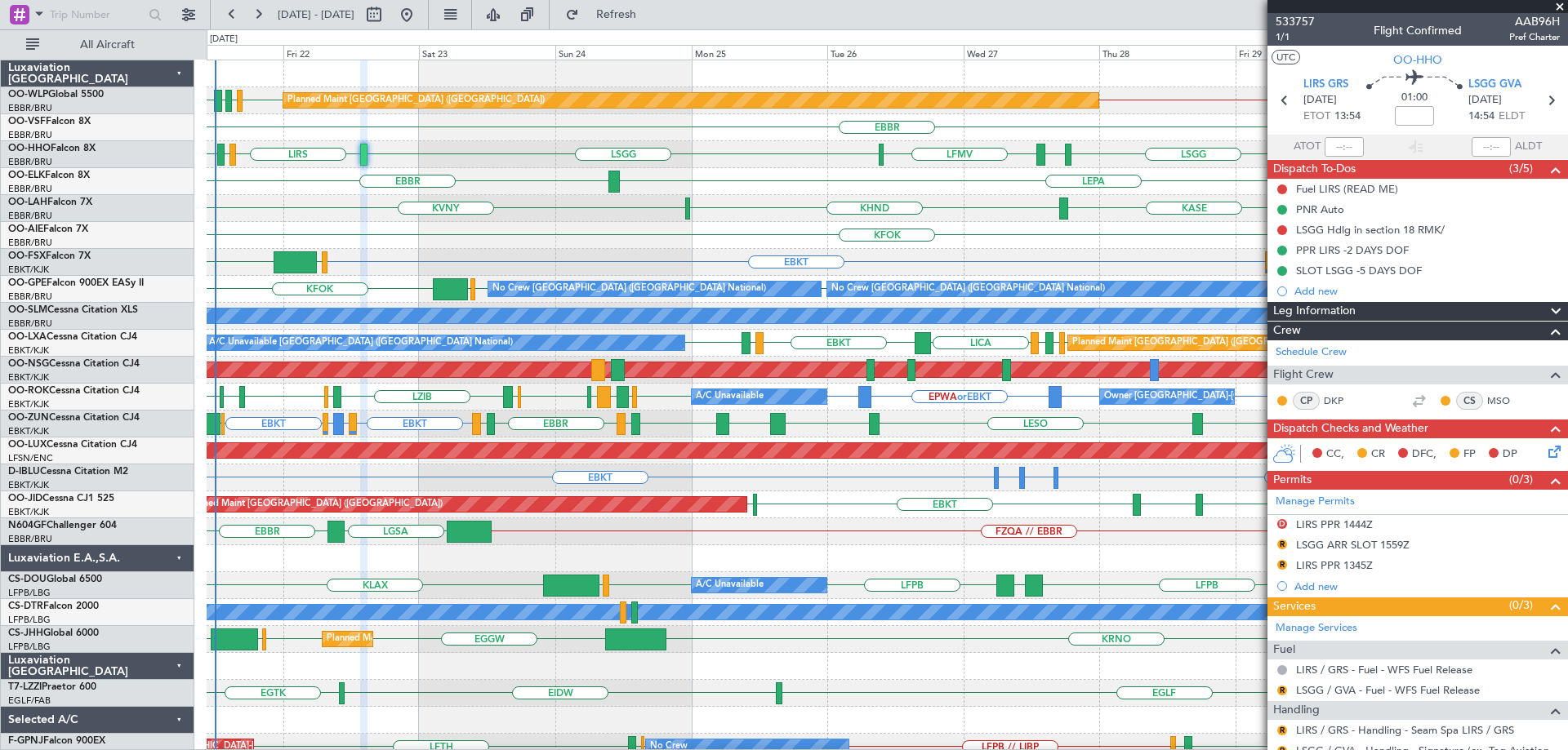
click at [614, 111] on div "EDDB // EBBR EDDB EBLG LIML LDDU Planned Maint Berlin (Brandenburg)" at bounding box center [886, 101] width 1361 height 27
click at [641, 17] on span "Refresh" at bounding box center [616, 15] width 68 height 12
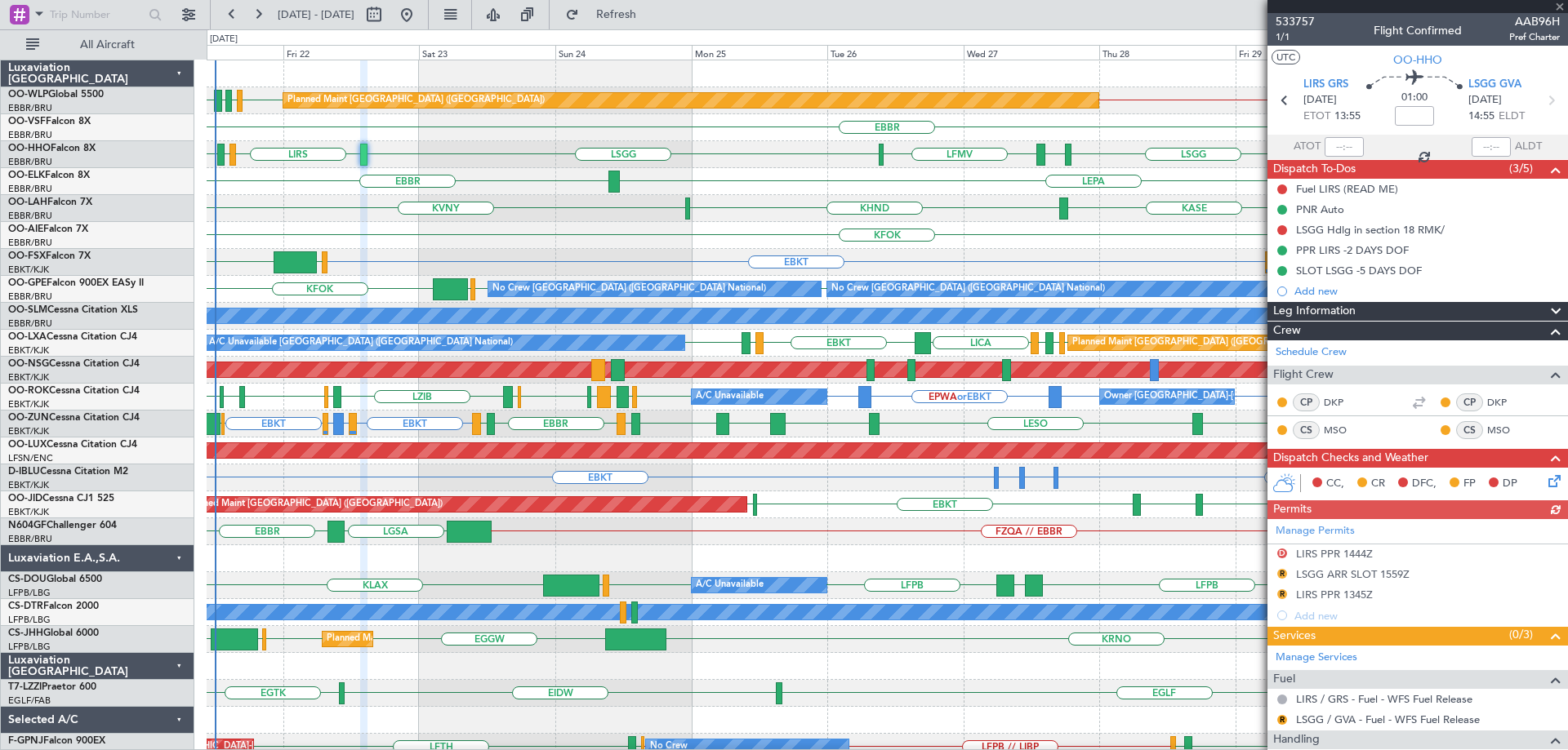
click at [540, 190] on div "LEPA [GEOGRAPHIC_DATA]" at bounding box center [886, 182] width 1361 height 27
click at [478, 170] on div "LEPA [GEOGRAPHIC_DATA]" at bounding box center [886, 182] width 1361 height 27
click at [937, 197] on div "KALN [GEOGRAPHIC_DATA] KVNY KHND Planned [GEOGRAPHIC_DATA][PERSON_NAME]-[GEOGRA…" at bounding box center [886, 208] width 1361 height 27
click at [971, 201] on div "KALN [GEOGRAPHIC_DATA] KVNY KHND Planned [GEOGRAPHIC_DATA][PERSON_NAME]-[GEOGRA…" at bounding box center [886, 208] width 1361 height 27
click at [538, 226] on div "KFOK Planned Maint [GEOGRAPHIC_DATA] ([GEOGRAPHIC_DATA])" at bounding box center [886, 235] width 1361 height 27
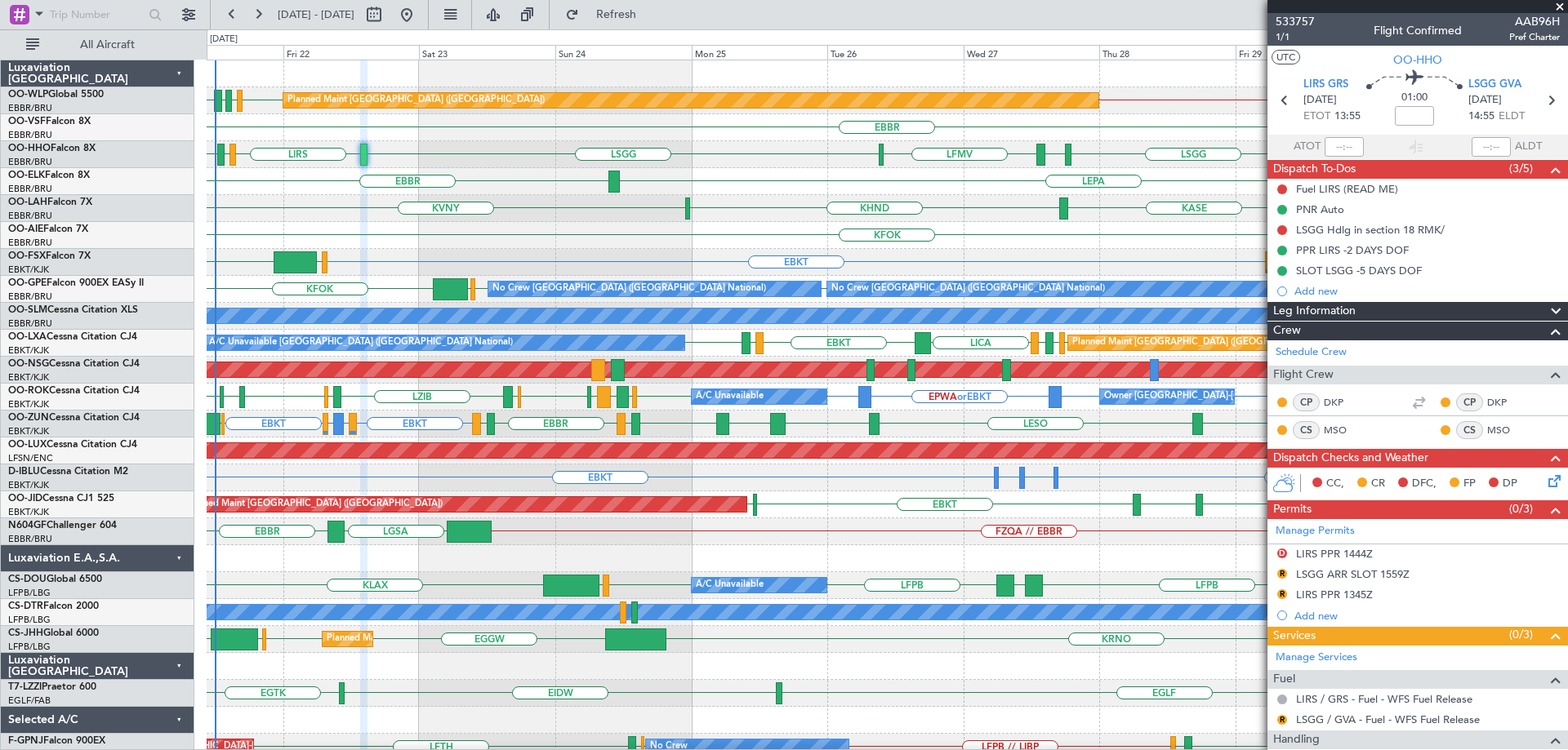
click at [550, 223] on div "KFOK Planned Maint [GEOGRAPHIC_DATA] ([GEOGRAPHIC_DATA])" at bounding box center [886, 235] width 1361 height 27
drag, startPoint x: 1556, startPoint y: 7, endPoint x: 1567, endPoint y: 10, distance: 11.4
click at [1559, 8] on span at bounding box center [1560, 7] width 17 height 15
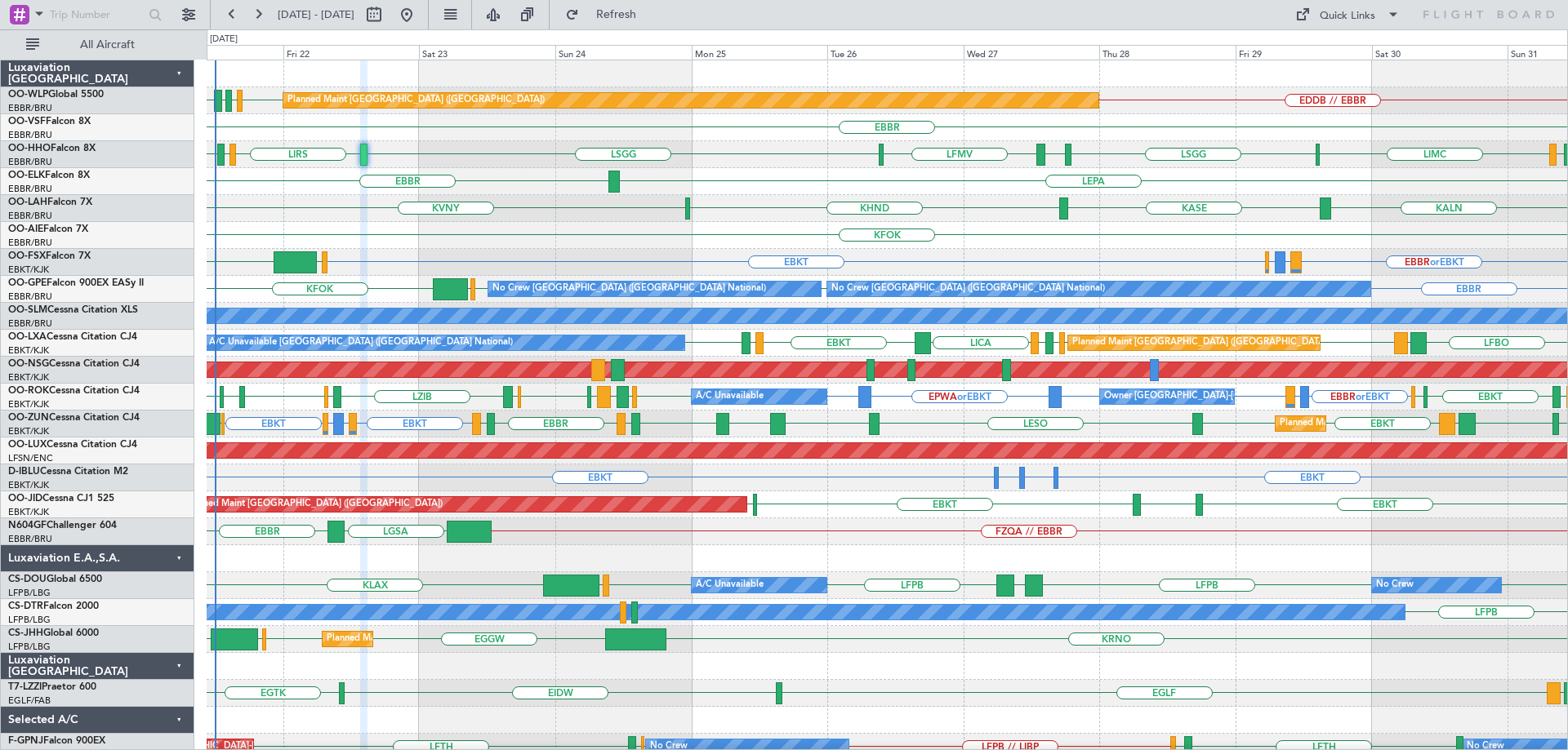
type input "0"
click at [784, 201] on div "KALN [GEOGRAPHIC_DATA] KVNY KHND Planned [GEOGRAPHIC_DATA][PERSON_NAME]-[GEOGRA…" at bounding box center [886, 208] width 1361 height 27
click at [1170, 243] on div "KFOK Planned Maint [GEOGRAPHIC_DATA] ([GEOGRAPHIC_DATA])" at bounding box center [886, 235] width 1361 height 27
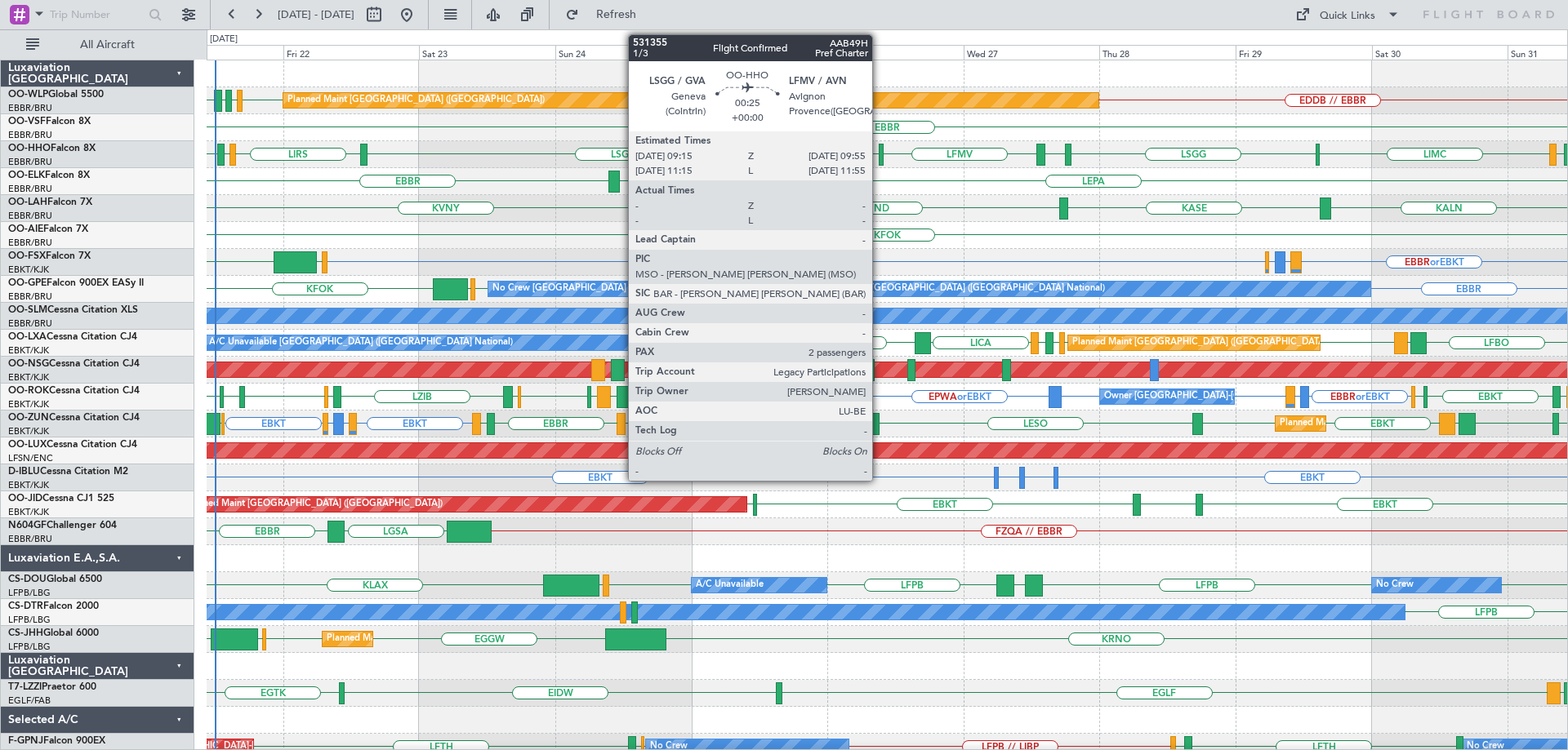
click at [880, 147] on div at bounding box center [881, 154] width 4 height 22
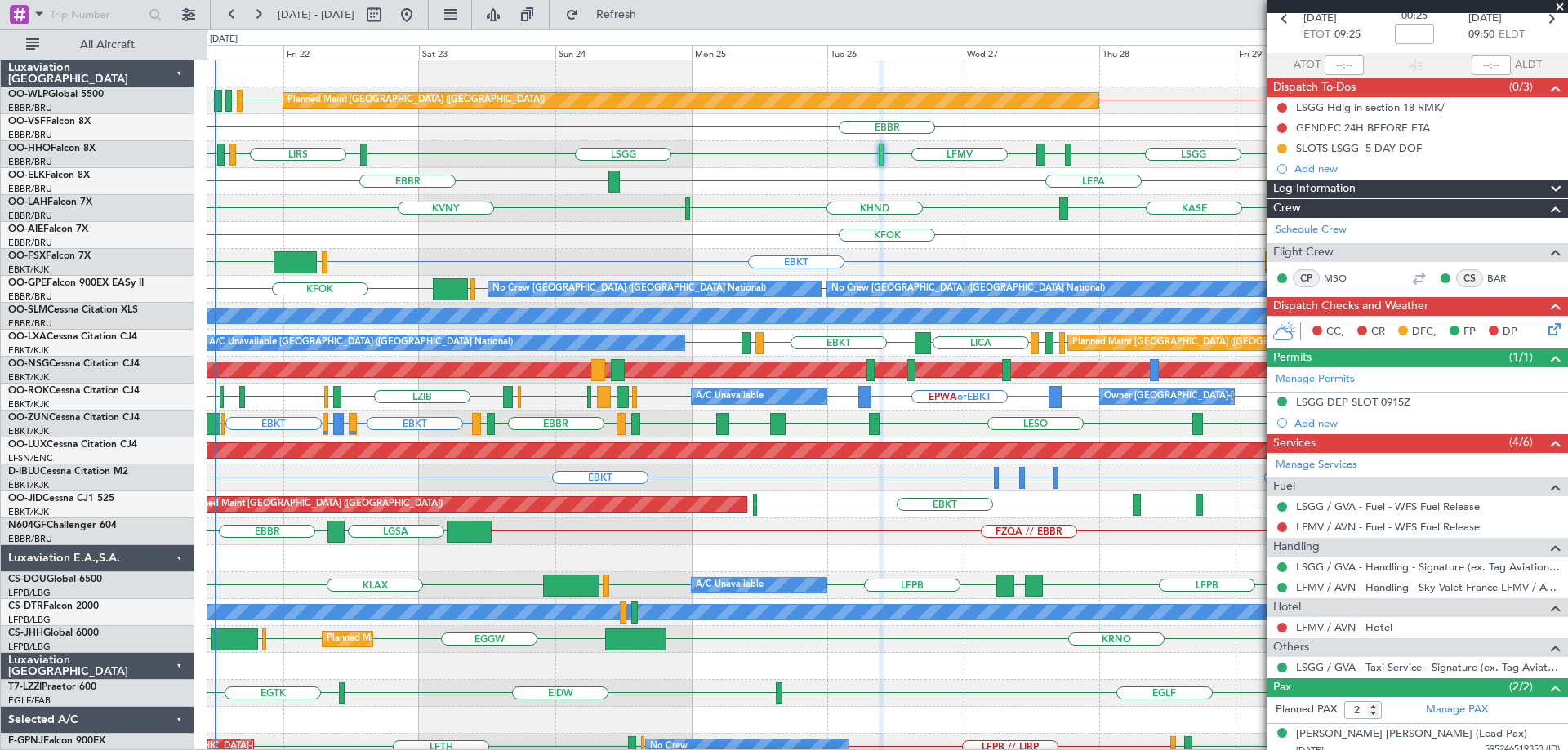
scroll to position [128, 0]
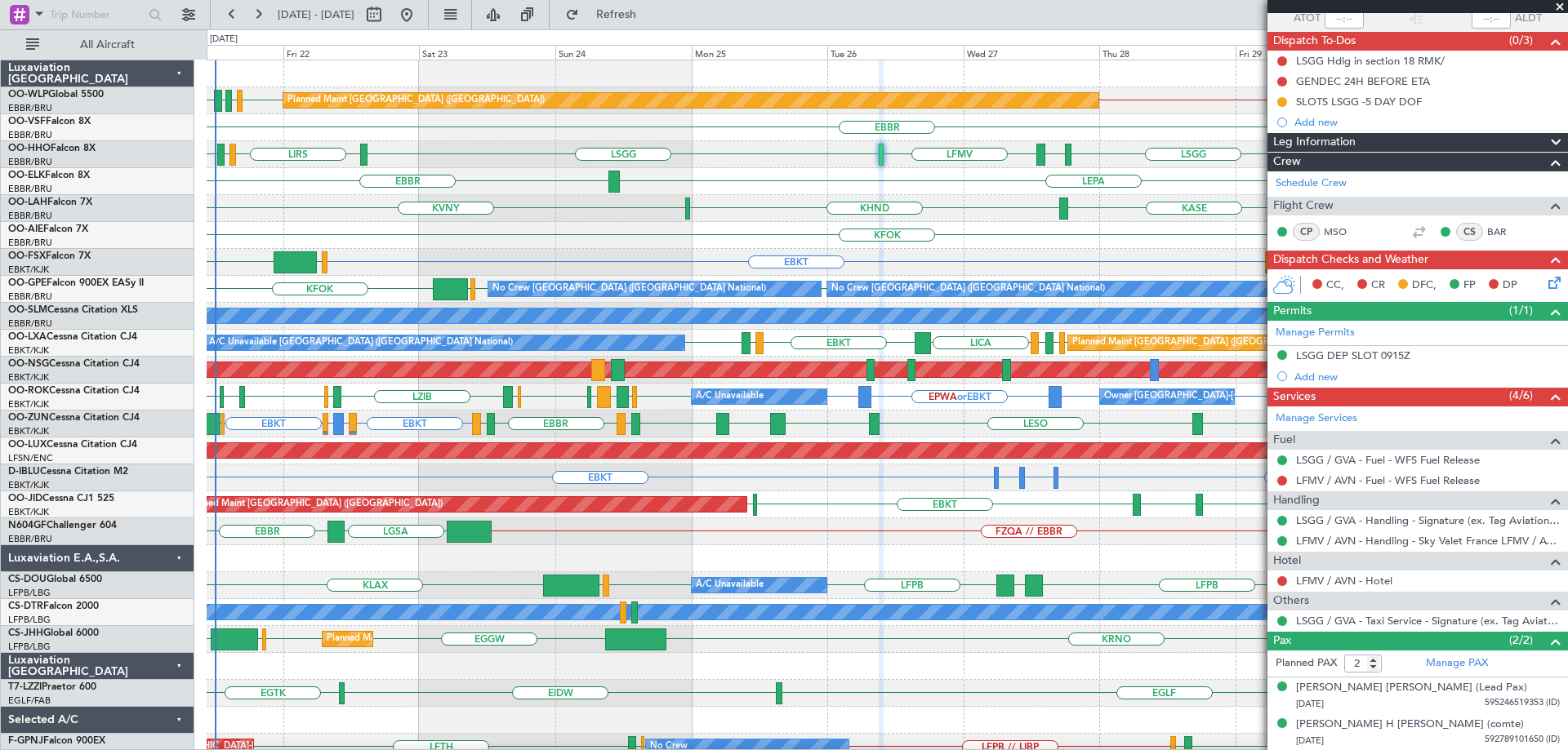
click at [984, 220] on div "KALN [GEOGRAPHIC_DATA] KVNY KHND Planned [GEOGRAPHIC_DATA][PERSON_NAME]-[GEOGRA…" at bounding box center [886, 208] width 1361 height 27
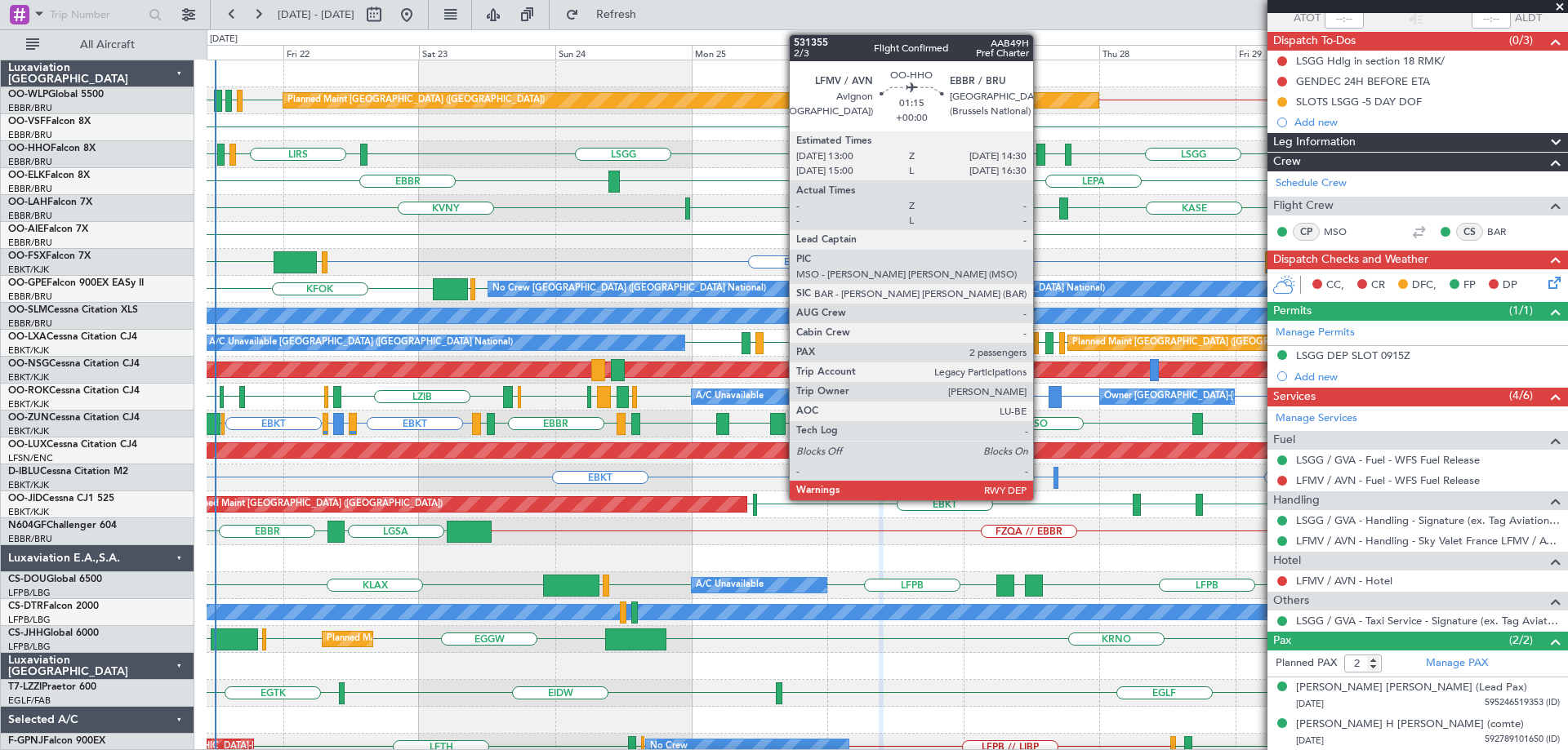
click at [1041, 149] on div at bounding box center [1041, 154] width 9 height 22
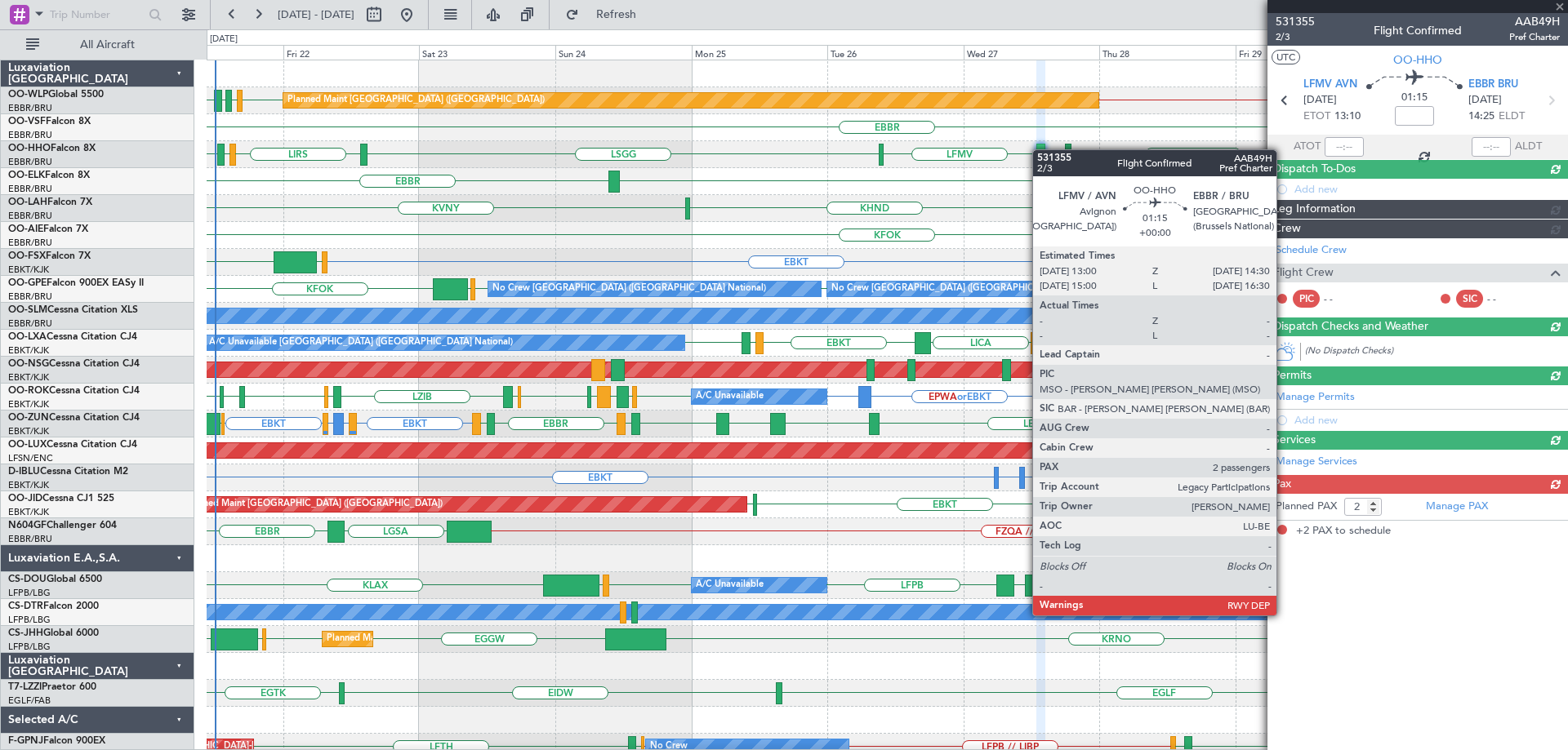
scroll to position [0, 0]
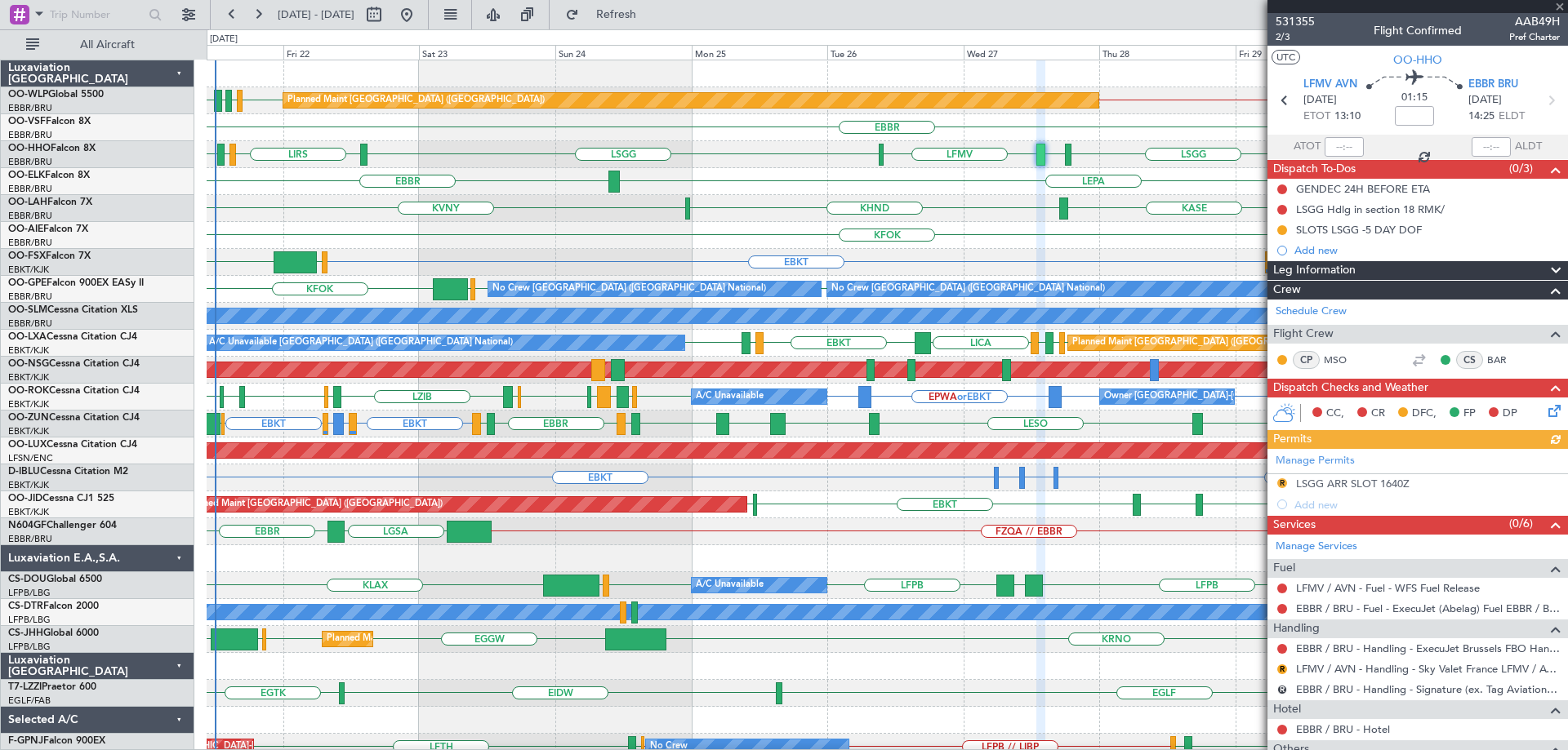
click at [958, 201] on div "KALN [GEOGRAPHIC_DATA] KVNY KHND Planned [GEOGRAPHIC_DATA][PERSON_NAME]-[GEOGRA…" at bounding box center [886, 208] width 1361 height 27
click at [1002, 238] on div "KFOK Planned Maint [GEOGRAPHIC_DATA] ([GEOGRAPHIC_DATA])" at bounding box center [886, 235] width 1361 height 27
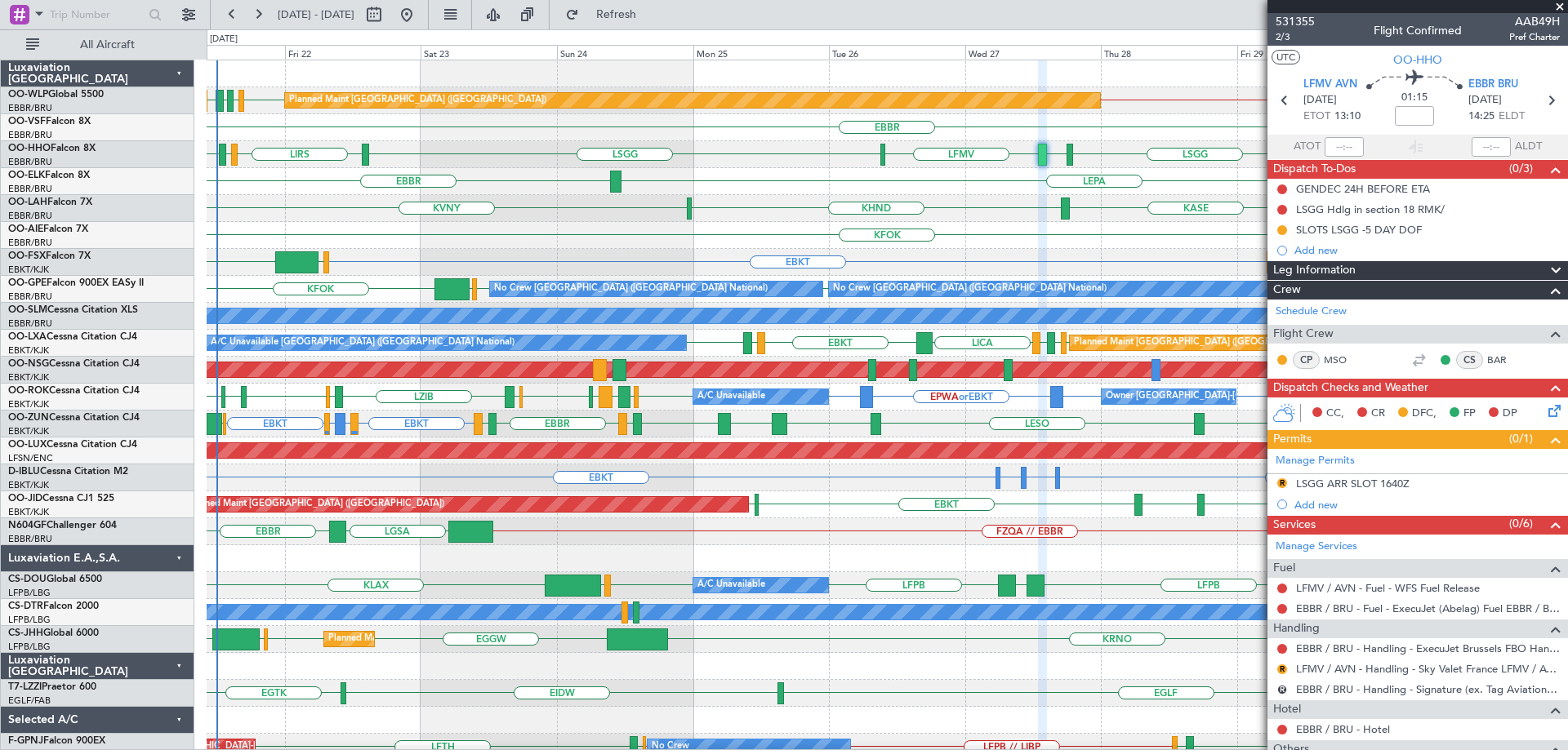
click at [571, 189] on div "LEPA [GEOGRAPHIC_DATA]" at bounding box center [886, 182] width 1361 height 27
click at [854, 510] on div "Planned Maint Paris (Le Bourget) EBKT EGNT EBKT LFPB Planned Maint Kortrijk-Wev…" at bounding box center [886, 505] width 1361 height 27
click at [1562, 8] on span at bounding box center [1560, 7] width 17 height 15
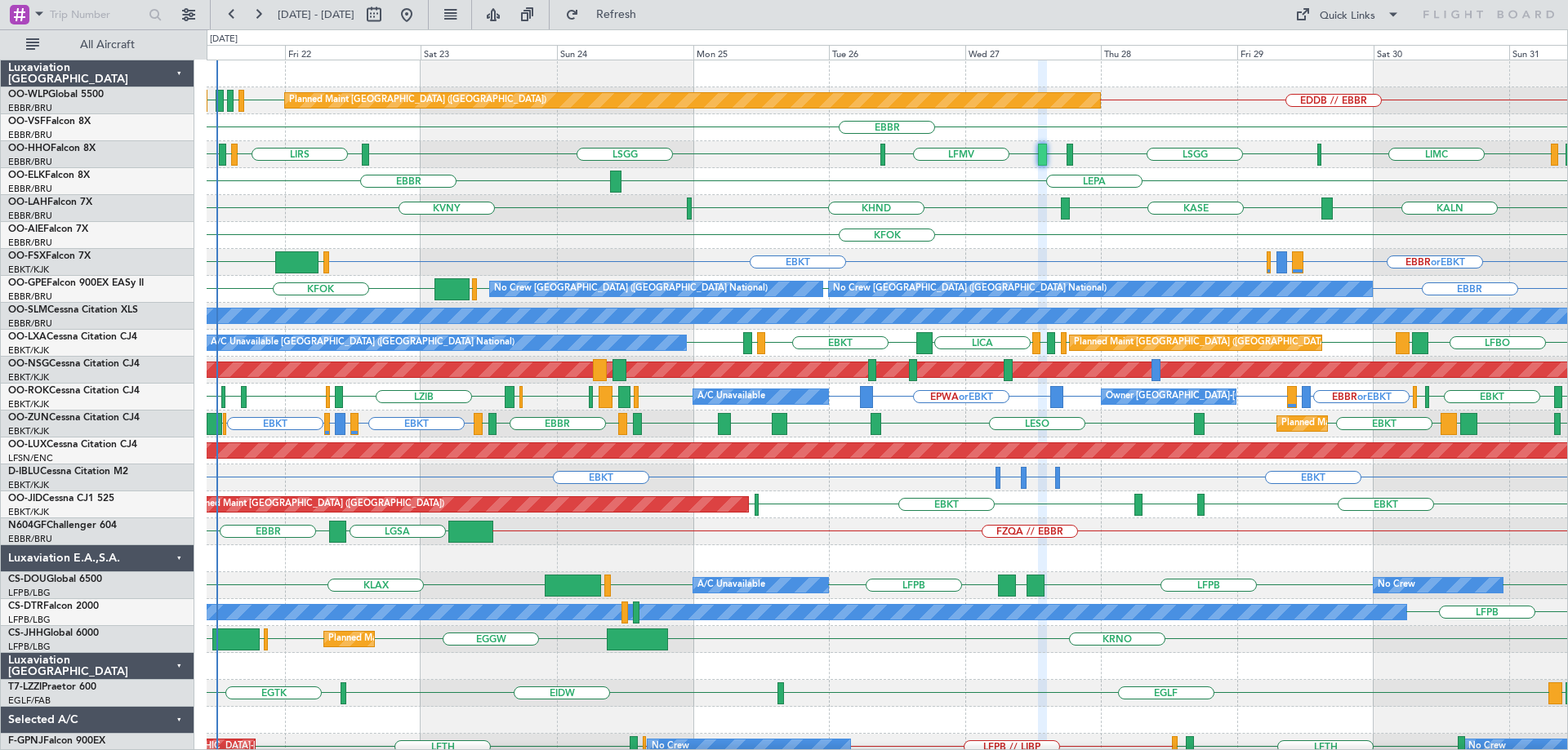
type input "0"
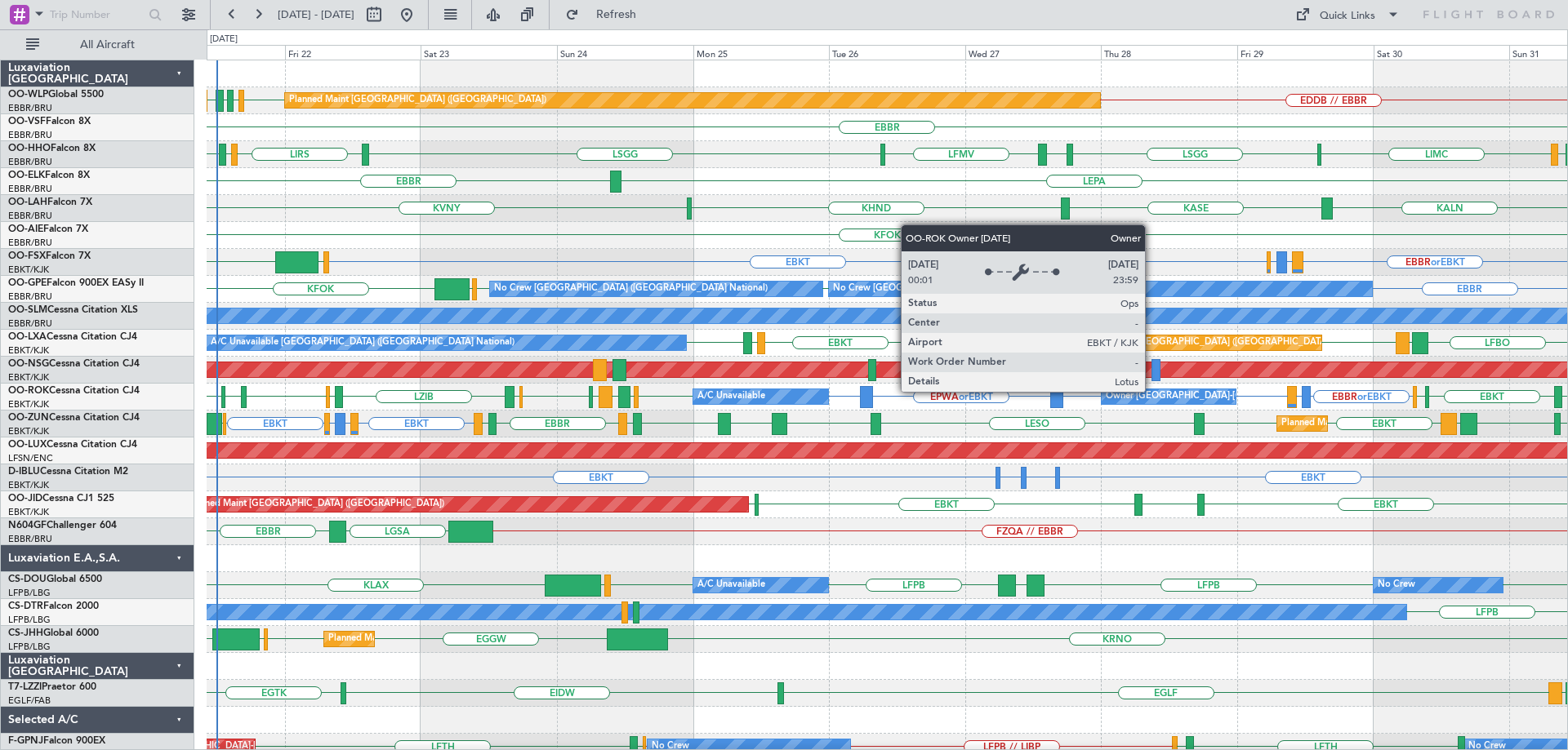
click at [1152, 391] on div "Owner [GEOGRAPHIC_DATA]-[GEOGRAPHIC_DATA]" at bounding box center [1216, 397] width 220 height 25
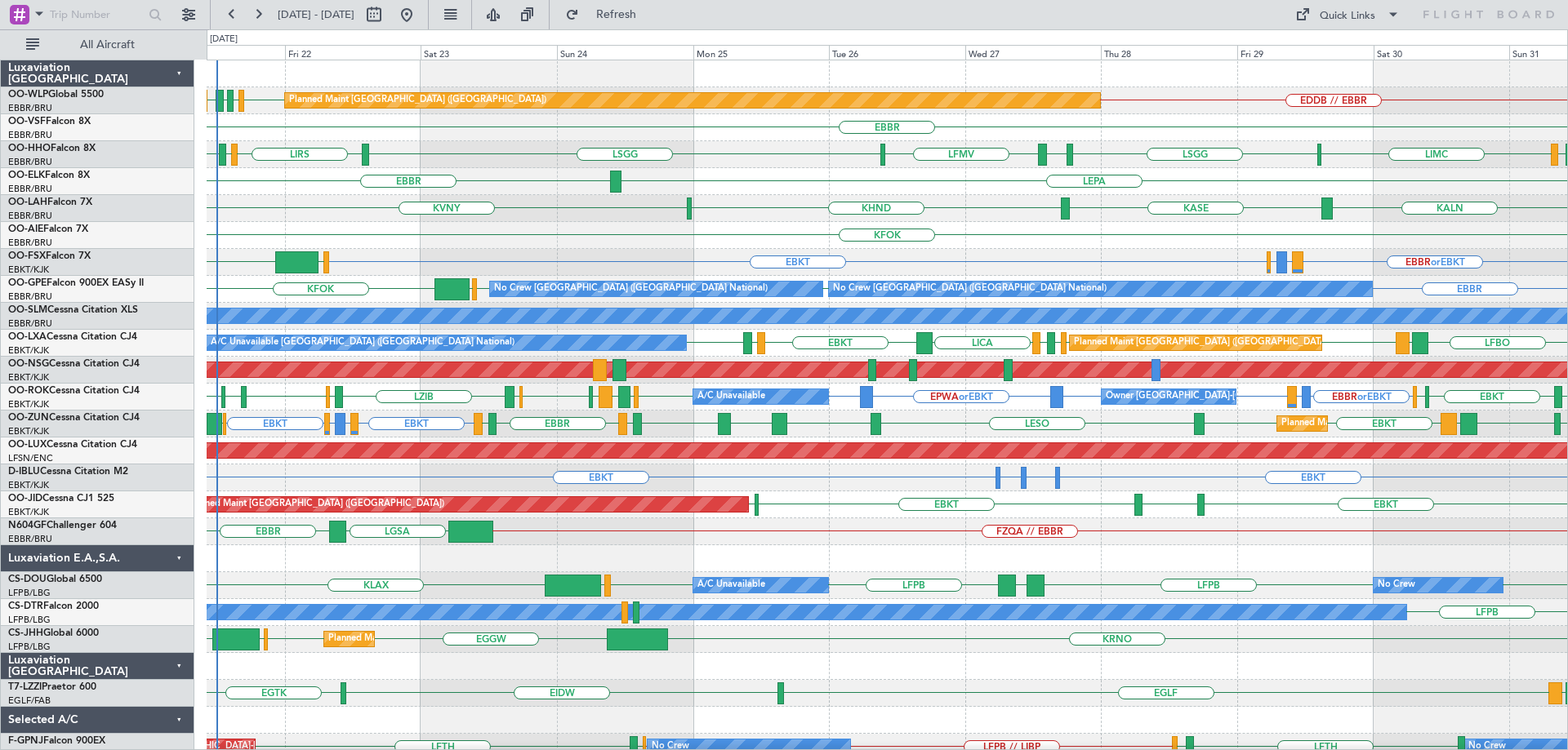
click at [745, 149] on div "LIEO LIMC LSGG LSGG LIRS LSZH LIRS EBBR LFMV" at bounding box center [886, 154] width 1361 height 27
click at [897, 519] on div "FZQA // EBBR EBBR LGSA" at bounding box center [886, 531] width 1361 height 27
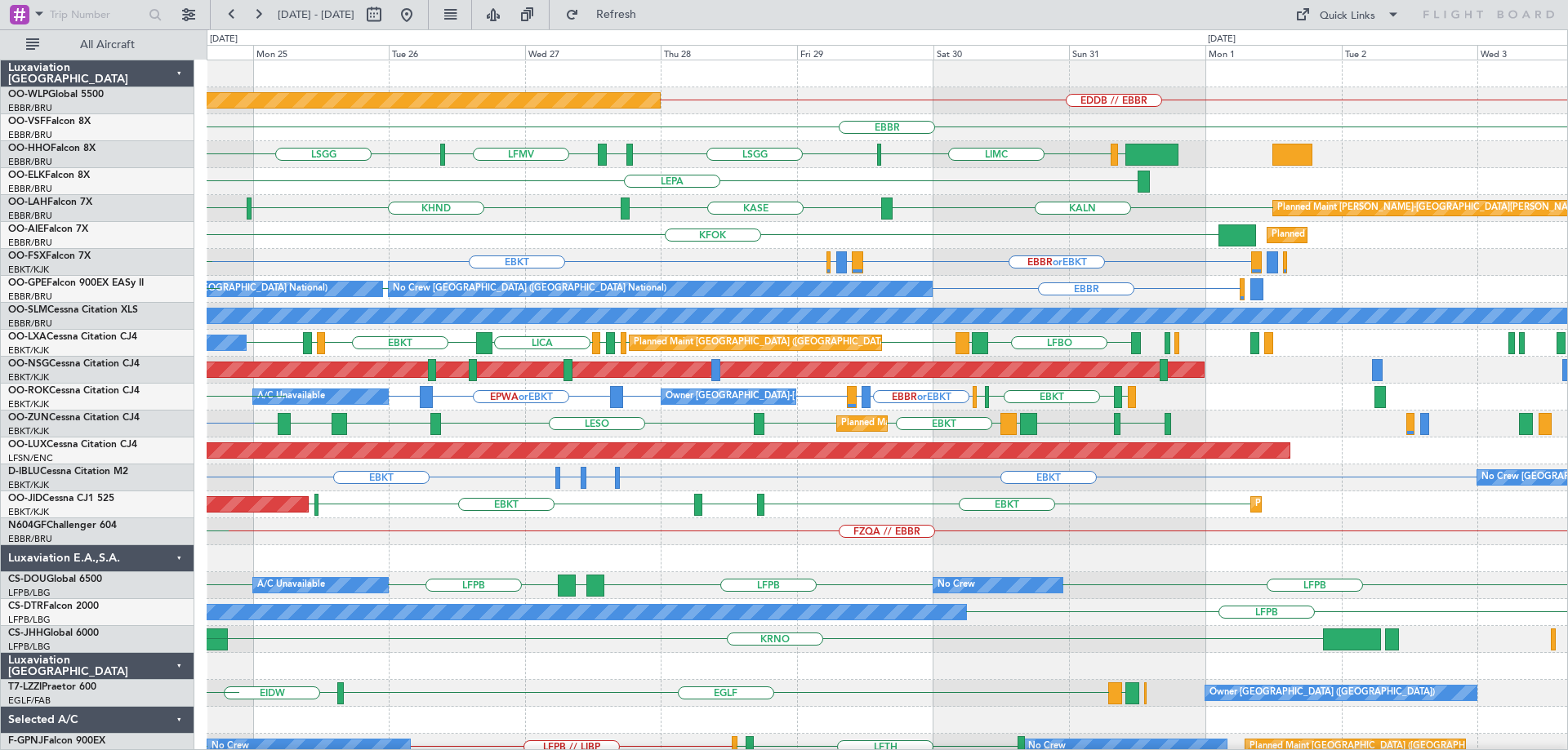
click at [929, 564] on div "EDDB // EBBR Planned Maint Berlin (Brandenburg) EBBR LIEO LIMC LSGG LSGG EBBR L…" at bounding box center [886, 518] width 1361 height 916
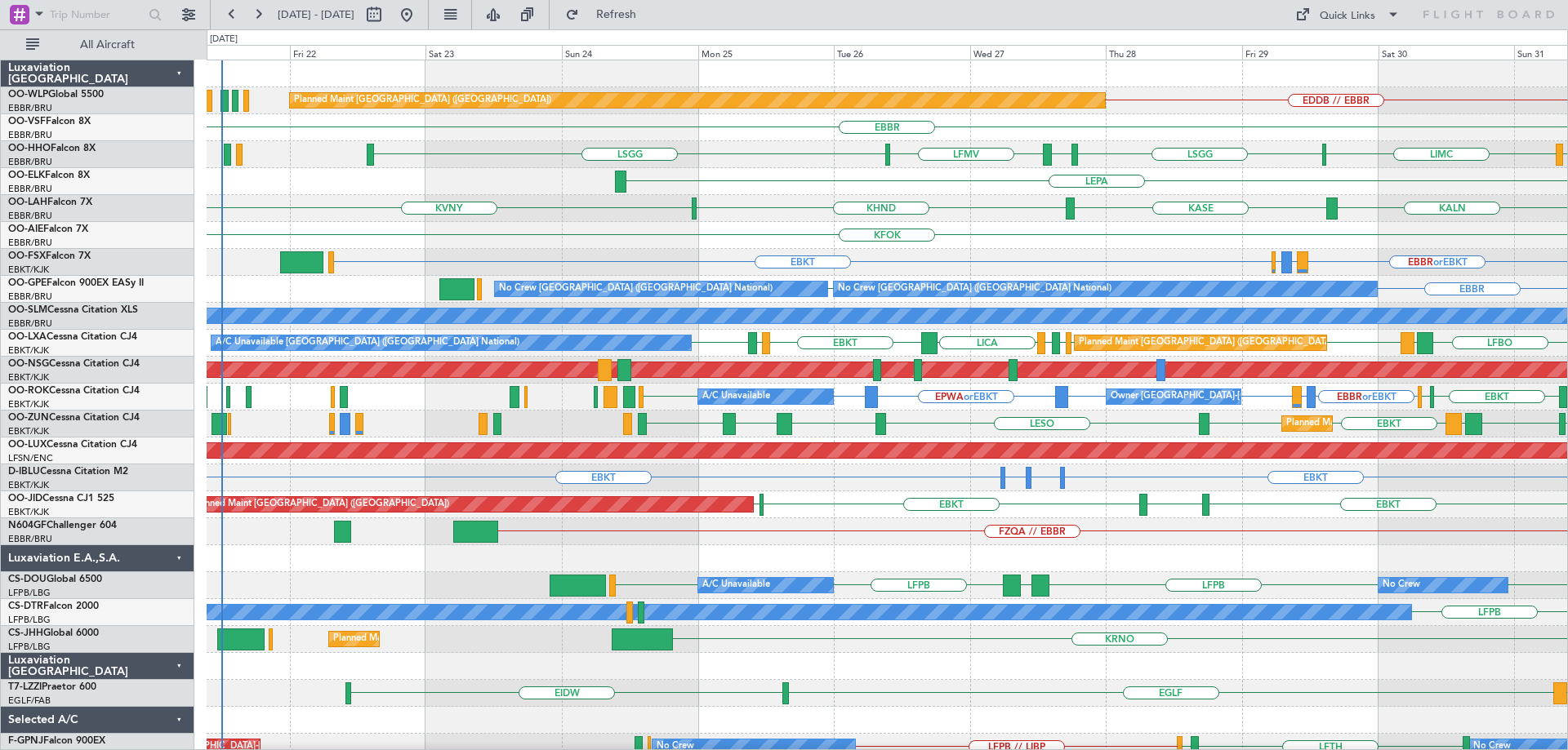
click at [1037, 348] on div "Planned Maint Berlin (Brandenburg) EDDB // EBBR EBBR LIMC LSGG LSGG EBBR LFMV L…" at bounding box center [886, 531] width 1361 height 943
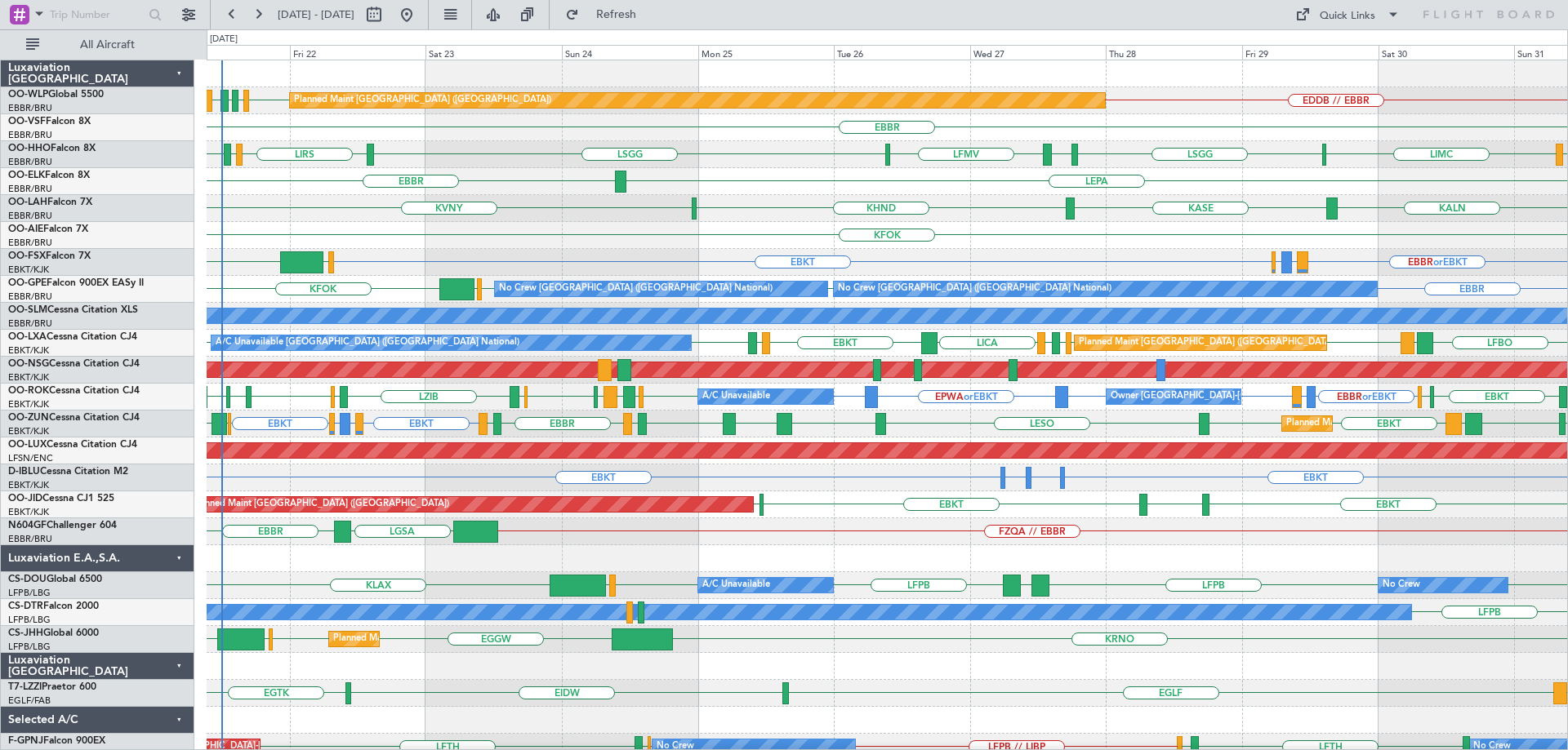
click at [616, 238] on div "KFOK Planned Maint [GEOGRAPHIC_DATA] ([GEOGRAPHIC_DATA])" at bounding box center [886, 235] width 1361 height 27
click at [392, 244] on div "KFOK Planned Maint [GEOGRAPHIC_DATA] ([GEOGRAPHIC_DATA])" at bounding box center [886, 235] width 1361 height 27
click at [656, 23] on button "Refresh" at bounding box center [607, 15] width 98 height 26
click at [705, 172] on div "EBBR LEPA" at bounding box center [886, 182] width 1361 height 27
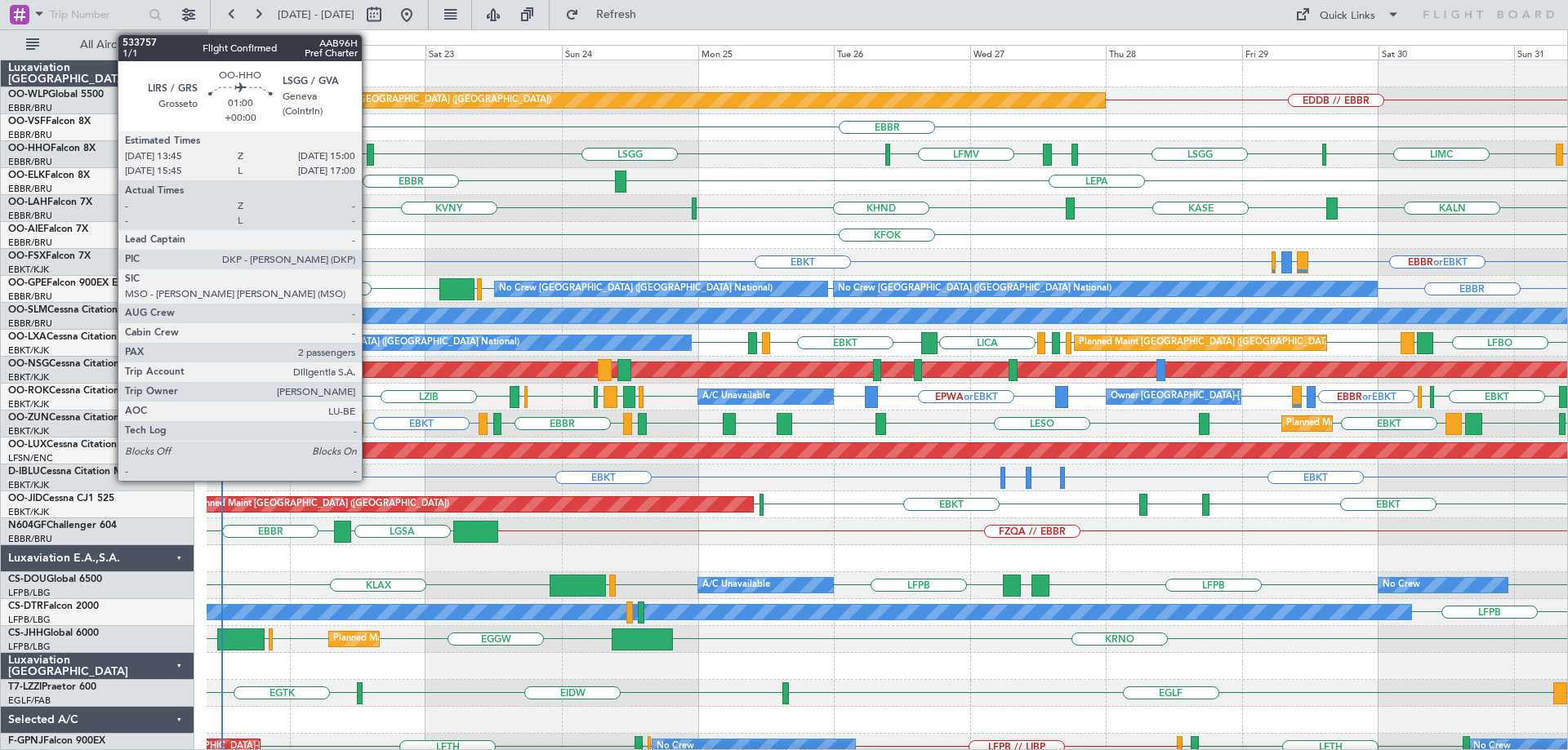
click at [369, 149] on div at bounding box center [370, 154] width 7 height 22
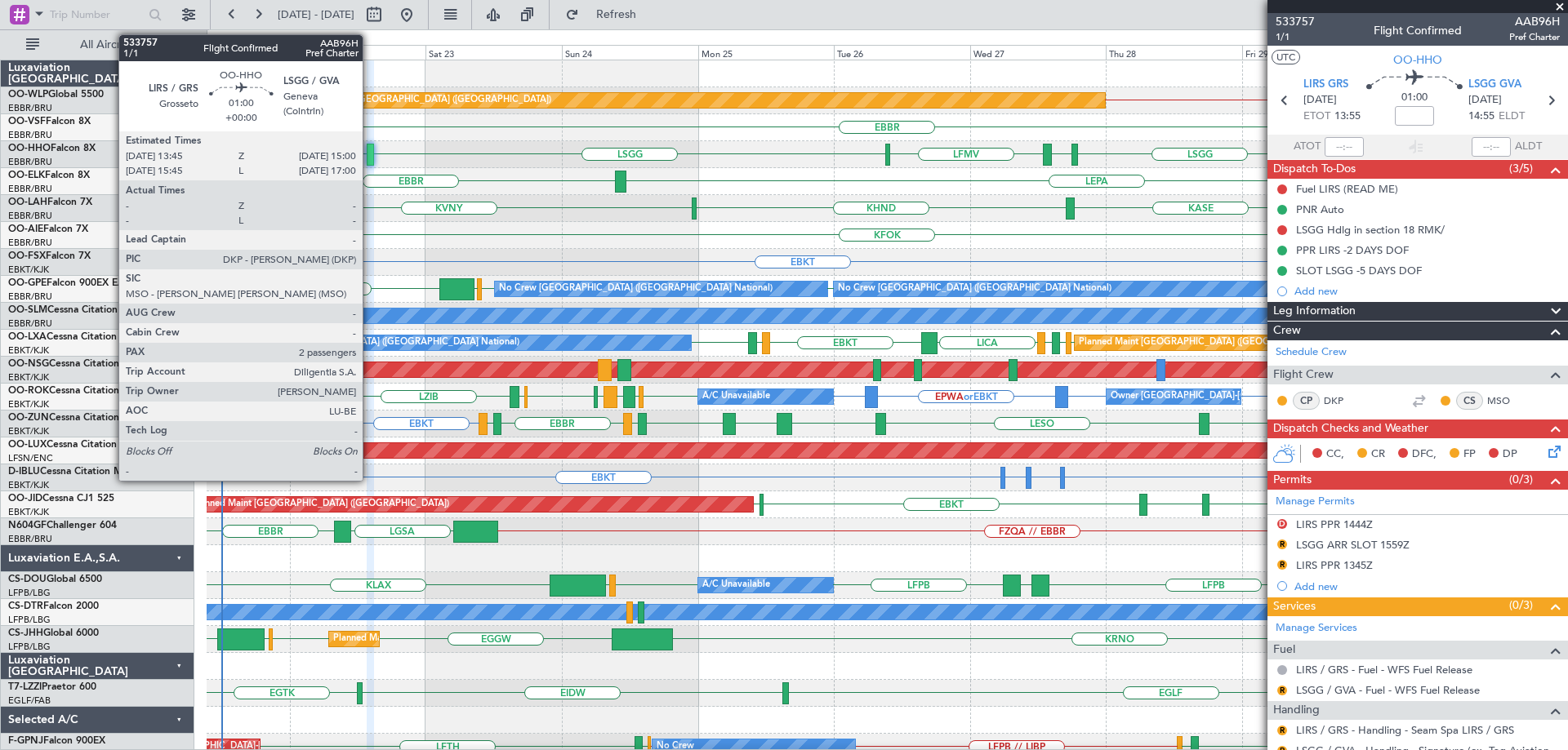
click at [370, 152] on div at bounding box center [370, 154] width 7 height 22
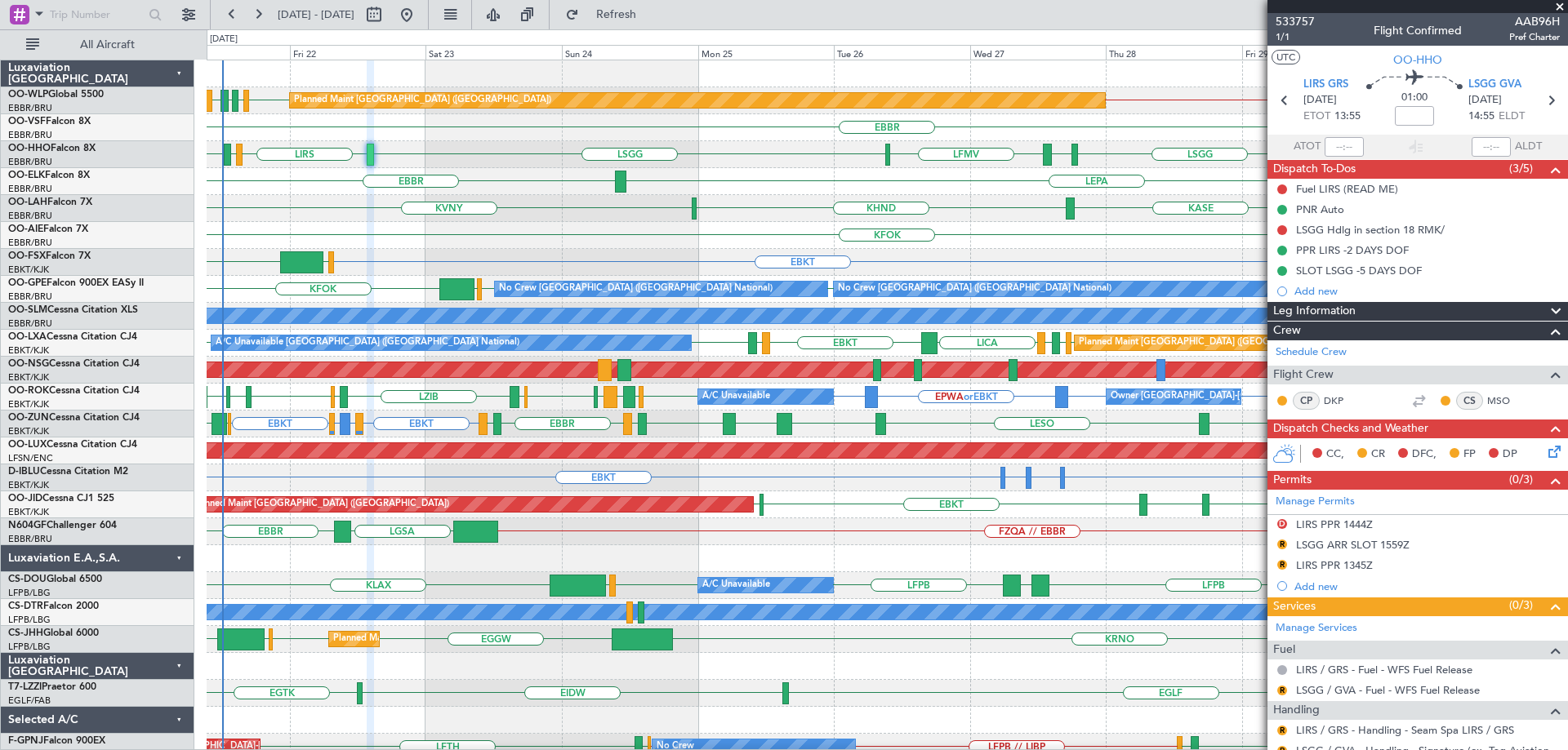
click at [547, 142] on div "LSGG LIRS LSZH LIRS LSGG EBBR LFMV LIEO LIMC" at bounding box center [886, 154] width 1361 height 27
click at [651, 15] on span "Refresh" at bounding box center [616, 15] width 68 height 12
click at [801, 187] on div "LEPA [GEOGRAPHIC_DATA]" at bounding box center [886, 182] width 1361 height 27
click at [818, 182] on div "LEPA [GEOGRAPHIC_DATA]" at bounding box center [886, 182] width 1361 height 27
click at [815, 182] on div "LEPA [GEOGRAPHIC_DATA]" at bounding box center [886, 182] width 1361 height 27
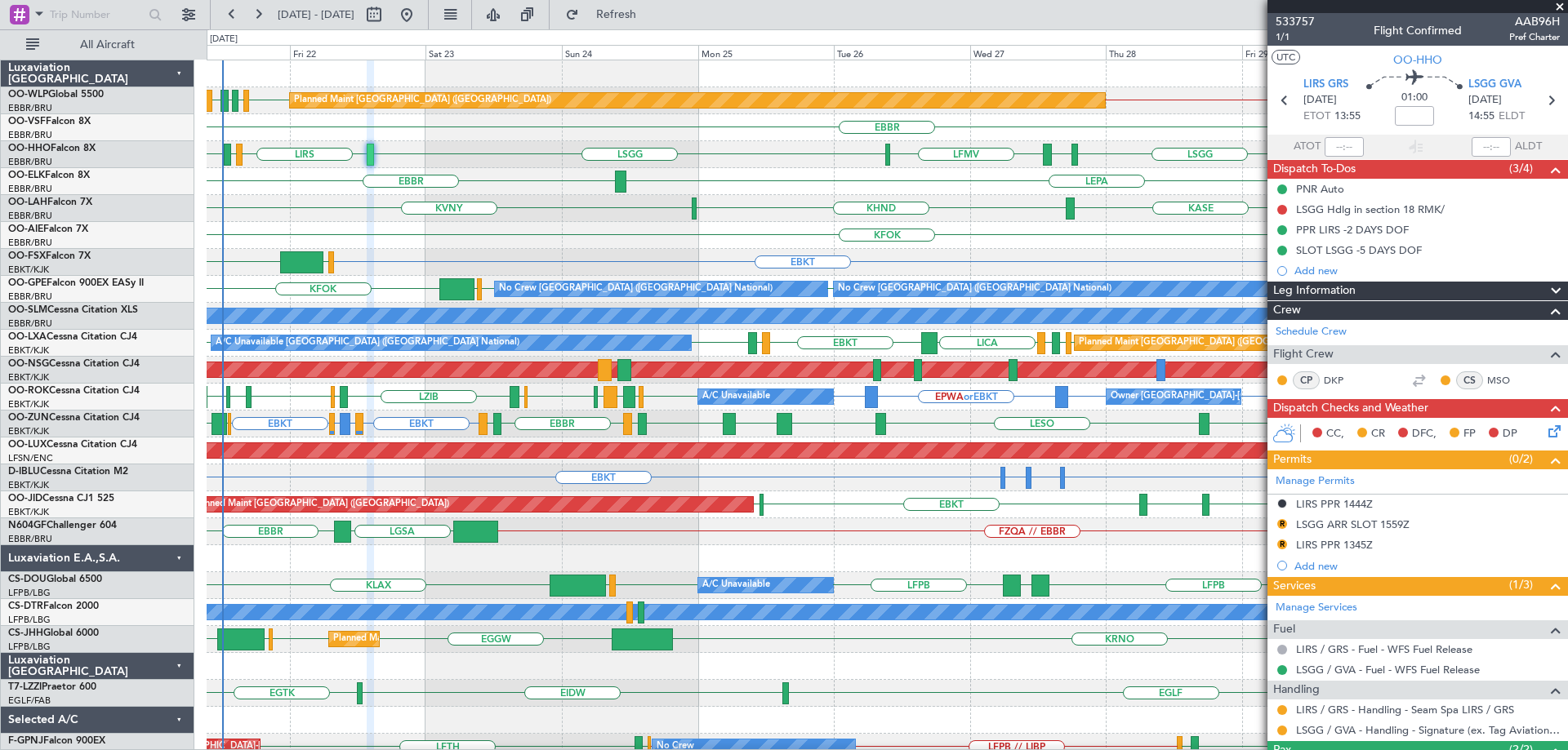
click at [1114, 198] on div "KVNY [GEOGRAPHIC_DATA] KHND KALN Planned [GEOGRAPHIC_DATA][PERSON_NAME]-[GEOGRA…" at bounding box center [886, 208] width 1361 height 27
click at [635, 17] on button "Refresh" at bounding box center [607, 15] width 98 height 26
click at [819, 153] on div "LIEO LIMC LSGG EBBR LFMV LSGG LIRS LSZH LIRS" at bounding box center [886, 154] width 1361 height 27
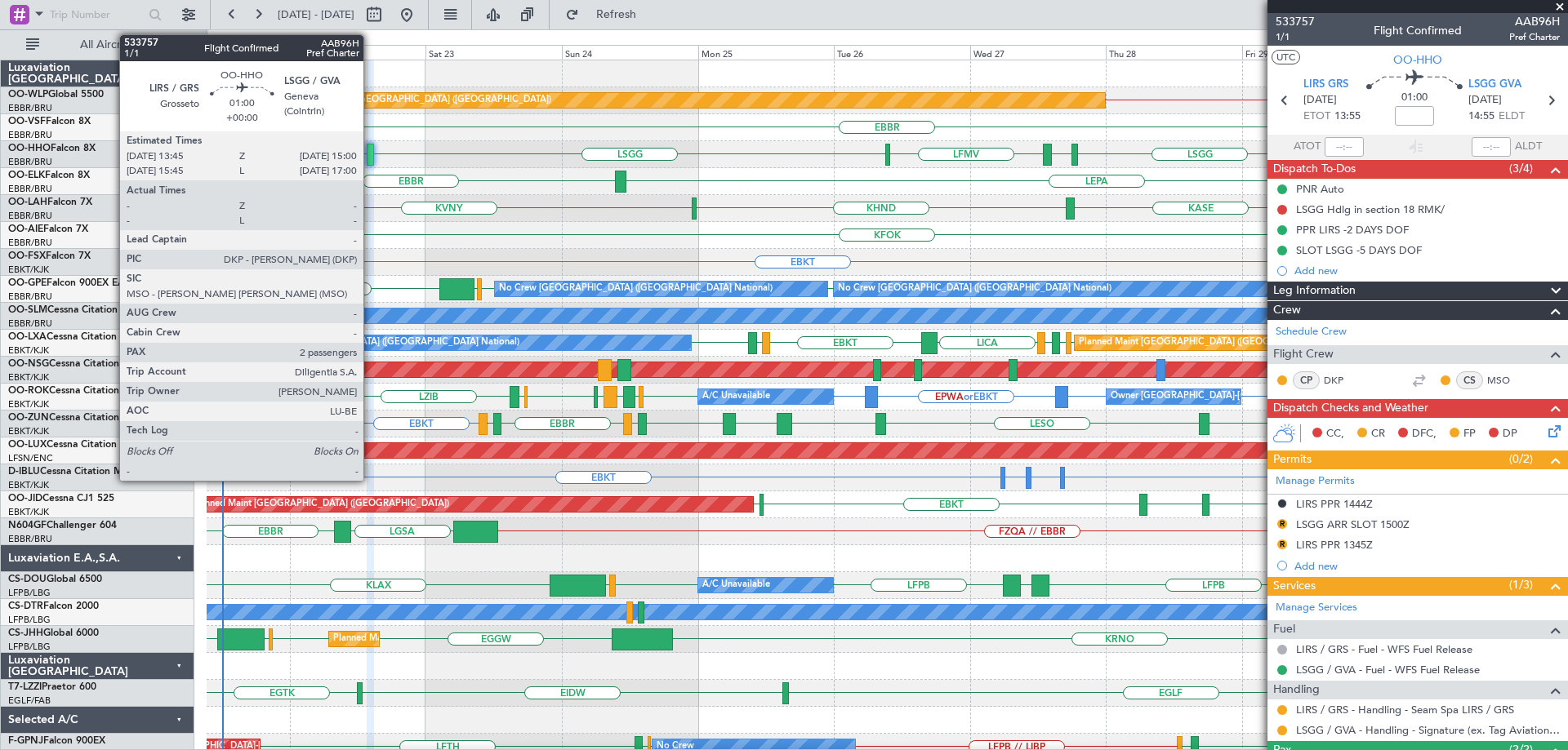
click at [371, 147] on div at bounding box center [370, 154] width 7 height 22
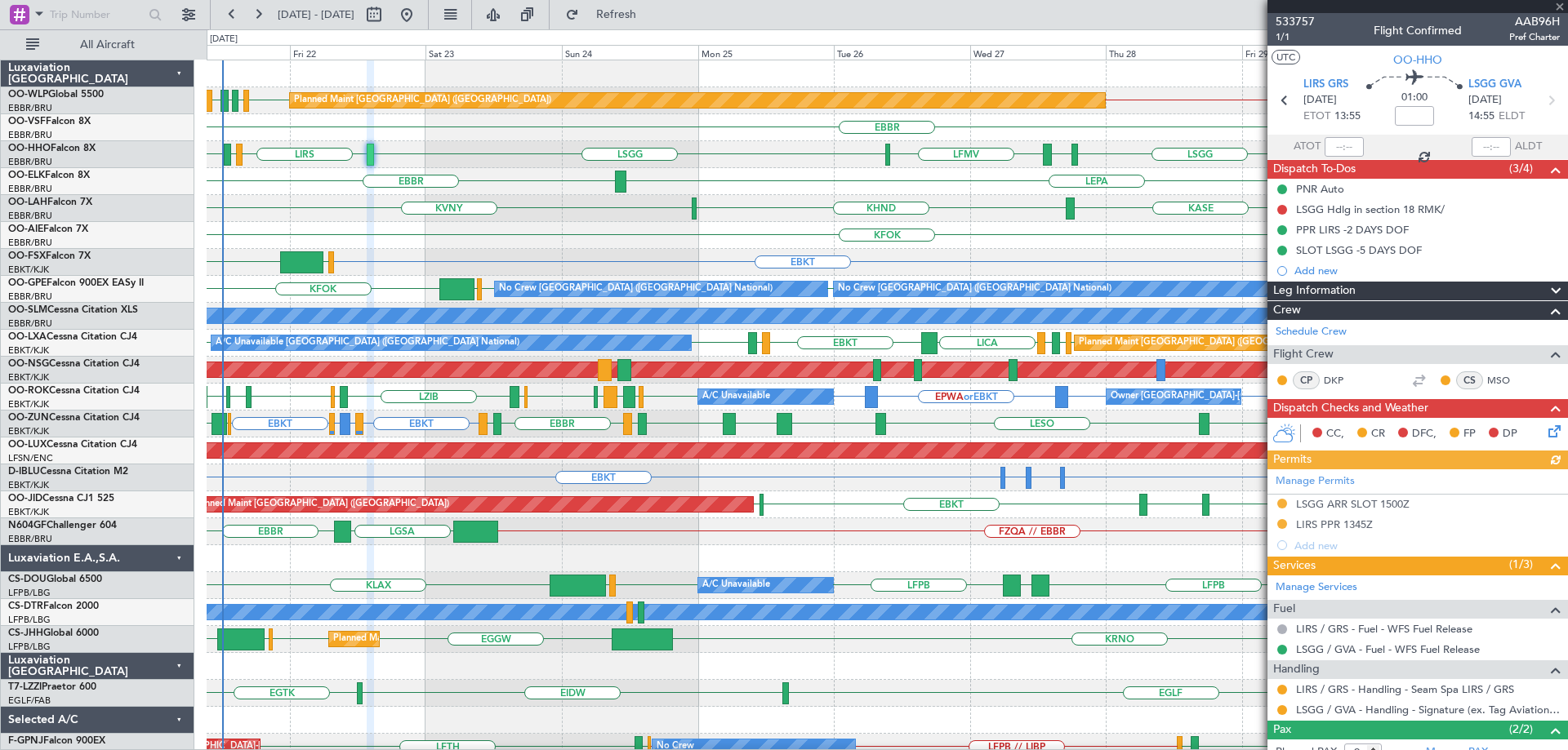
click at [541, 209] on div "KALN KASE KHND KVNY Planned Maint Alton-st Louis (St Louis Regl)" at bounding box center [886, 208] width 1361 height 27
click at [434, 245] on div "KFOK Planned Maint [GEOGRAPHIC_DATA] ([GEOGRAPHIC_DATA])" at bounding box center [886, 235] width 1361 height 27
click at [720, 194] on div "LEPA [GEOGRAPHIC_DATA]" at bounding box center [886, 182] width 1361 height 27
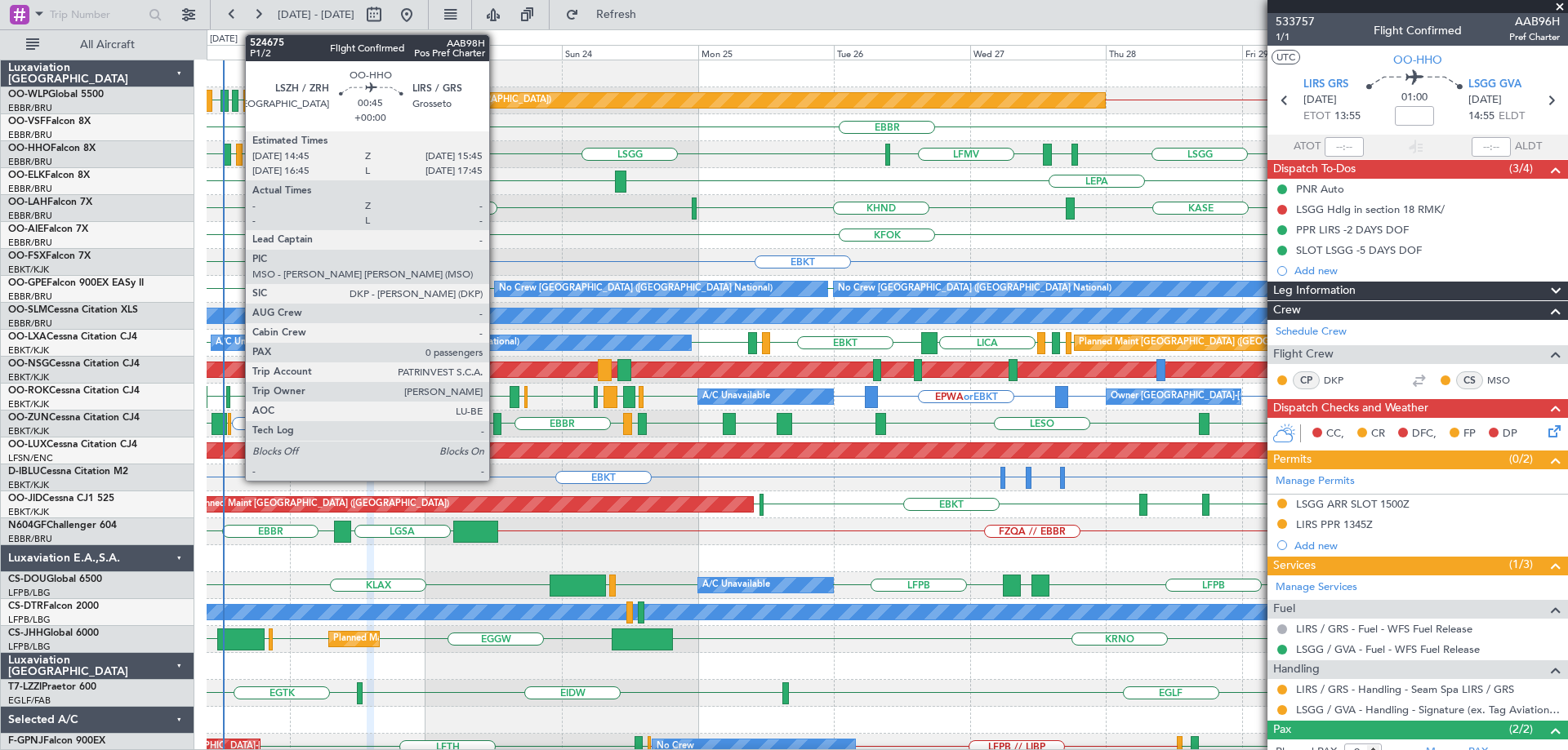
click at [237, 149] on div at bounding box center [239, 154] width 6 height 22
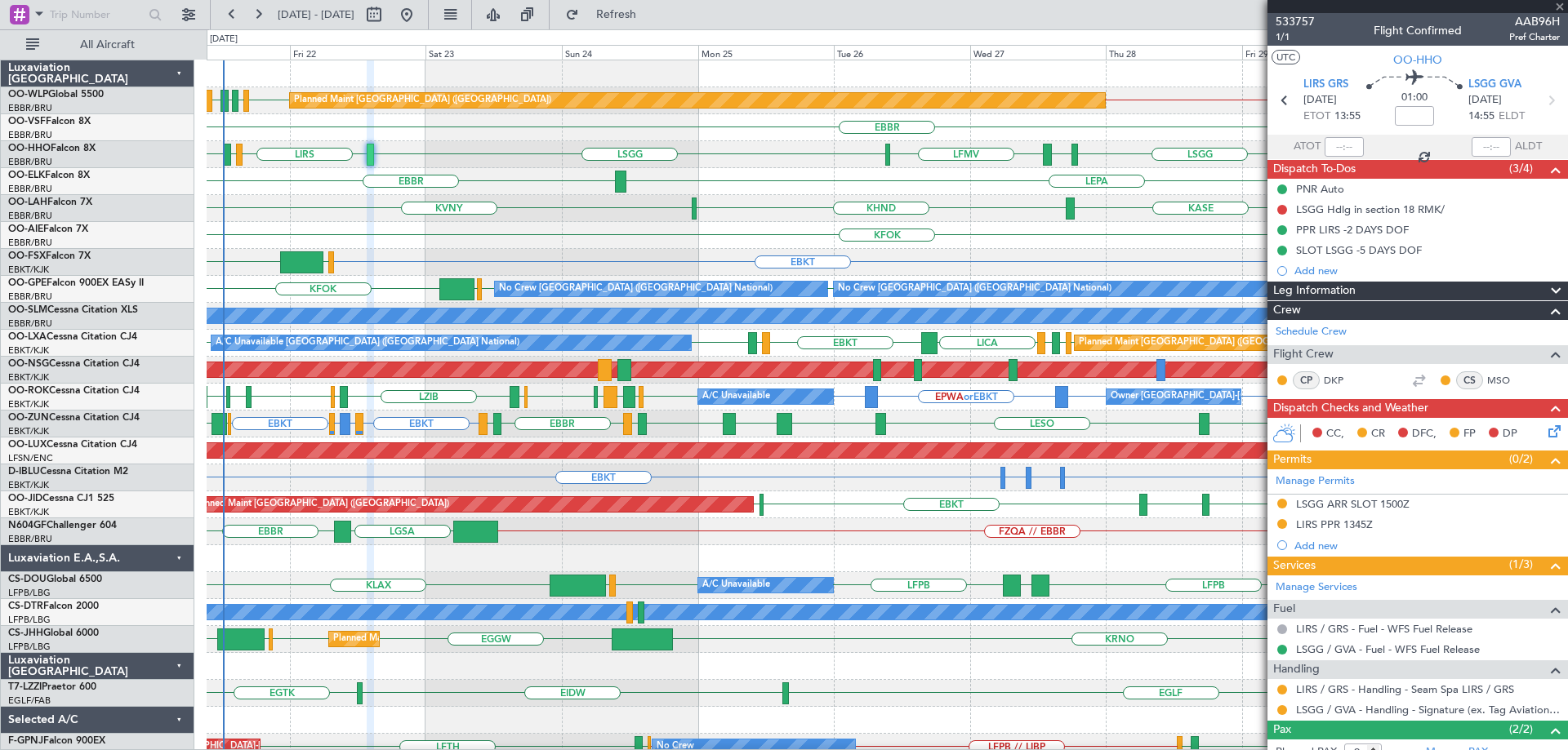
type input "0"
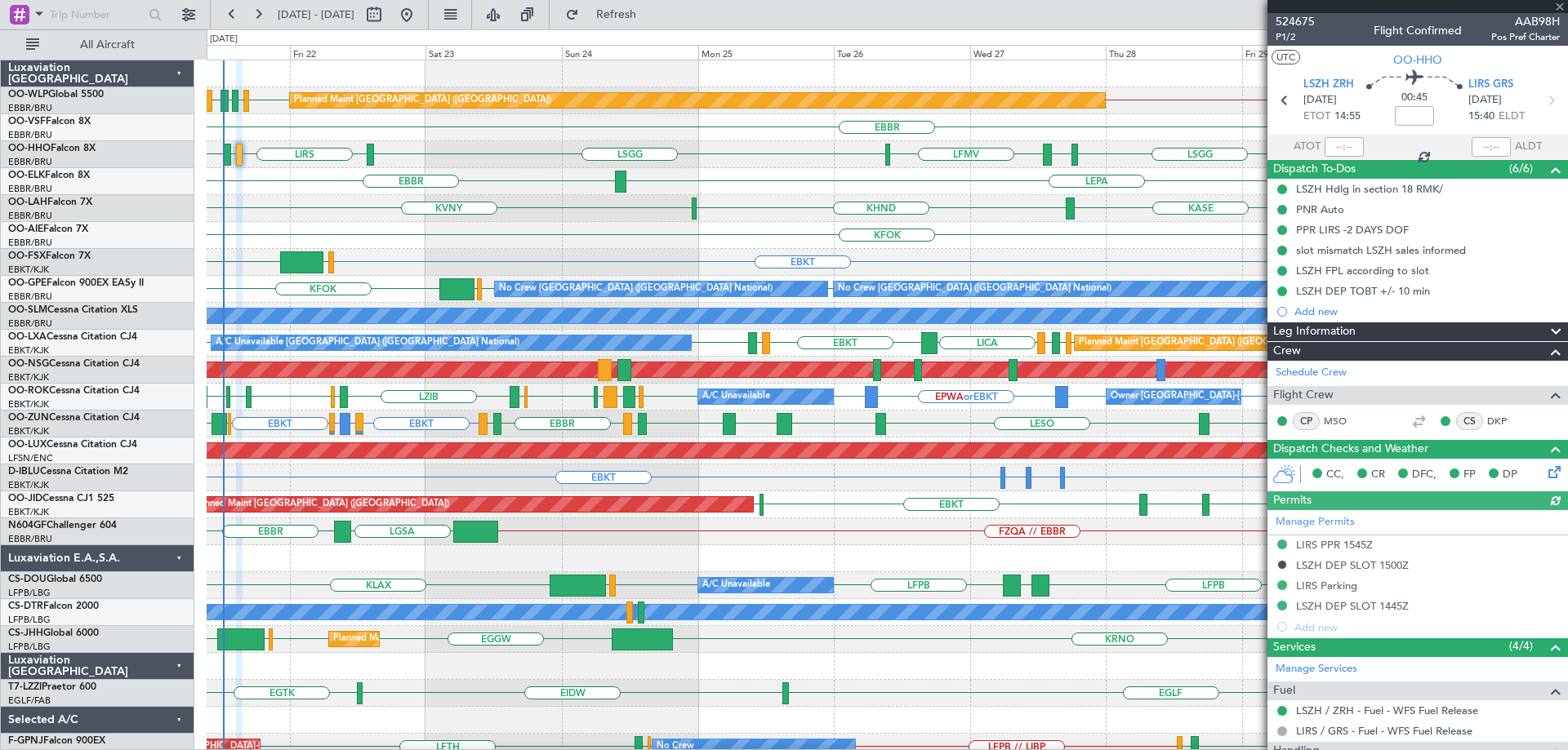
click at [257, 195] on div "LEPA [GEOGRAPHIC_DATA]" at bounding box center [886, 182] width 1361 height 27
click at [281, 205] on div "KALN KASE KHND KVNY Planned Maint Alton-st Louis (St Louis Regl)" at bounding box center [886, 208] width 1361 height 27
click at [1561, 5] on span at bounding box center [1560, 7] width 17 height 15
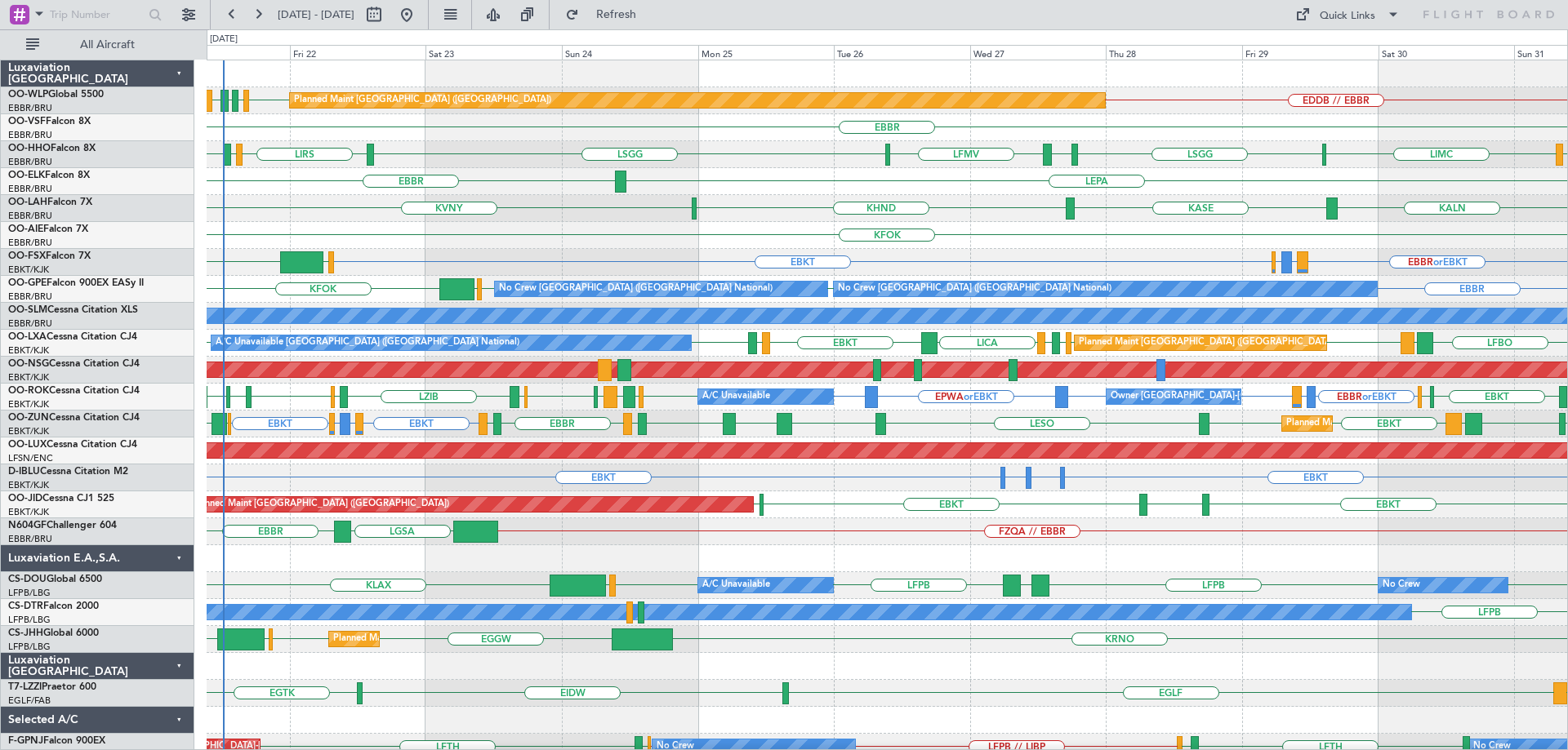
click at [733, 177] on div "LEPA [GEOGRAPHIC_DATA]" at bounding box center [886, 182] width 1361 height 27
click at [564, 213] on div "KALN KASE KHND KVNY Planned Maint Alton-st Louis (St Louis Regl)" at bounding box center [886, 208] width 1361 height 27
click at [354, 191] on div "LEPA [GEOGRAPHIC_DATA]" at bounding box center [886, 182] width 1361 height 27
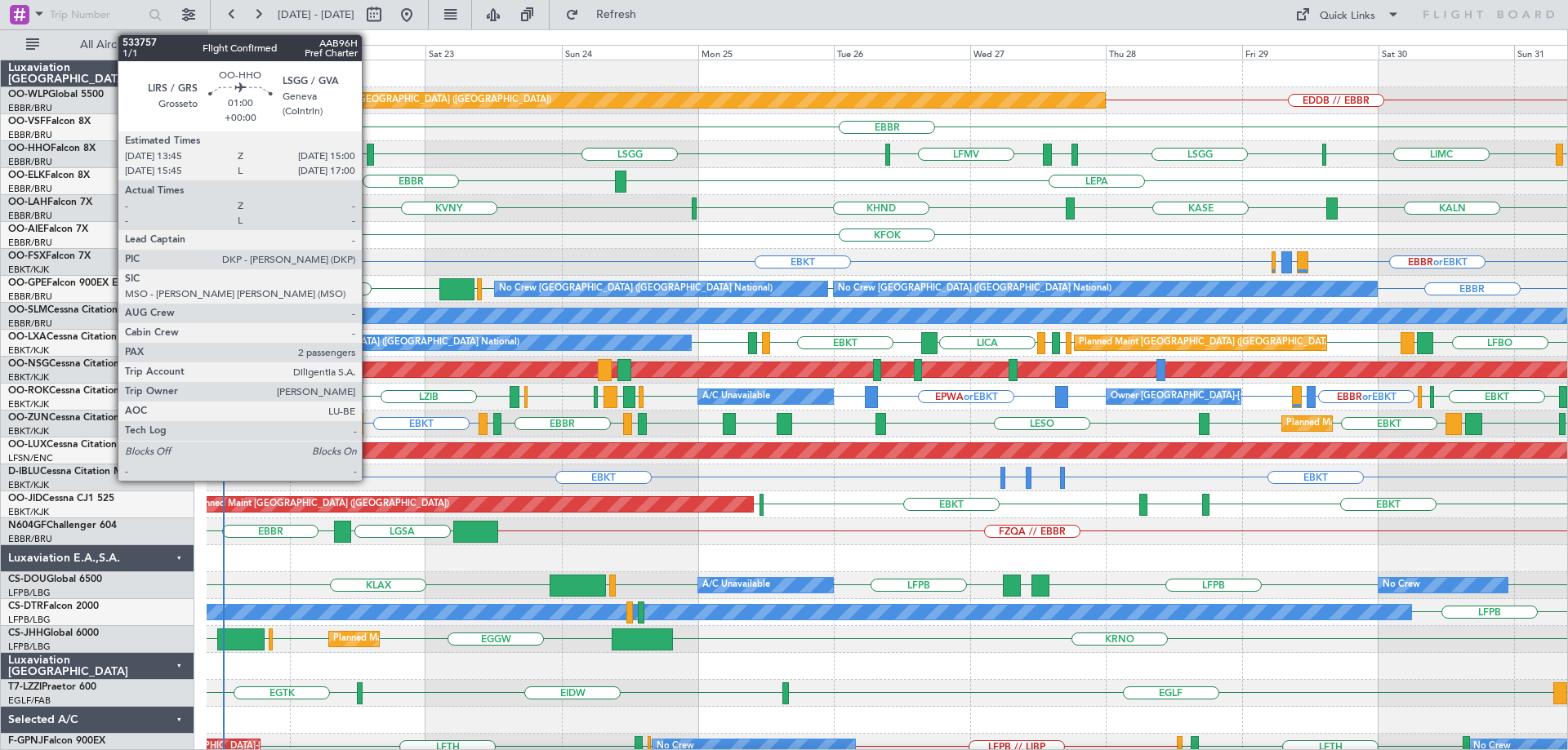
click at [369, 149] on div at bounding box center [370, 154] width 7 height 22
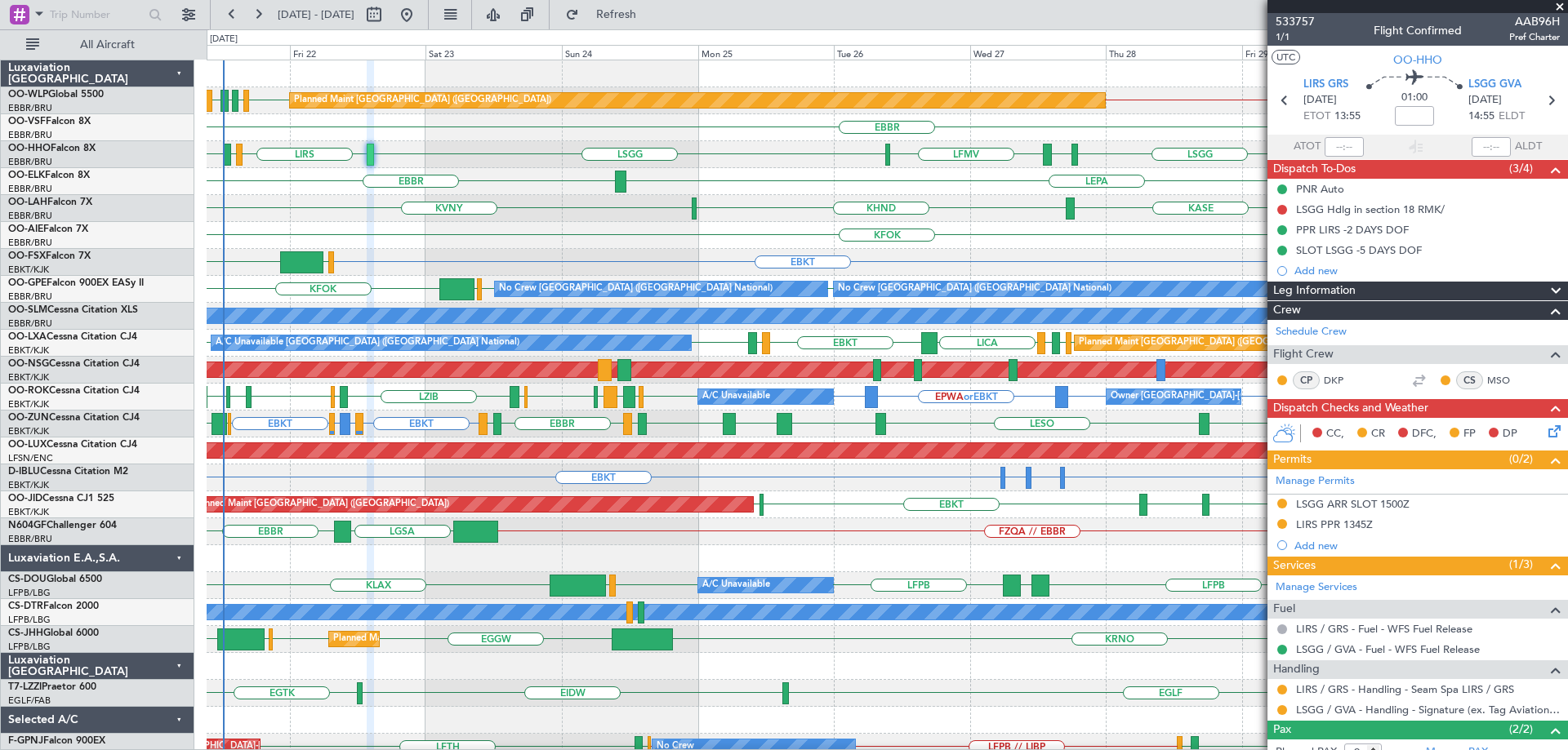
scroll to position [89, 0]
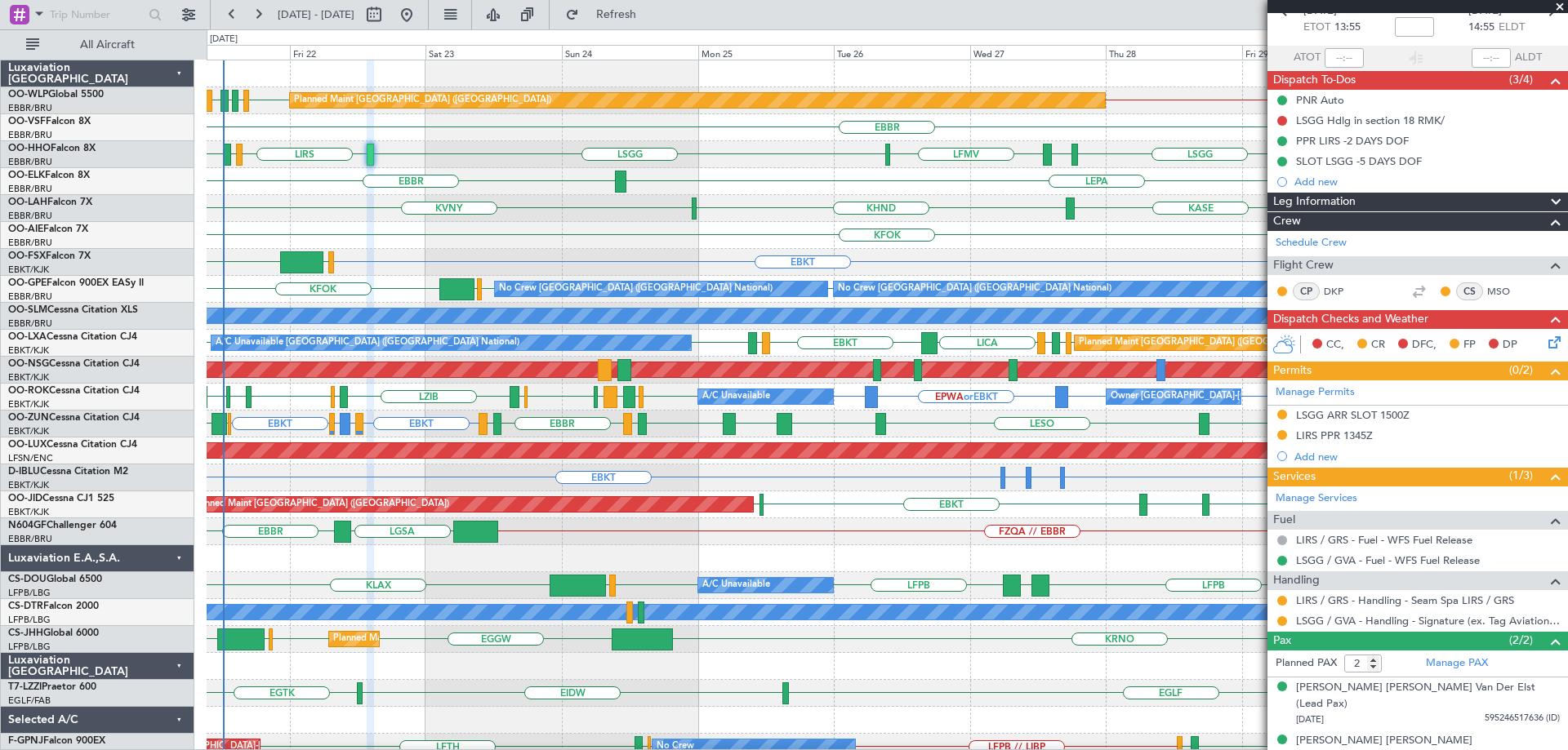
click at [1562, 5] on span at bounding box center [1560, 7] width 17 height 15
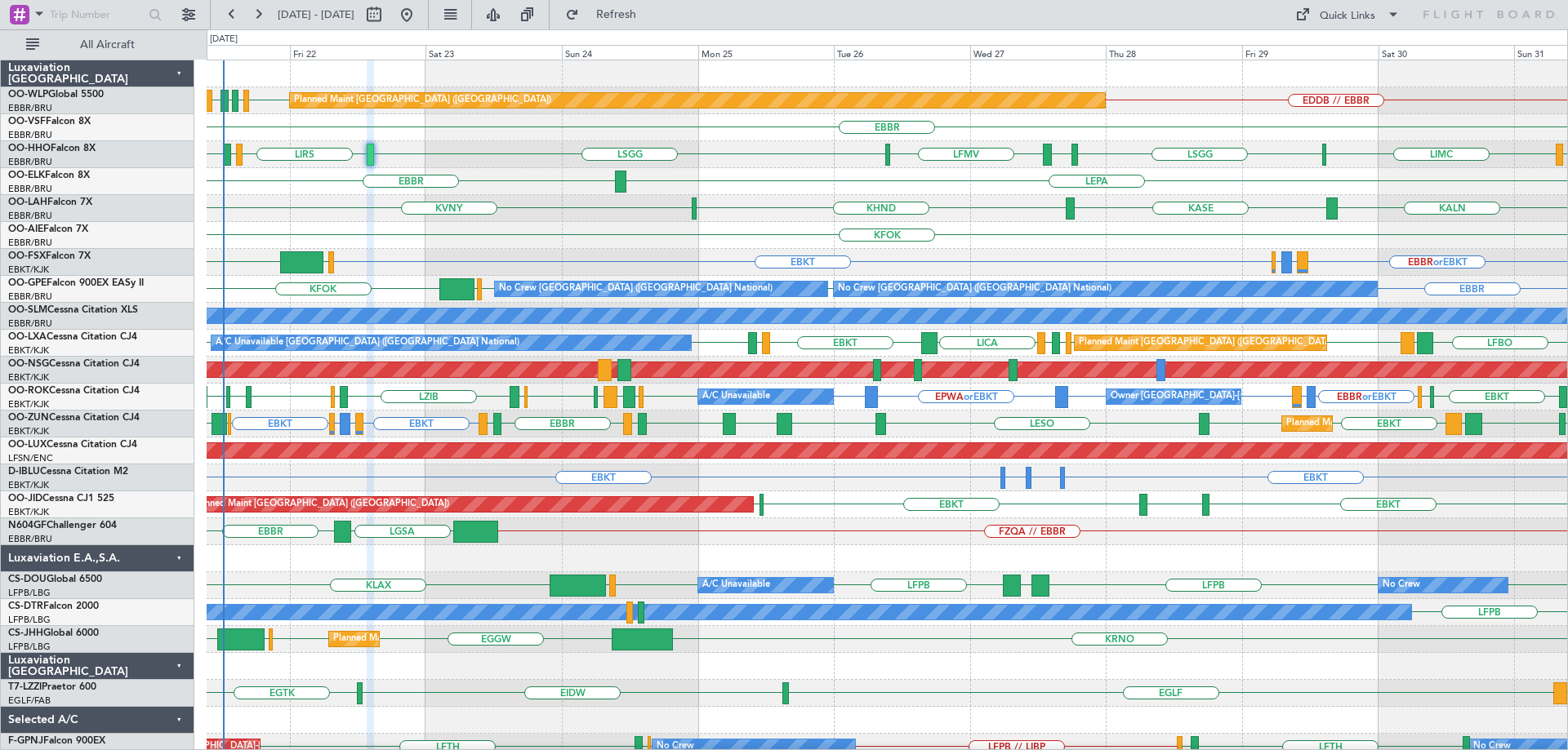
type input "0"
click at [435, 219] on div "KALN KASE KHND KVNY Planned Maint Alton-st Louis (St Louis Regl)" at bounding box center [886, 208] width 1361 height 27
click at [317, 217] on div "KALN KASE KHND KVNY Planned Maint Alton-st Louis (St Louis Regl)" at bounding box center [886, 208] width 1361 height 27
click at [343, 205] on div "KALN KASE KHND KVNY Planned Maint Alton-st Louis (St Louis Regl)" at bounding box center [886, 208] width 1361 height 27
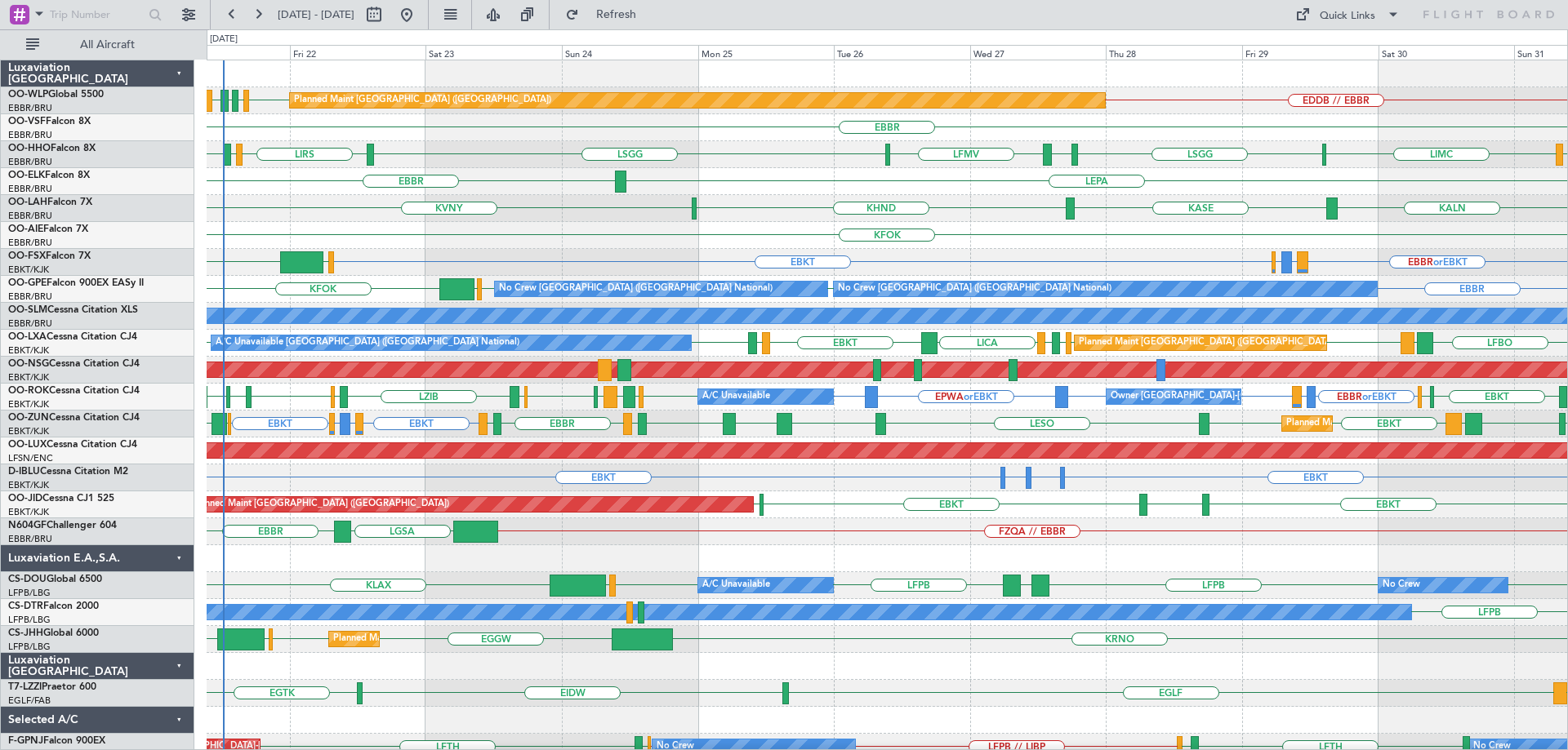
click at [353, 199] on div "KALN KASE KHND KVNY Planned Maint Alton-st Louis (St Louis Regl)" at bounding box center [886, 208] width 1361 height 27
click at [351, 197] on div "KALN KASE KHND KVNY Planned Maint Alton-st Louis (St Louis Regl)" at bounding box center [886, 208] width 1361 height 27
click at [366, 228] on div "KFOK Planned Maint [GEOGRAPHIC_DATA] ([GEOGRAPHIC_DATA])" at bounding box center [886, 235] width 1361 height 27
click at [612, 216] on div "KALN KASE KHND KVNY Planned Maint Alton-st Louis (St Louis Regl)" at bounding box center [886, 208] width 1361 height 27
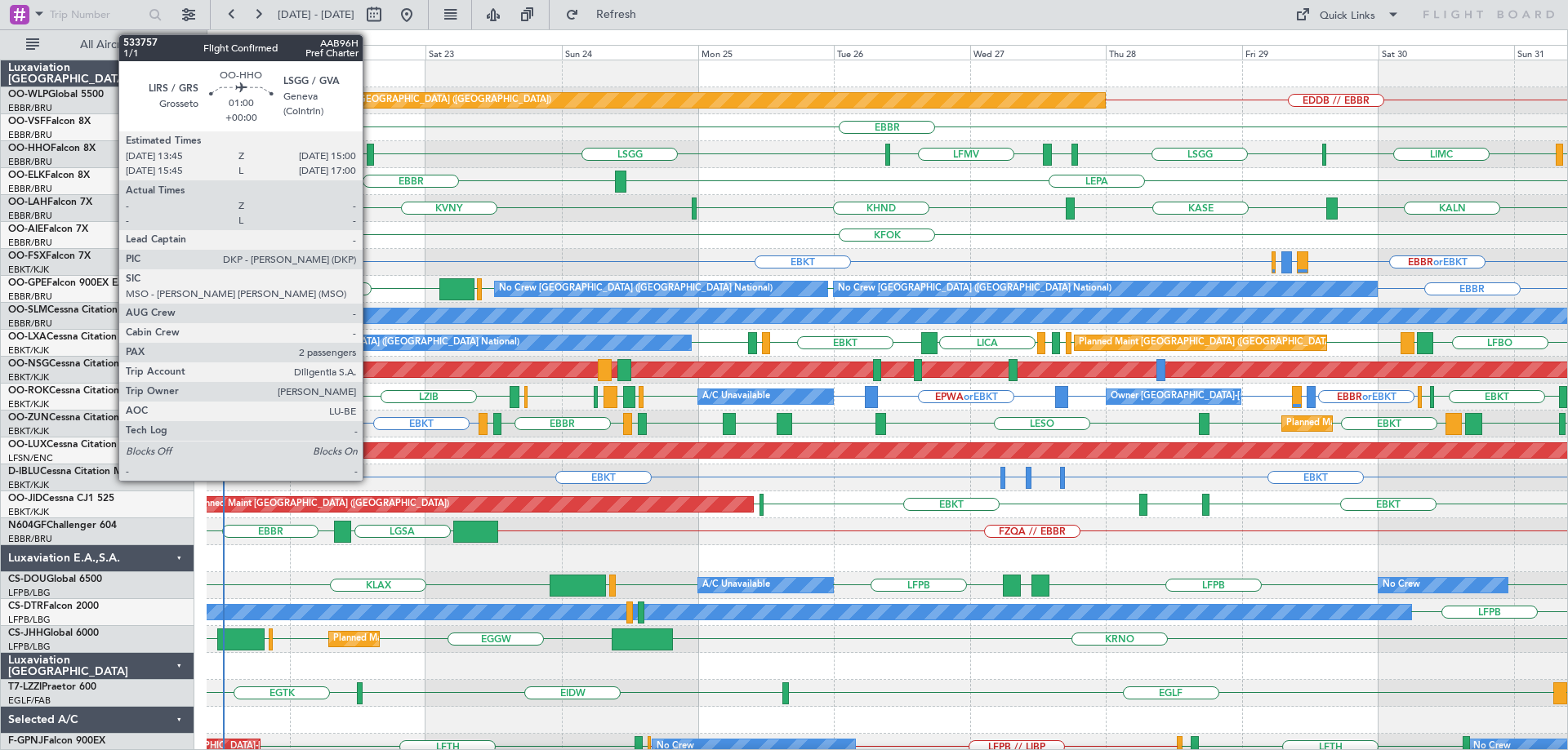
click at [370, 151] on div at bounding box center [370, 154] width 7 height 22
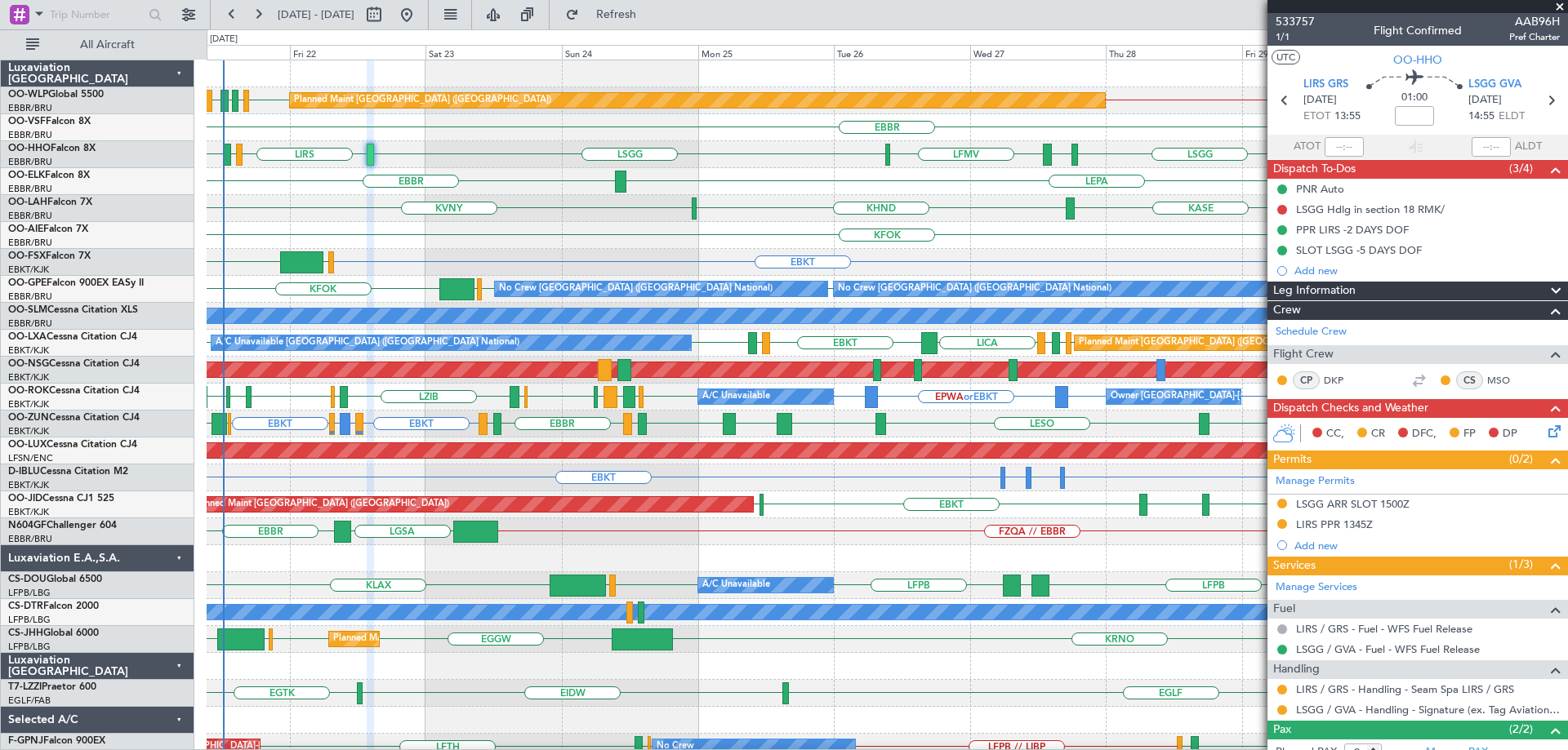
click at [771, 201] on div "KALN KASE KHND KVNY Planned Maint Alton-st Louis (St Louis Regl)" at bounding box center [886, 208] width 1361 height 27
click at [371, 205] on div "KALN KASE KHND KVNY Planned Maint Alton-st Louis (St Louis Regl)" at bounding box center [886, 208] width 1361 height 27
click at [318, 210] on div "KALN KASE KHND KVNY Planned Maint Alton-st Louis (St Louis Regl)" at bounding box center [886, 208] width 1361 height 27
click at [606, 245] on div "KFOK Planned Maint [GEOGRAPHIC_DATA] ([GEOGRAPHIC_DATA])" at bounding box center [886, 235] width 1361 height 27
click at [1561, 6] on span at bounding box center [1560, 7] width 17 height 15
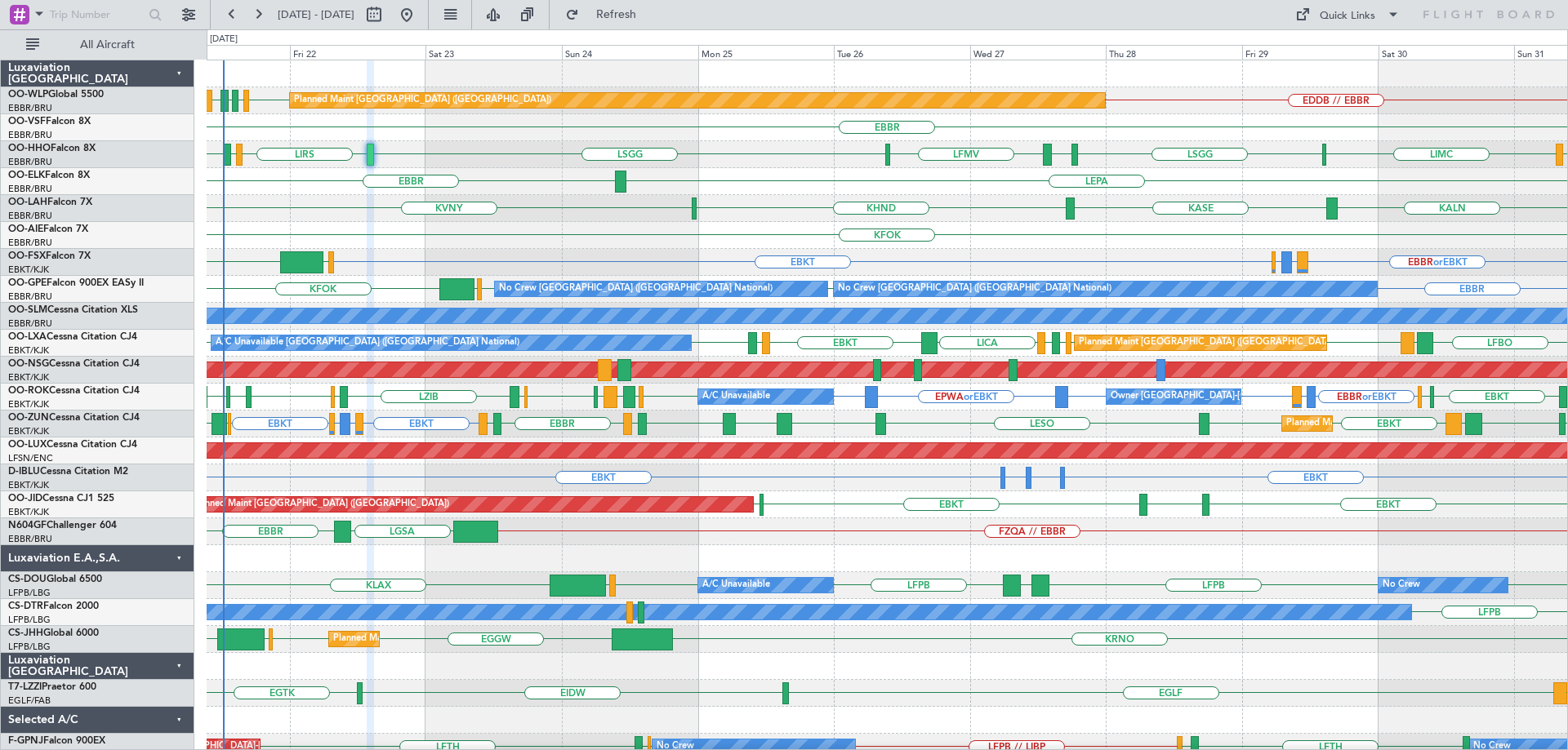
type input "0"
click at [606, 236] on div "KFOK Planned Maint [GEOGRAPHIC_DATA] ([GEOGRAPHIC_DATA])" at bounding box center [886, 235] width 1361 height 27
click at [555, 220] on div "KALN KASE KHND KVNY Planned Maint Alton-st Louis (St Louis Regl)" at bounding box center [886, 208] width 1361 height 27
click at [555, 215] on div "KALN KASE KHND KVNY Planned Maint Alton-st Louis (St Louis Regl)" at bounding box center [886, 208] width 1361 height 27
click at [555, 215] on div "KALN KASE KHND KVNY Planned Maint Alton-st Louis (St Louis Regl)" at bounding box center [886, 208] width 1361 height 27
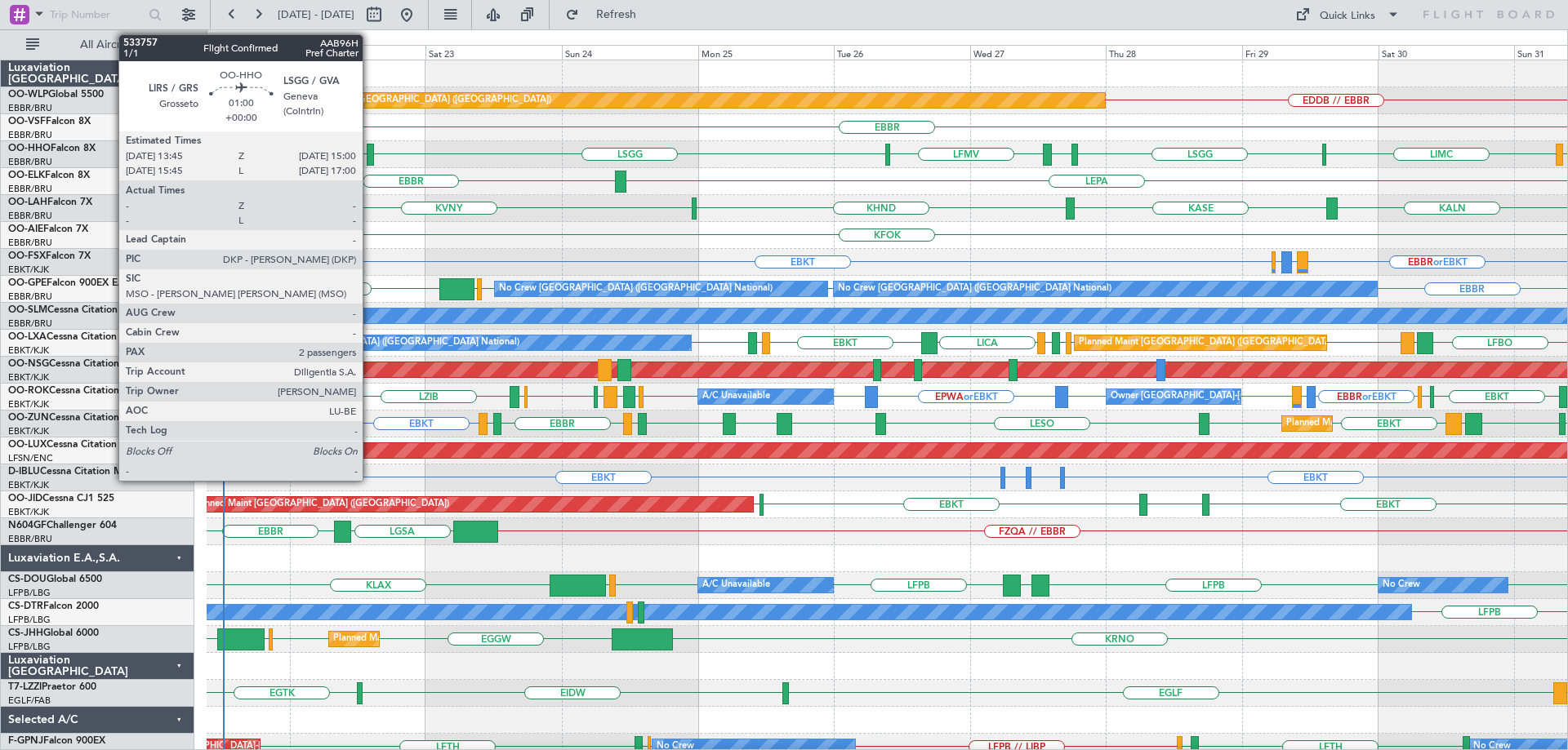
click at [370, 150] on div at bounding box center [370, 154] width 7 height 22
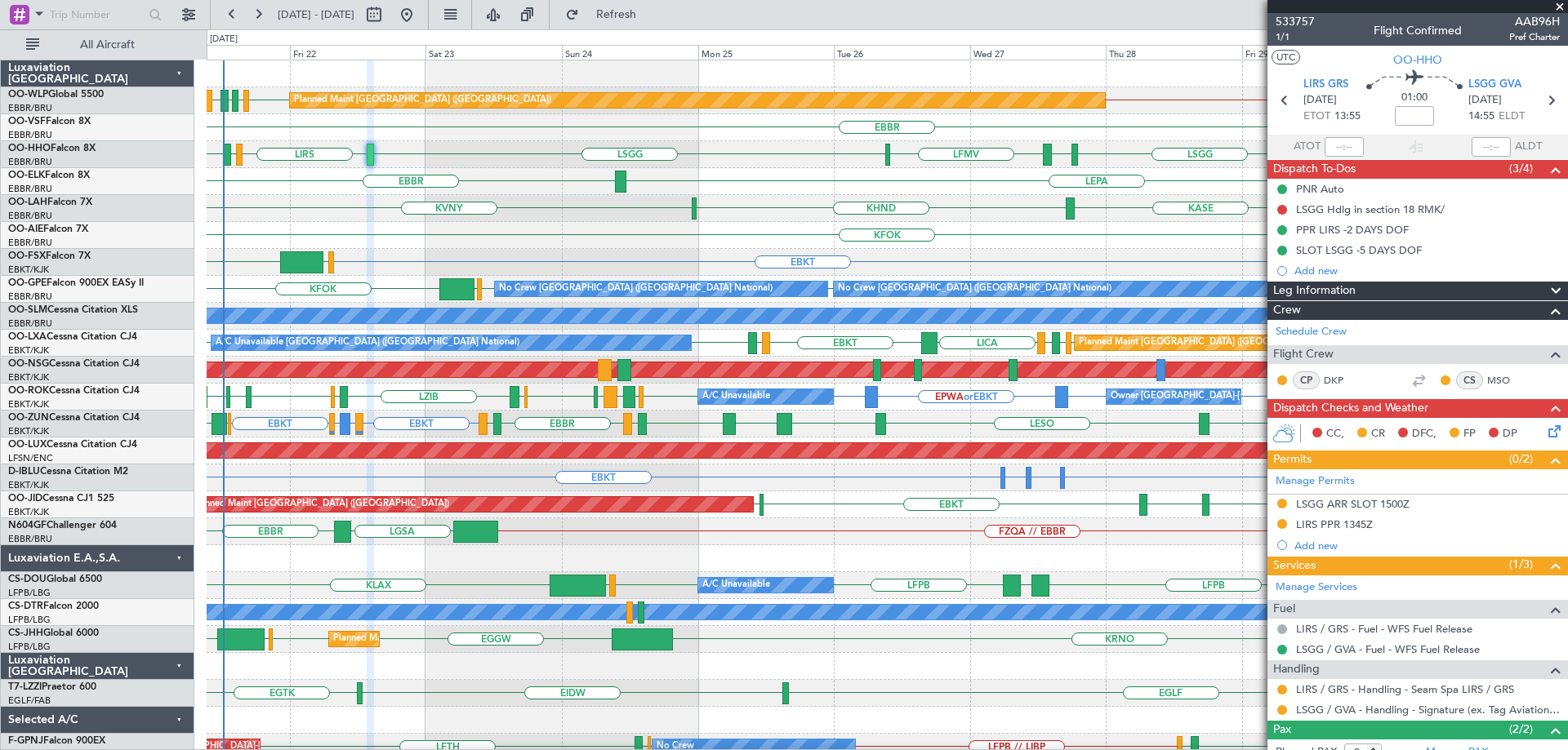
click at [314, 191] on div "LEPA [GEOGRAPHIC_DATA]" at bounding box center [886, 182] width 1361 height 27
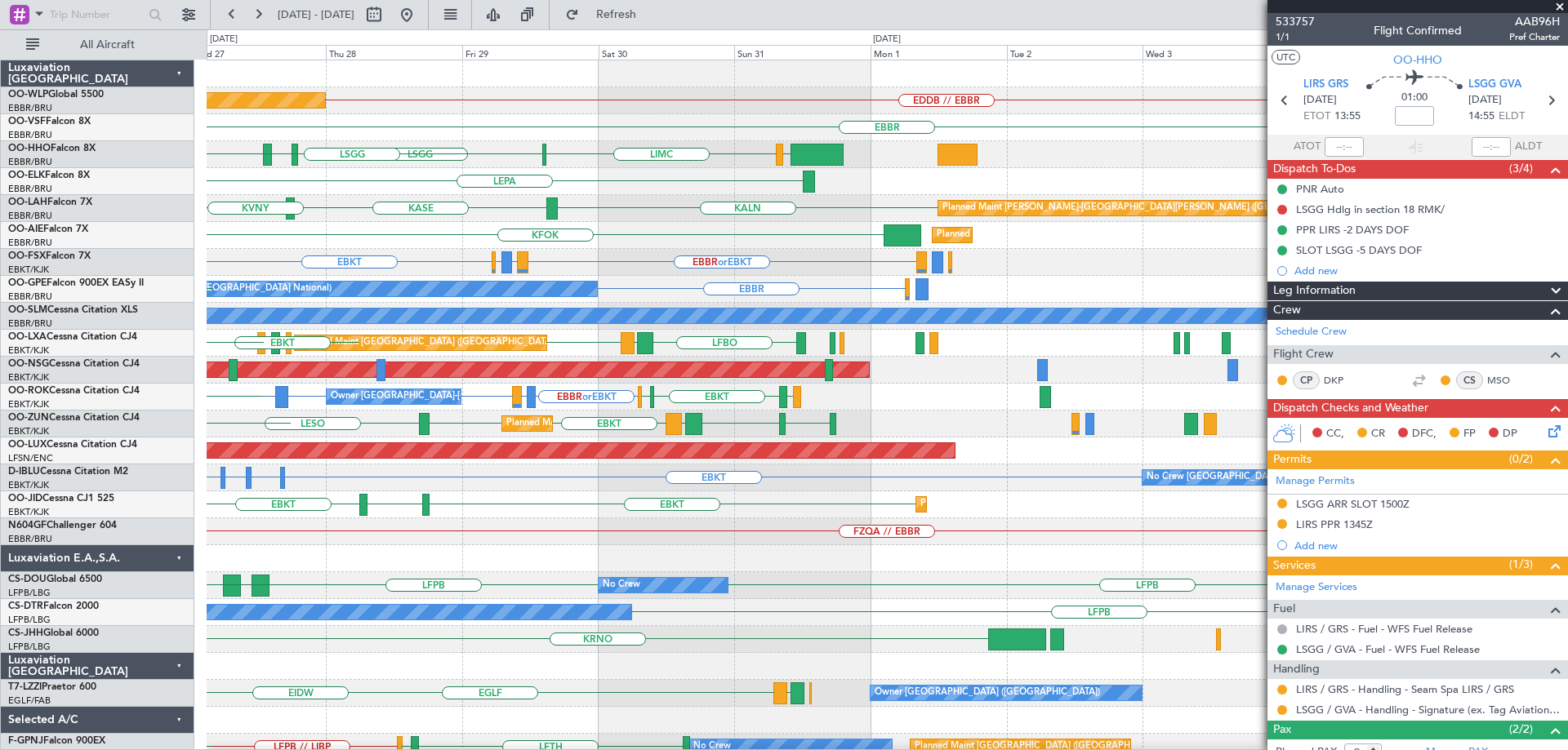
click at [426, 248] on div "EDDB // EBBR Planned Maint Berlin (Brandenburg) EBBR LIEO LIMC LSGG EBBR LFMV L…" at bounding box center [886, 518] width 1361 height 916
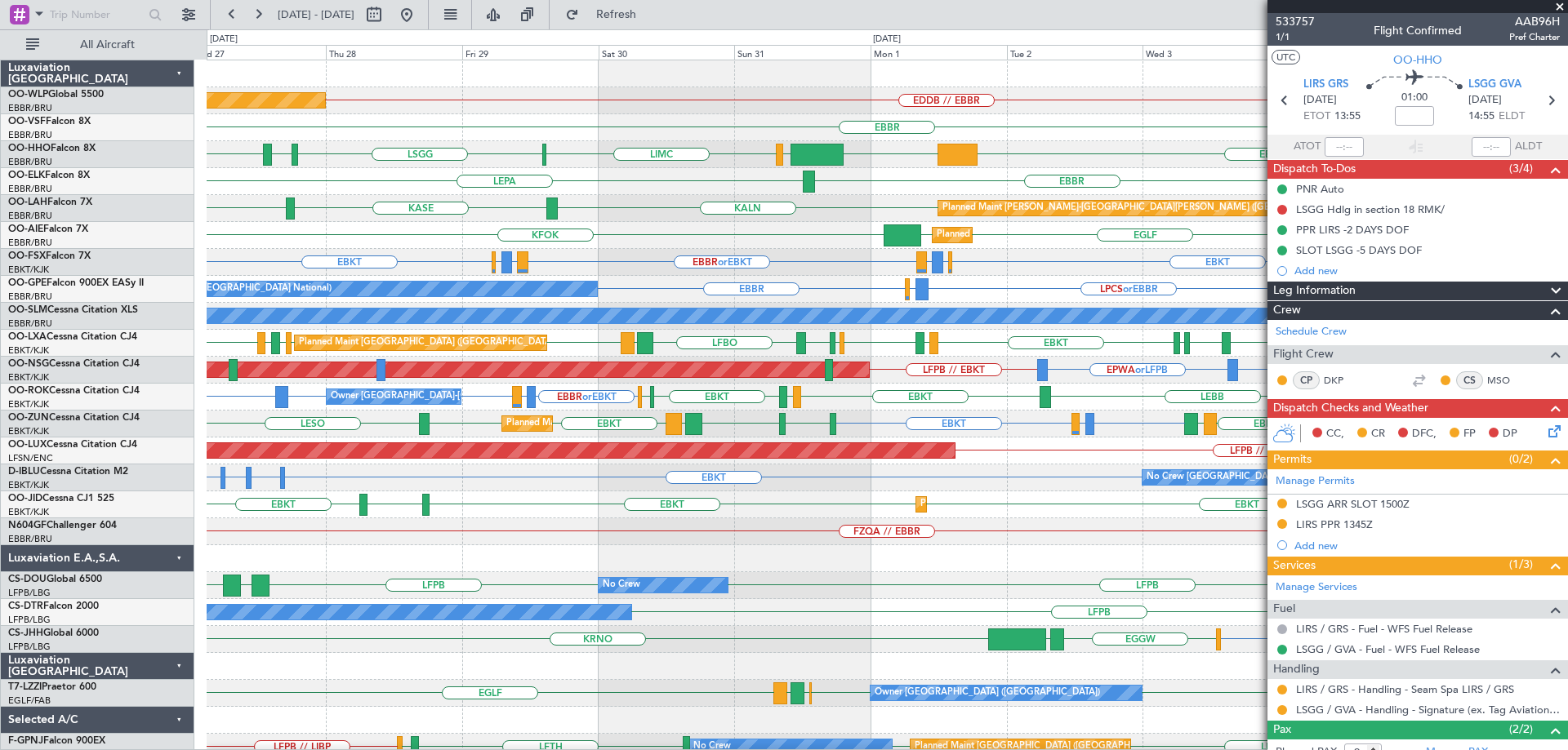
click at [1566, 2] on span at bounding box center [1560, 7] width 17 height 15
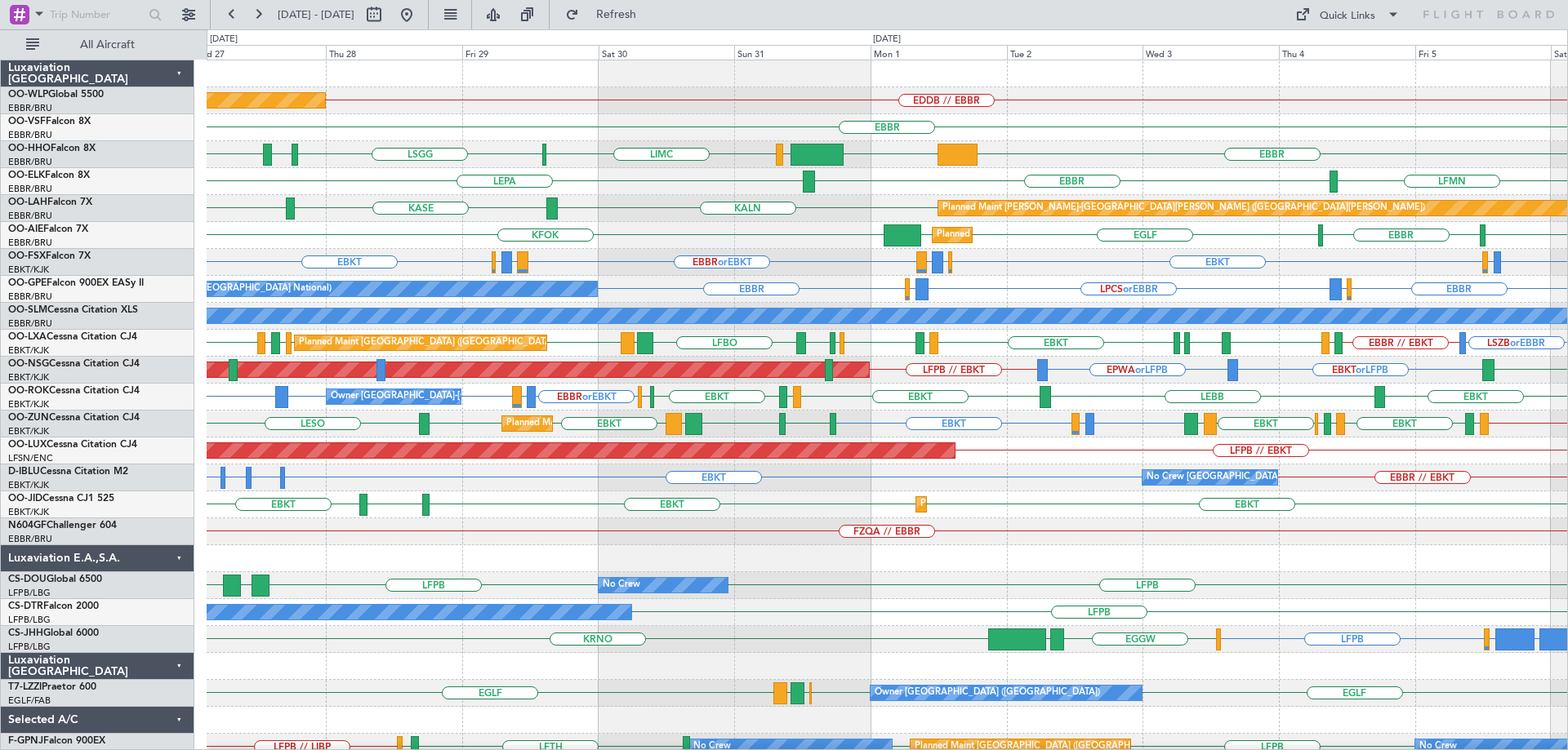
type input "0"
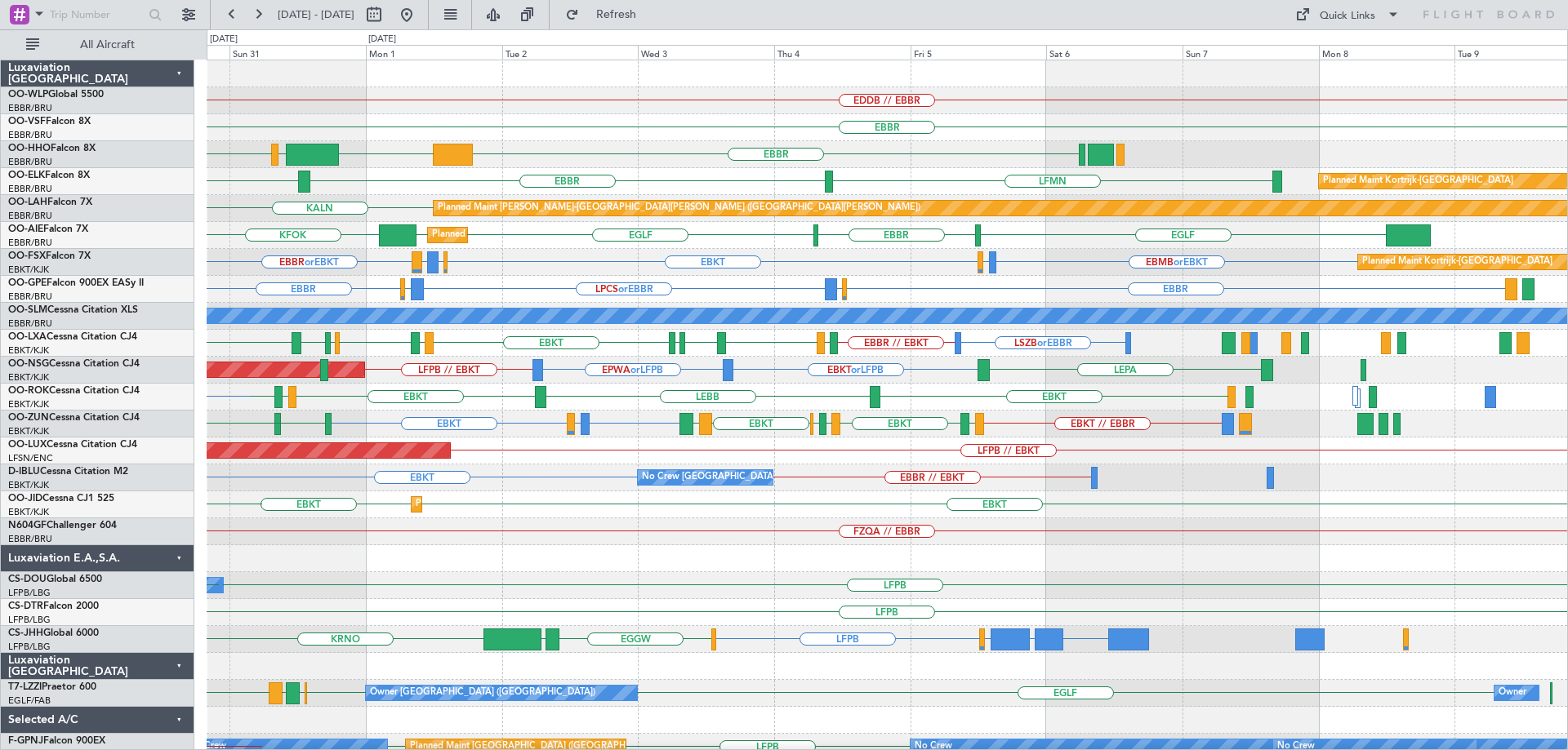
click at [575, 258] on div "EDDB // EBBR EBBR EBBR KTEB LIEO LIMC LSGG LFMN EBBR LEPA Planned Maint Kortrij…" at bounding box center [886, 531] width 1361 height 943
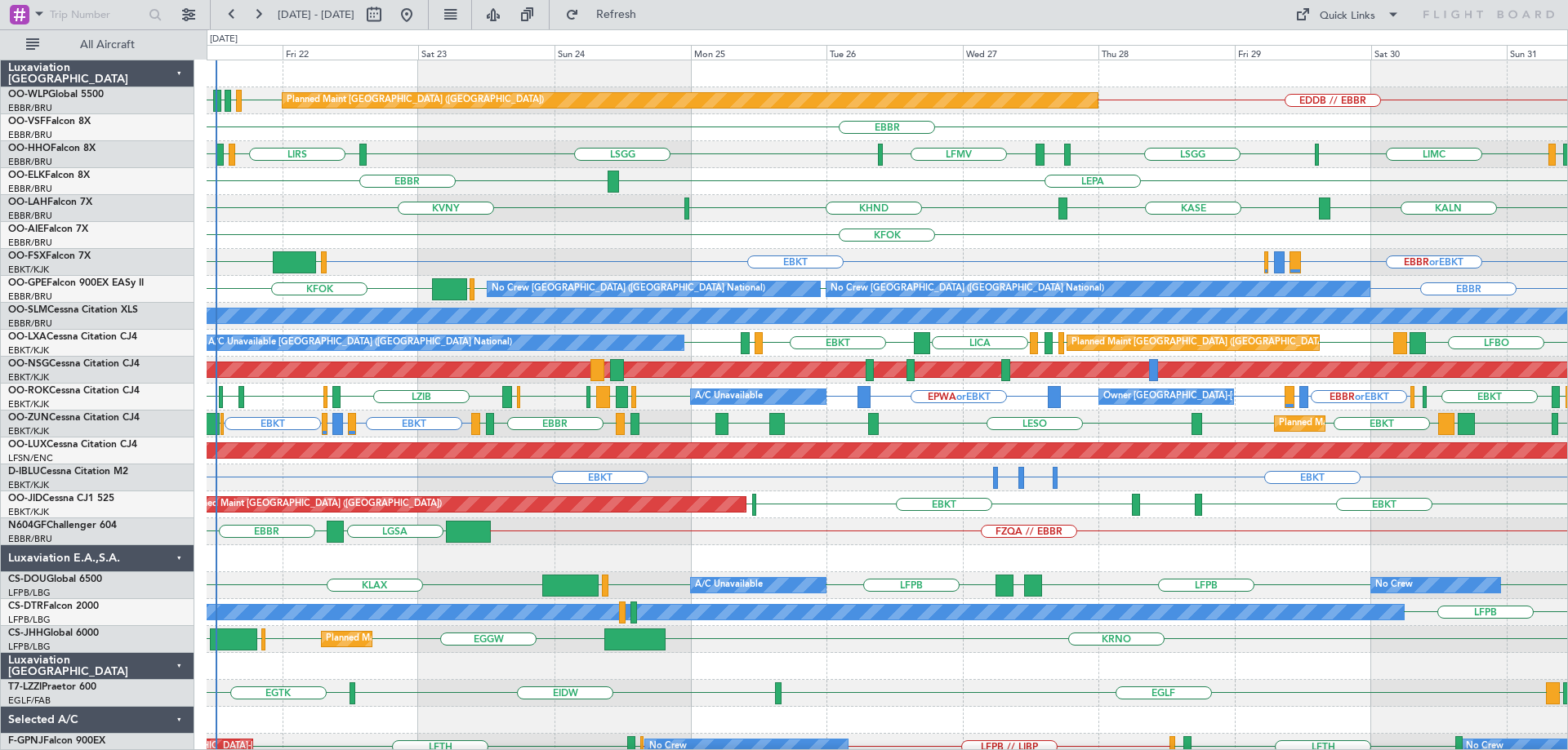
click at [548, 223] on div "Planned Maint Berlin (Brandenburg) EDDB // EBBR EDDB EBLG LIML LDDU EBBR LSGG L…" at bounding box center [886, 518] width 1361 height 916
click at [547, 238] on div "KFOK Planned Maint [GEOGRAPHIC_DATA] ([GEOGRAPHIC_DATA])" at bounding box center [886, 235] width 1361 height 27
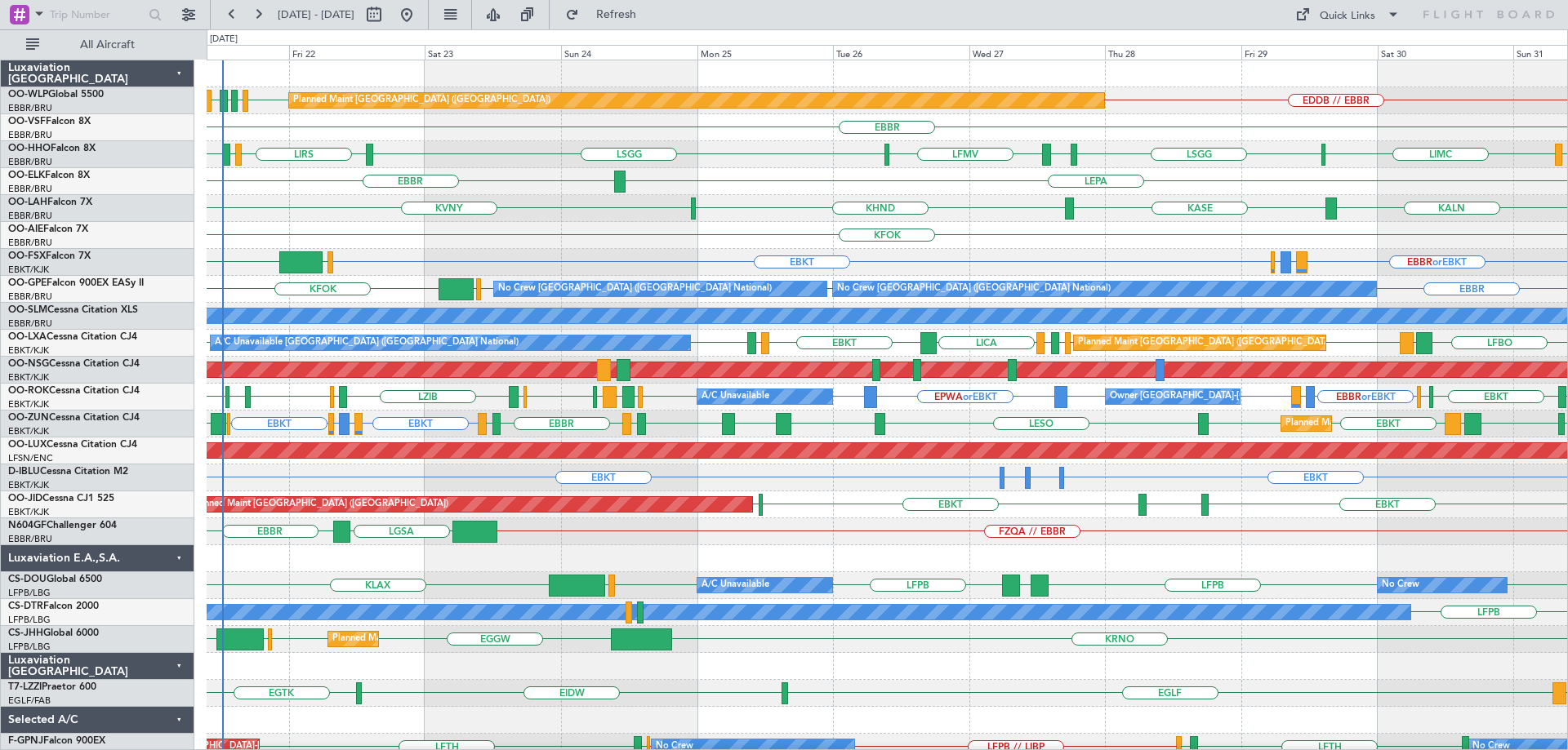
click at [937, 430] on div "Planned Maint Kortrijk-Wevelgem EBKT LFMN or EBKT EGFF or EBKT EBKT EGKB LPCS E…" at bounding box center [886, 424] width 1361 height 27
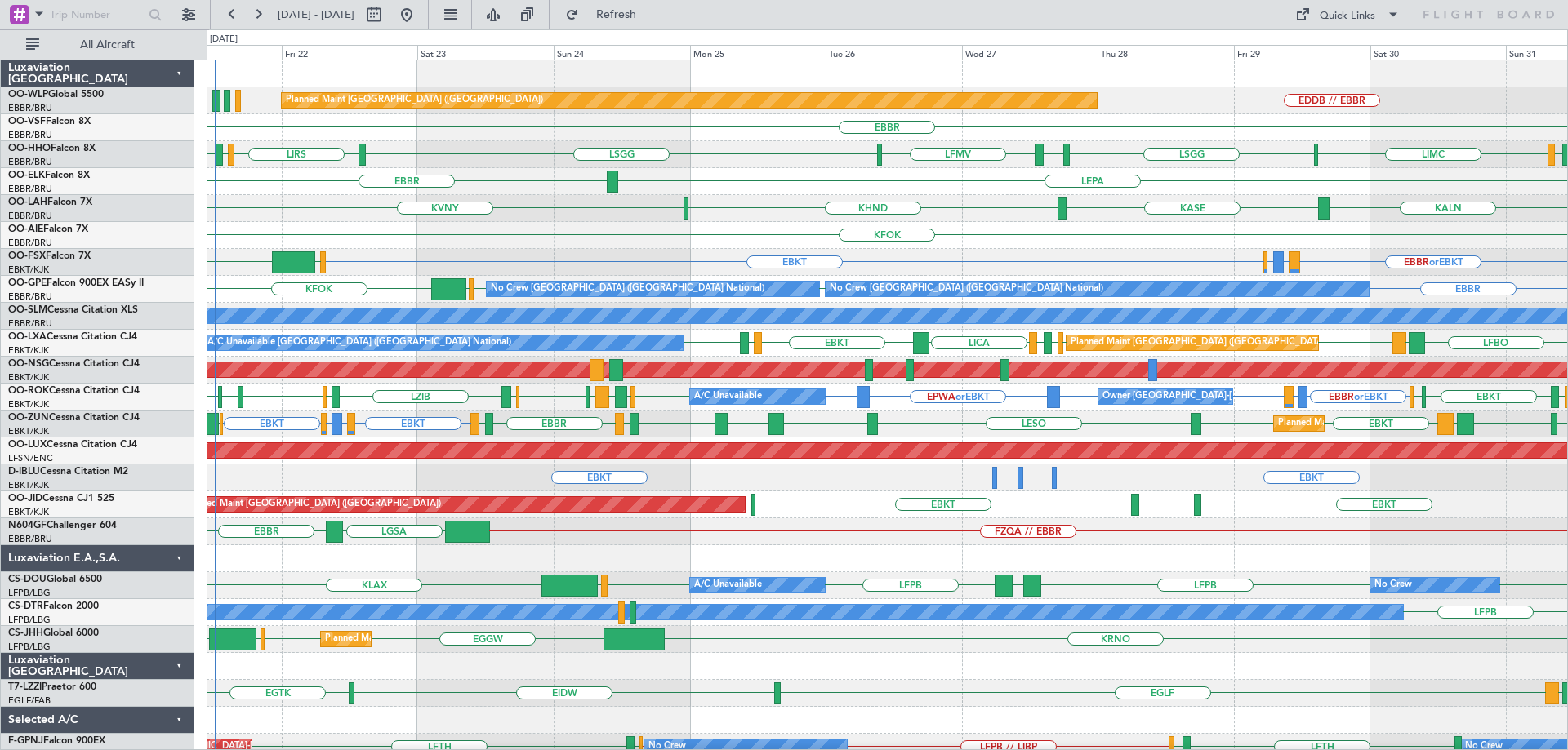
click at [964, 239] on div "KFOK Planned Maint [GEOGRAPHIC_DATA] ([GEOGRAPHIC_DATA])" at bounding box center [886, 235] width 1361 height 27
click at [807, 532] on div "FZQA // EBBR EBBR LGSA" at bounding box center [886, 531] width 1361 height 27
click at [884, 502] on div "Planned Maint Paris (Le Bourget) EBKT EGNT EBKT LFPB Planned Maint Kortrijk-Wev…" at bounding box center [886, 505] width 1361 height 27
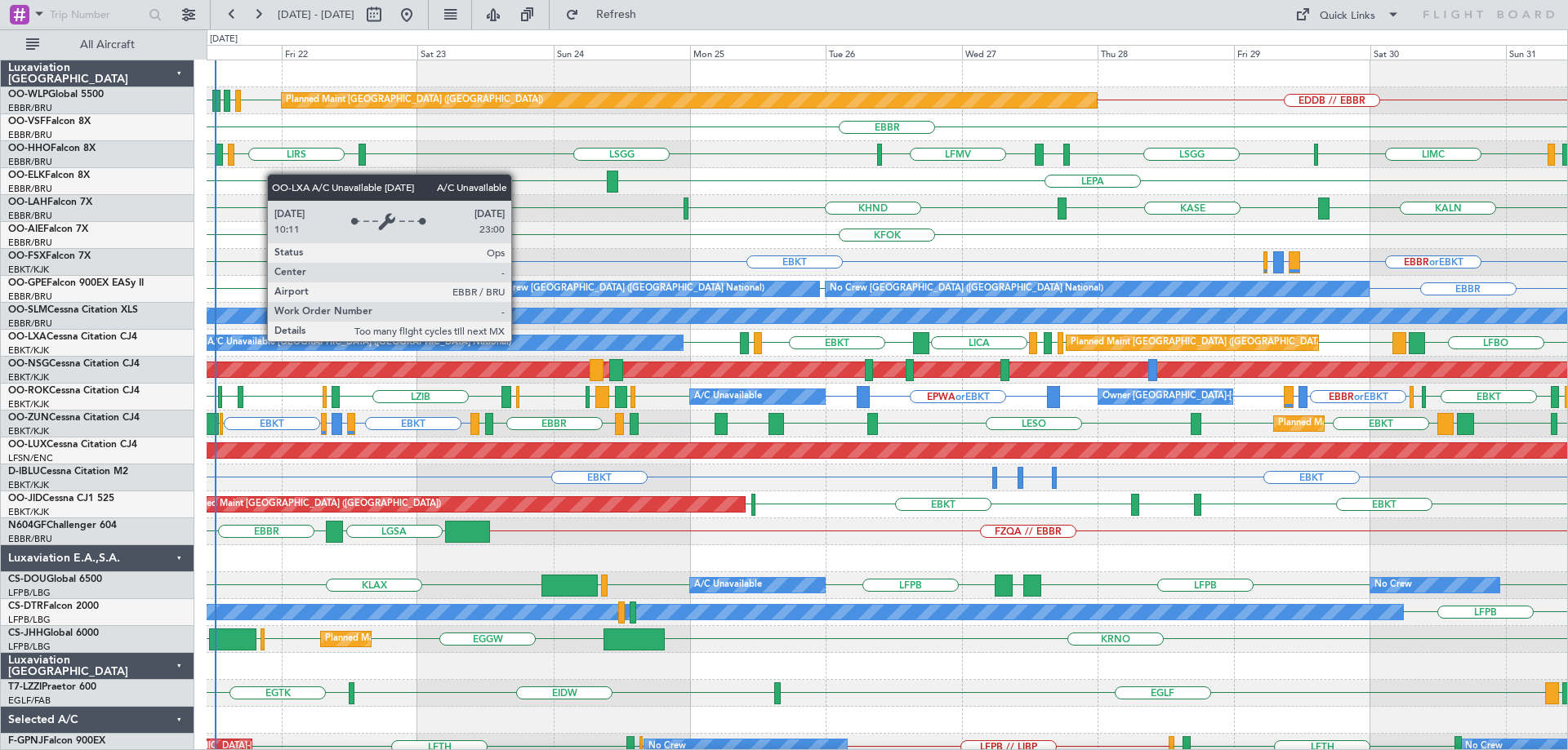
click at [518, 341] on div "A/C Unavailable [GEOGRAPHIC_DATA] ([GEOGRAPHIC_DATA] National)" at bounding box center [442, 343] width 479 height 15
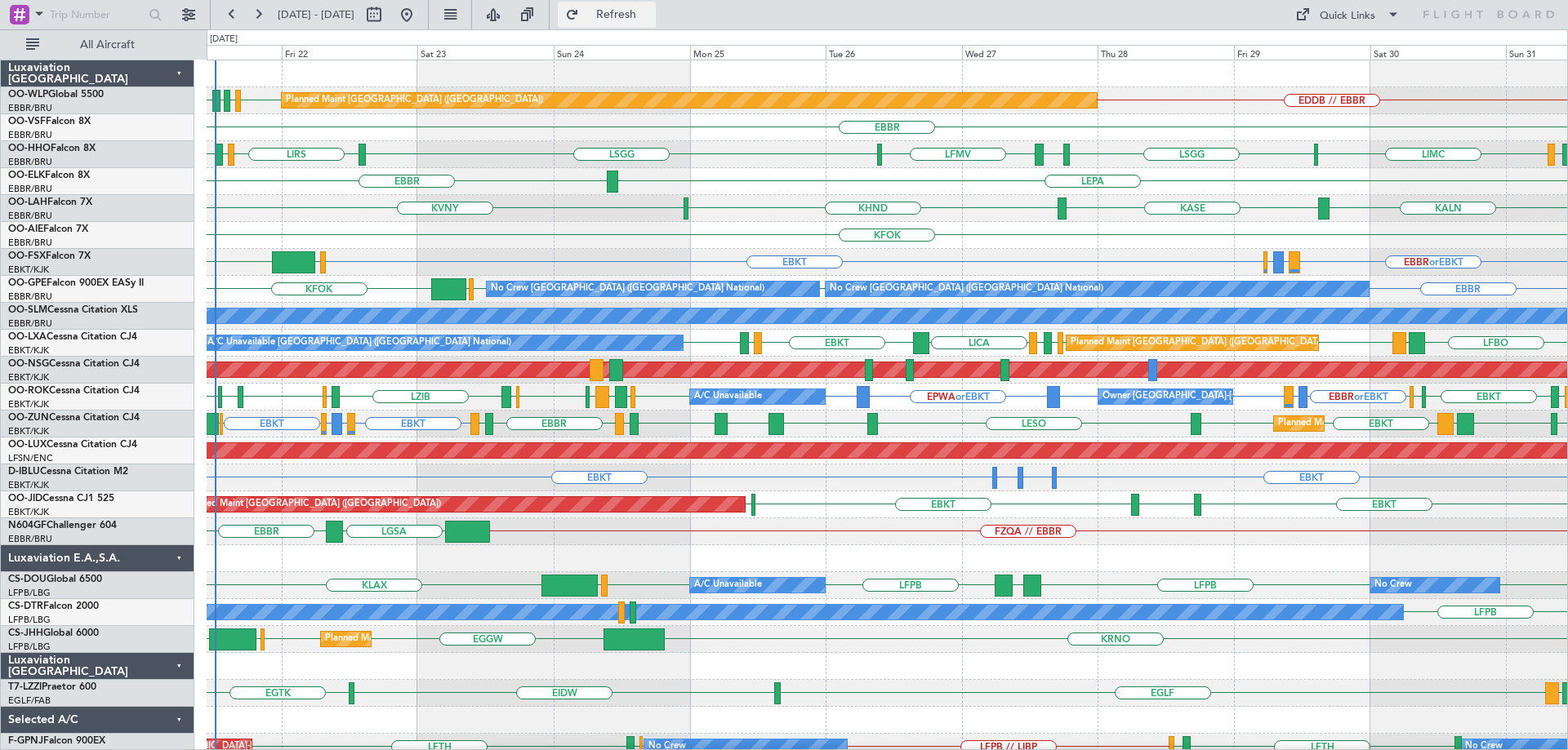
click at [651, 12] on span "Refresh" at bounding box center [616, 15] width 68 height 12
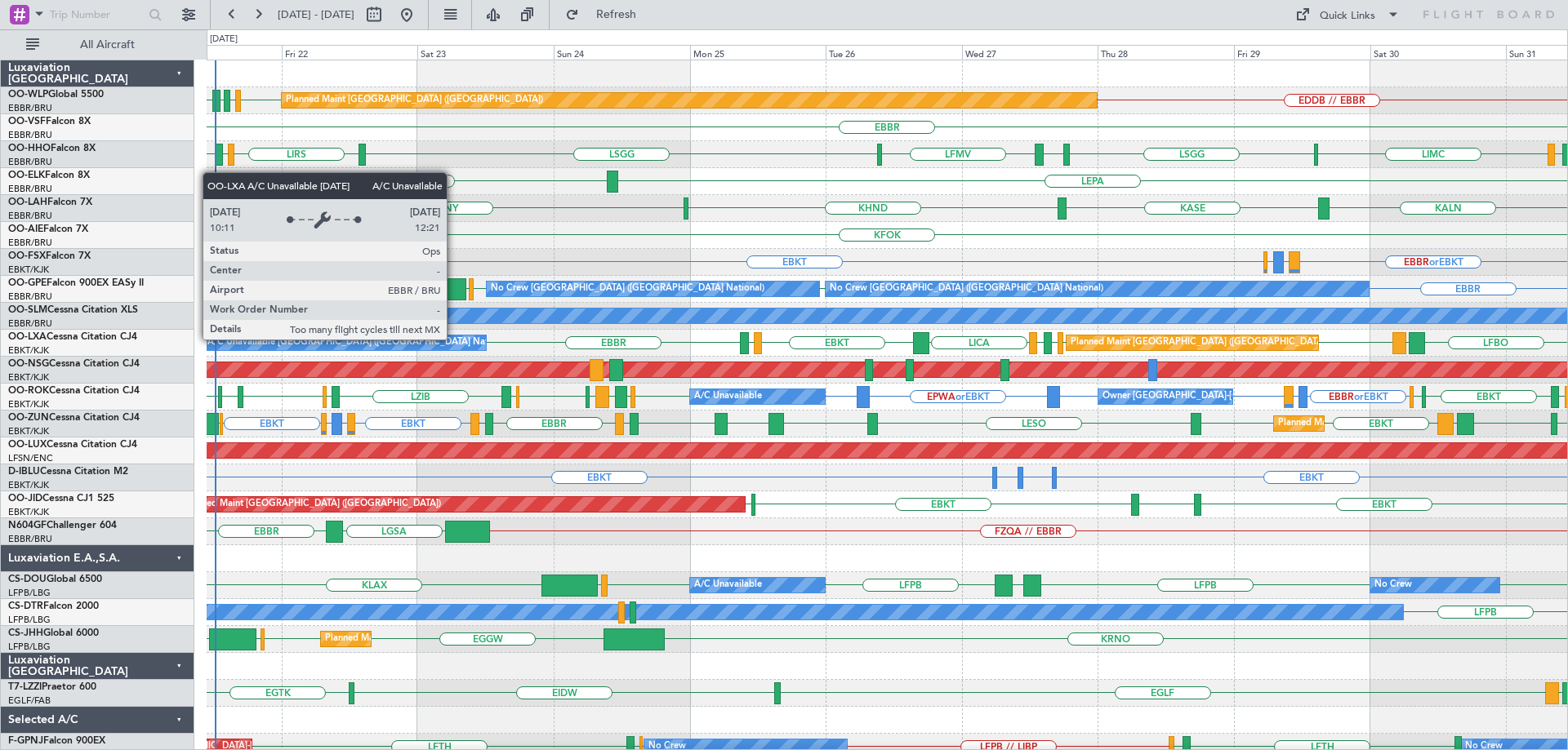
click at [454, 339] on div "A/C Unavailable [GEOGRAPHIC_DATA] ([GEOGRAPHIC_DATA] National)" at bounding box center [344, 343] width 283 height 15
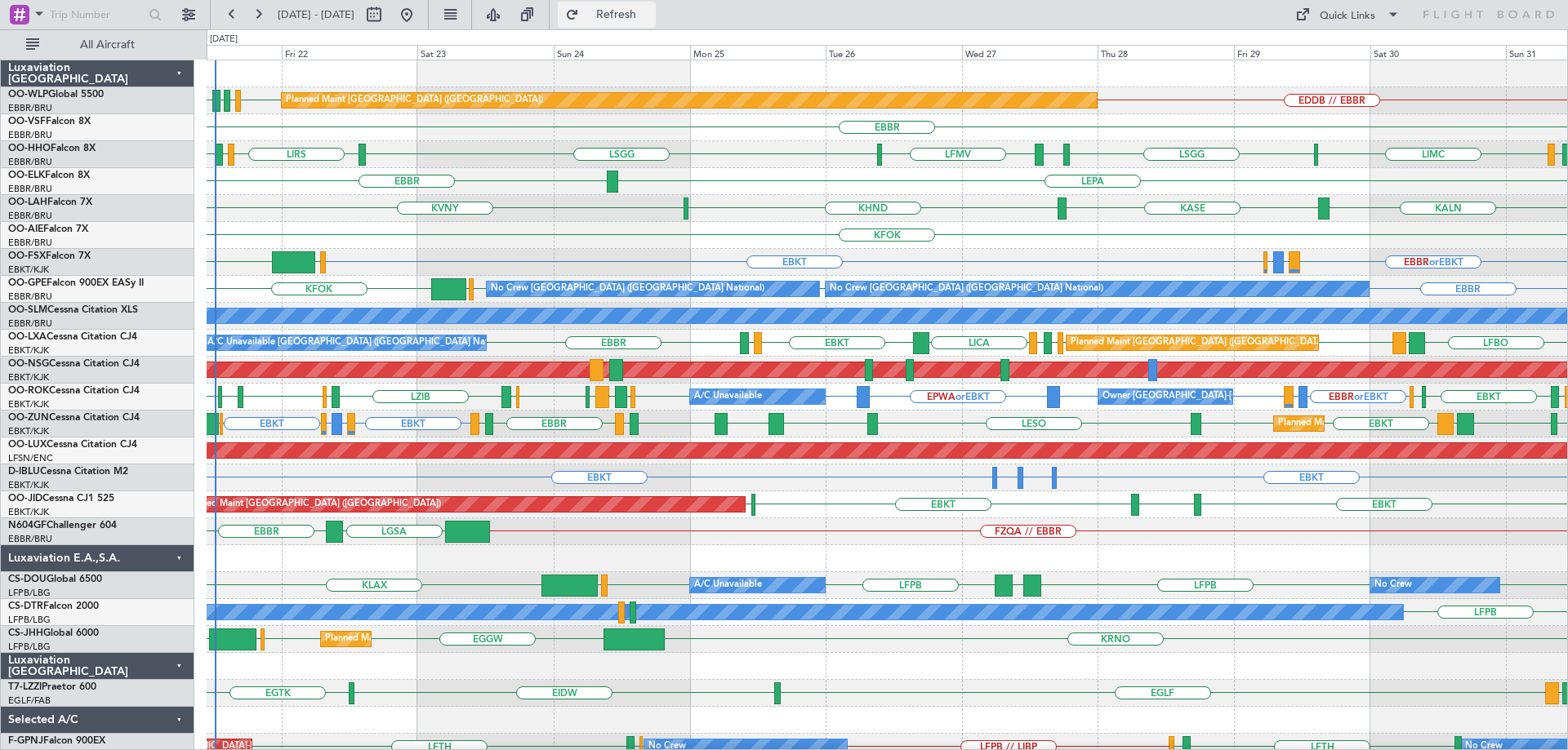
click at [651, 15] on span "Refresh" at bounding box center [616, 15] width 68 height 12
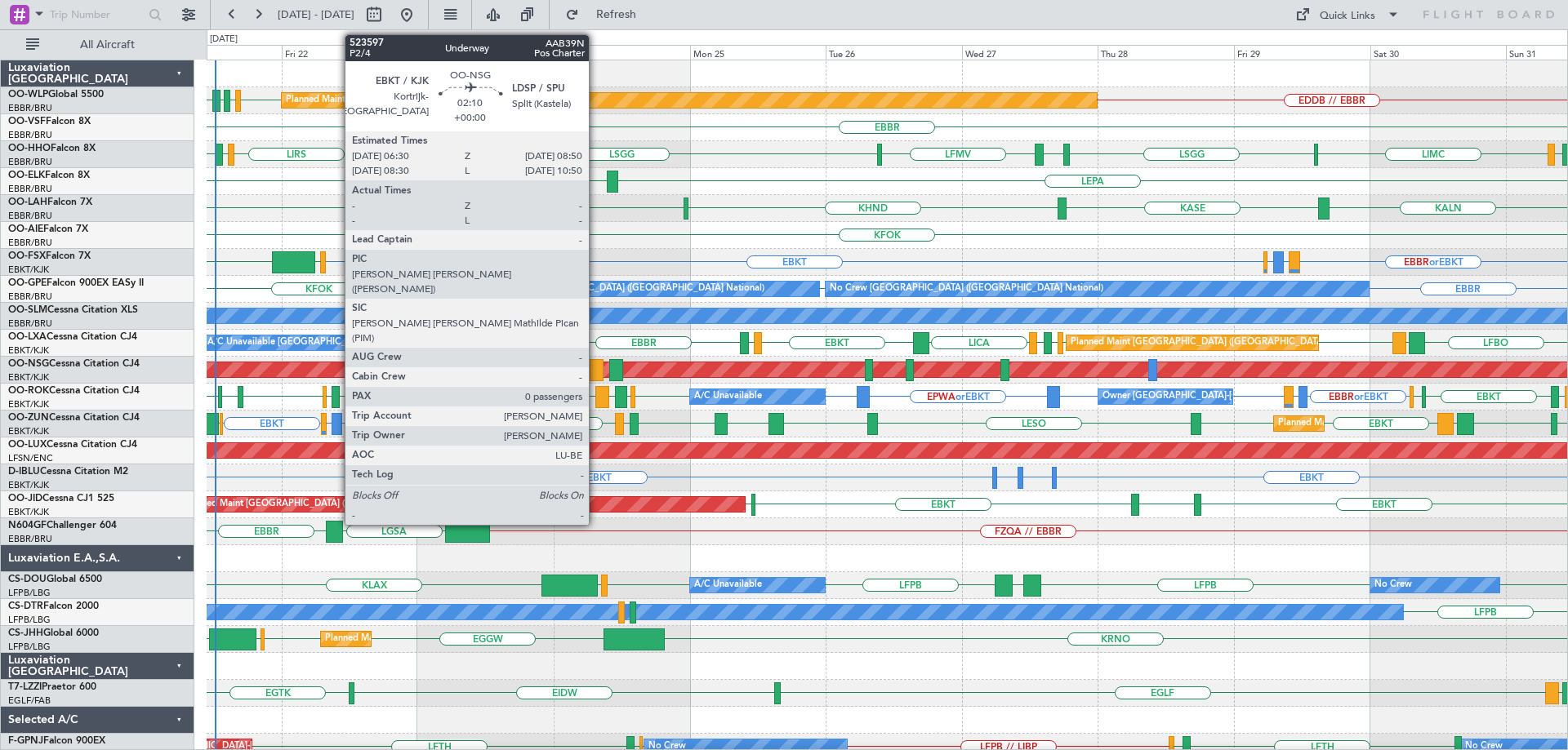
click at [596, 363] on div at bounding box center [596, 370] width 14 height 22
click at [597, 363] on div at bounding box center [596, 370] width 14 height 22
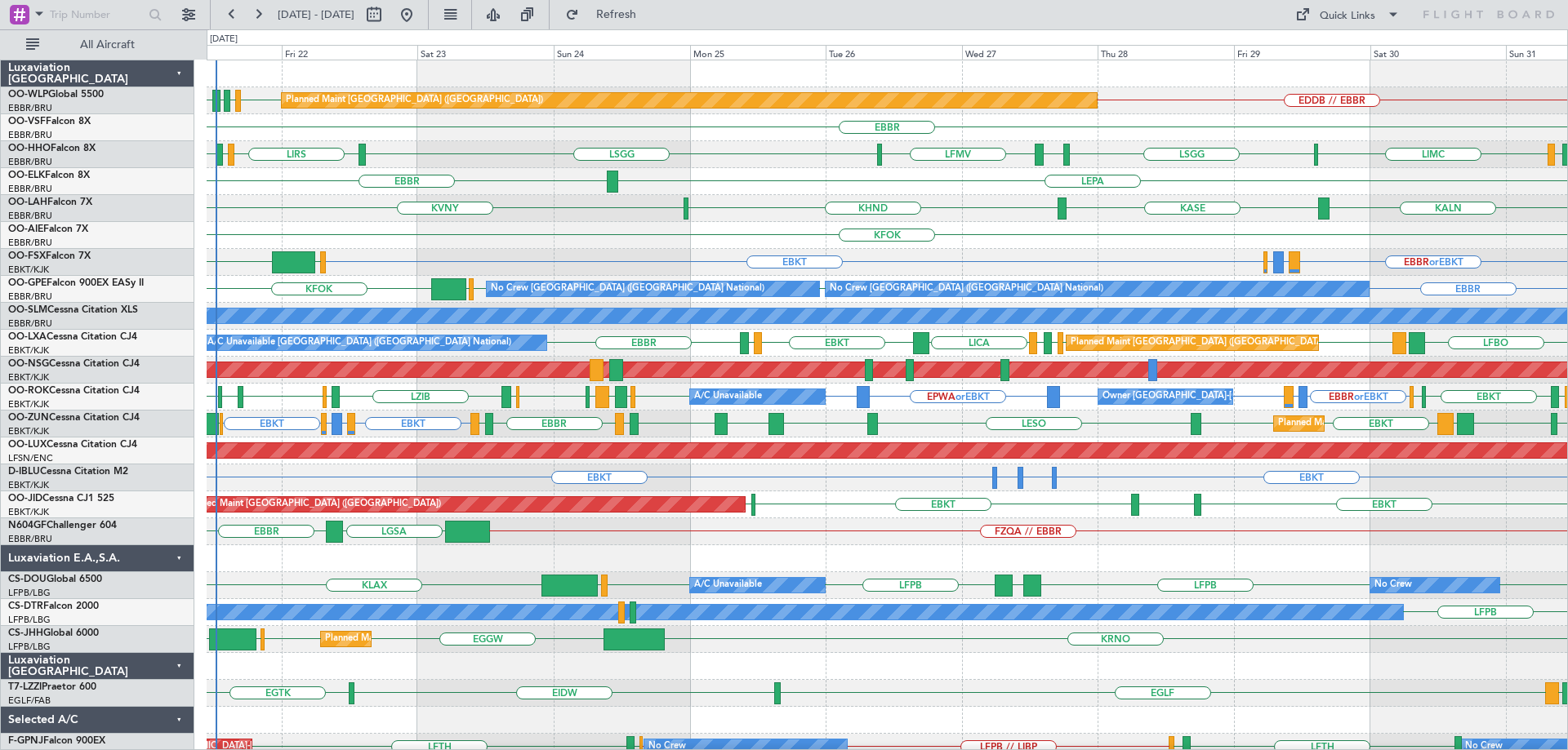
click at [722, 227] on div "KFOK Planned Maint [GEOGRAPHIC_DATA] ([GEOGRAPHIC_DATA])" at bounding box center [886, 235] width 1361 height 27
click at [653, 227] on div "KFOK Planned Maint [GEOGRAPHIC_DATA] ([GEOGRAPHIC_DATA])" at bounding box center [886, 235] width 1361 height 27
click at [809, 214] on div "KVNY [GEOGRAPHIC_DATA] KHND KALN Planned [GEOGRAPHIC_DATA][PERSON_NAME]-[GEOGRA…" at bounding box center [886, 208] width 1361 height 27
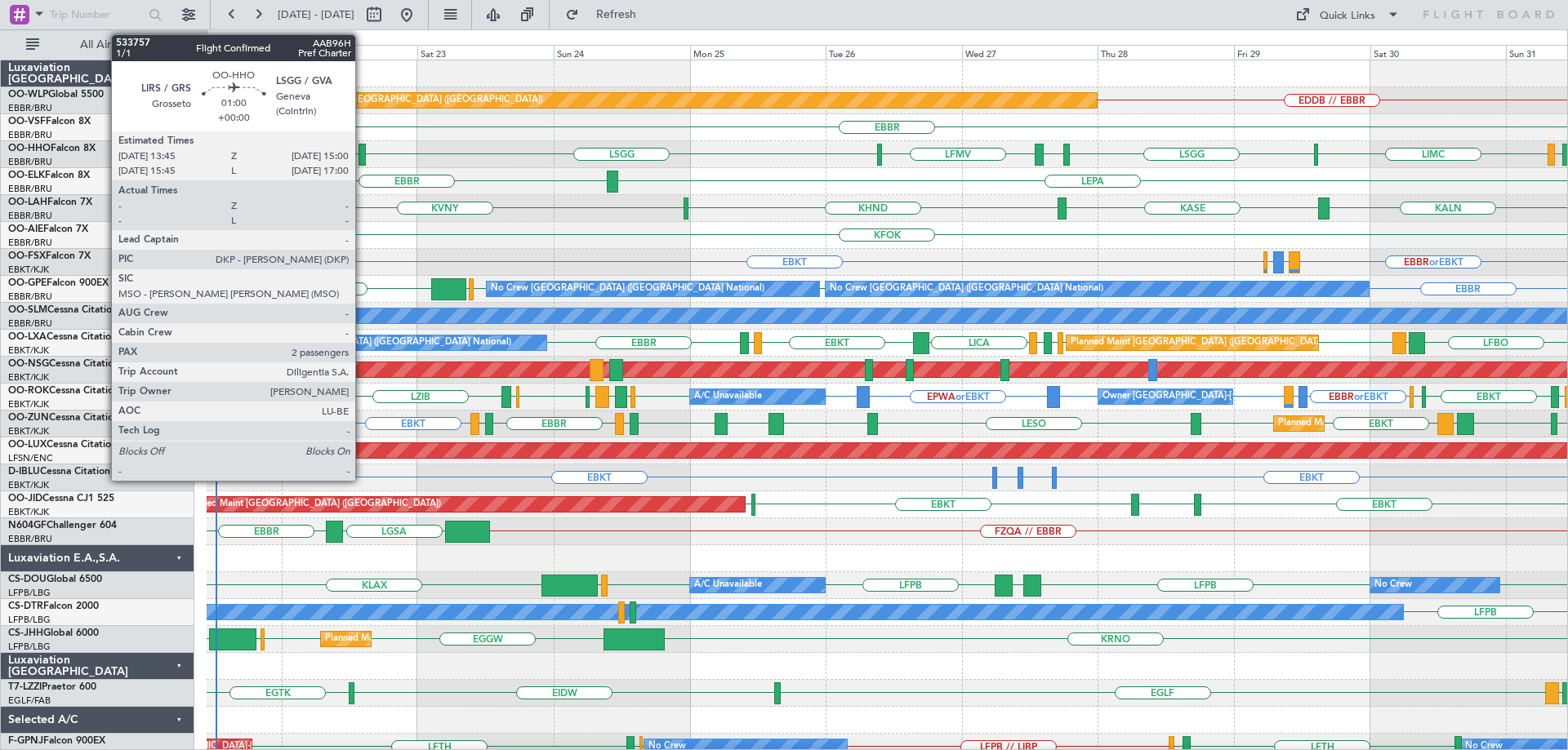
click at [362, 149] on div at bounding box center [361, 154] width 7 height 22
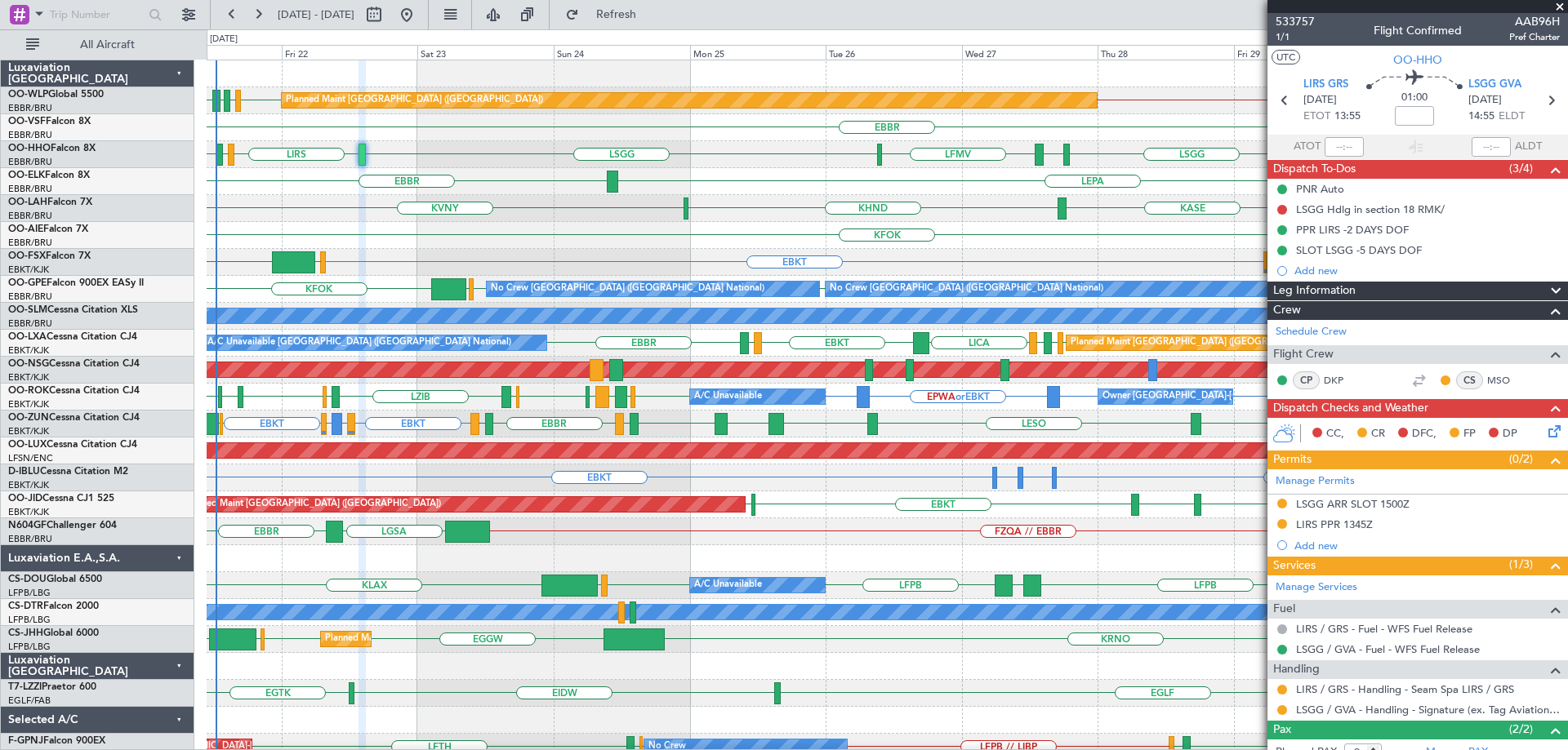
click at [586, 213] on div "KVNY [GEOGRAPHIC_DATA] KHND KALN Planned [GEOGRAPHIC_DATA][PERSON_NAME]-[GEOGRA…" at bounding box center [886, 208] width 1361 height 27
click at [1562, 4] on span at bounding box center [1560, 7] width 17 height 15
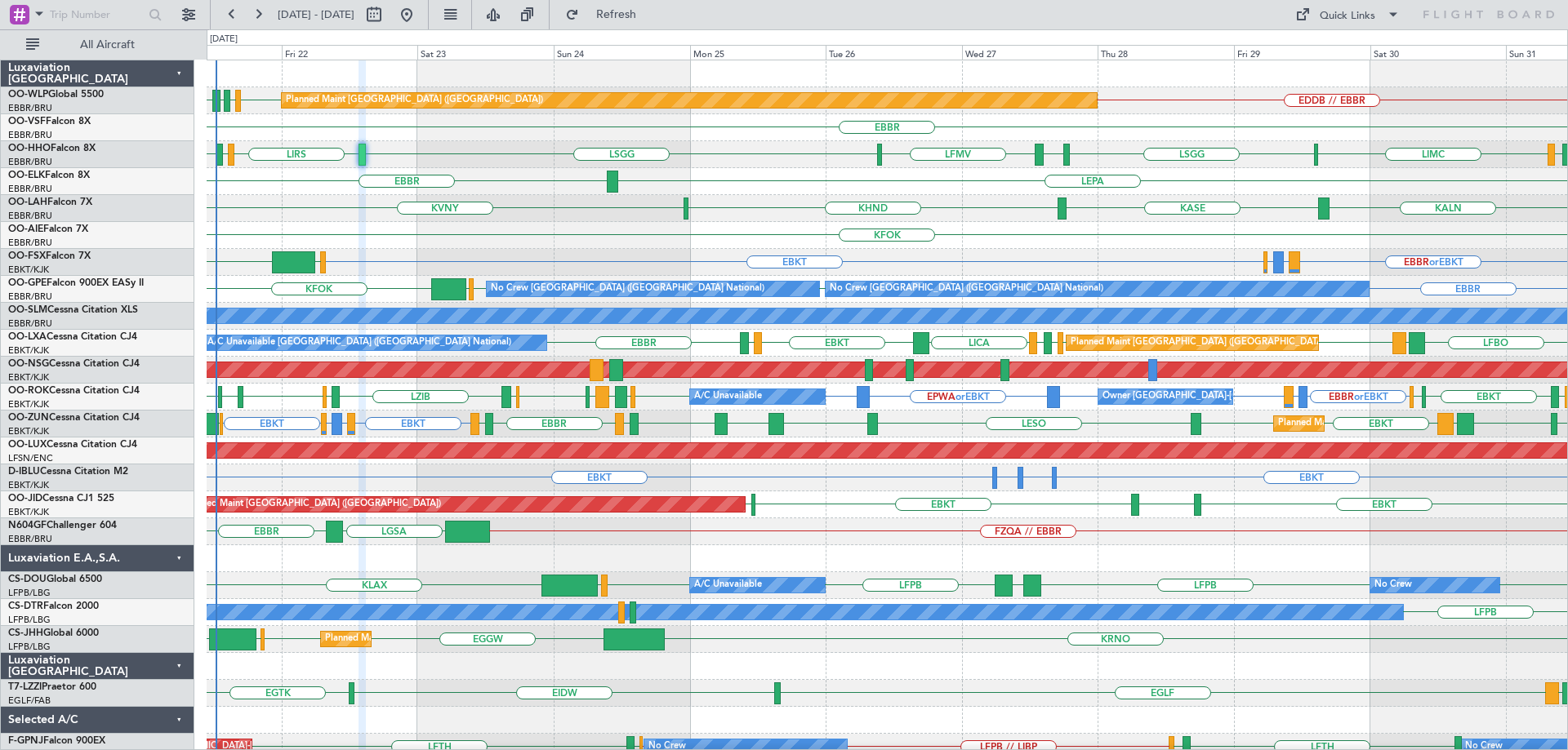
type input "0"
click at [999, 225] on div "KFOK Planned Maint [GEOGRAPHIC_DATA] ([GEOGRAPHIC_DATA])" at bounding box center [886, 235] width 1361 height 27
click at [607, 236] on div "KFOK Planned Maint [GEOGRAPHIC_DATA] ([GEOGRAPHIC_DATA])" at bounding box center [886, 235] width 1361 height 27
click at [626, 238] on div "KFOK Planned Maint [GEOGRAPHIC_DATA] ([GEOGRAPHIC_DATA])" at bounding box center [886, 235] width 1361 height 27
click at [630, 236] on div "KFOK Planned Maint [GEOGRAPHIC_DATA] ([GEOGRAPHIC_DATA])" at bounding box center [886, 235] width 1361 height 27
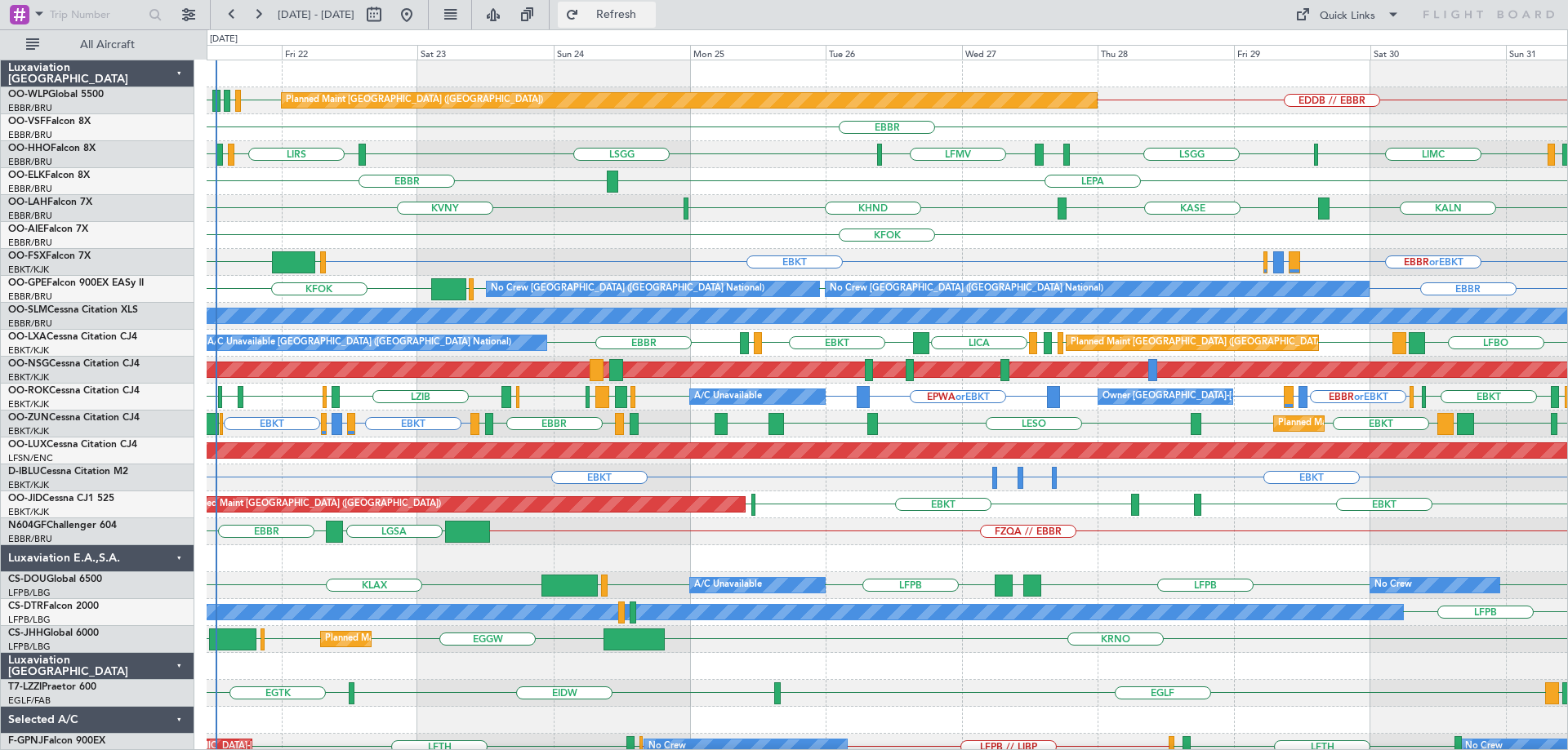
click at [651, 19] on span "Refresh" at bounding box center [616, 15] width 68 height 12
click at [623, 228] on div "KFOK Planned Maint [GEOGRAPHIC_DATA] ([GEOGRAPHIC_DATA])" at bounding box center [886, 235] width 1361 height 27
click at [660, 217] on div "KALN [GEOGRAPHIC_DATA] KVNY KHND Planned [GEOGRAPHIC_DATA][PERSON_NAME]-[GEOGRA…" at bounding box center [886, 208] width 1361 height 27
click at [603, 224] on div "KFOK Planned Maint [GEOGRAPHIC_DATA] ([GEOGRAPHIC_DATA])" at bounding box center [886, 235] width 1361 height 27
click at [621, 235] on div "KFOK Planned Maint [GEOGRAPHIC_DATA] ([GEOGRAPHIC_DATA])" at bounding box center [886, 235] width 1361 height 27
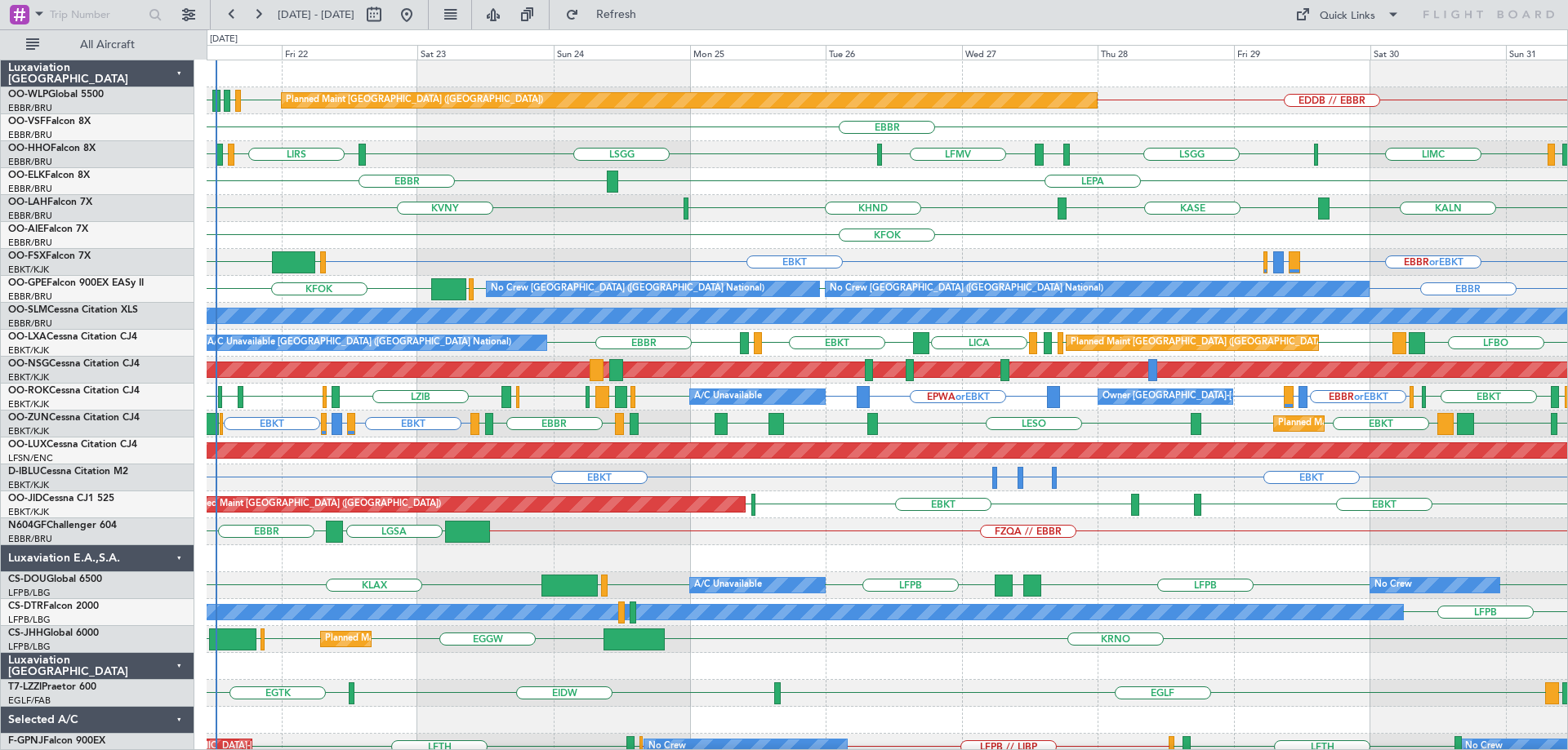
click at [620, 232] on div "KFOK Planned Maint [GEOGRAPHIC_DATA] ([GEOGRAPHIC_DATA])" at bounding box center [886, 235] width 1361 height 27
click at [619, 233] on div "KFOK Planned Maint [GEOGRAPHIC_DATA] ([GEOGRAPHIC_DATA])" at bounding box center [886, 235] width 1361 height 27
click at [651, 11] on span "Refresh" at bounding box center [616, 15] width 68 height 12
click at [549, 220] on div "KALN [GEOGRAPHIC_DATA] KVNY KHND Planned [GEOGRAPHIC_DATA][PERSON_NAME]-[GEOGRA…" at bounding box center [886, 208] width 1361 height 27
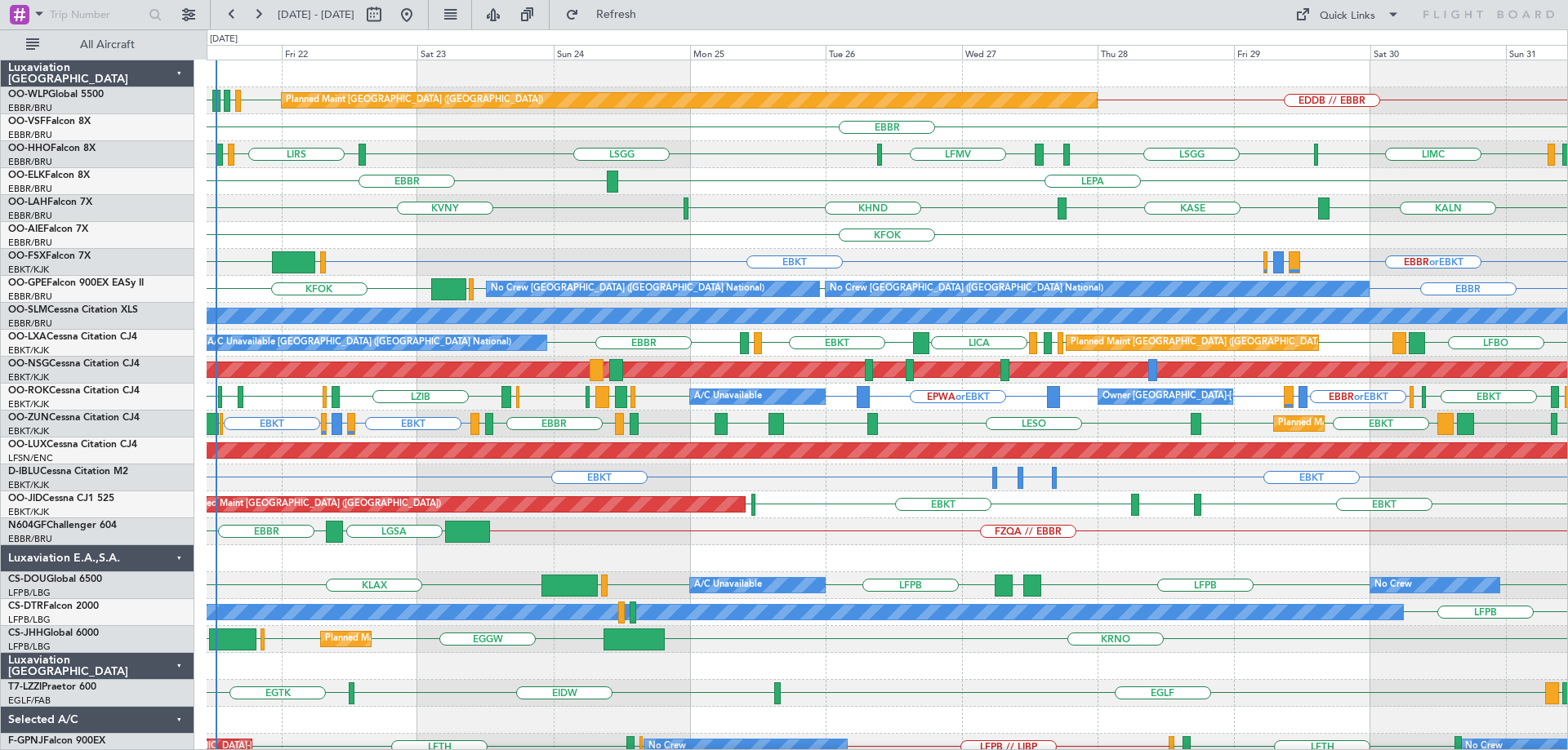
click at [620, 262] on div "EBBR or EBKT LIRZ or EBKT EBBR or EBKT EBKT EGLF FCOD Planned Maint Kortrijk-We…" at bounding box center [886, 262] width 1361 height 27
click at [588, 243] on div "KFOK Planned Maint [GEOGRAPHIC_DATA] ([GEOGRAPHIC_DATA])" at bounding box center [886, 235] width 1361 height 27
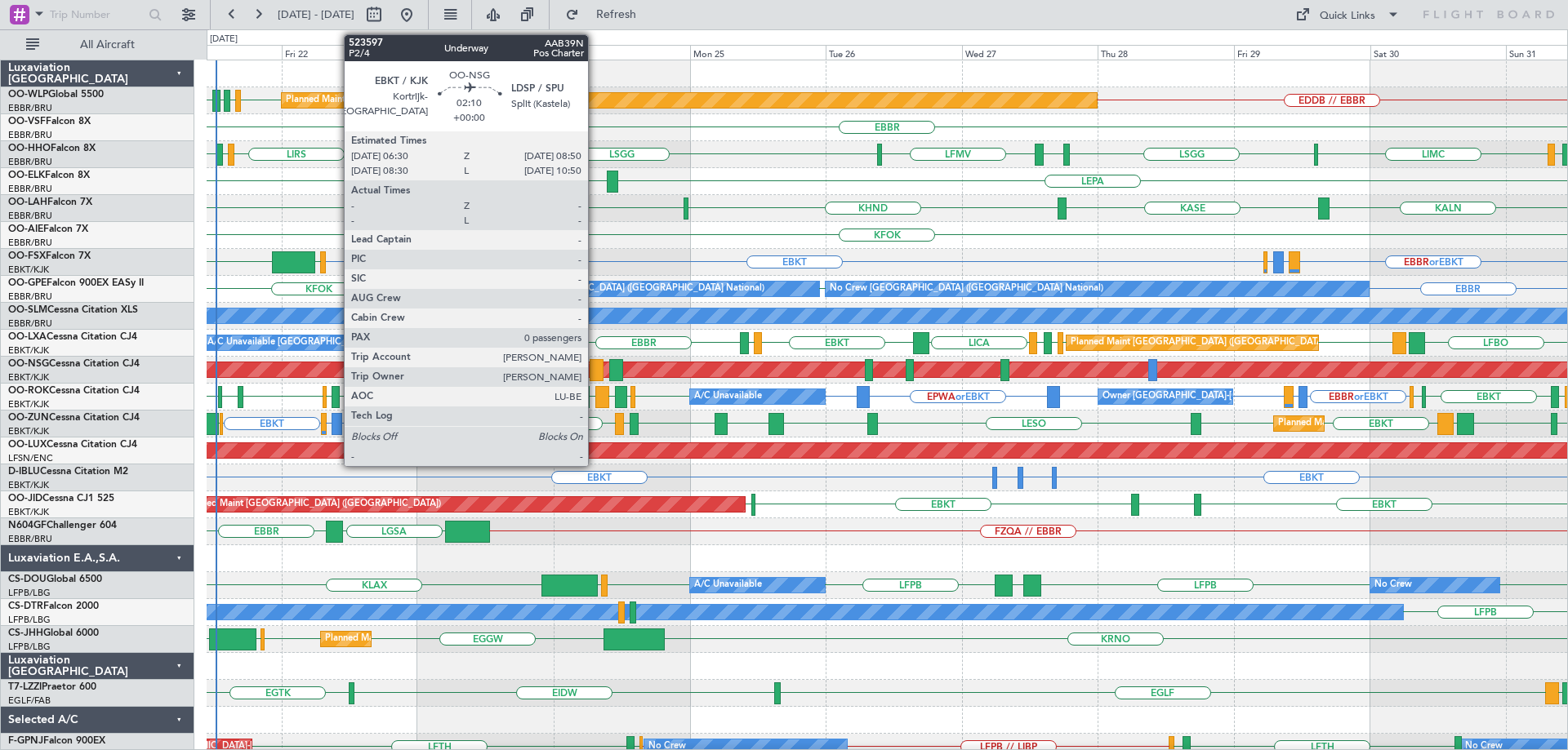
click at [595, 364] on div at bounding box center [596, 370] width 14 height 22
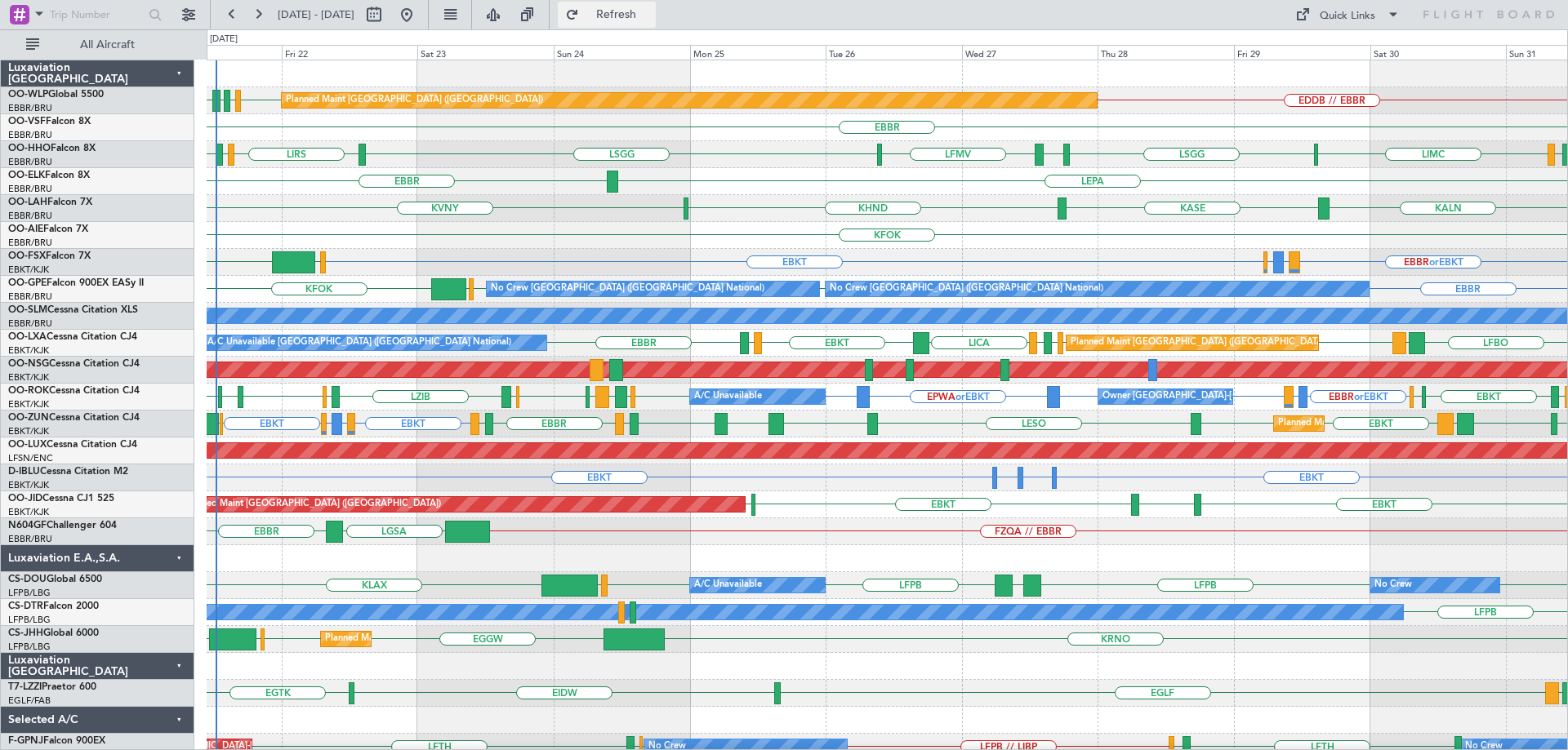
click at [645, 12] on span "Refresh" at bounding box center [616, 15] width 68 height 12
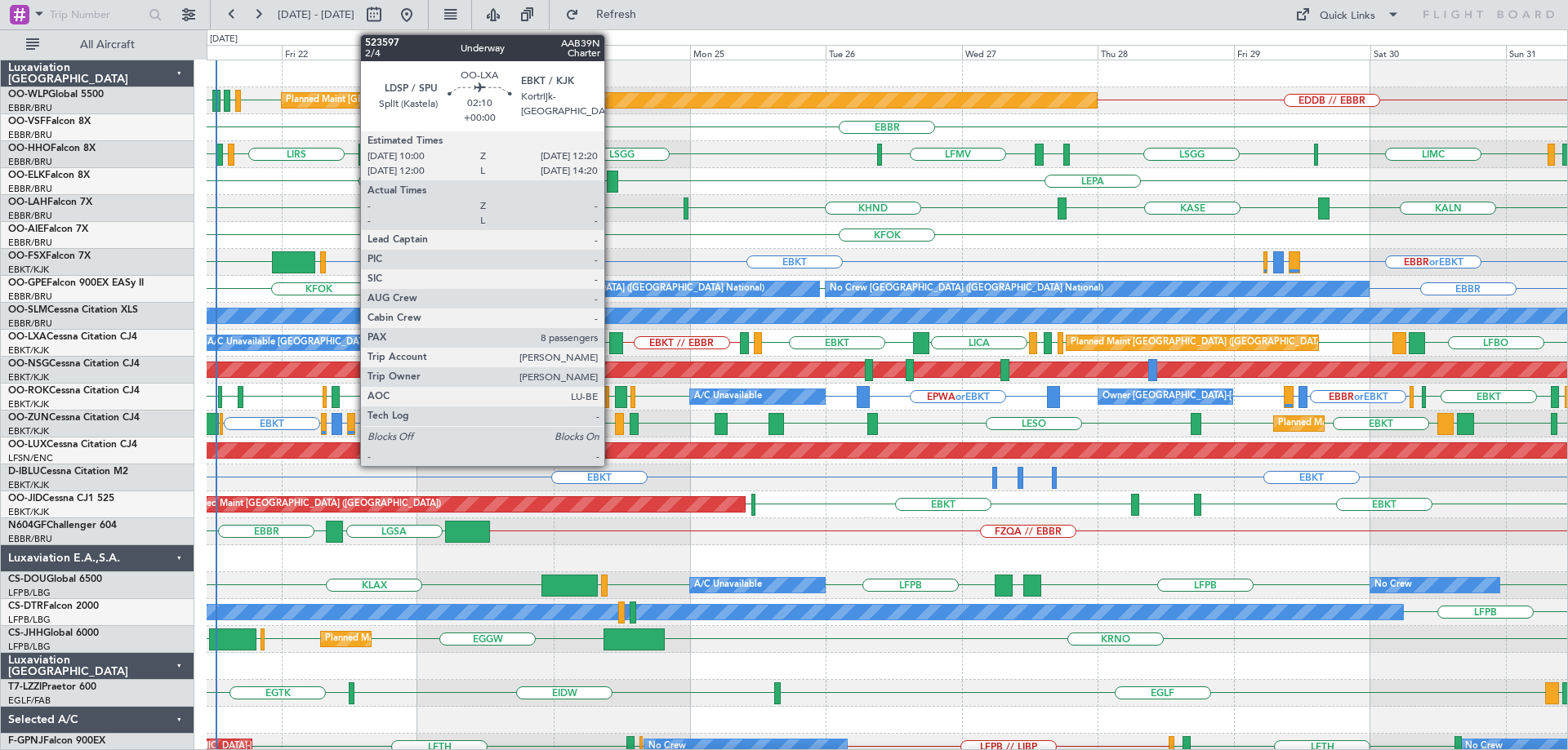
click at [612, 335] on div at bounding box center [616, 343] width 14 height 22
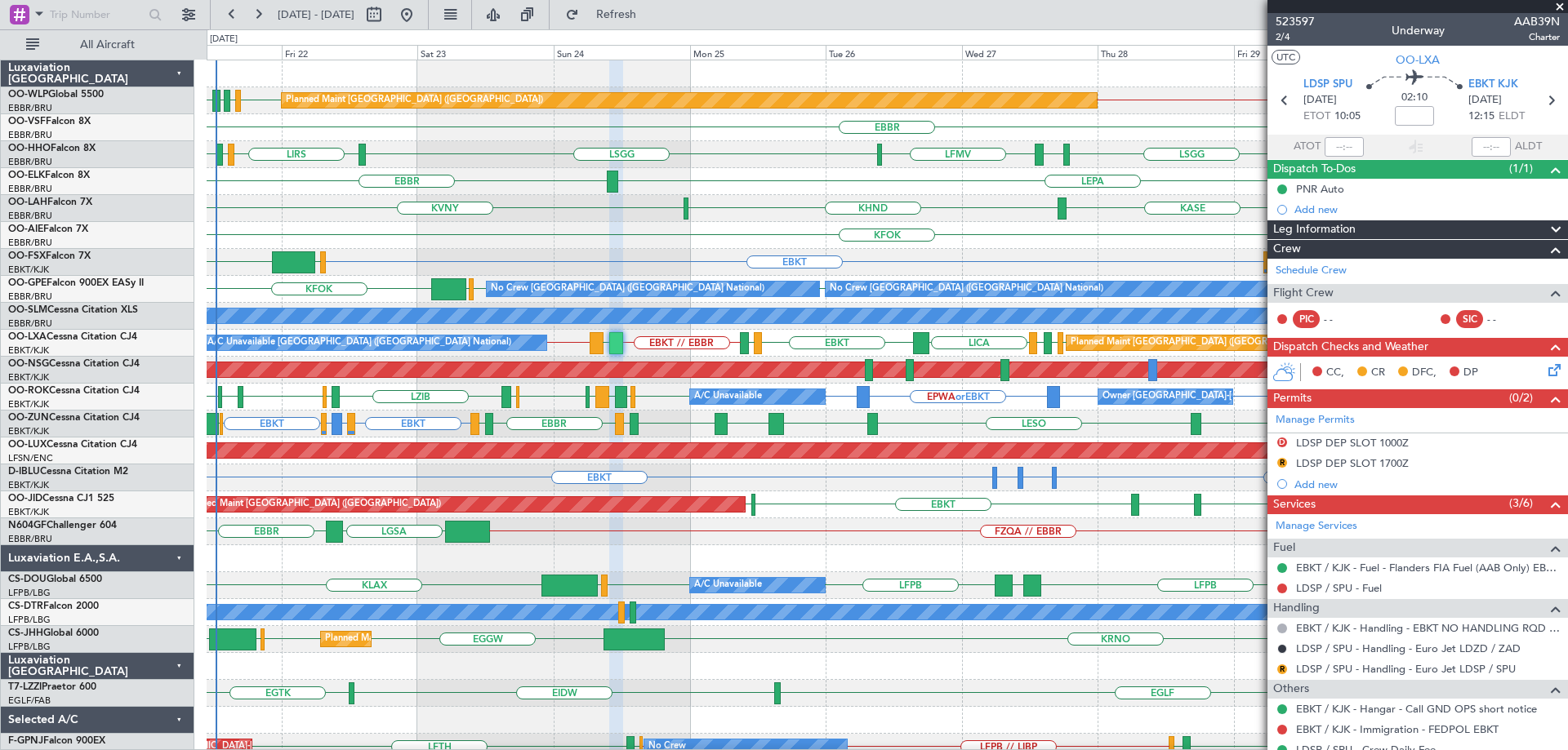
click at [1563, 6] on span at bounding box center [1560, 7] width 17 height 15
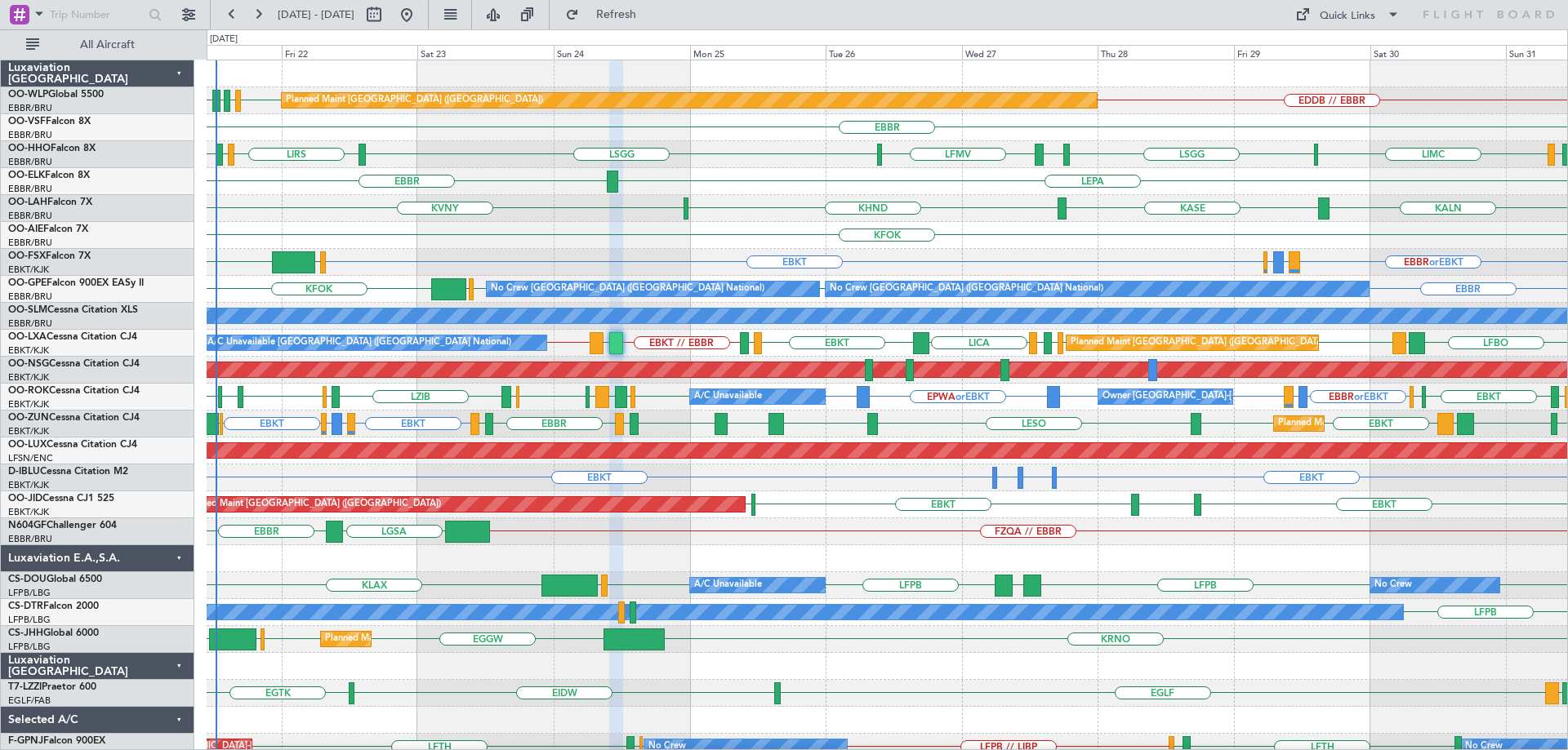
type input "0"
click at [749, 210] on div "KVNY KALN KASE KHND Planned Maint Alton-st Louis (St Louis Regl)" at bounding box center [886, 208] width 1361 height 27
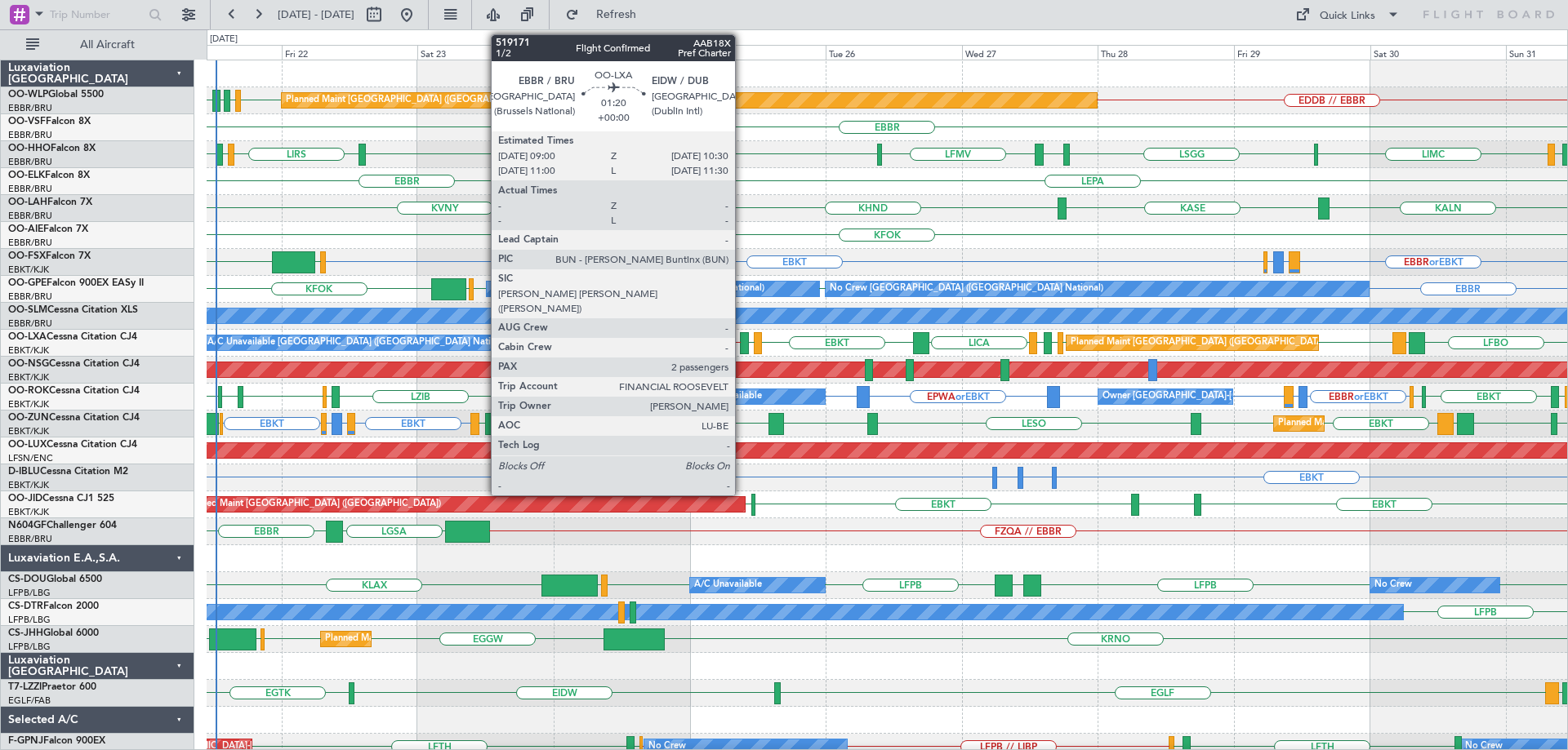
click at [742, 337] on div at bounding box center [744, 343] width 9 height 22
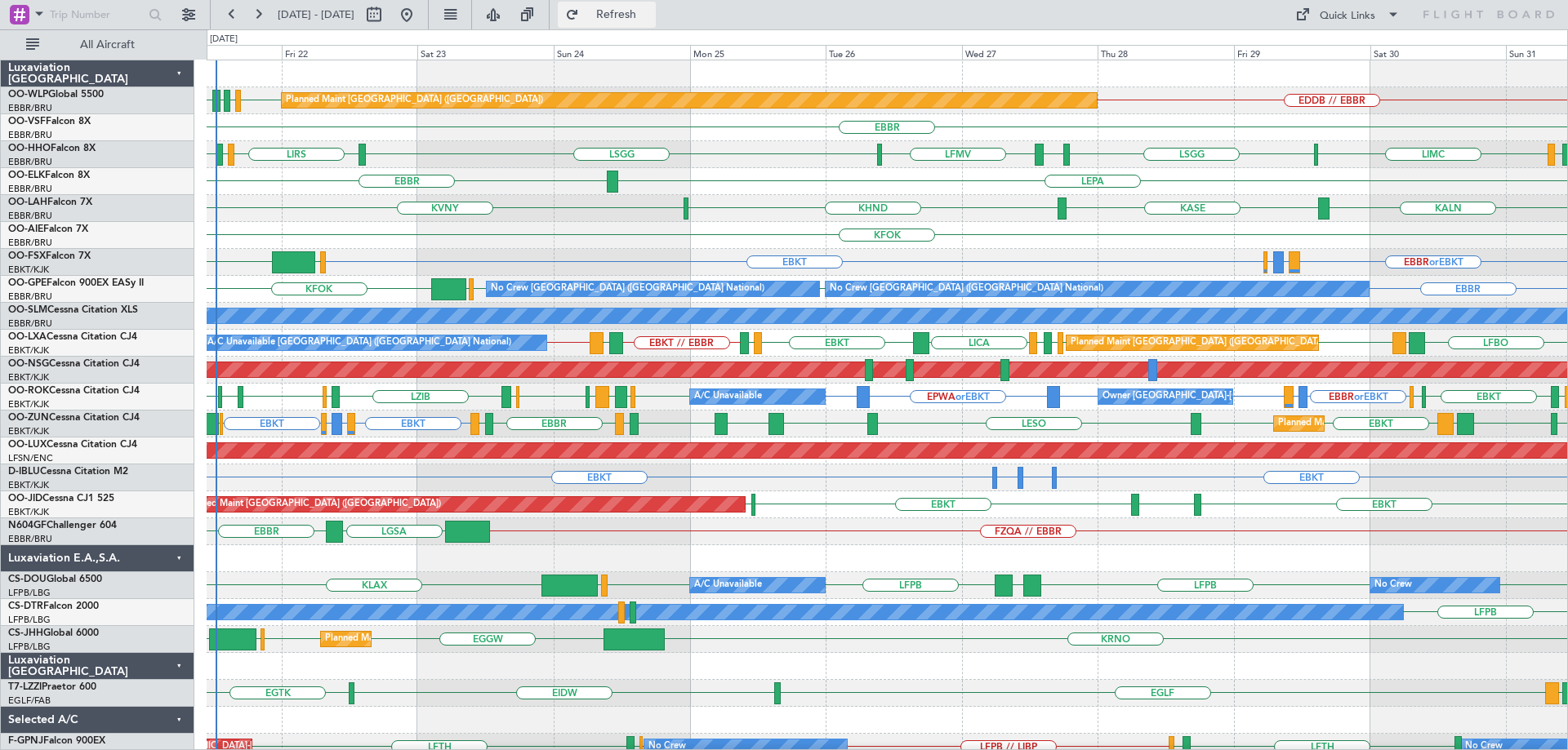
click at [651, 15] on span "Refresh" at bounding box center [616, 15] width 68 height 12
click at [830, 203] on div "KVNY [GEOGRAPHIC_DATA] KHND KALN Planned [GEOGRAPHIC_DATA][PERSON_NAME]-[GEOGRA…" at bounding box center [886, 208] width 1361 height 27
click at [867, 248] on div "KFOK Planned Maint [GEOGRAPHIC_DATA] ([GEOGRAPHIC_DATA])" at bounding box center [886, 235] width 1361 height 27
click at [747, 229] on div "KFOK Planned Maint [GEOGRAPHIC_DATA] ([GEOGRAPHIC_DATA])" at bounding box center [886, 235] width 1361 height 27
click at [941, 515] on div "EGNT EBKT LFPB EBKT Planned Maint [GEOGRAPHIC_DATA] ([GEOGRAPHIC_DATA]) Planned…" at bounding box center [886, 505] width 1361 height 27
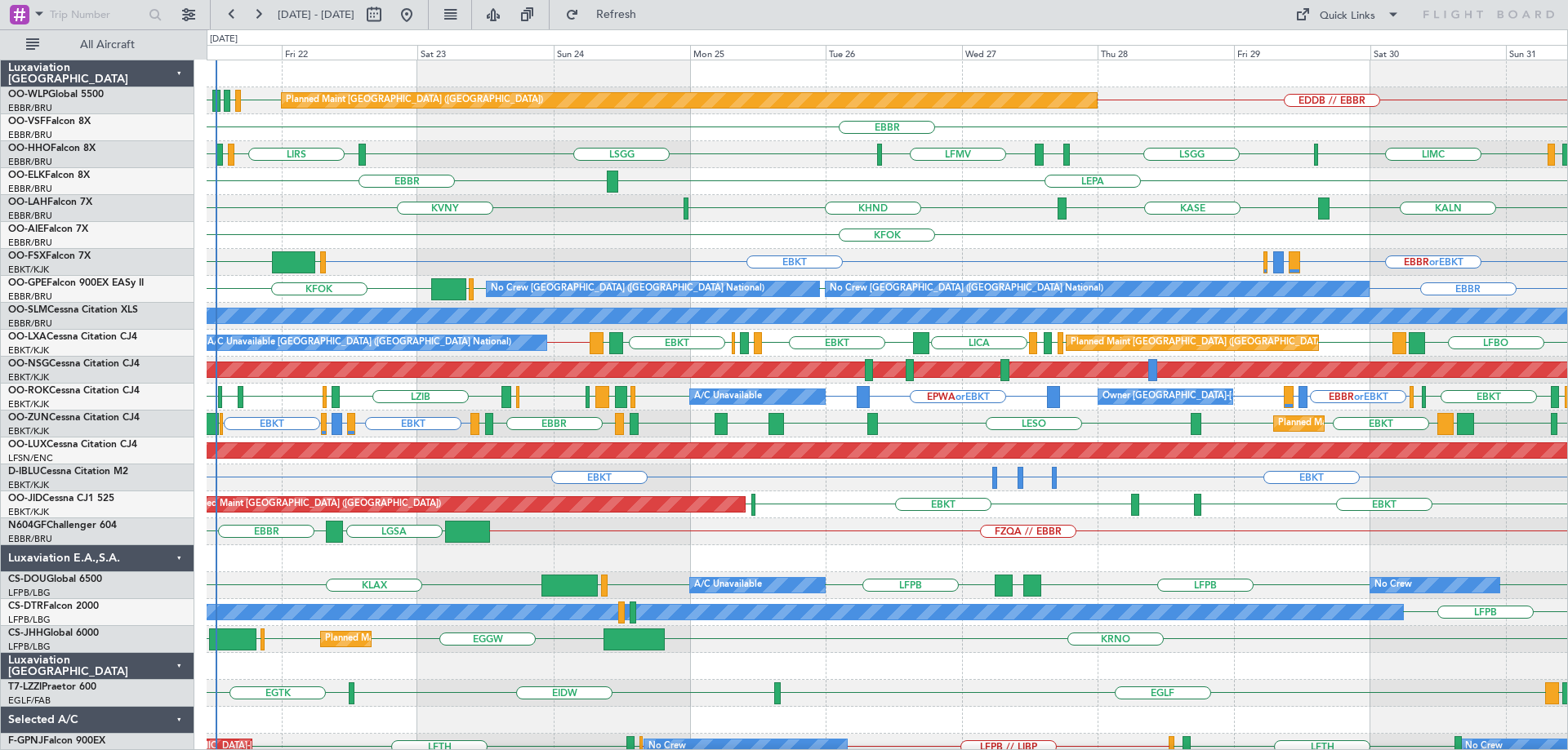
click at [400, 579] on div "EDDB EBLG LIML LDDU EDDB // EBBR Planned Maint [GEOGRAPHIC_DATA] ([GEOGRAPHIC_D…" at bounding box center [886, 518] width 1361 height 916
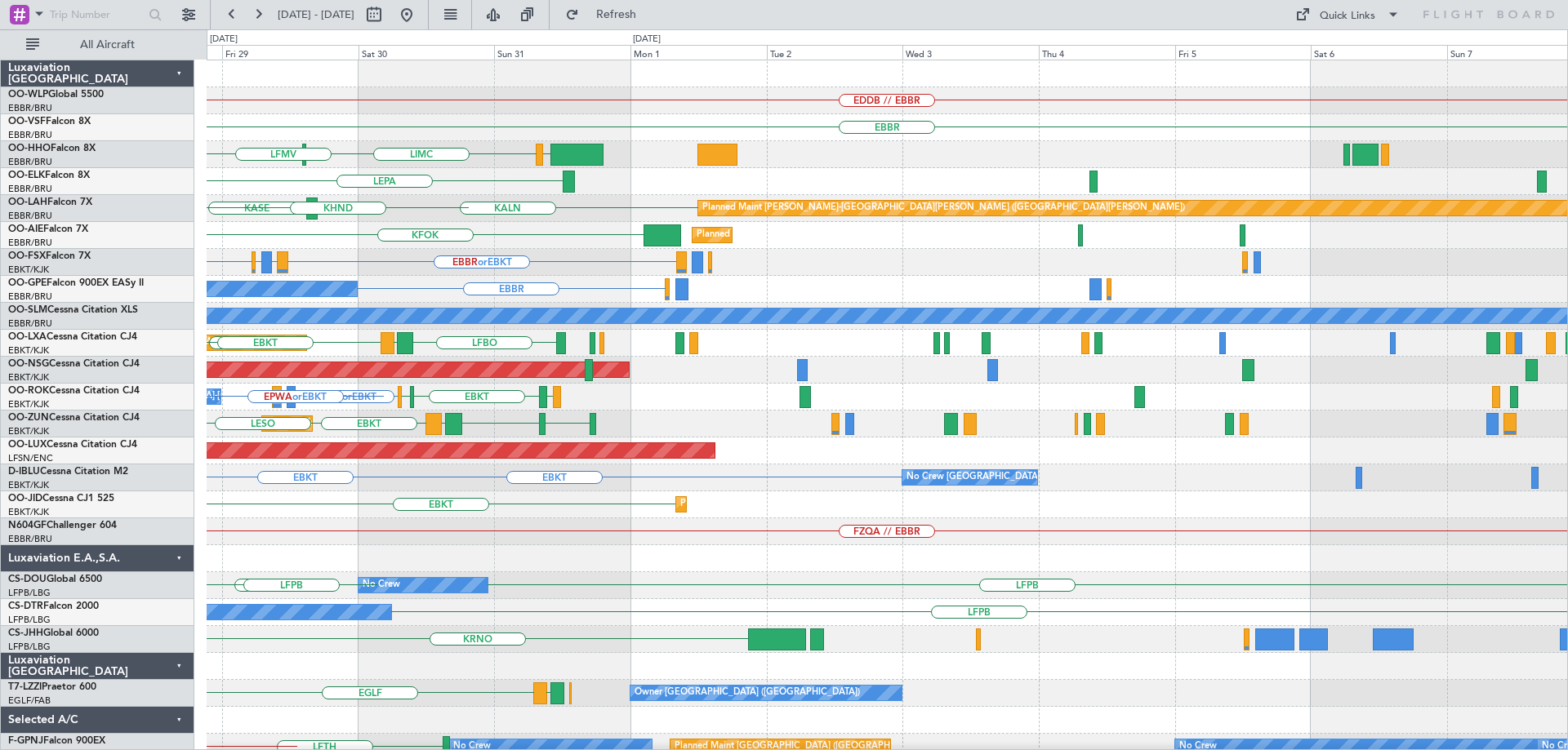
scroll to position [8, 0]
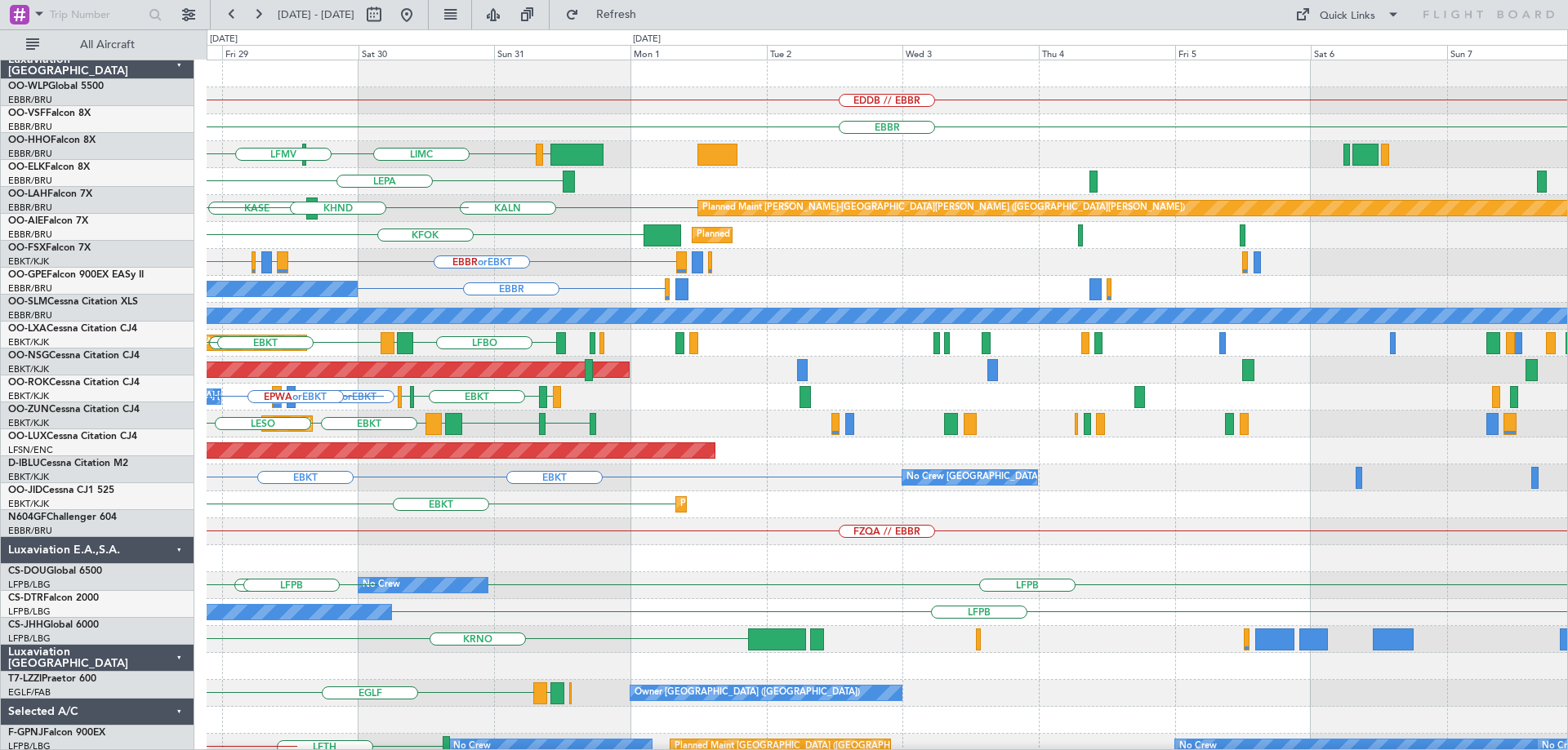
click at [107, 572] on div "EDDB // EBBR Planned Maint [GEOGRAPHIC_DATA] ([GEOGRAPHIC_DATA]) [GEOGRAPHIC_DA…" at bounding box center [784, 390] width 1568 height 721
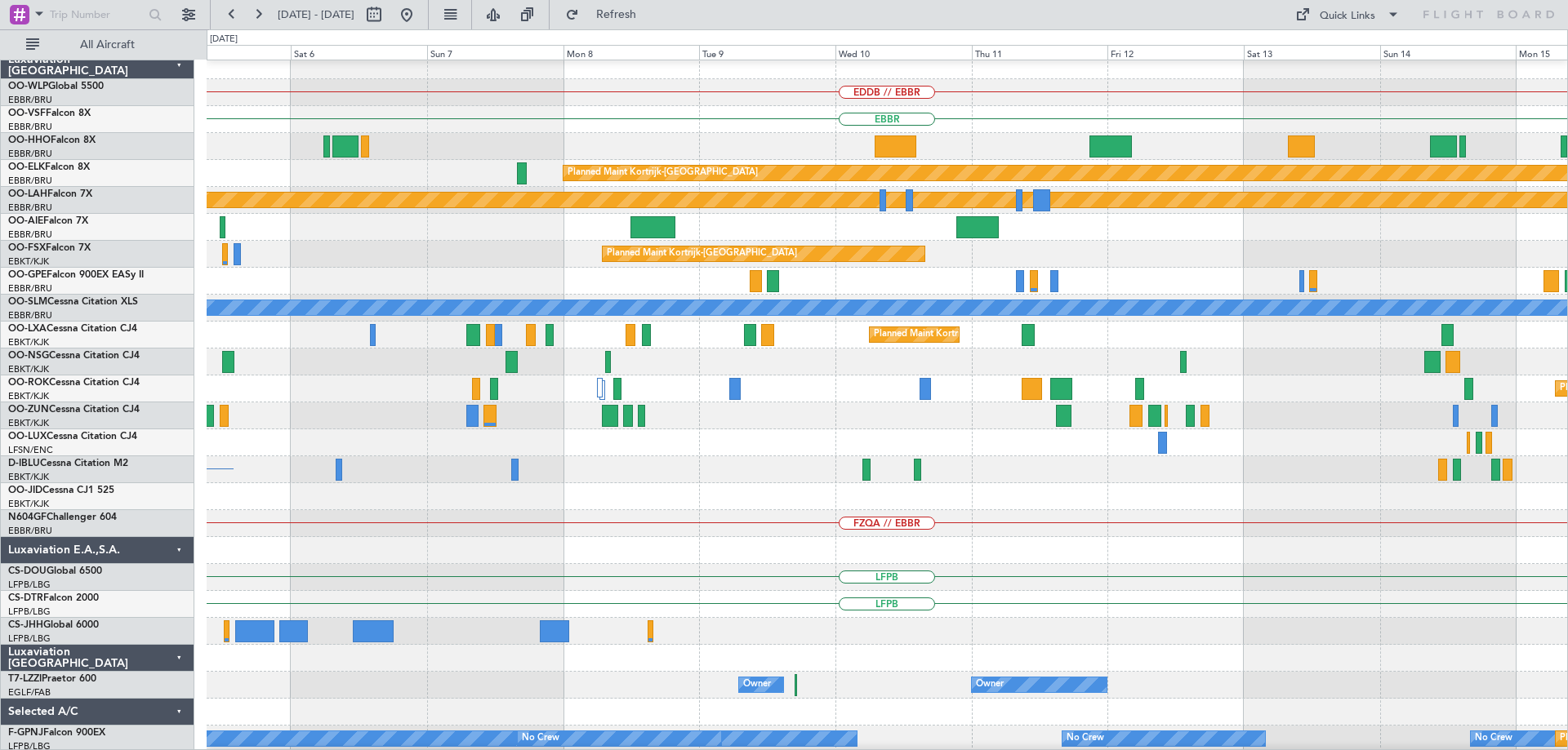
scroll to position [0, 0]
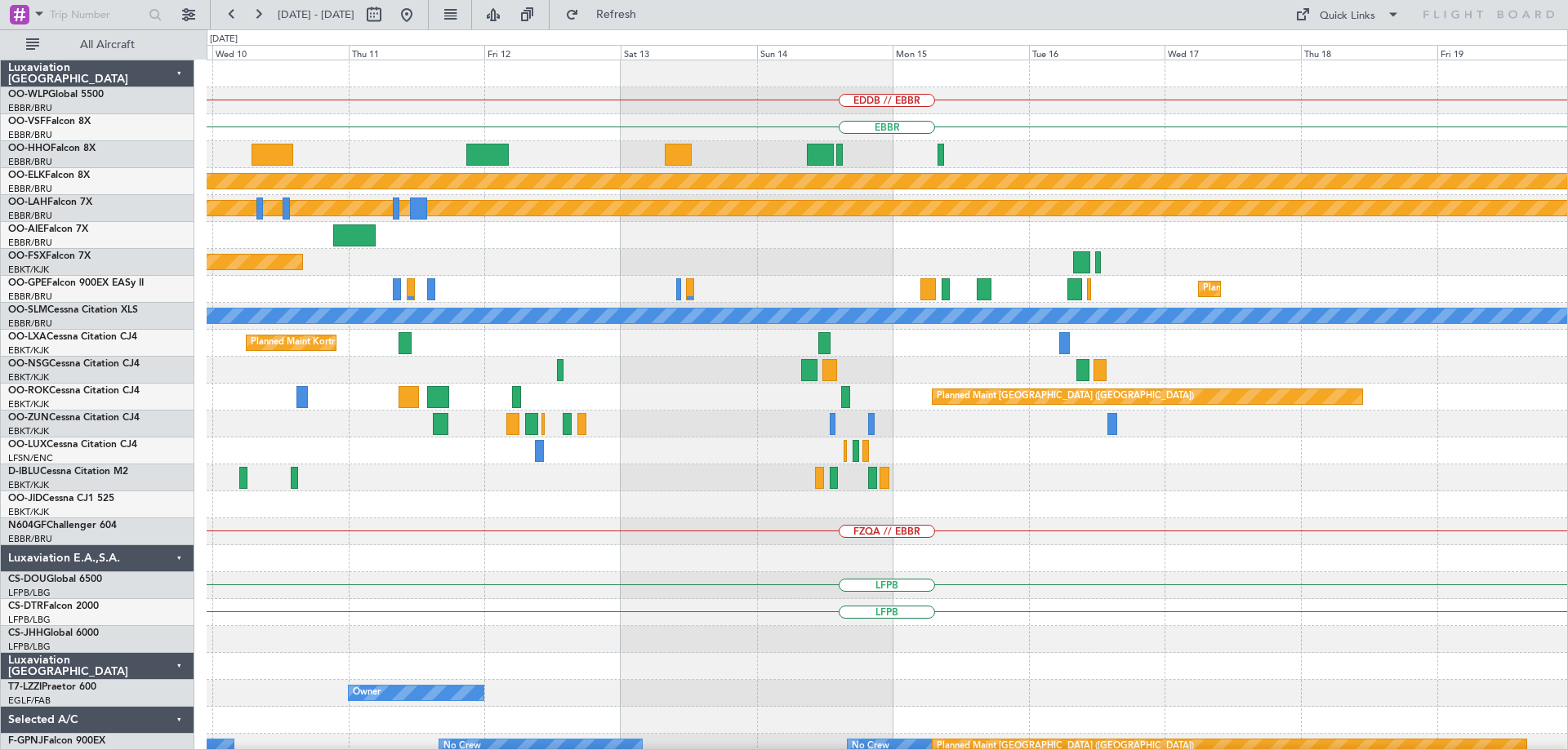
click at [126, 632] on div "EDDB // EBBR [GEOGRAPHIC_DATA] Planned Maint [GEOGRAPHIC_DATA]-[GEOGRAPHIC_DATA…" at bounding box center [784, 390] width 1568 height 721
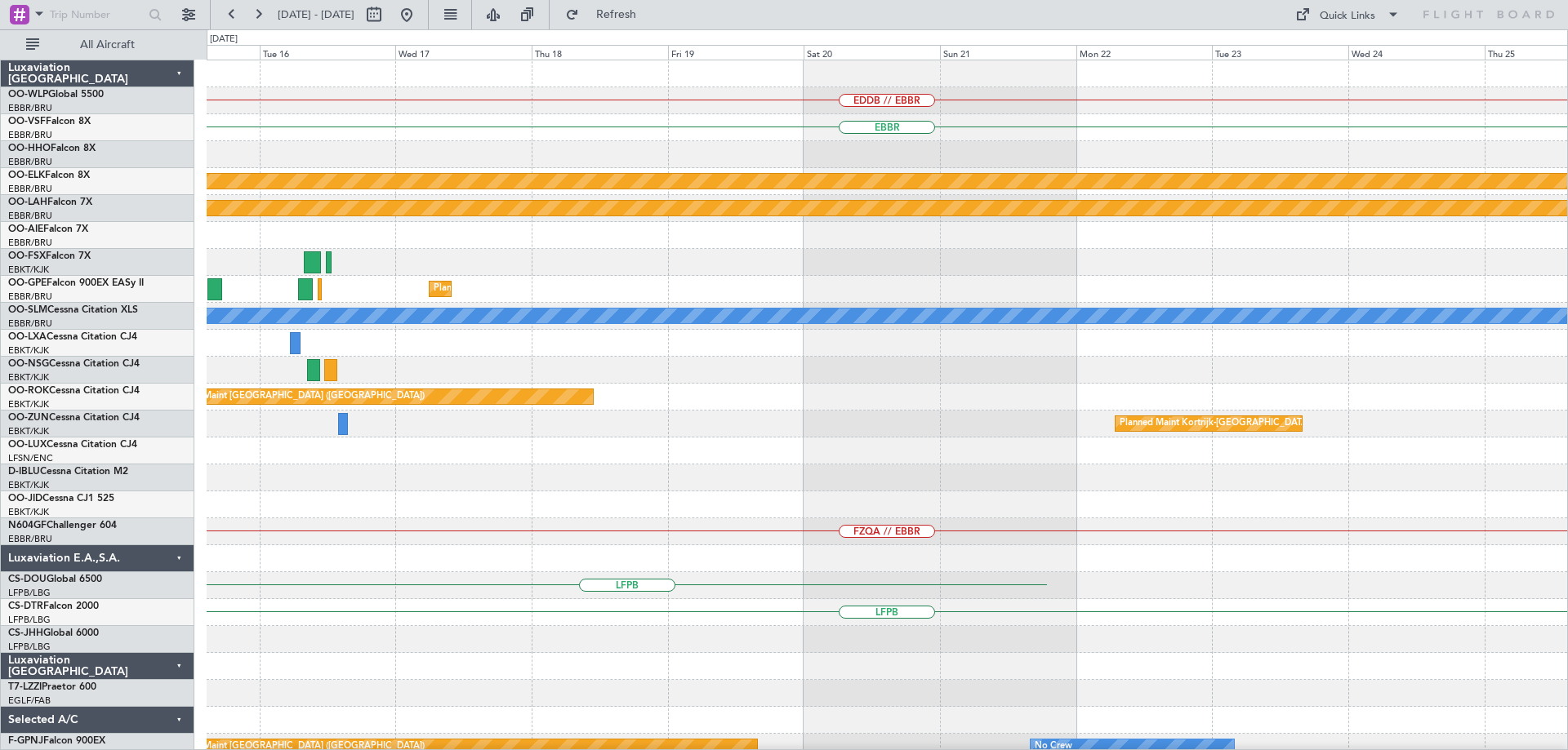
click at [0, 588] on div "EDDB // EBBR [GEOGRAPHIC_DATA] Planned Maint [GEOGRAPHIC_DATA]-[GEOGRAPHIC_DATA…" at bounding box center [784, 390] width 1568 height 721
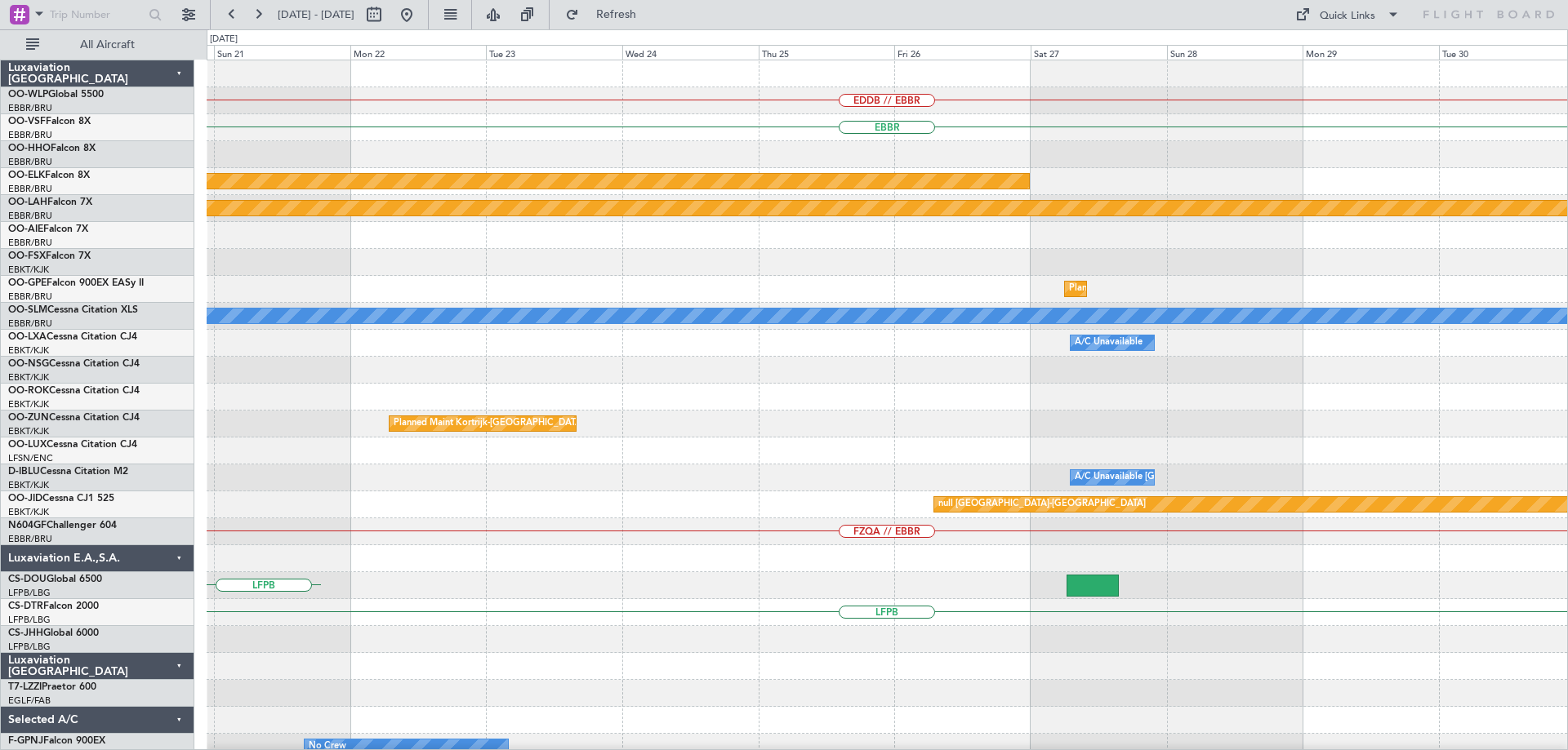
click at [2, 529] on div "EDDB // EBBR [GEOGRAPHIC_DATA] Planned Maint [GEOGRAPHIC_DATA]-[GEOGRAPHIC_DATA…" at bounding box center [784, 390] width 1568 height 721
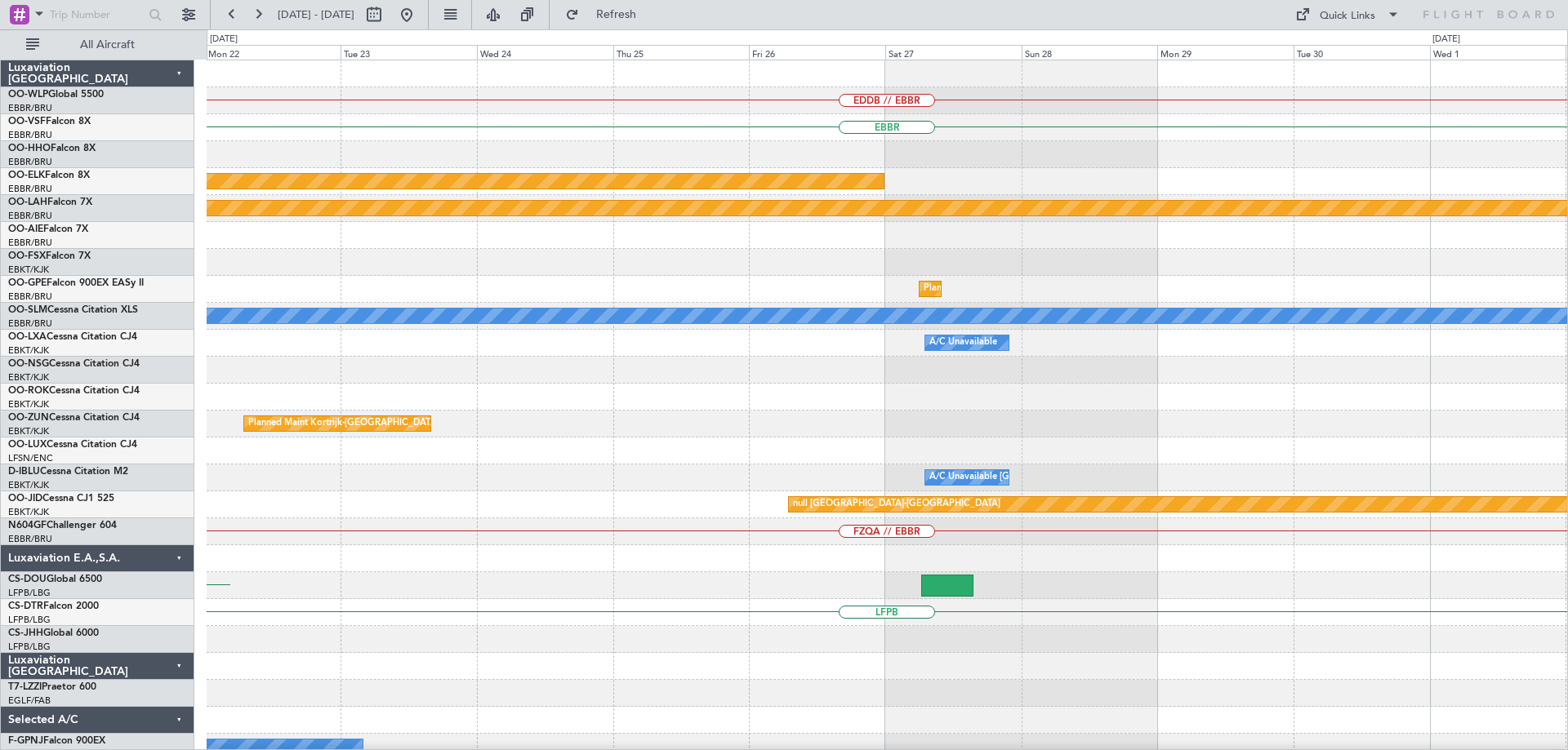
click at [21, 563] on div "EDDB // EBBR [GEOGRAPHIC_DATA] Planned Maint [GEOGRAPHIC_DATA]-[GEOGRAPHIC_DATA…" at bounding box center [784, 390] width 1568 height 721
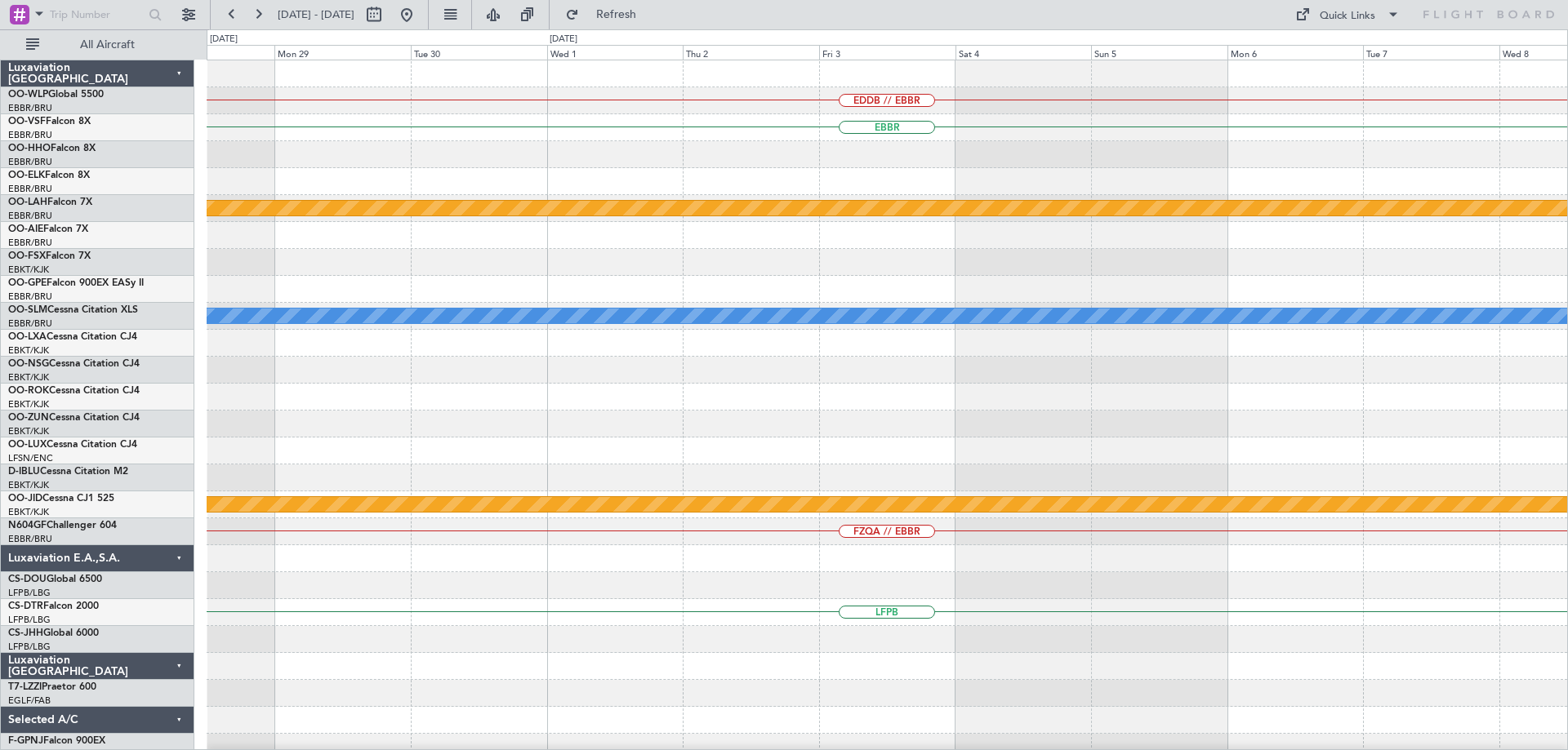
click at [0, 566] on html "[DATE] - [DATE] Refresh Quick Links All Aircraft EDDB // EBBR [GEOGRAPHIC_DATA]…" at bounding box center [784, 375] width 1568 height 750
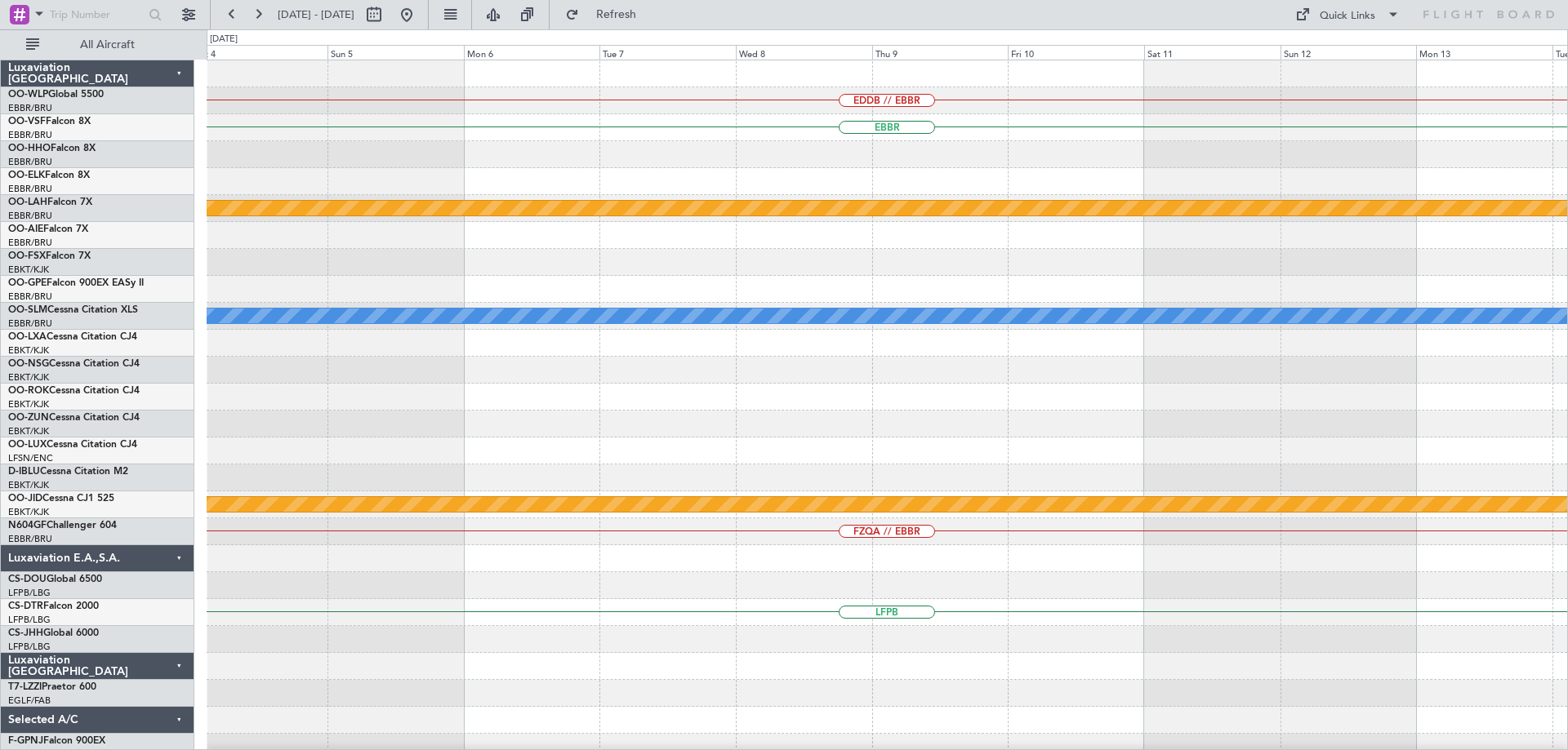
click at [169, 535] on div "EDDB // EBBR [GEOGRAPHIC_DATA] Planned [GEOGRAPHIC_DATA][PERSON_NAME]-[GEOGRAPH…" at bounding box center [784, 390] width 1568 height 721
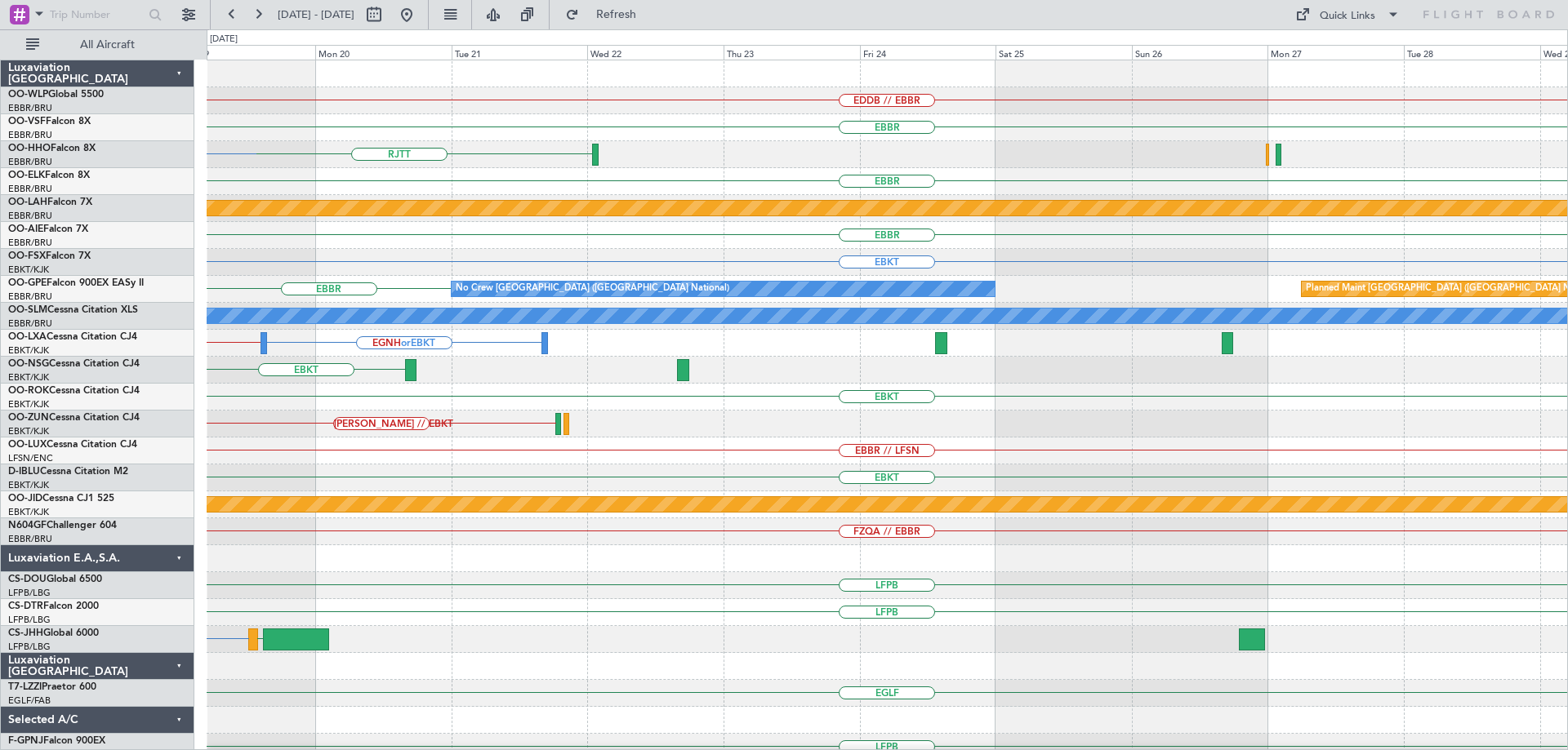
click at [348, 598] on div "EDDB // EBBR [GEOGRAPHIC_DATA] [GEOGRAPHIC_DATA] LSGG // EGGD [GEOGRAPHIC_DATA]…" at bounding box center [886, 491] width 1361 height 862
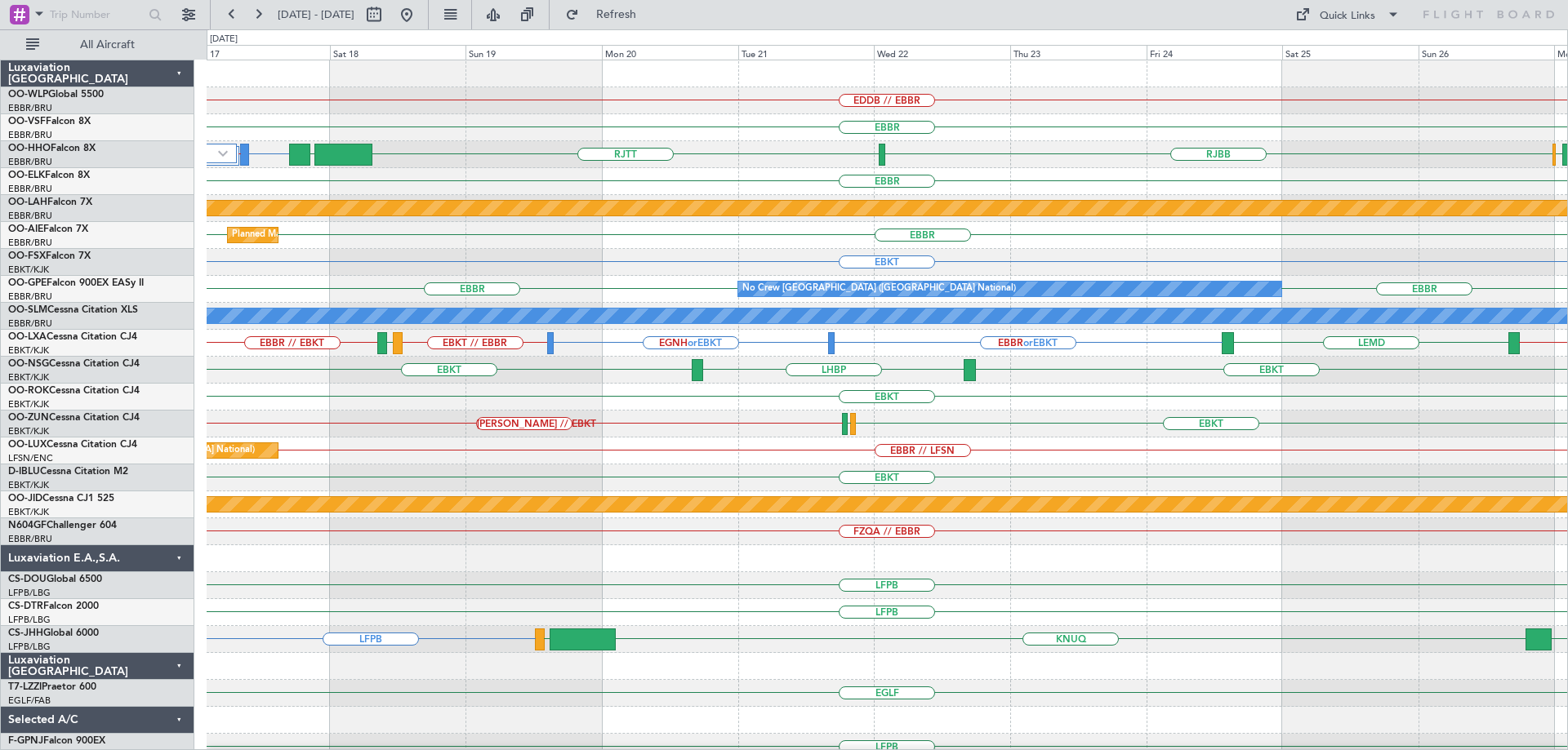
click at [597, 397] on div "EBKT" at bounding box center [886, 397] width 1361 height 27
click at [725, 396] on div "EBKT" at bounding box center [886, 397] width 1361 height 27
click at [420, 9] on button at bounding box center [407, 15] width 26 height 26
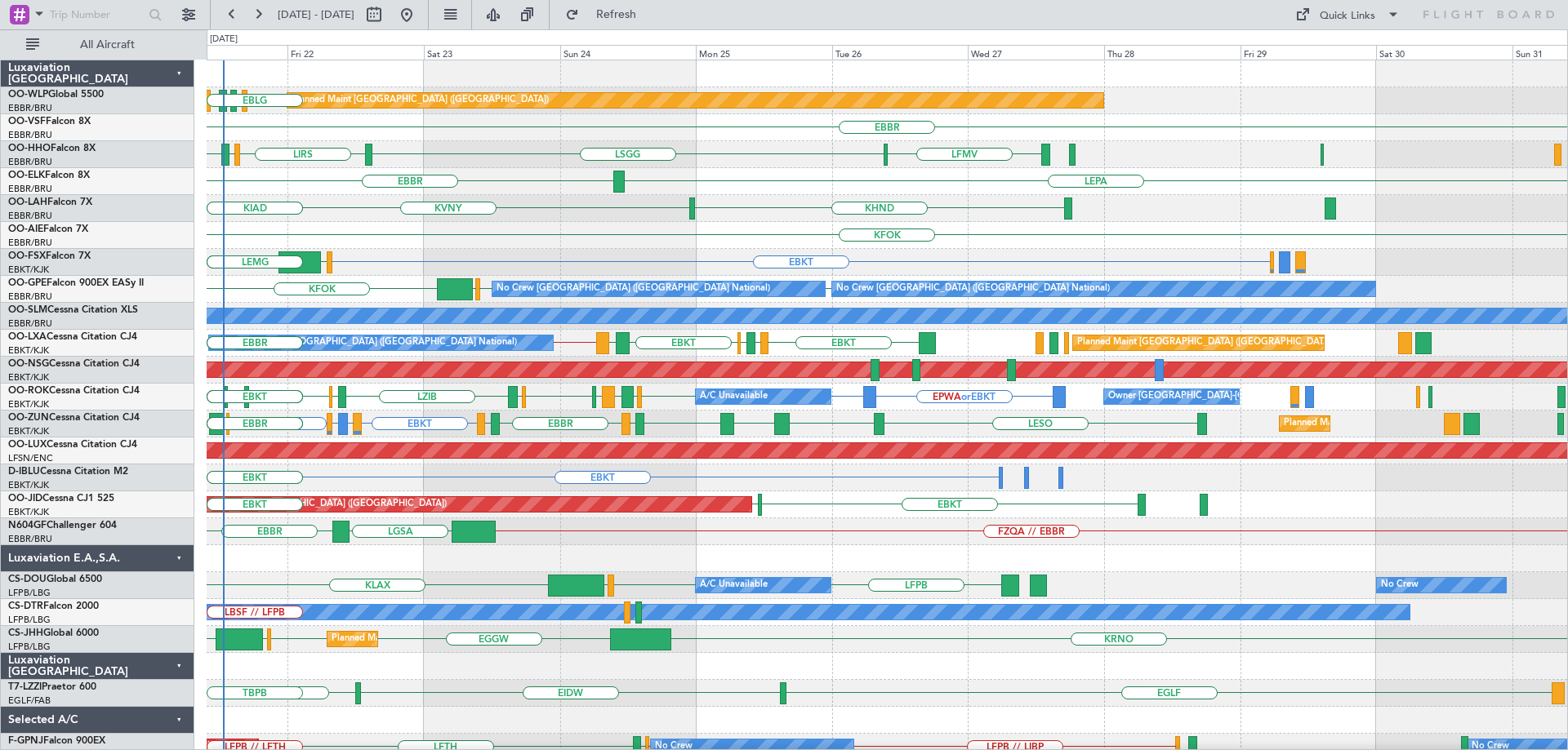
click at [582, 216] on div "KVNY KHND [GEOGRAPHIC_DATA] Planned [GEOGRAPHIC_DATA][PERSON_NAME]-[GEOGRAPHIC_…" at bounding box center [886, 208] width 1361 height 27
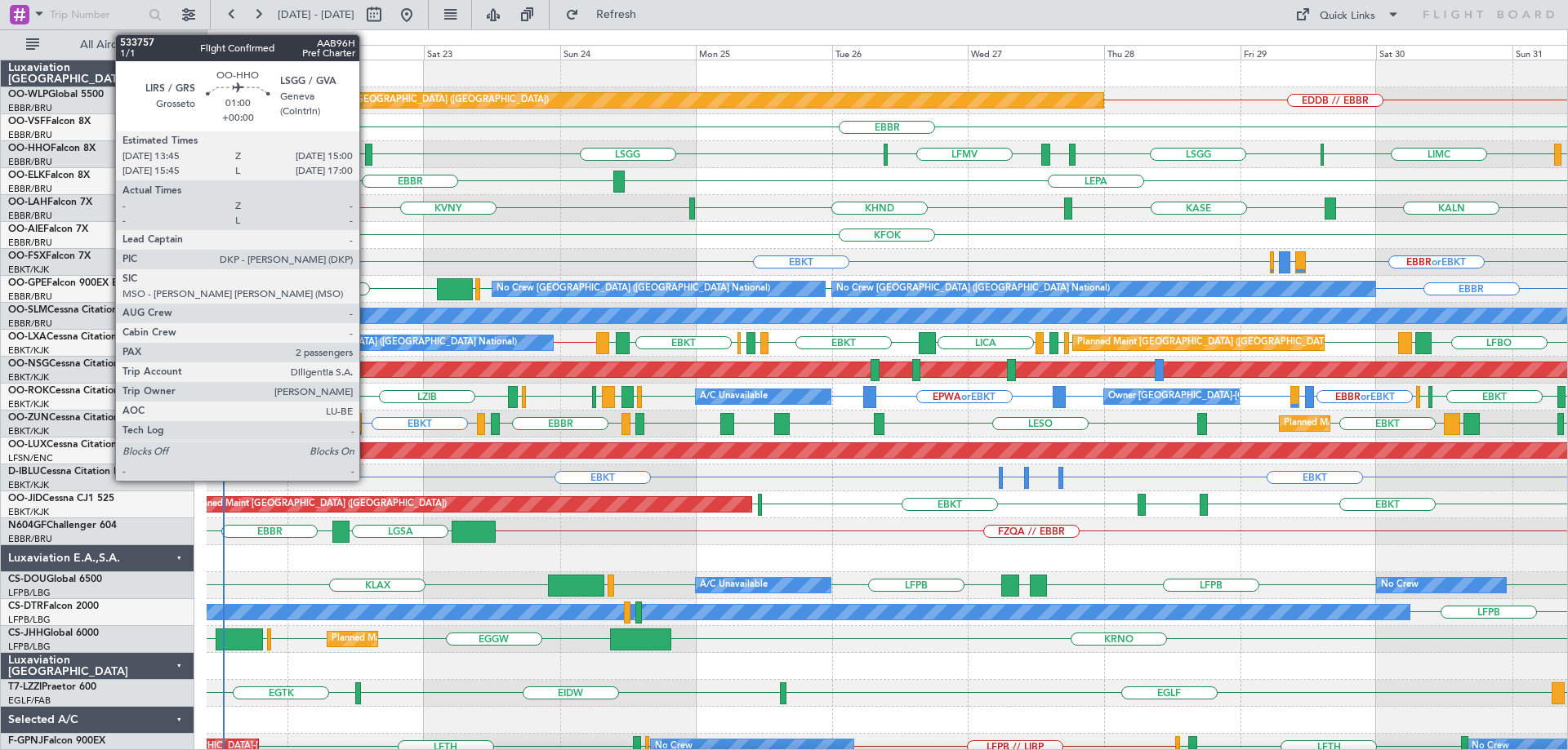
click at [366, 152] on div at bounding box center [368, 154] width 7 height 22
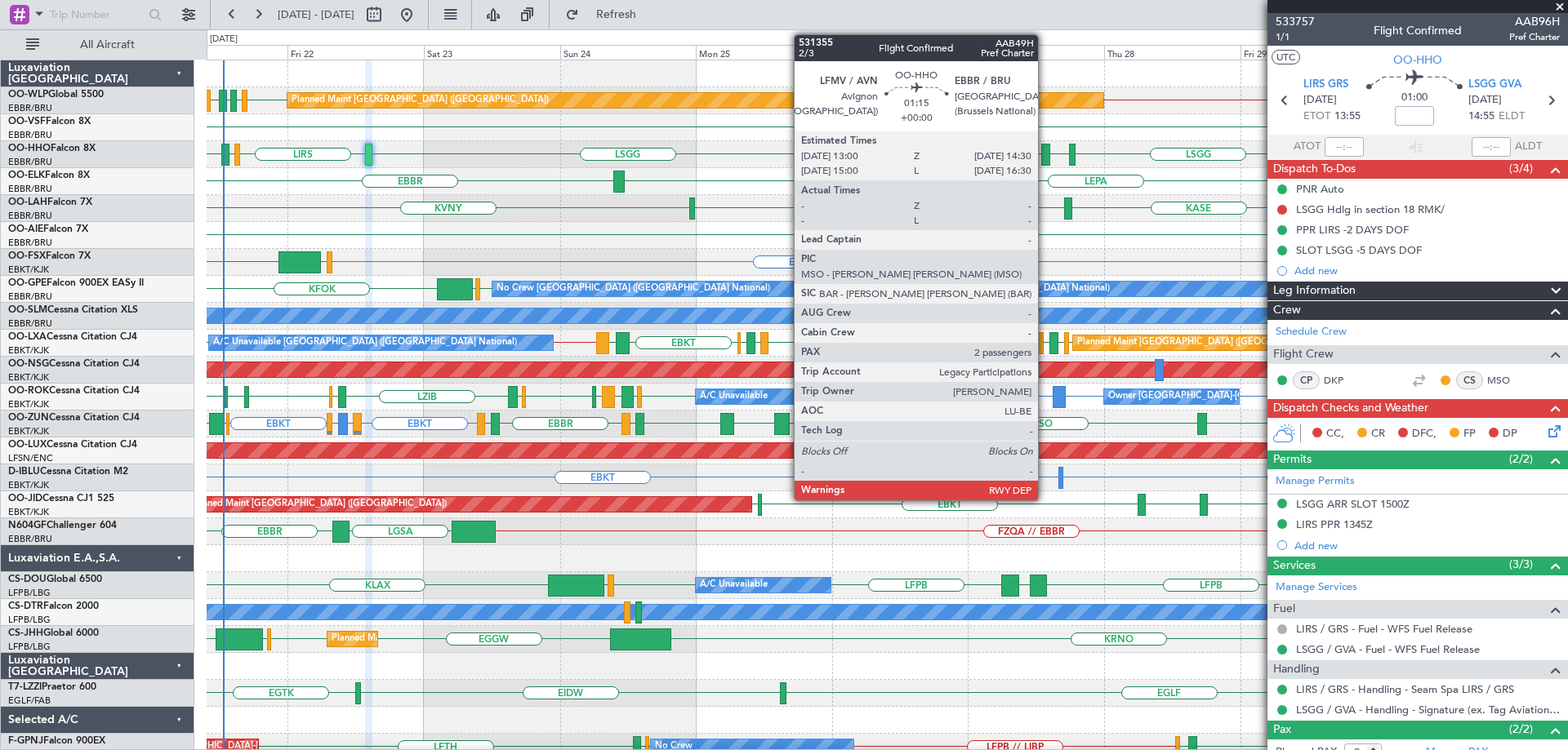
click at [1046, 151] on div at bounding box center [1046, 154] width 9 height 22
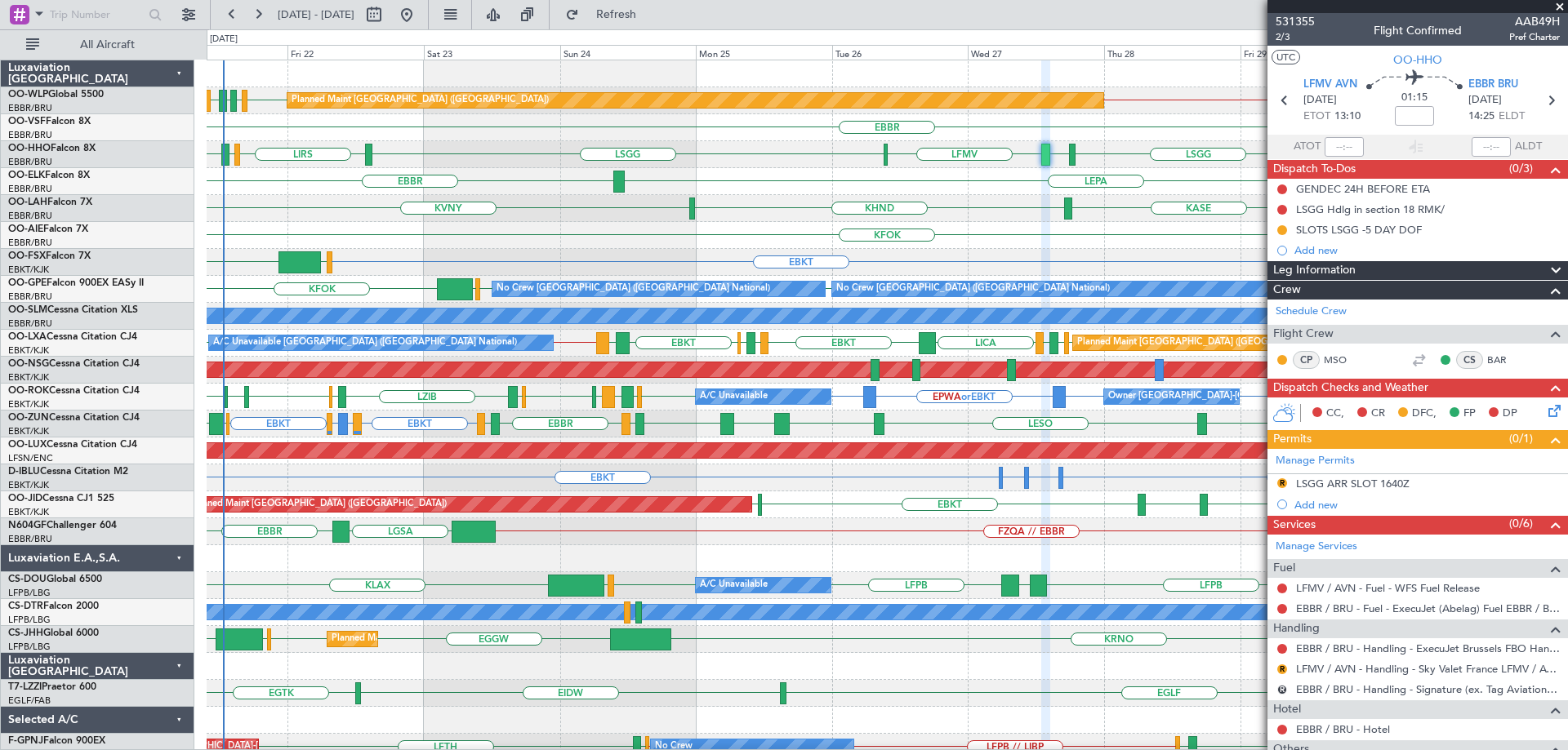
click at [810, 170] on div "EBBR LEPA" at bounding box center [886, 182] width 1361 height 27
click at [625, 218] on div "KVNY [GEOGRAPHIC_DATA] KHND KALN Planned [GEOGRAPHIC_DATA][PERSON_NAME]-[GEOGRA…" at bounding box center [886, 208] width 1361 height 27
click at [1561, 2] on span at bounding box center [1560, 7] width 17 height 15
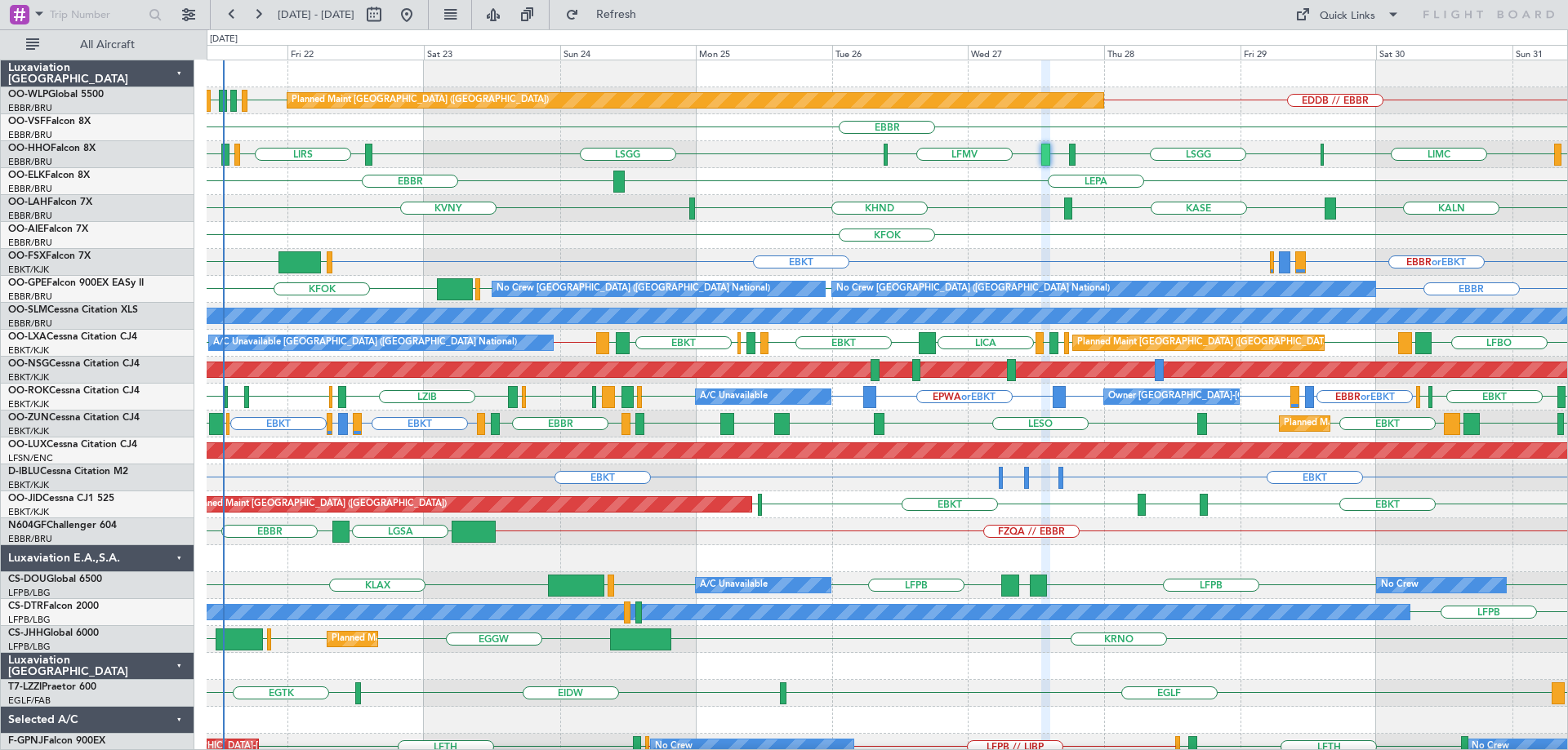
type input "0"
click at [790, 169] on div "EBBR LEPA" at bounding box center [886, 182] width 1361 height 27
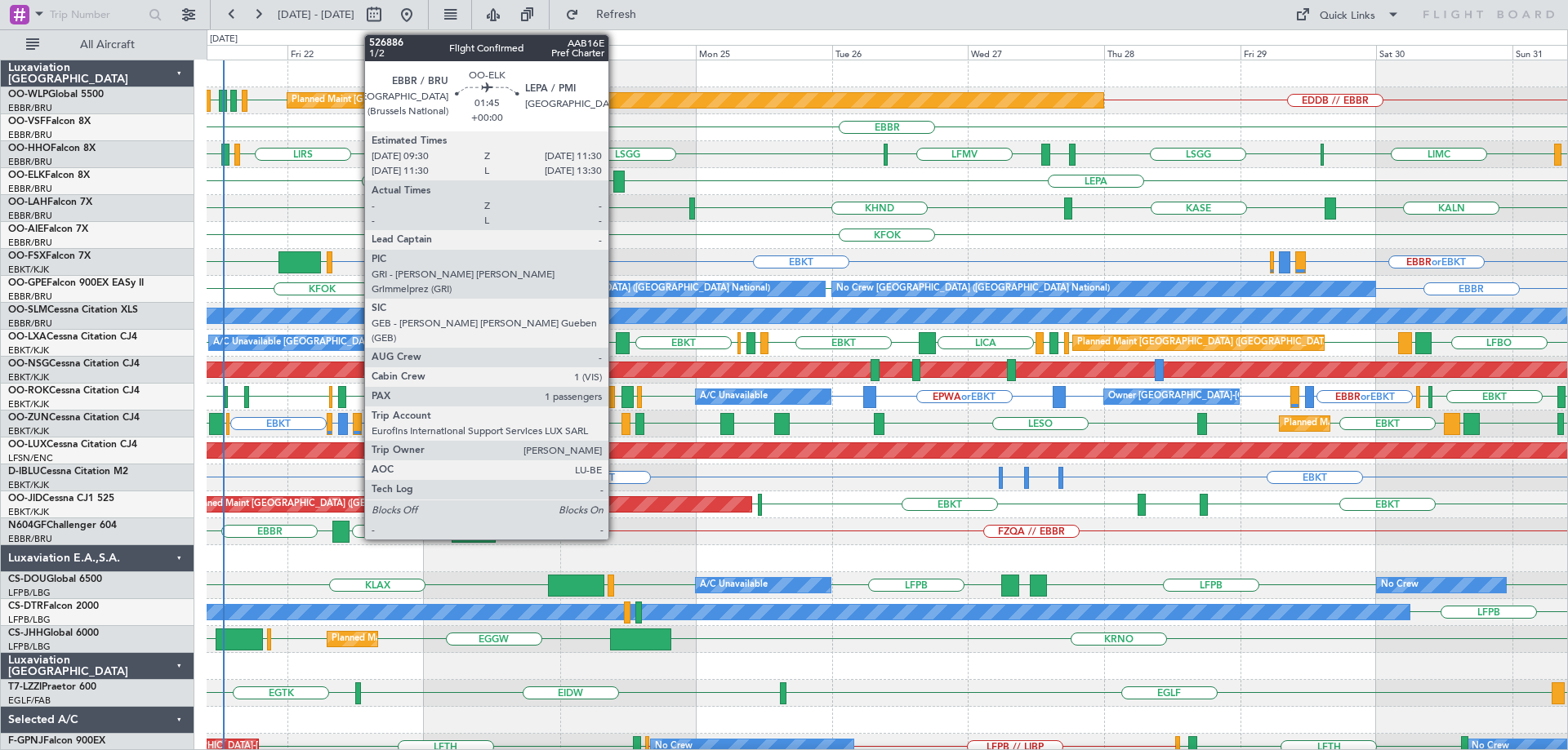
click at [616, 180] on div at bounding box center [619, 182] width 12 height 22
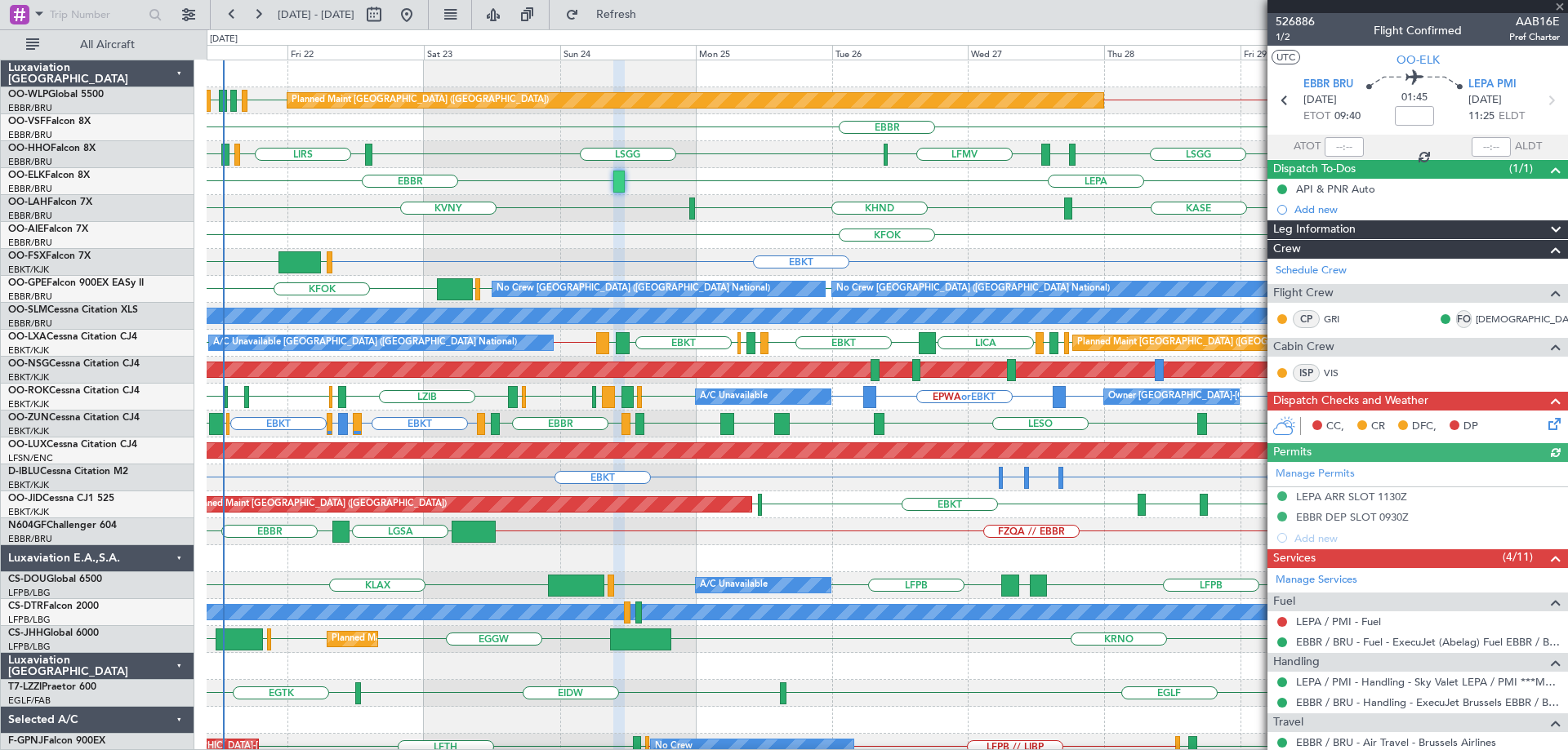
scroll to position [267, 0]
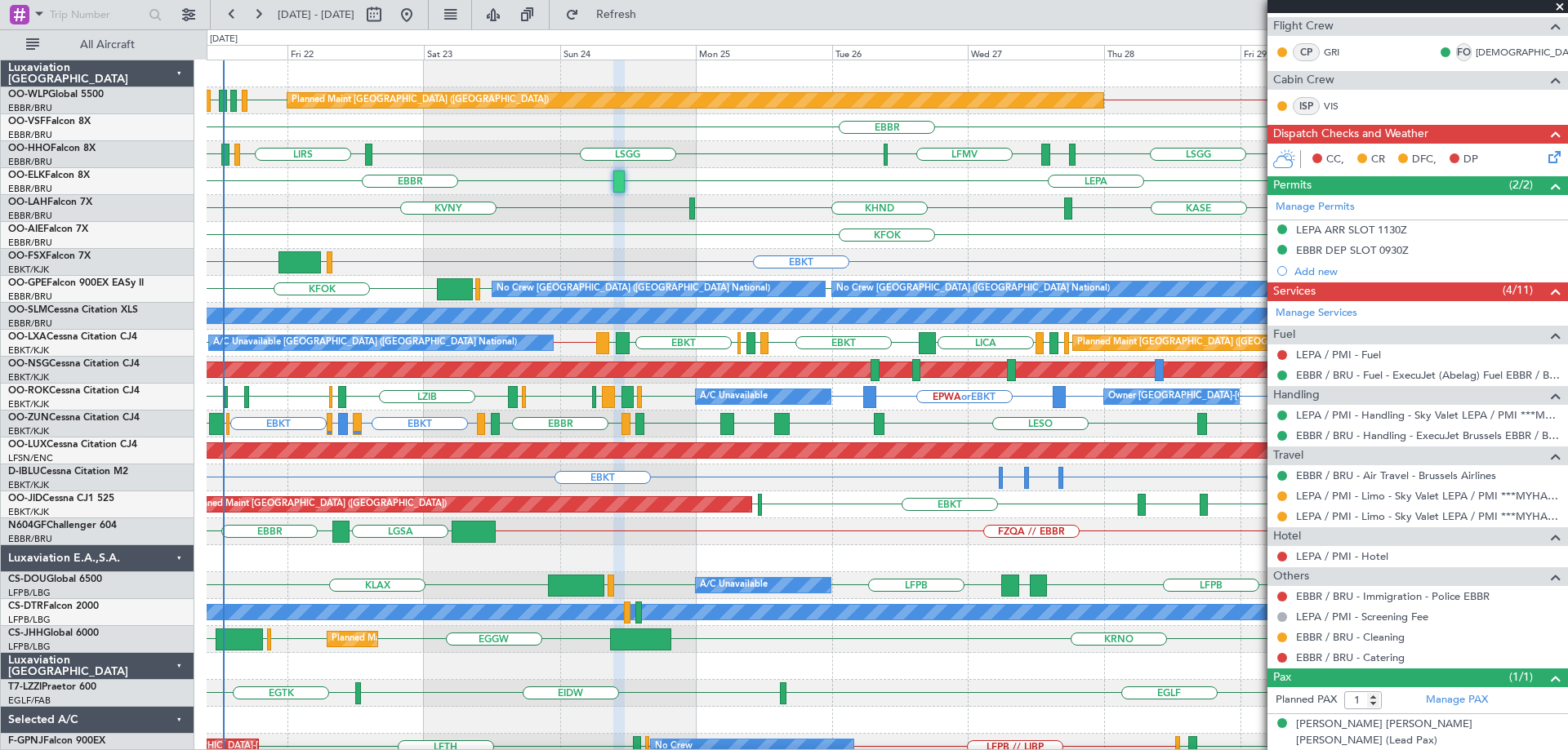
click at [312, 312] on div "EDDB // EBBR EDDB EBLG LIML LDDU Planned Maint [GEOGRAPHIC_DATA] ([GEOGRAPHIC_D…" at bounding box center [886, 518] width 1361 height 916
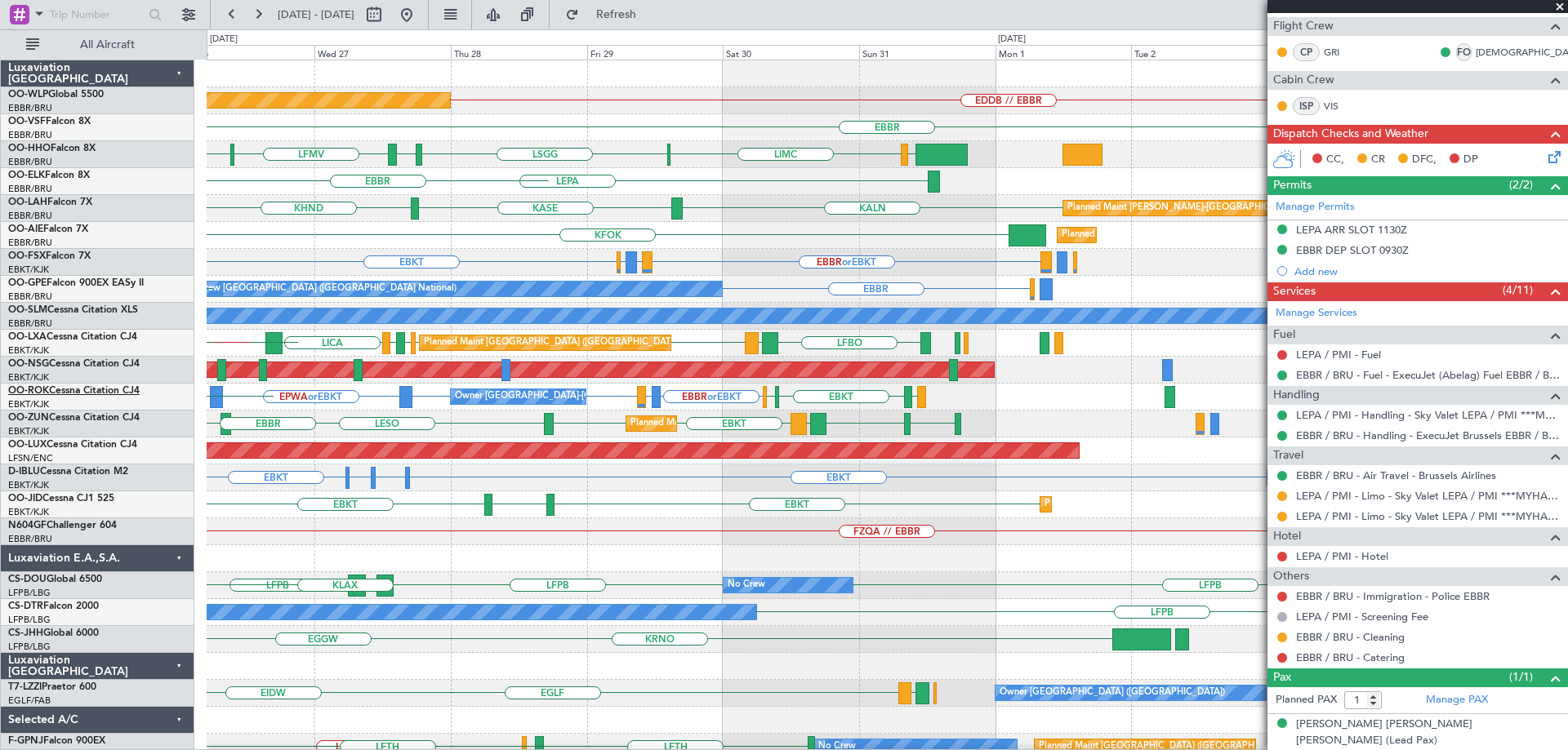
click at [113, 393] on div "EDDB // EBBR Planned Maint [GEOGRAPHIC_DATA] ([GEOGRAPHIC_DATA]) [GEOGRAPHIC_DA…" at bounding box center [784, 390] width 1568 height 721
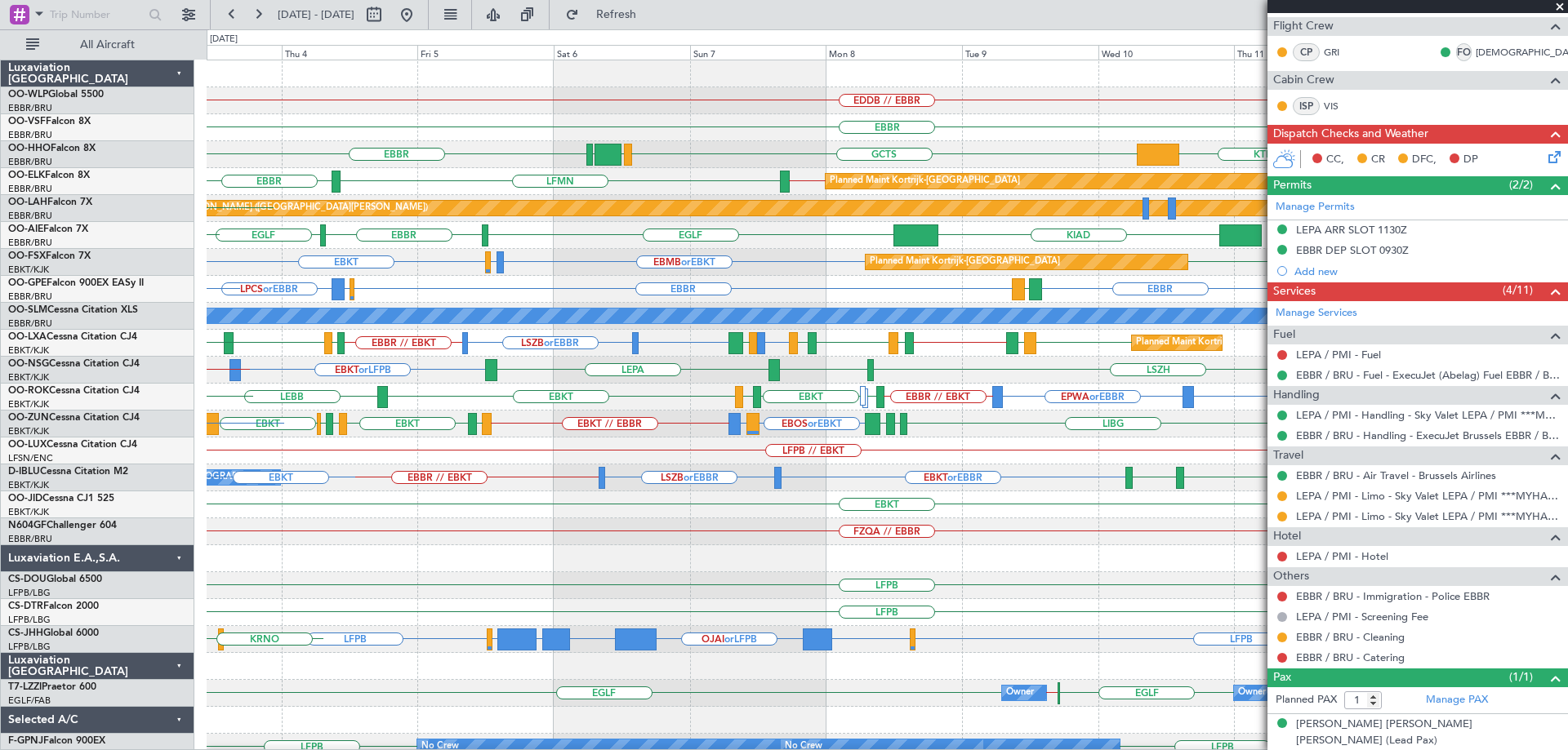
click at [480, 328] on div "EDDB // EBBR [GEOGRAPHIC_DATA] GCTS [GEOGRAPHIC_DATA] GMMH [GEOGRAPHIC_DATA] KT…" at bounding box center [886, 518] width 1361 height 916
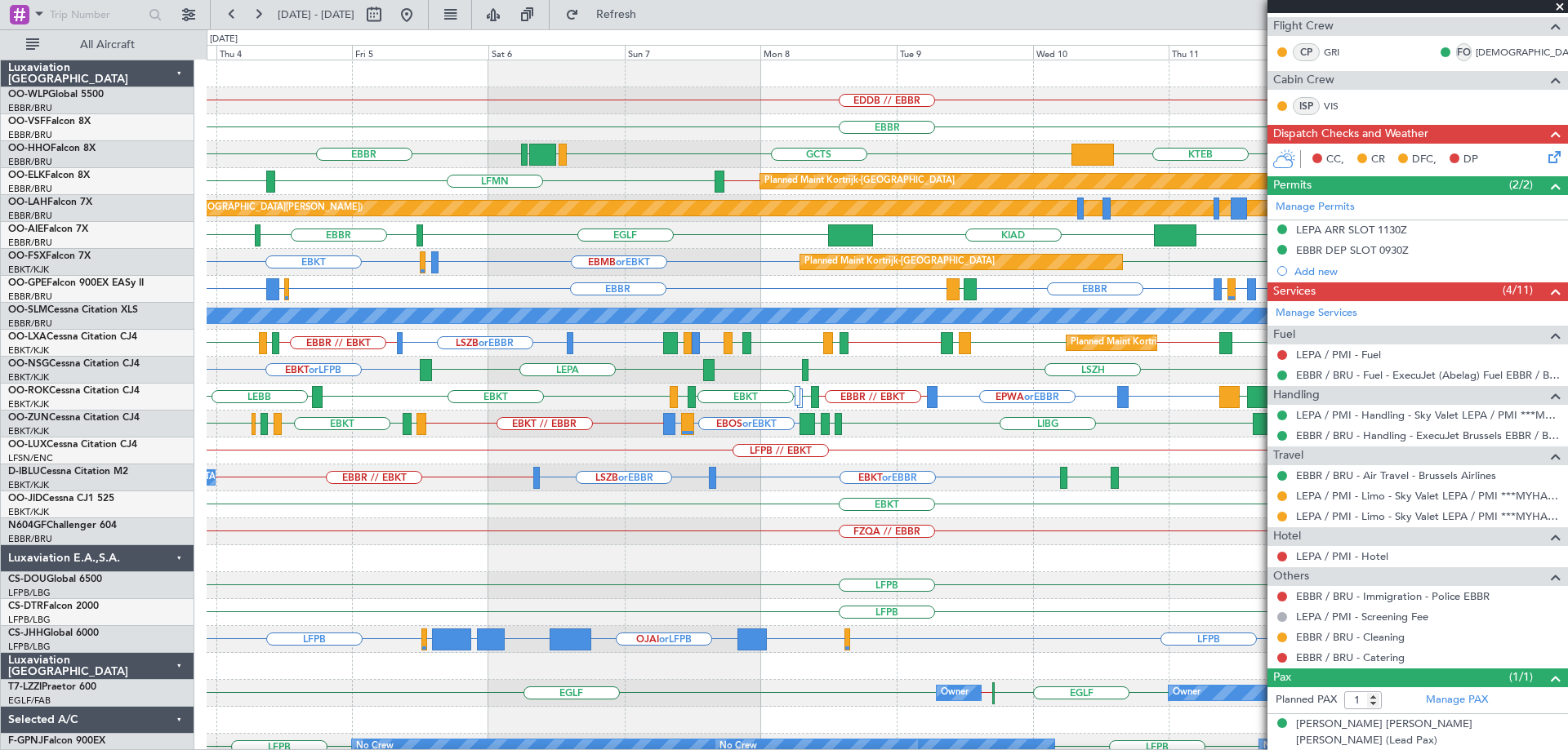
click at [1009, 297] on div "EBBR LPCS or EBBR LFTH or EBBR EGKB or EBBR [GEOGRAPHIC_DATA] LFTH or EBBR [GEO…" at bounding box center [886, 289] width 1361 height 27
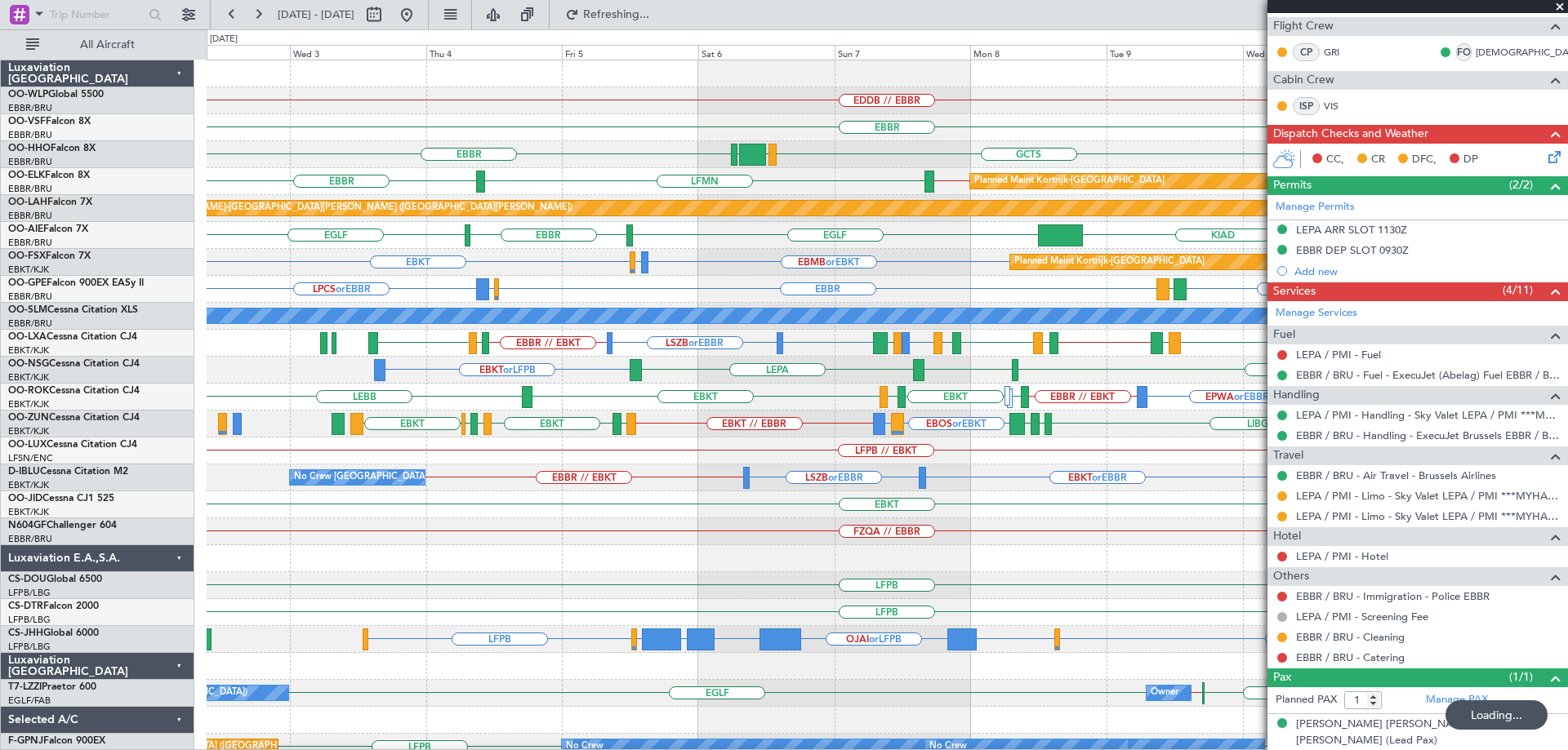
click at [881, 295] on div "LFTH or EBBR [GEOGRAPHIC_DATA] LPCS or EBBR EGKB or EBBR [GEOGRAPHIC_DATA] LFTH…" at bounding box center [886, 289] width 1361 height 27
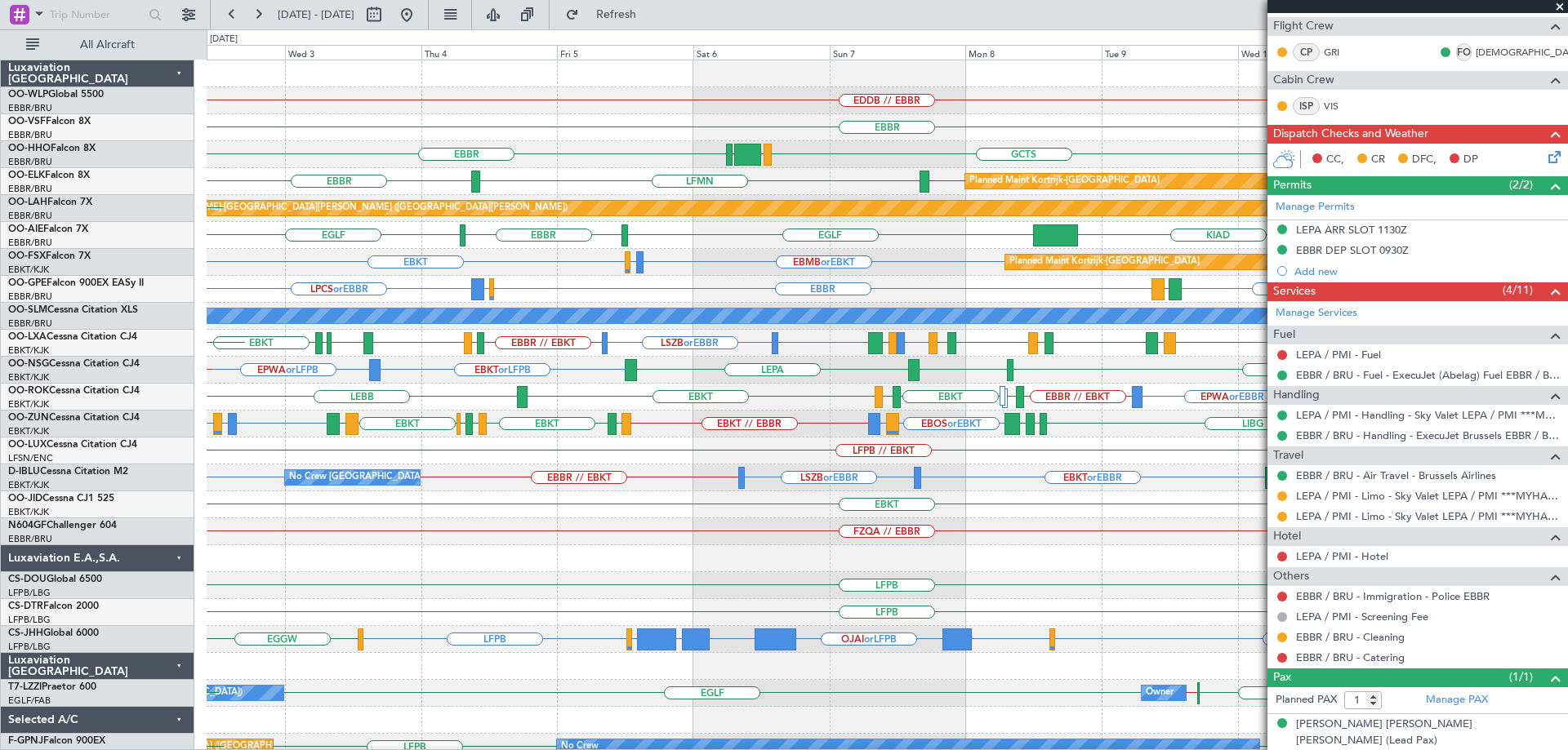
click at [763, 375] on div "EPWA or LFPB EBKT or LFPB [GEOGRAPHIC_DATA] EBKT LEPA LFPB // EBKT Planned Main…" at bounding box center [886, 370] width 1361 height 27
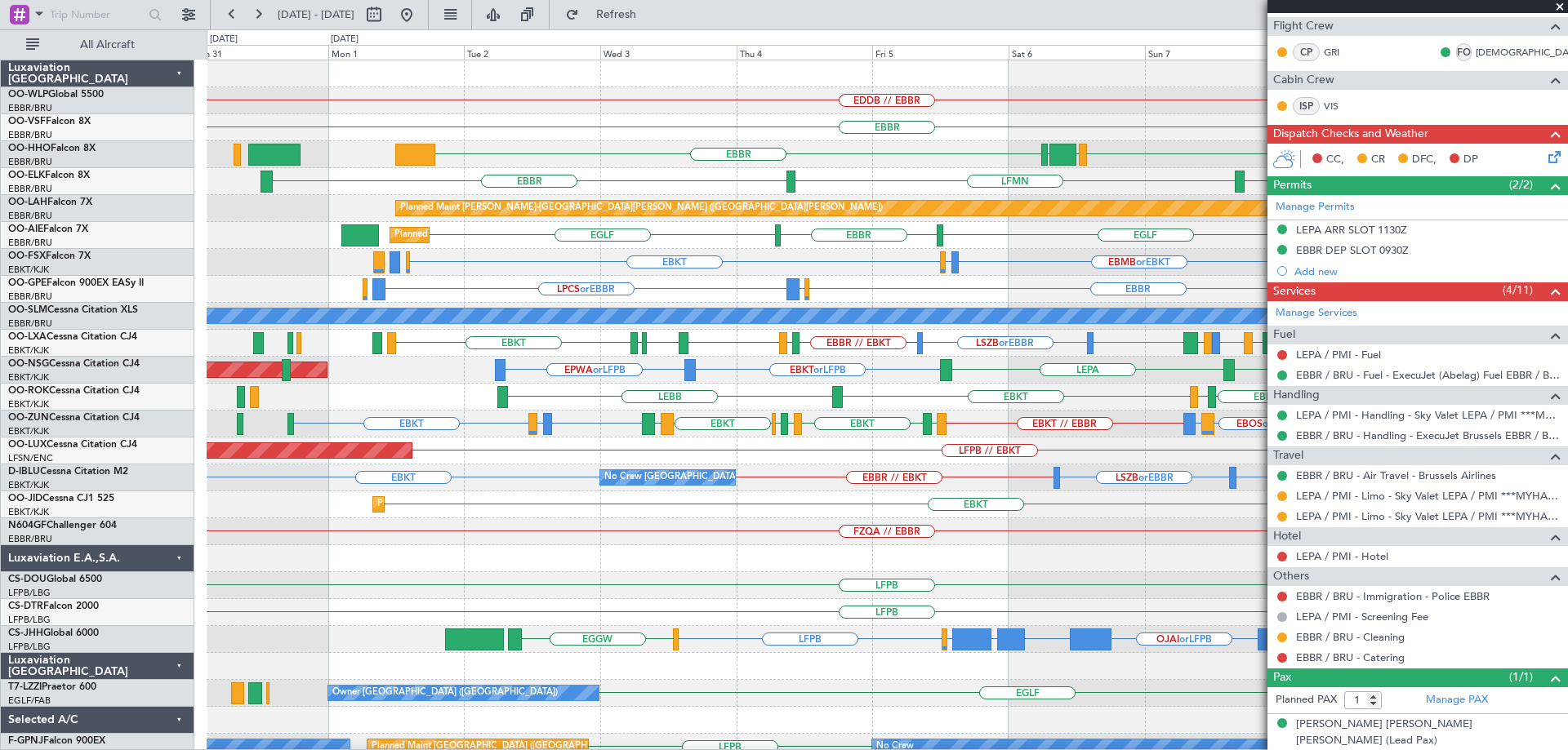
scroll to position [0, 0]
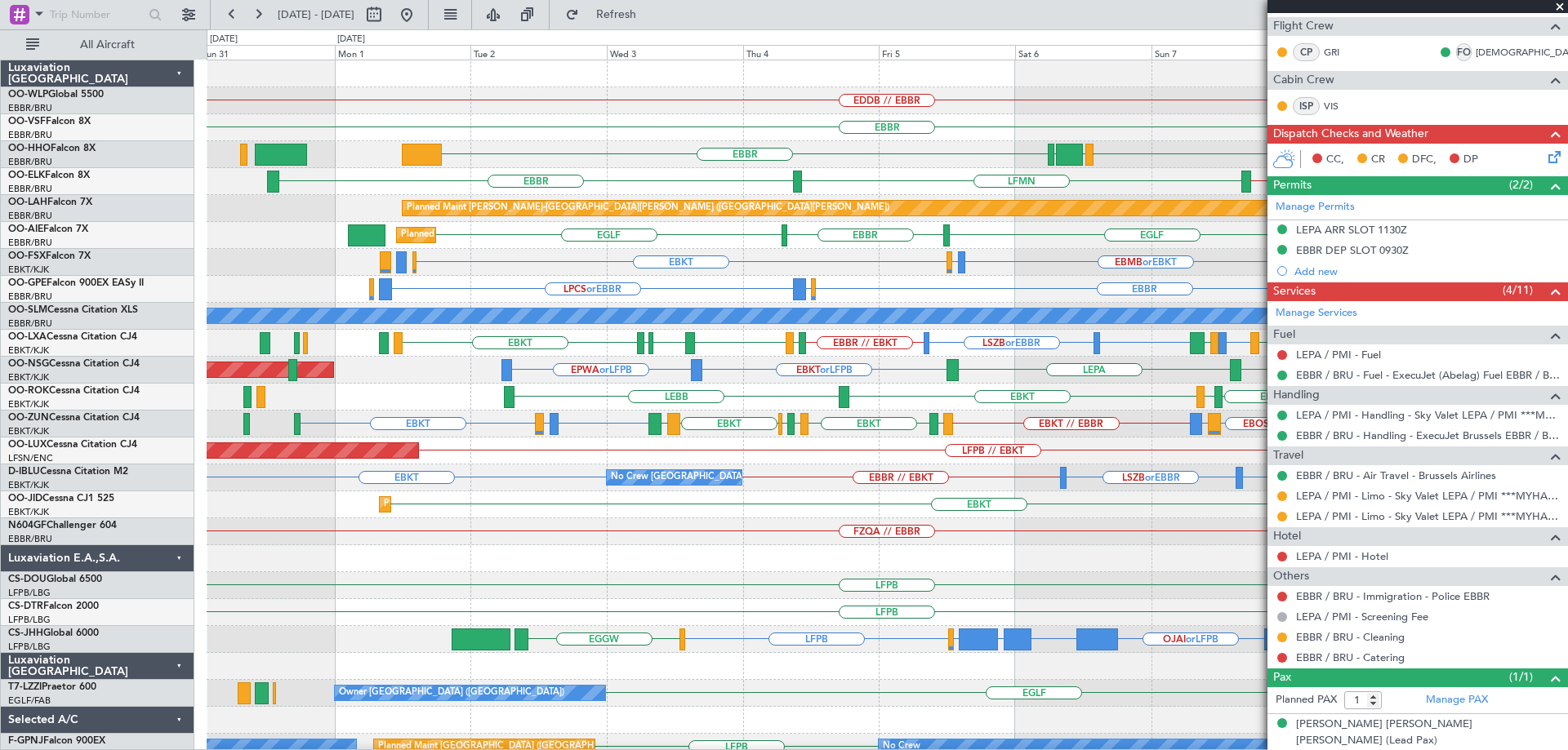
click at [949, 298] on div "EBBR [GEOGRAPHIC_DATA] LPCS or EBBR EGKB or EBBR [GEOGRAPHIC_DATA] LFTH or EBBR…" at bounding box center [886, 289] width 1361 height 27
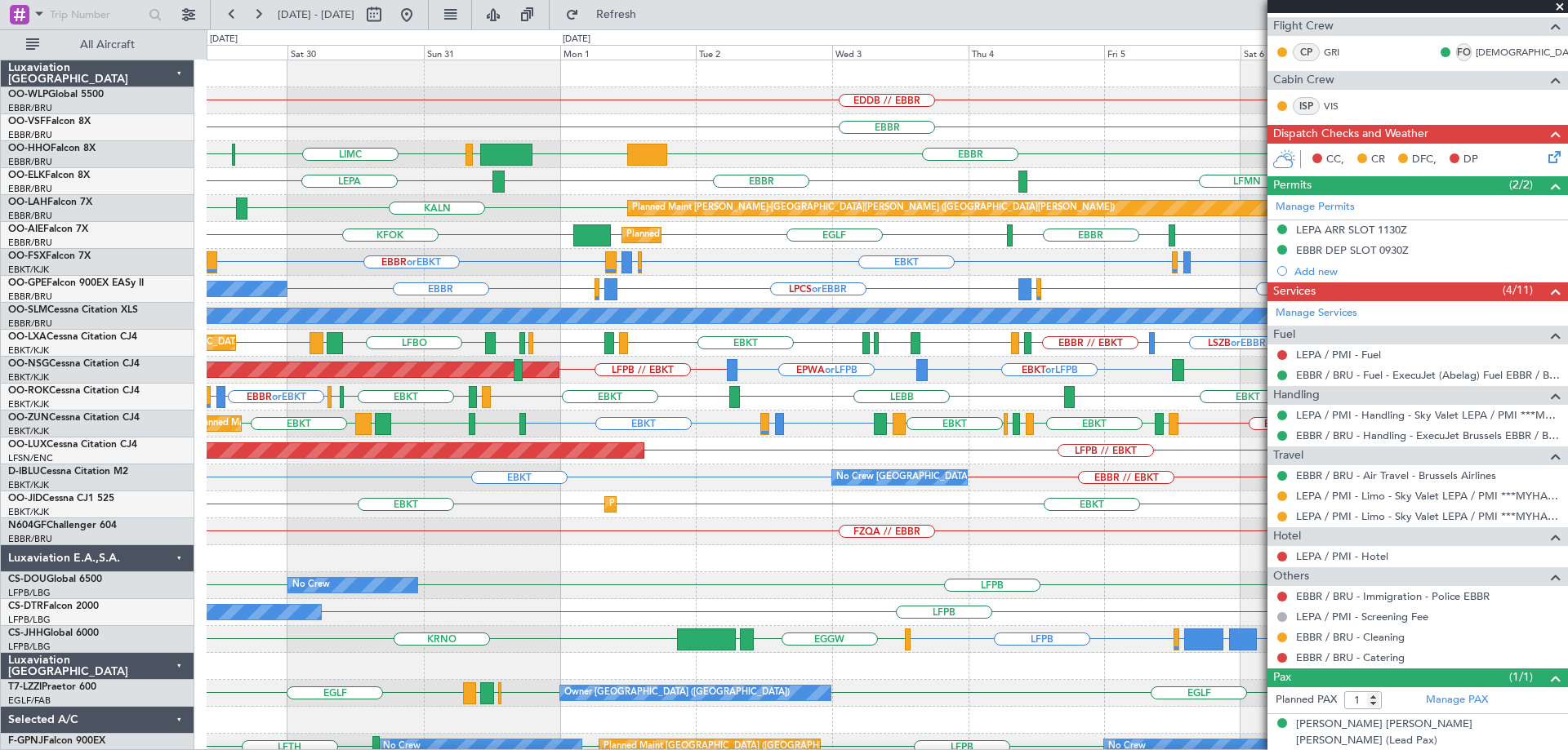
click at [1566, 6] on span at bounding box center [1560, 7] width 17 height 15
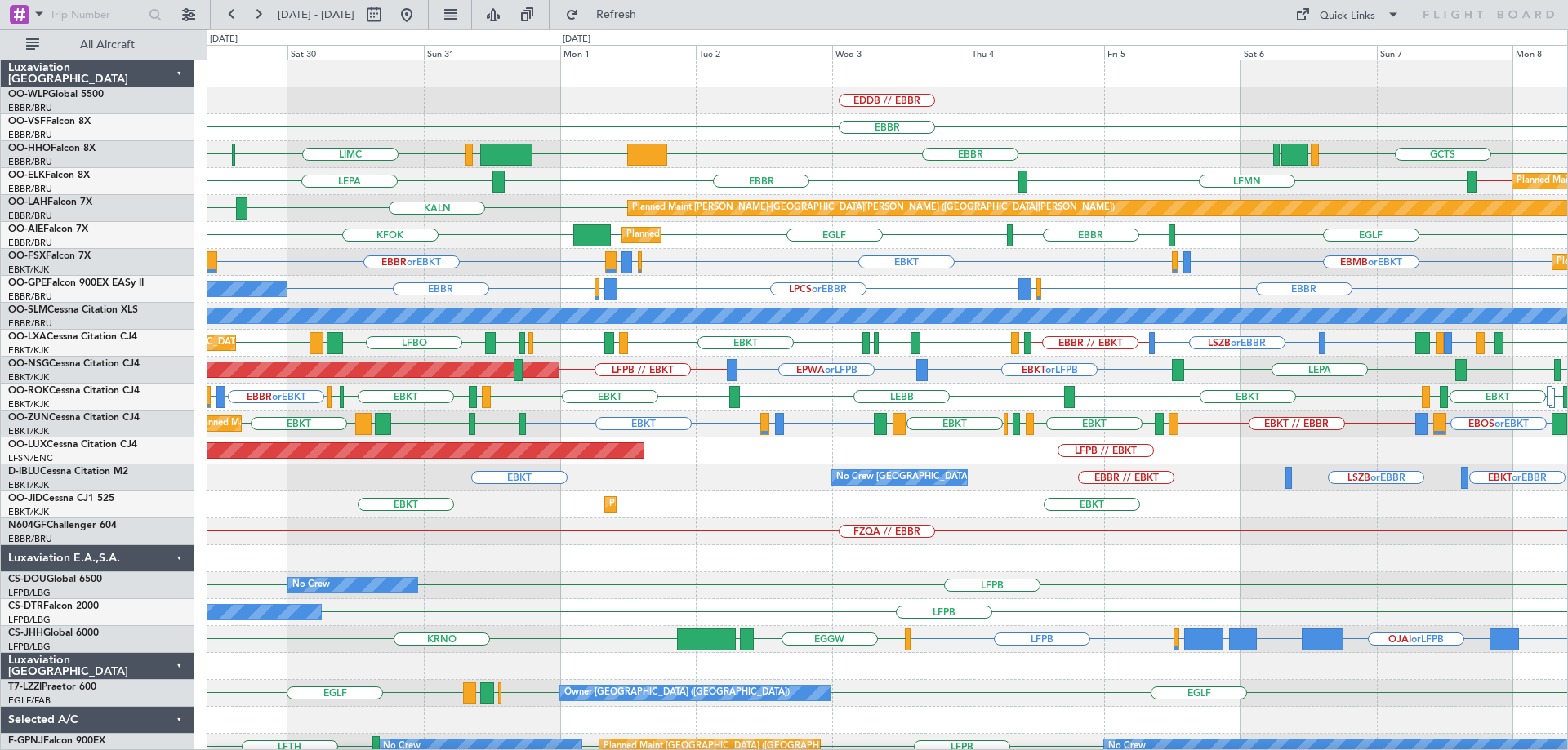
type input "0"
click at [796, 155] on div "EDDB // EBBR Planned Maint [GEOGRAPHIC_DATA] ([GEOGRAPHIC_DATA]) [GEOGRAPHIC_DA…" at bounding box center [886, 531] width 1361 height 943
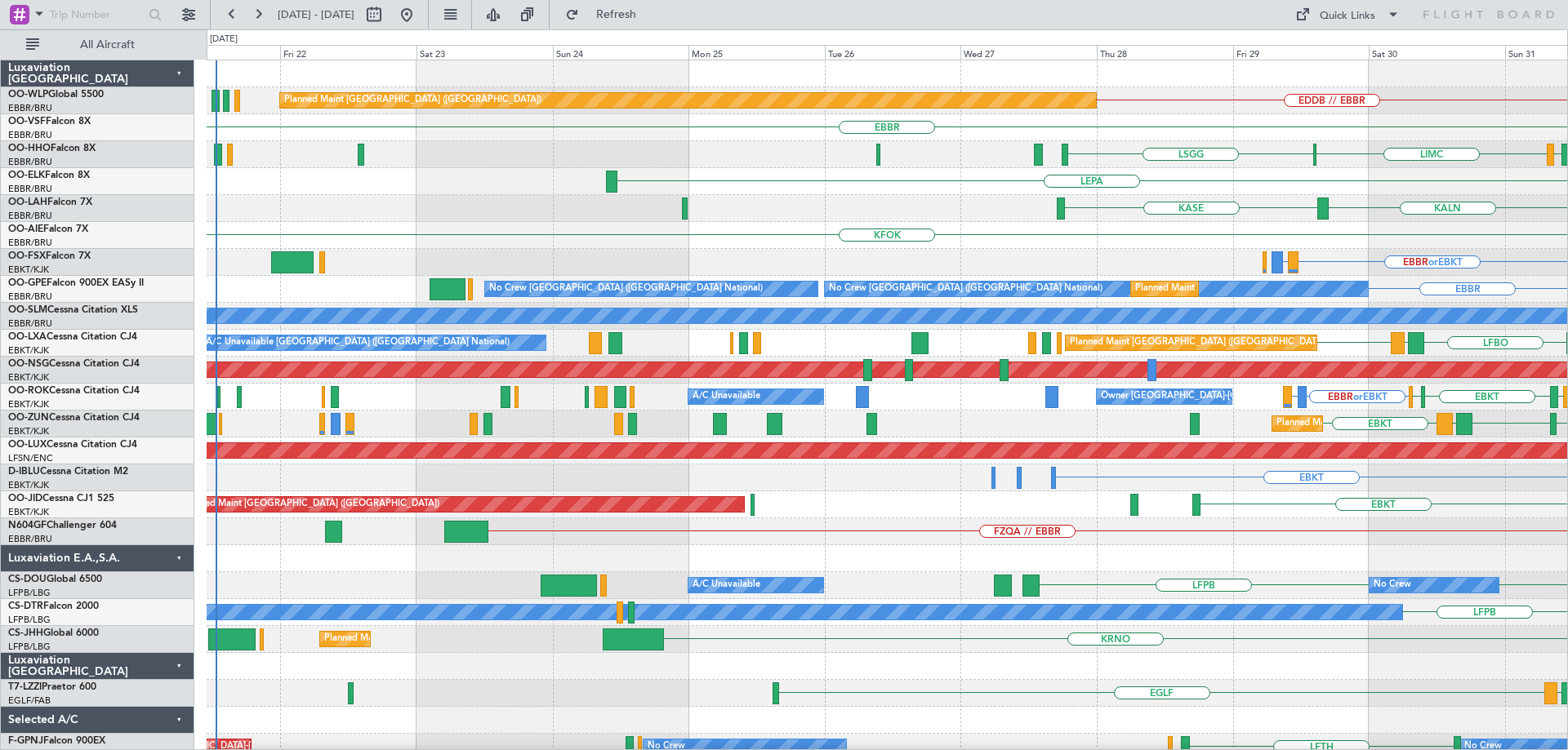
click at [1096, 241] on div "EDDB // EBBR Planned Maint [GEOGRAPHIC_DATA] ([GEOGRAPHIC_DATA]) [GEOGRAPHIC_DA…" at bounding box center [886, 531] width 1361 height 943
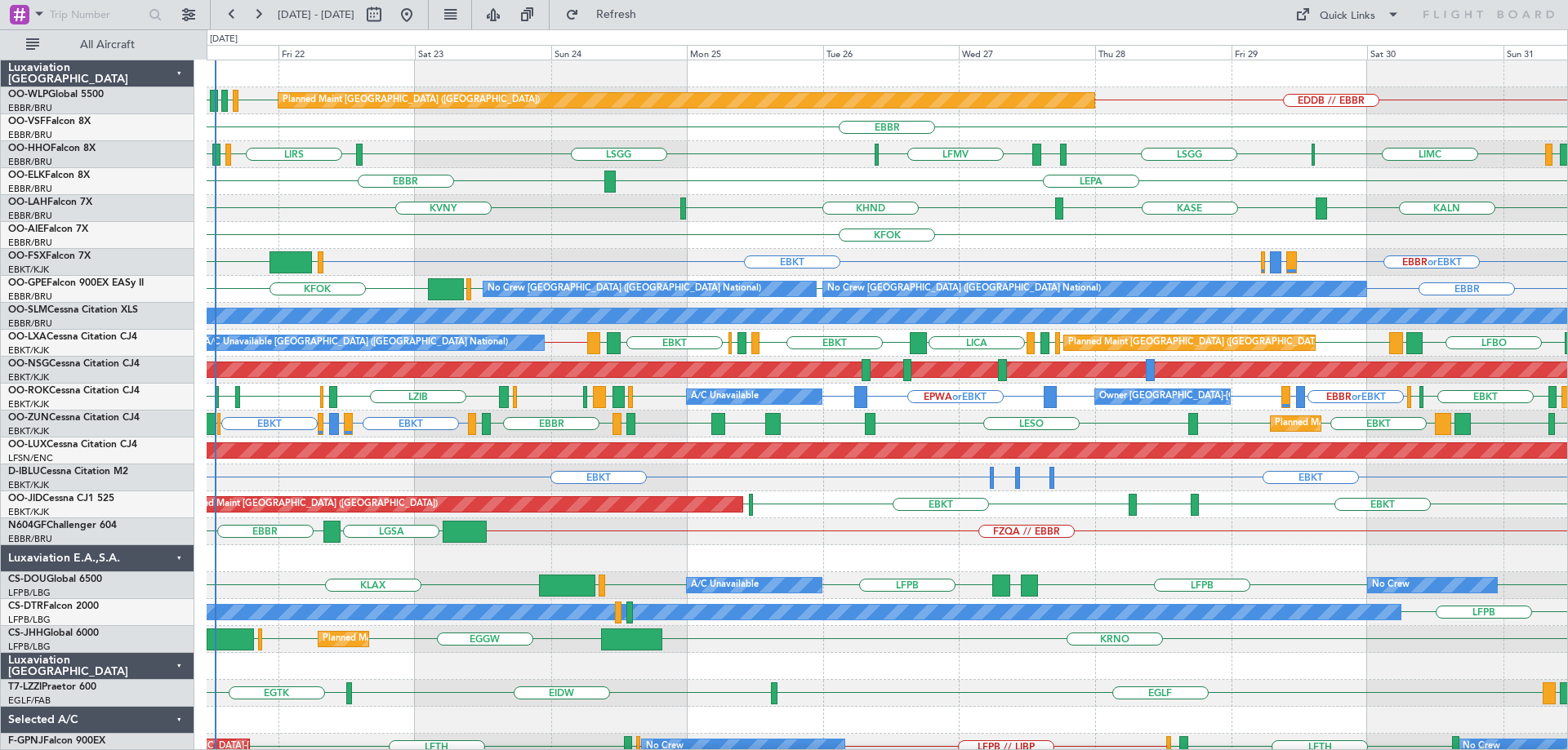
click at [351, 249] on div "EBKT EBBR or EBKT LIRZ or EBKT EBBR or EBKT [GEOGRAPHIC_DATA] FCOD Planned Main…" at bounding box center [886, 262] width 1361 height 27
click at [85, 306] on link "OO-SLM Cessna Citation XLS" at bounding box center [73, 310] width 130 height 10
click at [522, 138] on div "EBBR" at bounding box center [886, 128] width 1361 height 27
click at [554, 196] on div "KALN [GEOGRAPHIC_DATA] KVNY KHND Planned [GEOGRAPHIC_DATA][PERSON_NAME]-[GEOGRA…" at bounding box center [886, 208] width 1361 height 27
click at [556, 195] on div "LEPA [GEOGRAPHIC_DATA]" at bounding box center [886, 182] width 1361 height 27
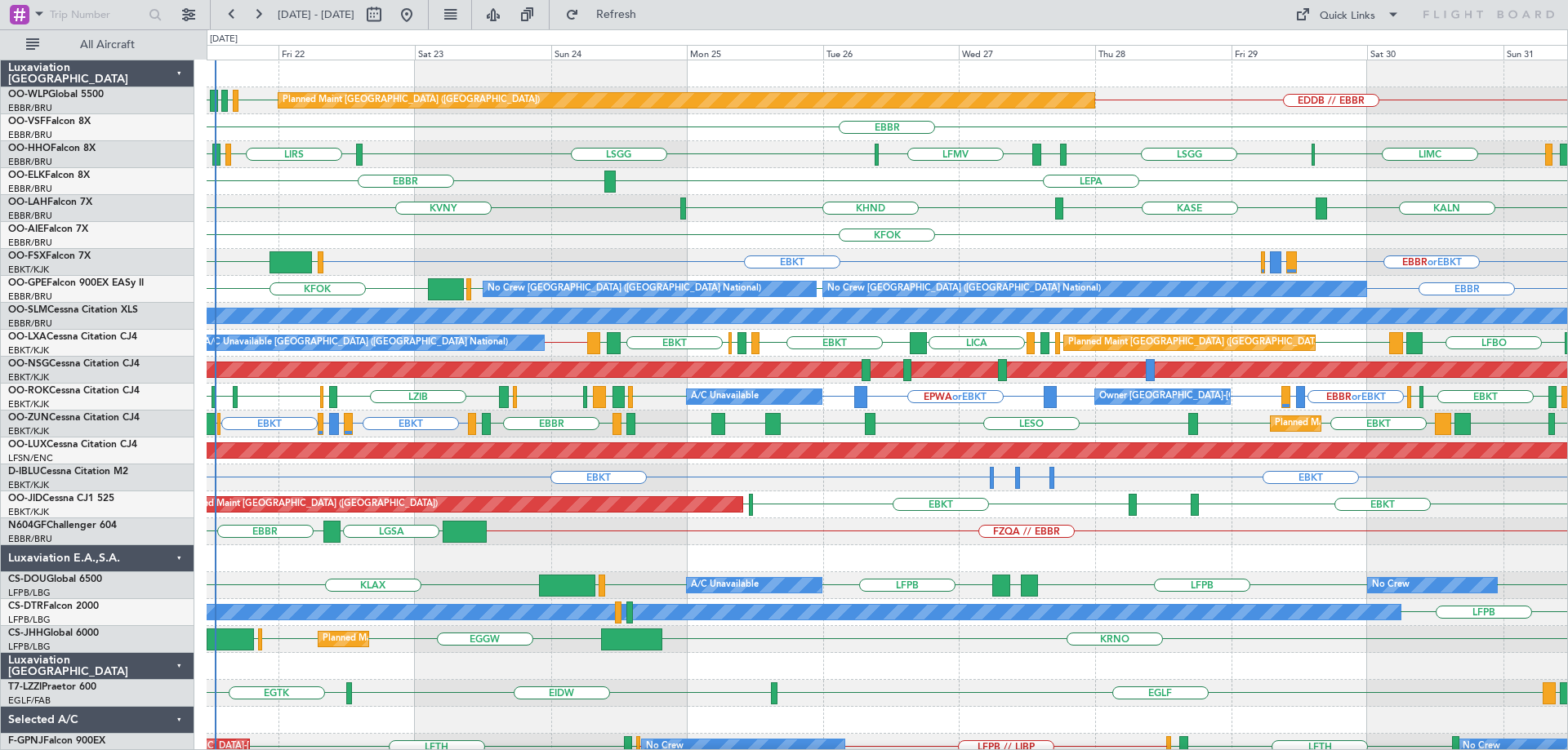
click at [229, 191] on div "LEPA [GEOGRAPHIC_DATA]" at bounding box center [886, 182] width 1361 height 27
